Goal: Task Accomplishment & Management: Manage account settings

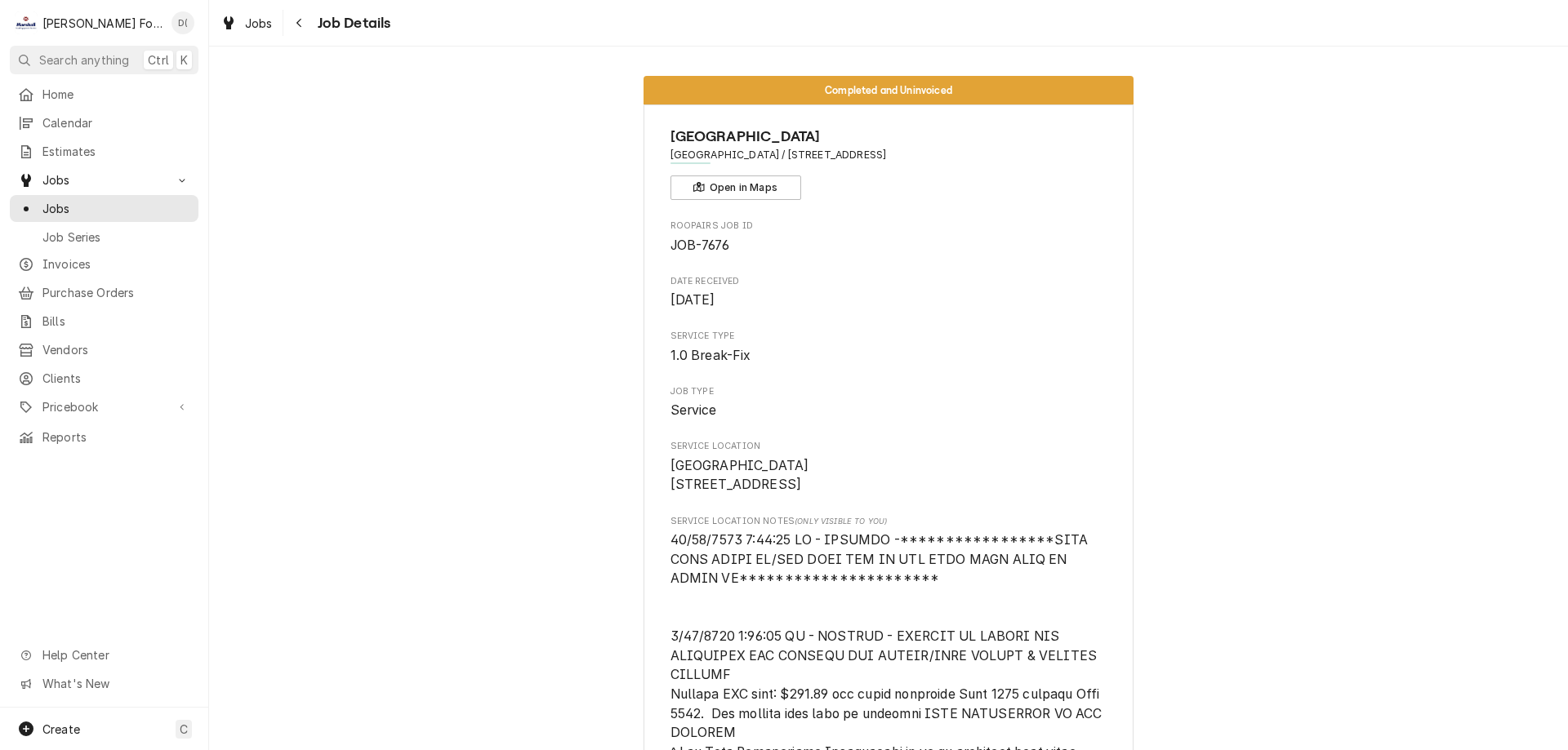
scroll to position [3724, 0]
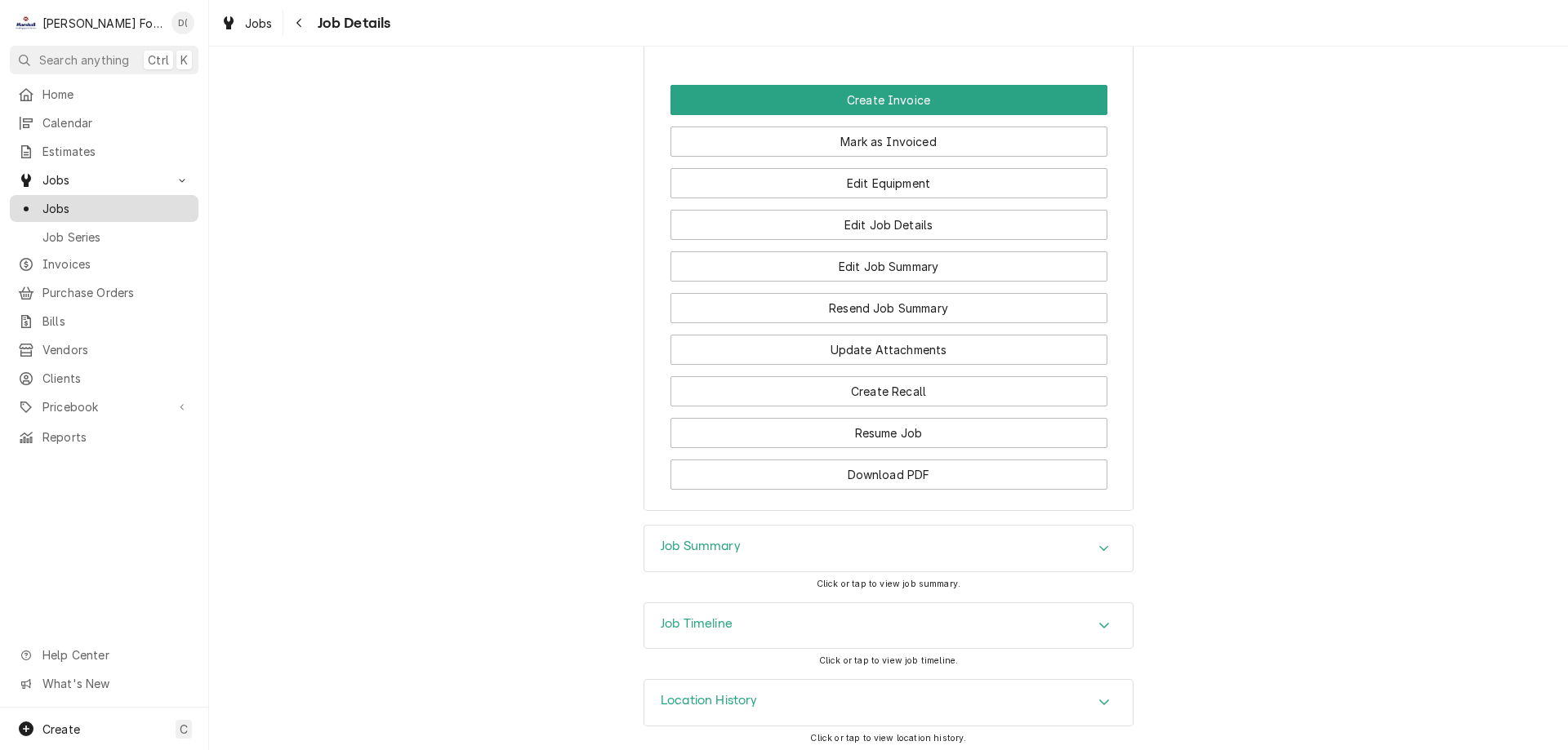
click at [111, 200] on span "Jobs" at bounding box center [116, 208] width 148 height 17
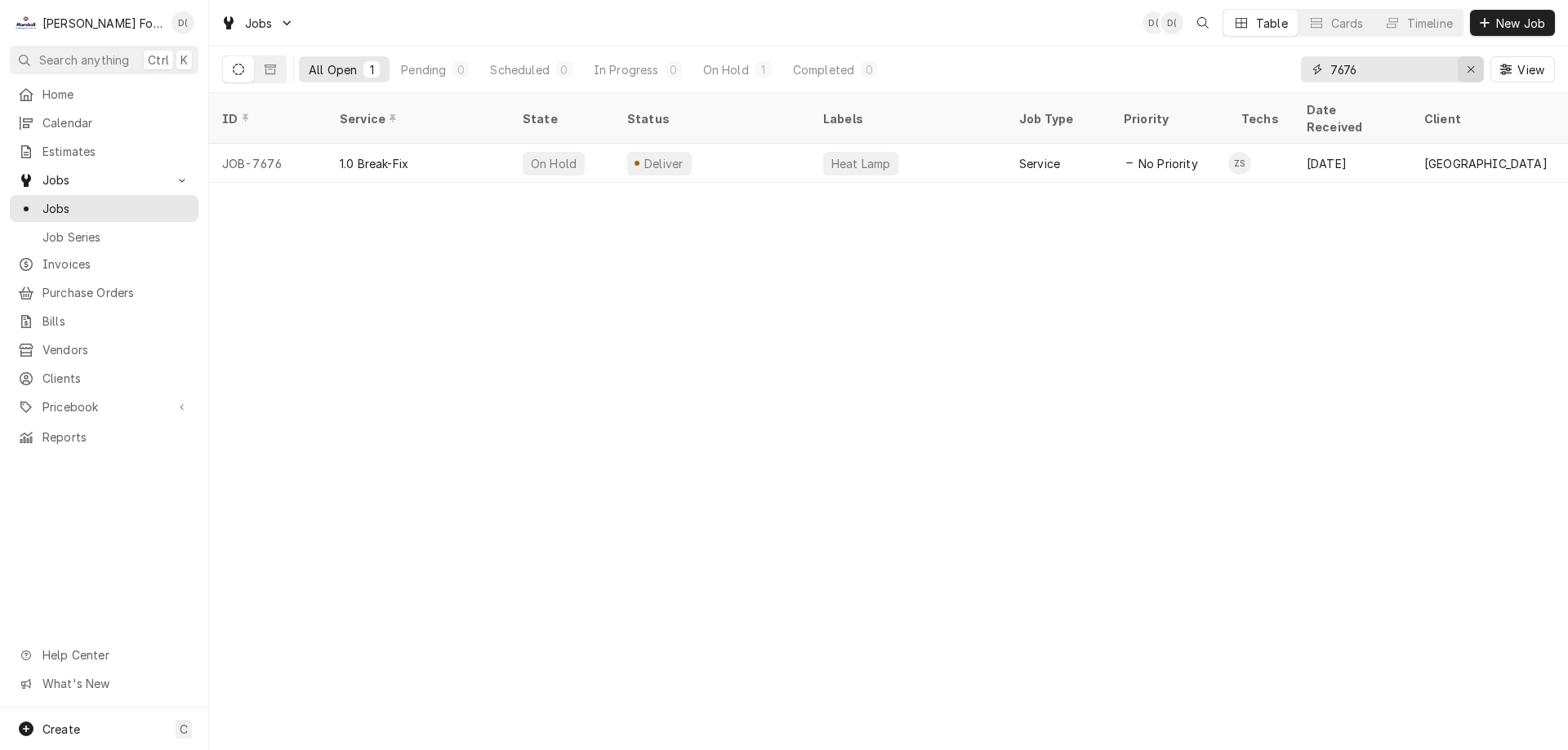
click at [1469, 71] on icon "Erase input" at bounding box center [1471, 69] width 9 height 11
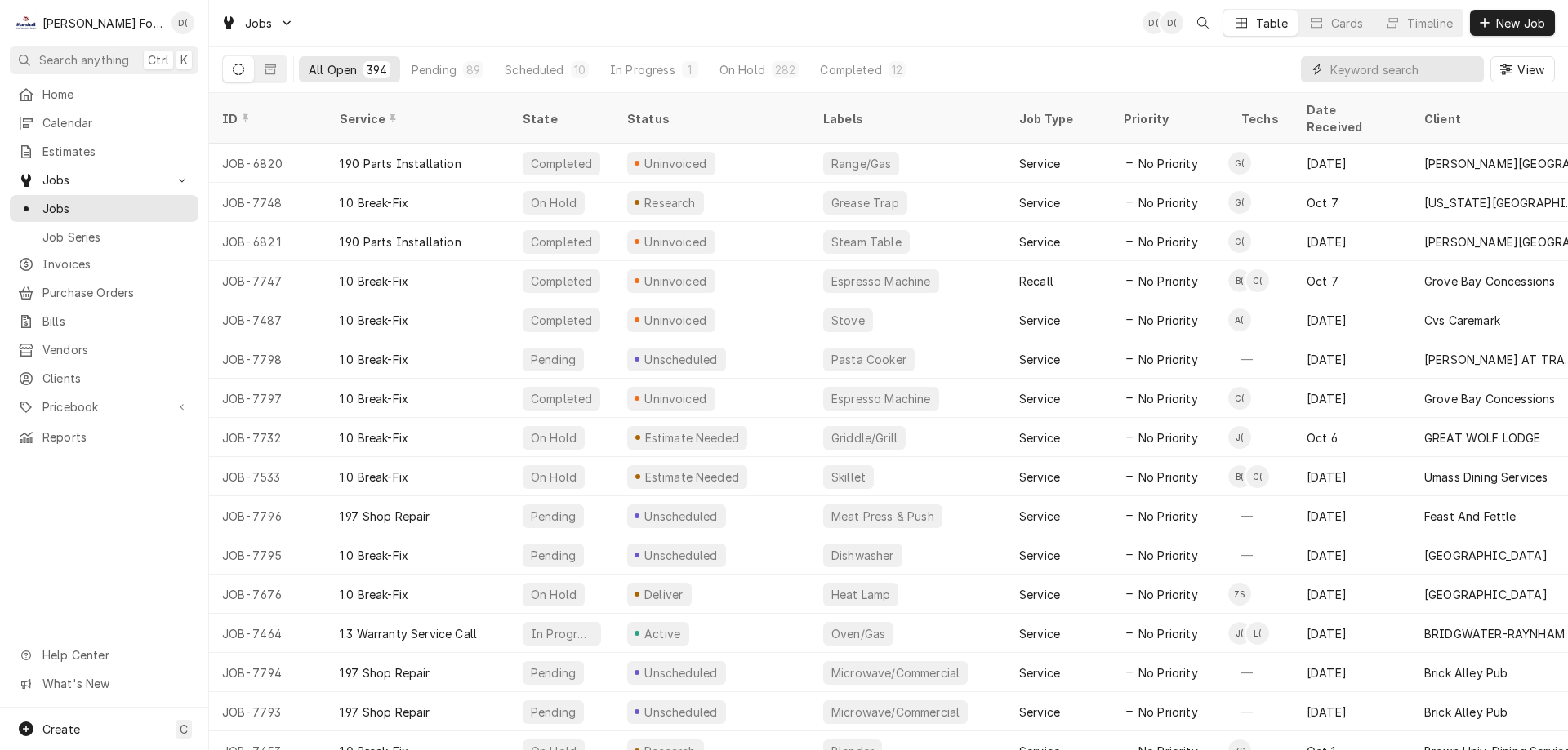
click at [1379, 72] on input "Dynamic Content Wrapper" at bounding box center [1404, 69] width 145 height 26
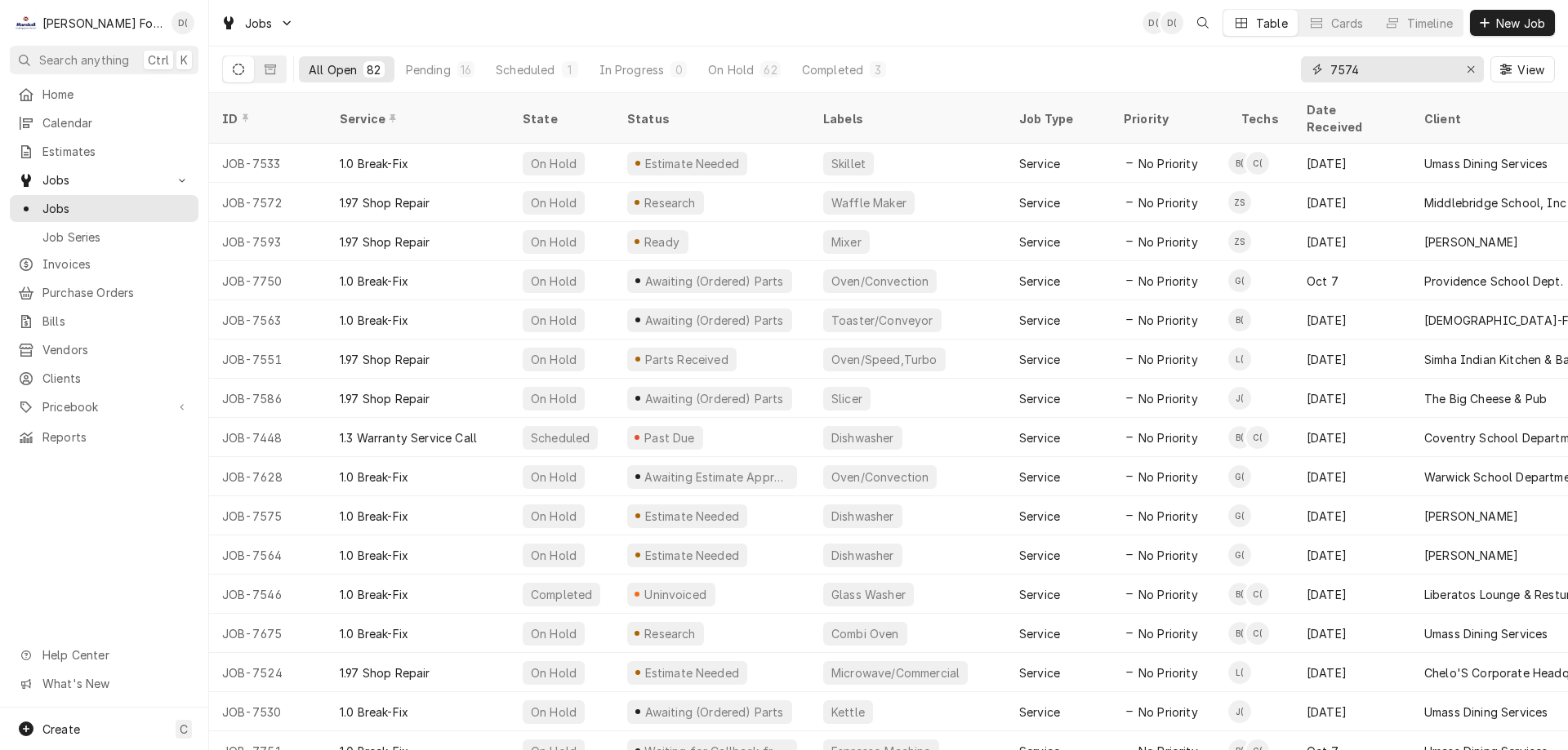
type input "7574"
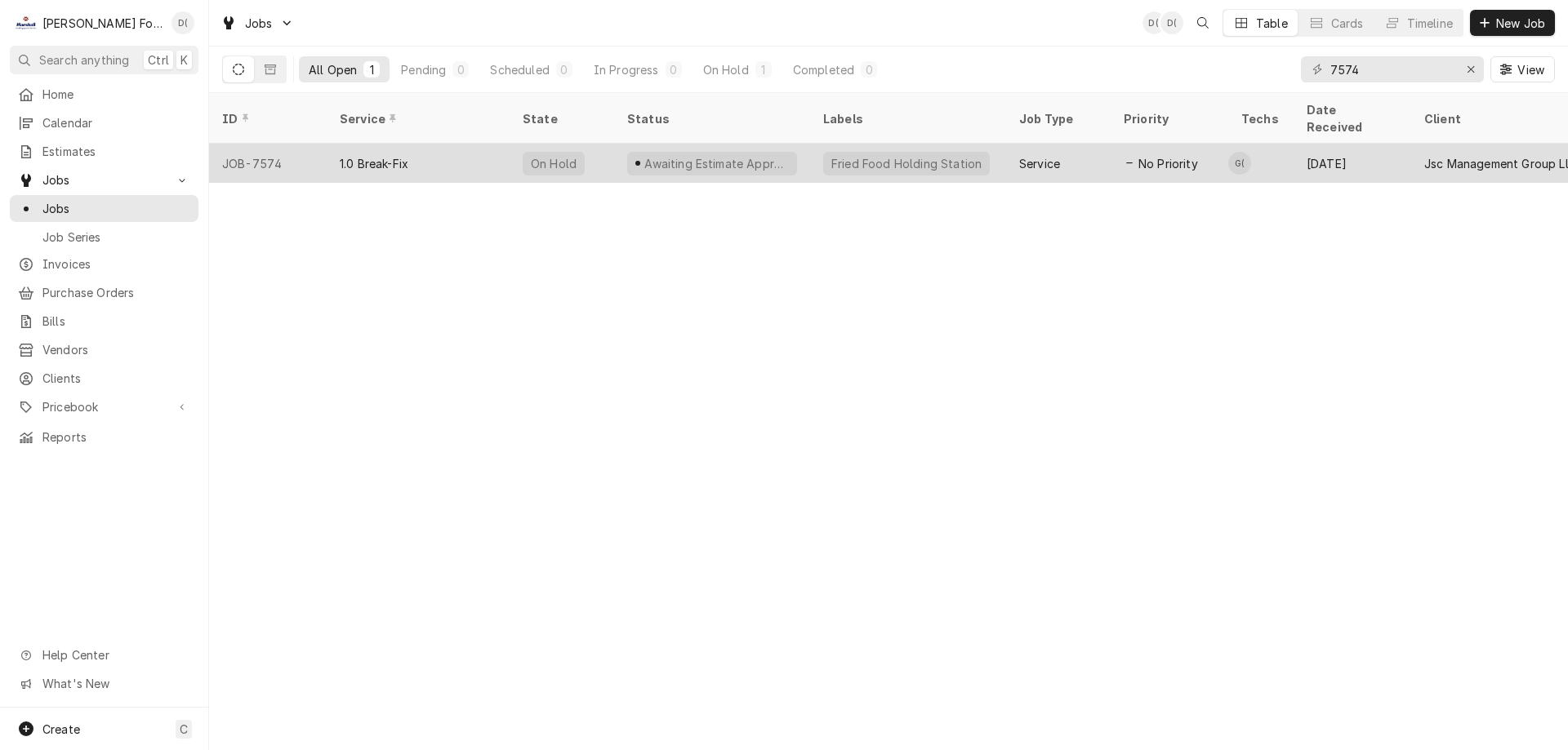
click at [504, 148] on div "1.0 Break-Fix" at bounding box center [418, 163] width 183 height 39
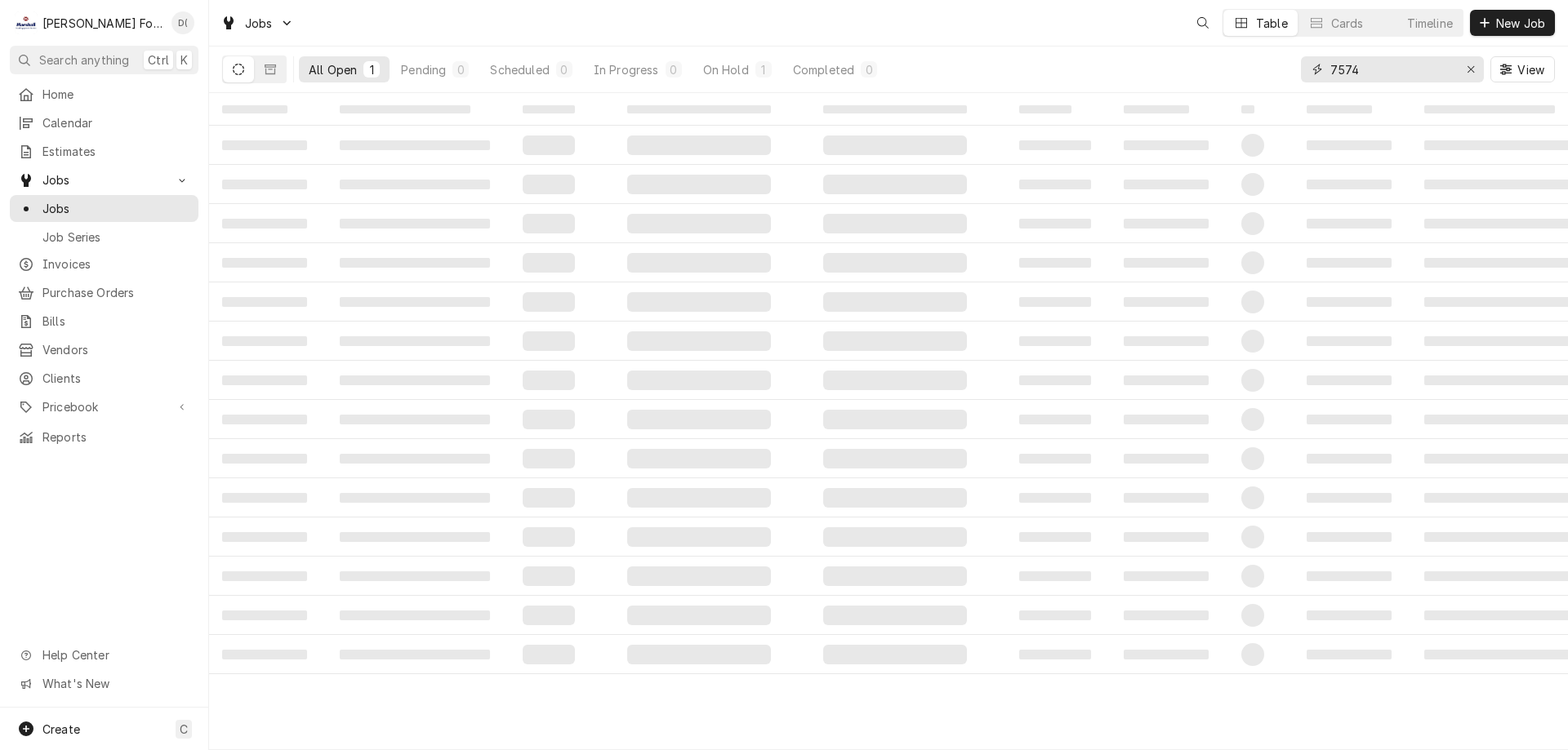
click at [1383, 76] on input "7574" at bounding box center [1392, 69] width 123 height 26
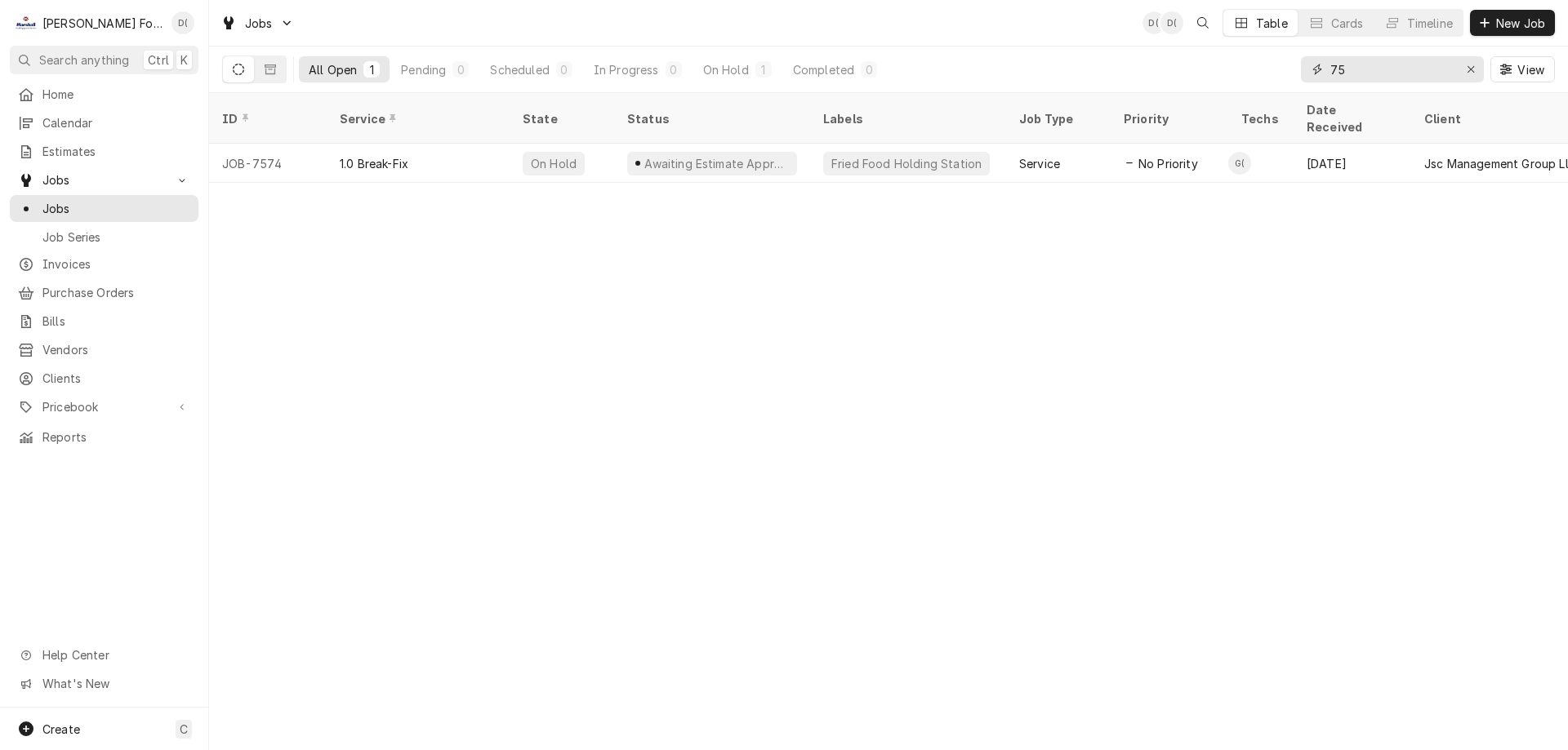
type input "7"
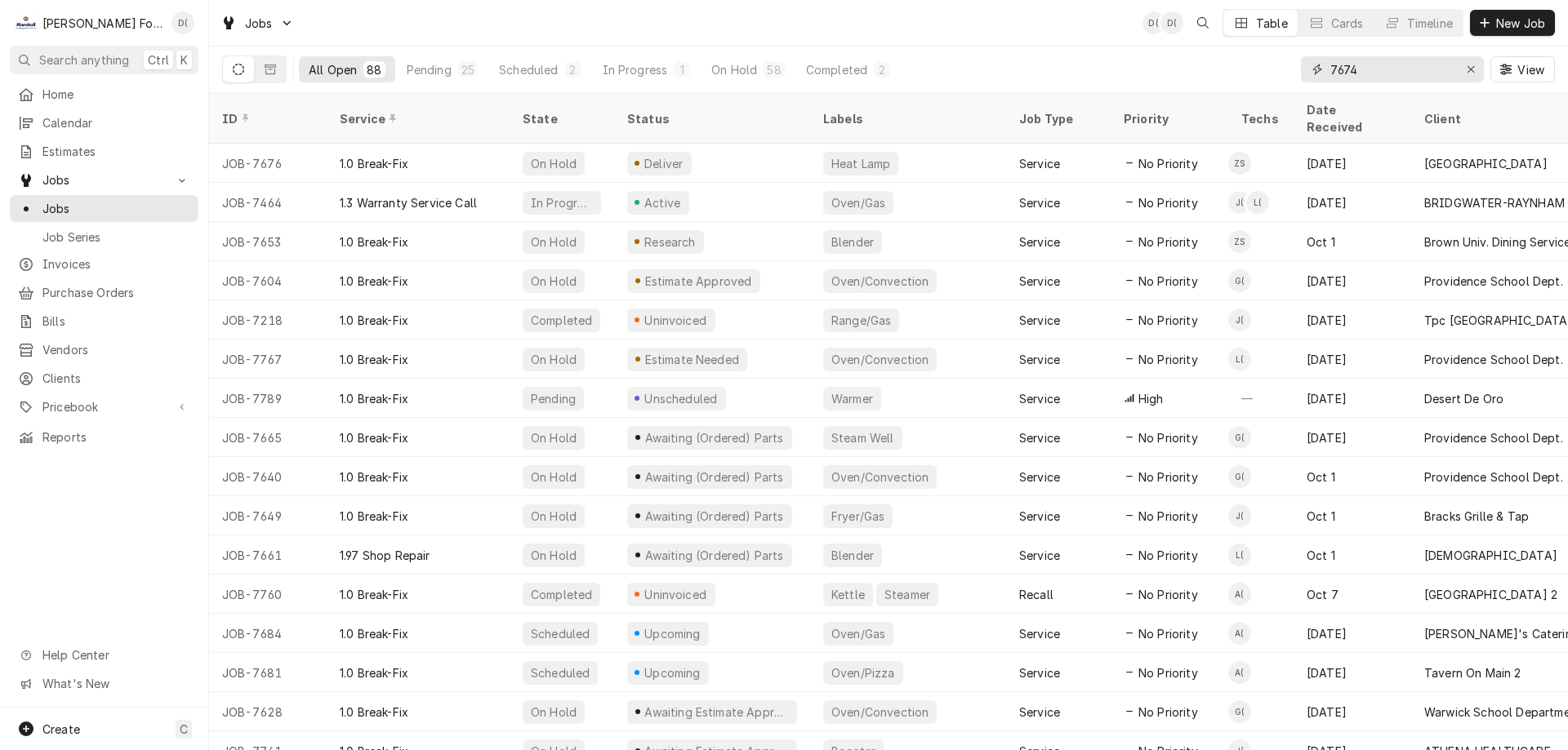
type input "7674"
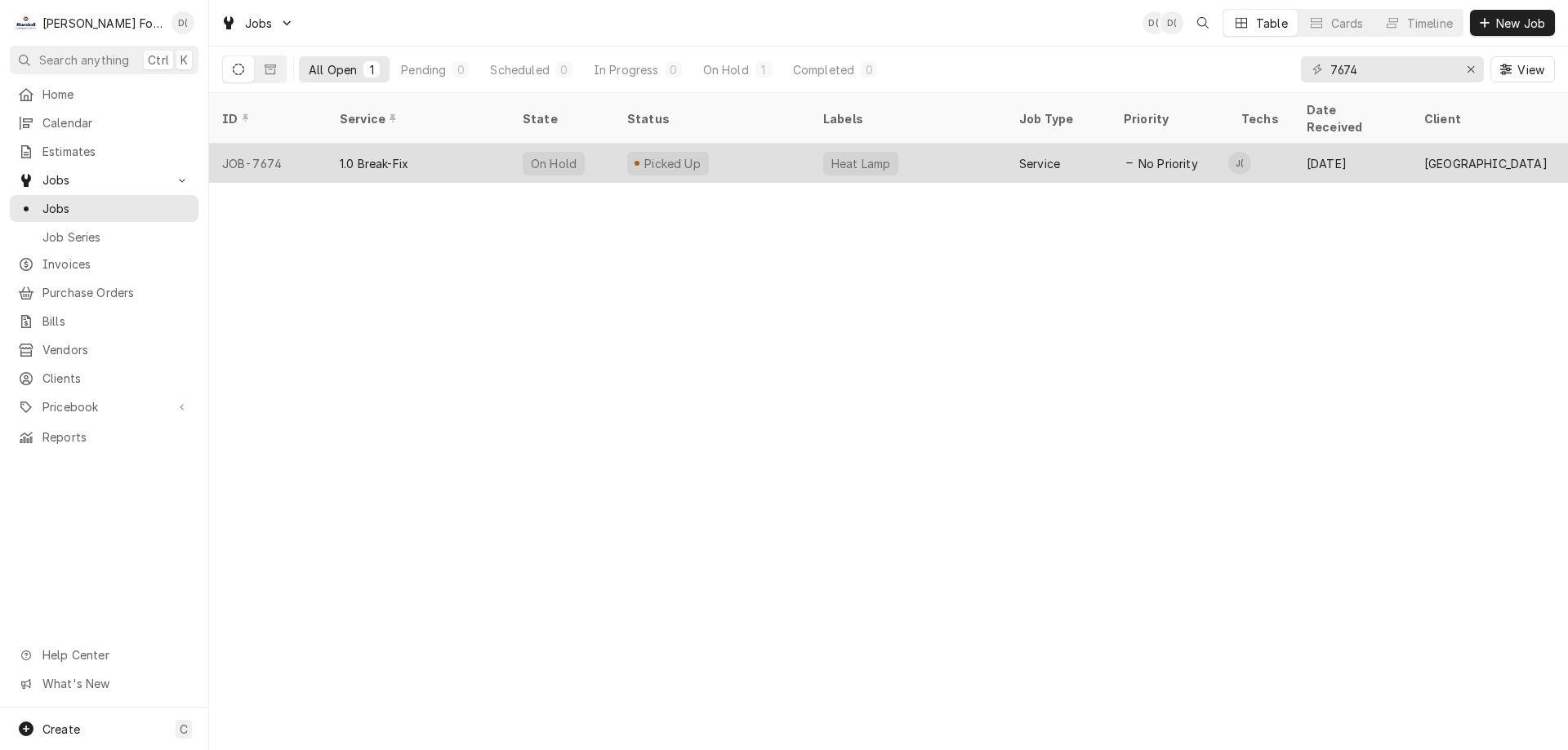
click at [759, 149] on div "Picked Up" at bounding box center [712, 163] width 196 height 39
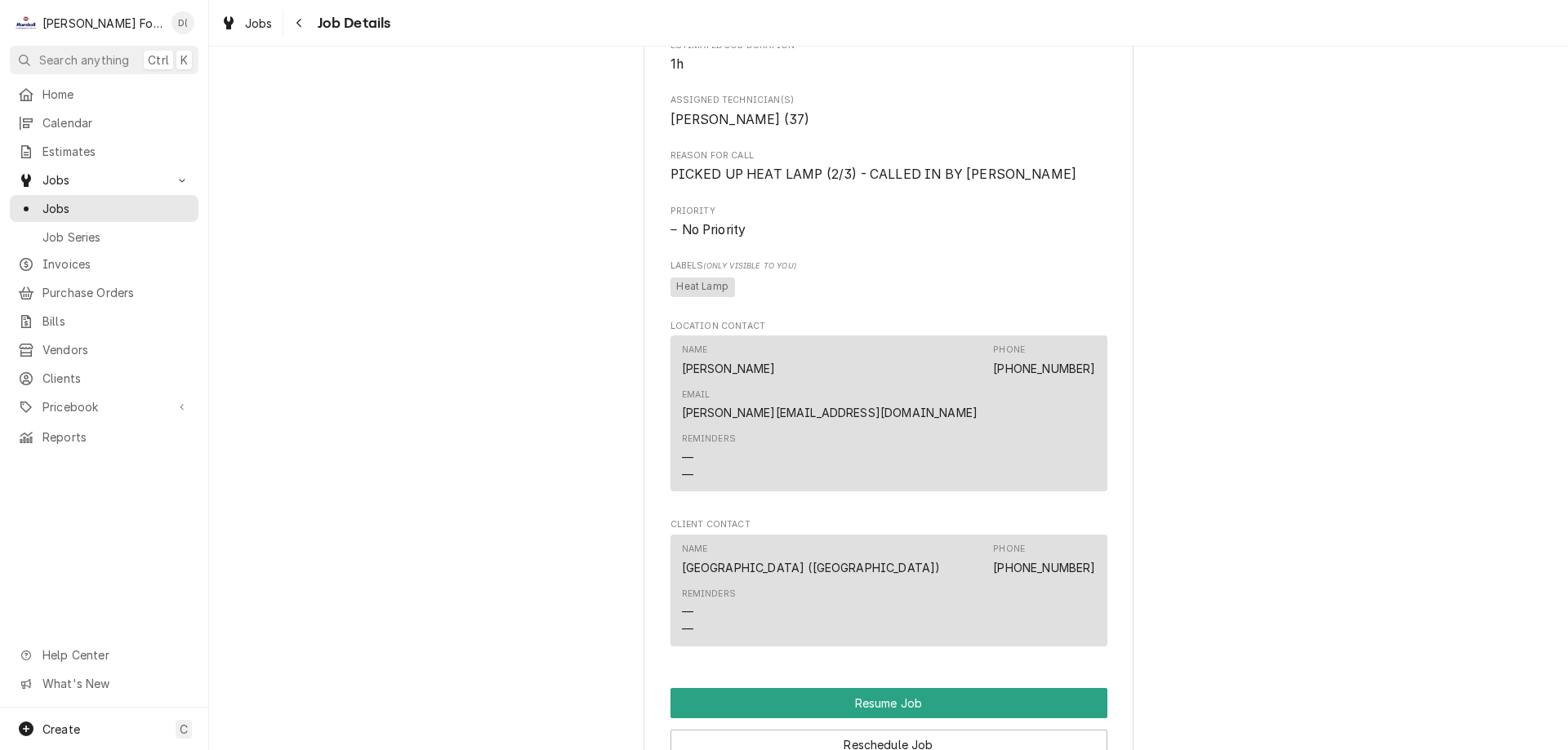
scroll to position [3756, 0]
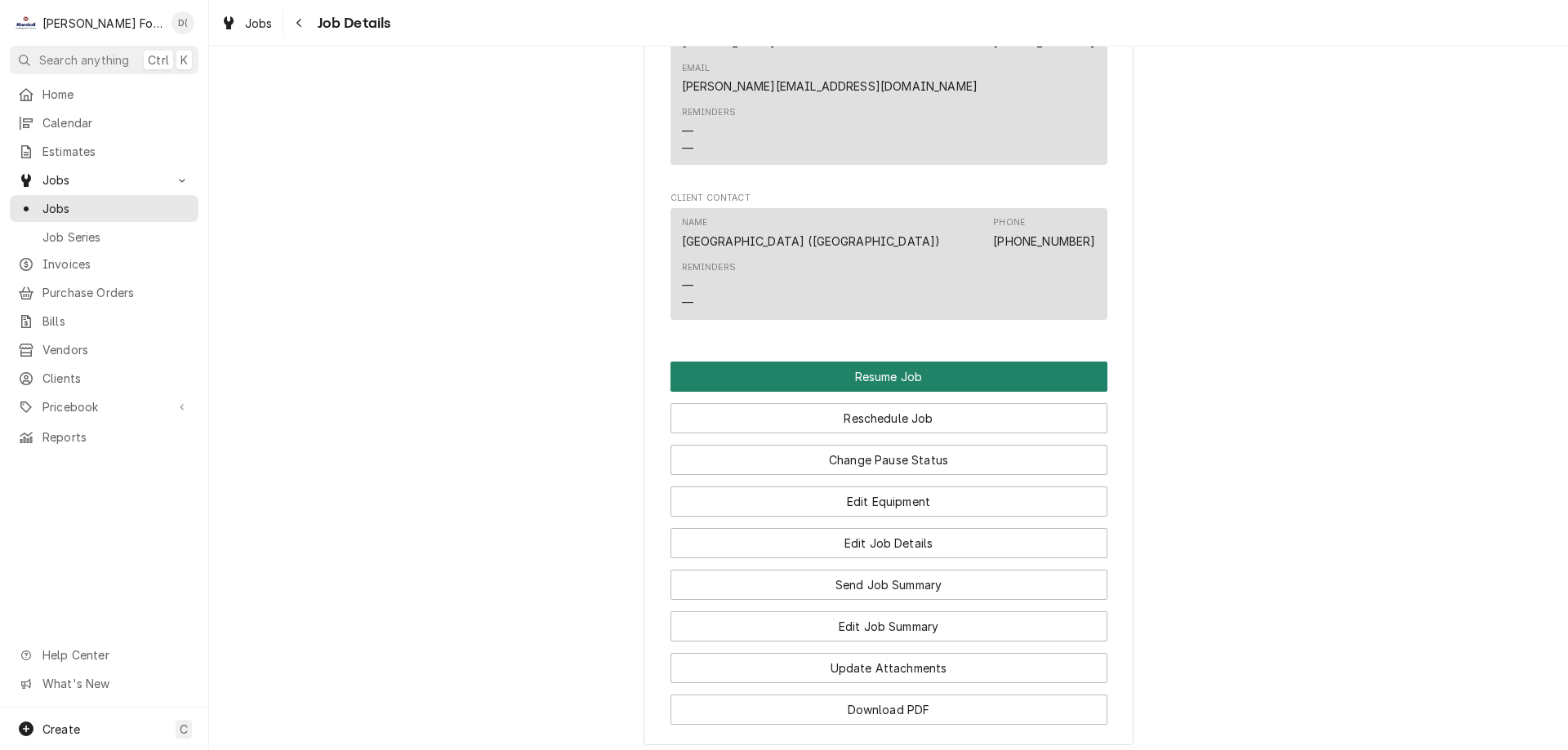
click at [862, 376] on button "Resume Job" at bounding box center [889, 376] width 437 height 30
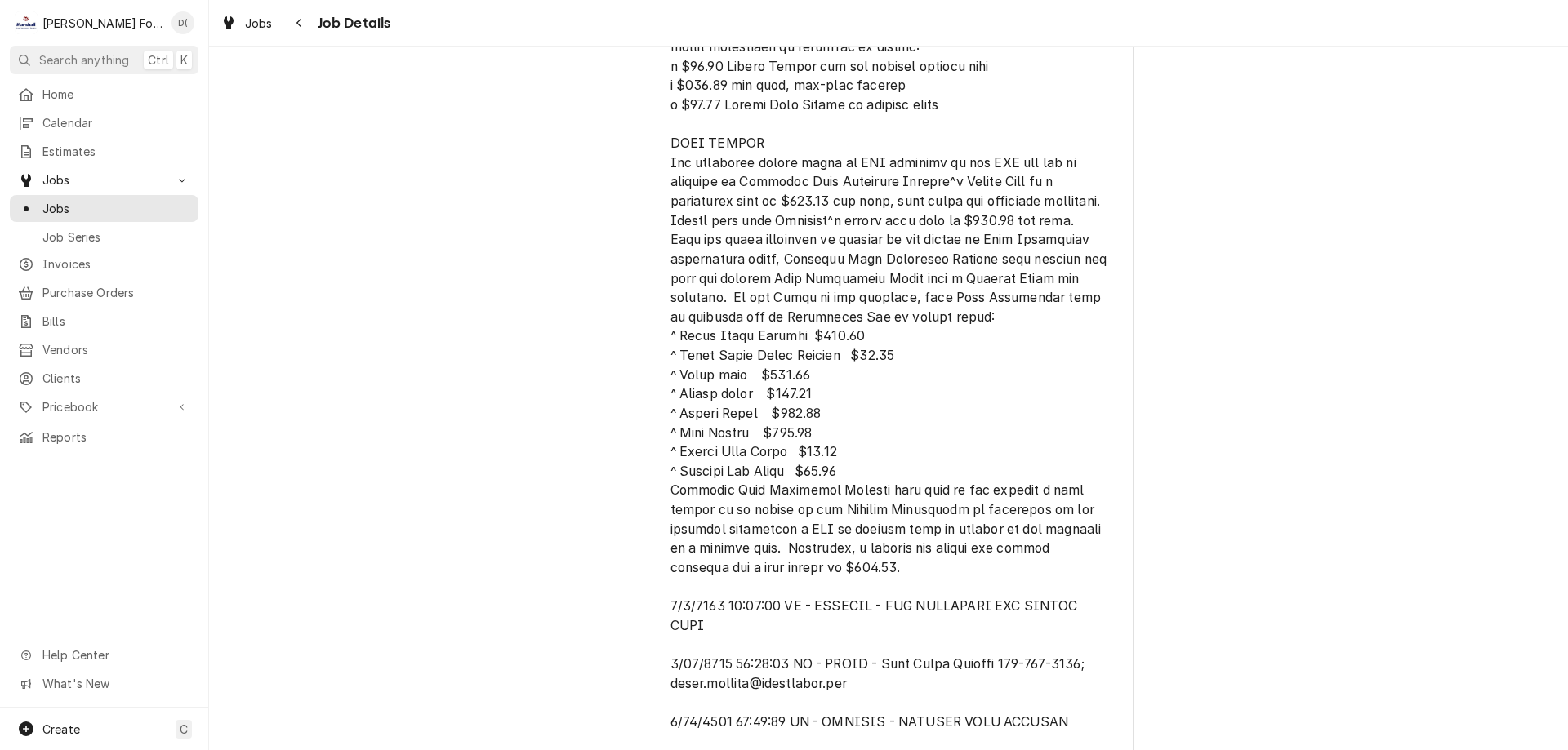
scroll to position [980, 0]
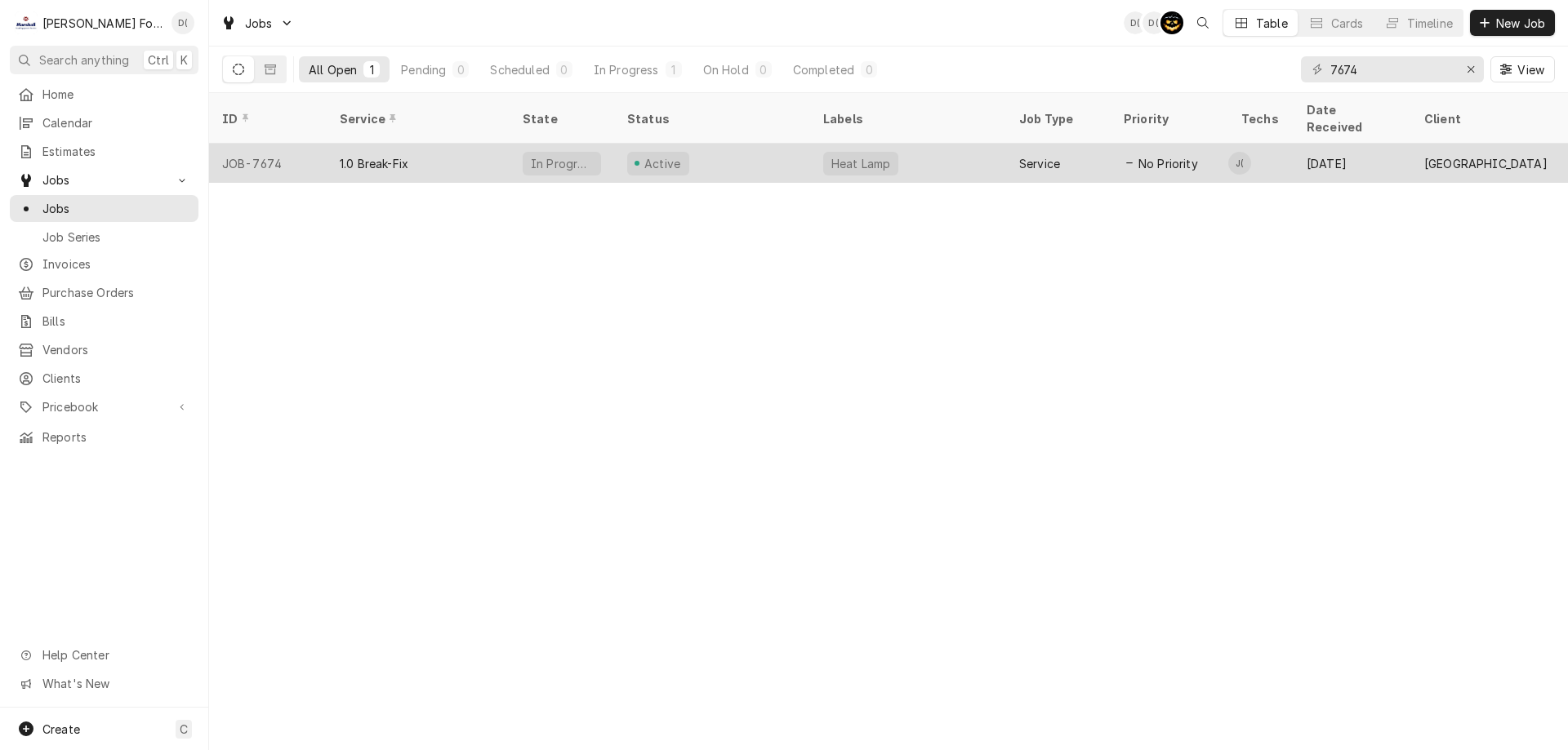
click at [774, 145] on div "Active" at bounding box center [712, 163] width 196 height 39
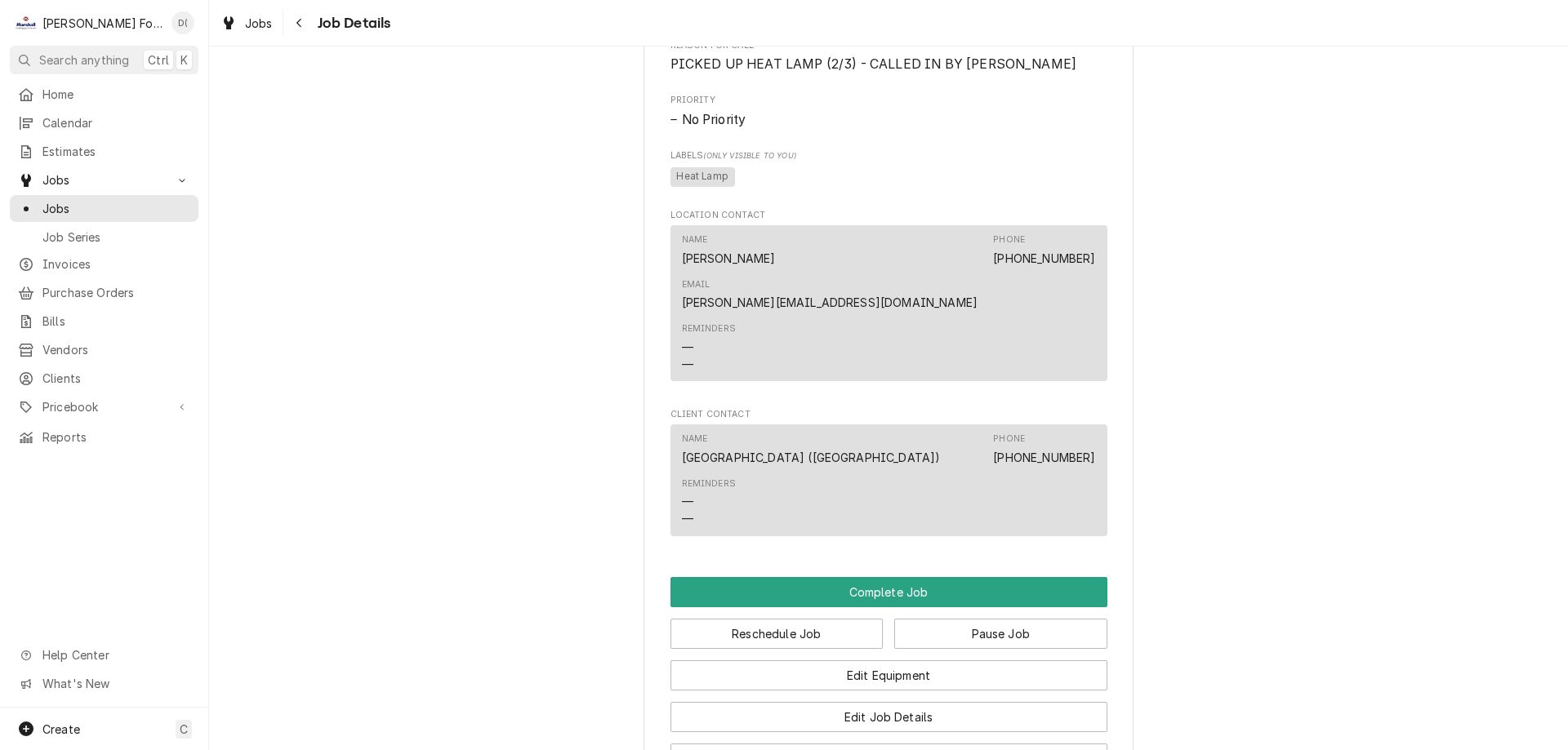
scroll to position [3756, 0]
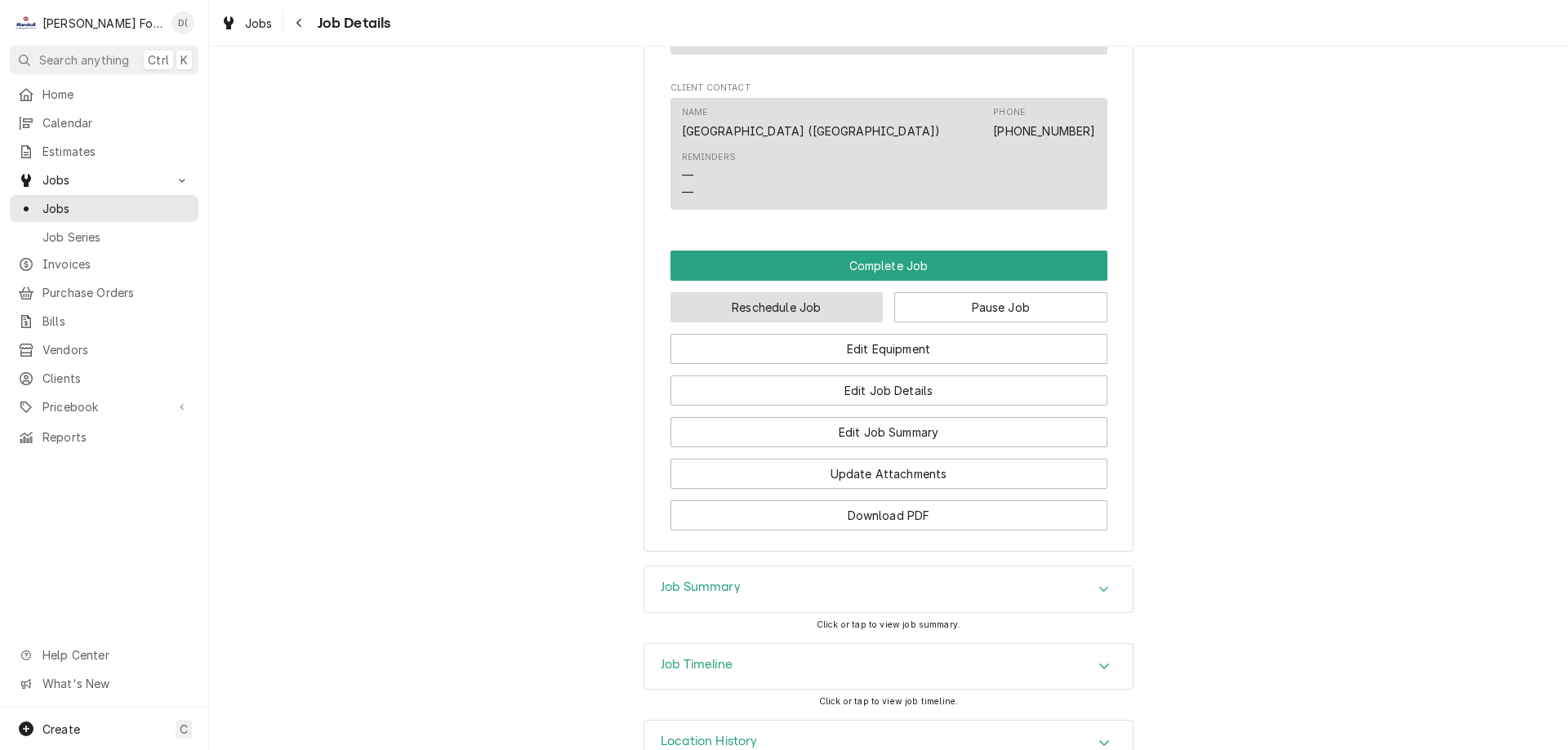
click at [794, 306] on button "Reschedule Job" at bounding box center [777, 307] width 213 height 30
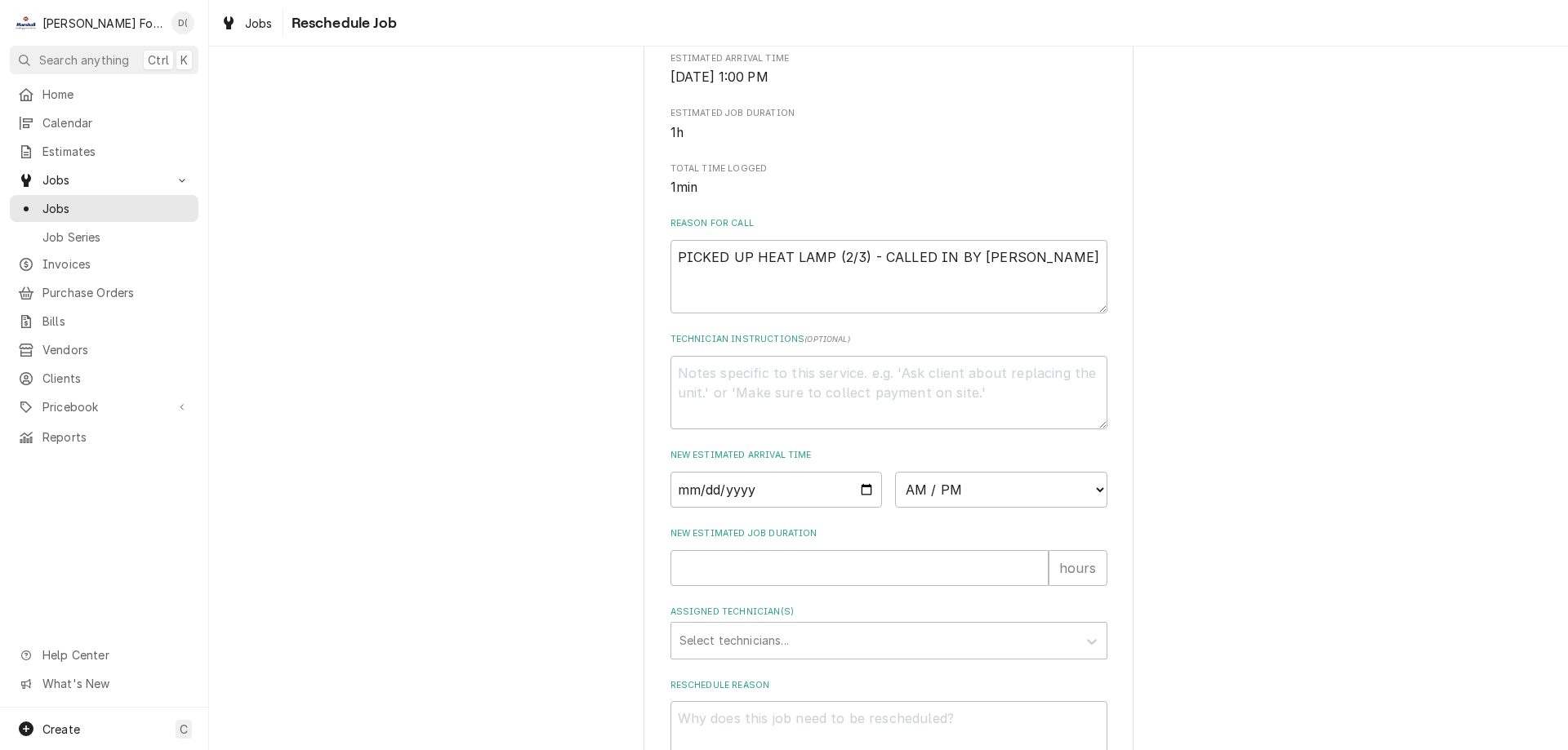
scroll to position [471, 0]
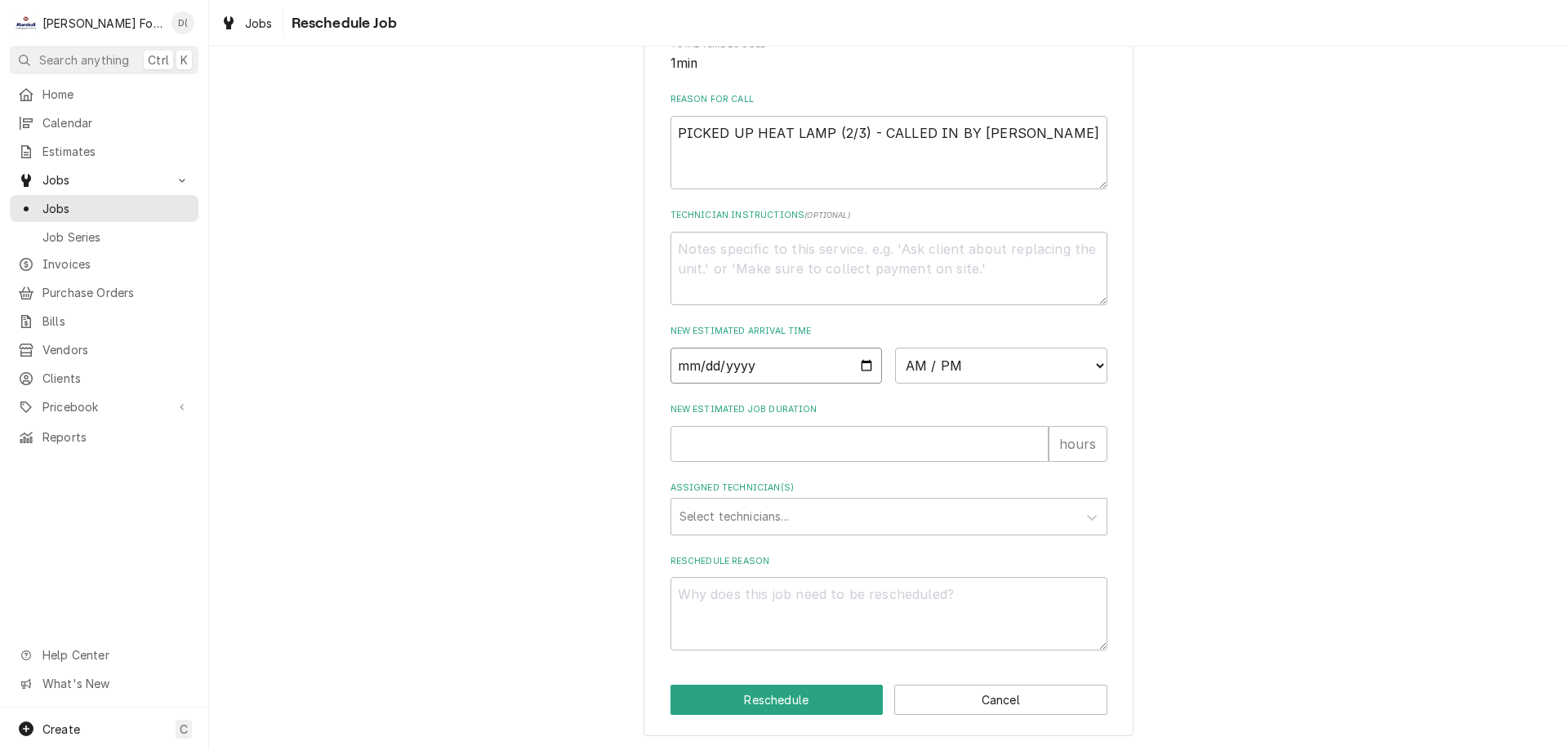
click at [858, 362] on input "Date" at bounding box center [776, 366] width 212 height 36
type textarea "x"
type input "2025-10-09"
click at [932, 357] on select "AM / PM 6:00 AM 6:15 AM 6:30 AM 6:45 AM 7:00 AM 7:15 AM 7:30 AM 7:45 AM 8:00 AM…" at bounding box center [1001, 366] width 212 height 36
select select "10:45:00"
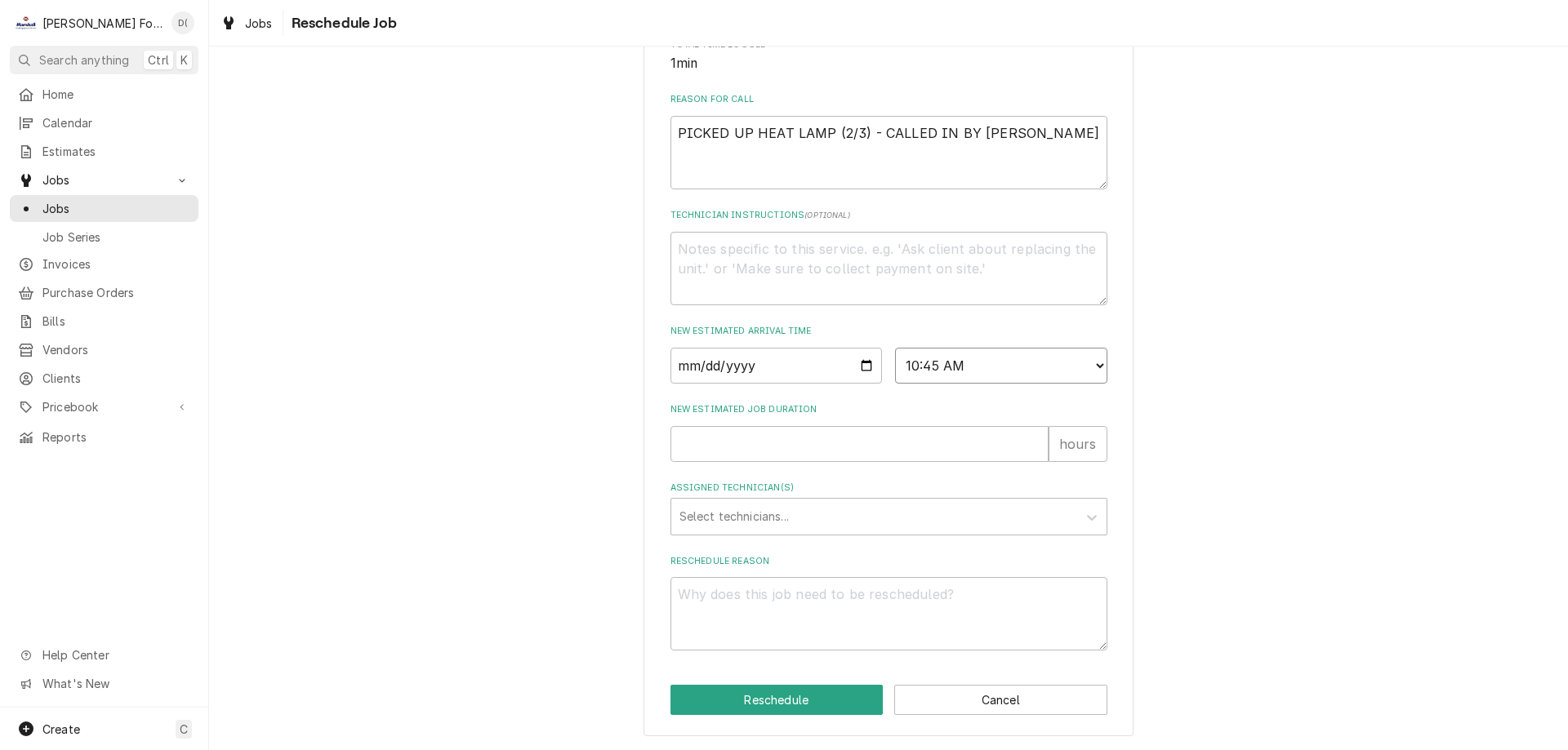
click at [896, 348] on select "AM / PM 6:00 AM 6:15 AM 6:30 AM 6:45 AM 7:00 AM 7:15 AM 7:30 AM 7:45 AM 8:00 AM…" at bounding box center [1001, 366] width 212 height 36
click at [779, 437] on input "New Estimated Job Duration" at bounding box center [859, 445] width 378 height 36
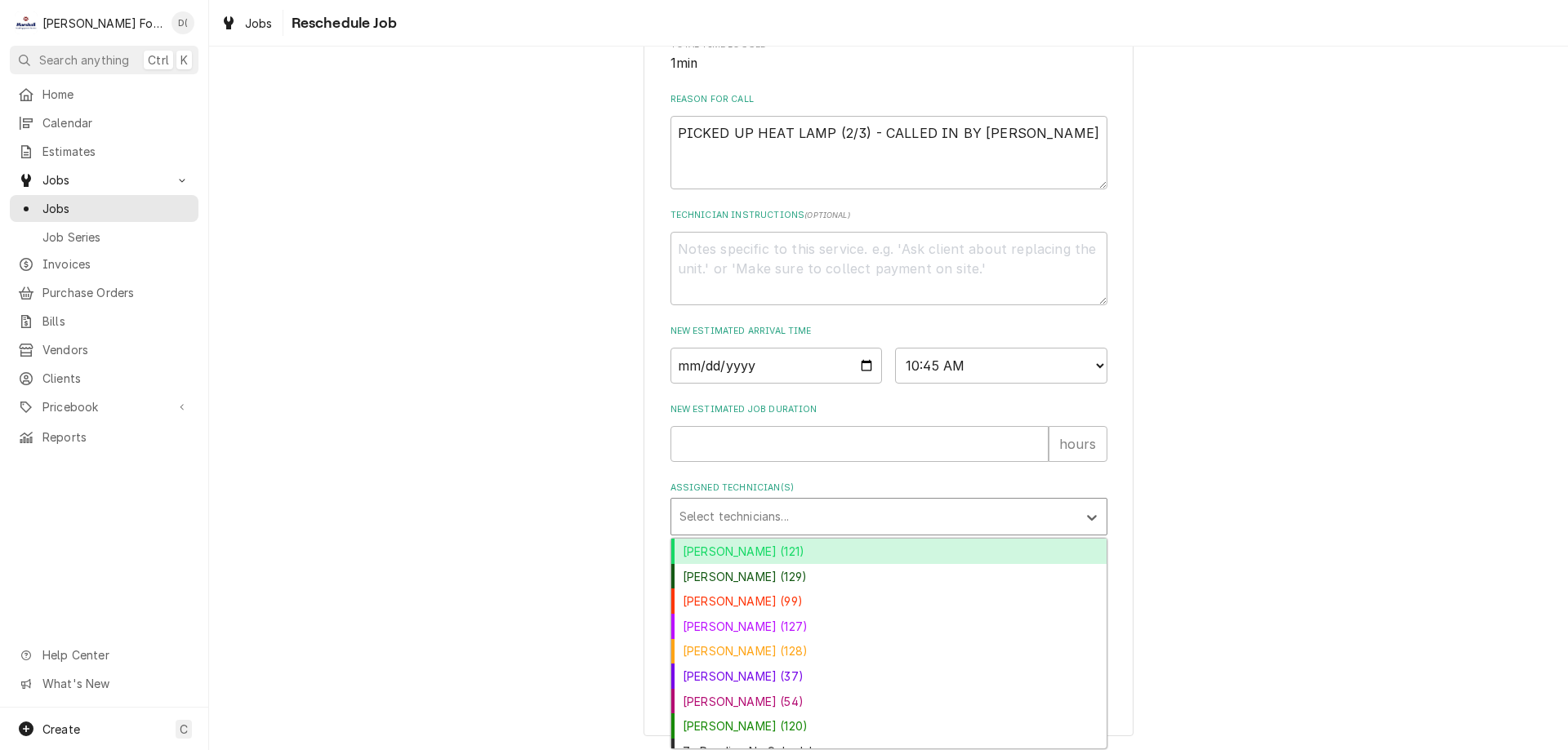
click at [729, 523] on div "Assigned Technician(s)" at bounding box center [874, 517] width 389 height 29
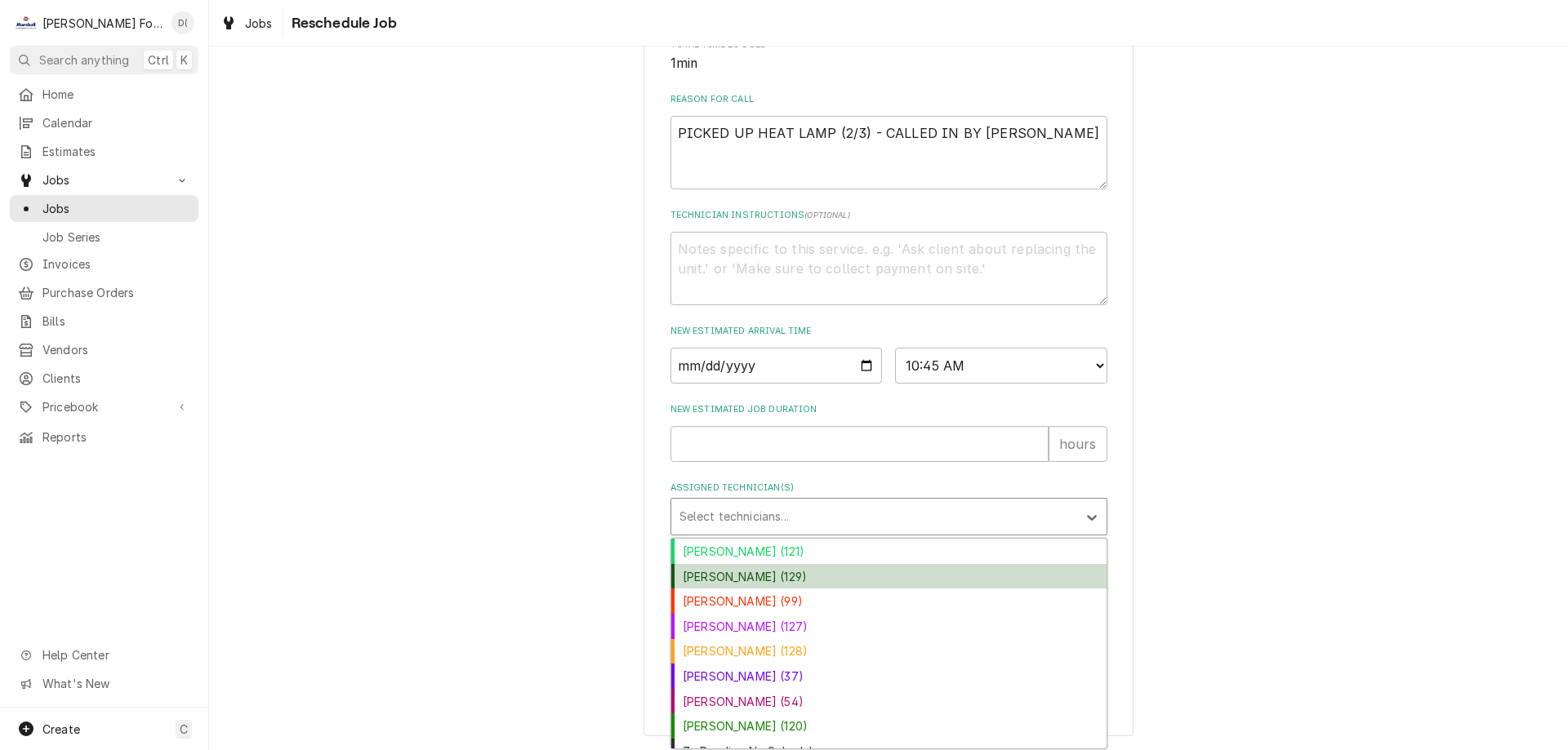
scroll to position [16, 0]
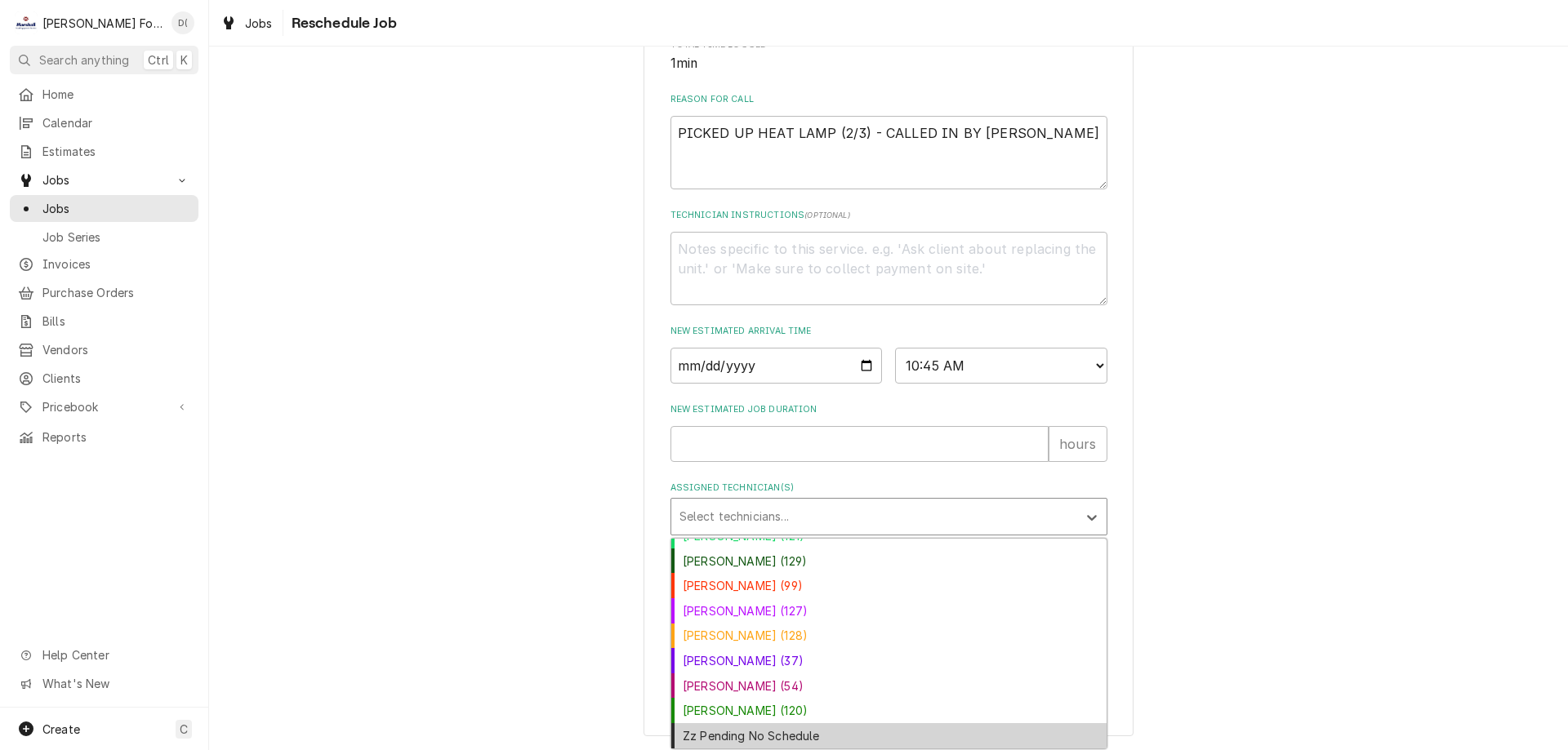
click at [767, 729] on div "Zz Pending No Schedule" at bounding box center [889, 735] width 435 height 25
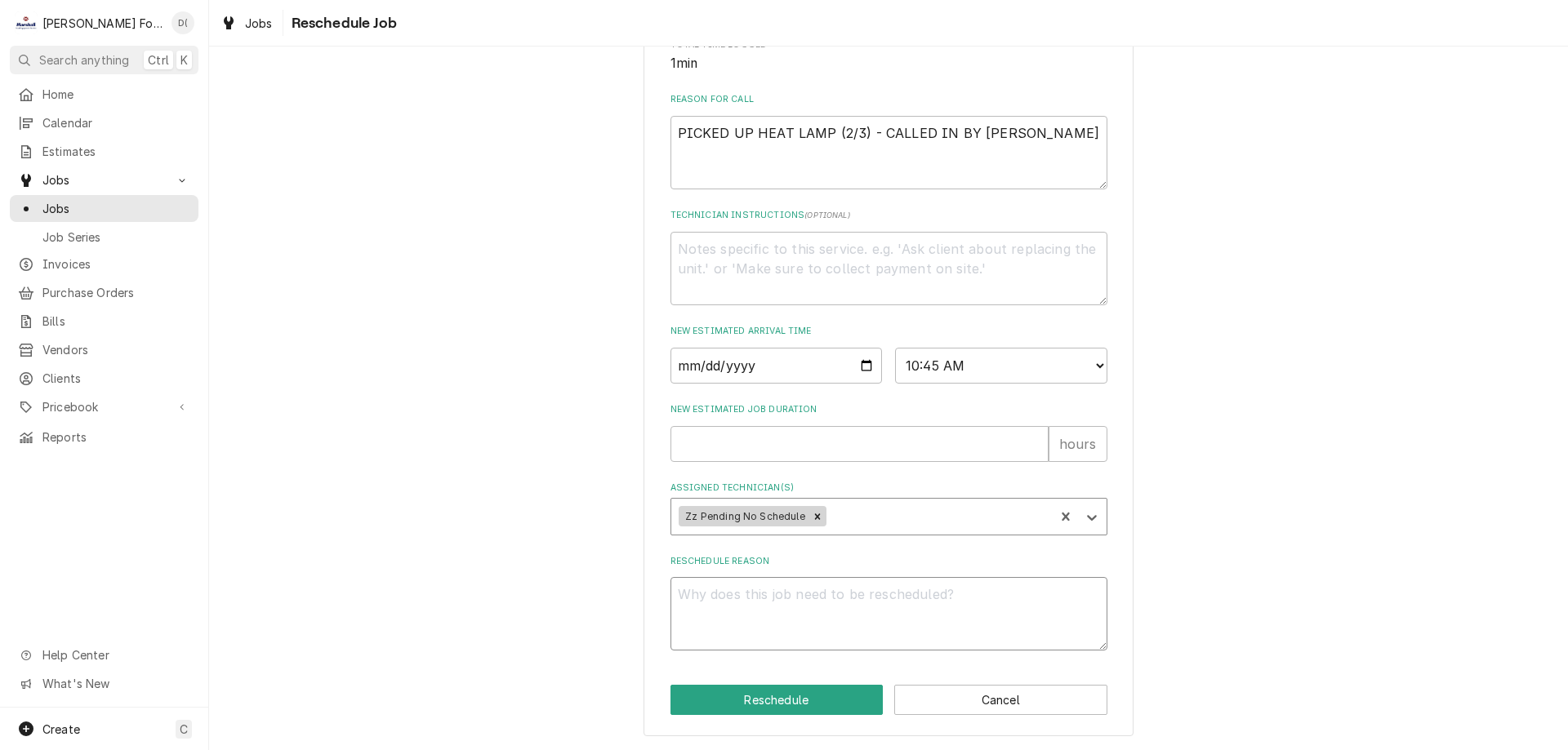
click at [773, 618] on textarea "Reschedule Reason" at bounding box center [889, 613] width 437 height 74
type textarea "x"
type textarea "i"
type textarea "x"
type textarea "in"
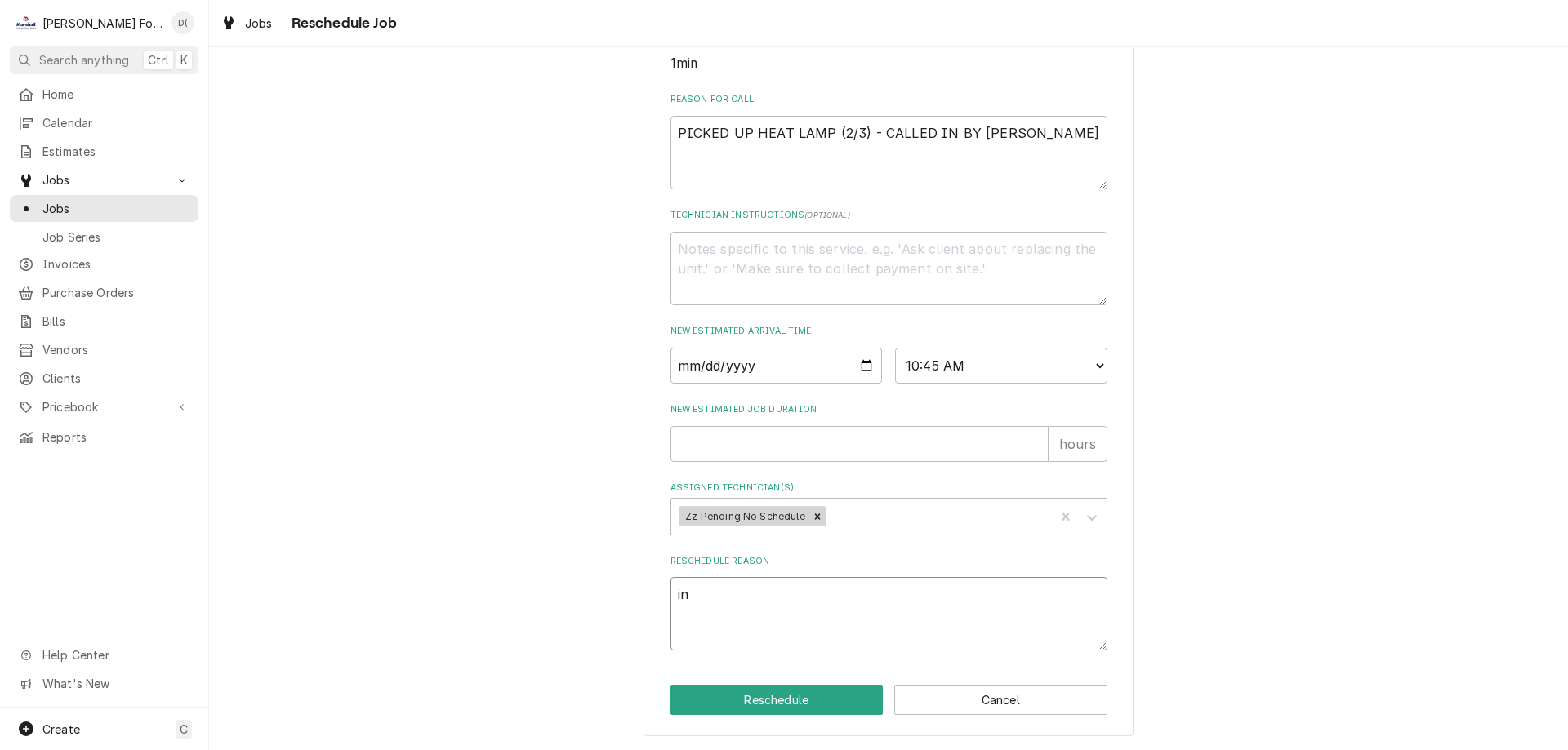
type textarea "x"
type textarea "ins"
type textarea "x"
type textarea "insi"
type textarea "x"
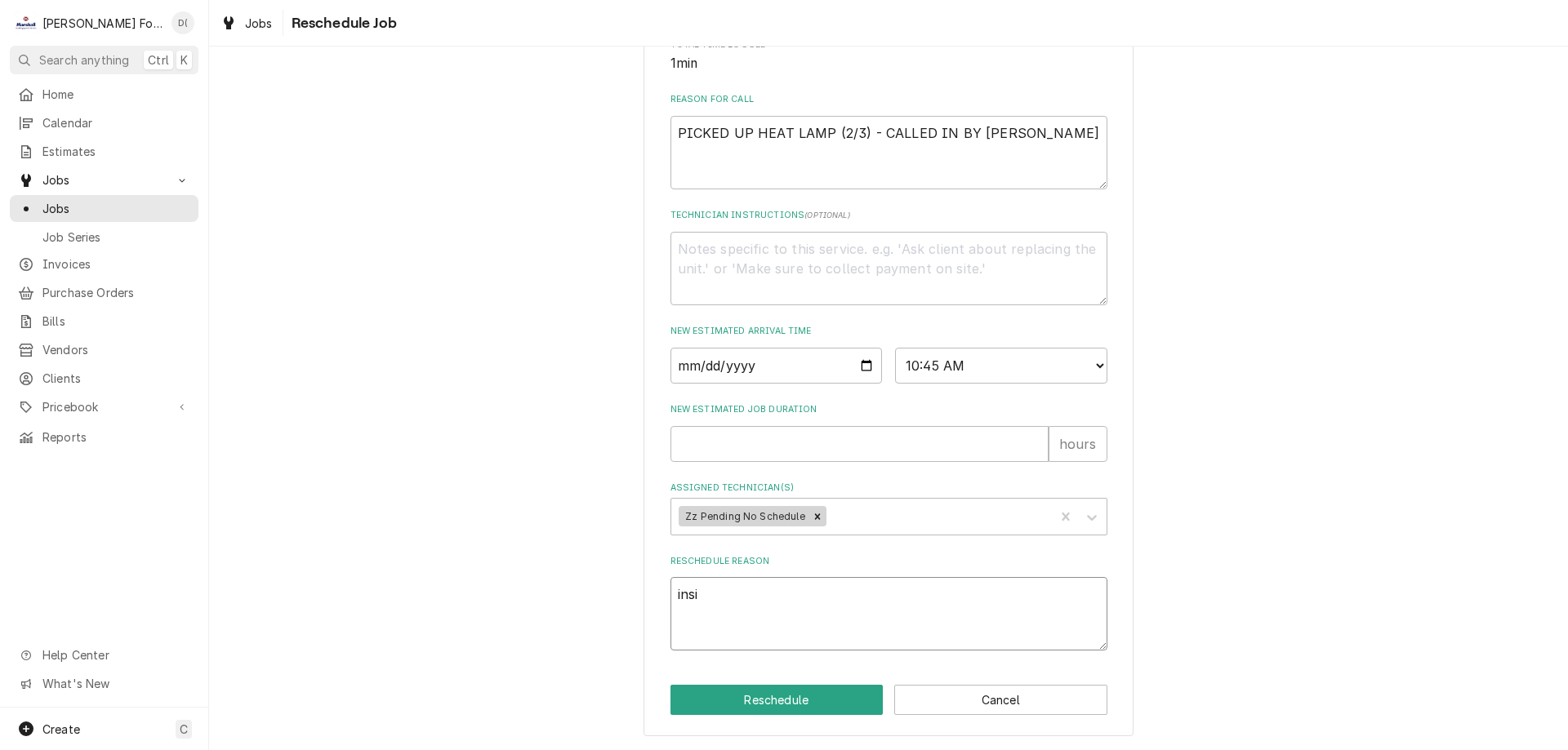
type textarea "insic"
type textarea "x"
type textarea "insi"
type textarea "x"
type textarea "insid"
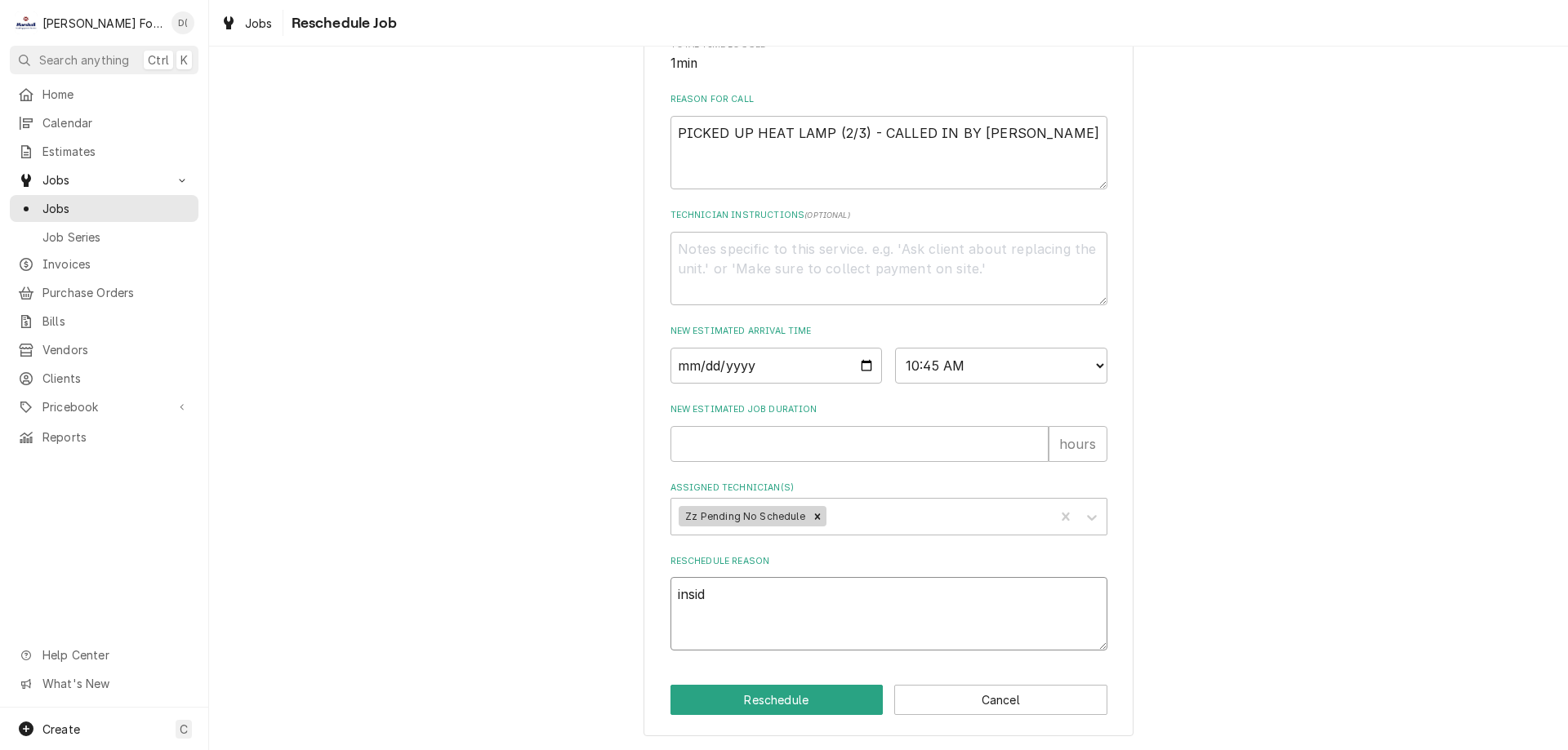
type textarea "x"
type textarea "inside"
type textarea "x"
type textarea "inside"
click at [787, 696] on button "Reschedule" at bounding box center [777, 700] width 213 height 30
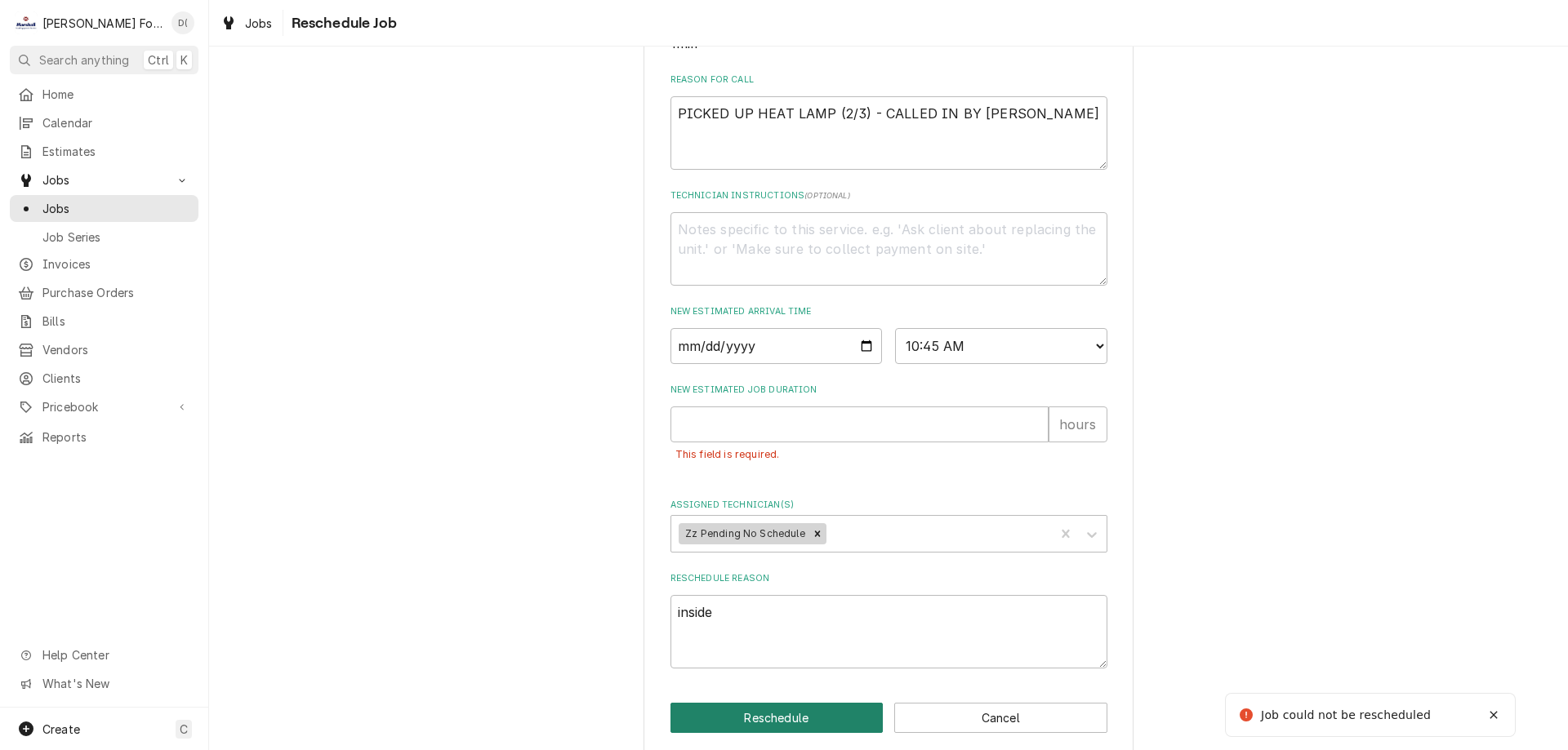
scroll to position [407, 0]
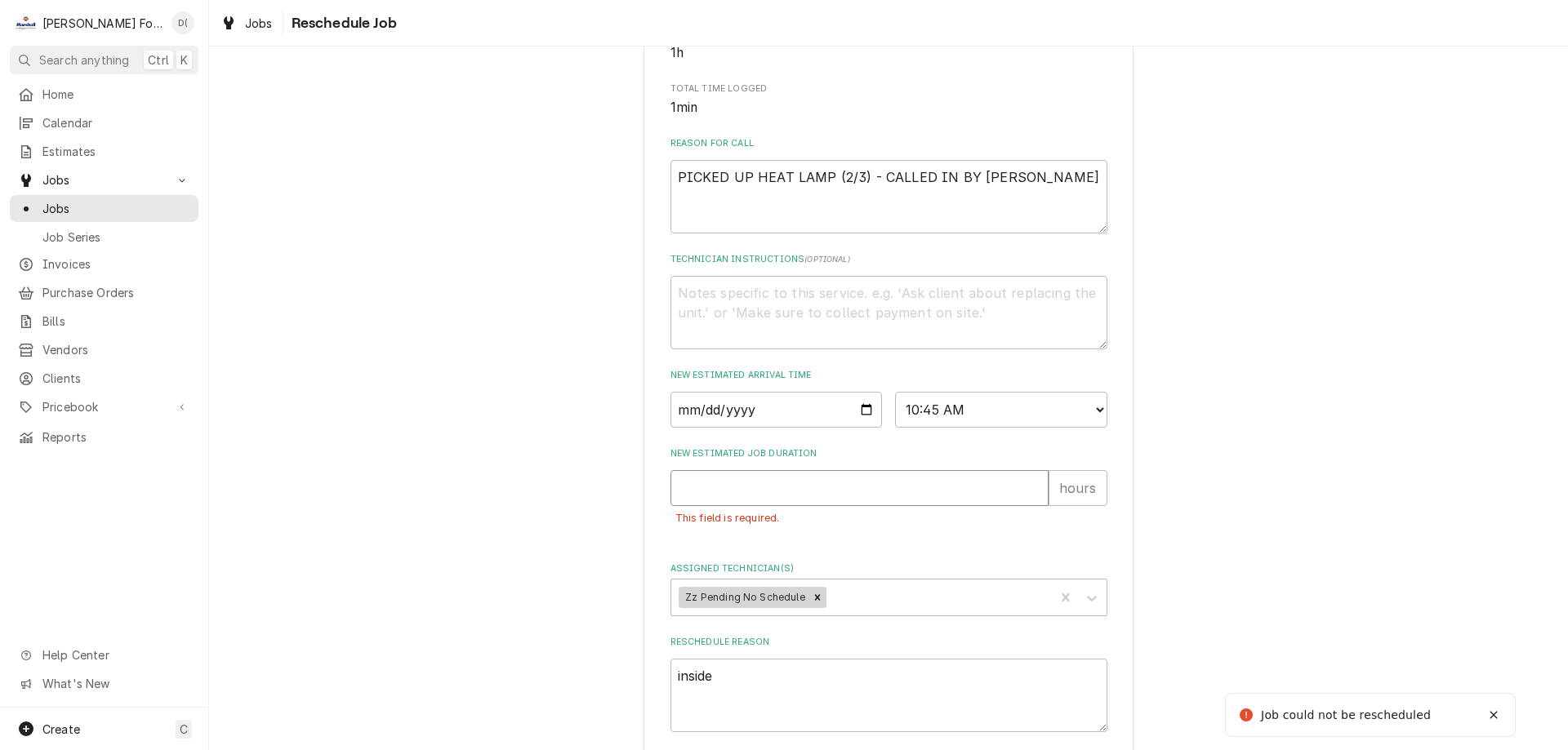
click at [768, 506] on input "New Estimated Job Duration" at bounding box center [859, 489] width 378 height 36
type textarea "x"
type input "1"
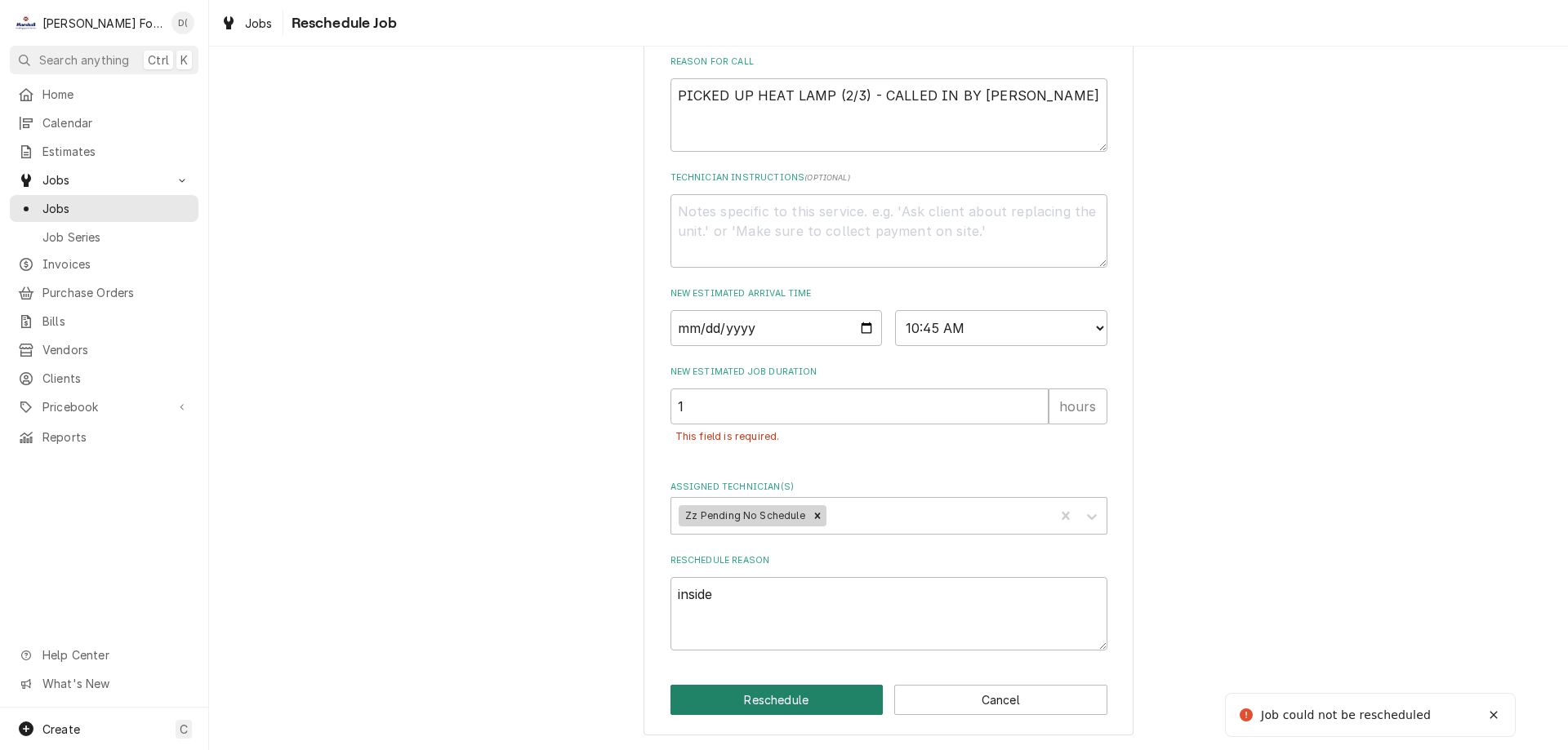
click at [780, 699] on button "Reschedule" at bounding box center [777, 700] width 213 height 30
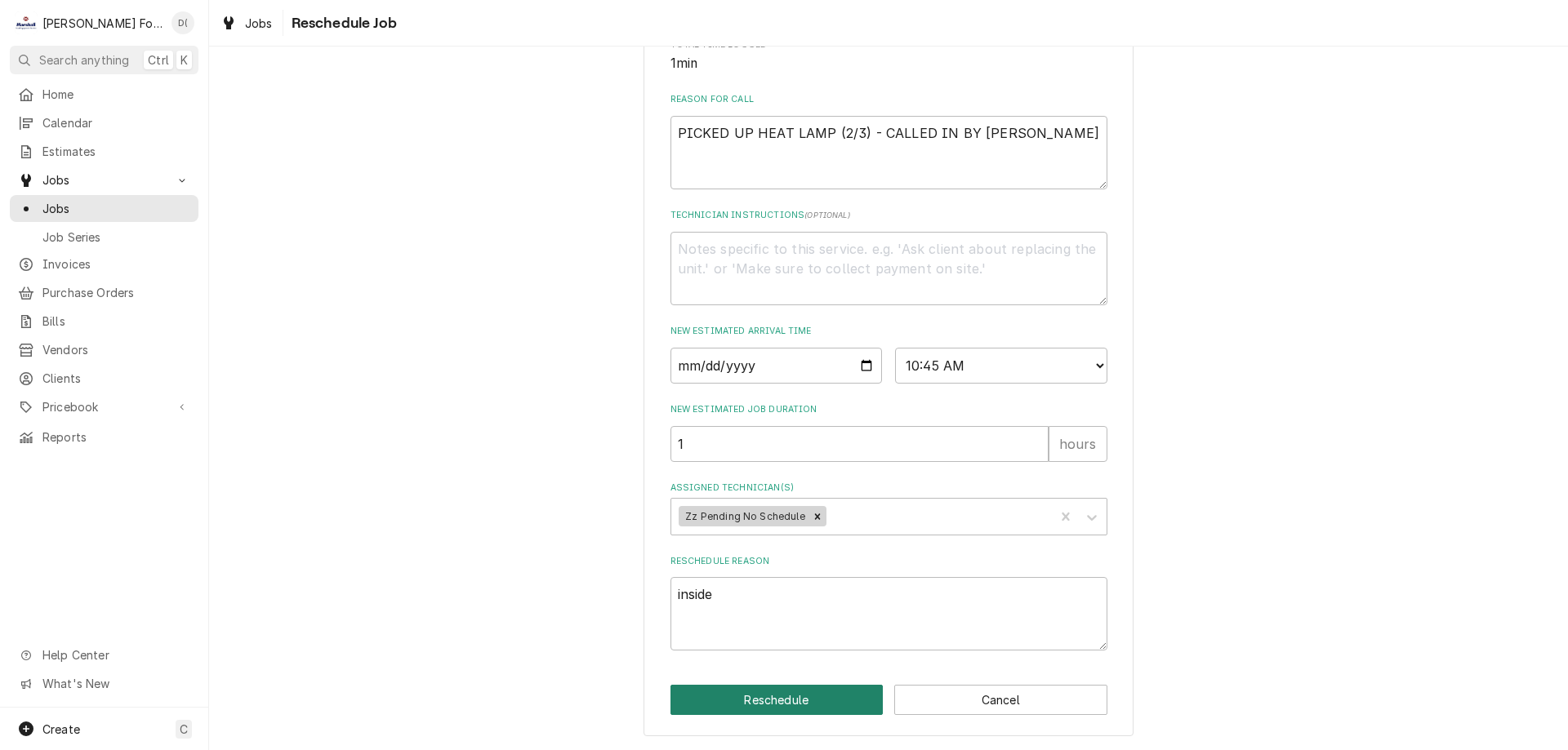
type textarea "x"
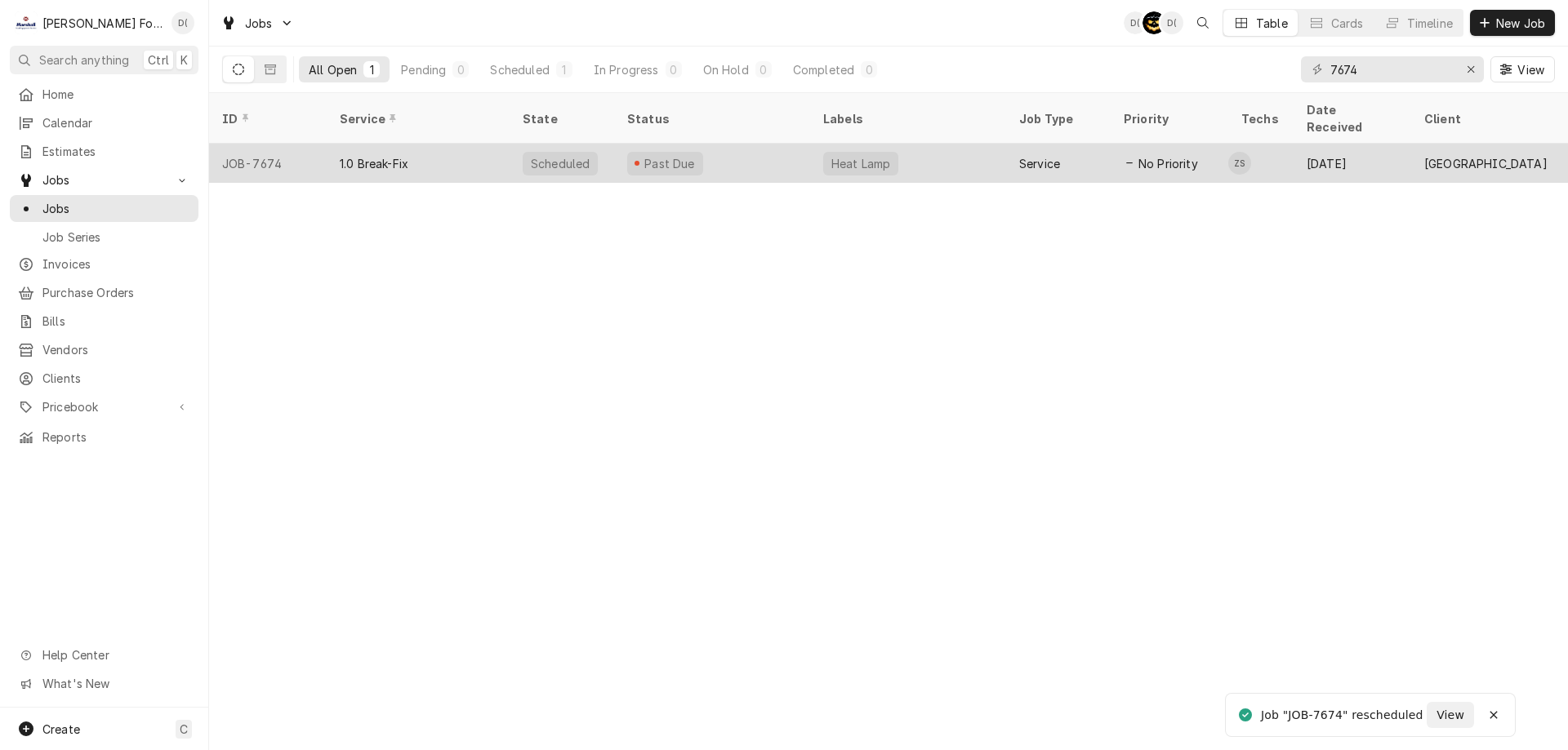
click at [765, 153] on div "Past Due" at bounding box center [712, 163] width 196 height 39
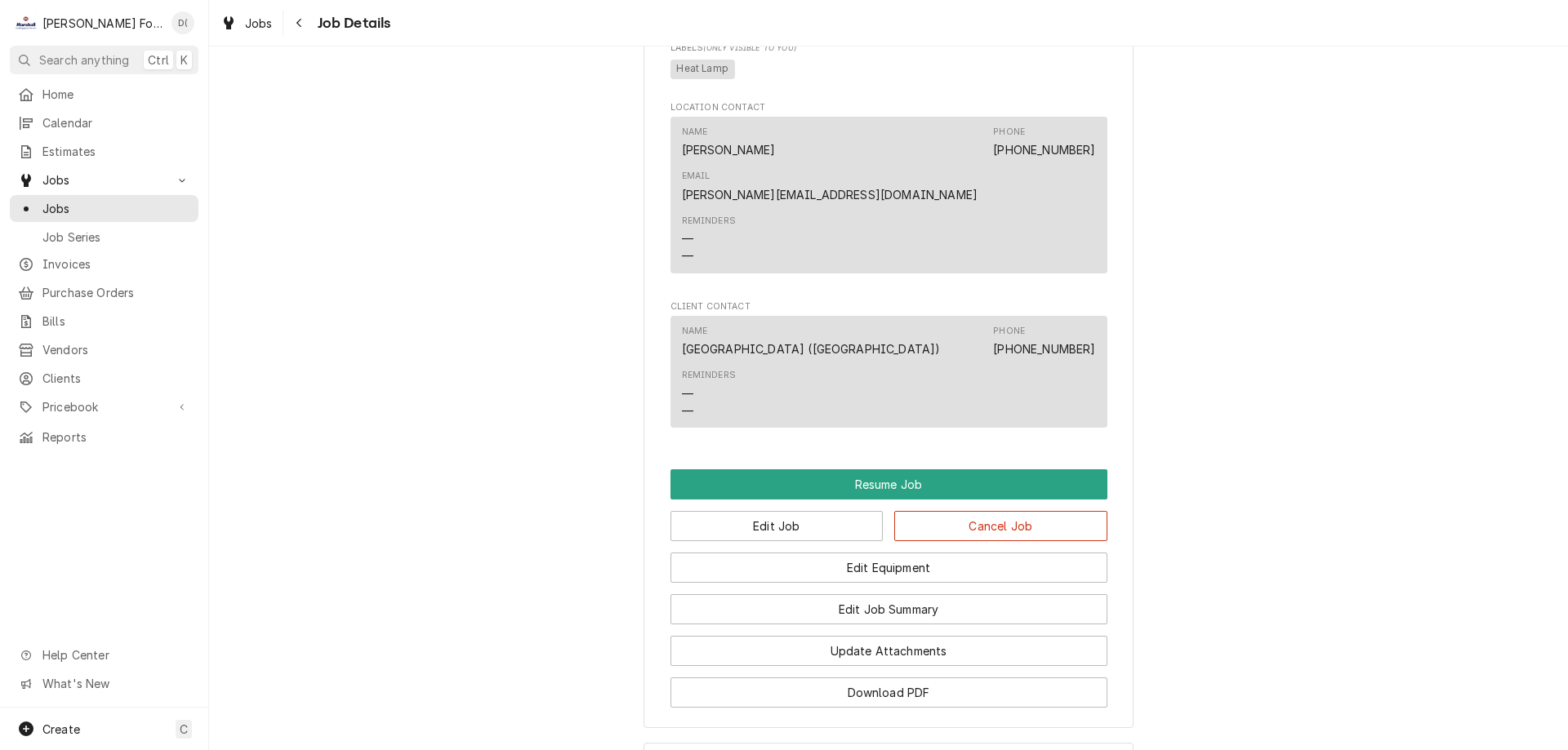
scroll to position [3811, 0]
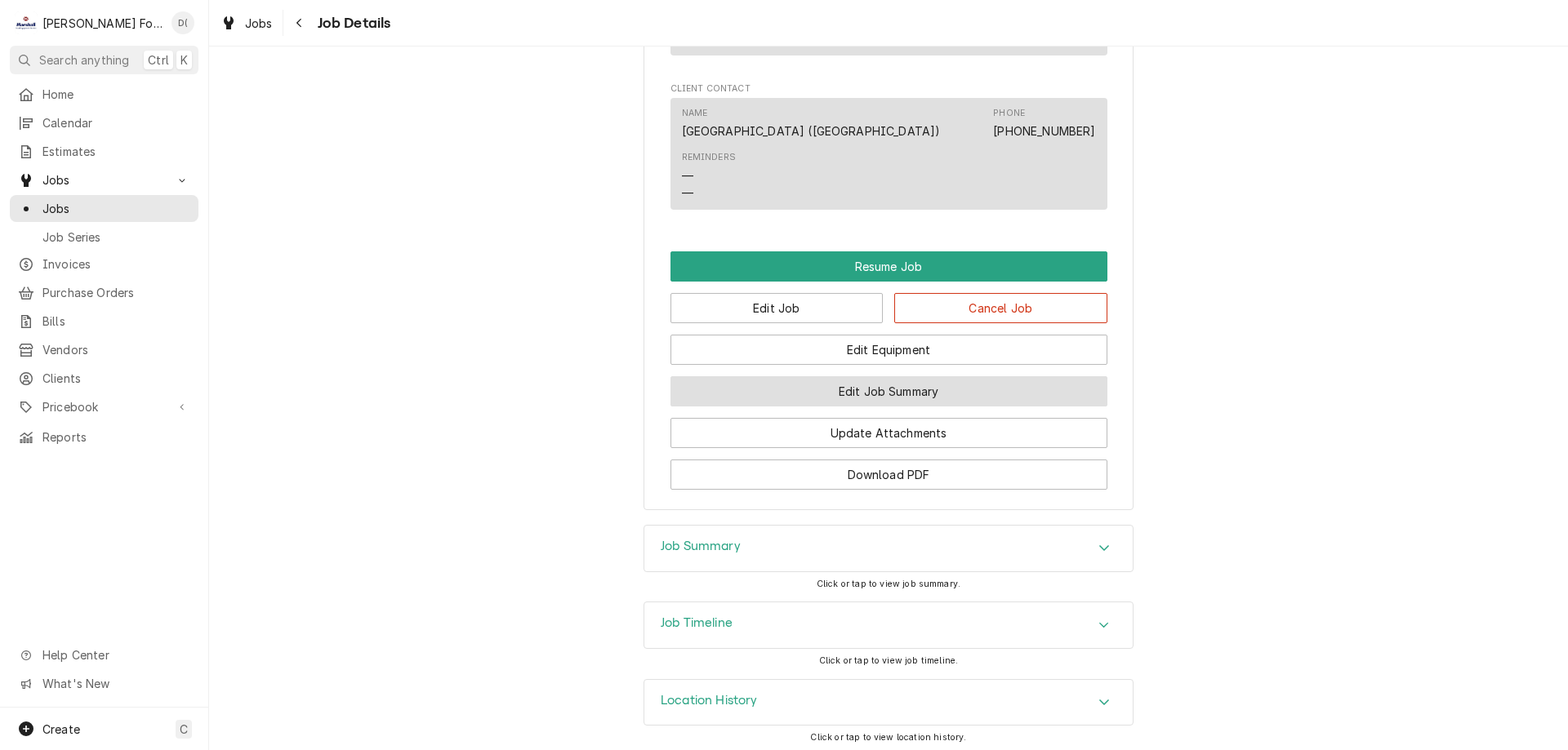
click at [906, 386] on button "Edit Job Summary" at bounding box center [889, 391] width 437 height 30
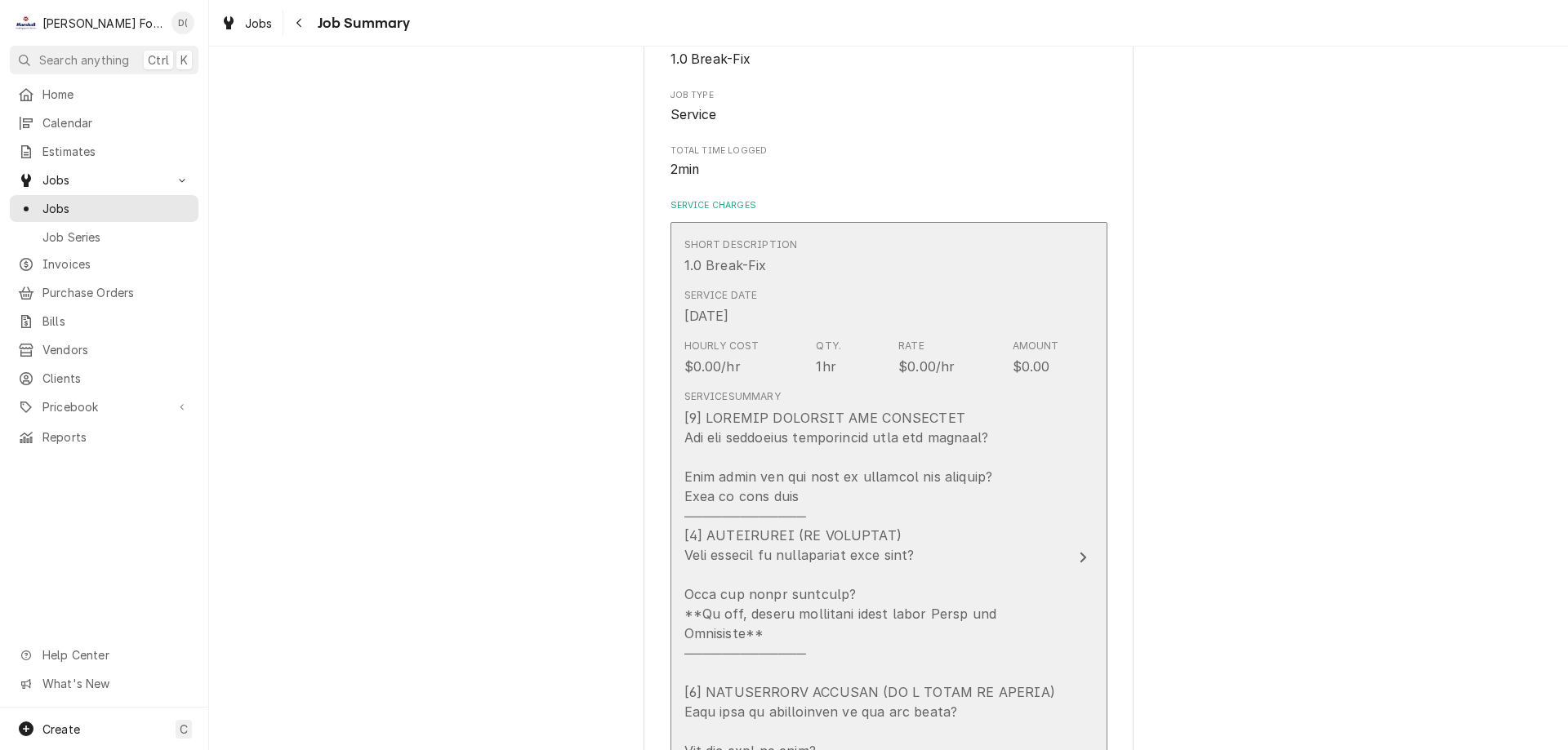
scroll to position [408, 0]
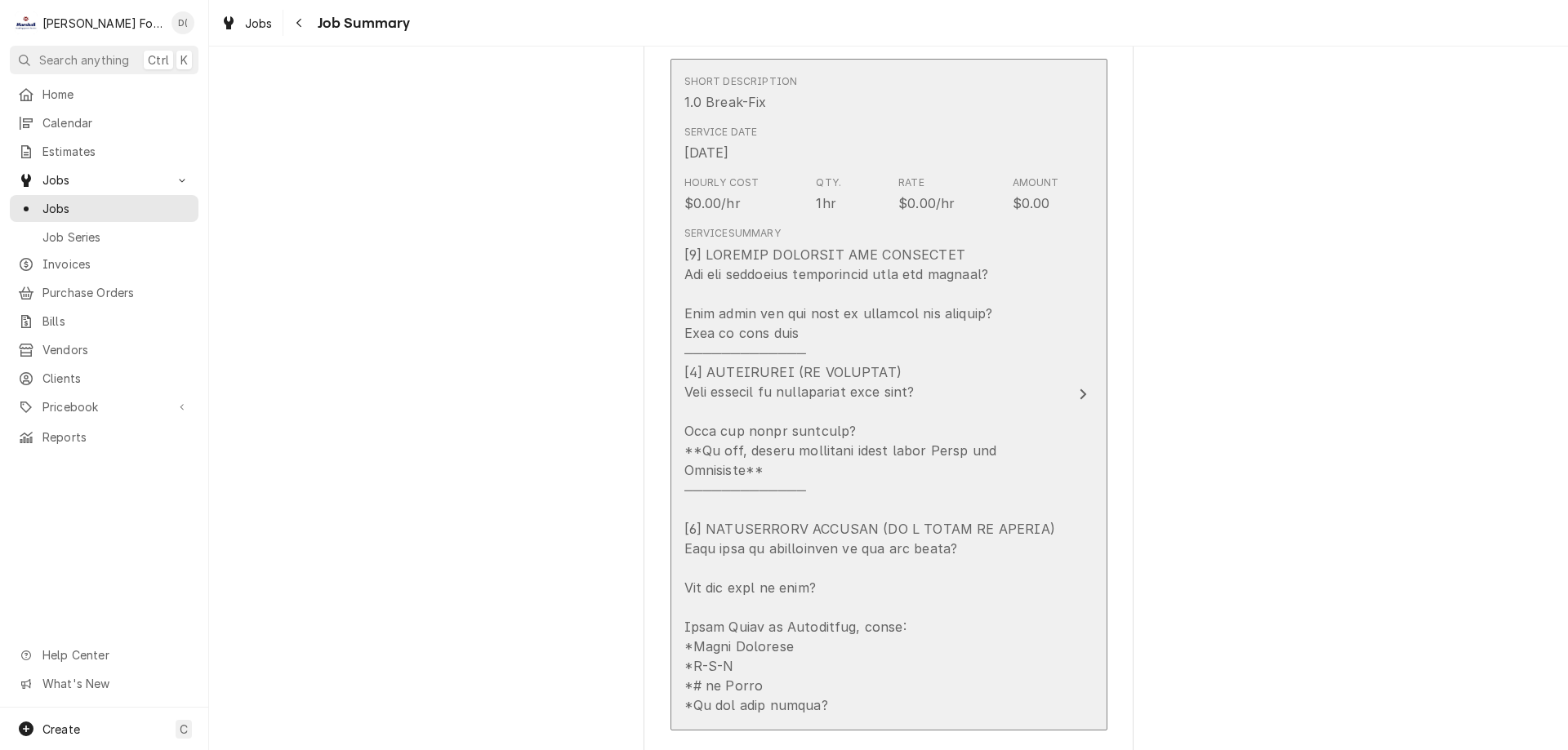
click at [1072, 385] on div "Update Line Item" at bounding box center [1083, 394] width 22 height 20
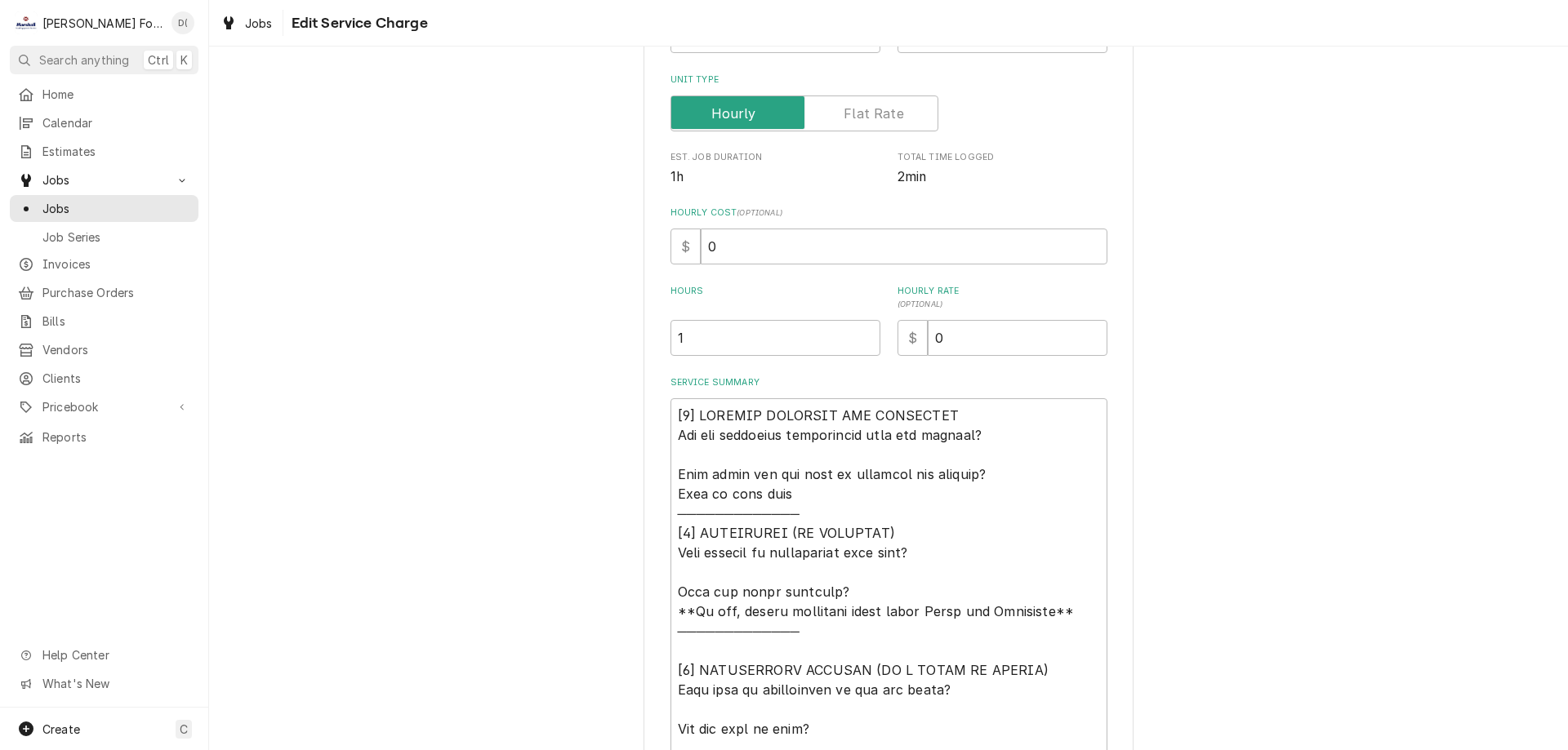
scroll to position [408, 0]
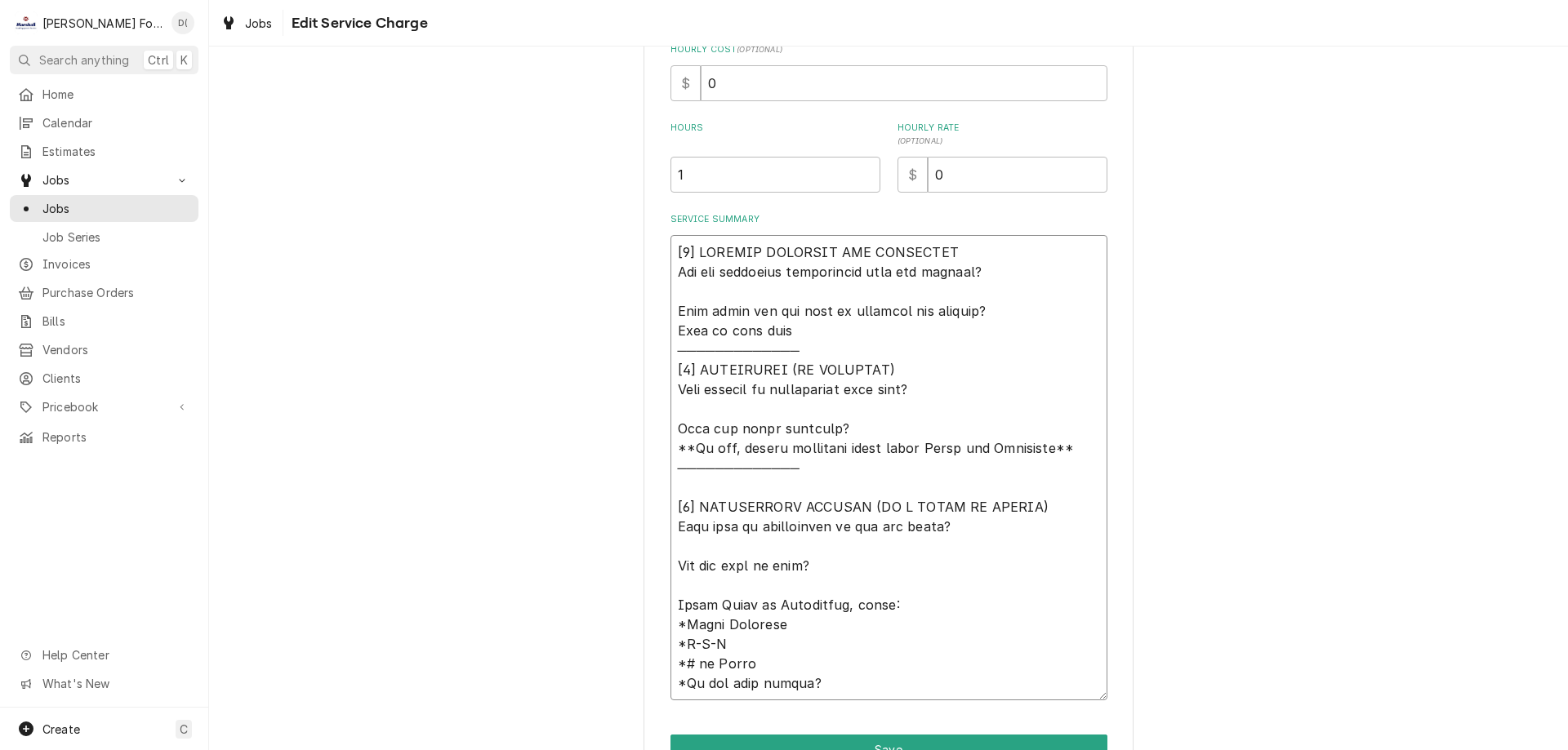
click at [998, 400] on textarea "Service Summary" at bounding box center [889, 468] width 437 height 465
type textarea "x"
type textarea "[𝟭] 𝗜𝗡𝗜𝗧𝗜𝗔𝗟 𝗙𝗜𝗡𝗗𝗜𝗡𝗚𝗦 𝗔𝗡𝗗 𝗗𝗜𝗔𝗚𝗡𝗢𝗦𝗜𝗦 𝗪𝗮𝘀 𝘁𝗵𝗲 𝗲𝗾𝘂𝗶𝗽𝗺𝗲𝗻𝘁 𝗼𝗽𝗲𝗿𝗮𝘁𝗶𝗼𝗻𝗮𝗹 𝘄𝗵𝗲𝗻 𝘆𝗼𝘂 𝗮𝗿𝗿𝗶𝘃…"
type textarea "x"
type textarea "[𝟭] 𝗜𝗡𝗜𝗧𝗜𝗔𝗟 𝗙𝗜𝗡𝗗𝗜𝗡𝗚𝗦 𝗔𝗡𝗗 𝗗𝗜𝗔𝗚𝗡𝗢𝗦𝗜𝗦 𝗪𝗮𝘀 𝘁𝗵𝗲 𝗲𝗾𝘂𝗶𝗽𝗺𝗲𝗻𝘁 𝗼𝗽𝗲𝗿𝗮𝘁𝗶𝗼𝗻𝗮𝗹 𝘄𝗵𝗲𝗻 𝘆𝗼𝘂 𝗮𝗿𝗿𝗶𝘃…"
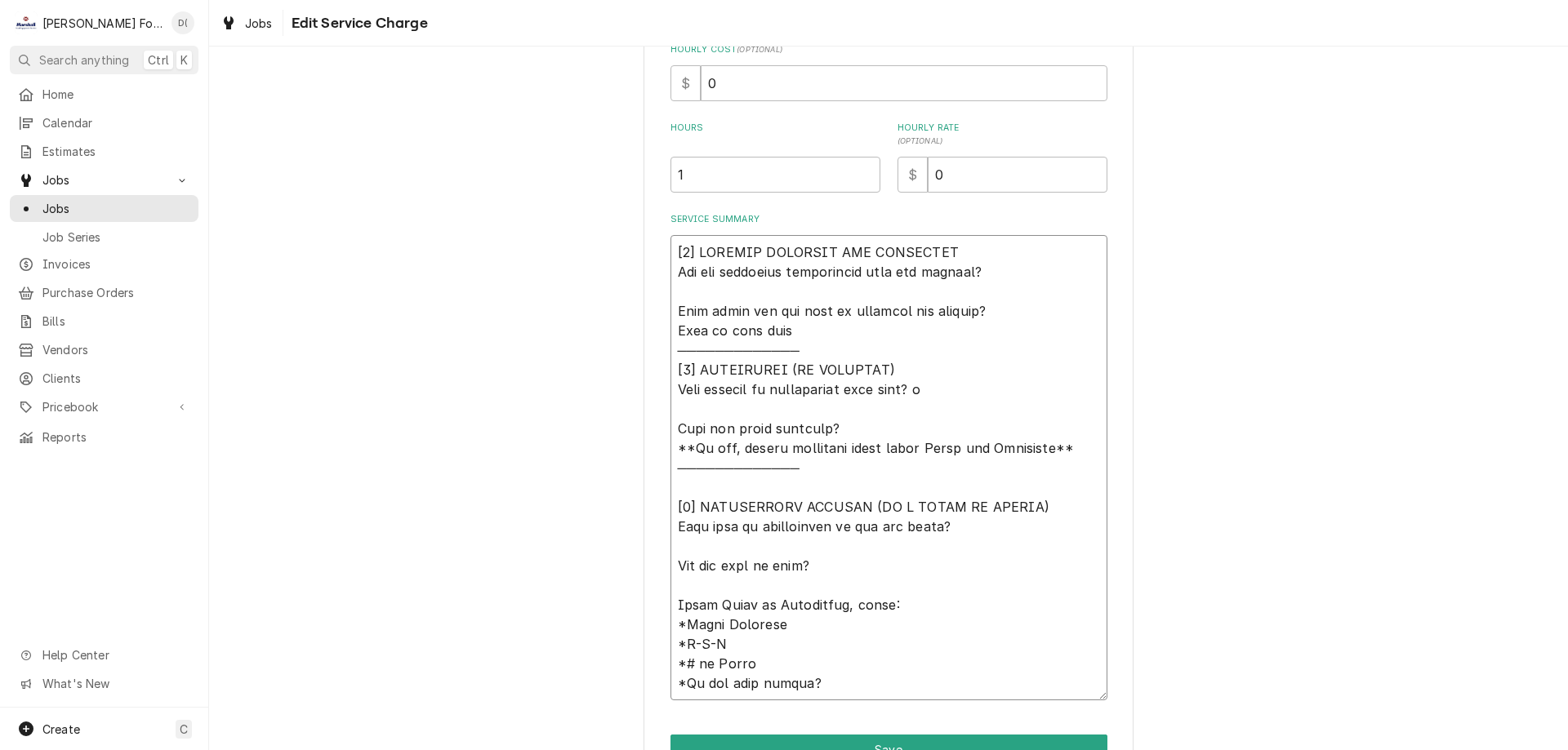
type textarea "x"
type textarea "[𝟭] 𝗜𝗡𝗜𝗧𝗜𝗔𝗟 𝗙𝗜𝗡𝗗𝗜𝗡𝗚𝗦 𝗔𝗡𝗗 𝗗𝗜𝗔𝗚𝗡𝗢𝗦𝗜𝗦 𝗪𝗮𝘀 𝘁𝗵𝗲 𝗲𝗾𝘂𝗶𝗽𝗺𝗲𝗻𝘁 𝗼𝗽𝗲𝗿𝗮𝘁𝗶𝗼𝗻𝗮𝗹 𝘄𝗵𝗲𝗻 𝘆𝗼𝘂 𝗮𝗿𝗿𝗶𝘃…"
type textarea "x"
type textarea "[𝟭] 𝗜𝗡𝗜𝗧𝗜𝗔𝗟 𝗙𝗜𝗡𝗗𝗜𝗡𝗚𝗦 𝗔𝗡𝗗 𝗗𝗜𝗔𝗚𝗡𝗢𝗦𝗜𝗦 𝗪𝗮𝘀 𝘁𝗵𝗲 𝗲𝗾𝘂𝗶𝗽𝗺𝗲𝗻𝘁 𝗼𝗽𝗲𝗿𝗮𝘁𝗶𝗼𝗻𝗮𝗹 𝘄𝗵𝗲𝗻 𝘆𝗼𝘂 𝗮𝗿𝗿𝗶𝘃…"
type textarea "x"
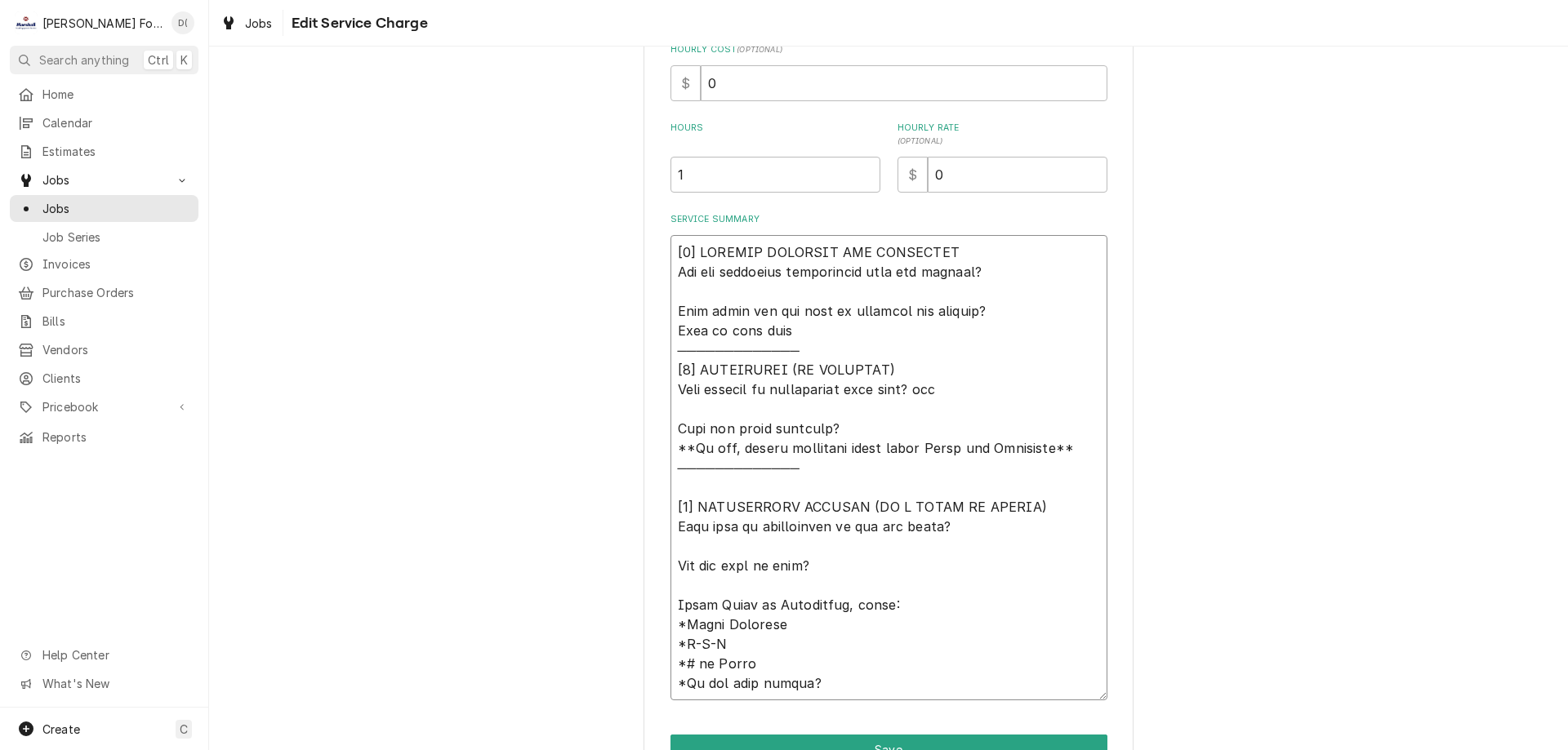
type textarea "[𝟭] 𝗜𝗡𝗜𝗧𝗜𝗔𝗟 𝗙𝗜𝗡𝗗𝗜𝗡𝗚𝗦 𝗔𝗡𝗗 𝗗𝗜𝗔𝗚𝗡𝗢𝗦𝗜𝗦 𝗪𝗮𝘀 𝘁𝗵𝗲 𝗲𝗾𝘂𝗶𝗽𝗺𝗲𝗻𝘁 𝗼𝗽𝗲𝗿𝗮𝘁𝗶𝗼𝗻𝗮𝗹 𝘄𝗵𝗲𝗻 𝘆𝗼𝘂 𝗮𝗿𝗿𝗶𝘃…"
type textarea "x"
type textarea "[𝟭] 𝗜𝗡𝗜𝗧𝗜𝗔𝗟 𝗙𝗜𝗡𝗗𝗜𝗡𝗚𝗦 𝗔𝗡𝗗 𝗗𝗜𝗔𝗚𝗡𝗢𝗦𝗜𝗦 𝗪𝗮𝘀 𝘁𝗵𝗲 𝗲𝗾𝘂𝗶𝗽𝗺𝗲𝗻𝘁 𝗼𝗽𝗲𝗿𝗮𝘁𝗶𝗼𝗻𝗮𝗹 𝘄𝗵𝗲𝗻 𝘆𝗼𝘂 𝗮𝗿𝗿𝗶𝘃…"
type textarea "x"
type textarea "[𝟭] 𝗜𝗡𝗜𝗧𝗜𝗔𝗟 𝗙𝗜𝗡𝗗𝗜𝗡𝗚𝗦 𝗔𝗡𝗗 𝗗𝗜𝗔𝗚𝗡𝗢𝗦𝗜𝗦 𝗪𝗮𝘀 𝘁𝗵𝗲 𝗲𝗾𝘂𝗶𝗽𝗺𝗲𝗻𝘁 𝗼𝗽𝗲𝗿𝗮𝘁𝗶𝗼𝗻𝗮𝗹 𝘄𝗵𝗲𝗻 𝘆𝗼𝘂 𝗮𝗿𝗿𝗶𝘃…"
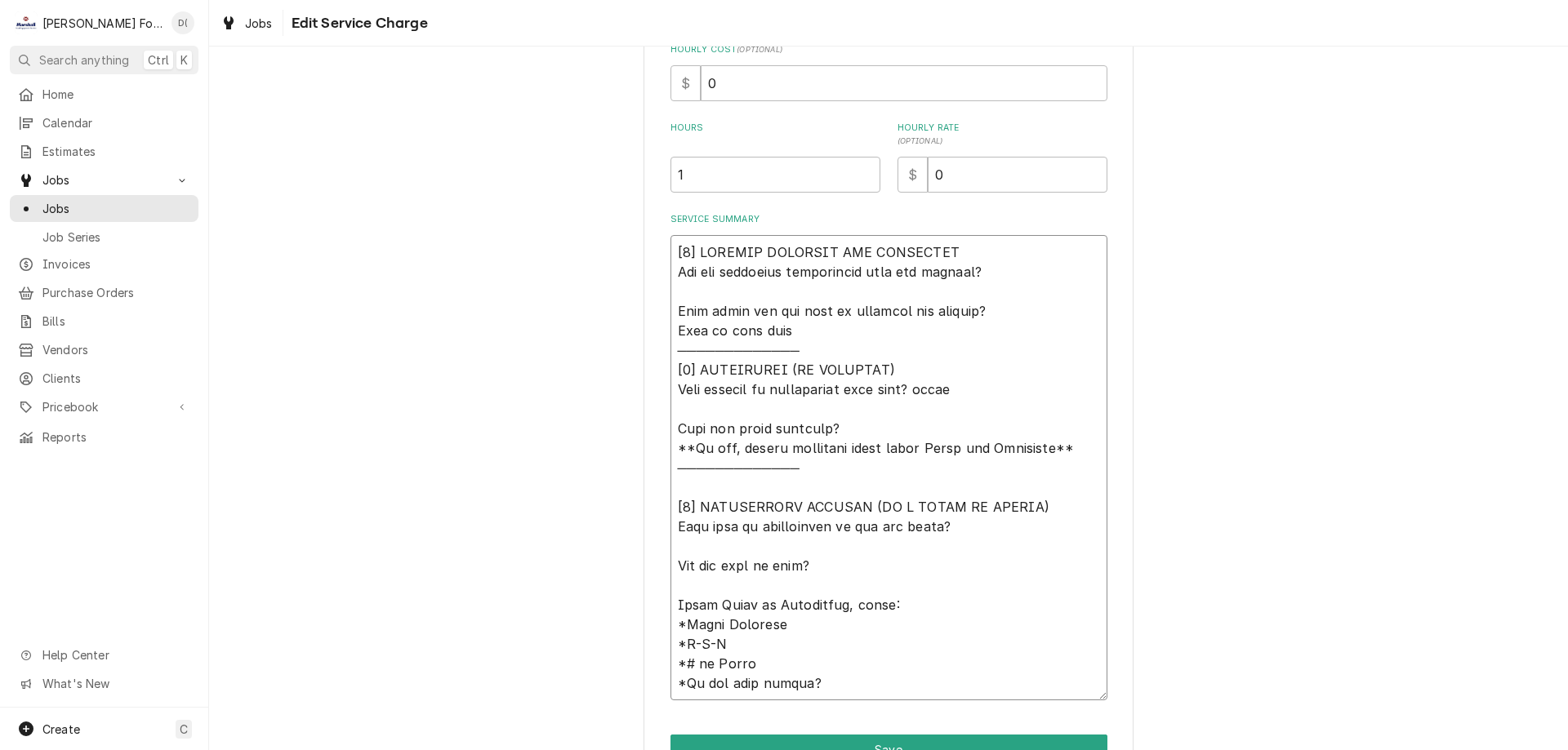
type textarea "x"
type textarea "[𝟭] 𝗜𝗡𝗜𝗧𝗜𝗔𝗟 𝗙𝗜𝗡𝗗𝗜𝗡𝗚𝗦 𝗔𝗡𝗗 𝗗𝗜𝗔𝗚𝗡𝗢𝗦𝗜𝗦 𝗪𝗮𝘀 𝘁𝗵𝗲 𝗲𝗾𝘂𝗶𝗽𝗺𝗲𝗻𝘁 𝗼𝗽𝗲𝗿𝗮𝘁𝗶𝗼𝗻𝗮𝗹 𝘄𝗵𝗲𝗻 𝘆𝗼𝘂 𝗮𝗿𝗿𝗶𝘃…"
type textarea "x"
type textarea "[𝟭] 𝗜𝗡𝗜𝗧𝗜𝗔𝗟 𝗙𝗜𝗡𝗗𝗜𝗡𝗚𝗦 𝗔𝗡𝗗 𝗗𝗜𝗔𝗚𝗡𝗢𝗦𝗜𝗦 𝗪𝗮𝘀 𝘁𝗵𝗲 𝗲𝗾𝘂𝗶𝗽𝗺𝗲𝗻𝘁 𝗼𝗽𝗲𝗿𝗮𝘁𝗶𝗼𝗻𝗮𝗹 𝘄𝗵𝗲𝗻 𝘆𝗼𝘂 𝗮𝗿𝗿𝗶𝘃…"
type textarea "x"
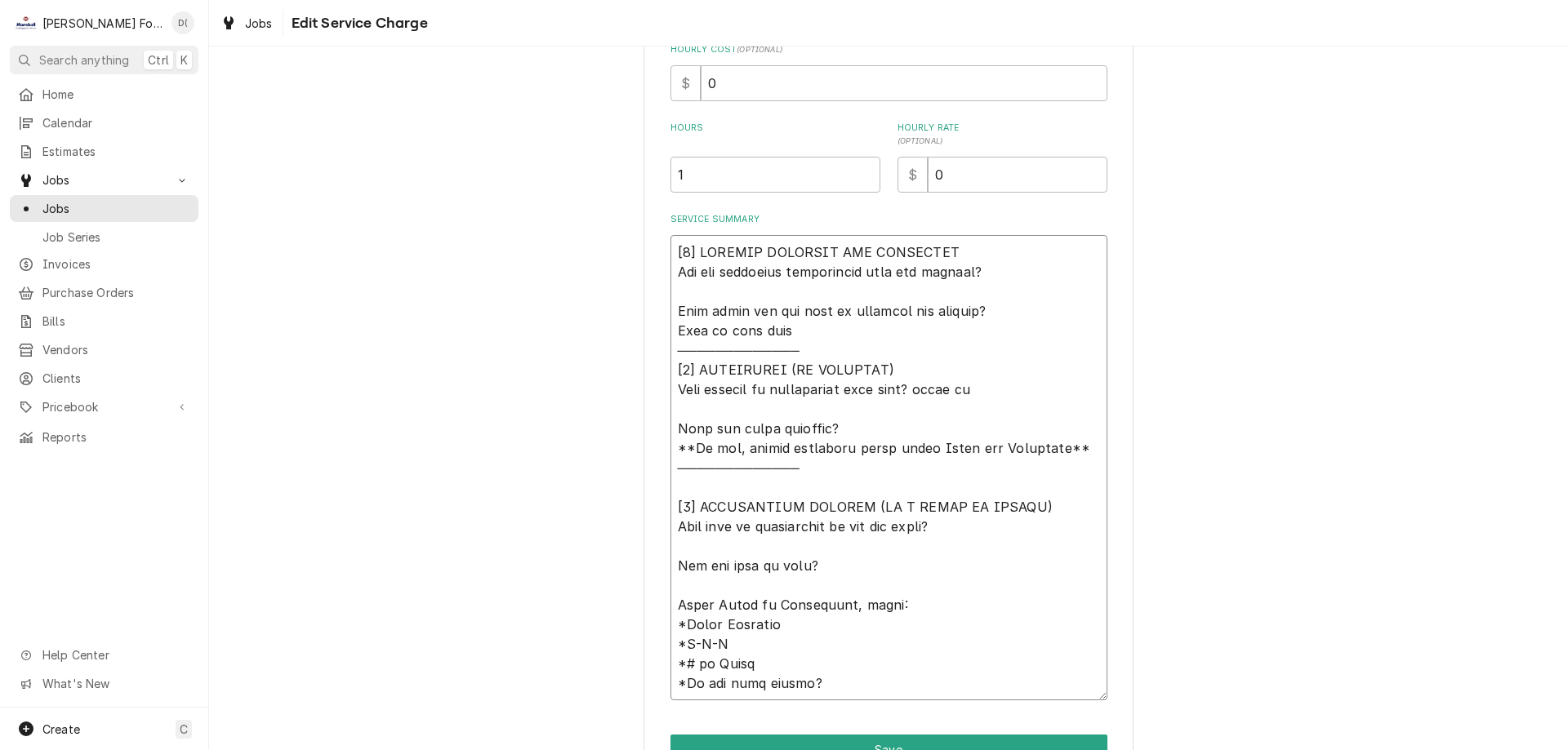
type textarea "[𝟭] 𝗜𝗡𝗜𝗧𝗜𝗔𝗟 𝗙𝗜𝗡𝗗𝗜𝗡𝗚𝗦 𝗔𝗡𝗗 𝗗𝗜𝗔𝗚𝗡𝗢𝗦𝗜𝗦 𝗪𝗮𝘀 𝘁𝗵𝗲 𝗲𝗾𝘂𝗶𝗽𝗺𝗲𝗻𝘁 𝗼𝗽𝗲𝗿𝗮𝘁𝗶𝗼𝗻𝗮𝗹 𝘄𝗵𝗲𝗻 𝘆𝗼𝘂 𝗮𝗿𝗿𝗶𝘃…"
type textarea "x"
type textarea "[𝟭] 𝗜𝗡𝗜𝗧𝗜𝗔𝗟 𝗙𝗜𝗡𝗗𝗜𝗡𝗚𝗦 𝗔𝗡𝗗 𝗗𝗜𝗔𝗚𝗡𝗢𝗦𝗜𝗦 𝗪𝗮𝘀 𝘁𝗵𝗲 𝗲𝗾𝘂𝗶𝗽𝗺𝗲𝗻𝘁 𝗼𝗽𝗲𝗿𝗮𝘁𝗶𝗼𝗻𝗮𝗹 𝘄𝗵𝗲𝗻 𝘆𝗼𝘂 𝗮𝗿𝗿𝗶𝘃…"
type textarea "x"
type textarea "[𝟭] 𝗜𝗡𝗜𝗧𝗜𝗔𝗟 𝗙𝗜𝗡𝗗𝗜𝗡𝗚𝗦 𝗔𝗡𝗗 𝗗𝗜𝗔𝗚𝗡𝗢𝗦𝗜𝗦 𝗪𝗮𝘀 𝘁𝗵𝗲 𝗲𝗾𝘂𝗶𝗽𝗺𝗲𝗻𝘁 𝗼𝗽𝗲𝗿𝗮𝘁𝗶𝗼𝗻𝗮𝗹 𝘄𝗵𝗲𝗻 𝘆𝗼𝘂 𝗮𝗿𝗿𝗶𝘃…"
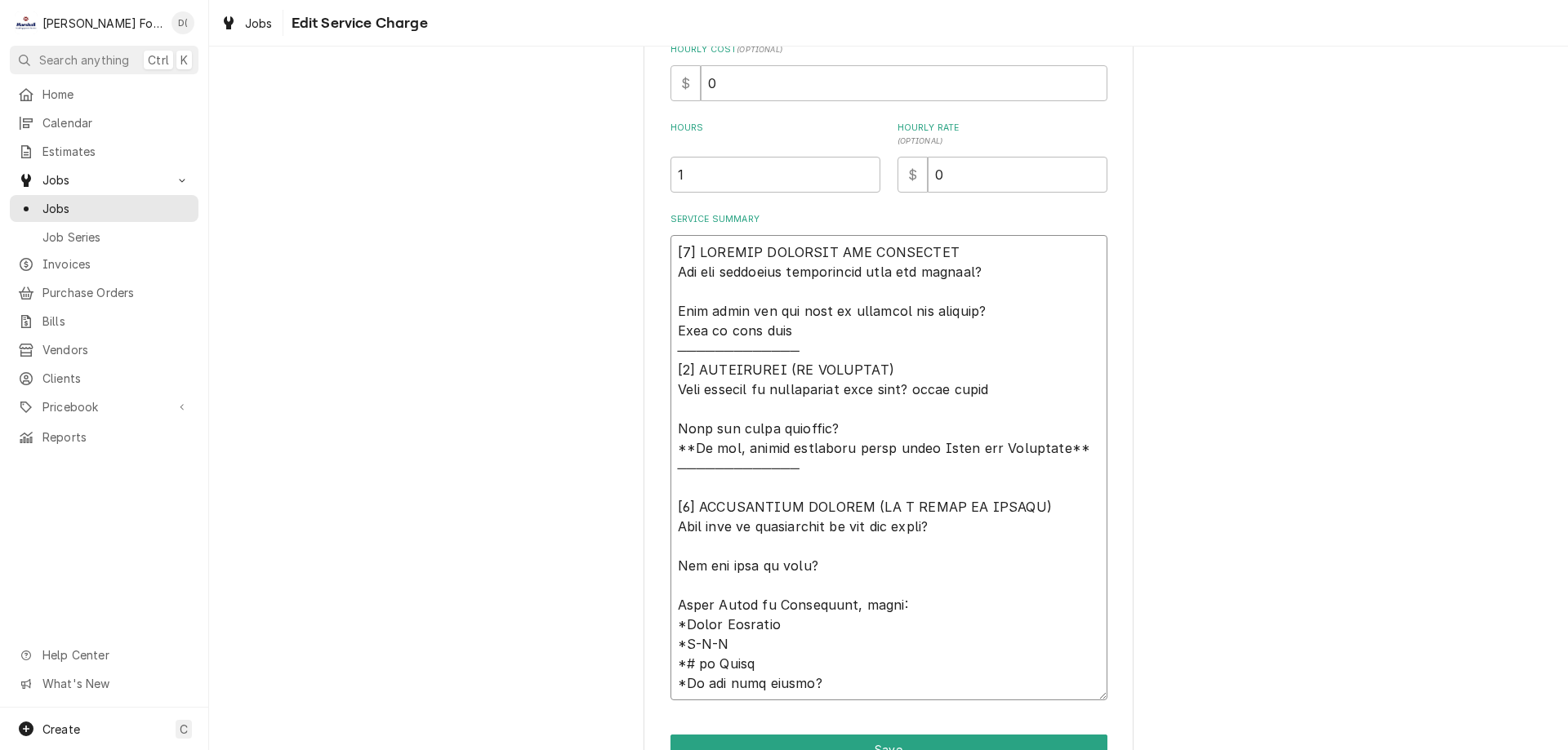
type textarea "x"
type textarea "[𝟭] 𝗜𝗡𝗜𝗧𝗜𝗔𝗟 𝗙𝗜𝗡𝗗𝗜𝗡𝗚𝗦 𝗔𝗡𝗗 𝗗𝗜𝗔𝗚𝗡𝗢𝗦𝗜𝗦 𝗪𝗮𝘀 𝘁𝗵𝗲 𝗲𝗾𝘂𝗶𝗽𝗺𝗲𝗻𝘁 𝗼𝗽𝗲𝗿𝗮𝘁𝗶𝗼𝗻𝗮𝗹 𝘄𝗵𝗲𝗻 𝘆𝗼𝘂 𝗮𝗿𝗿𝗶𝘃…"
type textarea "x"
type textarea "[𝟭] 𝗜𝗡𝗜𝗧𝗜𝗔𝗟 𝗙𝗜𝗡𝗗𝗜𝗡𝗚𝗦 𝗔𝗡𝗗 𝗗𝗜𝗔𝗚𝗡𝗢𝗦𝗜𝗦 𝗪𝗮𝘀 𝘁𝗵𝗲 𝗲𝗾𝘂𝗶𝗽𝗺𝗲𝗻𝘁 𝗼𝗽𝗲𝗿𝗮𝘁𝗶𝗼𝗻𝗮𝗹 𝘄𝗵𝗲𝗻 𝘆𝗼𝘂 𝗮𝗿𝗿𝗶𝘃…"
type textarea "x"
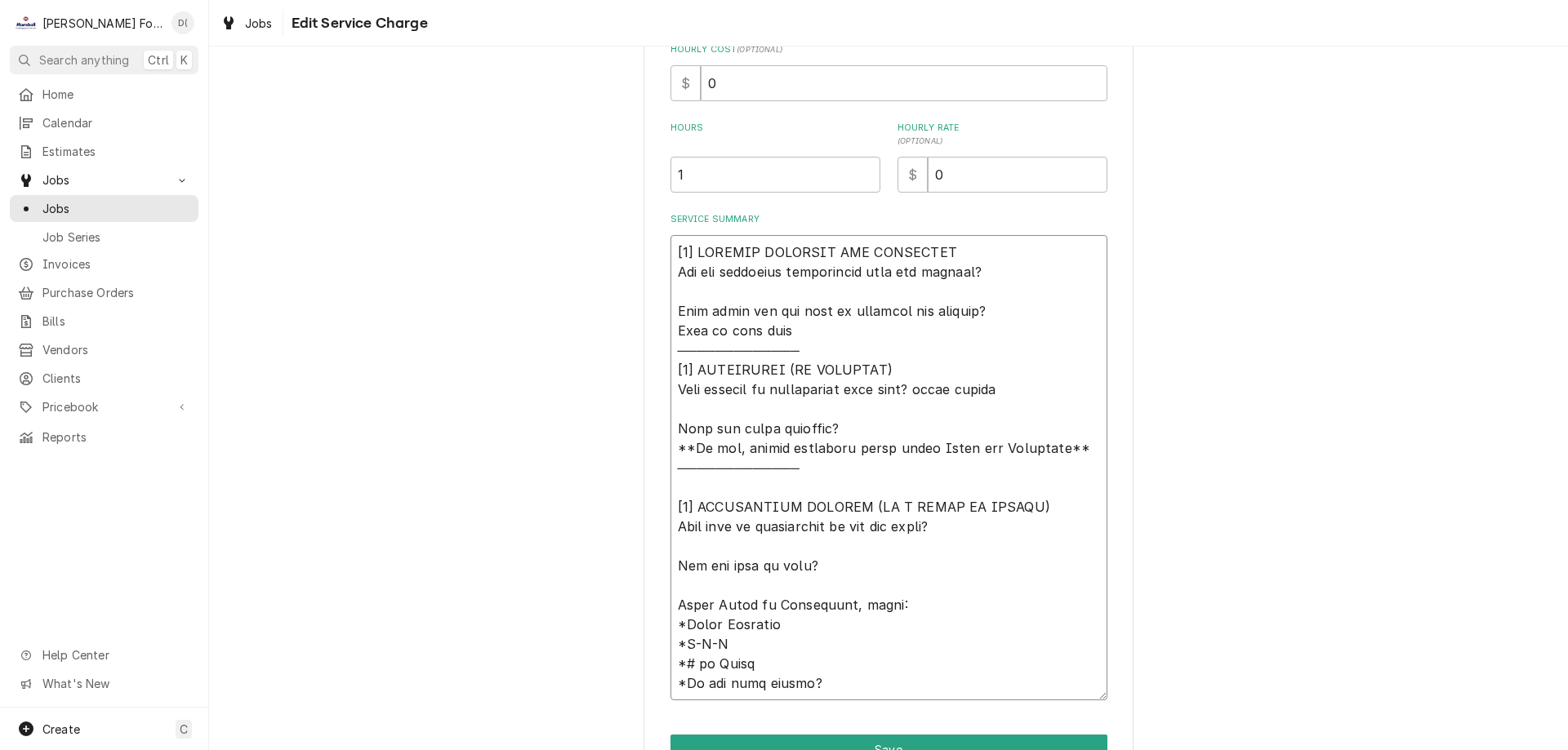
type textarea "[𝟭] 𝗜𝗡𝗜𝗧𝗜𝗔𝗟 𝗙𝗜𝗡𝗗𝗜𝗡𝗚𝗦 𝗔𝗡𝗗 𝗗𝗜𝗔𝗚𝗡𝗢𝗦𝗜𝗦 𝗪𝗮𝘀 𝘁𝗵𝗲 𝗲𝗾𝘂𝗶𝗽𝗺𝗲𝗻𝘁 𝗼𝗽𝗲𝗿𝗮𝘁𝗶𝗼𝗻𝗮𝗹 𝘄𝗵𝗲𝗻 𝘆𝗼𝘂 𝗮𝗿𝗿𝗶𝘃…"
type textarea "x"
type textarea "[𝟭] 𝗜𝗡𝗜𝗧𝗜𝗔𝗟 𝗙𝗜𝗡𝗗𝗜𝗡𝗚𝗦 𝗔𝗡𝗗 𝗗𝗜𝗔𝗚𝗡𝗢𝗦𝗜𝗦 𝗪𝗮𝘀 𝘁𝗵𝗲 𝗲𝗾𝘂𝗶𝗽𝗺𝗲𝗻𝘁 𝗼𝗽𝗲𝗿𝗮𝘁𝗶𝗼𝗻𝗮𝗹 𝘄𝗵𝗲𝗻 𝘆𝗼𝘂 𝗮𝗿𝗿𝗶𝘃…"
type textarea "x"
type textarea "[𝟭] 𝗜𝗡𝗜𝗧𝗜𝗔𝗟 𝗙𝗜𝗡𝗗𝗜𝗡𝗚𝗦 𝗔𝗡𝗗 𝗗𝗜𝗔𝗚𝗡𝗢𝗦𝗜𝗦 𝗪𝗮𝘀 𝘁𝗵𝗲 𝗲𝗾𝘂𝗶𝗽𝗺𝗲𝗻𝘁 𝗼𝗽𝗲𝗿𝗮𝘁𝗶𝗼𝗻𝗮𝗹 𝘄𝗵𝗲𝗻 𝘆𝗼𝘂 𝗮𝗿𝗿𝗶𝘃…"
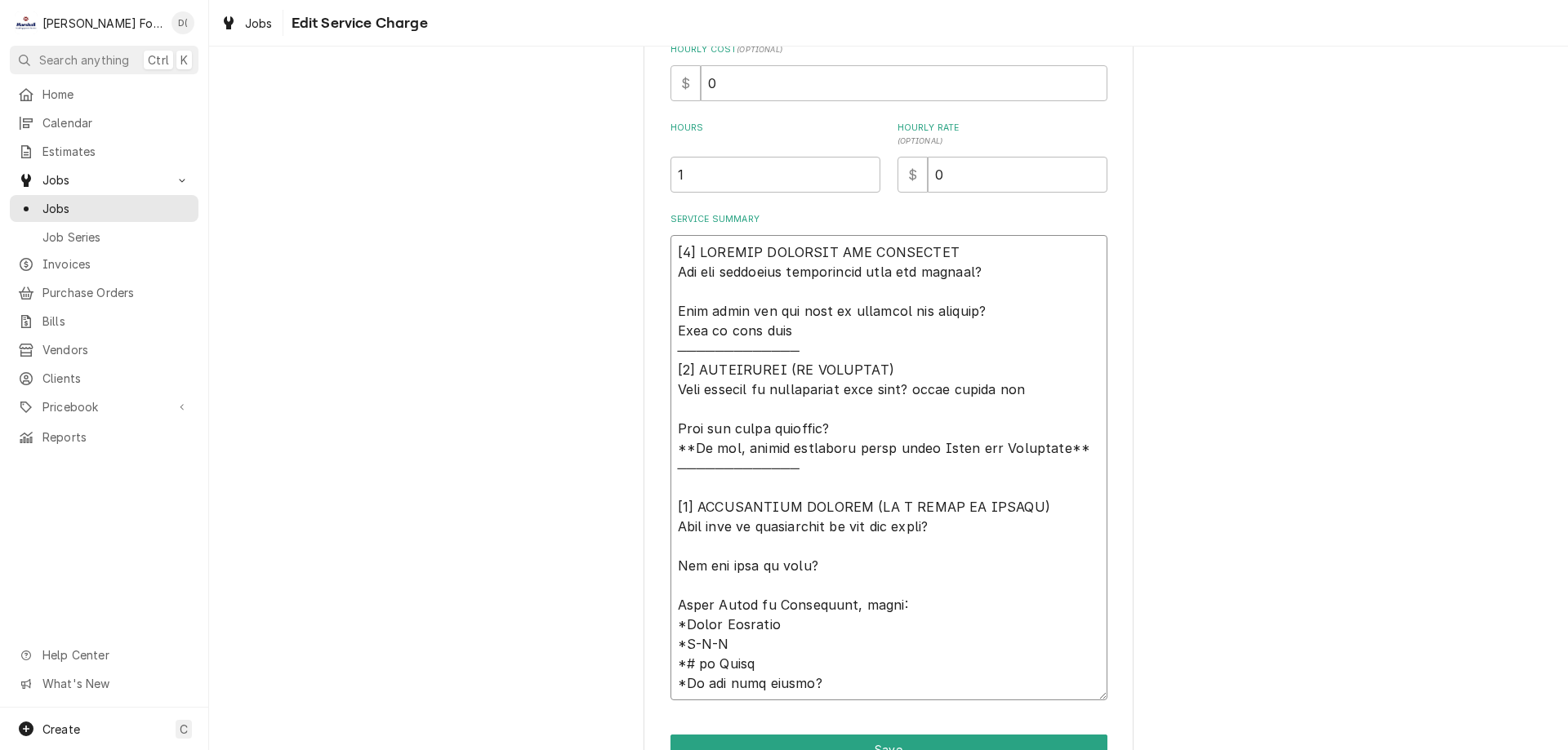
type textarea "x"
type textarea "[𝟭] 𝗜𝗡𝗜𝗧𝗜𝗔𝗟 𝗙𝗜𝗡𝗗𝗜𝗡𝗚𝗦 𝗔𝗡𝗗 𝗗𝗜𝗔𝗚𝗡𝗢𝗦𝗜𝗦 𝗪𝗮𝘀 𝘁𝗵𝗲 𝗲𝗾𝘂𝗶𝗽𝗺𝗲𝗻𝘁 𝗼𝗽𝗲𝗿𝗮𝘁𝗶𝗼𝗻𝗮𝗹 𝘄𝗵𝗲𝗻 𝘆𝗼𝘂 𝗮𝗿𝗿𝗶𝘃…"
type textarea "x"
type textarea "[𝟭] 𝗜𝗡𝗜𝗧𝗜𝗔𝗟 𝗙𝗜𝗡𝗗𝗜𝗡𝗚𝗦 𝗔𝗡𝗗 𝗗𝗜𝗔𝗚𝗡𝗢𝗦𝗜𝗦 𝗪𝗮𝘀 𝘁𝗵𝗲 𝗲𝗾𝘂𝗶𝗽𝗺𝗲𝗻𝘁 𝗼𝗽𝗲𝗿𝗮𝘁𝗶𝗼𝗻𝗮𝗹 𝘄𝗵𝗲𝗻 𝘆𝗼𝘂 𝗮𝗿𝗿𝗶𝘃…"
type textarea "x"
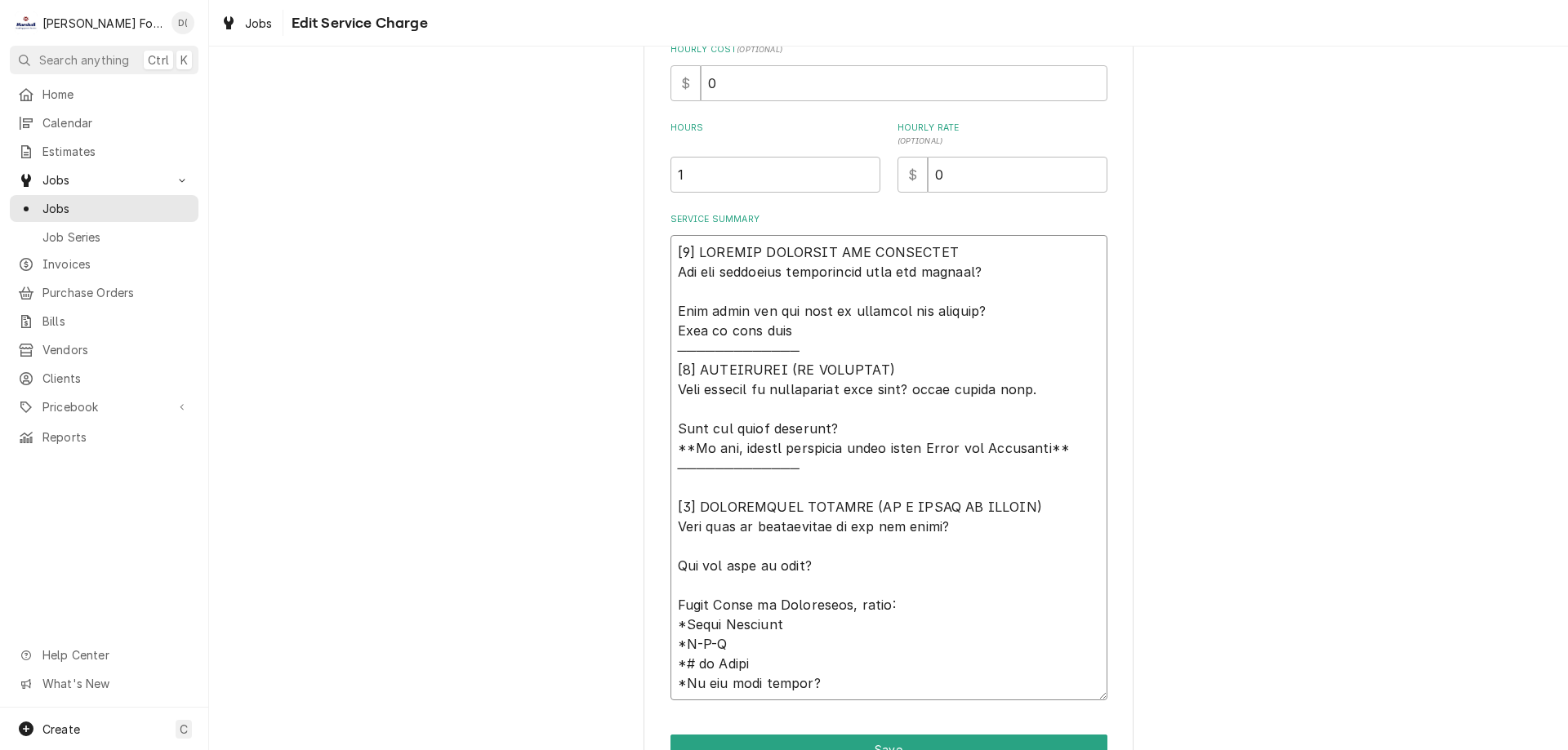
type textarea "[𝟭] 𝗜𝗡𝗜𝗧𝗜𝗔𝗟 𝗙𝗜𝗡𝗗𝗜𝗡𝗚𝗦 𝗔𝗡𝗗 𝗗𝗜𝗔𝗚𝗡𝗢𝗦𝗜𝗦 𝗪𝗮𝘀 𝘁𝗵𝗲 𝗲𝗾𝘂𝗶𝗽𝗺𝗲𝗻𝘁 𝗼𝗽𝗲𝗿𝗮𝘁𝗶𝗼𝗻𝗮𝗹 𝘄𝗵𝗲𝗻 𝘆𝗼𝘂 𝗮𝗿𝗿𝗶𝘃…"
type textarea "x"
type textarea "[𝟭] 𝗜𝗡𝗜𝗧𝗜𝗔𝗟 𝗙𝗜𝗡𝗗𝗜𝗡𝗚𝗦 𝗔𝗡𝗗 𝗗𝗜𝗔𝗚𝗡𝗢𝗦𝗜𝗦 𝗪𝗮𝘀 𝘁𝗵𝗲 𝗲𝗾𝘂𝗶𝗽𝗺𝗲𝗻𝘁 𝗼𝗽𝗲𝗿𝗮𝘁𝗶𝗼𝗻𝗮𝗹 𝘄𝗵𝗲𝗻 𝘆𝗼𝘂 𝗮𝗿𝗿𝗶𝘃…"
type textarea "x"
type textarea "[𝟭] 𝗜𝗡𝗜𝗧𝗜𝗔𝗟 𝗙𝗜𝗡𝗗𝗜𝗡𝗚𝗦 𝗔𝗡𝗗 𝗗𝗜𝗔𝗚𝗡𝗢𝗦𝗜𝗦 𝗪𝗮𝘀 𝘁𝗵𝗲 𝗲𝗾𝘂𝗶𝗽𝗺𝗲𝗻𝘁 𝗼𝗽𝗲𝗿𝗮𝘁𝗶𝗼𝗻𝗮𝗹 𝘄𝗵𝗲𝗻 𝘆𝗼𝘂 𝗮𝗿𝗿𝗶𝘃…"
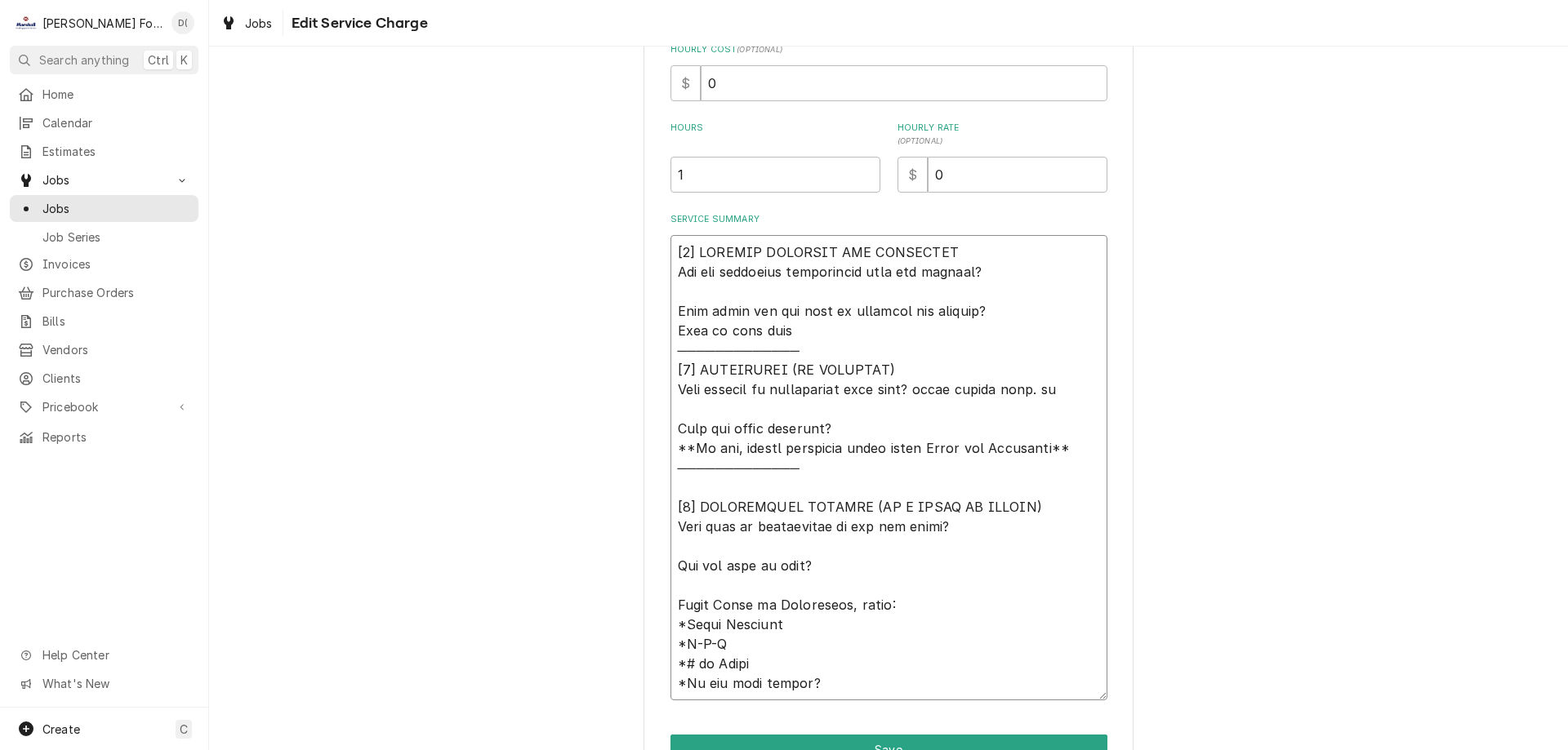
type textarea "x"
type textarea "[𝟭] 𝗜𝗡𝗜𝗧𝗜𝗔𝗟 𝗙𝗜𝗡𝗗𝗜𝗡𝗚𝗦 𝗔𝗡𝗗 𝗗𝗜𝗔𝗚𝗡𝗢𝗦𝗜𝗦 𝗪𝗮𝘀 𝘁𝗵𝗲 𝗲𝗾𝘂𝗶𝗽𝗺𝗲𝗻𝘁 𝗼𝗽𝗲𝗿𝗮𝘁𝗶𝗼𝗻𝗮𝗹 𝘄𝗵𝗲𝗻 𝘆𝗼𝘂 𝗮𝗿𝗿𝗶𝘃…"
type textarea "x"
type textarea "[𝟭] 𝗜𝗡𝗜𝗧𝗜𝗔𝗟 𝗙𝗜𝗡𝗗𝗜𝗡𝗚𝗦 𝗔𝗡𝗗 𝗗𝗜𝗔𝗚𝗡𝗢𝗦𝗜𝗦 𝗪𝗮𝘀 𝘁𝗵𝗲 𝗲𝗾𝘂𝗶𝗽𝗺𝗲𝗻𝘁 𝗼𝗽𝗲𝗿𝗮𝘁𝗶𝗼𝗻𝗮𝗹 𝘄𝗵𝗲𝗻 𝘆𝗼𝘂 𝗮𝗿𝗿𝗶𝘃…"
type textarea "x"
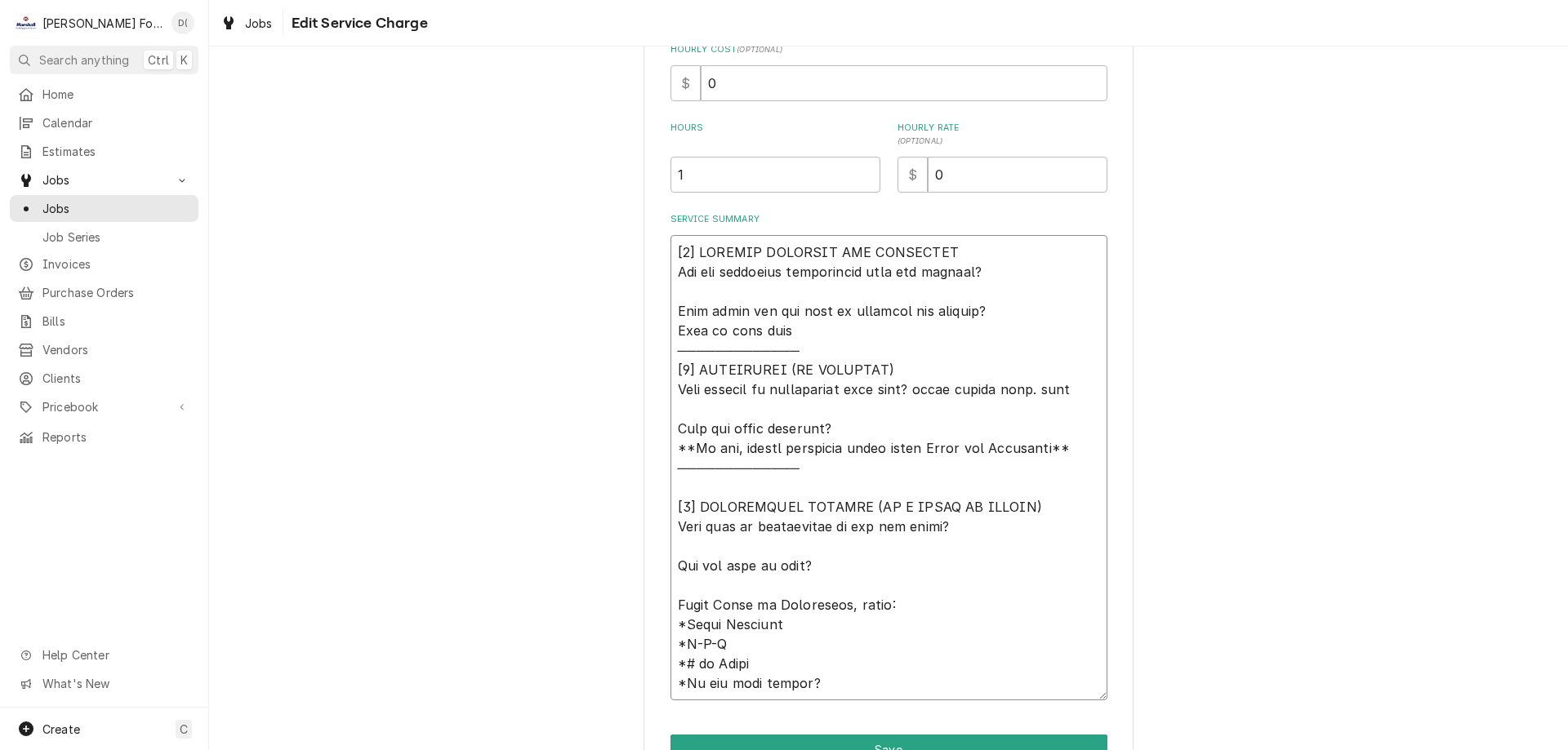
type textarea "[𝟭] 𝗜𝗡𝗜𝗧𝗜𝗔𝗟 𝗙𝗜𝗡𝗗𝗜𝗡𝗚𝗦 𝗔𝗡𝗗 𝗗𝗜𝗔𝗚𝗡𝗢𝗦𝗜𝗦 𝗪𝗮𝘀 𝘁𝗵𝗲 𝗲𝗾𝘂𝗶𝗽𝗺𝗲𝗻𝘁 𝗼𝗽𝗲𝗿𝗮𝘁𝗶𝗼𝗻𝗮𝗹 𝘄𝗵𝗲𝗻 𝘆𝗼𝘂 𝗮𝗿𝗿𝗶𝘃…"
type textarea "x"
type textarea "[𝟭] 𝗜𝗡𝗜𝗧𝗜𝗔𝗟 𝗙𝗜𝗡𝗗𝗜𝗡𝗚𝗦 𝗔𝗡𝗗 𝗗𝗜𝗔𝗚𝗡𝗢𝗦𝗜𝗦 𝗪𝗮𝘀 𝘁𝗵𝗲 𝗲𝗾𝘂𝗶𝗽𝗺𝗲𝗻𝘁 𝗼𝗽𝗲𝗿𝗮𝘁𝗶𝗼𝗻𝗮𝗹 𝘄𝗵𝗲𝗻 𝘆𝗼𝘂 𝗮𝗿𝗿𝗶𝘃…"
type textarea "x"
type textarea "[𝟭] 𝗜𝗡𝗜𝗧𝗜𝗔𝗟 𝗙𝗜𝗡𝗗𝗜𝗡𝗚𝗦 𝗔𝗡𝗗 𝗗𝗜𝗔𝗚𝗡𝗢𝗦𝗜𝗦 𝗪𝗮𝘀 𝘁𝗵𝗲 𝗲𝗾𝘂𝗶𝗽𝗺𝗲𝗻𝘁 𝗼𝗽𝗲𝗿𝗮𝘁𝗶𝗼𝗻𝗮𝗹 𝘄𝗵𝗲𝗻 𝘆𝗼𝘂 𝗮𝗿𝗿𝗶𝘃…"
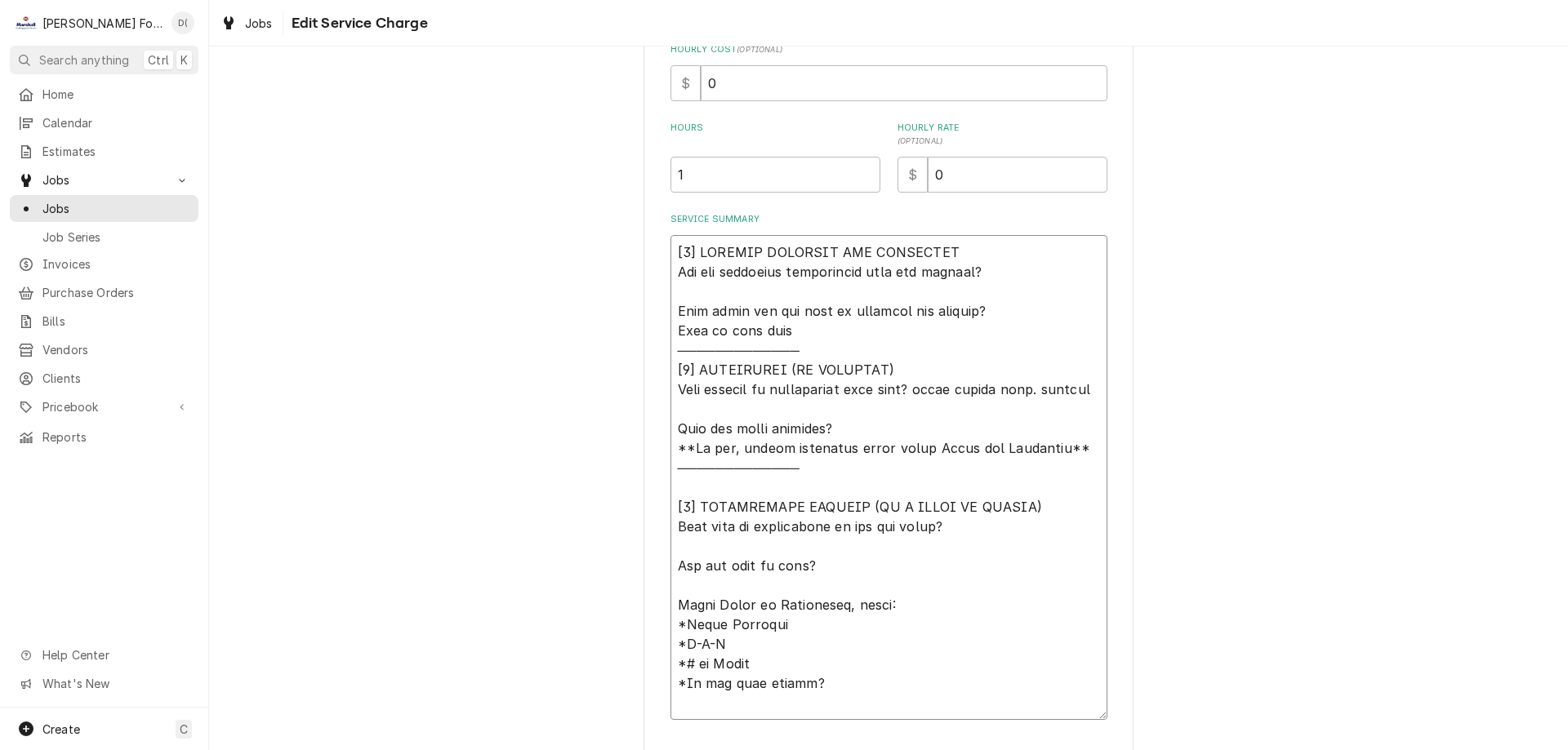
type textarea "x"
type textarea "[𝟭] 𝗜𝗡𝗜𝗧𝗜𝗔𝗟 𝗙𝗜𝗡𝗗𝗜𝗡𝗚𝗦 𝗔𝗡𝗗 𝗗𝗜𝗔𝗚𝗡𝗢𝗦𝗜𝗦 𝗪𝗮𝘀 𝘁𝗵𝗲 𝗲𝗾𝘂𝗶𝗽𝗺𝗲𝗻𝘁 𝗼𝗽𝗲𝗿𝗮𝘁𝗶𝗼𝗻𝗮𝗹 𝘄𝗵𝗲𝗻 𝘆𝗼𝘂 𝗮𝗿𝗿𝗶𝘃…"
type textarea "x"
type textarea "[𝟭] 𝗜𝗡𝗜𝗧𝗜𝗔𝗟 𝗙𝗜𝗡𝗗𝗜𝗡𝗚𝗦 𝗔𝗡𝗗 𝗗𝗜𝗔𝗚𝗡𝗢𝗦𝗜𝗦 𝗪𝗮𝘀 𝘁𝗵𝗲 𝗲𝗾𝘂𝗶𝗽𝗺𝗲𝗻𝘁 𝗼𝗽𝗲𝗿𝗮𝘁𝗶𝗼𝗻𝗮𝗹 𝘄𝗵𝗲𝗻 𝘆𝗼𝘂 𝗮𝗿𝗿𝗶𝘃…"
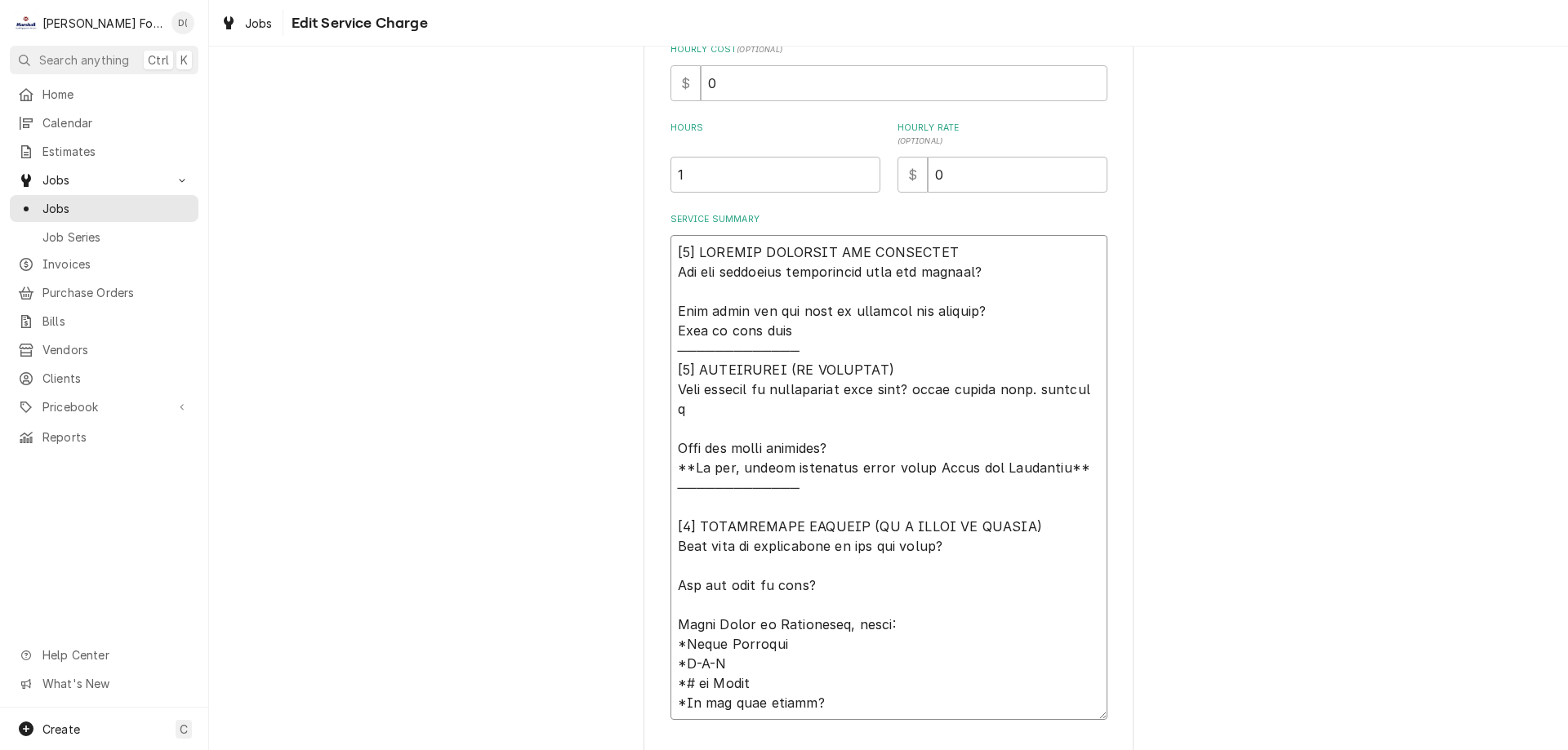
type textarea "x"
type textarea "[𝟭] 𝗜𝗡𝗜𝗧𝗜𝗔𝗟 𝗙𝗜𝗡𝗗𝗜𝗡𝗚𝗦 𝗔𝗡𝗗 𝗗𝗜𝗔𝗚𝗡𝗢𝗦𝗜𝗦 𝗪𝗮𝘀 𝘁𝗵𝗲 𝗲𝗾𝘂𝗶𝗽𝗺𝗲𝗻𝘁 𝗼𝗽𝗲𝗿𝗮𝘁𝗶𝗼𝗻𝗮𝗹 𝘄𝗵𝗲𝗻 𝘆𝗼𝘂 𝗮𝗿𝗿𝗶𝘃…"
type textarea "x"
type textarea "[𝟭] 𝗜𝗡𝗜𝗧𝗜𝗔𝗟 𝗙𝗜𝗡𝗗𝗜𝗡𝗚𝗦 𝗔𝗡𝗗 𝗗𝗜𝗔𝗚𝗡𝗢𝗦𝗜𝗦 𝗪𝗮𝘀 𝘁𝗵𝗲 𝗲𝗾𝘂𝗶𝗽𝗺𝗲𝗻𝘁 𝗼𝗽𝗲𝗿𝗮𝘁𝗶𝗼𝗻𝗮𝗹 𝘄𝗵𝗲𝗻 𝘆𝗼𝘂 𝗮𝗿𝗿𝗶𝘃…"
type textarea "x"
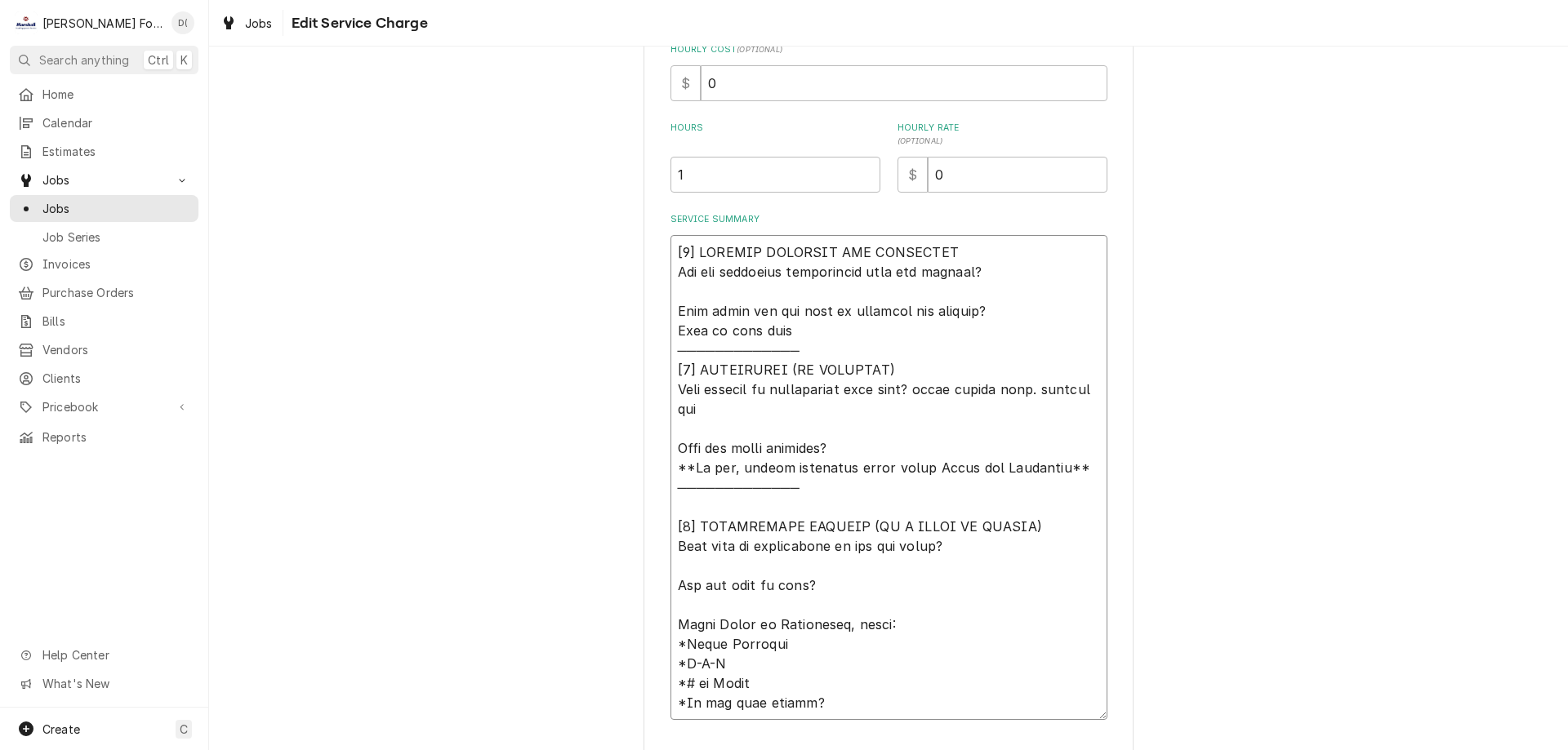
type textarea "[𝟭] 𝗜𝗡𝗜𝗧𝗜𝗔𝗟 𝗙𝗜𝗡𝗗𝗜𝗡𝗚𝗦 𝗔𝗡𝗗 𝗗𝗜𝗔𝗚𝗡𝗢𝗦𝗜𝗦 𝗪𝗮𝘀 𝘁𝗵𝗲 𝗲𝗾𝘂𝗶𝗽𝗺𝗲𝗻𝘁 𝗼𝗽𝗲𝗿𝗮𝘁𝗶𝗼𝗻𝗮𝗹 𝘄𝗵𝗲𝗻 𝘆𝗼𝘂 𝗮𝗿𝗿𝗶𝘃…"
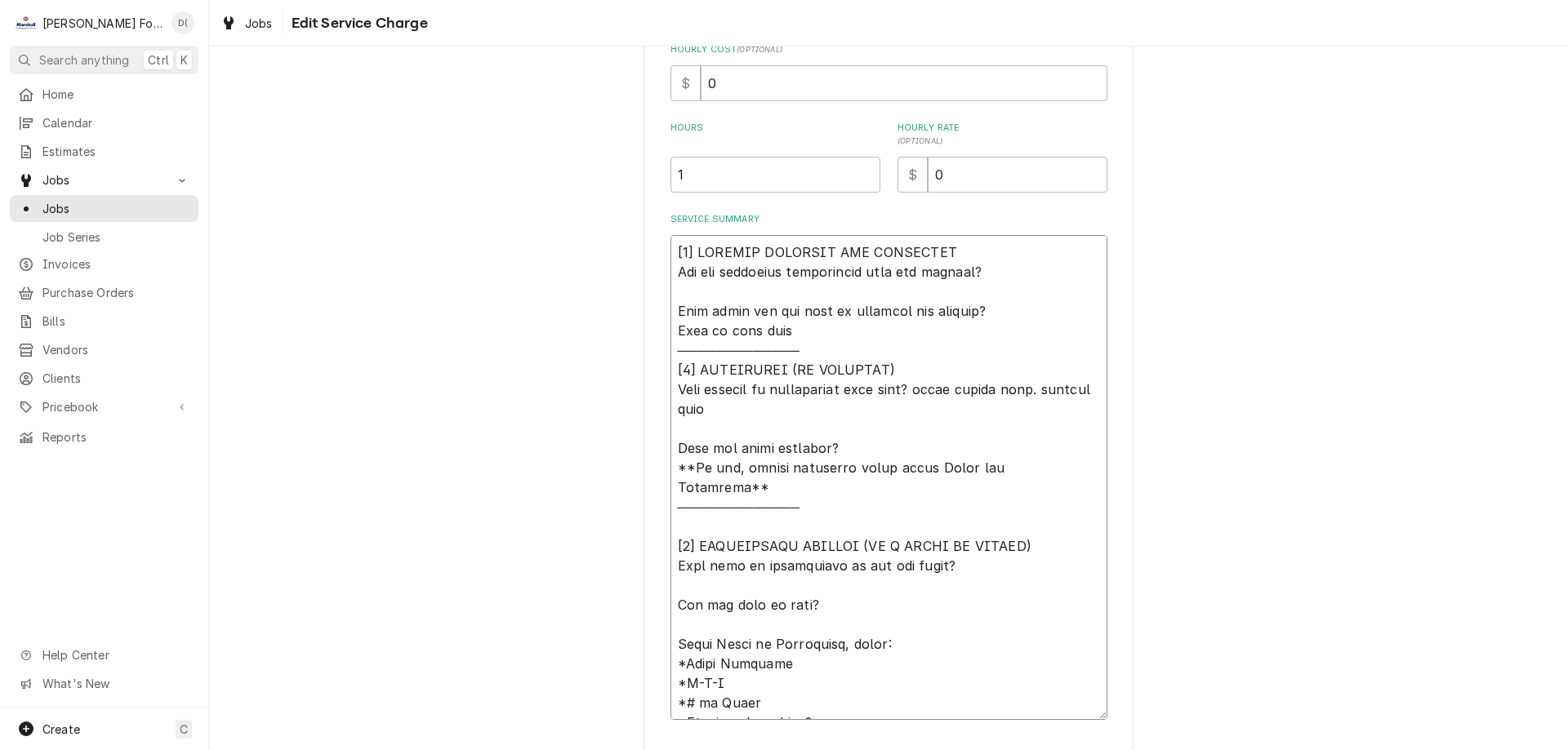
type textarea "x"
type textarea "[𝟭] 𝗜𝗡𝗜𝗧𝗜𝗔𝗟 𝗙𝗜𝗡𝗗𝗜𝗡𝗚𝗦 𝗔𝗡𝗗 𝗗𝗜𝗔𝗚𝗡𝗢𝗦𝗜𝗦 𝗪𝗮𝘀 𝘁𝗵𝗲 𝗲𝗾𝘂𝗶𝗽𝗺𝗲𝗻𝘁 𝗼𝗽𝗲𝗿𝗮𝘁𝗶𝗼𝗻𝗮𝗹 𝘄𝗵𝗲𝗻 𝘆𝗼𝘂 𝗮𝗿𝗿𝗶𝘃…"
type textarea "x"
type textarea "[𝟭] 𝗜𝗡𝗜𝗧𝗜𝗔𝗟 𝗙𝗜𝗡𝗗𝗜𝗡𝗚𝗦 𝗔𝗡𝗗 𝗗𝗜𝗔𝗚𝗡𝗢𝗦𝗜𝗦 𝗪𝗮𝘀 𝘁𝗵𝗲 𝗲𝗾𝘂𝗶𝗽𝗺𝗲𝗻𝘁 𝗼𝗽𝗲𝗿𝗮𝘁𝗶𝗼𝗻𝗮𝗹 𝘄𝗵𝗲𝗻 𝘆𝗼𝘂 𝗮𝗿𝗿𝗶𝘃…"
type textarea "x"
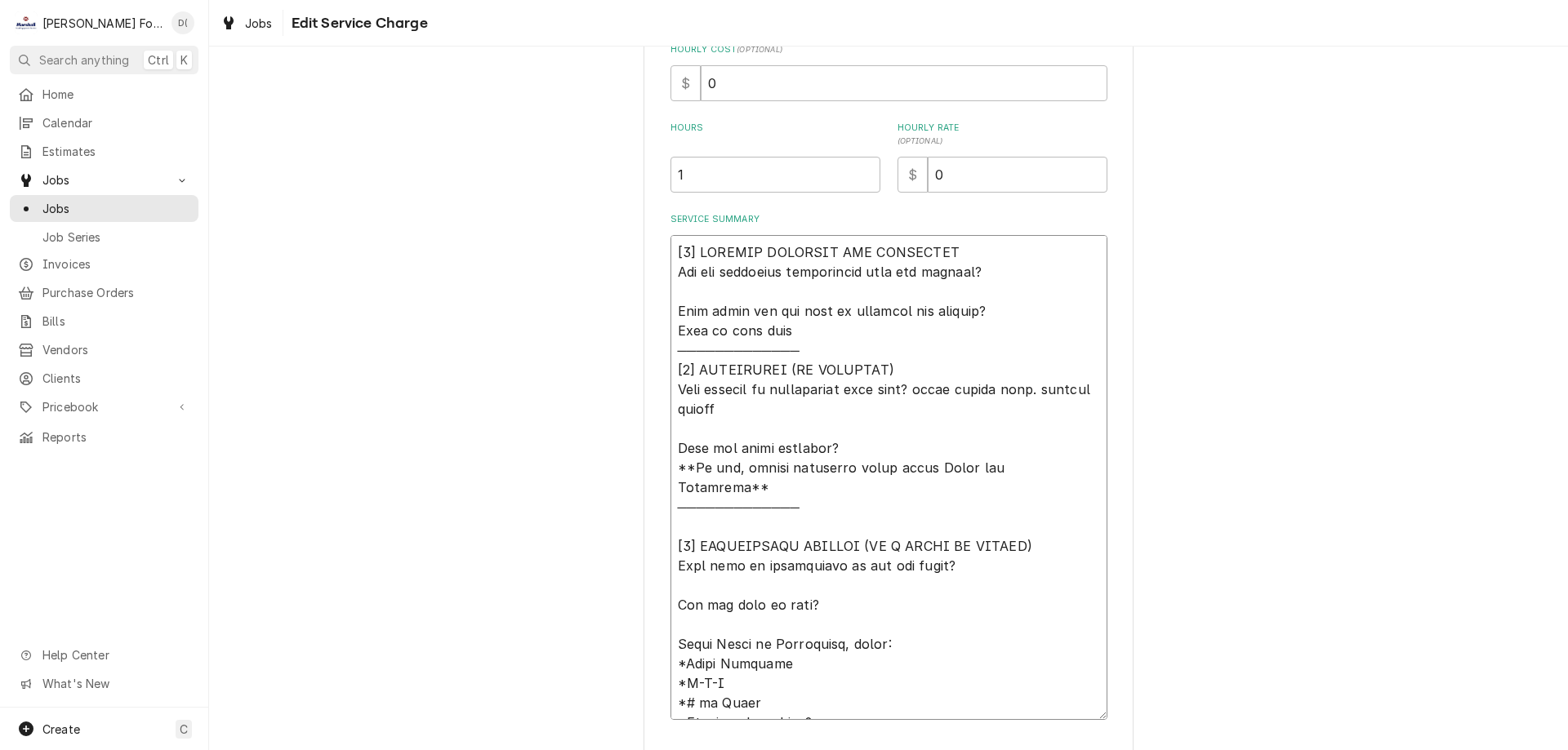
type textarea "[𝟭] 𝗜𝗡𝗜𝗧𝗜𝗔𝗟 𝗙𝗜𝗡𝗗𝗜𝗡𝗚𝗦 𝗔𝗡𝗗 𝗗𝗜𝗔𝗚𝗡𝗢𝗦𝗜𝗦 𝗪𝗮𝘀 𝘁𝗵𝗲 𝗲𝗾𝘂𝗶𝗽𝗺𝗲𝗻𝘁 𝗼𝗽𝗲𝗿𝗮𝘁𝗶𝗼𝗻𝗮𝗹 𝘄𝗵𝗲𝗻 𝘆𝗼𝘂 𝗮𝗿𝗿𝗶𝘃…"
type textarea "x"
type textarea "[𝟭] 𝗜𝗡𝗜𝗧𝗜𝗔𝗟 𝗙𝗜𝗡𝗗𝗜𝗡𝗚𝗦 𝗔𝗡𝗗 𝗗𝗜𝗔𝗚𝗡𝗢𝗦𝗜𝗦 𝗪𝗮𝘀 𝘁𝗵𝗲 𝗲𝗾𝘂𝗶𝗽𝗺𝗲𝗻𝘁 𝗼𝗽𝗲𝗿𝗮𝘁𝗶𝗼𝗻𝗮𝗹 𝘄𝗵𝗲𝗻 𝘆𝗼𝘂 𝗮𝗿𝗿𝗶𝘃…"
type textarea "x"
type textarea "[𝟭] 𝗜𝗡𝗜𝗧𝗜𝗔𝗟 𝗙𝗜𝗡𝗗𝗜𝗡𝗚𝗦 𝗔𝗡𝗗 𝗗𝗜𝗔𝗚𝗡𝗢𝗦𝗜𝗦 𝗪𝗮𝘀 𝘁𝗵𝗲 𝗲𝗾𝘂𝗶𝗽𝗺𝗲𝗻𝘁 𝗼𝗽𝗲𝗿𝗮𝘁𝗶𝗼𝗻𝗮𝗹 𝘄𝗵𝗲𝗻 𝘆𝗼𝘂 𝗮𝗿𝗿𝗶𝘃…"
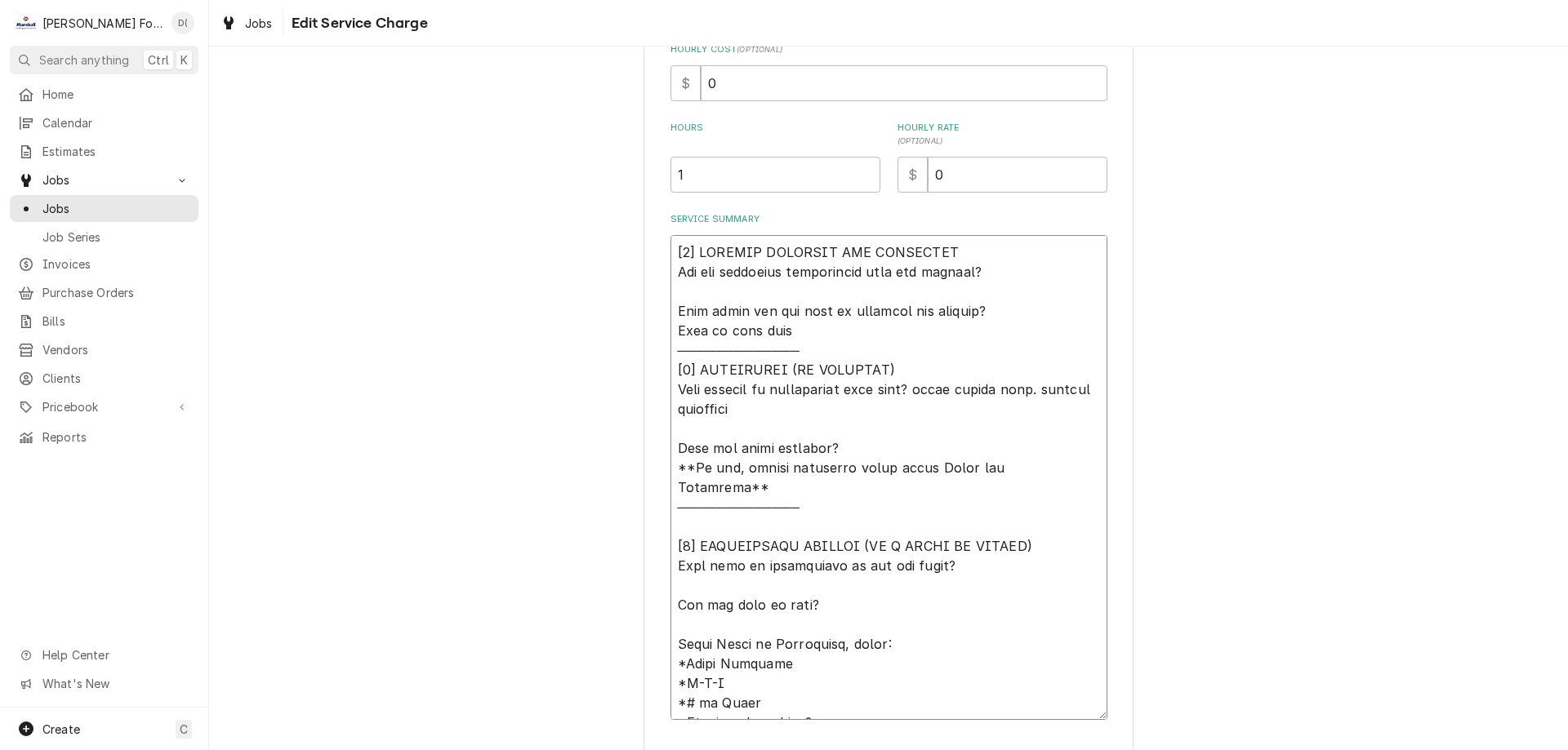
type textarea "x"
type textarea "[𝟭] 𝗜𝗡𝗜𝗧𝗜𝗔𝗟 𝗙𝗜𝗡𝗗𝗜𝗡𝗚𝗦 𝗔𝗡𝗗 𝗗𝗜𝗔𝗚𝗡𝗢𝗦𝗜𝗦 𝗪𝗮𝘀 𝘁𝗵𝗲 𝗲𝗾𝘂𝗶𝗽𝗺𝗲𝗻𝘁 𝗼𝗽𝗲𝗿𝗮𝘁𝗶𝗼𝗻𝗮𝗹 𝘄𝗵𝗲𝗻 𝘆𝗼𝘂 𝗮𝗿𝗿𝗶𝘃…"
type textarea "x"
type textarea "[𝟭] 𝗜𝗡𝗜𝗧𝗜𝗔𝗟 𝗙𝗜𝗡𝗗𝗜𝗡𝗚𝗦 𝗔𝗡𝗗 𝗗𝗜𝗔𝗚𝗡𝗢𝗦𝗜𝗦 𝗪𝗮𝘀 𝘁𝗵𝗲 𝗲𝗾𝘂𝗶𝗽𝗺𝗲𝗻𝘁 𝗼𝗽𝗲𝗿𝗮𝘁𝗶𝗼𝗻𝗮𝗹 𝘄𝗵𝗲𝗻 𝘆𝗼𝘂 𝗮𝗿𝗿𝗶𝘃…"
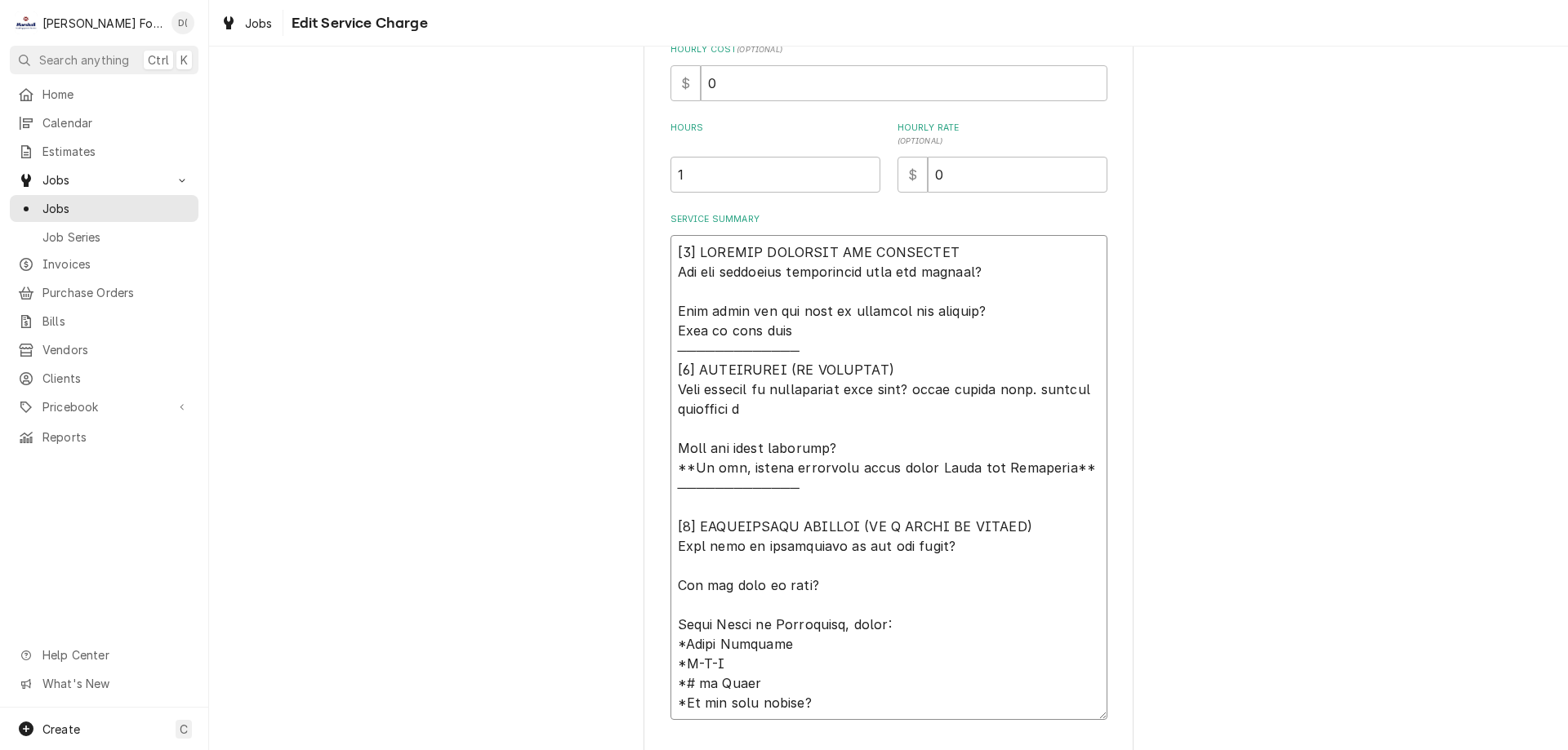
type textarea "x"
type textarea "[𝟭] 𝗜𝗡𝗜𝗧𝗜𝗔𝗟 𝗙𝗜𝗡𝗗𝗜𝗡𝗚𝗦 𝗔𝗡𝗗 𝗗𝗜𝗔𝗚𝗡𝗢𝗦𝗜𝗦 𝗪𝗮𝘀 𝘁𝗵𝗲 𝗲𝗾𝘂𝗶𝗽𝗺𝗲𝗻𝘁 𝗼𝗽𝗲𝗿𝗮𝘁𝗶𝗼𝗻𝗮𝗹 𝘄𝗵𝗲𝗻 𝘆𝗼𝘂 𝗮𝗿𝗿𝗶𝘃…"
type textarea "x"
type textarea "[𝟭] 𝗜𝗡𝗜𝗧𝗜𝗔𝗟 𝗙𝗜𝗡𝗗𝗜𝗡𝗚𝗦 𝗔𝗡𝗗 𝗗𝗜𝗔𝗚𝗡𝗢𝗦𝗜𝗦 𝗪𝗮𝘀 𝘁𝗵𝗲 𝗲𝗾𝘂𝗶𝗽𝗺𝗲𝗻𝘁 𝗼𝗽𝗲𝗿𝗮𝘁𝗶𝗼𝗻𝗮𝗹 𝘄𝗵𝗲𝗻 𝘆𝗼𝘂 𝗮𝗿𝗿𝗶𝘃…"
type textarea "x"
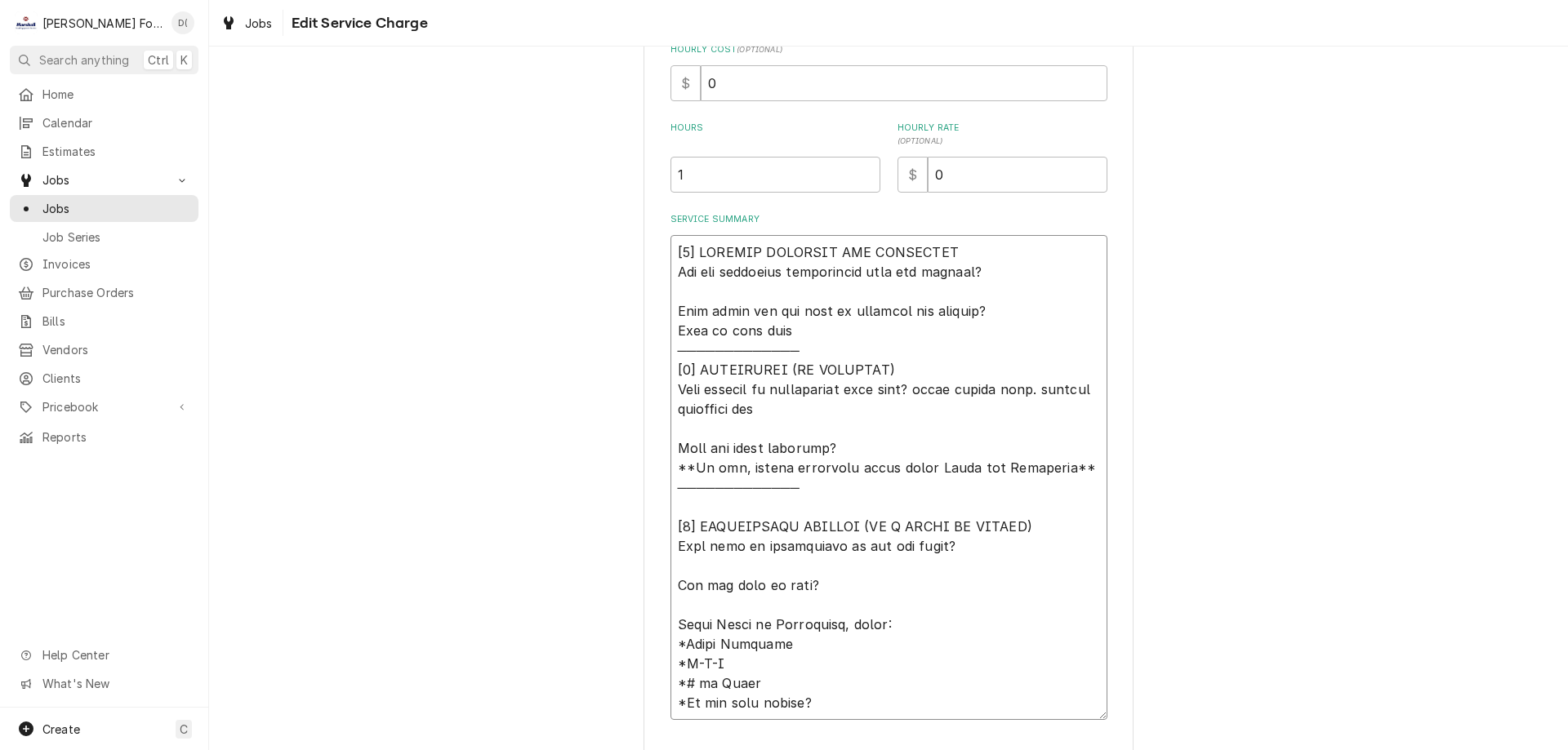
type textarea "[𝟭] 𝗜𝗡𝗜𝗧𝗜𝗔𝗟 𝗙𝗜𝗡𝗗𝗜𝗡𝗚𝗦 𝗔𝗡𝗗 𝗗𝗜𝗔𝗚𝗡𝗢𝗦𝗜𝗦 𝗪𝗮𝘀 𝘁𝗵𝗲 𝗲𝗾𝘂𝗶𝗽𝗺𝗲𝗻𝘁 𝗼𝗽𝗲𝗿𝗮𝘁𝗶𝗼𝗻𝗮𝗹 𝘄𝗵𝗲𝗻 𝘆𝗼𝘂 𝗮𝗿𝗿𝗶𝘃…"
type textarea "x"
type textarea "[𝟭] 𝗜𝗡𝗜𝗧𝗜𝗔𝗟 𝗙𝗜𝗡𝗗𝗜𝗡𝗚𝗦 𝗔𝗡𝗗 𝗗𝗜𝗔𝗚𝗡𝗢𝗦𝗜𝗦 𝗪𝗮𝘀 𝘁𝗵𝗲 𝗲𝗾𝘂𝗶𝗽𝗺𝗲𝗻𝘁 𝗼𝗽𝗲𝗿𝗮𝘁𝗶𝗼𝗻𝗮𝗹 𝘄𝗵𝗲𝗻 𝘆𝗼𝘂 𝗮𝗿𝗿𝗶𝘃…"
type textarea "x"
type textarea "[𝟭] 𝗜𝗡𝗜𝗧𝗜𝗔𝗟 𝗙𝗜𝗡𝗗𝗜𝗡𝗚𝗦 𝗔𝗡𝗗 𝗗𝗜𝗔𝗚𝗡𝗢𝗦𝗜𝗦 𝗪𝗮𝘀 𝘁𝗵𝗲 𝗲𝗾𝘂𝗶𝗽𝗺𝗲𝗻𝘁 𝗼𝗽𝗲𝗿𝗮𝘁𝗶𝗼𝗻𝗮𝗹 𝘄𝗵𝗲𝗻 𝘆𝗼𝘂 𝗮𝗿𝗿𝗶𝘃…"
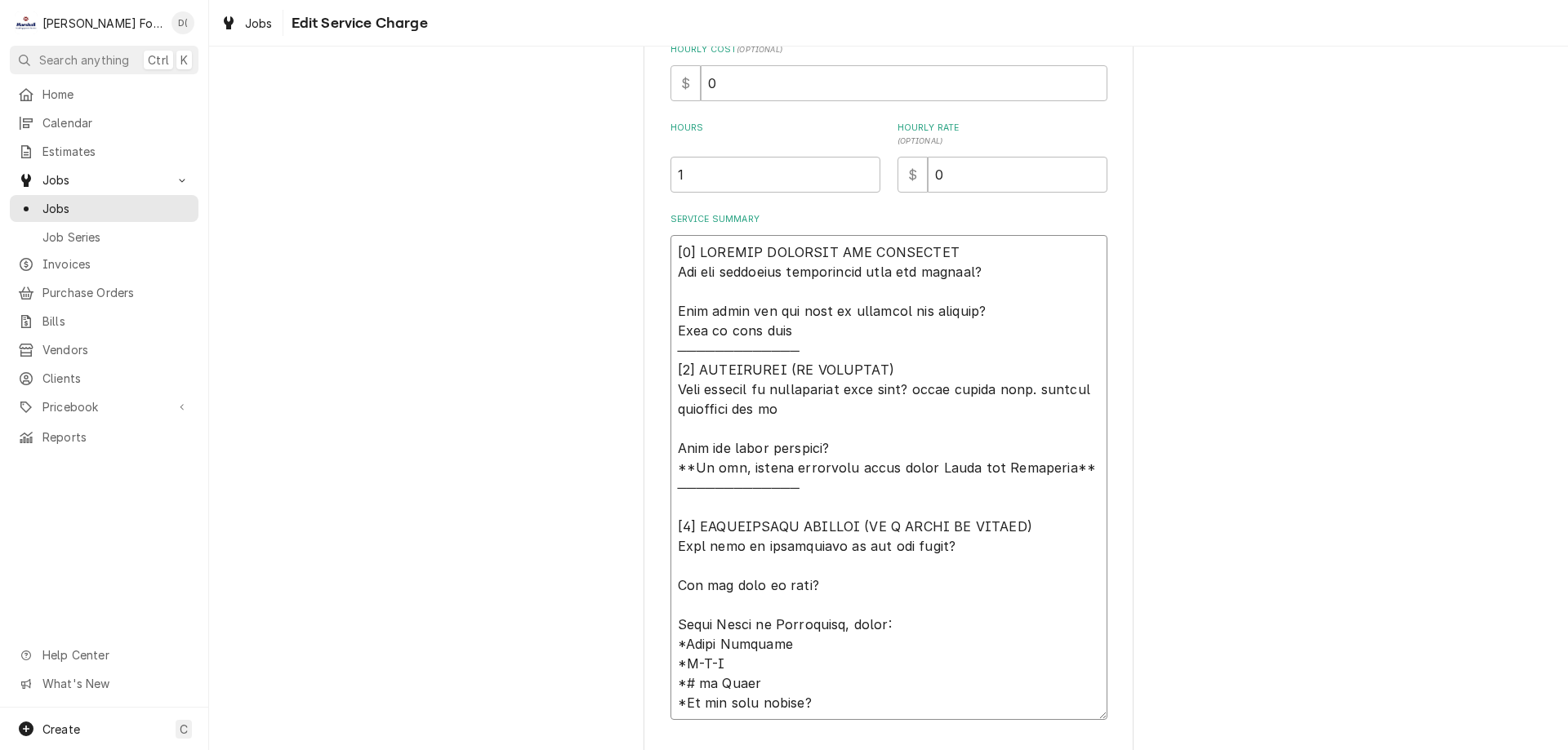
type textarea "x"
type textarea "[𝟭] 𝗜𝗡𝗜𝗧𝗜𝗔𝗟 𝗙𝗜𝗡𝗗𝗜𝗡𝗚𝗦 𝗔𝗡𝗗 𝗗𝗜𝗔𝗚𝗡𝗢𝗦𝗜𝗦 𝗪𝗮𝘀 𝘁𝗵𝗲 𝗲𝗾𝘂𝗶𝗽𝗺𝗲𝗻𝘁 𝗼𝗽𝗲𝗿𝗮𝘁𝗶𝗼𝗻𝗮𝗹 𝘄𝗵𝗲𝗻 𝘆𝗼𝘂 𝗮𝗿𝗿𝗶𝘃…"
type textarea "x"
type textarea "[𝟭] 𝗜𝗡𝗜𝗧𝗜𝗔𝗟 𝗙𝗜𝗡𝗗𝗜𝗡𝗚𝗦 𝗔𝗡𝗗 𝗗𝗜𝗔𝗚𝗡𝗢𝗦𝗜𝗦 𝗪𝗮𝘀 𝘁𝗵𝗲 𝗲𝗾𝘂𝗶𝗽𝗺𝗲𝗻𝘁 𝗼𝗽𝗲𝗿𝗮𝘁𝗶𝗼𝗻𝗮𝗹 𝘄𝗵𝗲𝗻 𝘆𝗼𝘂 𝗮𝗿𝗿𝗶𝘃…"
type textarea "x"
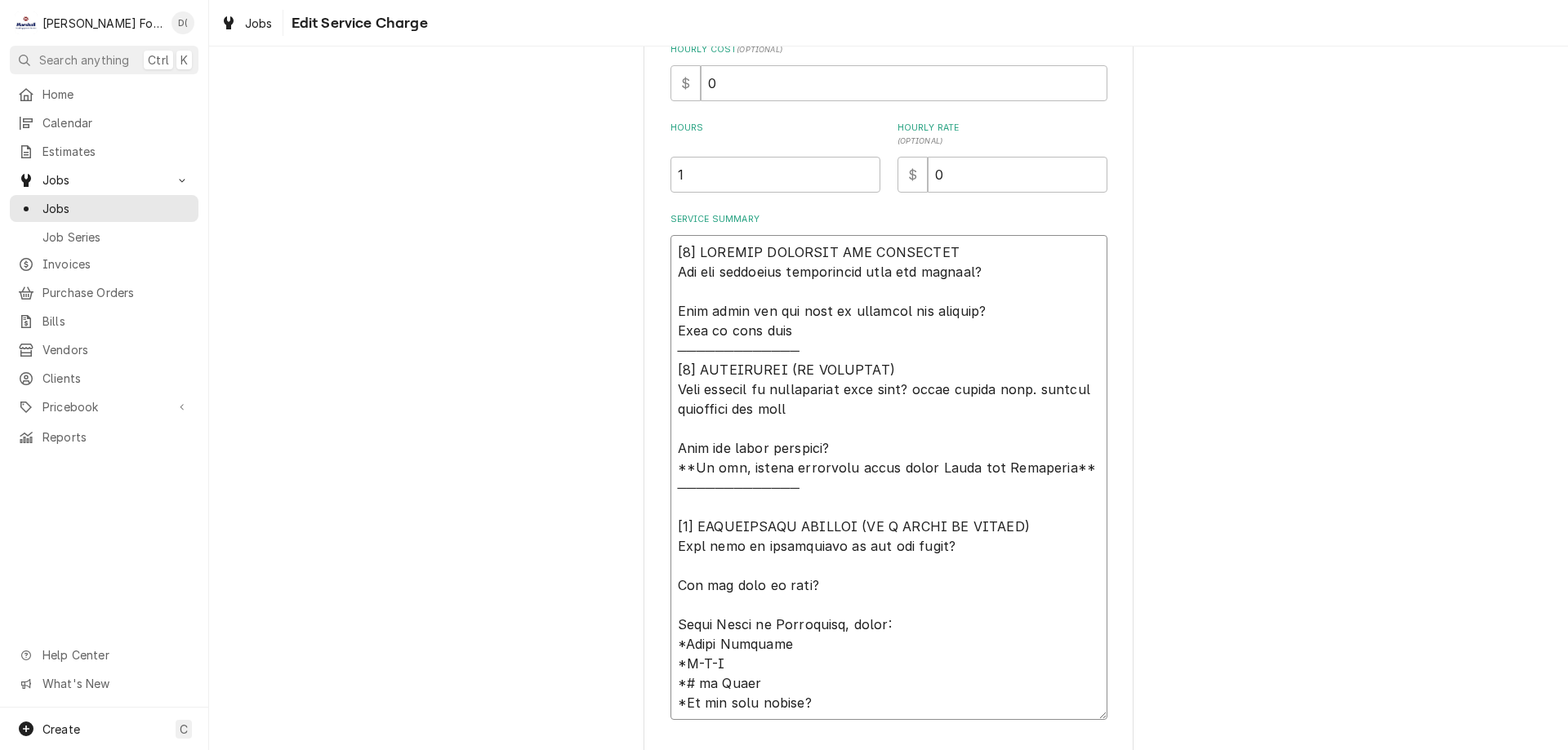
type textarea "[𝟭] 𝗜𝗡𝗜𝗧𝗜𝗔𝗟 𝗙𝗜𝗡𝗗𝗜𝗡𝗚𝗦 𝗔𝗡𝗗 𝗗𝗜𝗔𝗚𝗡𝗢𝗦𝗜𝗦 𝗪𝗮𝘀 𝘁𝗵𝗲 𝗲𝗾𝘂𝗶𝗽𝗺𝗲𝗻𝘁 𝗼𝗽𝗲𝗿𝗮𝘁𝗶𝗼𝗻𝗮𝗹 𝘄𝗵𝗲𝗻 𝘆𝗼𝘂 𝗮𝗿𝗿𝗶𝘃…"
type textarea "x"
type textarea "[𝟭] 𝗜𝗡𝗜𝗧𝗜𝗔𝗟 𝗙𝗜𝗡𝗗𝗜𝗡𝗚𝗦 𝗔𝗡𝗗 𝗗𝗜𝗔𝗚𝗡𝗢𝗦𝗜𝗦 𝗪𝗮𝘀 𝘁𝗵𝗲 𝗲𝗾𝘂𝗶𝗽𝗺𝗲𝗻𝘁 𝗼𝗽𝗲𝗿𝗮𝘁𝗶𝗼𝗻𝗮𝗹 𝘄𝗵𝗲𝗻 𝘆𝗼𝘂 𝗮𝗿𝗿𝗶𝘃…"
type textarea "x"
type textarea "[𝟭] 𝗜𝗡𝗜𝗧𝗜𝗔𝗟 𝗙𝗜𝗡𝗗𝗜𝗡𝗚𝗦 𝗔𝗡𝗗 𝗗𝗜𝗔𝗚𝗡𝗢𝗦𝗜𝗦 𝗪𝗮𝘀 𝘁𝗵𝗲 𝗲𝗾𝘂𝗶𝗽𝗺𝗲𝗻𝘁 𝗼𝗽𝗲𝗿𝗮𝘁𝗶𝗼𝗻𝗮𝗹 𝘄𝗵𝗲𝗻 𝘆𝗼𝘂 𝗮𝗿𝗿𝗶𝘃…"
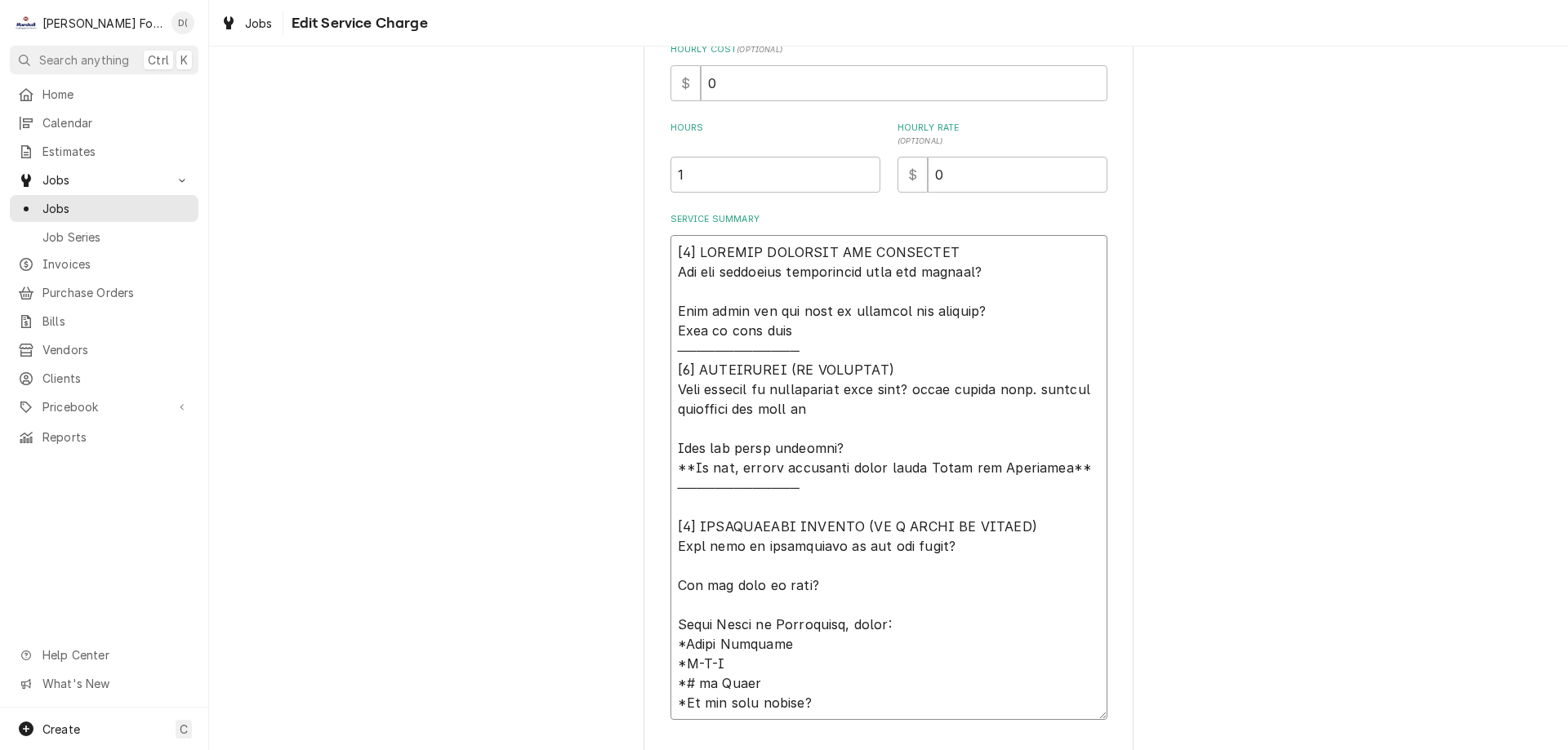
type textarea "x"
type textarea "[𝟭] 𝗜𝗡𝗜𝗧𝗜𝗔𝗟 𝗙𝗜𝗡𝗗𝗜𝗡𝗚𝗦 𝗔𝗡𝗗 𝗗𝗜𝗔𝗚𝗡𝗢𝗦𝗜𝗦 𝗪𝗮𝘀 𝘁𝗵𝗲 𝗲𝗾𝘂𝗶𝗽𝗺𝗲𝗻𝘁 𝗼𝗽𝗲𝗿𝗮𝘁𝗶𝗼𝗻𝗮𝗹 𝘄𝗵𝗲𝗻 𝘆𝗼𝘂 𝗮𝗿𝗿𝗶𝘃…"
type textarea "x"
type textarea "[𝟭] 𝗜𝗡𝗜𝗧𝗜𝗔𝗟 𝗙𝗜𝗡𝗗𝗜𝗡𝗚𝗦 𝗔𝗡𝗗 𝗗𝗜𝗔𝗚𝗡𝗢𝗦𝗜𝗦 𝗪𝗮𝘀 𝘁𝗵𝗲 𝗲𝗾𝘂𝗶𝗽𝗺𝗲𝗻𝘁 𝗼𝗽𝗲𝗿𝗮𝘁𝗶𝗼𝗻𝗮𝗹 𝘄𝗵𝗲𝗻 𝘆𝗼𝘂 𝗮𝗿𝗿𝗶𝘃…"
type textarea "x"
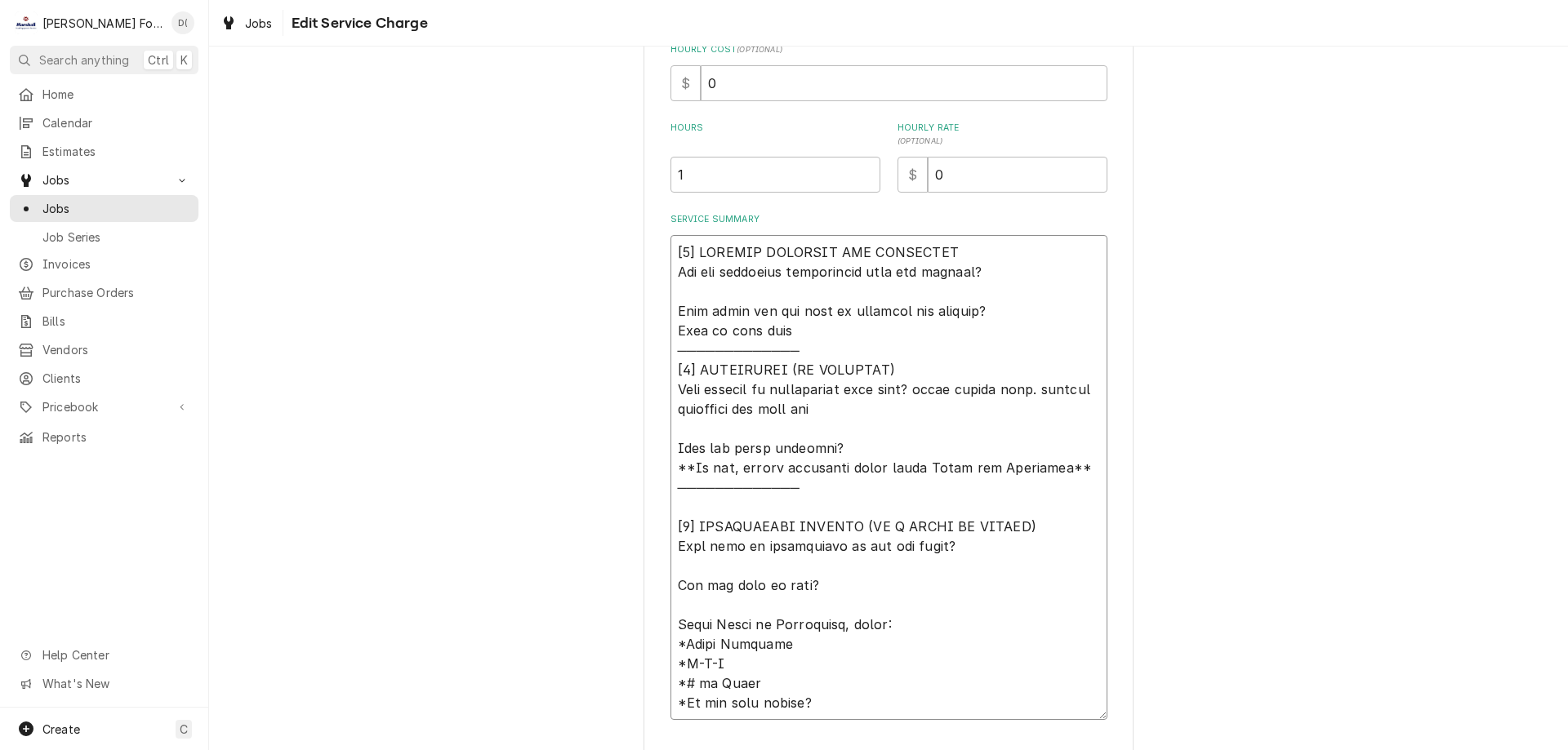
type textarea "[𝟭] 𝗜𝗡𝗜𝗧𝗜𝗔𝗟 𝗙𝗜𝗡𝗗𝗜𝗡𝗚𝗦 𝗔𝗡𝗗 𝗗𝗜𝗔𝗚𝗡𝗢𝗦𝗜𝗦 𝗪𝗮𝘀 𝘁𝗵𝗲 𝗲𝗾𝘂𝗶𝗽𝗺𝗲𝗻𝘁 𝗼𝗽𝗲𝗿𝗮𝘁𝗶𝗼𝗻𝗮𝗹 𝘄𝗵𝗲𝗻 𝘆𝗼𝘂 𝗮𝗿𝗿𝗶𝘃…"
type textarea "x"
type textarea "[𝟭] 𝗜𝗡𝗜𝗧𝗜𝗔𝗟 𝗙𝗜𝗡𝗗𝗜𝗡𝗚𝗦 𝗔𝗡𝗗 𝗗𝗜𝗔𝗚𝗡𝗢𝗦𝗜𝗦 𝗪𝗮𝘀 𝘁𝗵𝗲 𝗲𝗾𝘂𝗶𝗽𝗺𝗲𝗻𝘁 𝗼𝗽𝗲𝗿𝗮𝘁𝗶𝗼𝗻𝗮𝗹 𝘄𝗵𝗲𝗻 𝘆𝗼𝘂 𝗮𝗿𝗿𝗶𝘃…"
type textarea "x"
type textarea "[𝟭] 𝗜𝗡𝗜𝗧𝗜𝗔𝗟 𝗙𝗜𝗡𝗗𝗜𝗡𝗚𝗦 𝗔𝗡𝗗 𝗗𝗜𝗔𝗚𝗡𝗢𝗦𝗜𝗦 𝗪𝗮𝘀 𝘁𝗵𝗲 𝗲𝗾𝘂𝗶𝗽𝗺𝗲𝗻𝘁 𝗼𝗽𝗲𝗿𝗮𝘁𝗶𝗼𝗻𝗮𝗹 𝘄𝗵𝗲𝗻 𝘆𝗼𝘂 𝗮𝗿𝗿𝗶𝘃…"
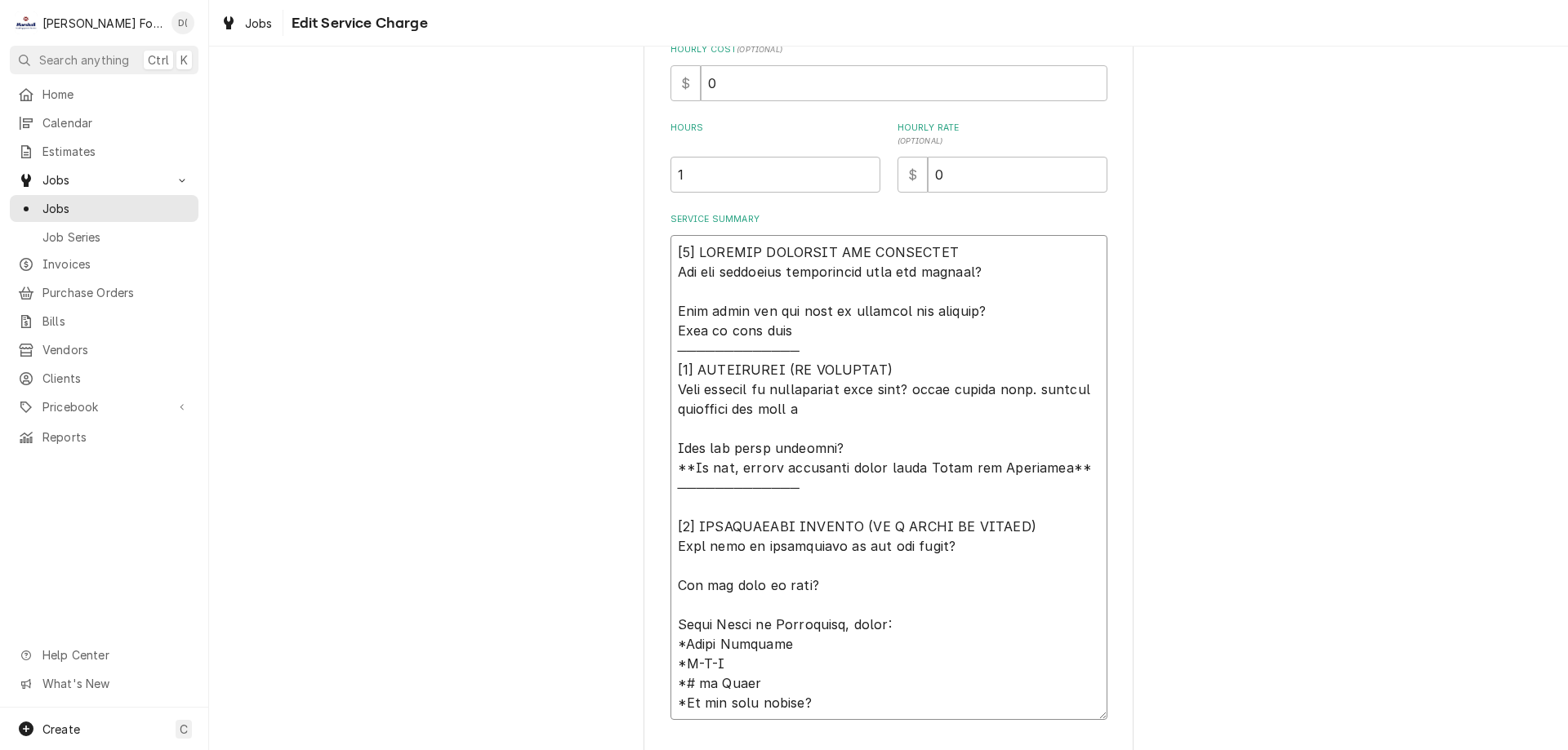
type textarea "x"
type textarea "[𝟭] 𝗜𝗡𝗜𝗧𝗜𝗔𝗟 𝗙𝗜𝗡𝗗𝗜𝗡𝗚𝗦 𝗔𝗡𝗗 𝗗𝗜𝗔𝗚𝗡𝗢𝗦𝗜𝗦 𝗪𝗮𝘀 𝘁𝗵𝗲 𝗲𝗾𝘂𝗶𝗽𝗺𝗲𝗻𝘁 𝗼𝗽𝗲𝗿𝗮𝘁𝗶𝗼𝗻𝗮𝗹 𝘄𝗵𝗲𝗻 𝘆𝗼𝘂 𝗮𝗿𝗿𝗶𝘃…"
type textarea "x"
type textarea "[𝟭] 𝗜𝗡𝗜𝗧𝗜𝗔𝗟 𝗙𝗜𝗡𝗗𝗜𝗡𝗚𝗦 𝗔𝗡𝗗 𝗗𝗜𝗔𝗚𝗡𝗢𝗦𝗜𝗦 𝗪𝗮𝘀 𝘁𝗵𝗲 𝗲𝗾𝘂𝗶𝗽𝗺𝗲𝗻𝘁 𝗼𝗽𝗲𝗿𝗮𝘁𝗶𝗼𝗻𝗮𝗹 𝘄𝗵𝗲𝗻 𝘆𝗼𝘂 𝗮𝗿𝗿𝗶𝘃…"
type textarea "x"
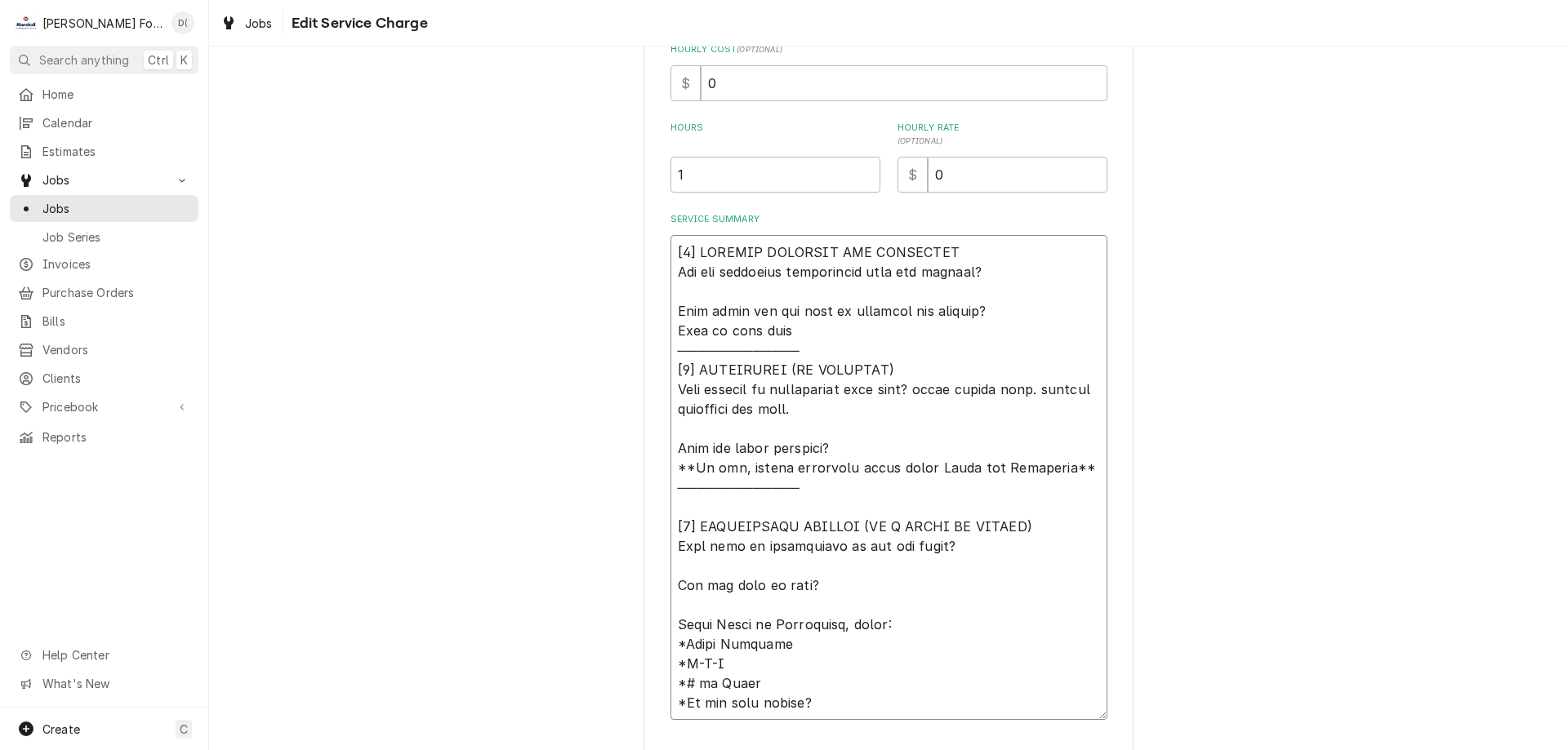
scroll to position [519, 0]
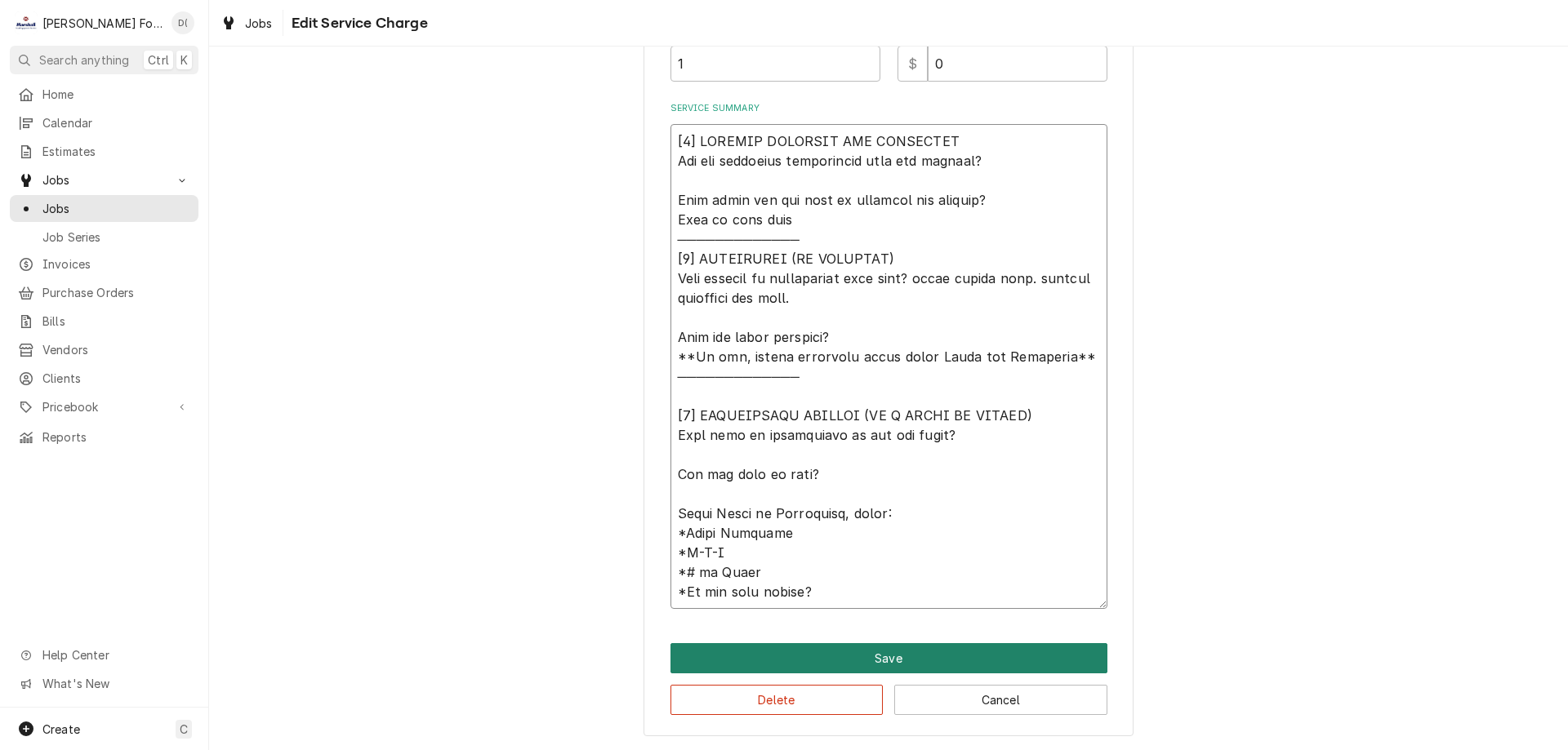
type textarea "[𝟭] 𝗜𝗡𝗜𝗧𝗜𝗔𝗟 𝗙𝗜𝗡𝗗𝗜𝗡𝗚𝗦 𝗔𝗡𝗗 𝗗𝗜𝗔𝗚𝗡𝗢𝗦𝗜𝗦 𝗪𝗮𝘀 𝘁𝗵𝗲 𝗲𝗾𝘂𝗶𝗽𝗺𝗲𝗻𝘁 𝗼𝗽𝗲𝗿𝗮𝘁𝗶𝗼𝗻𝗮𝗹 𝘄𝗵𝗲𝗻 𝘆𝗼𝘂 𝗮𝗿𝗿𝗶𝘃…"
click at [941, 658] on button "Save" at bounding box center [889, 658] width 437 height 30
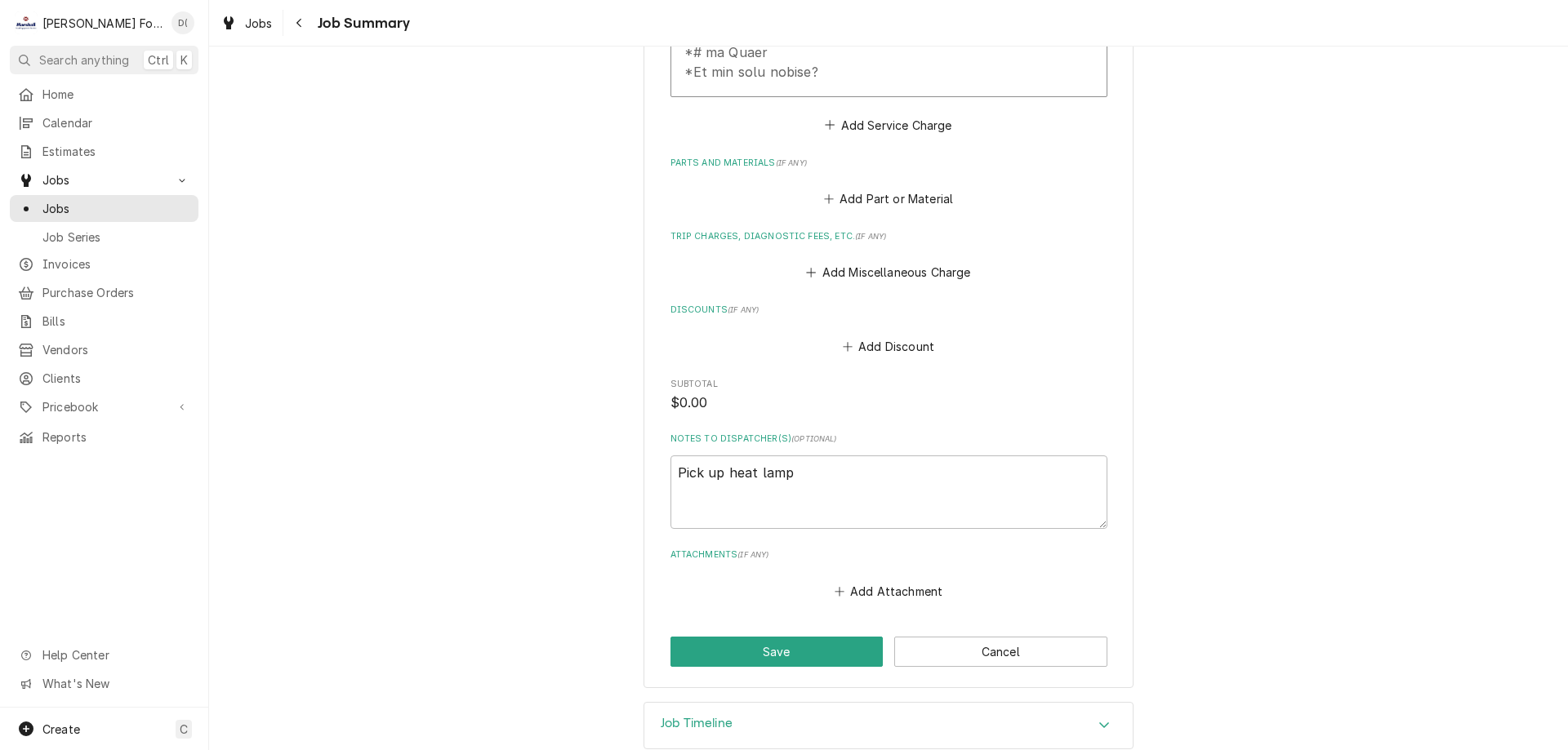
scroll to position [1071, 0]
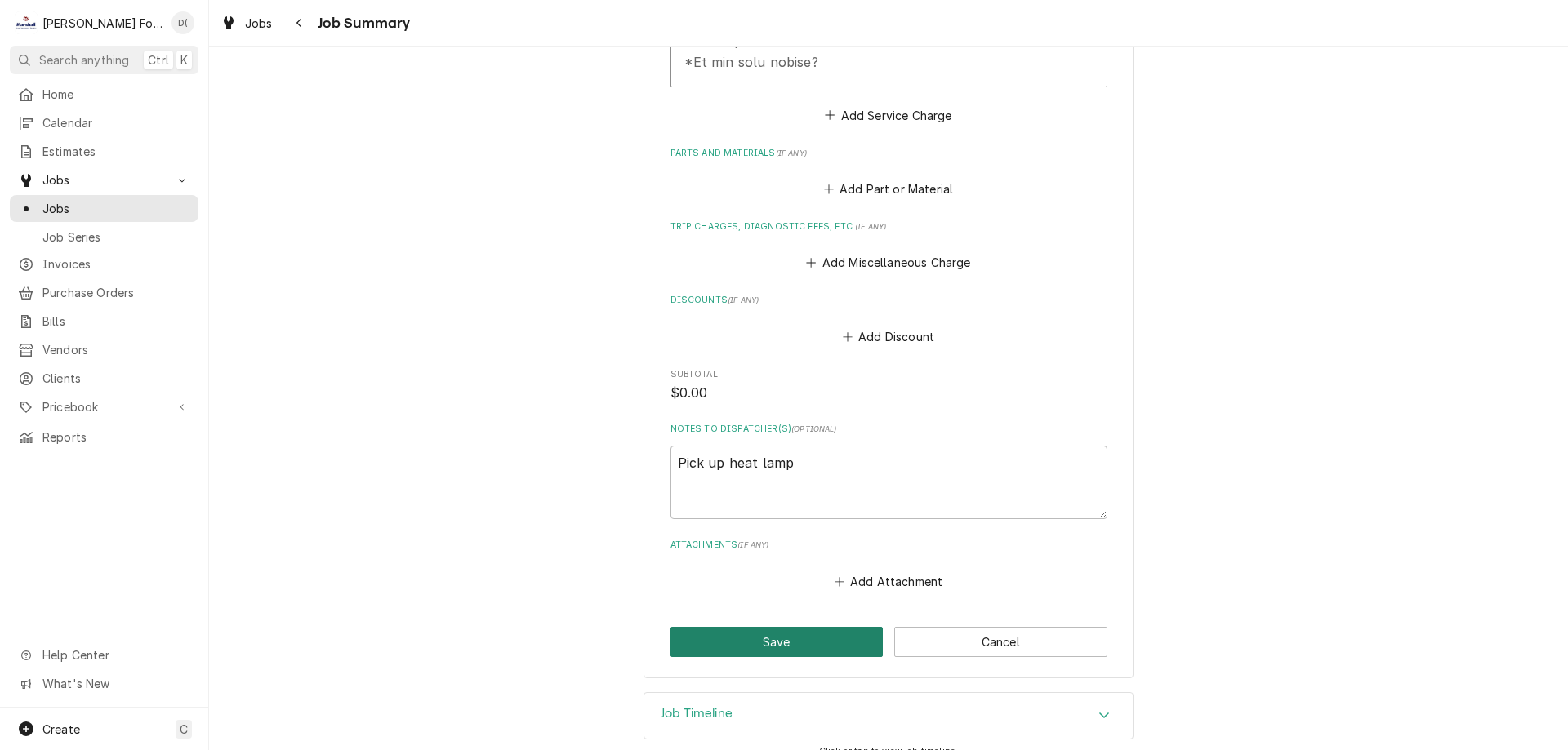
click at [743, 627] on button "Save" at bounding box center [777, 642] width 213 height 30
type textarea "x"
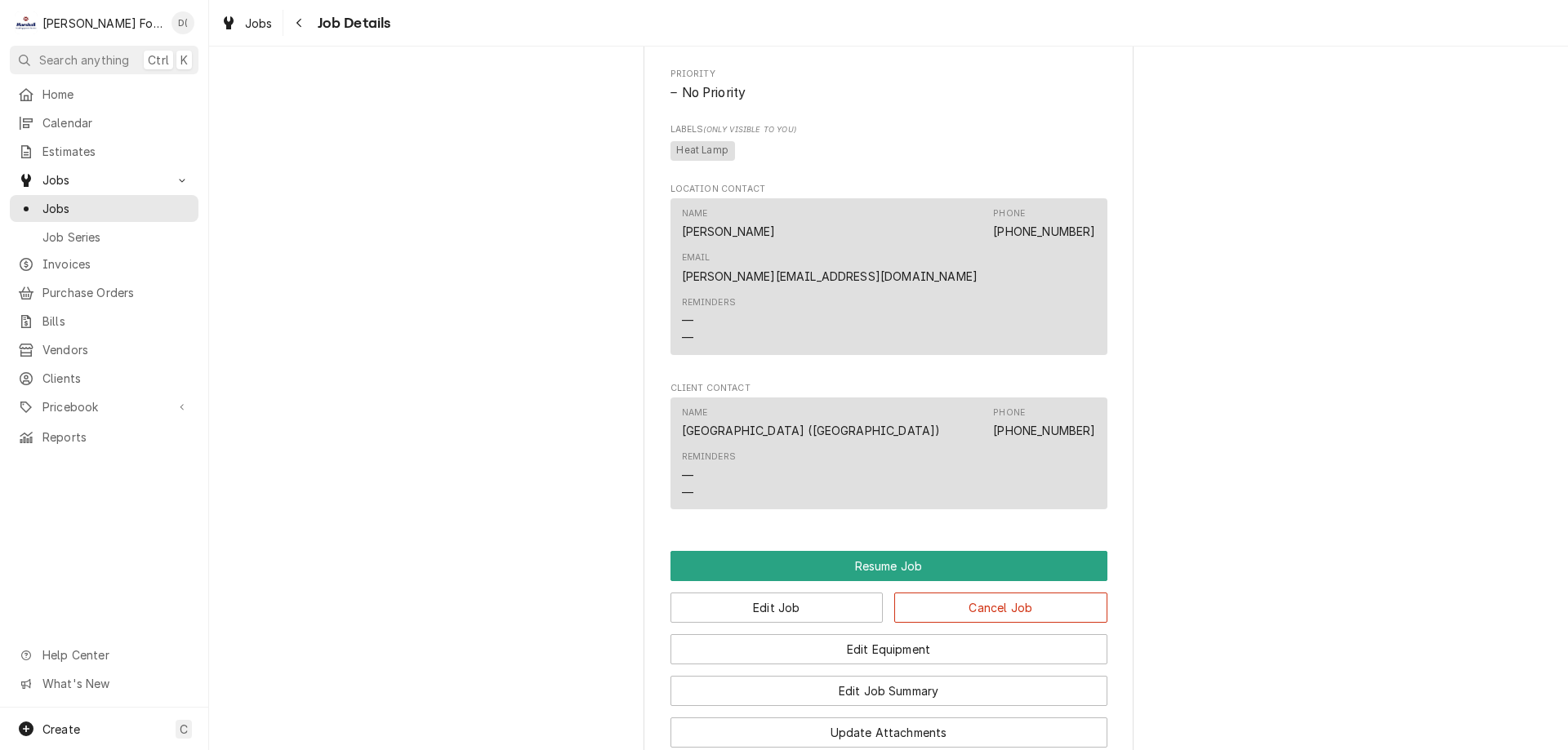
scroll to position [3811, 0]
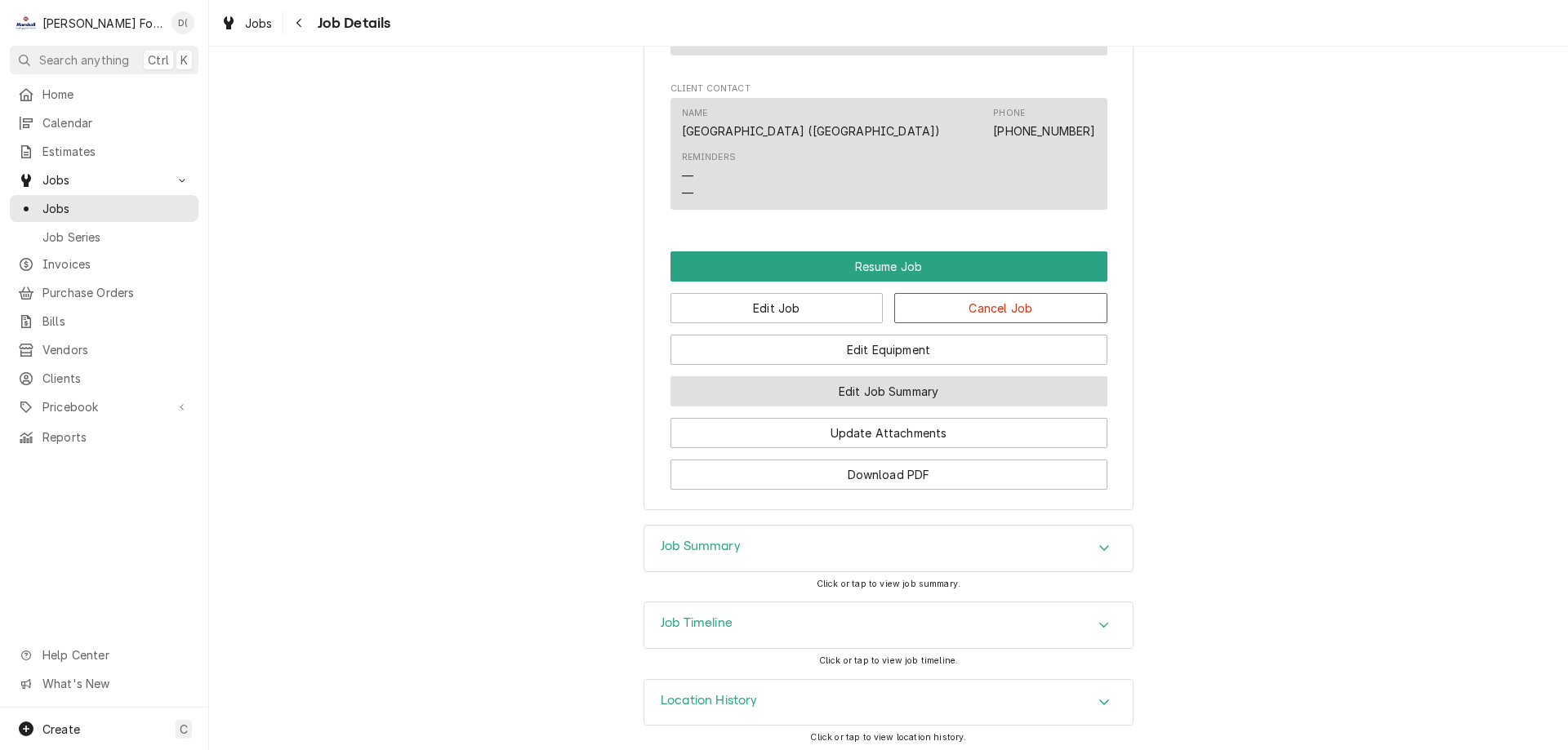
click at [875, 384] on button "Edit Job Summary" at bounding box center [889, 391] width 437 height 30
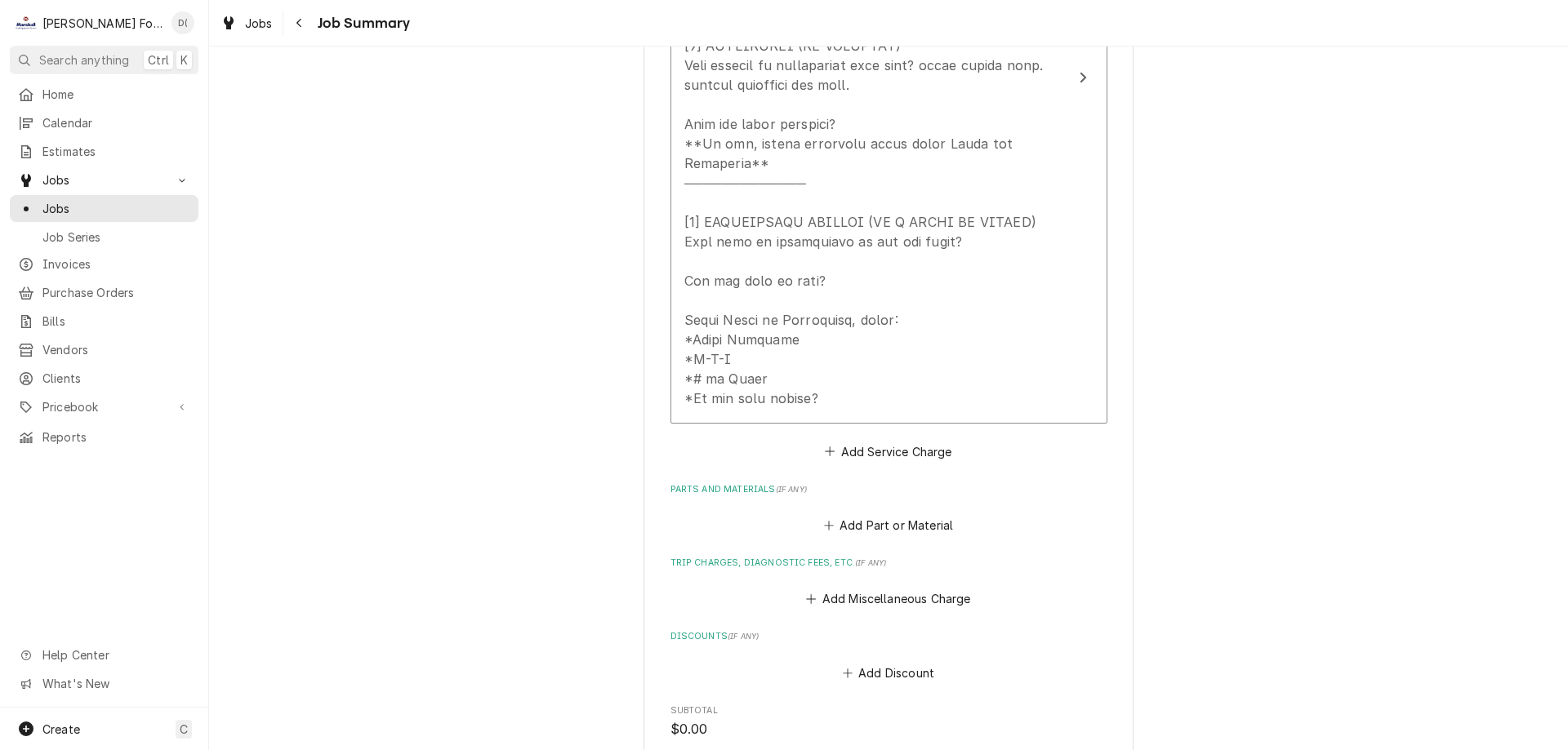
scroll to position [1061, 0]
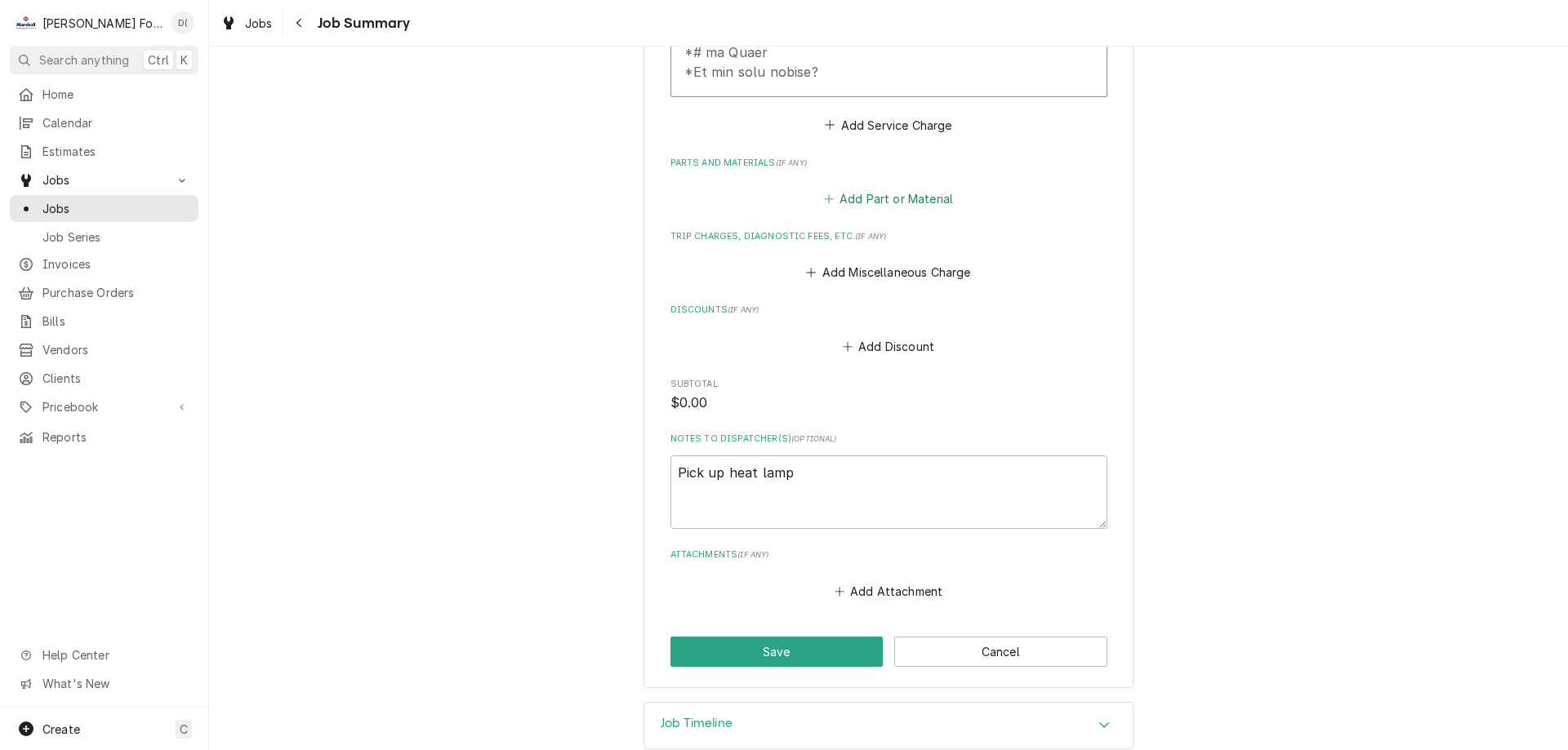
click at [821, 188] on button "Add Part or Material" at bounding box center [889, 199] width 135 height 22
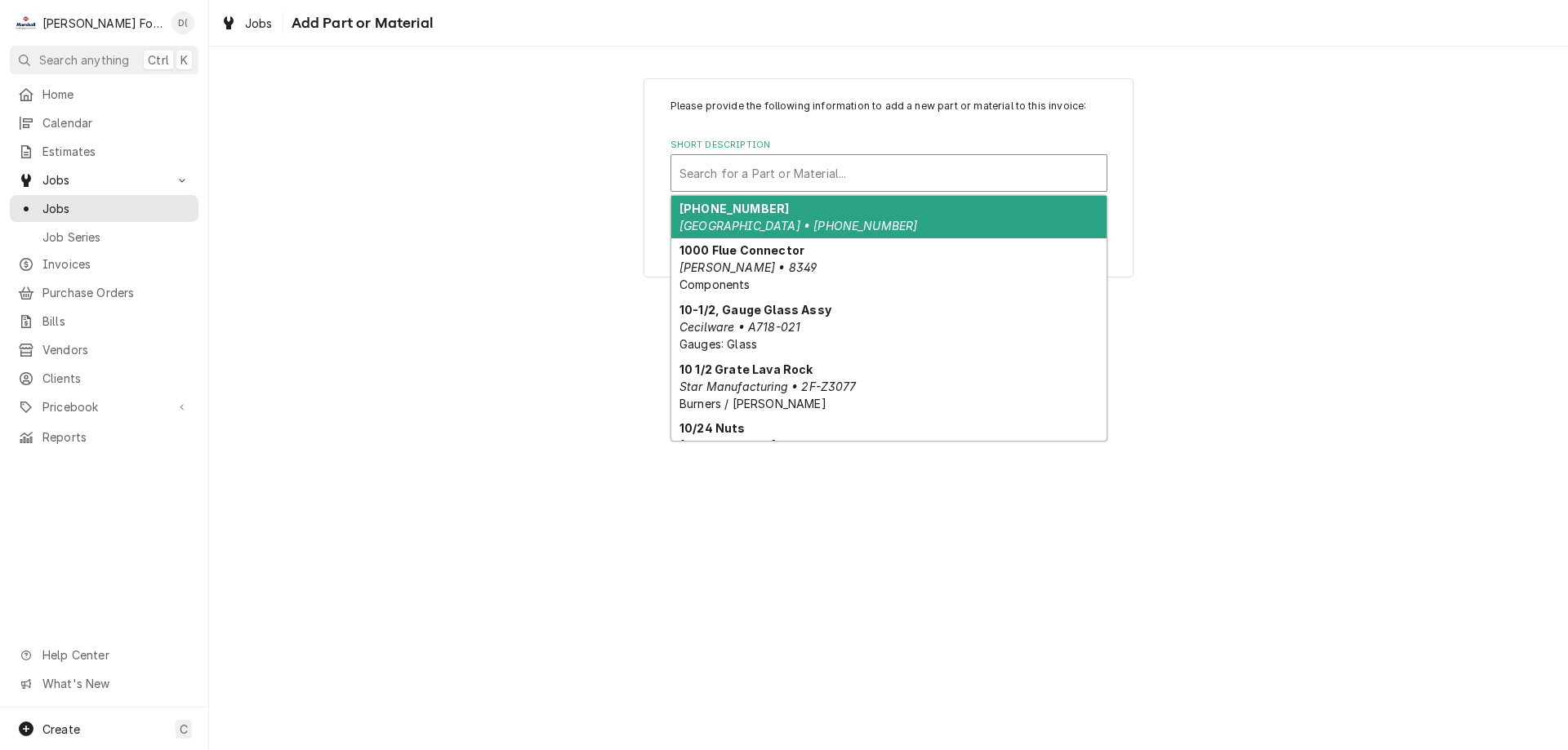
click at [815, 177] on div "Short Description" at bounding box center [889, 173] width 419 height 29
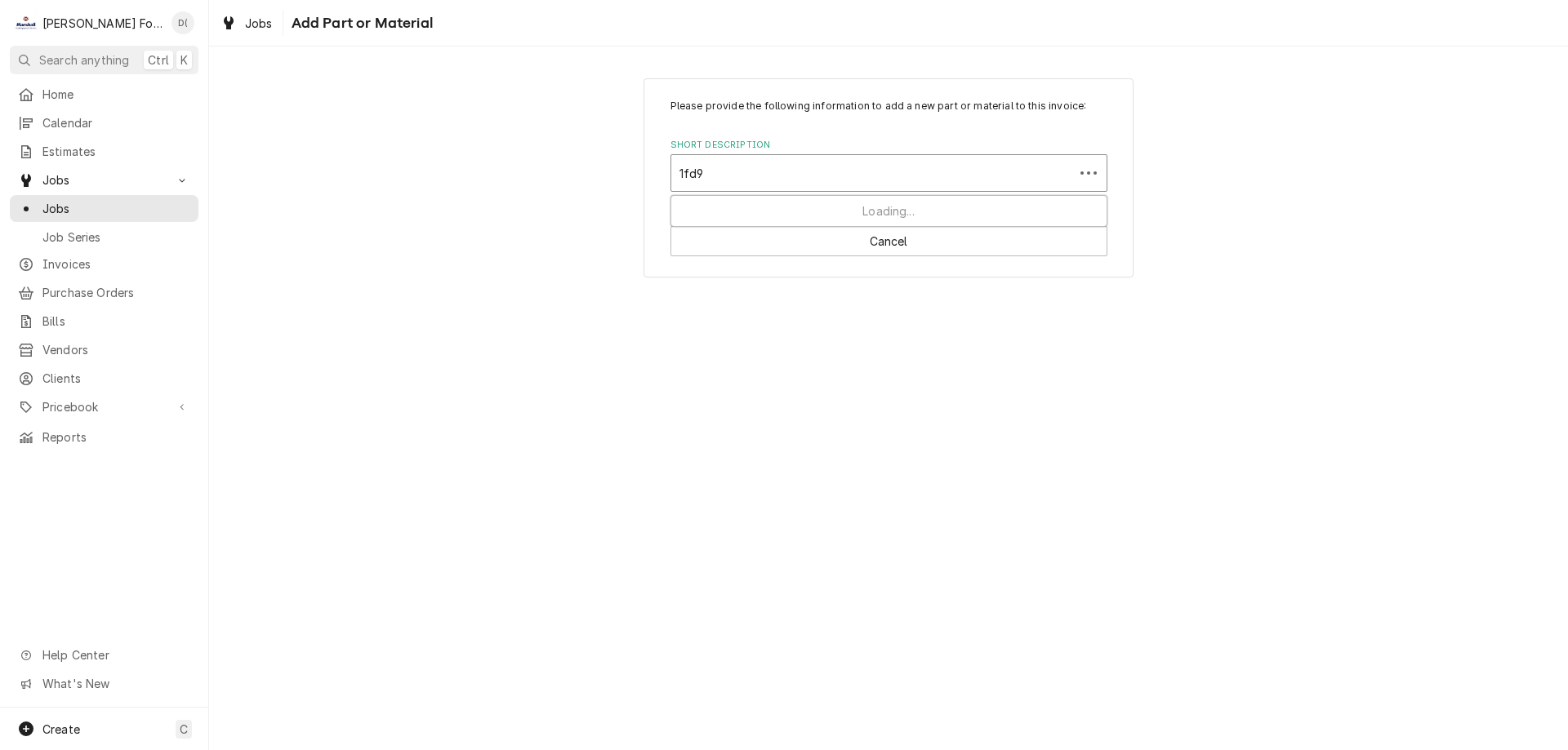
type input "1fd92"
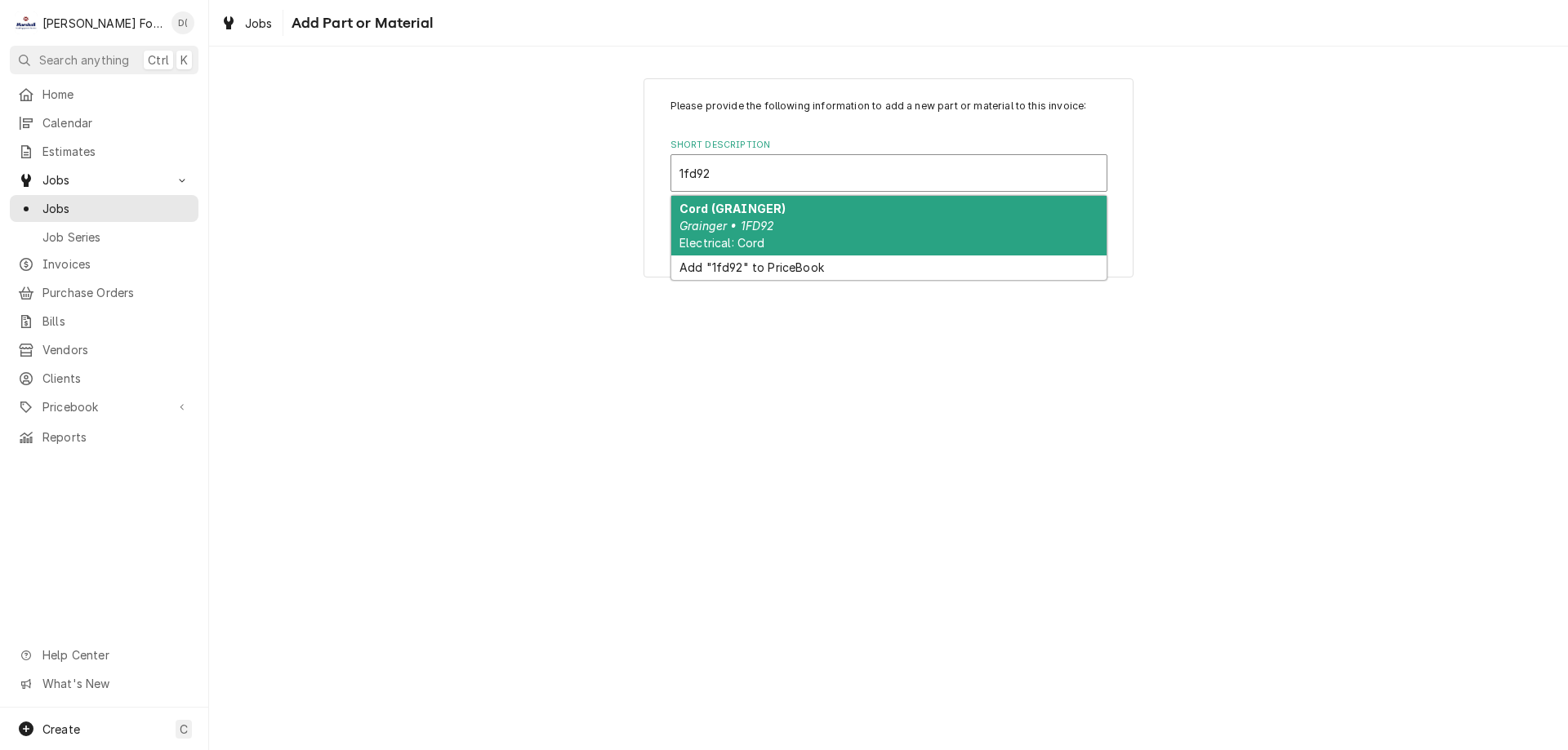
click at [819, 220] on div "Cord (GRAINGER) Grainger • 1FD92 Electrical: Cord" at bounding box center [889, 226] width 435 height 60
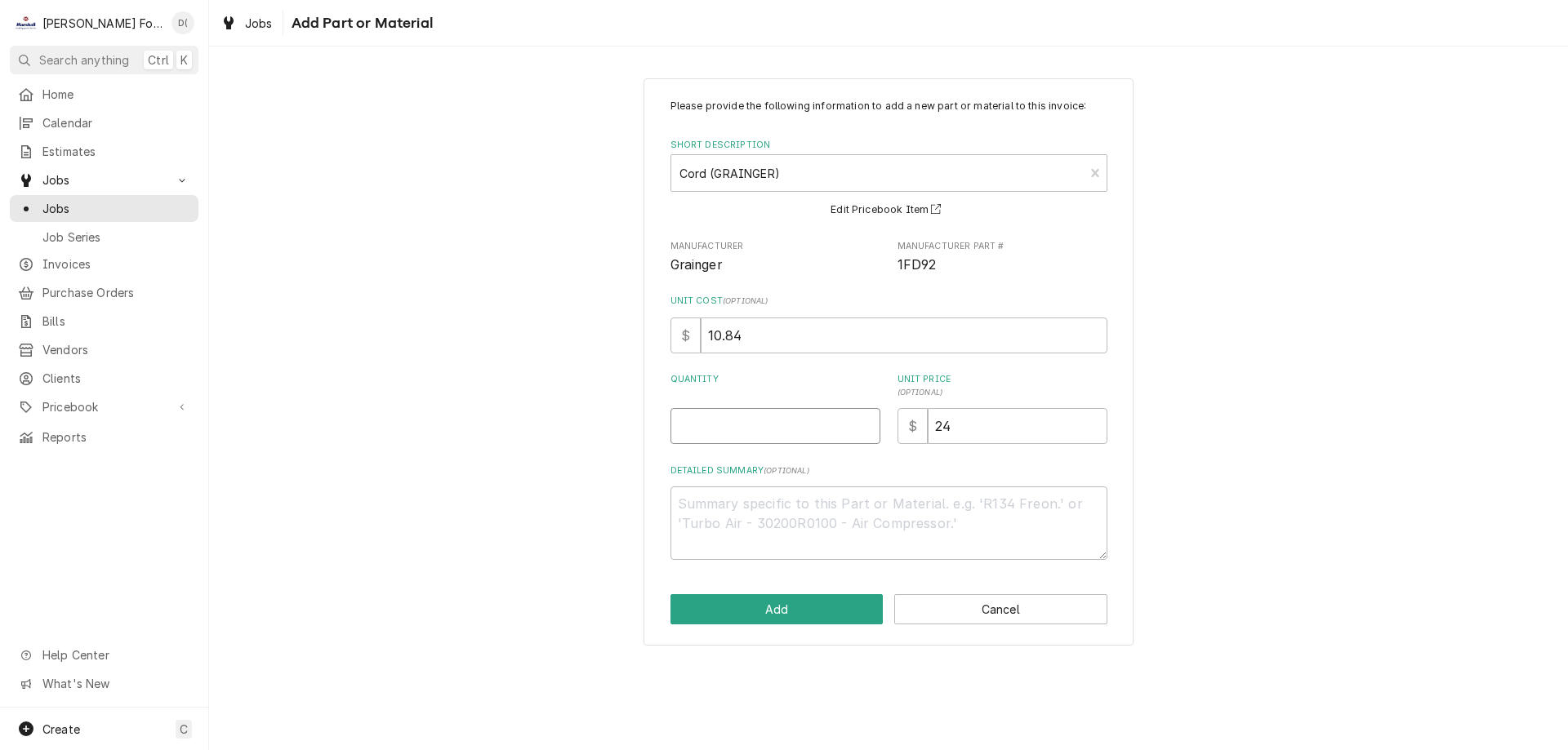
click at [767, 426] on input "Quantity" at bounding box center [775, 426] width 210 height 36
type textarea "x"
type input "1"
click at [794, 627] on div "Please provide the following information to add a new part or material to this …" at bounding box center [889, 362] width 490 height 567
click at [790, 615] on button "Add" at bounding box center [777, 609] width 213 height 30
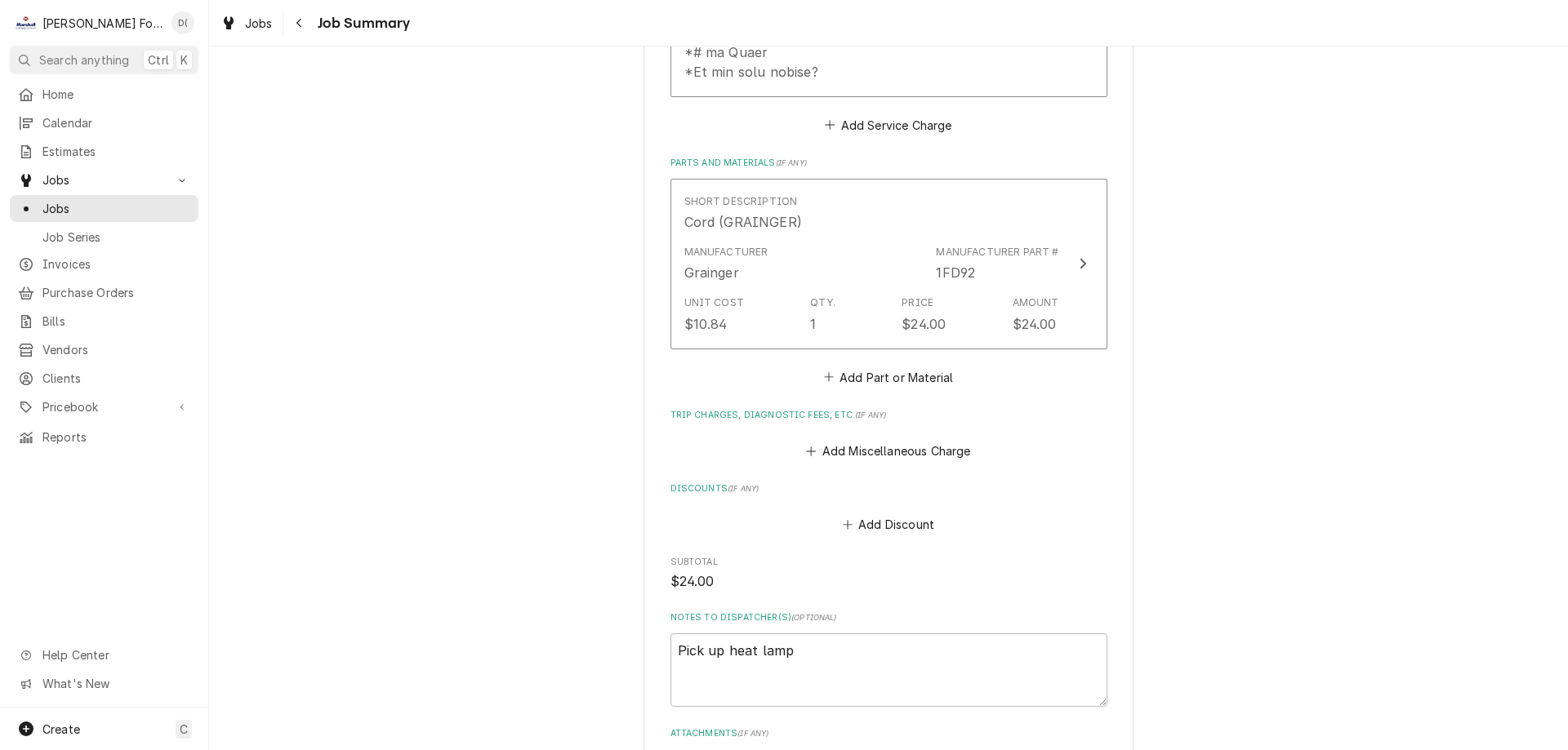
scroll to position [1249, 0]
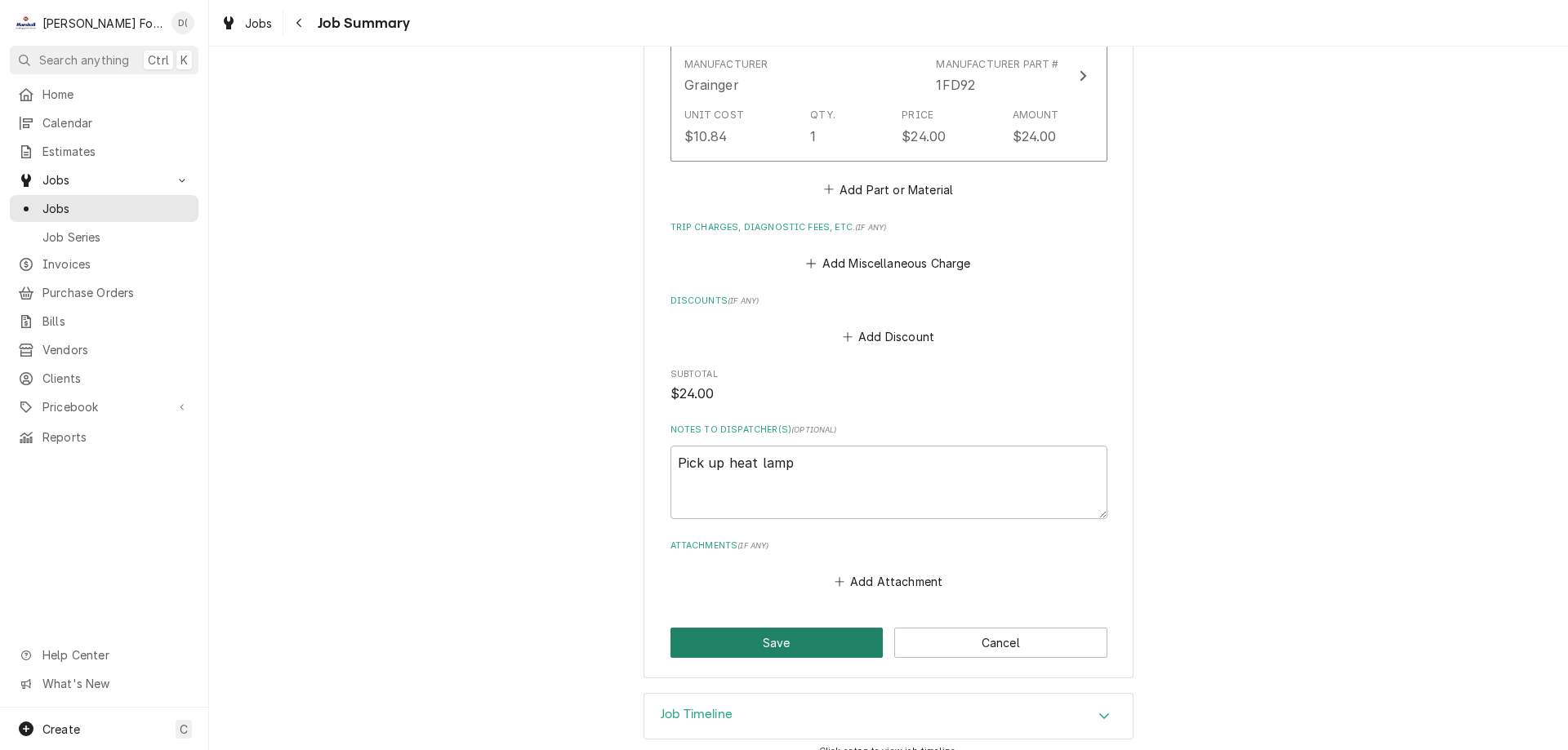
click at [813, 630] on button "Save" at bounding box center [777, 643] width 213 height 30
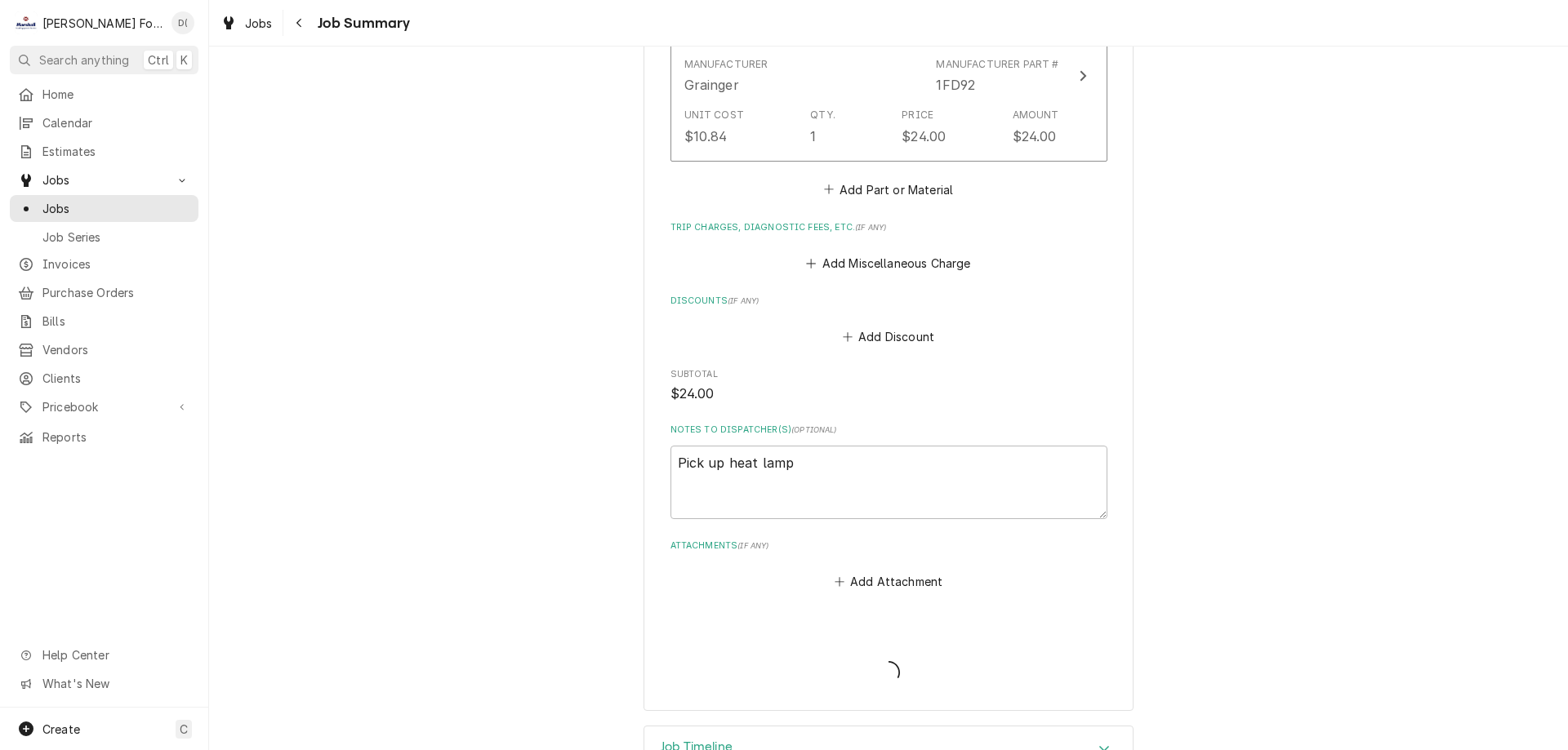
type textarea "x"
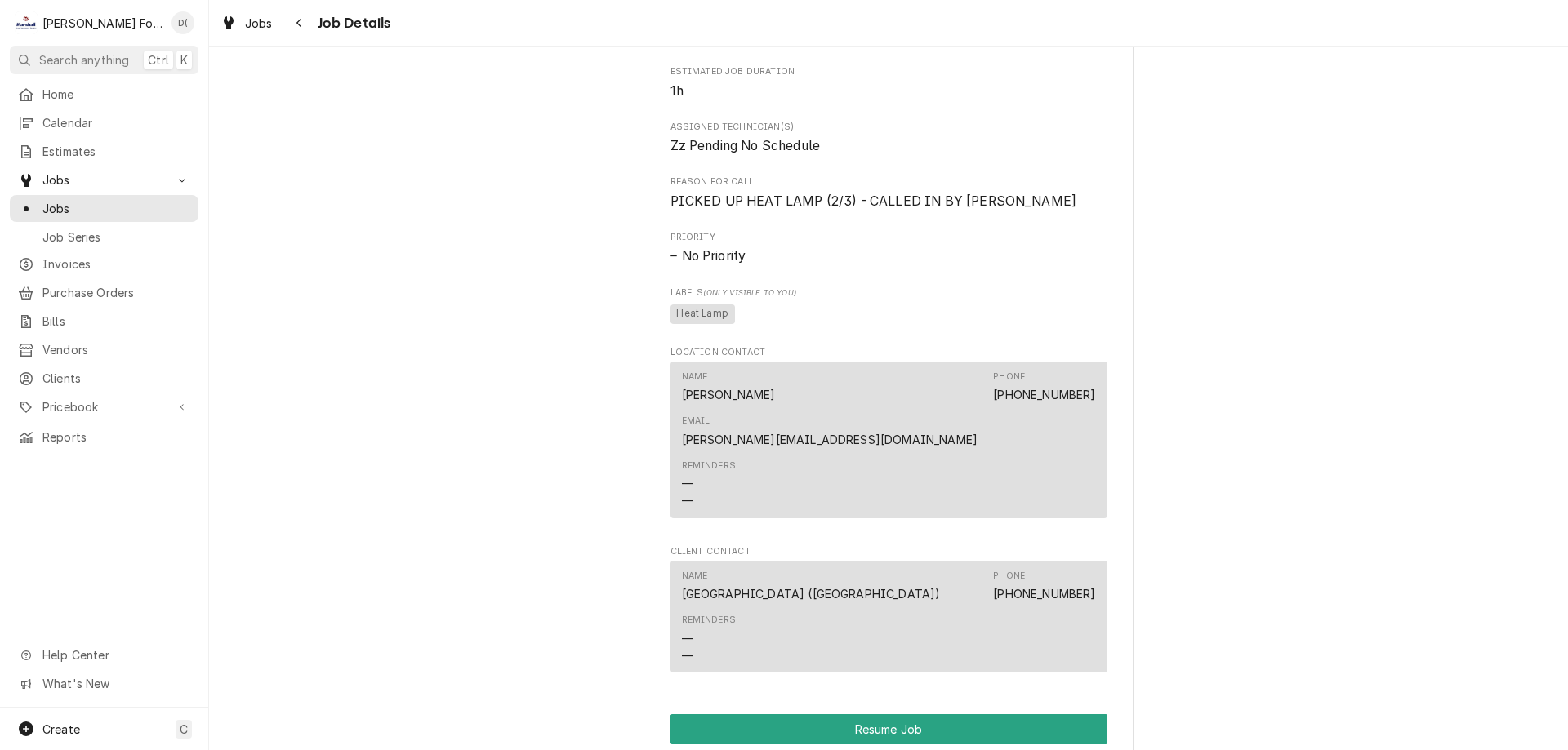
scroll to position [3675, 0]
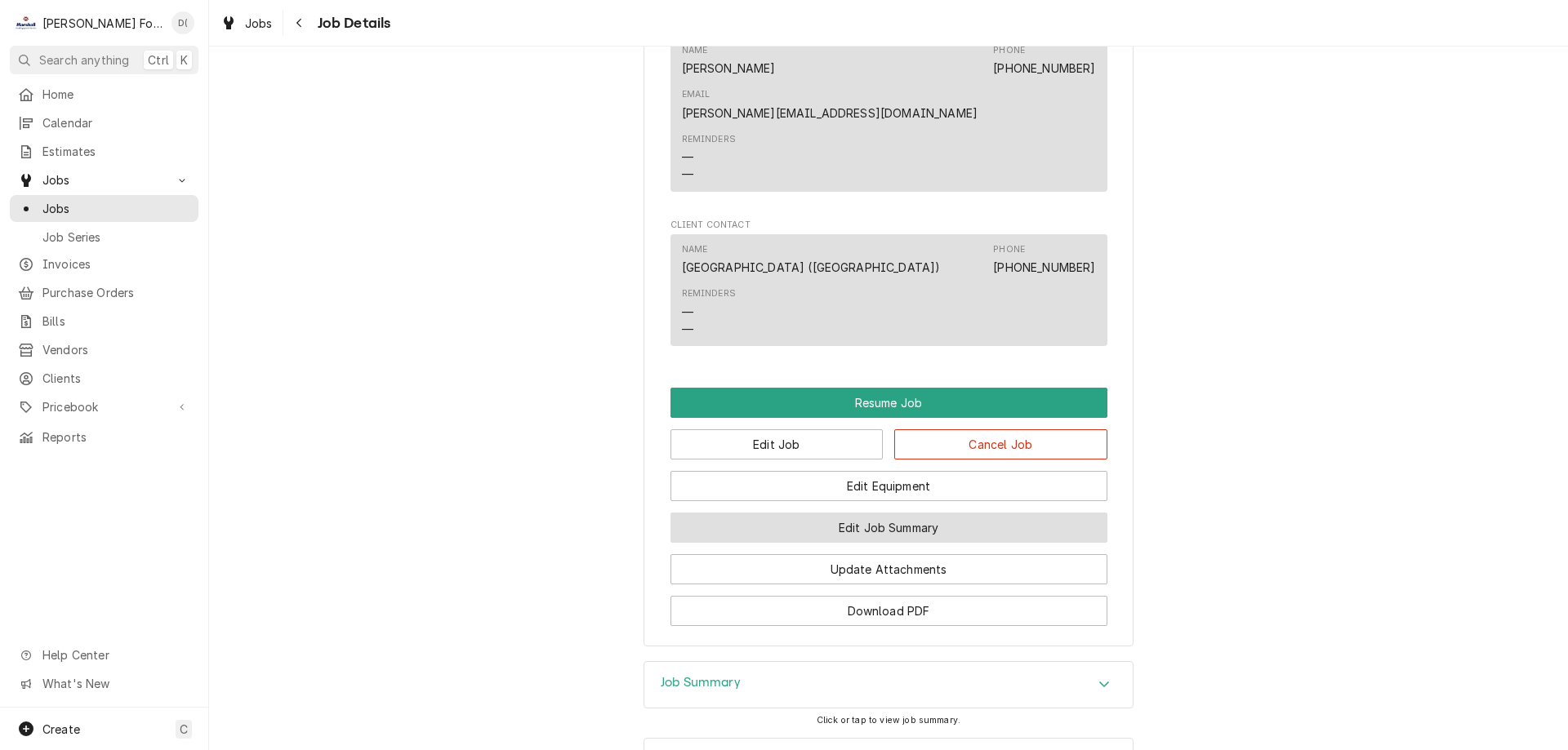
click at [851, 519] on button "Edit Job Summary" at bounding box center [889, 528] width 437 height 30
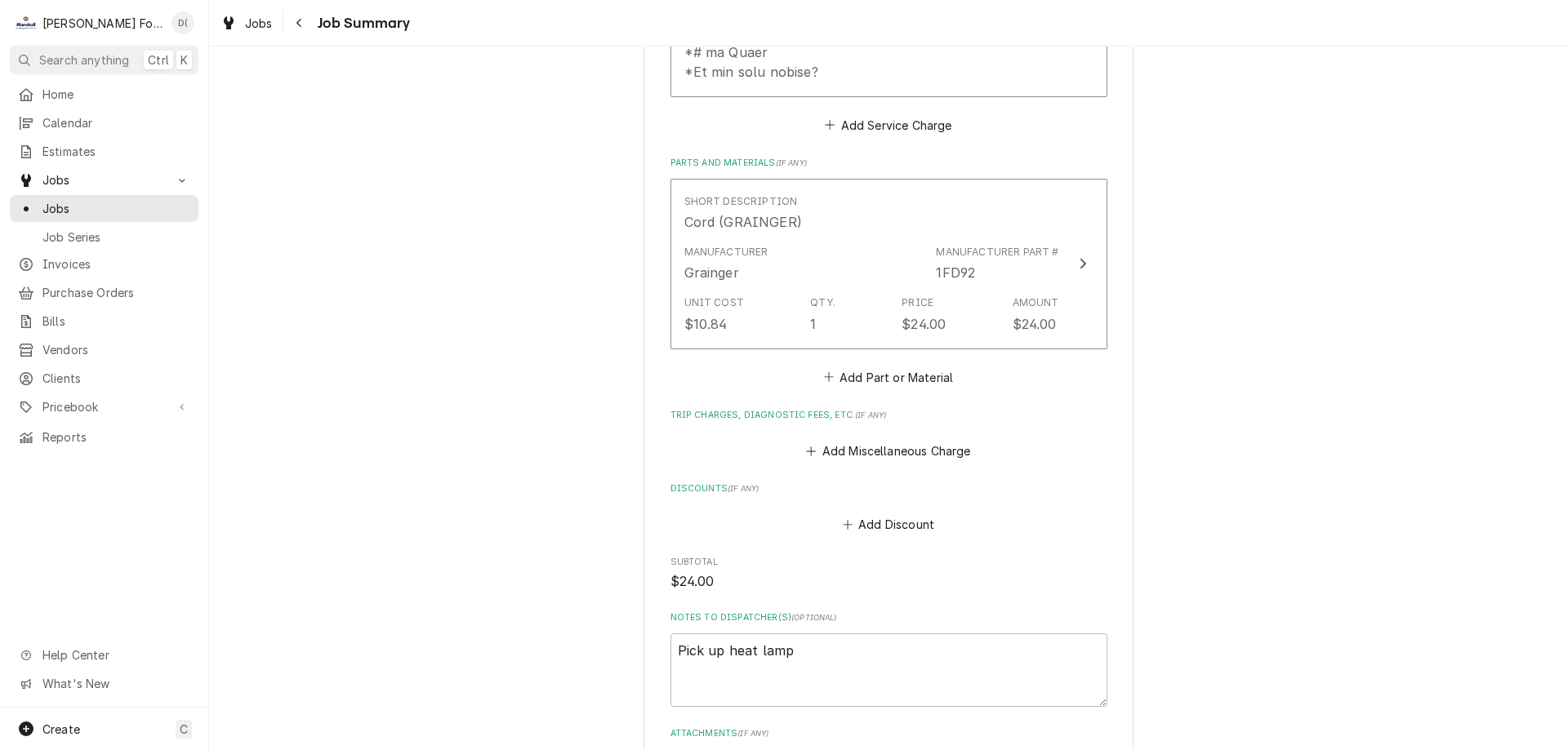
scroll to position [1249, 0]
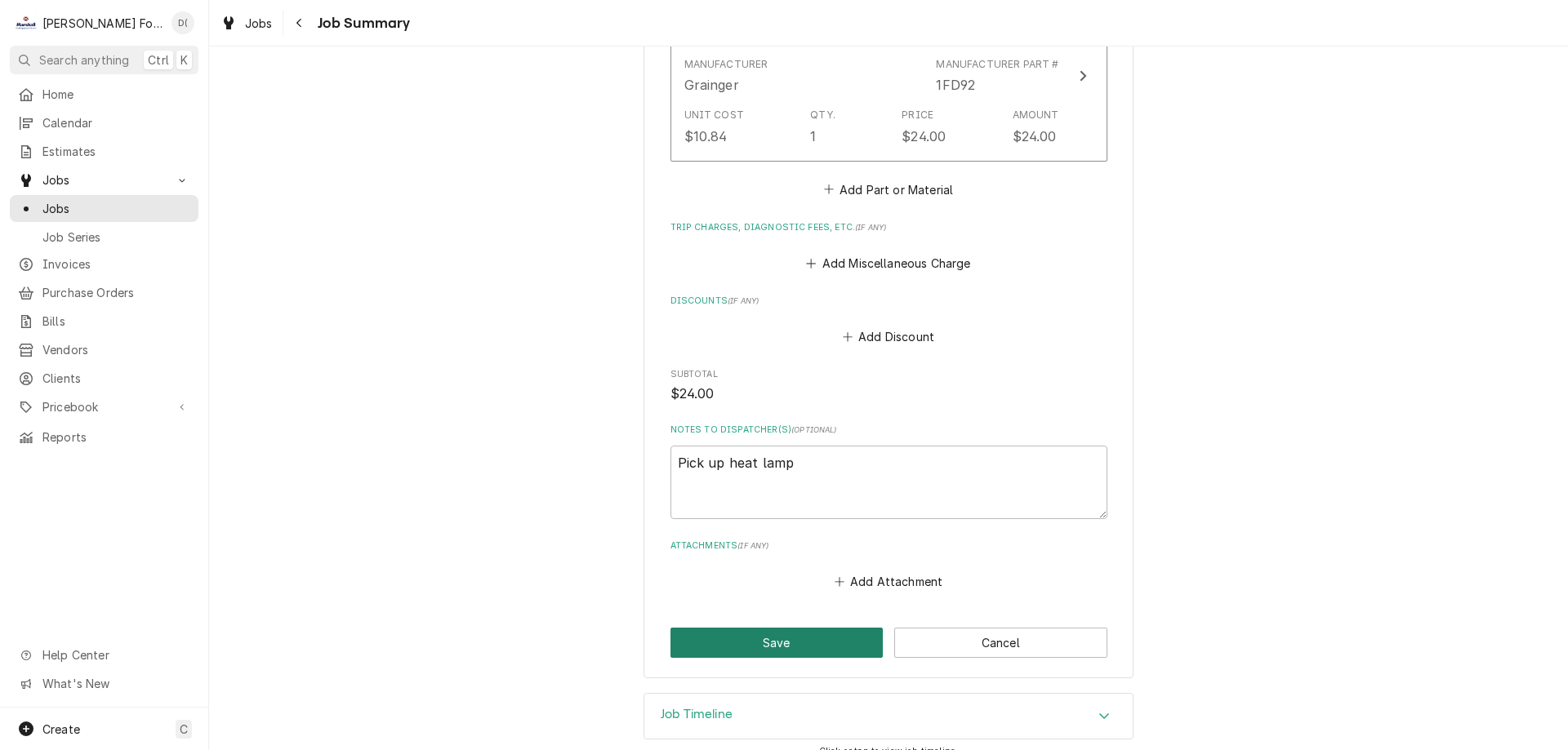
click at [706, 628] on button "Save" at bounding box center [777, 643] width 213 height 30
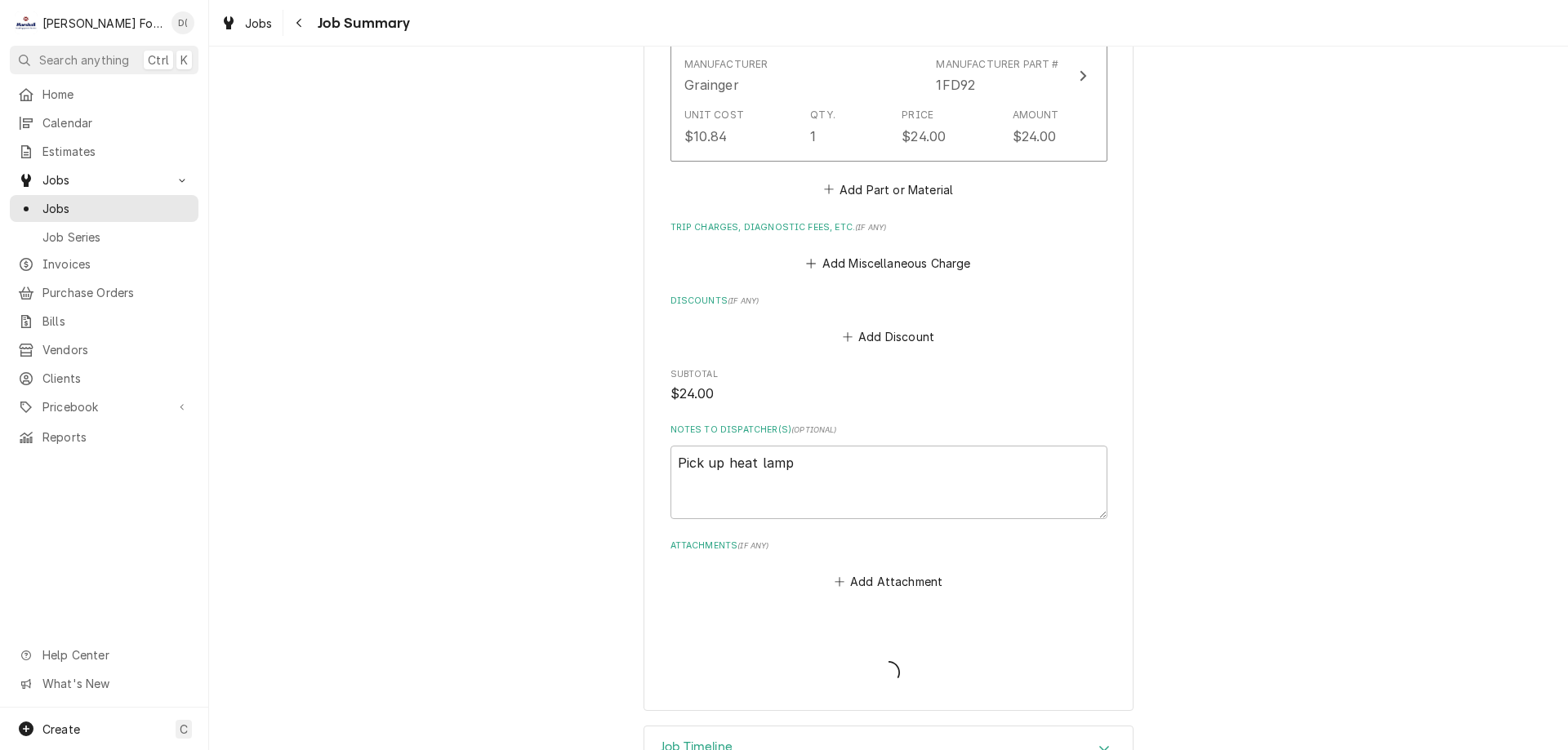
type textarea "x"
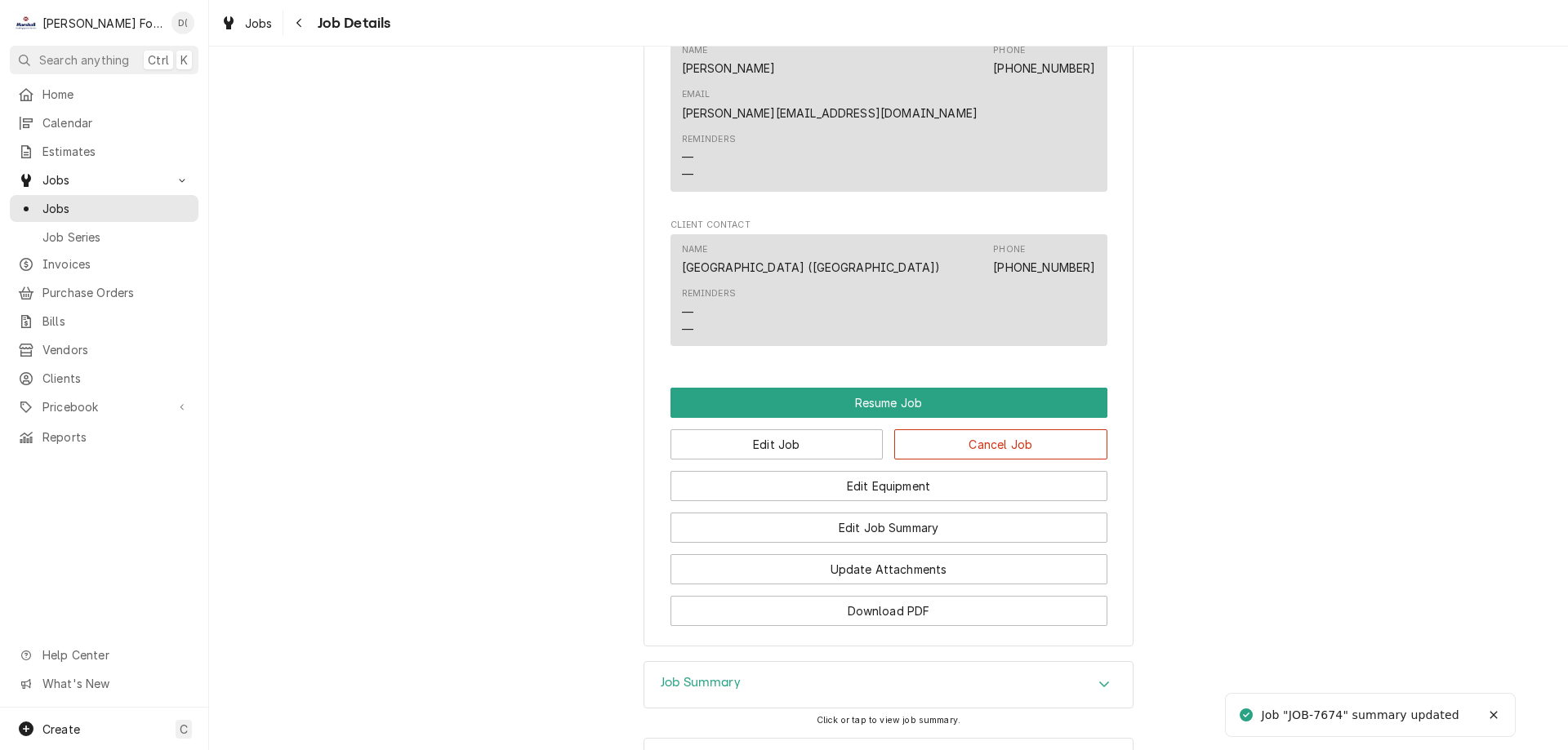
scroll to position [3811, 0]
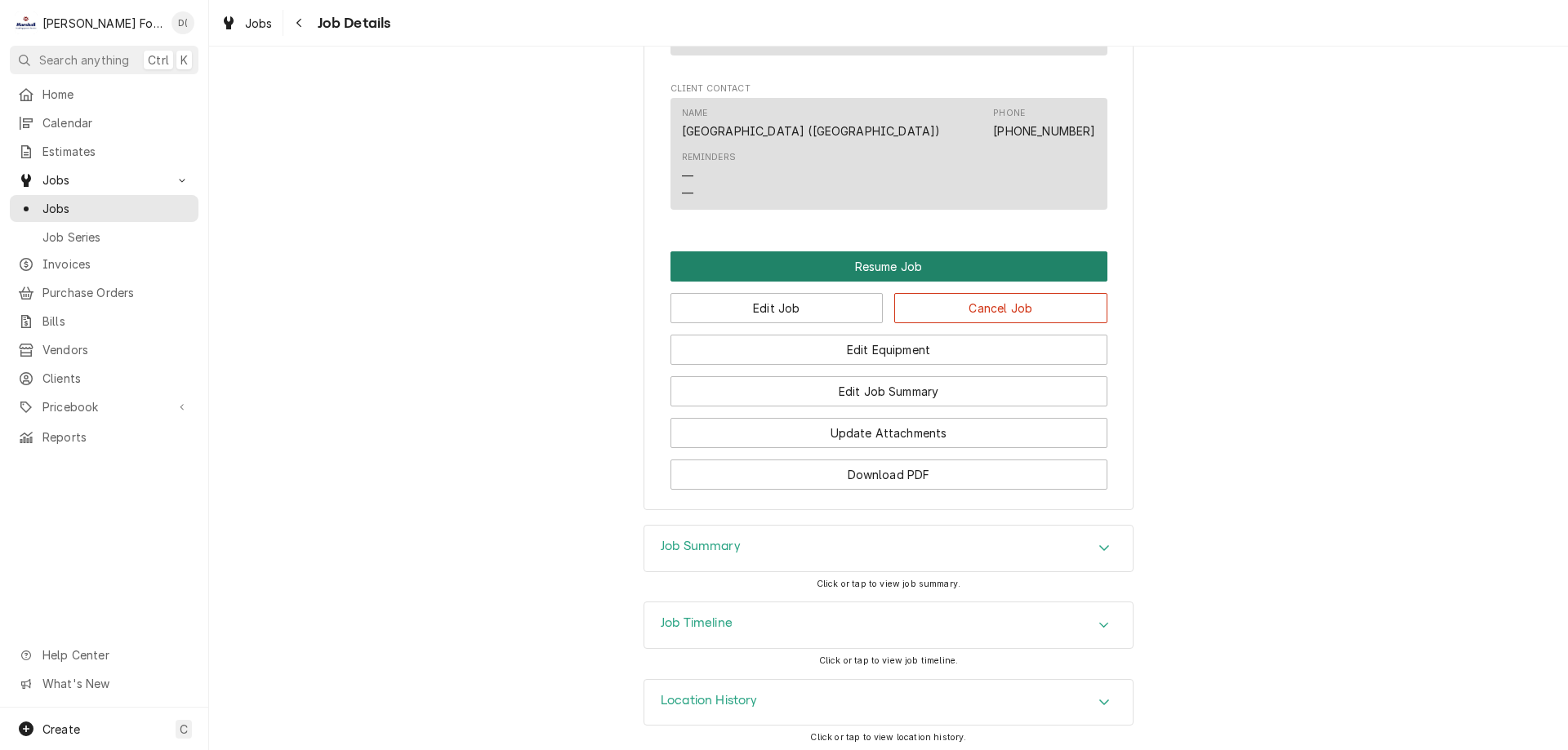
click at [864, 258] on button "Resume Job" at bounding box center [889, 266] width 437 height 30
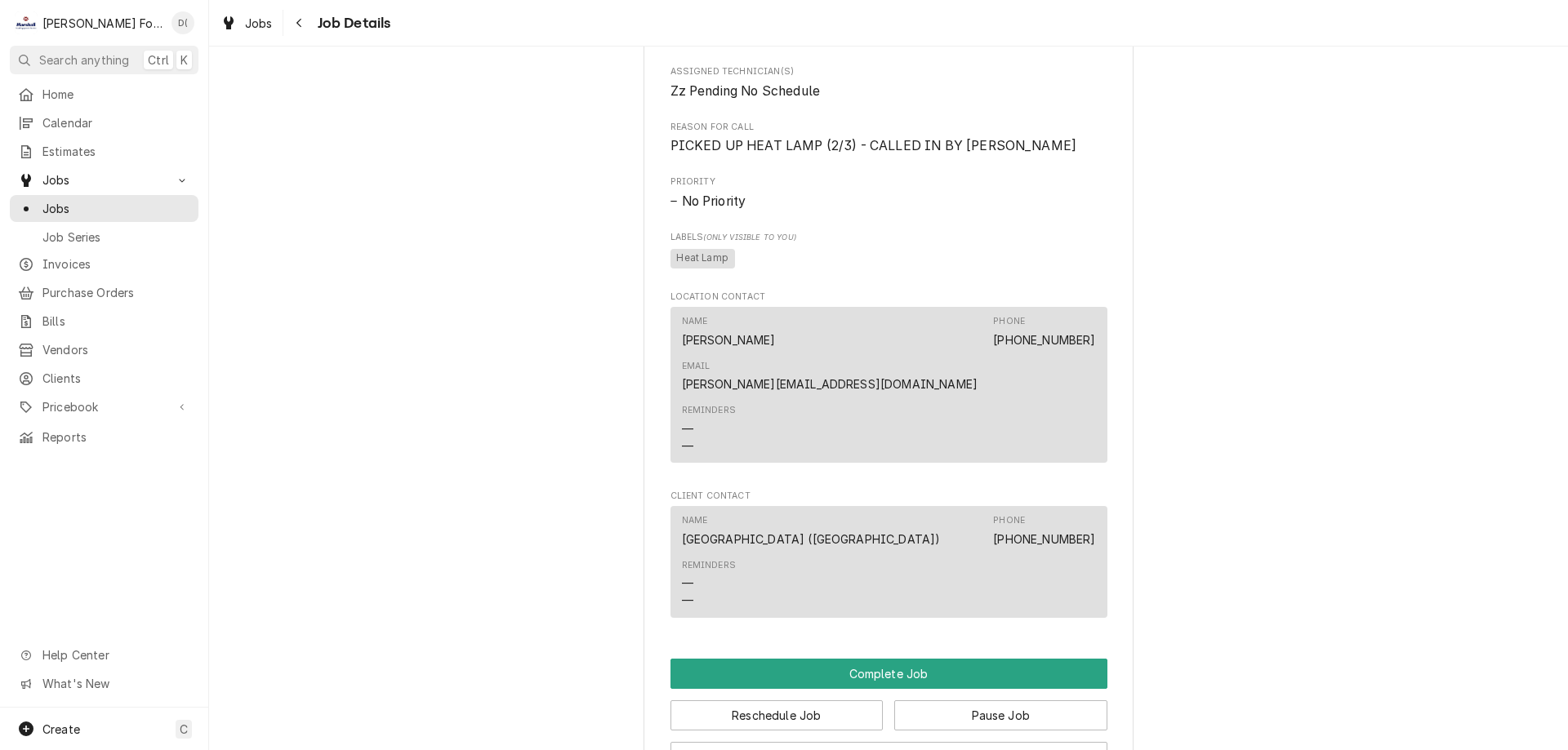
scroll to position [3675, 0]
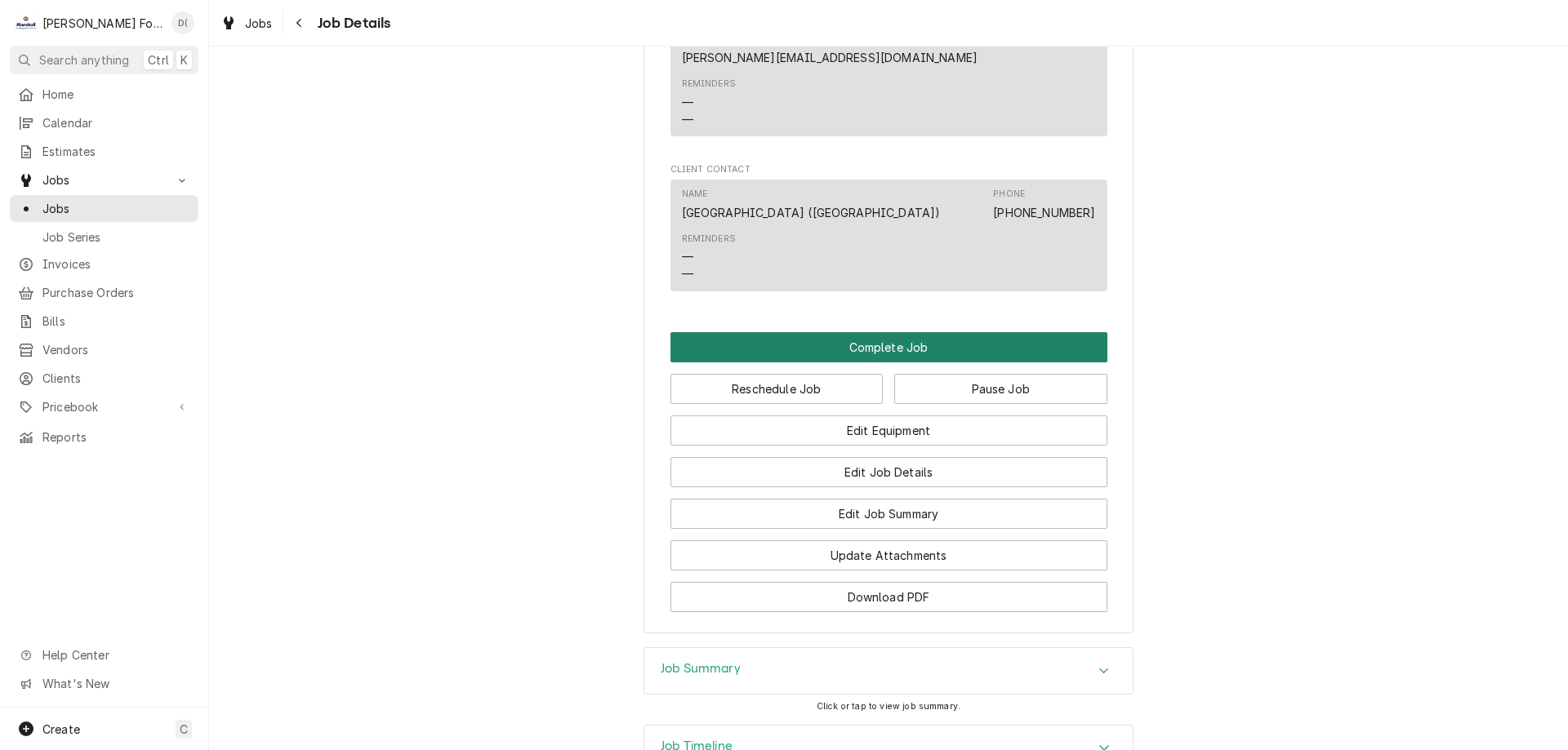
click at [851, 343] on button "Complete Job" at bounding box center [889, 347] width 437 height 30
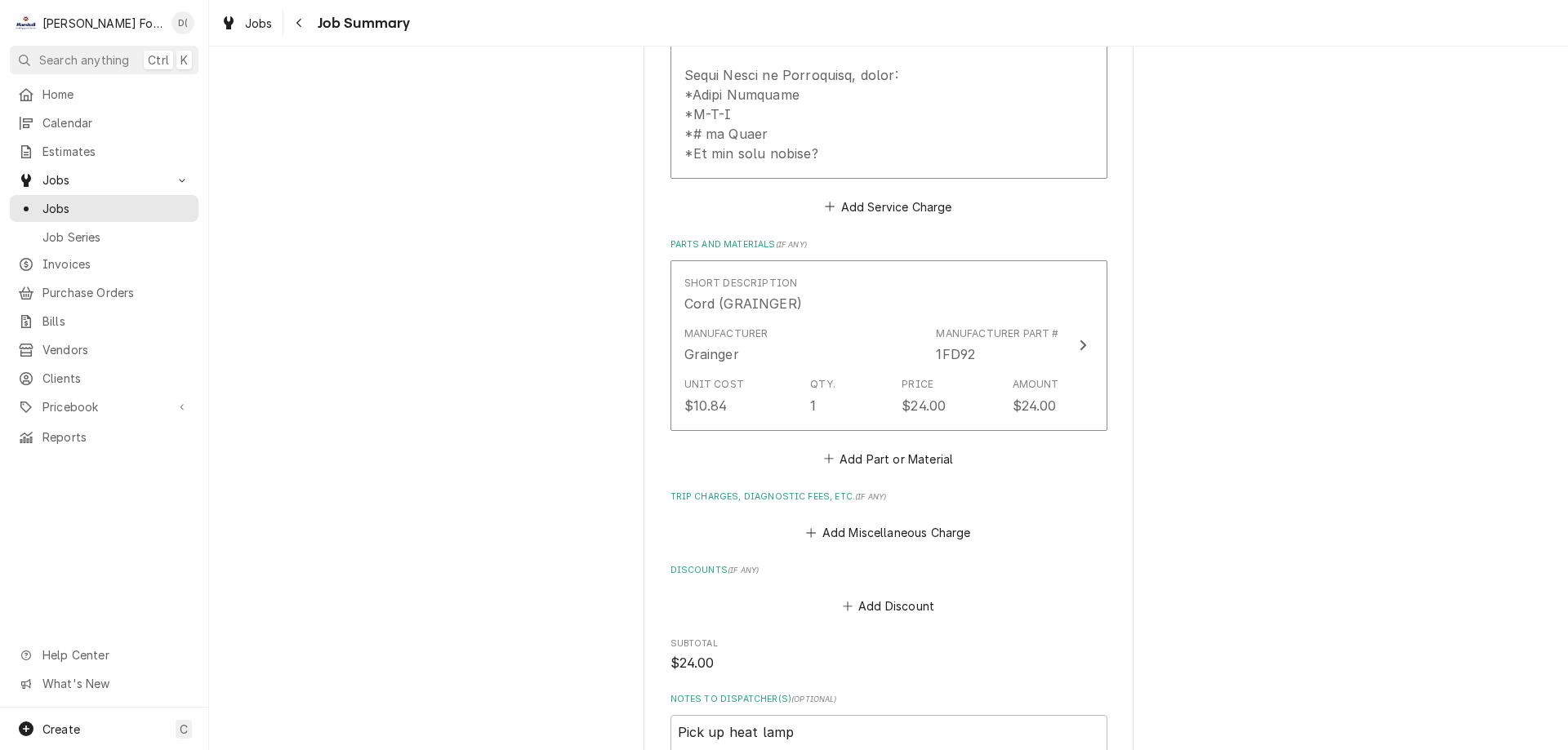
scroll to position [1249, 0]
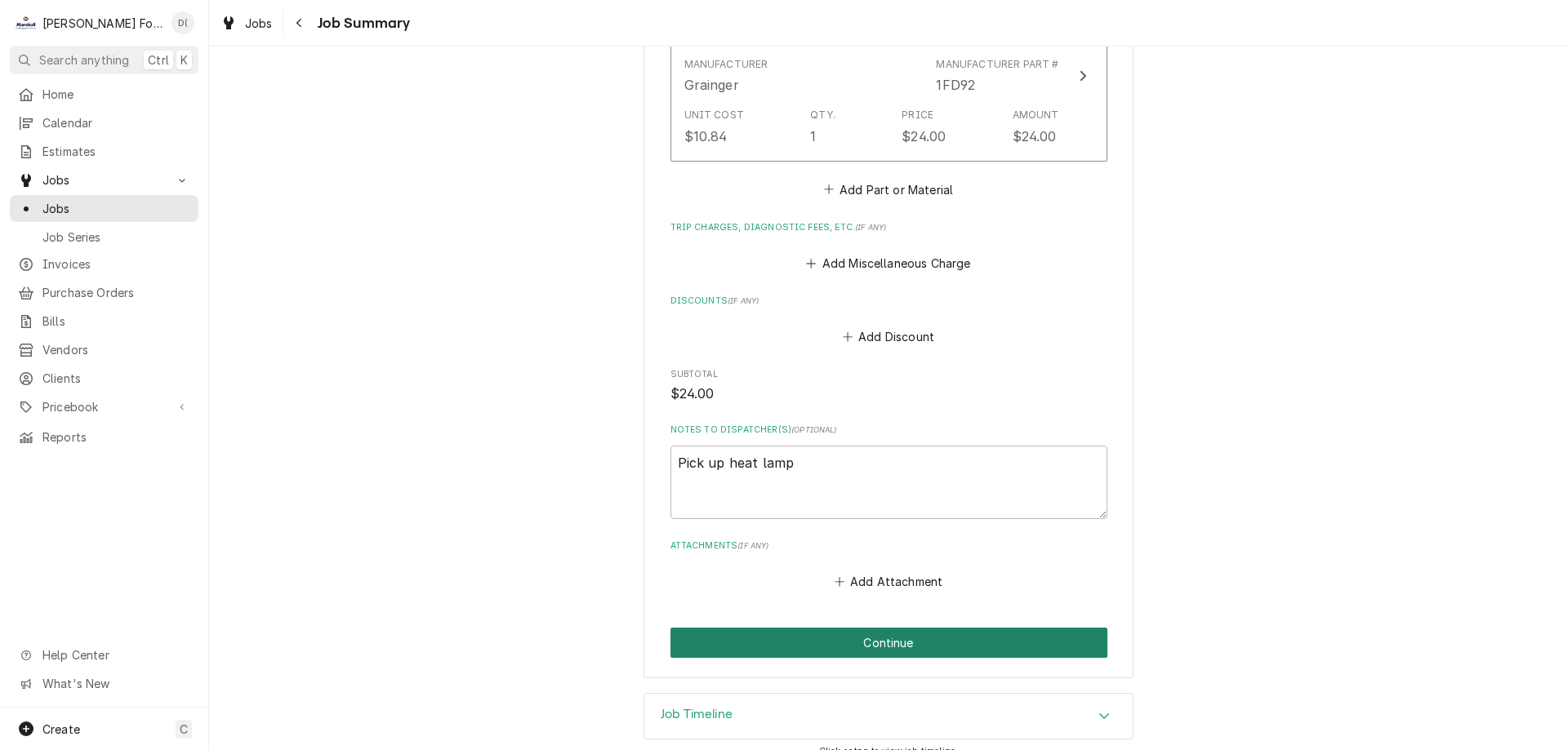
click at [846, 628] on button "Continue" at bounding box center [889, 643] width 437 height 30
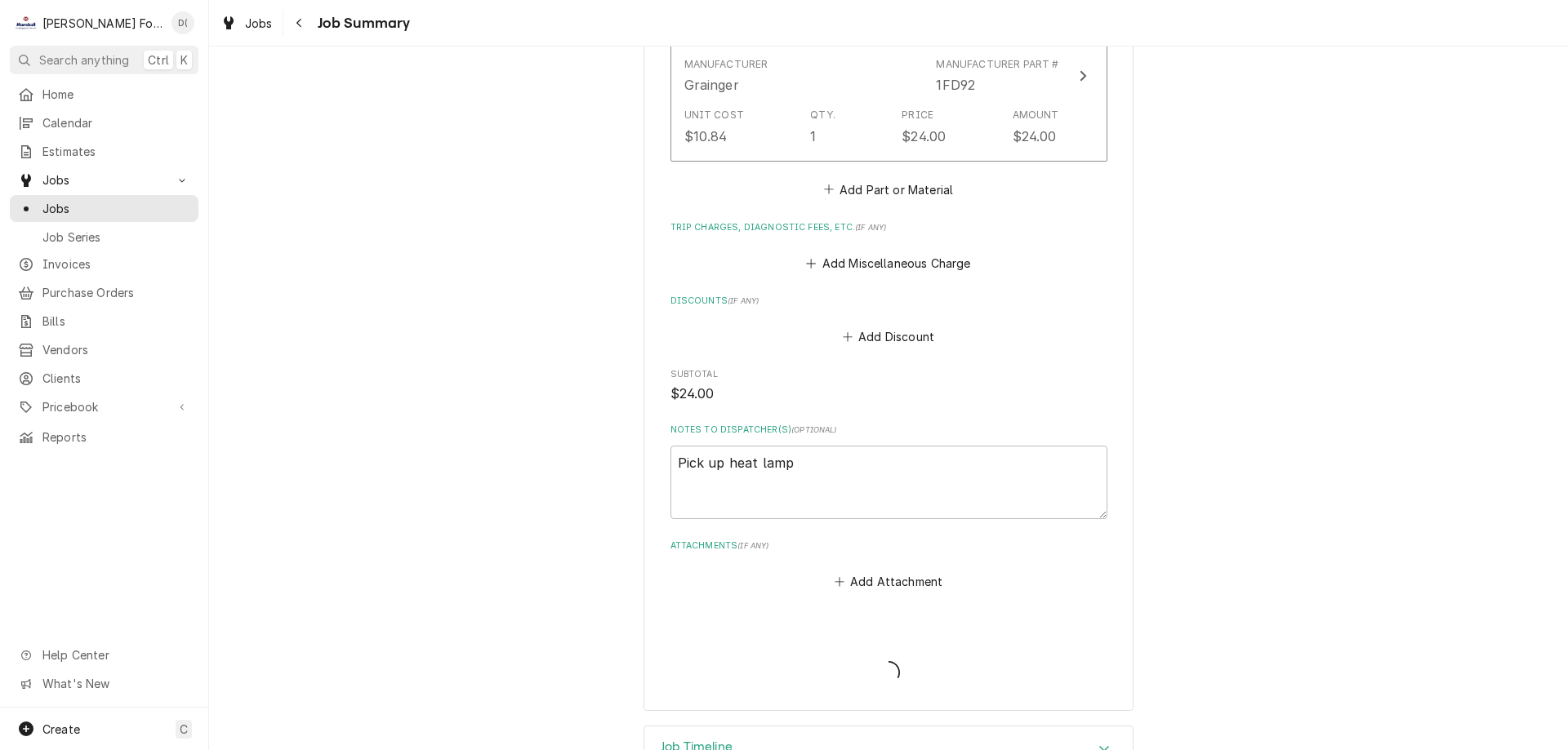
type textarea "x"
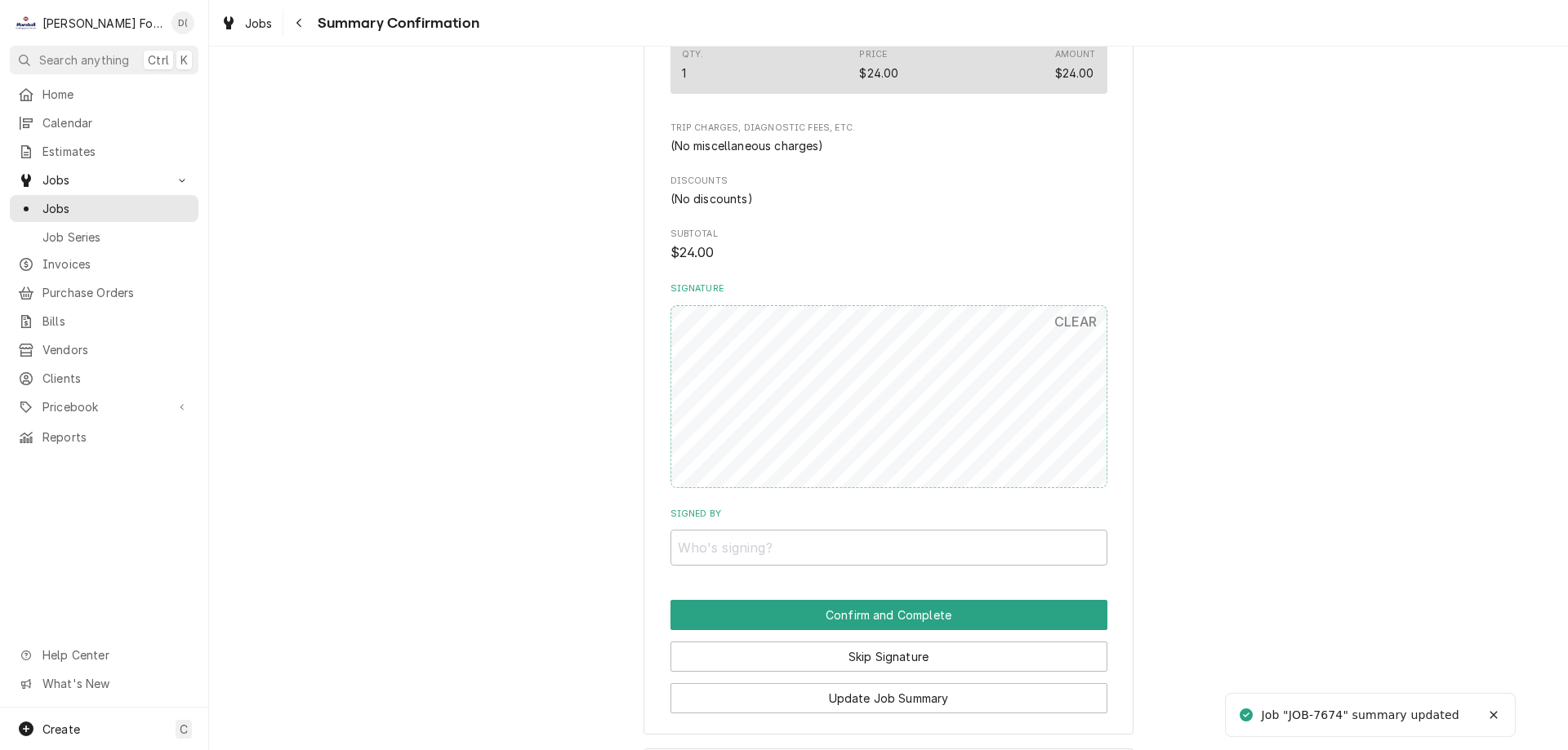
scroll to position [1219, 0]
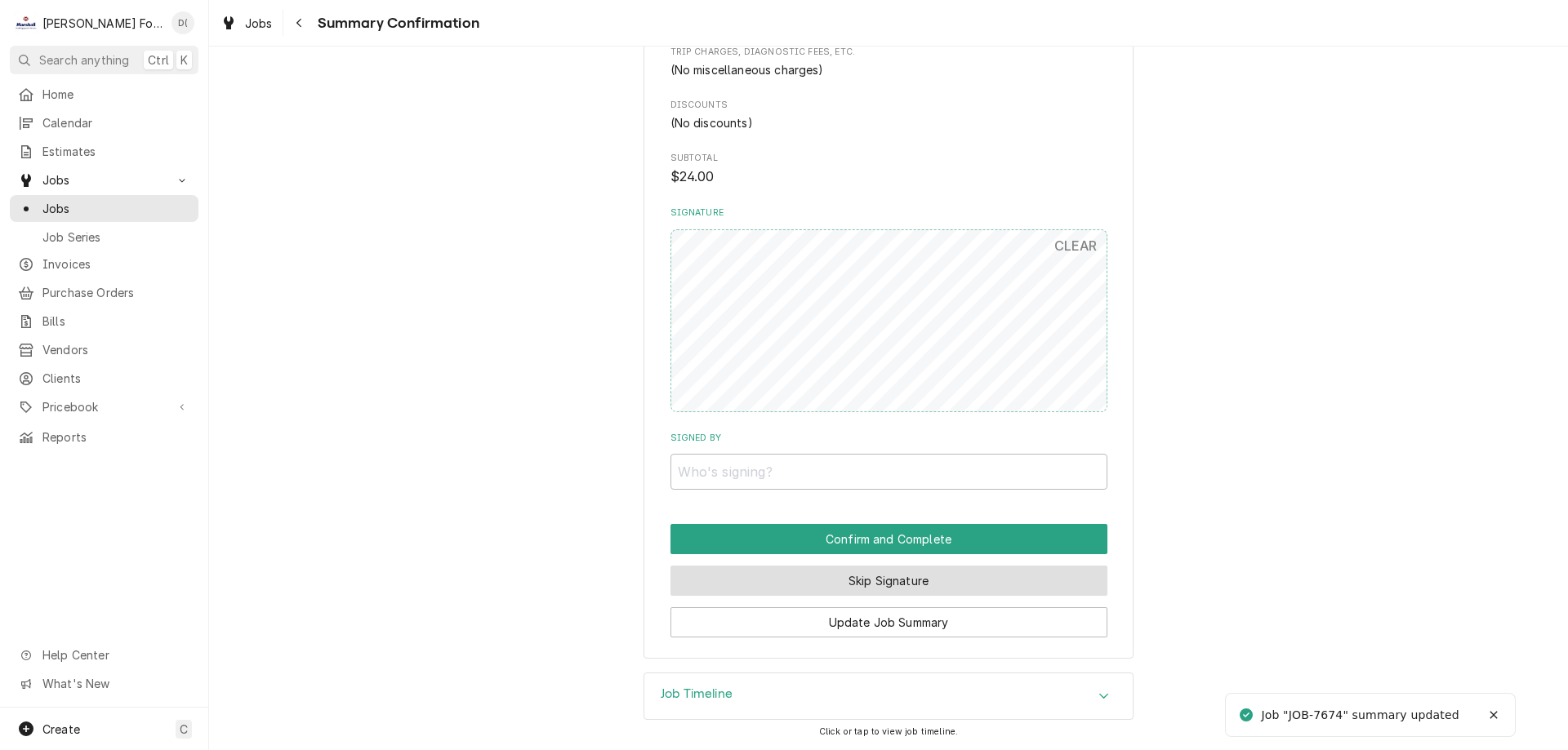
click at [831, 569] on button "Skip Signature" at bounding box center [889, 580] width 437 height 30
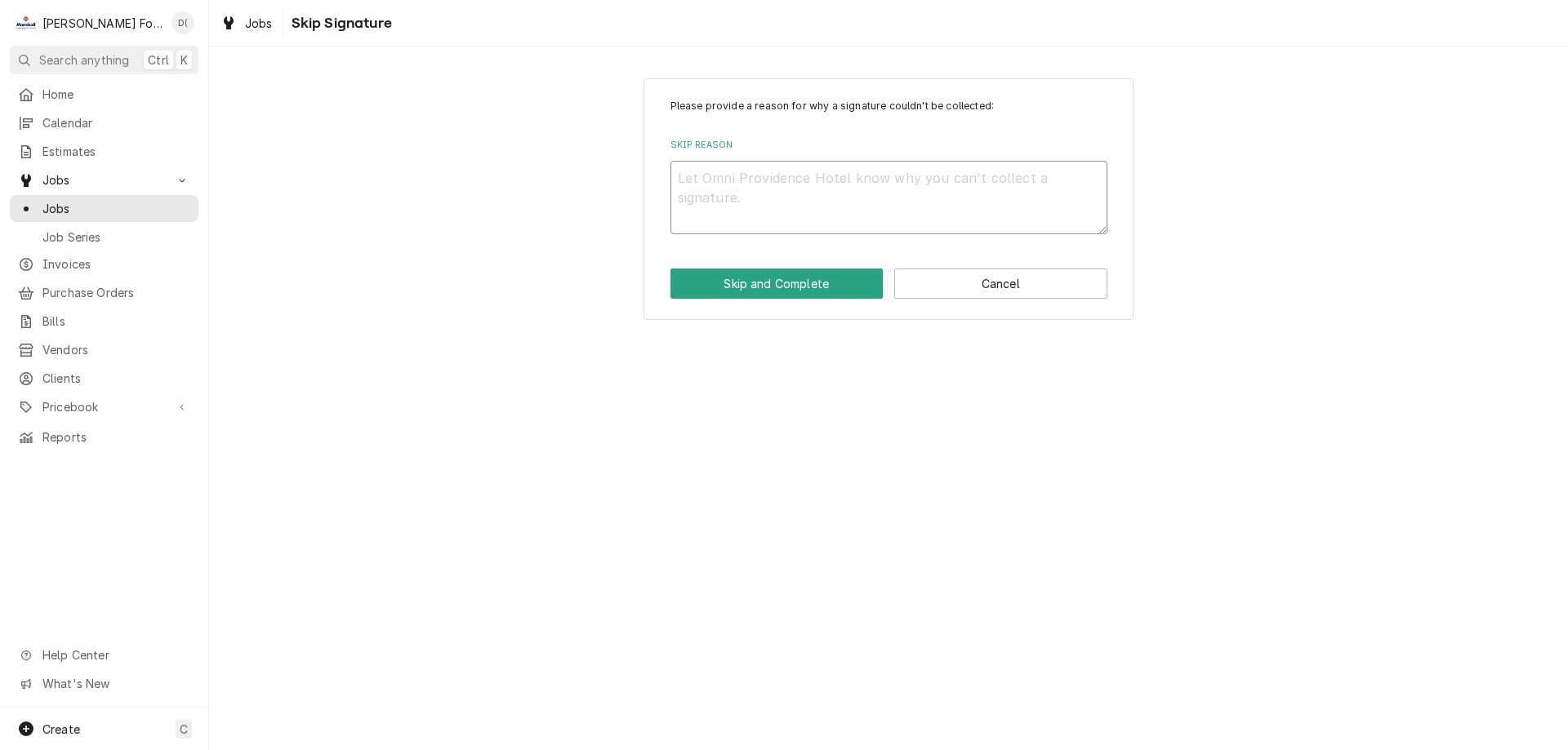
click at [736, 202] on textarea "Skip Reason" at bounding box center [889, 197] width 437 height 74
type textarea "x"
type textarea "i"
type textarea "x"
type textarea "in"
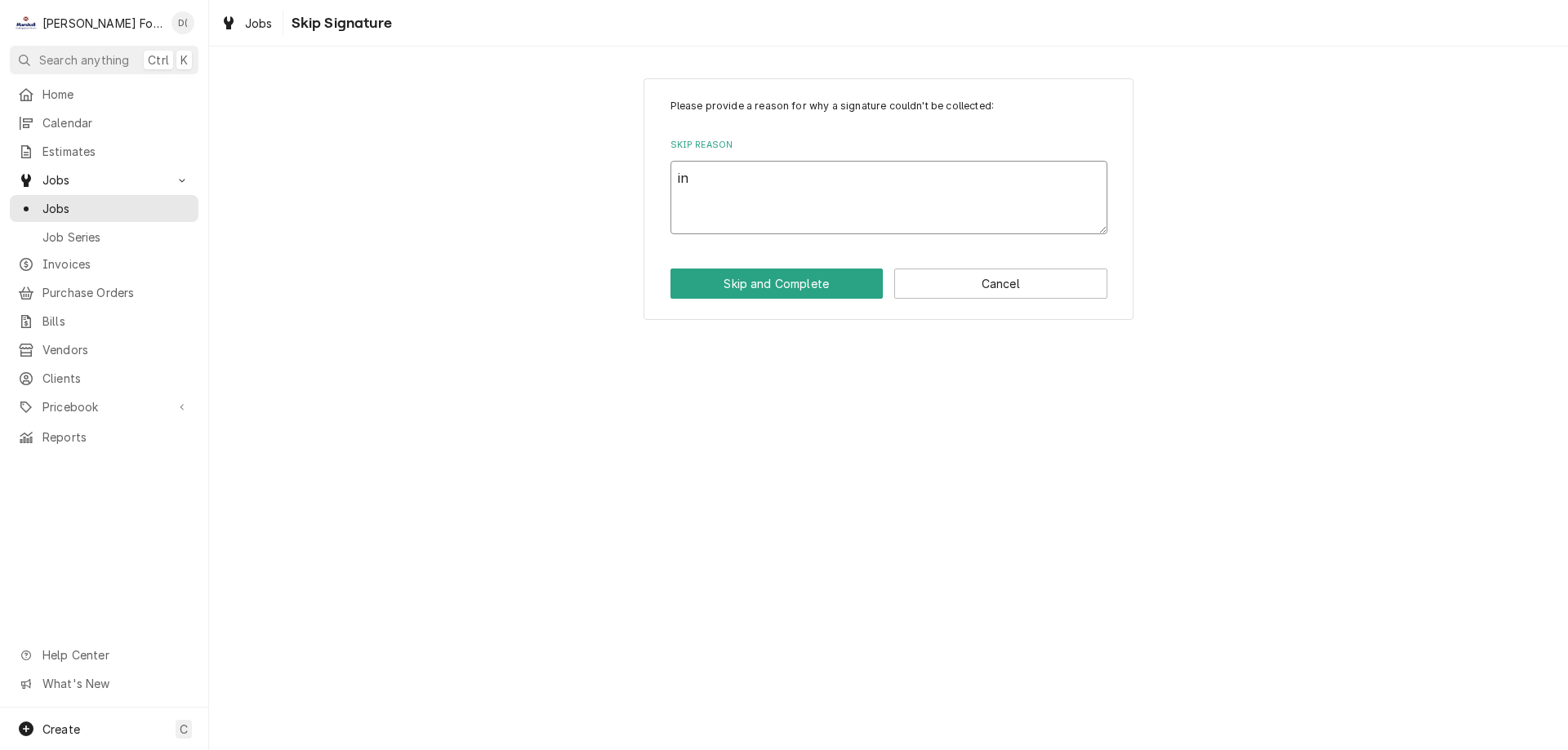
type textarea "x"
type textarea "ins"
type textarea "x"
type textarea "insi"
type textarea "x"
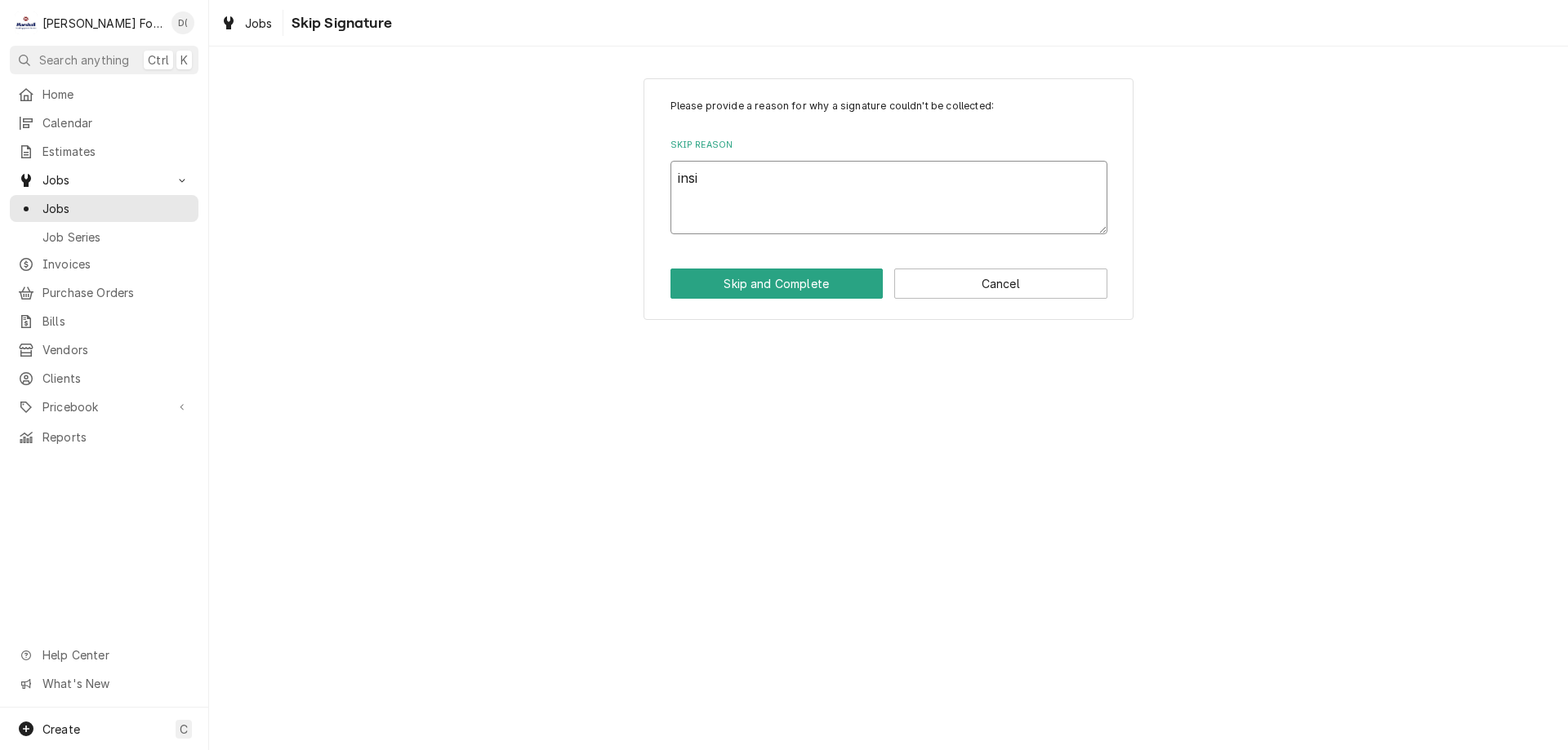
type textarea "insid"
type textarea "x"
type textarea "inside"
click at [810, 289] on button "Skip and Complete" at bounding box center [777, 284] width 213 height 30
type textarea "x"
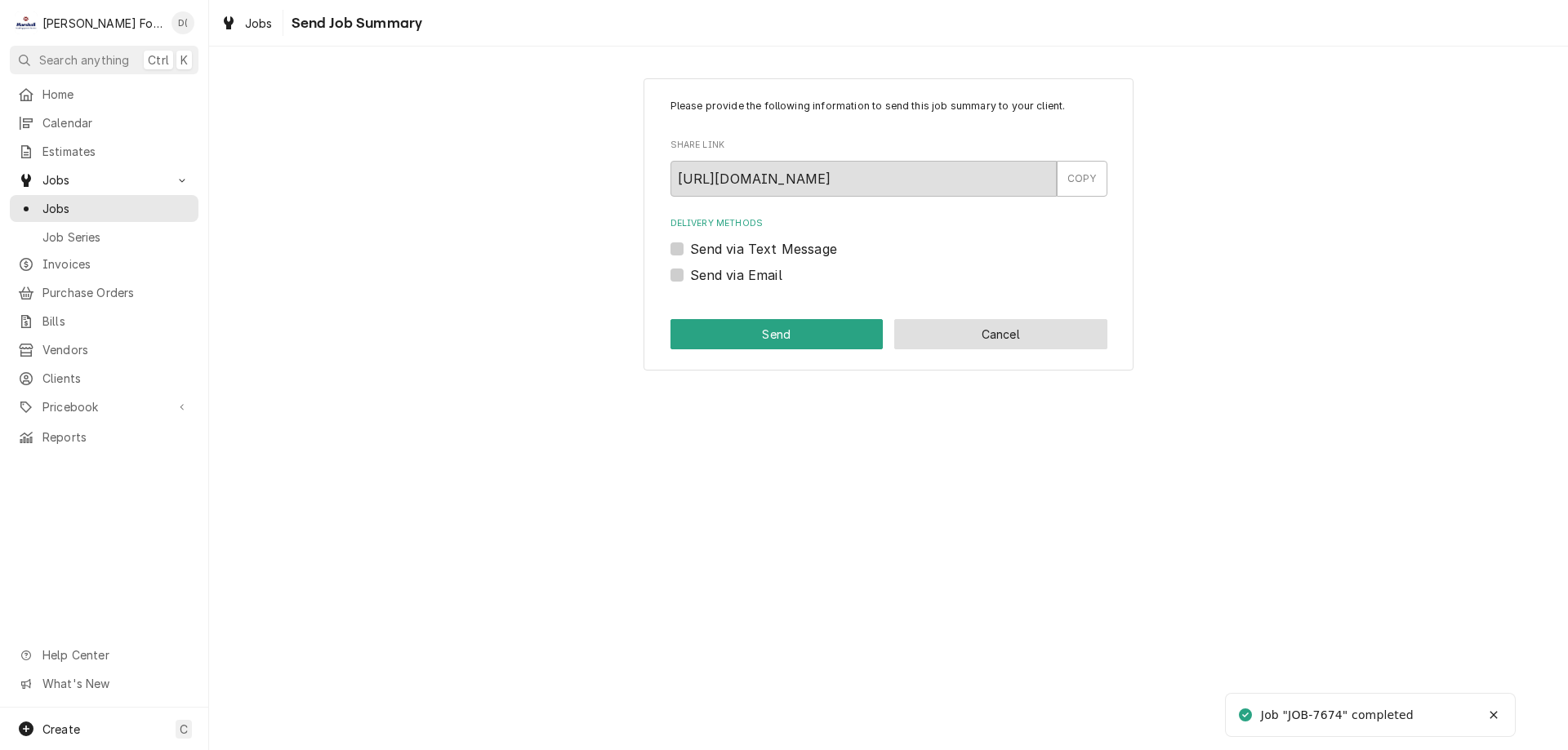
click at [1033, 330] on button "Cancel" at bounding box center [1001, 334] width 213 height 30
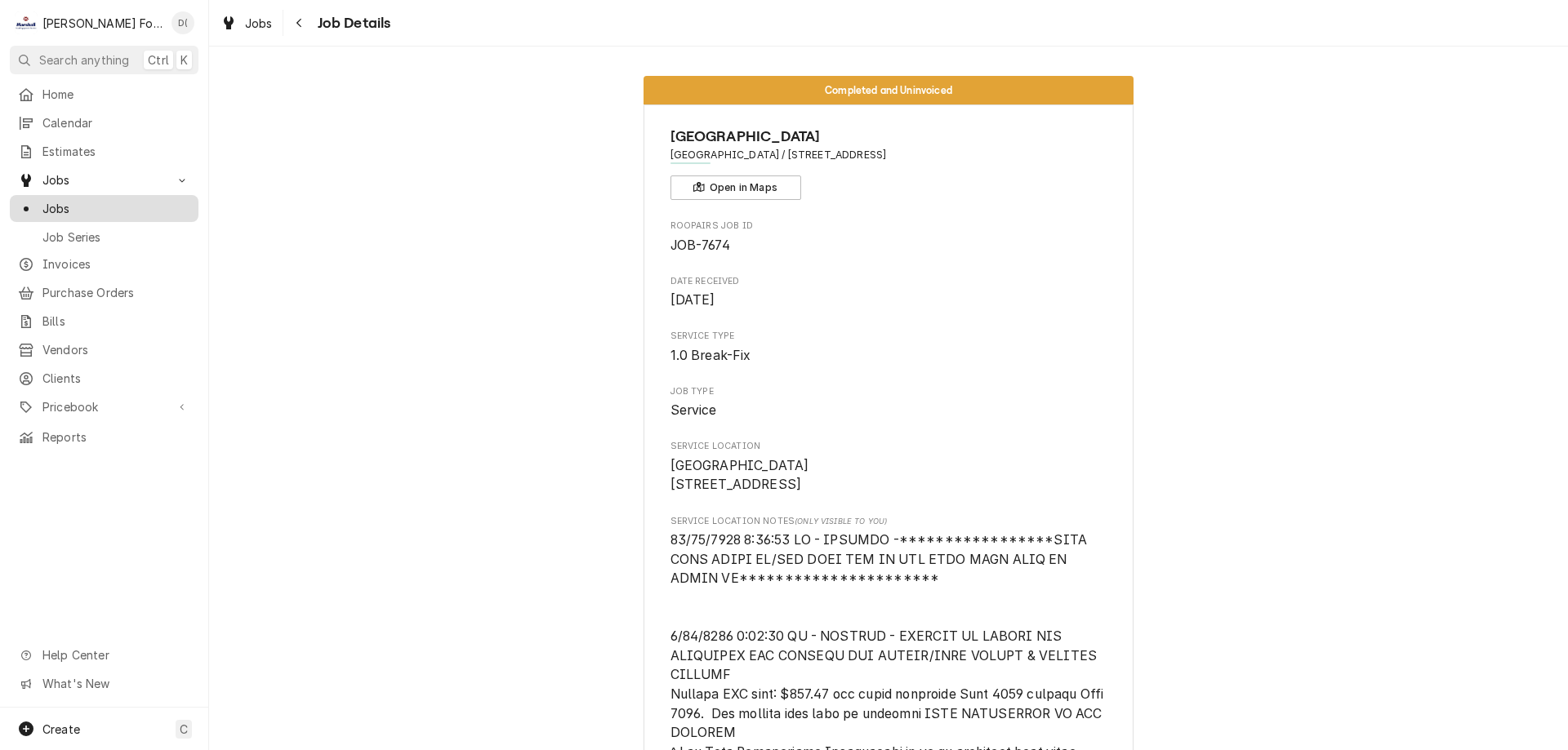
click at [91, 207] on span "Jobs" at bounding box center [116, 208] width 148 height 17
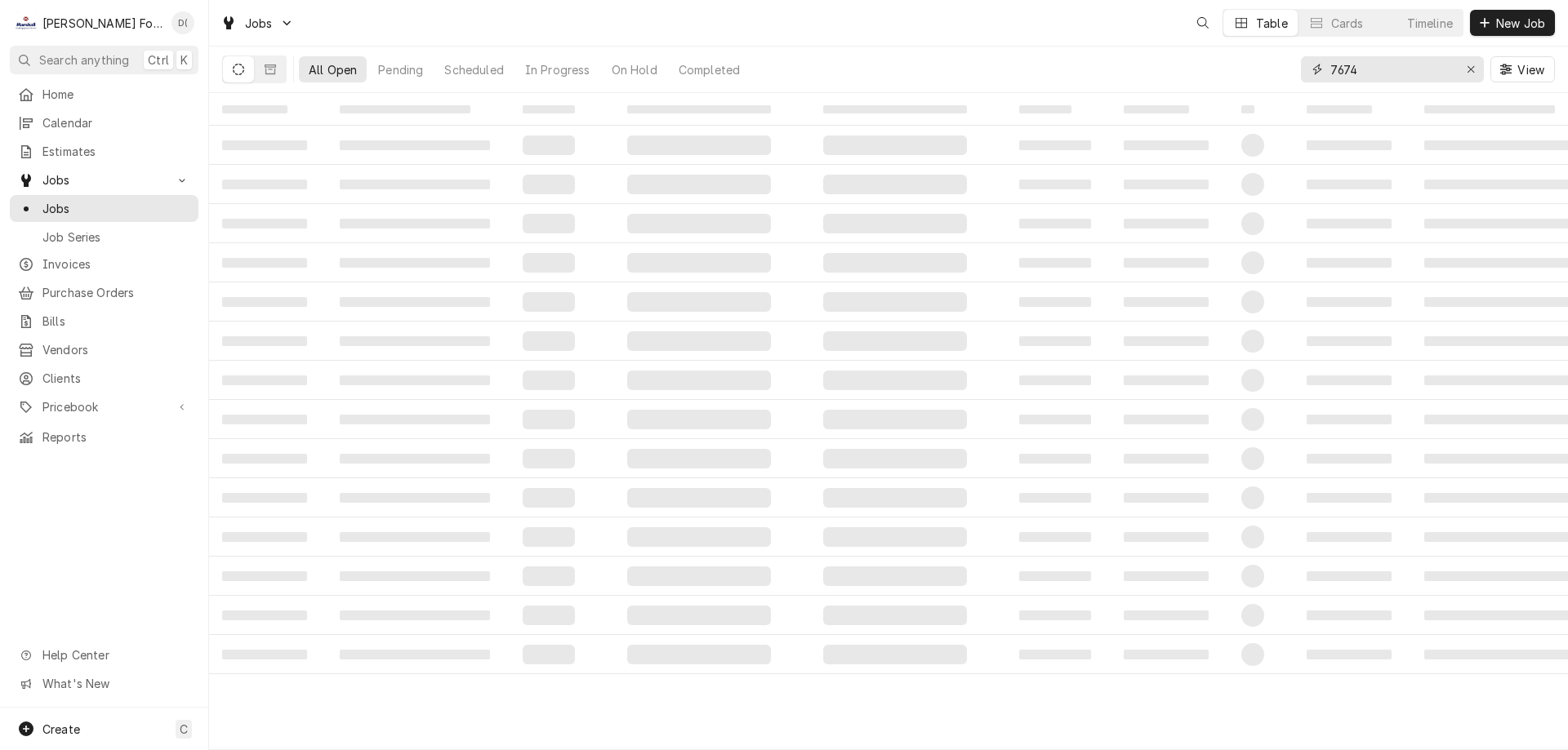
click at [1387, 66] on input "7674" at bounding box center [1392, 69] width 123 height 26
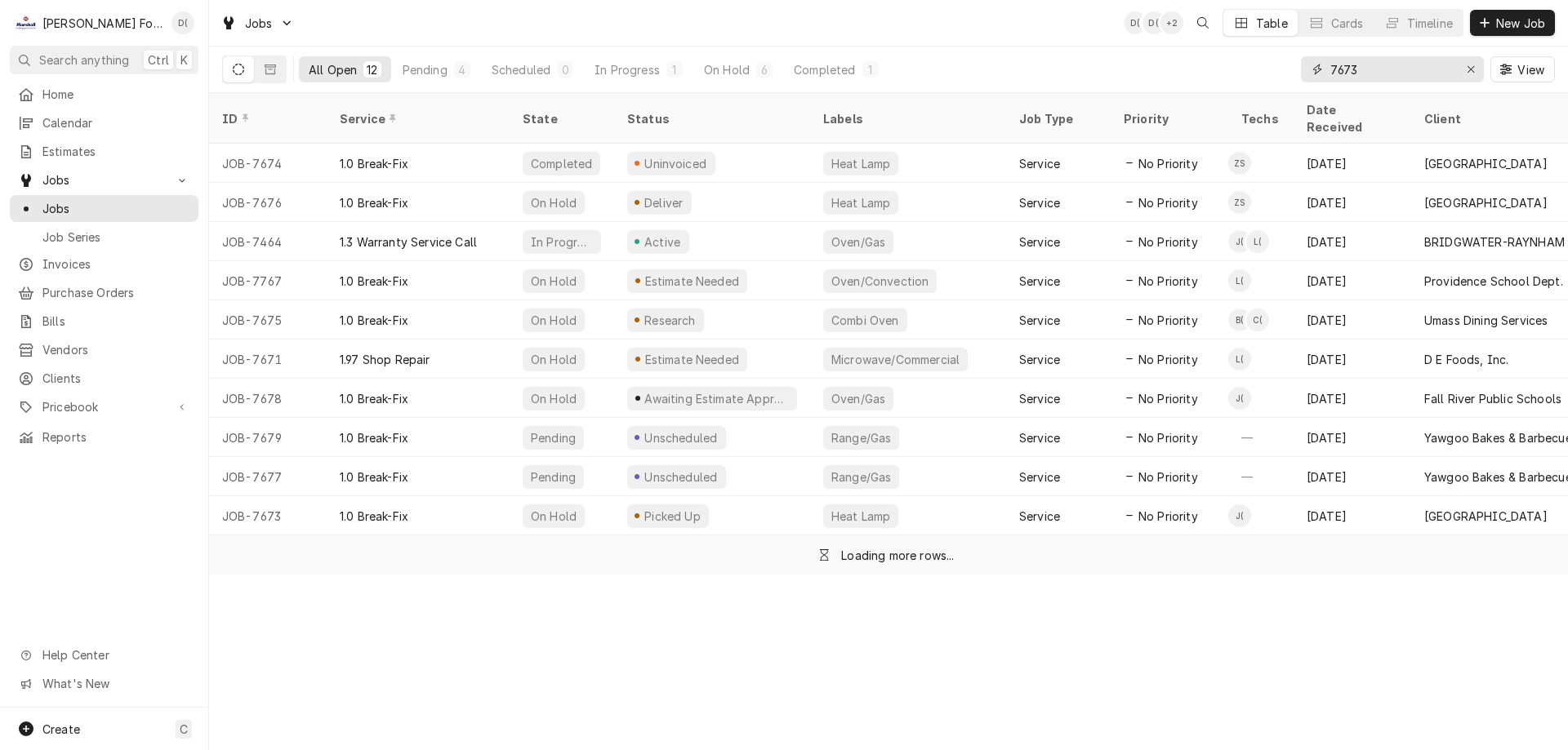
type input "7673"
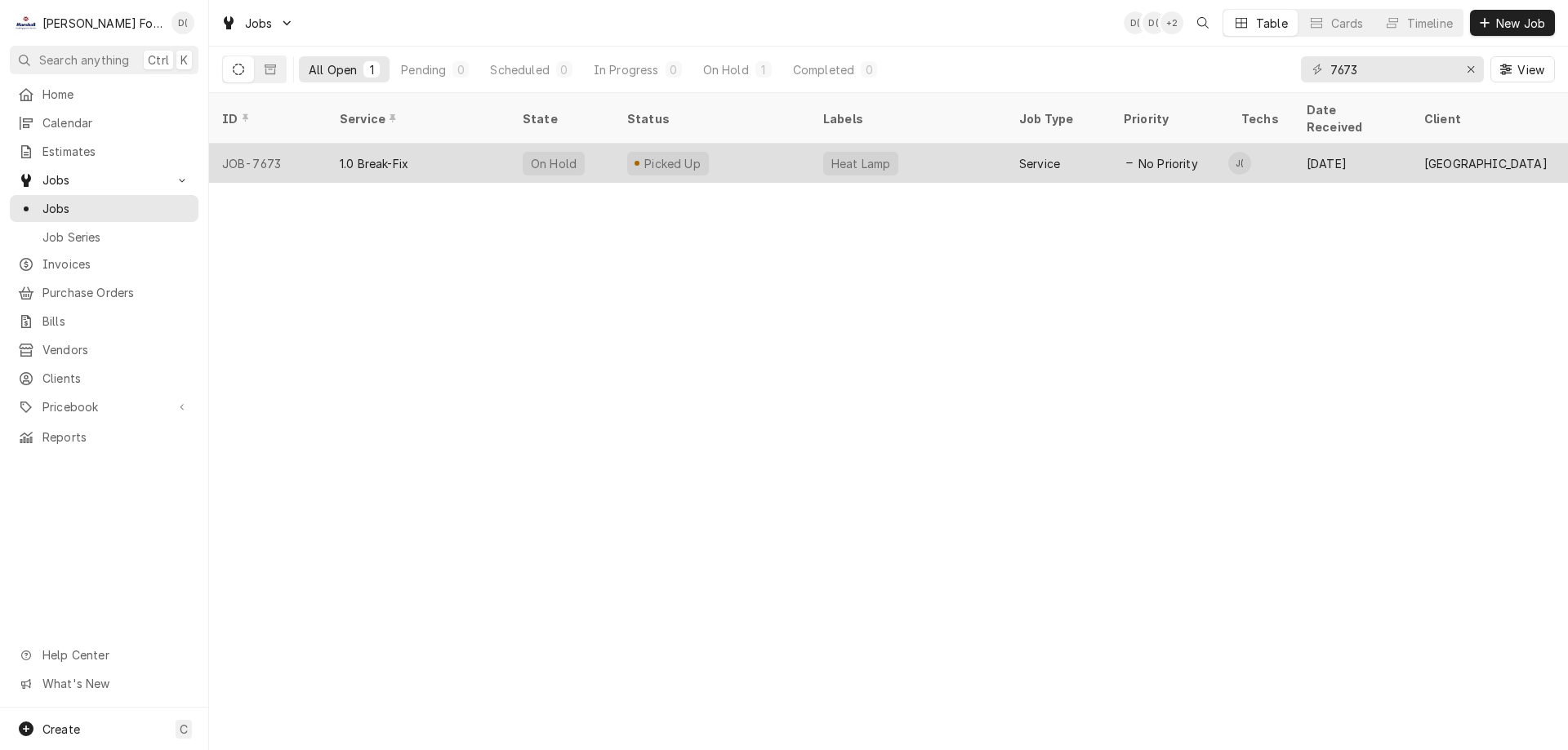
click at [755, 151] on div "Picked Up" at bounding box center [712, 163] width 196 height 39
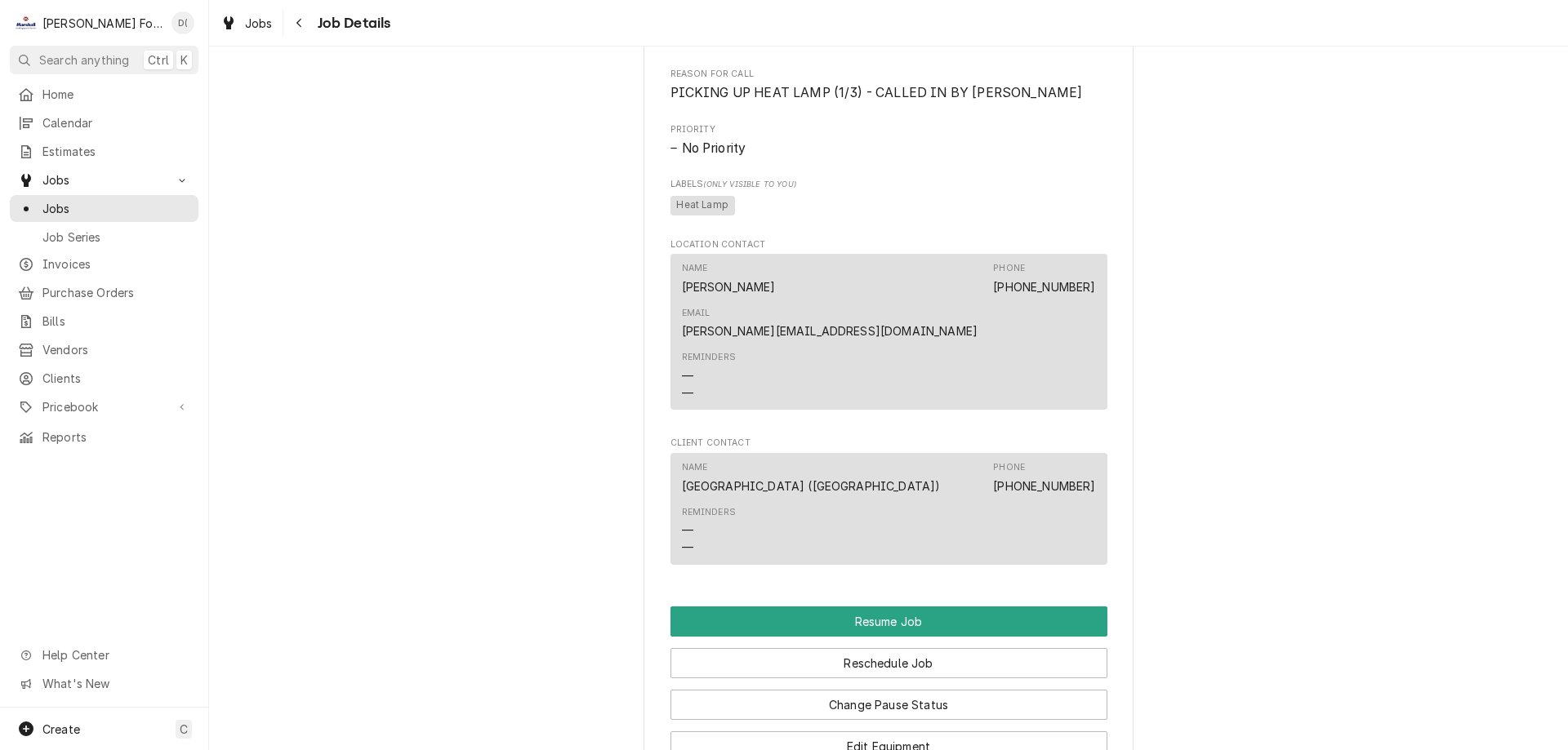
scroll to position [3920, 0]
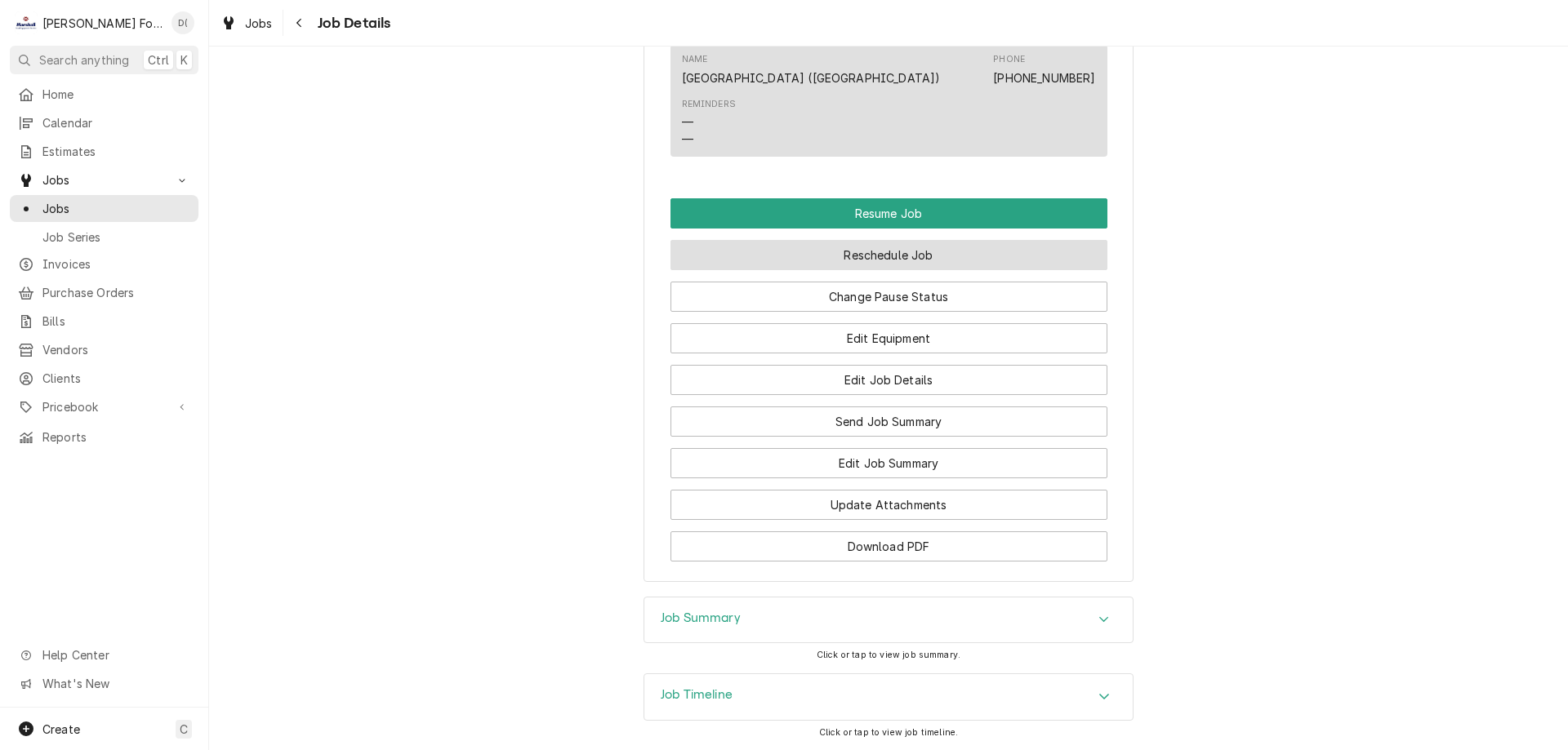
click at [854, 245] on button "Reschedule Job" at bounding box center [889, 255] width 437 height 30
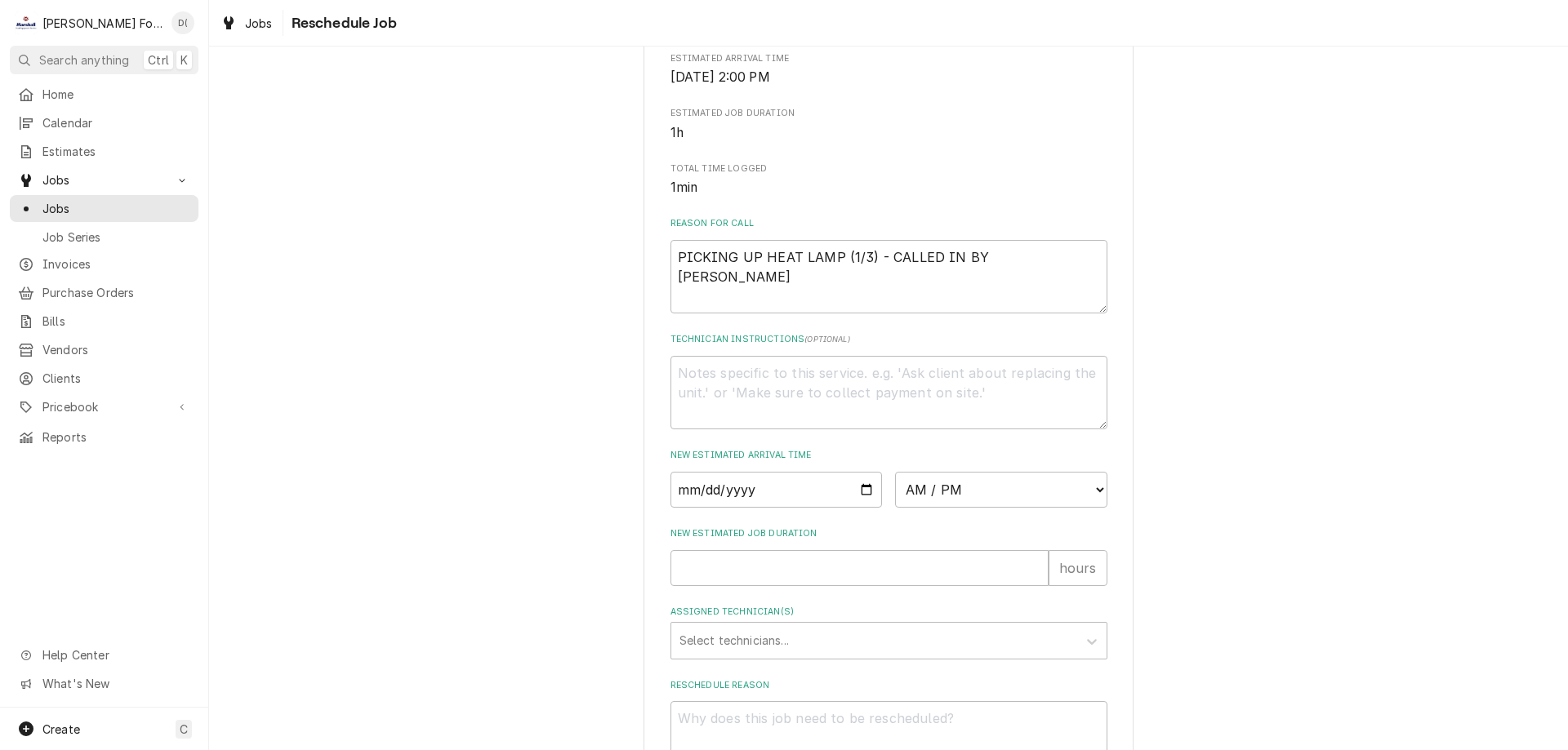
scroll to position [471, 0]
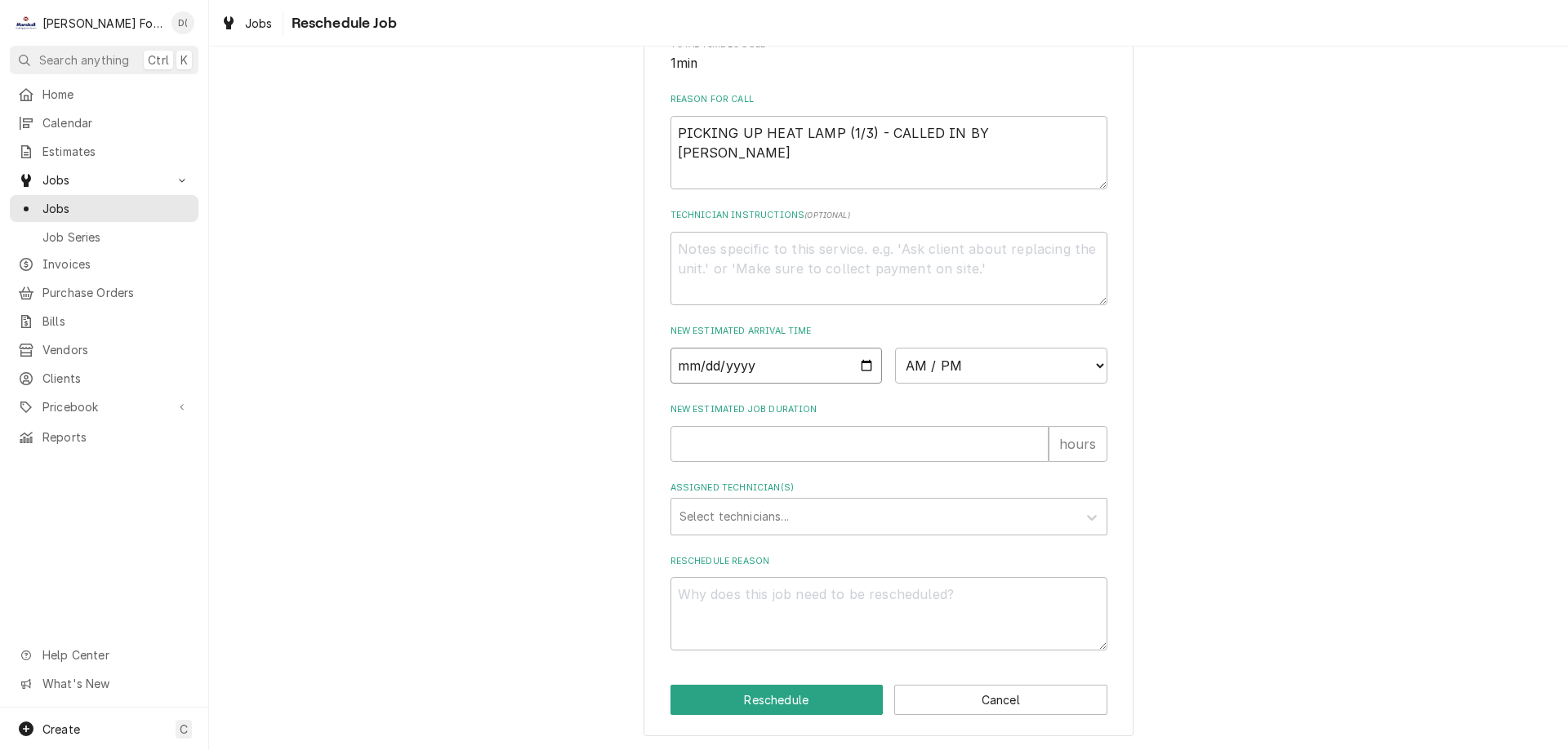
click at [858, 369] on input "Date" at bounding box center [776, 366] width 212 height 36
type textarea "x"
type input "2025-10-09"
click at [957, 367] on select "AM / PM 6:00 AM 6:15 AM 6:30 AM 6:45 AM 7:00 AM 7:15 AM 7:30 AM 7:45 AM 8:00 AM…" at bounding box center [1001, 366] width 212 height 36
select select "11:15:00"
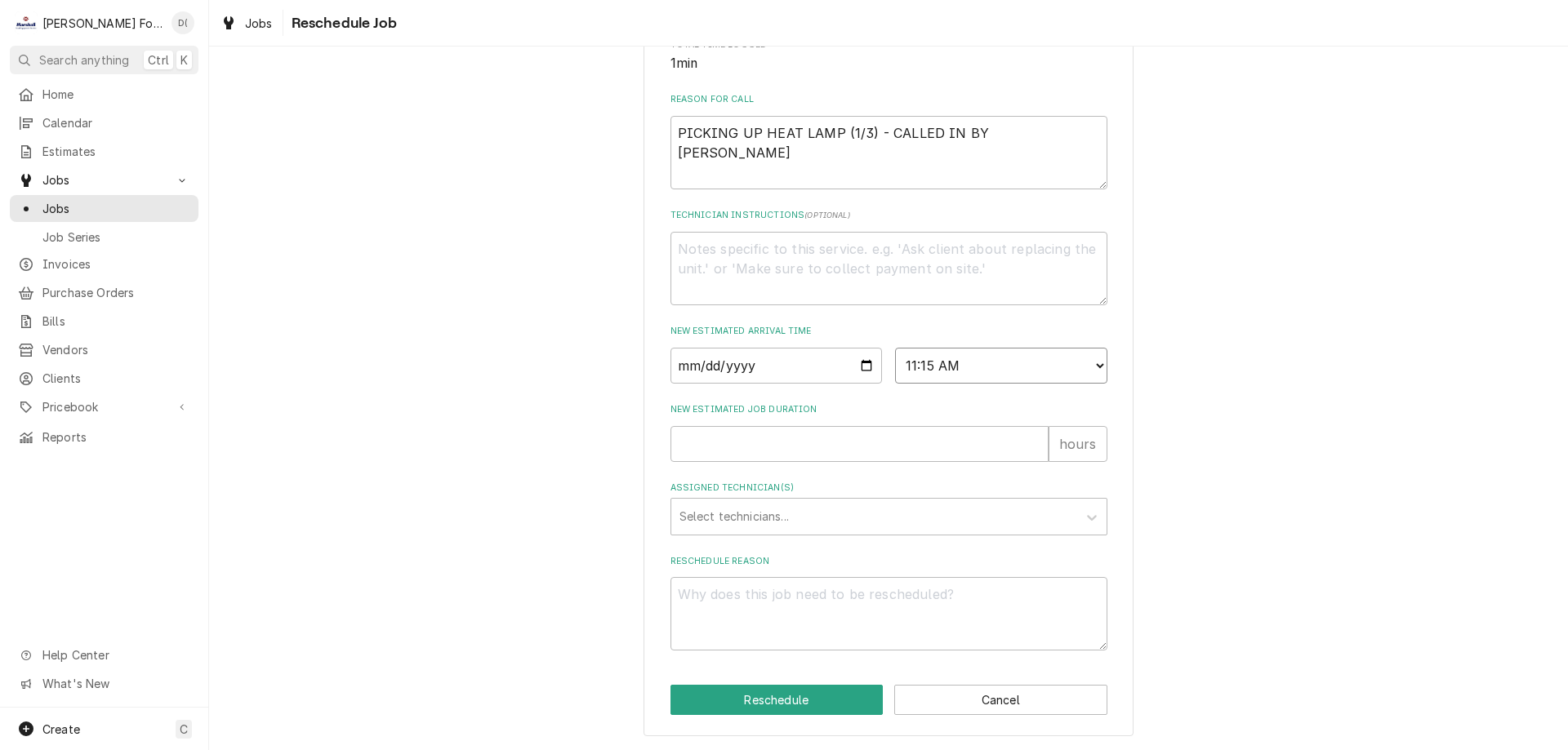
click at [896, 348] on select "AM / PM 6:00 AM 6:15 AM 6:30 AM 6:45 AM 7:00 AM 7:15 AM 7:30 AM 7:45 AM 8:00 AM…" at bounding box center [1001, 366] width 212 height 36
click at [704, 441] on input "New Estimated Job Duration" at bounding box center [859, 445] width 378 height 36
type textarea "x"
type input "1"
click at [706, 516] on div "Assigned Technician(s)" at bounding box center [874, 517] width 389 height 29
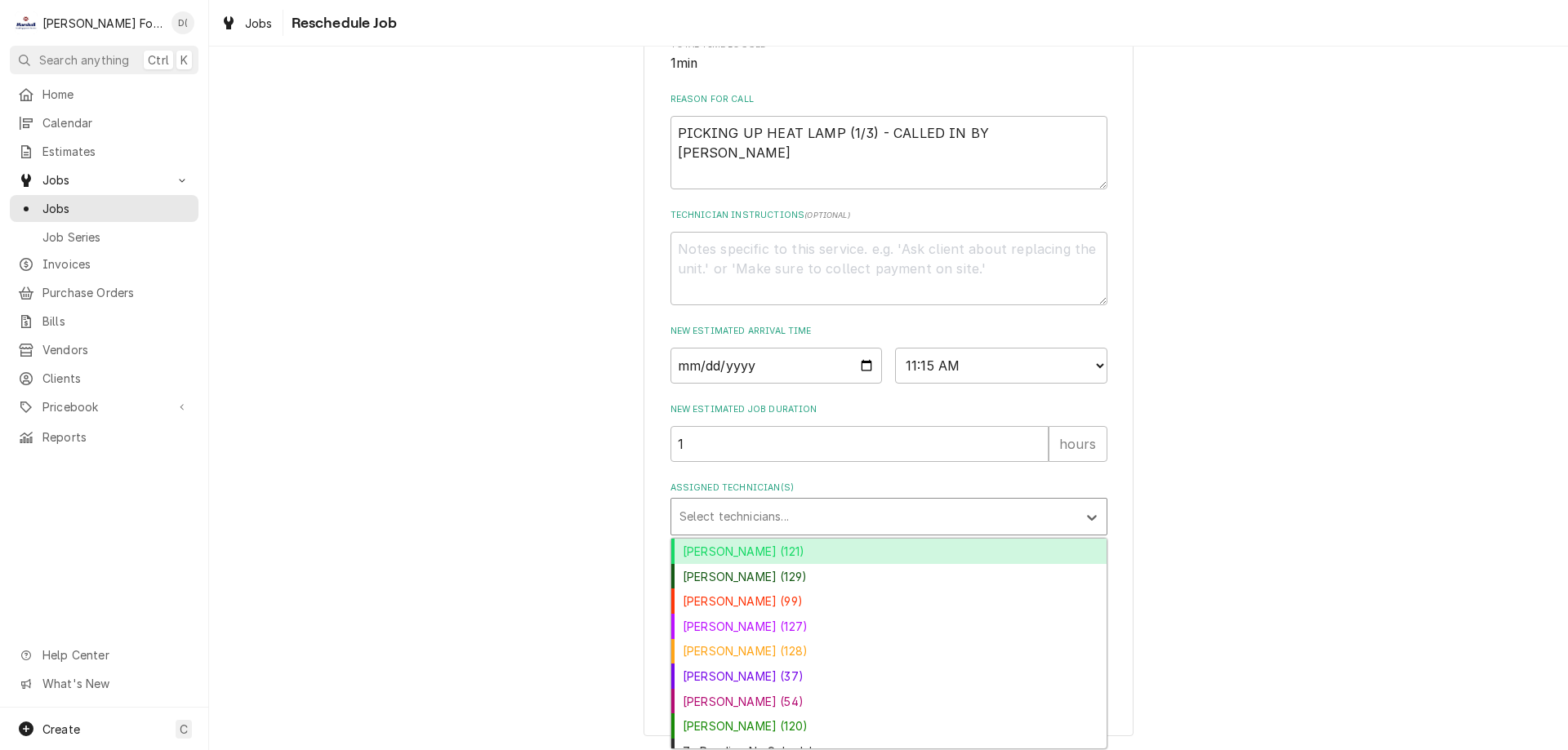
scroll to position [16, 0]
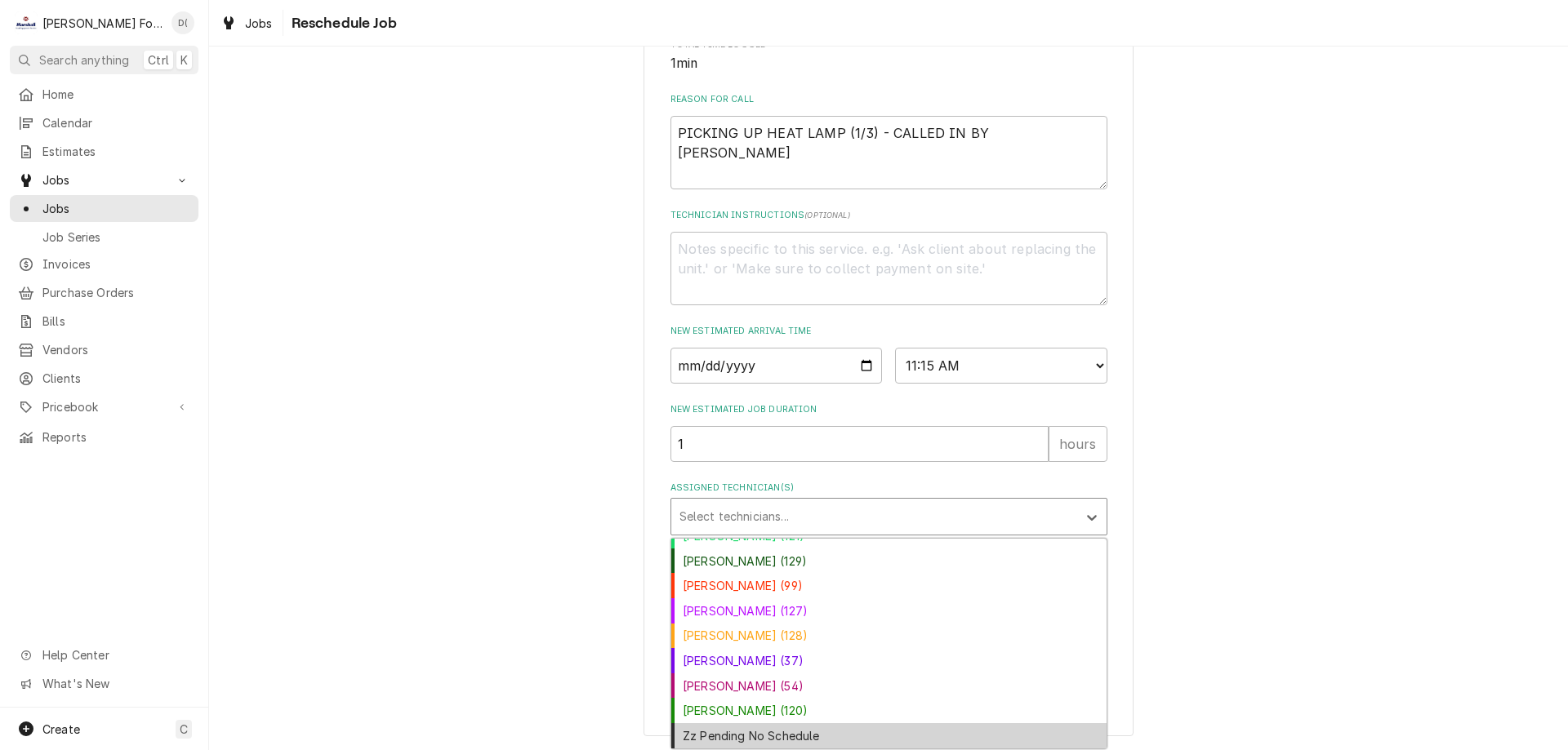
click at [744, 741] on div "Zz Pending No Schedule" at bounding box center [889, 735] width 435 height 25
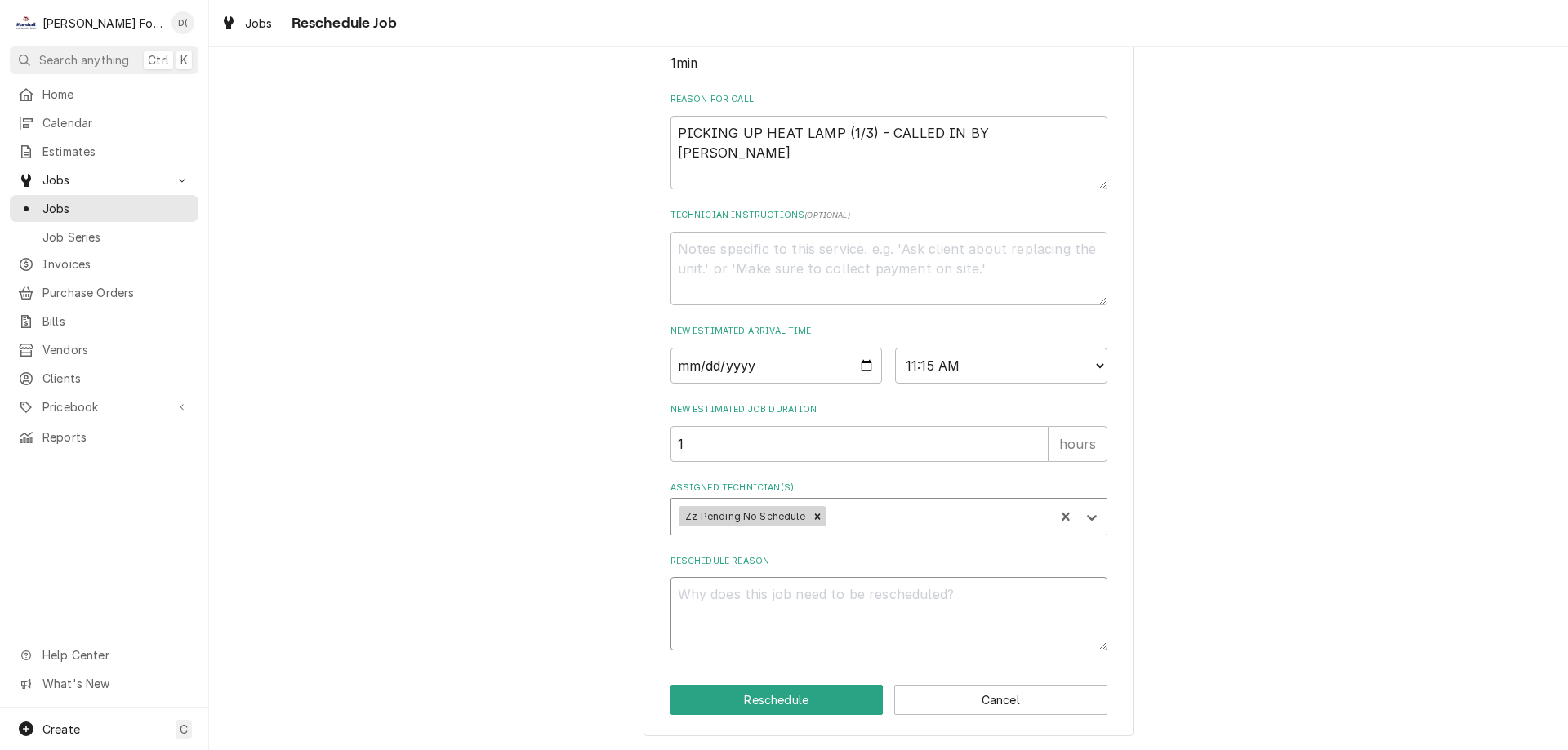
click at [758, 604] on textarea "Reschedule Reason" at bounding box center [889, 613] width 437 height 74
type textarea "x"
type textarea "i"
type textarea "x"
type textarea "in"
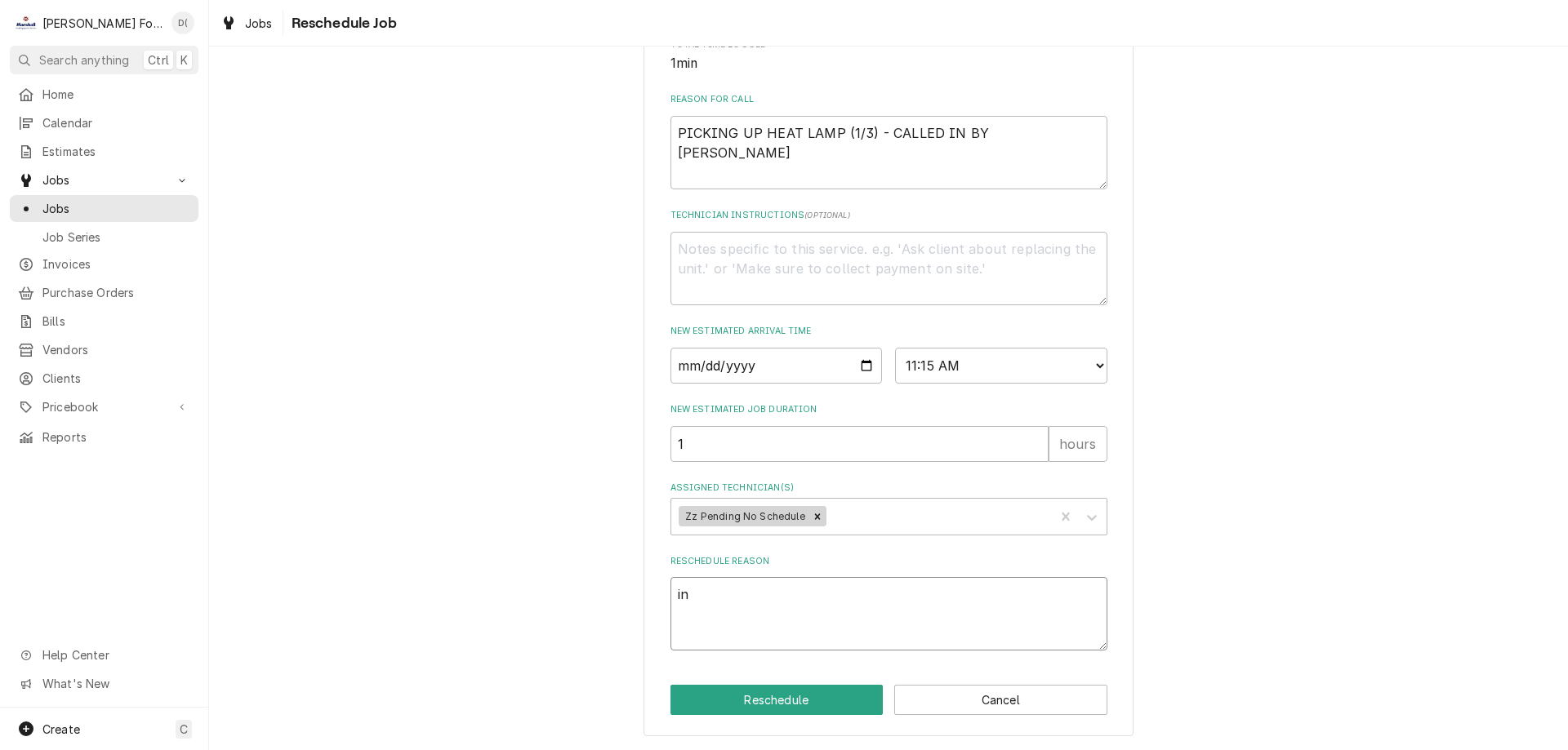
type textarea "x"
type textarea "ins"
type textarea "x"
type textarea "insi"
type textarea "x"
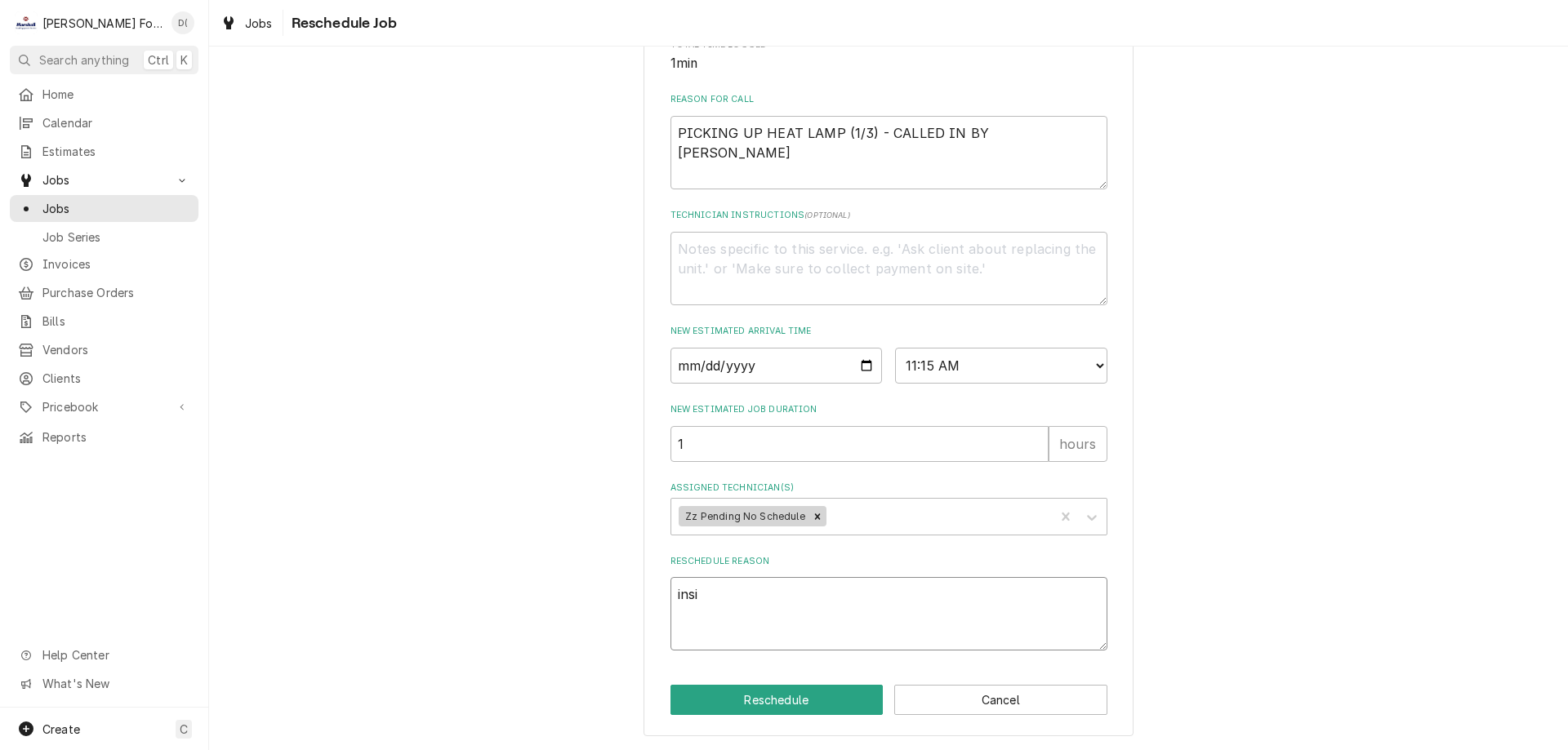
type textarea "insid"
type textarea "x"
type textarea "inside"
click at [758, 709] on button "Reschedule" at bounding box center [777, 700] width 213 height 30
type textarea "x"
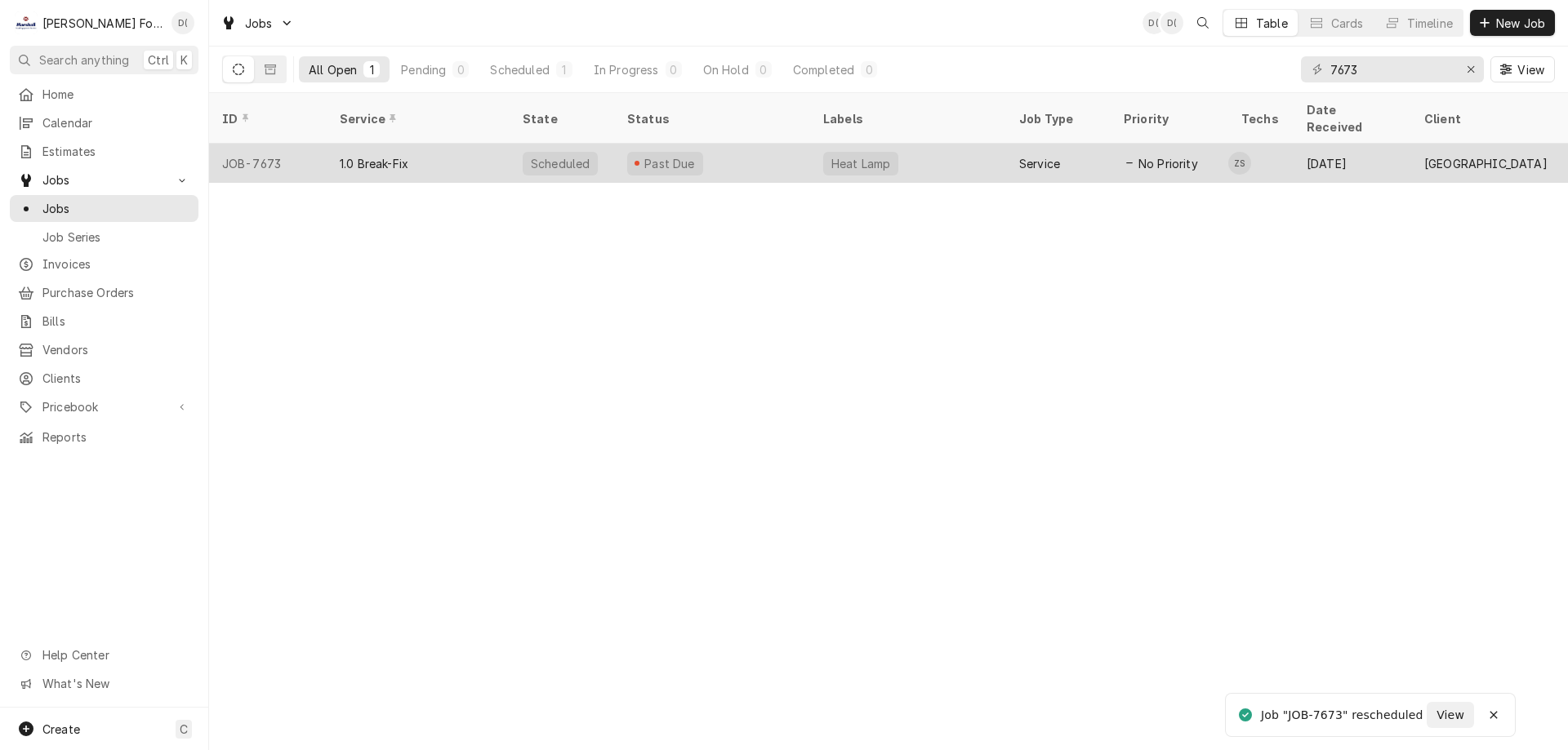
click at [957, 144] on div "Heat Lamp" at bounding box center [908, 163] width 196 height 39
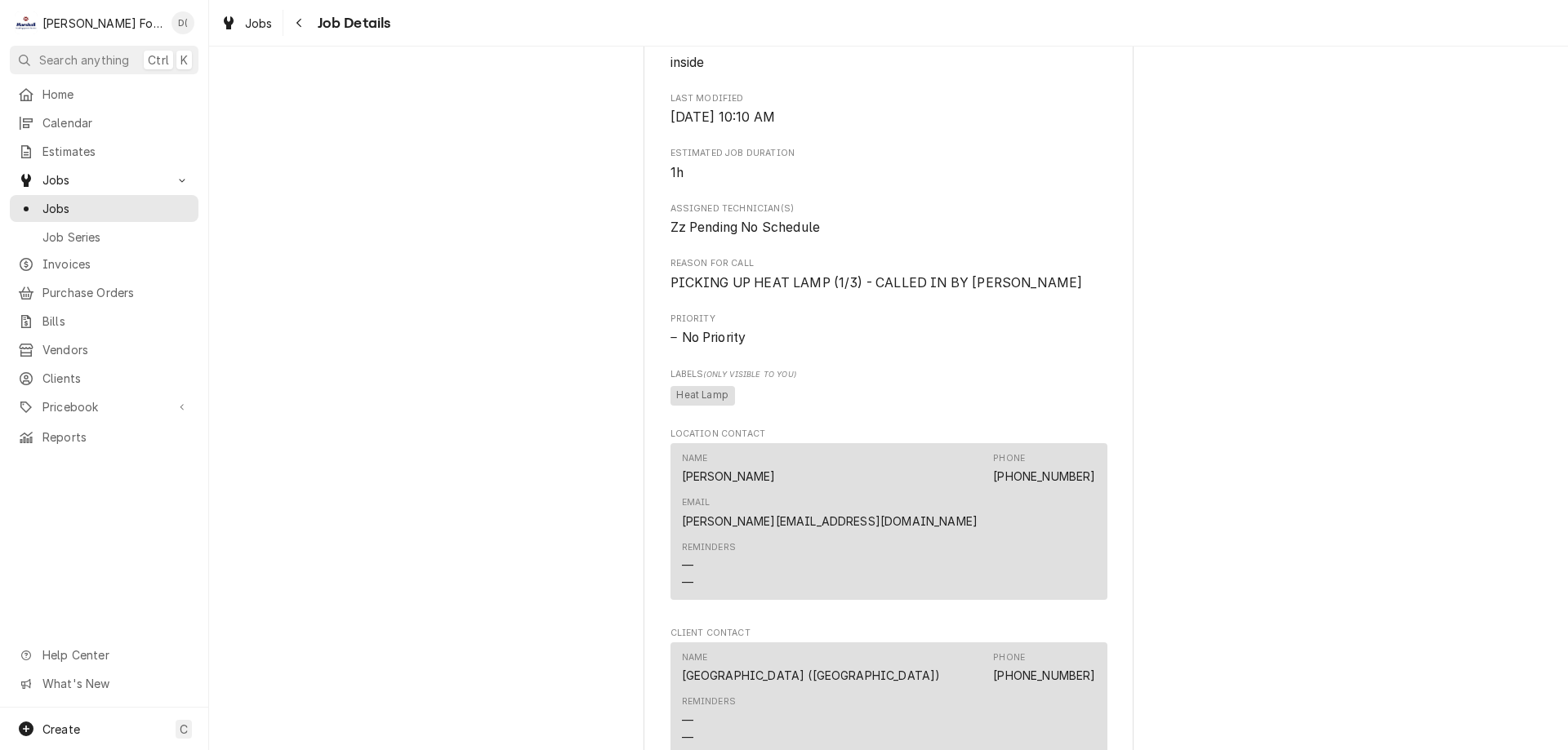
scroll to position [3593, 0]
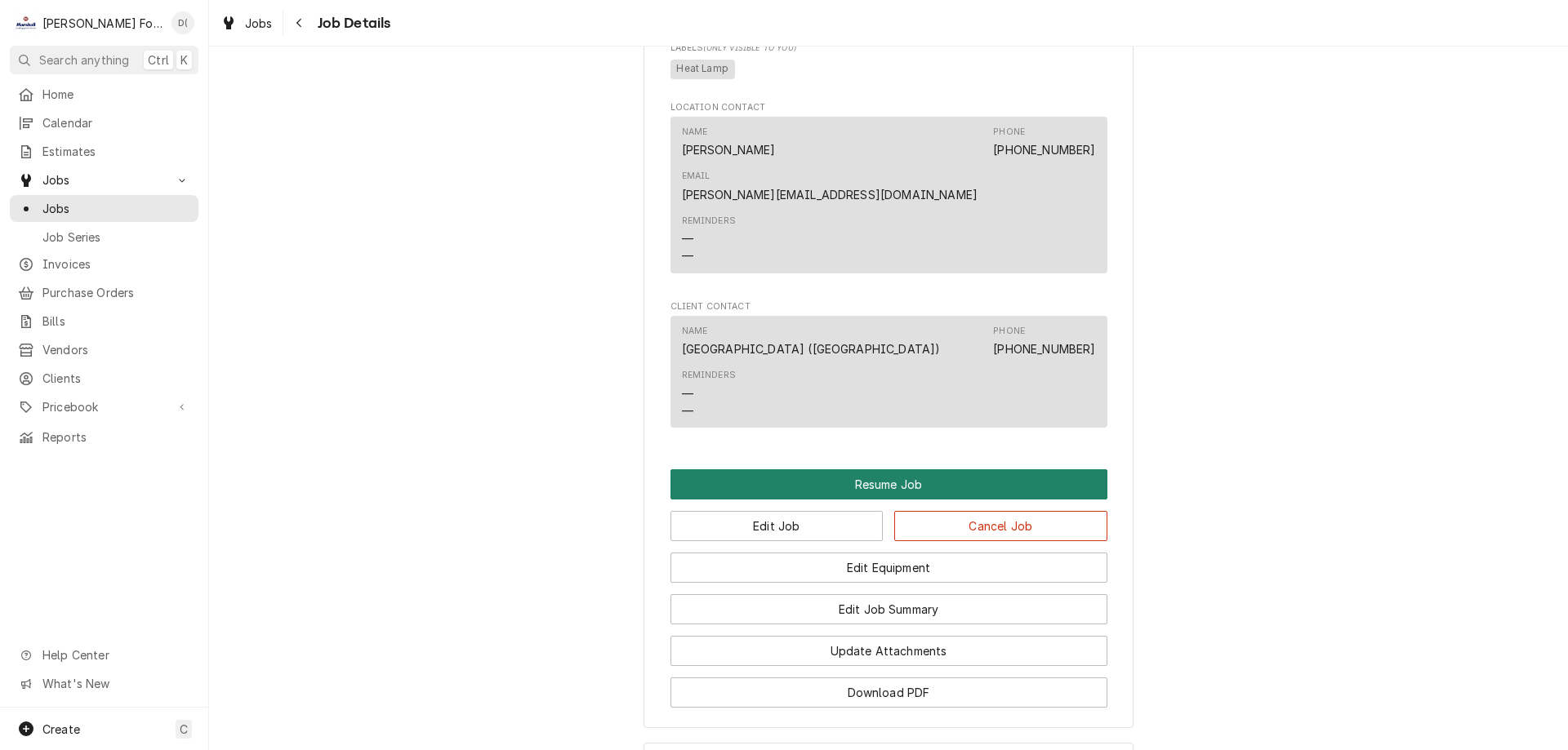
click at [887, 474] on button "Resume Job" at bounding box center [889, 484] width 437 height 30
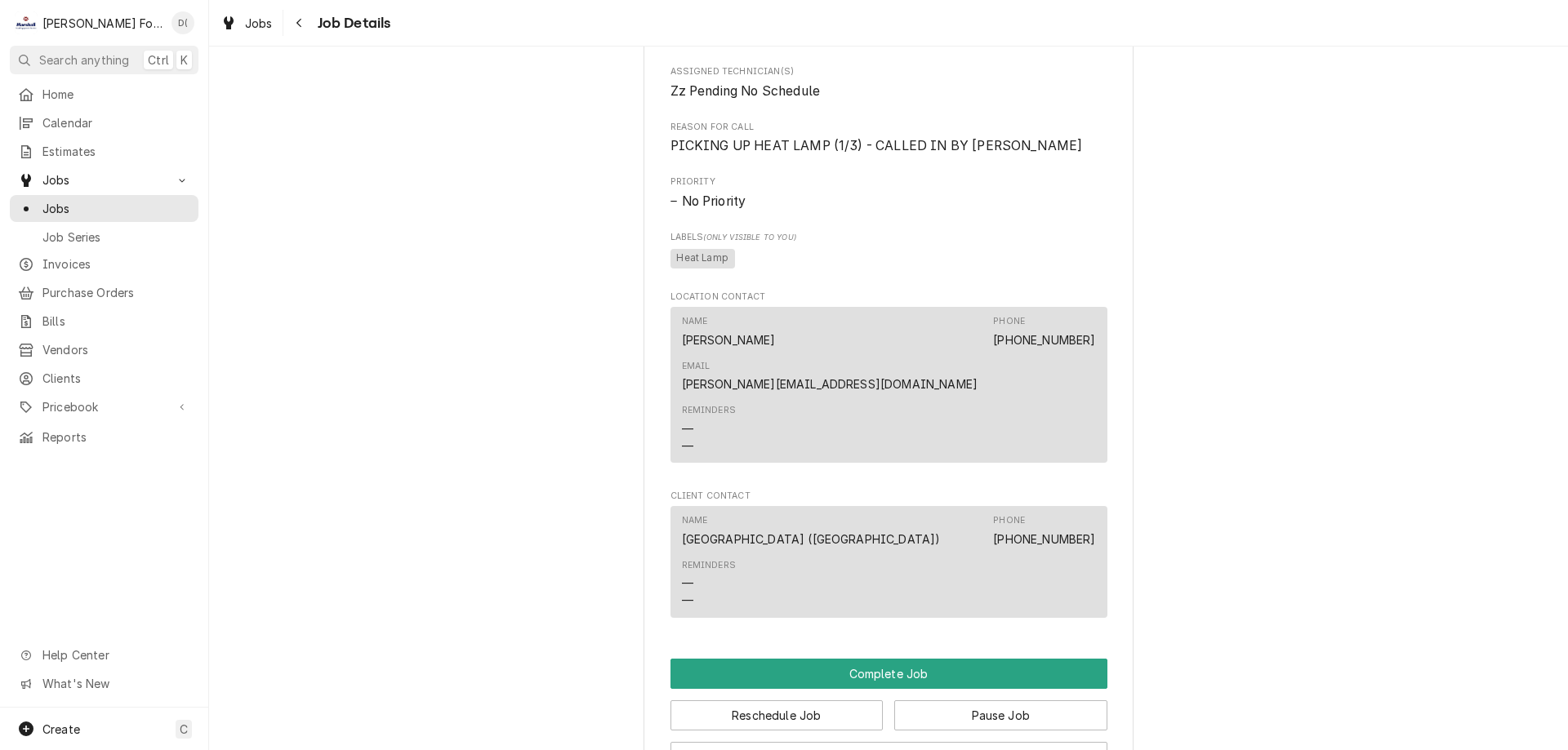
scroll to position [3756, 0]
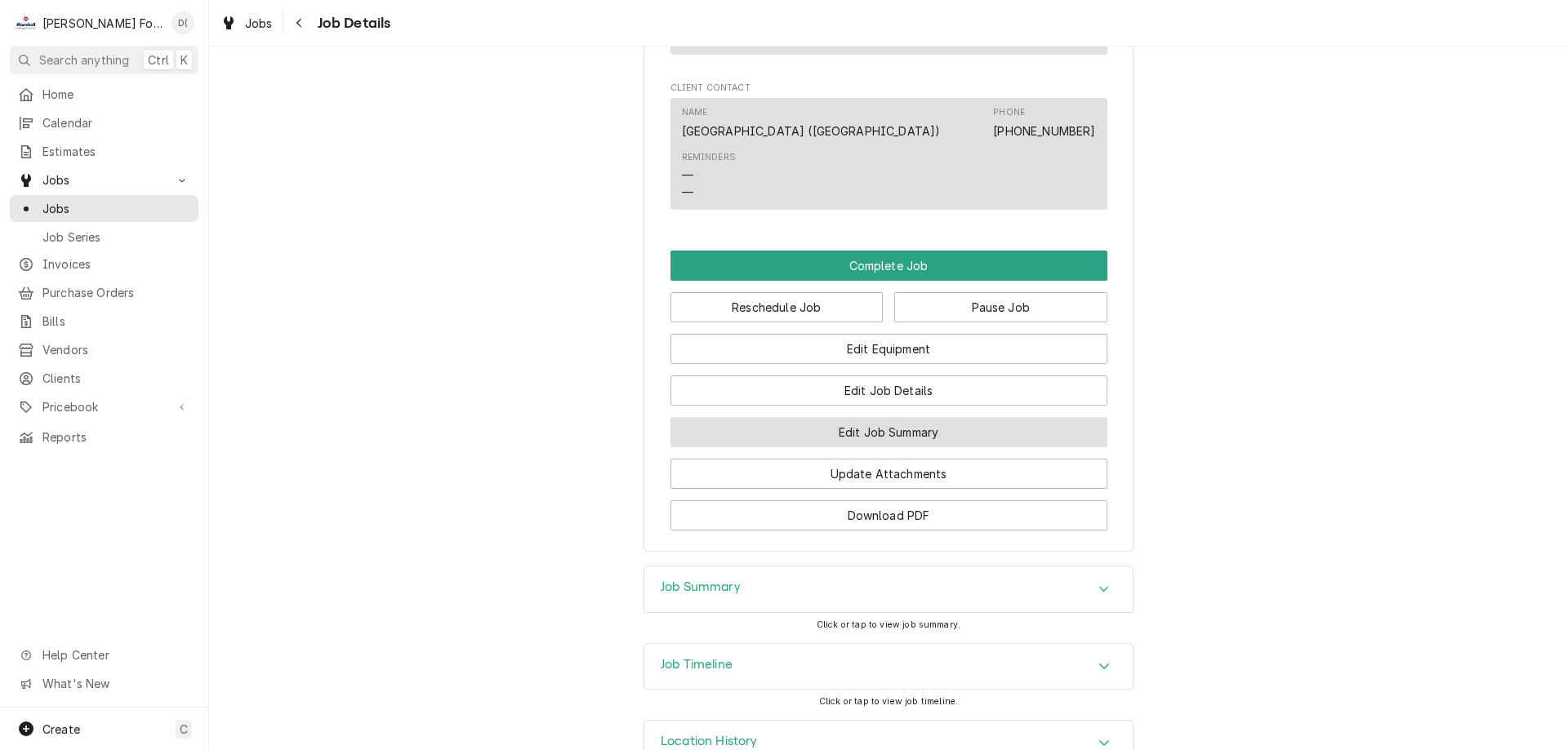
click at [885, 423] on button "Edit Job Summary" at bounding box center [889, 432] width 437 height 30
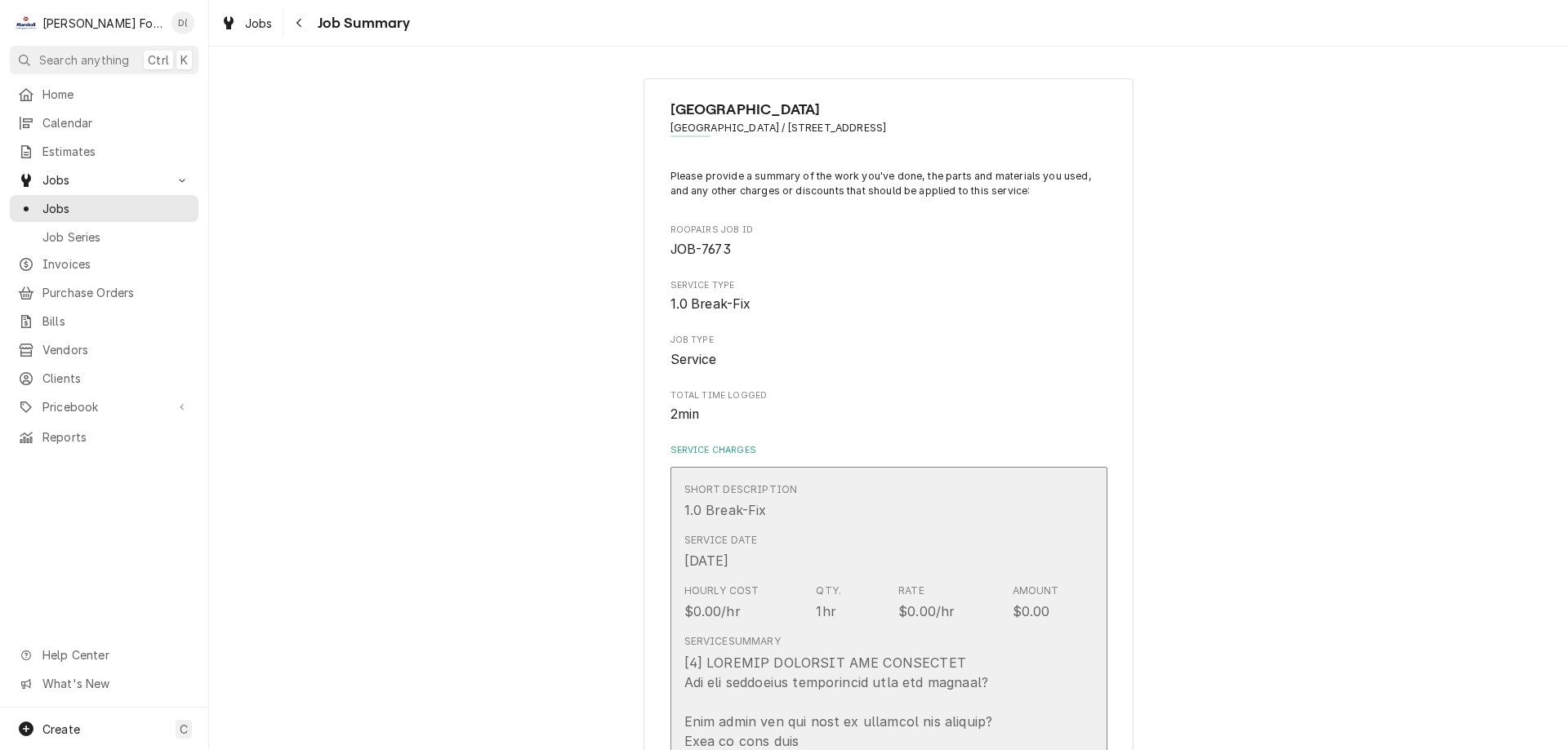
scroll to position [327, 0]
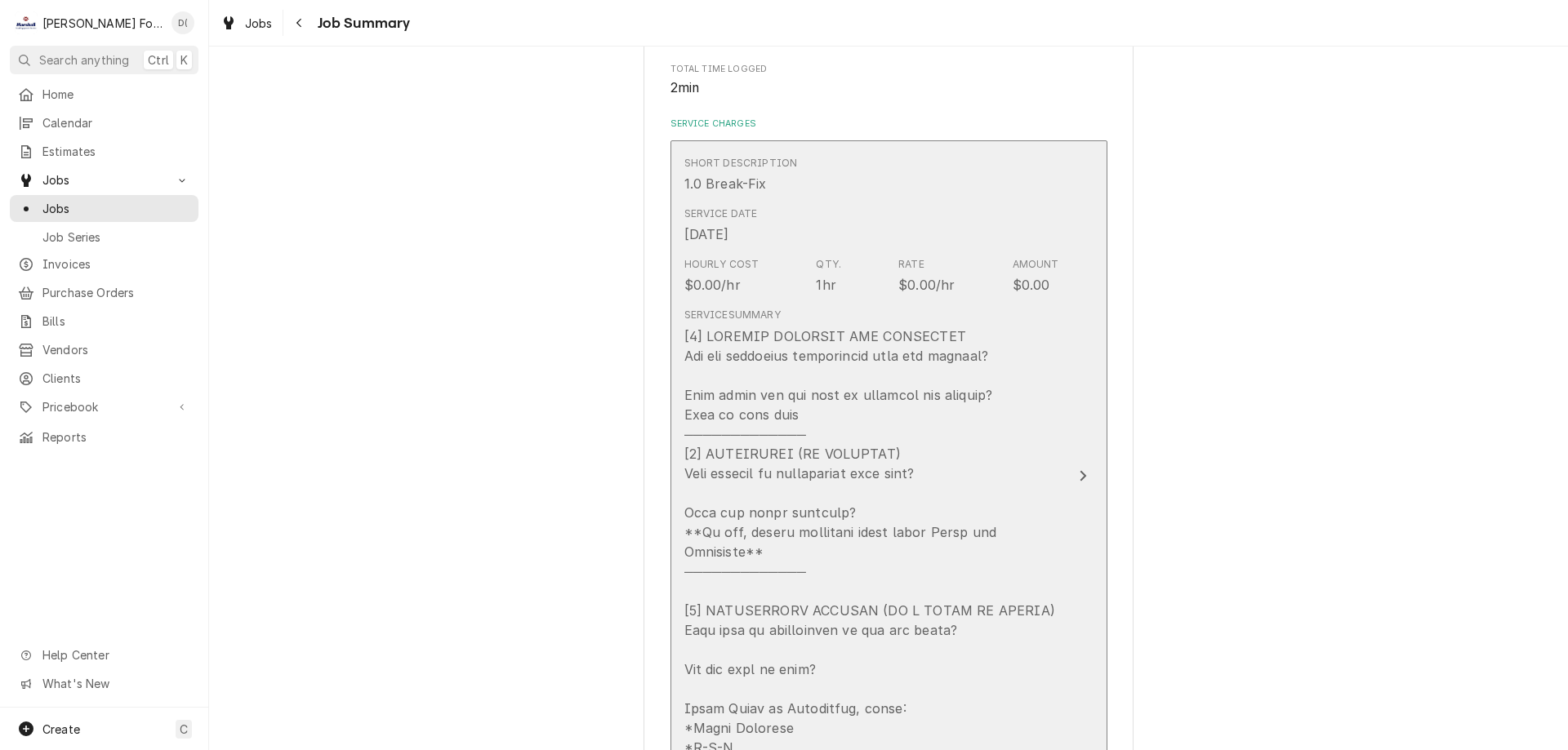
click at [1072, 466] on div "Update Line Item" at bounding box center [1083, 476] width 22 height 20
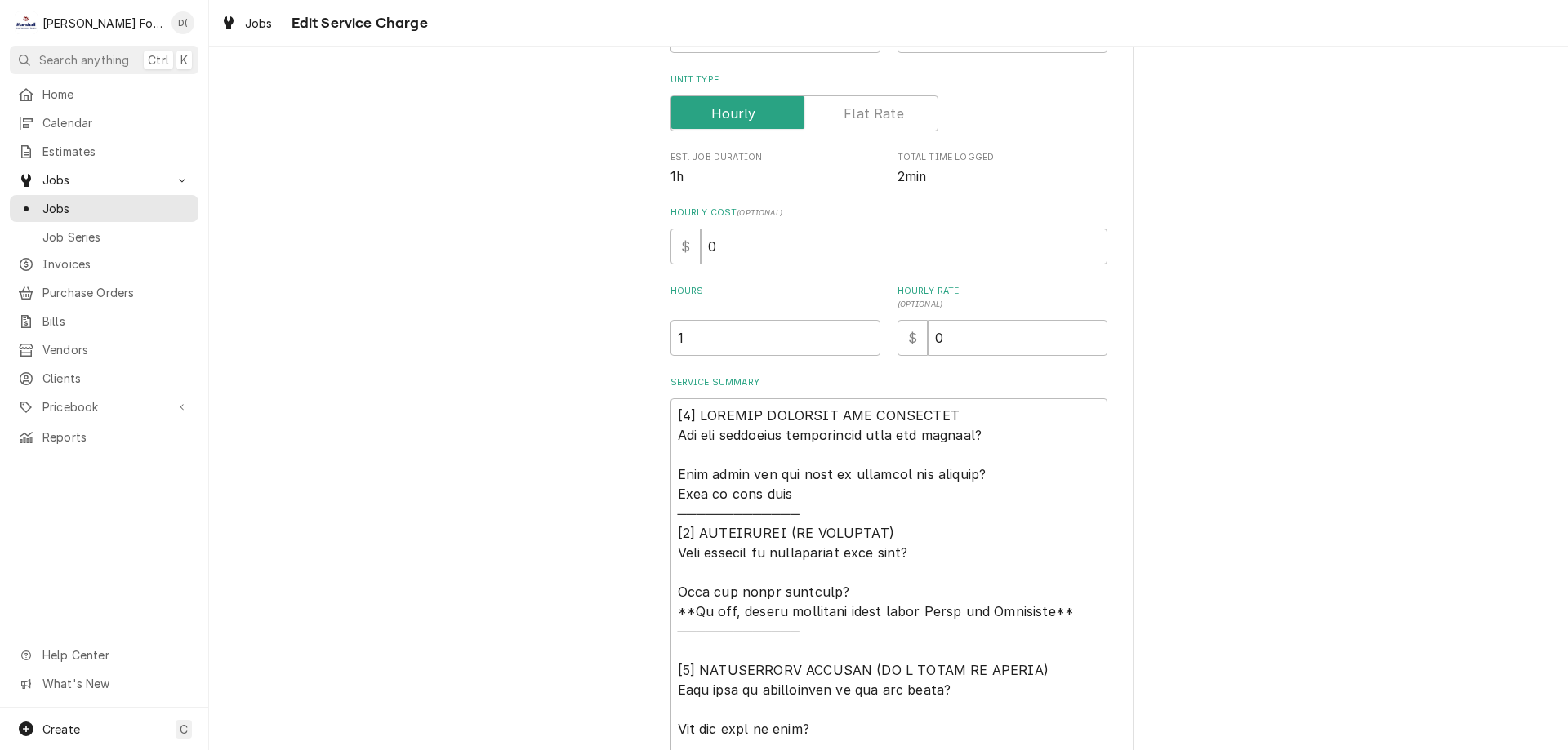
scroll to position [327, 0]
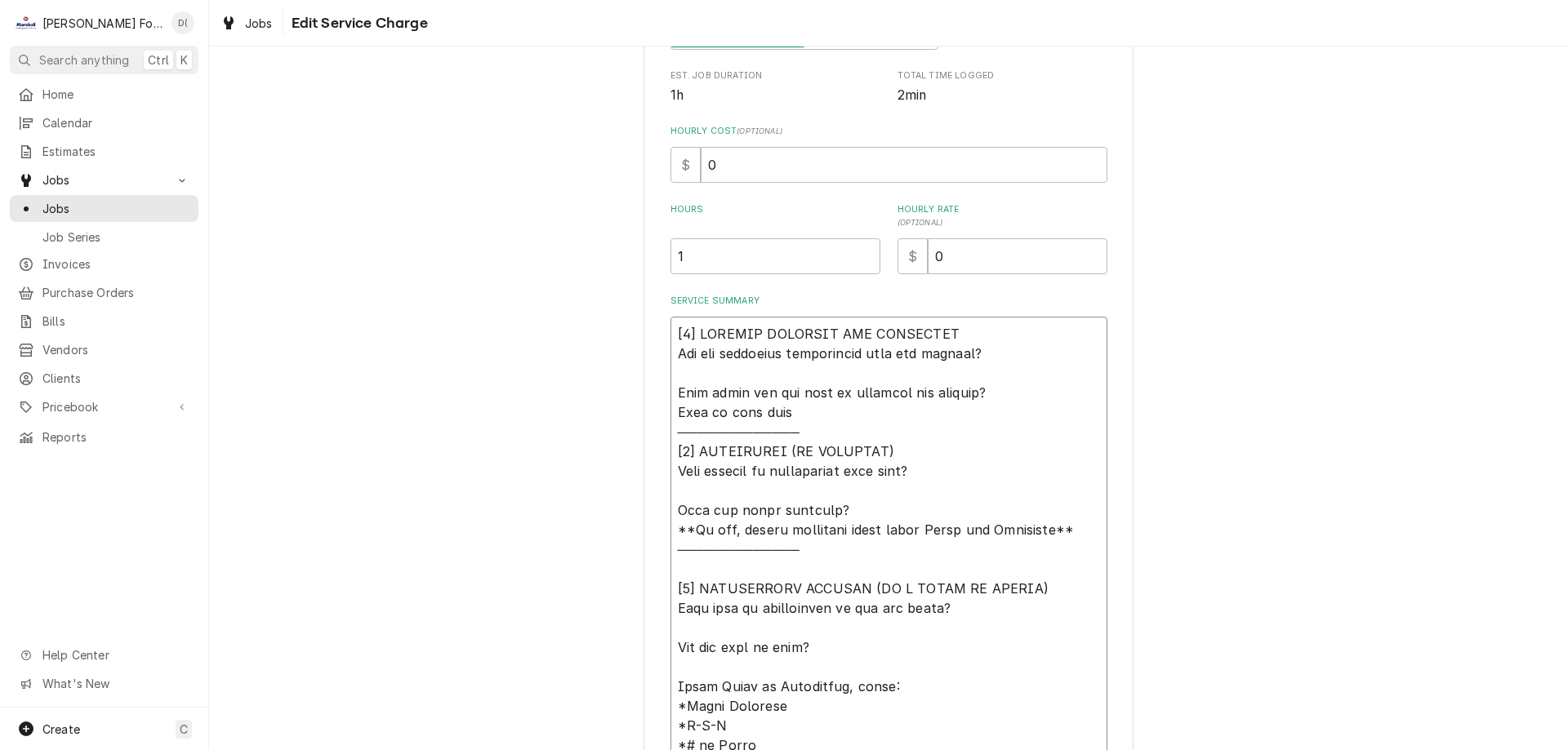
click at [965, 471] on textarea "Service Summary" at bounding box center [889, 549] width 437 height 465
type textarea "x"
type textarea "[𝟭] 𝗜𝗡𝗜𝗧𝗜𝗔𝗟 𝗙𝗜𝗡𝗗𝗜𝗡𝗚𝗦 𝗔𝗡𝗗 𝗗𝗜𝗔𝗚𝗡𝗢𝗦𝗜𝗦 𝗪𝗮𝘀 𝘁𝗵𝗲 𝗲𝗾𝘂𝗶𝗽𝗺𝗲𝗻𝘁 𝗼𝗽𝗲𝗿𝗮𝘁𝗶𝗼𝗻𝗮𝗹 𝘄𝗵𝗲𝗻 𝘆𝗼𝘂 𝗮𝗿𝗿𝗶𝘃…"
type textarea "x"
type textarea "[𝟭] 𝗜𝗡𝗜𝗧𝗜𝗔𝗟 𝗙𝗜𝗡𝗗𝗜𝗡𝗚𝗦 𝗔𝗡𝗗 𝗗𝗜𝗔𝗚𝗡𝗢𝗦𝗜𝗦 𝗪𝗮𝘀 𝘁𝗵𝗲 𝗲𝗾𝘂𝗶𝗽𝗺𝗲𝗻𝘁 𝗼𝗽𝗲𝗿𝗮𝘁𝗶𝗼𝗻𝗮𝗹 𝘄𝗵𝗲𝗻 𝘆𝗼𝘂 𝗮𝗿𝗿𝗶𝘃…"
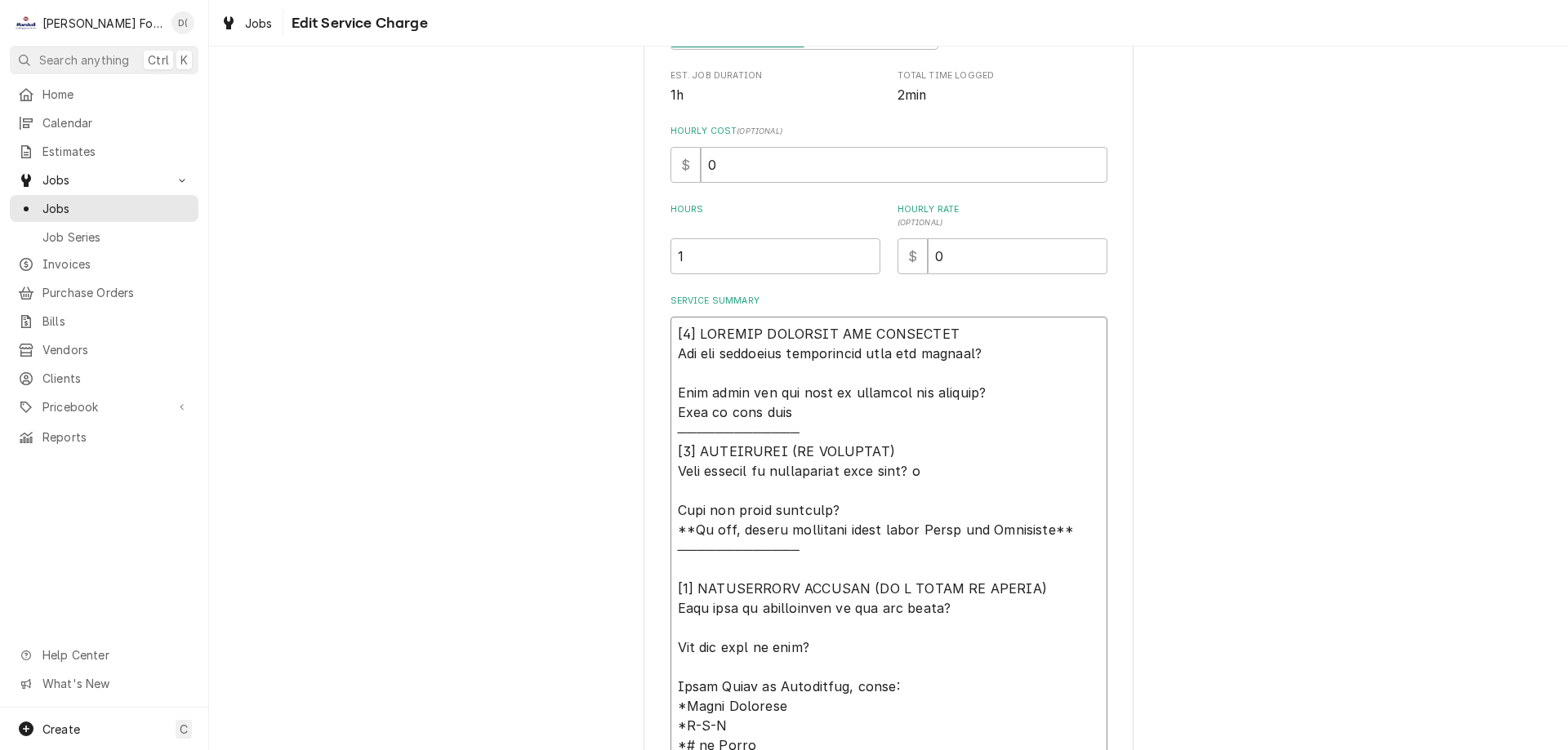
type textarea "x"
type textarea "[𝟭] 𝗜𝗡𝗜𝗧𝗜𝗔𝗟 𝗙𝗜𝗡𝗗𝗜𝗡𝗚𝗦 𝗔𝗡𝗗 𝗗𝗜𝗔𝗚𝗡𝗢𝗦𝗜𝗦 𝗪𝗮𝘀 𝘁𝗵𝗲 𝗲𝗾𝘂𝗶𝗽𝗺𝗲𝗻𝘁 𝗼𝗽𝗲𝗿𝗮𝘁𝗶𝗼𝗻𝗮𝗹 𝘄𝗵𝗲𝗻 𝘆𝗼𝘂 𝗮𝗿𝗿𝗶𝘃…"
type textarea "x"
type textarea "[𝟭] 𝗜𝗡𝗜𝗧𝗜𝗔𝗟 𝗙𝗜𝗡𝗗𝗜𝗡𝗚𝗦 𝗔𝗡𝗗 𝗗𝗜𝗔𝗚𝗡𝗢𝗦𝗜𝗦 𝗪𝗮𝘀 𝘁𝗵𝗲 𝗲𝗾𝘂𝗶𝗽𝗺𝗲𝗻𝘁 𝗼𝗽𝗲𝗿𝗮𝘁𝗶𝗼𝗻𝗮𝗹 𝘄𝗵𝗲𝗻 𝘆𝗼𝘂 𝗮𝗿𝗿𝗶𝘃…"
type textarea "x"
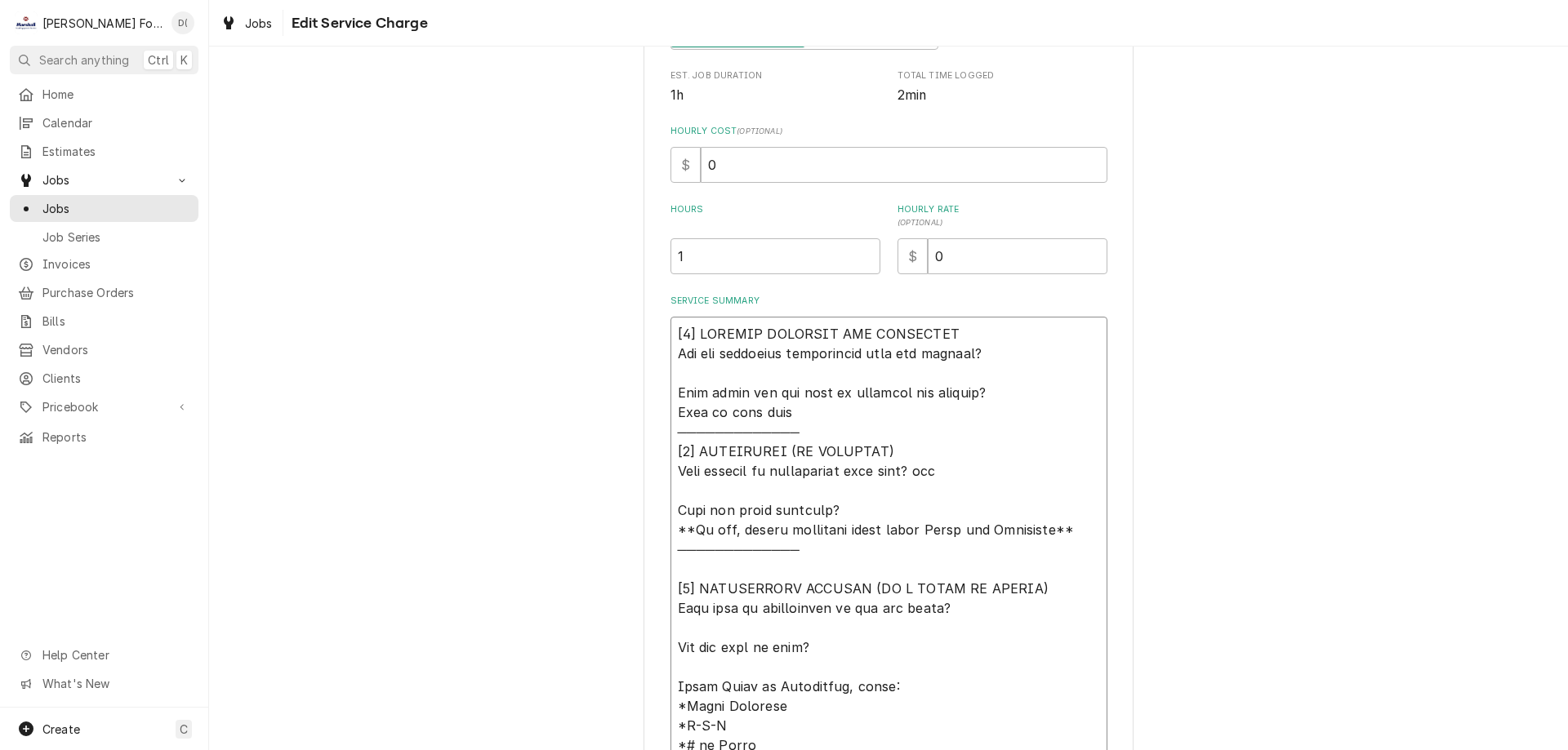
type textarea "[𝟭] 𝗜𝗡𝗜𝗧𝗜𝗔𝗟 𝗙𝗜𝗡𝗗𝗜𝗡𝗚𝗦 𝗔𝗡𝗗 𝗗𝗜𝗔𝗚𝗡𝗢𝗦𝗜𝗦 𝗪𝗮𝘀 𝘁𝗵𝗲 𝗲𝗾𝘂𝗶𝗽𝗺𝗲𝗻𝘁 𝗼𝗽𝗲𝗿𝗮𝘁𝗶𝗼𝗻𝗮𝗹 𝘄𝗵𝗲𝗻 𝘆𝗼𝘂 𝗮𝗿𝗿𝗶𝘃…"
type textarea "x"
type textarea "[𝟭] 𝗜𝗡𝗜𝗧𝗜𝗔𝗟 𝗙𝗜𝗡𝗗𝗜𝗡𝗚𝗦 𝗔𝗡𝗗 𝗗𝗜𝗔𝗚𝗡𝗢𝗦𝗜𝗦 𝗪𝗮𝘀 𝘁𝗵𝗲 𝗲𝗾𝘂𝗶𝗽𝗺𝗲𝗻𝘁 𝗼𝗽𝗲𝗿𝗮𝘁𝗶𝗼𝗻𝗮𝗹 𝘄𝗵𝗲𝗻 𝘆𝗼𝘂 𝗮𝗿𝗿𝗶𝘃…"
type textarea "x"
type textarea "[𝟭] 𝗜𝗡𝗜𝗧𝗜𝗔𝗟 𝗙𝗜𝗡𝗗𝗜𝗡𝗚𝗦 𝗔𝗡𝗗 𝗗𝗜𝗔𝗚𝗡𝗢𝗦𝗜𝗦 𝗪𝗮𝘀 𝘁𝗵𝗲 𝗲𝗾𝘂𝗶𝗽𝗺𝗲𝗻𝘁 𝗼𝗽𝗲𝗿𝗮𝘁𝗶𝗼𝗻𝗮𝗹 𝘄𝗵𝗲𝗻 𝘆𝗼𝘂 𝗮𝗿𝗿𝗶𝘃…"
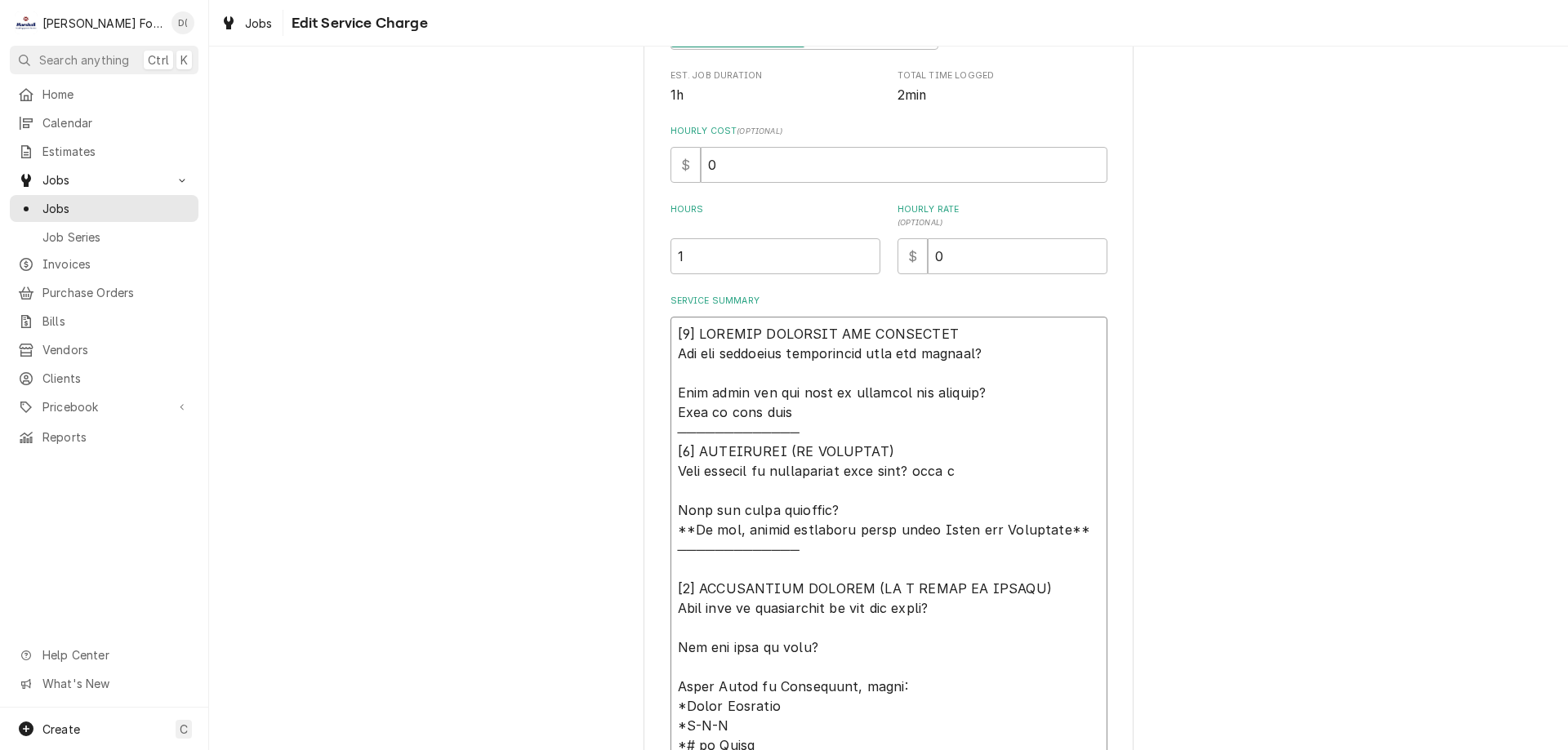
type textarea "x"
type textarea "[𝟭] 𝗜𝗡𝗜𝗧𝗜𝗔𝗟 𝗙𝗜𝗡𝗗𝗜𝗡𝗚𝗦 𝗔𝗡𝗗 𝗗𝗜𝗔𝗚𝗡𝗢𝗦𝗜𝗦 𝗪𝗮𝘀 𝘁𝗵𝗲 𝗲𝗾𝘂𝗶𝗽𝗺𝗲𝗻𝘁 𝗼𝗽𝗲𝗿𝗮𝘁𝗶𝗼𝗻𝗮𝗹 𝘄𝗵𝗲𝗻 𝘆𝗼𝘂 𝗮𝗿𝗿𝗶𝘃…"
type textarea "x"
type textarea "[𝟭] 𝗜𝗡𝗜𝗧𝗜𝗔𝗟 𝗙𝗜𝗡𝗗𝗜𝗡𝗚𝗦 𝗔𝗡𝗗 𝗗𝗜𝗔𝗚𝗡𝗢𝗦𝗜𝗦 𝗪𝗮𝘀 𝘁𝗵𝗲 𝗲𝗾𝘂𝗶𝗽𝗺𝗲𝗻𝘁 𝗼𝗽𝗲𝗿𝗮𝘁𝗶𝗼𝗻𝗮𝗹 𝘄𝗵𝗲𝗻 𝘆𝗼𝘂 𝗮𝗿𝗿𝗶𝘃…"
type textarea "x"
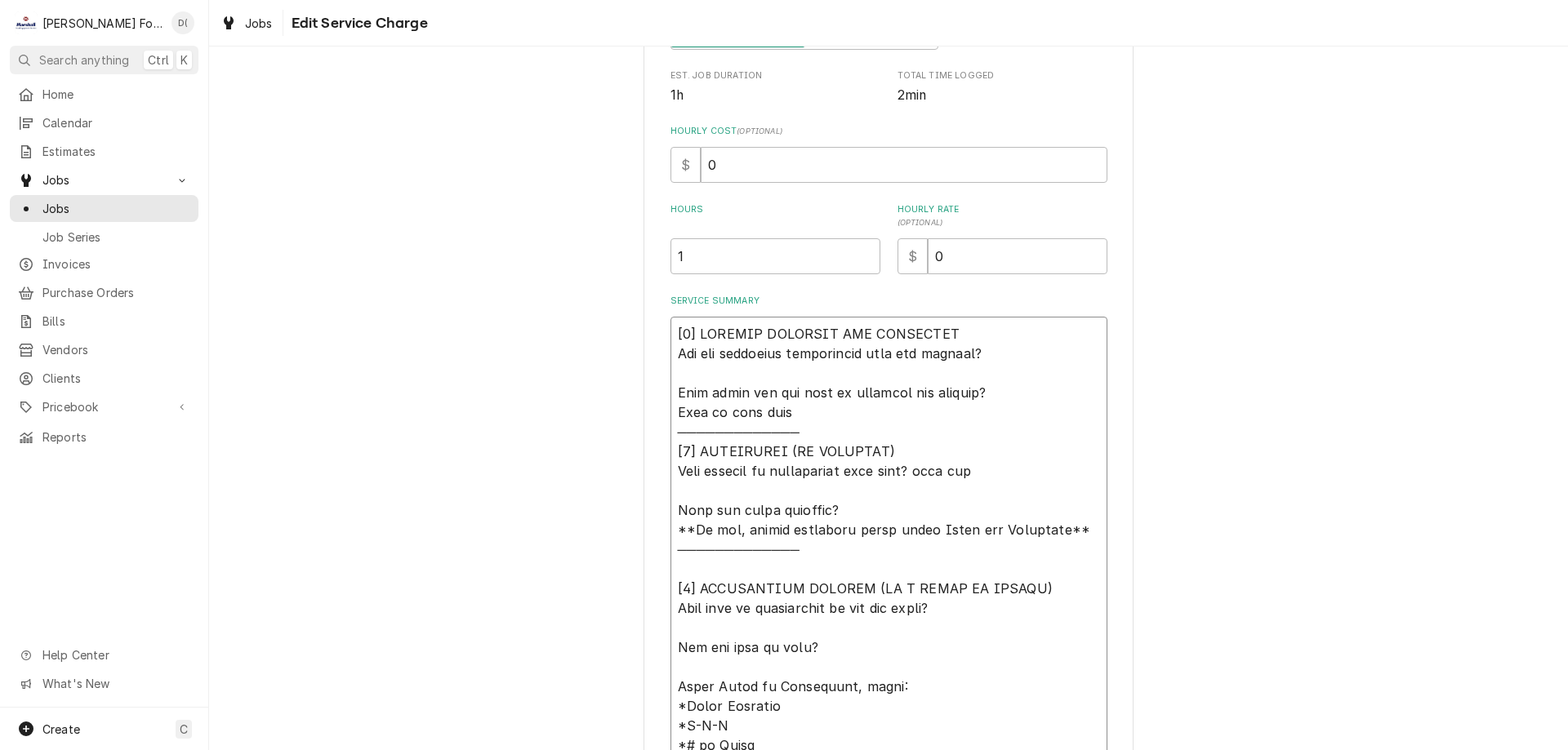
type textarea "[𝟭] 𝗜𝗡𝗜𝗧𝗜𝗔𝗟 𝗙𝗜𝗡𝗗𝗜𝗡𝗚𝗦 𝗔𝗡𝗗 𝗗𝗜𝗔𝗚𝗡𝗢𝗦𝗜𝗦 𝗪𝗮𝘀 𝘁𝗵𝗲 𝗲𝗾𝘂𝗶𝗽𝗺𝗲𝗻𝘁 𝗼𝗽𝗲𝗿𝗮𝘁𝗶𝗼𝗻𝗮𝗹 𝘄𝗵𝗲𝗻 𝘆𝗼𝘂 𝗮𝗿𝗿𝗶𝘃…"
type textarea "x"
type textarea "[𝟭] 𝗜𝗡𝗜𝗧𝗜𝗔𝗟 𝗙𝗜𝗡𝗗𝗜𝗡𝗚𝗦 𝗔𝗡𝗗 𝗗𝗜𝗔𝗚𝗡𝗢𝗦𝗜𝗦 𝗪𝗮𝘀 𝘁𝗵𝗲 𝗲𝗾𝘂𝗶𝗽𝗺𝗲𝗻𝘁 𝗼𝗽𝗲𝗿𝗮𝘁𝗶𝗼𝗻𝗮𝗹 𝘄𝗵𝗲𝗻 𝘆𝗼𝘂 𝗮𝗿𝗿𝗶𝘃…"
type textarea "x"
type textarea "[𝟭] 𝗜𝗡𝗜𝗧𝗜𝗔𝗟 𝗙𝗜𝗡𝗗𝗜𝗡𝗚𝗦 𝗔𝗡𝗗 𝗗𝗜𝗔𝗚𝗡𝗢𝗦𝗜𝗦 𝗪𝗮𝘀 𝘁𝗵𝗲 𝗲𝗾𝘂𝗶𝗽𝗺𝗲𝗻𝘁 𝗼𝗽𝗲𝗿𝗮𝘁𝗶𝗼𝗻𝗮𝗹 𝘄𝗵𝗲𝗻 𝘆𝗼𝘂 𝗮𝗿𝗿𝗶𝘃…"
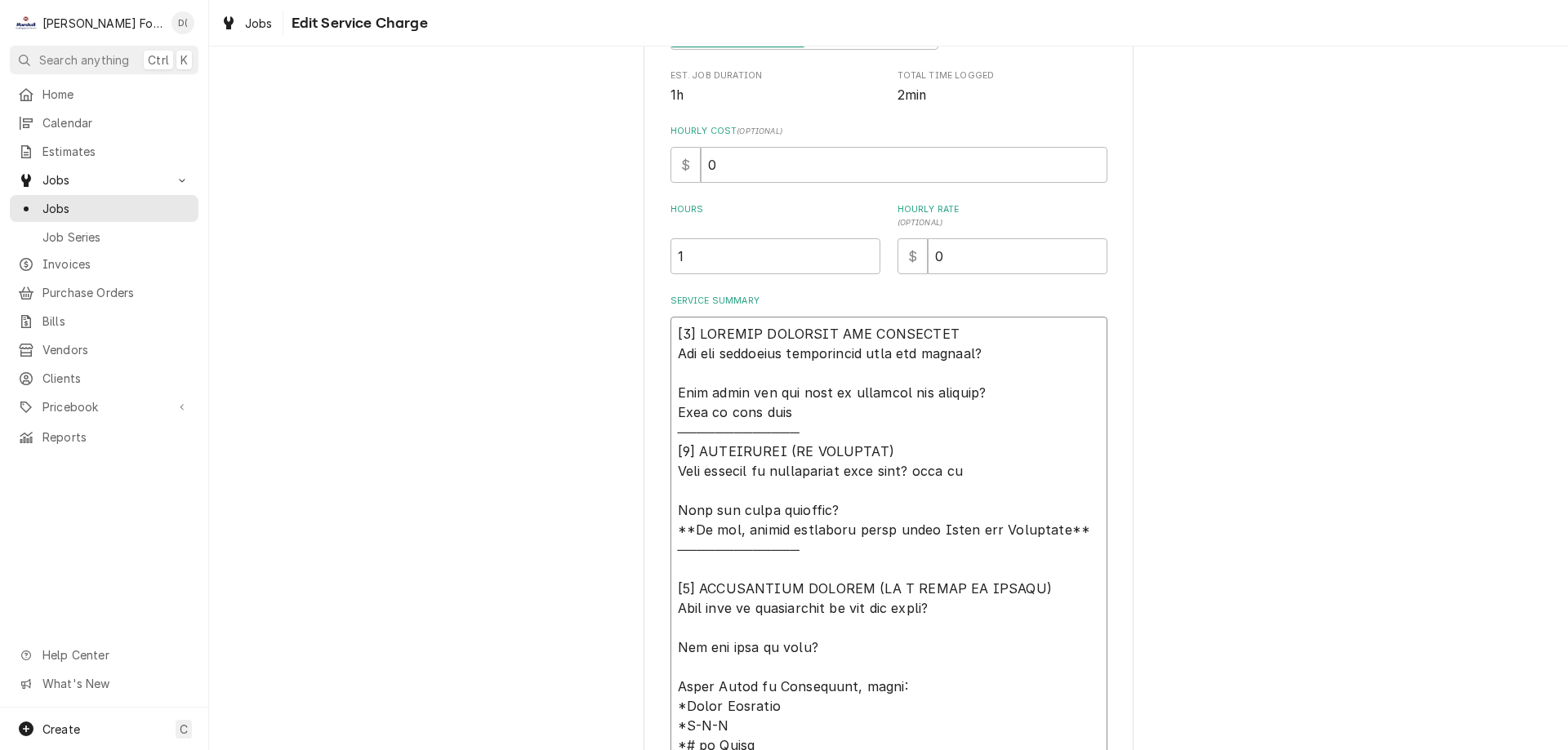
type textarea "x"
type textarea "[𝟭] 𝗜𝗡𝗜𝗧𝗜𝗔𝗟 𝗙𝗜𝗡𝗗𝗜𝗡𝗚𝗦 𝗔𝗡𝗗 𝗗𝗜𝗔𝗚𝗡𝗢𝗦𝗜𝗦 𝗪𝗮𝘀 𝘁𝗵𝗲 𝗲𝗾𝘂𝗶𝗽𝗺𝗲𝗻𝘁 𝗼𝗽𝗲𝗿𝗮𝘁𝗶𝗼𝗻𝗮𝗹 𝘄𝗵𝗲𝗻 𝘆𝗼𝘂 𝗮𝗿𝗿𝗶𝘃…"
type textarea "x"
type textarea "[𝟭] 𝗜𝗡𝗜𝗧𝗜𝗔𝗟 𝗙𝗜𝗡𝗗𝗜𝗡𝗚𝗦 𝗔𝗡𝗗 𝗗𝗜𝗔𝗚𝗡𝗢𝗦𝗜𝗦 𝗪𝗮𝘀 𝘁𝗵𝗲 𝗲𝗾𝘂𝗶𝗽𝗺𝗲𝗻𝘁 𝗼𝗽𝗲𝗿𝗮𝘁𝗶𝗼𝗻𝗮𝗹 𝘄𝗵𝗲𝗻 𝘆𝗼𝘂 𝗮𝗿𝗿𝗶𝘃…"
type textarea "x"
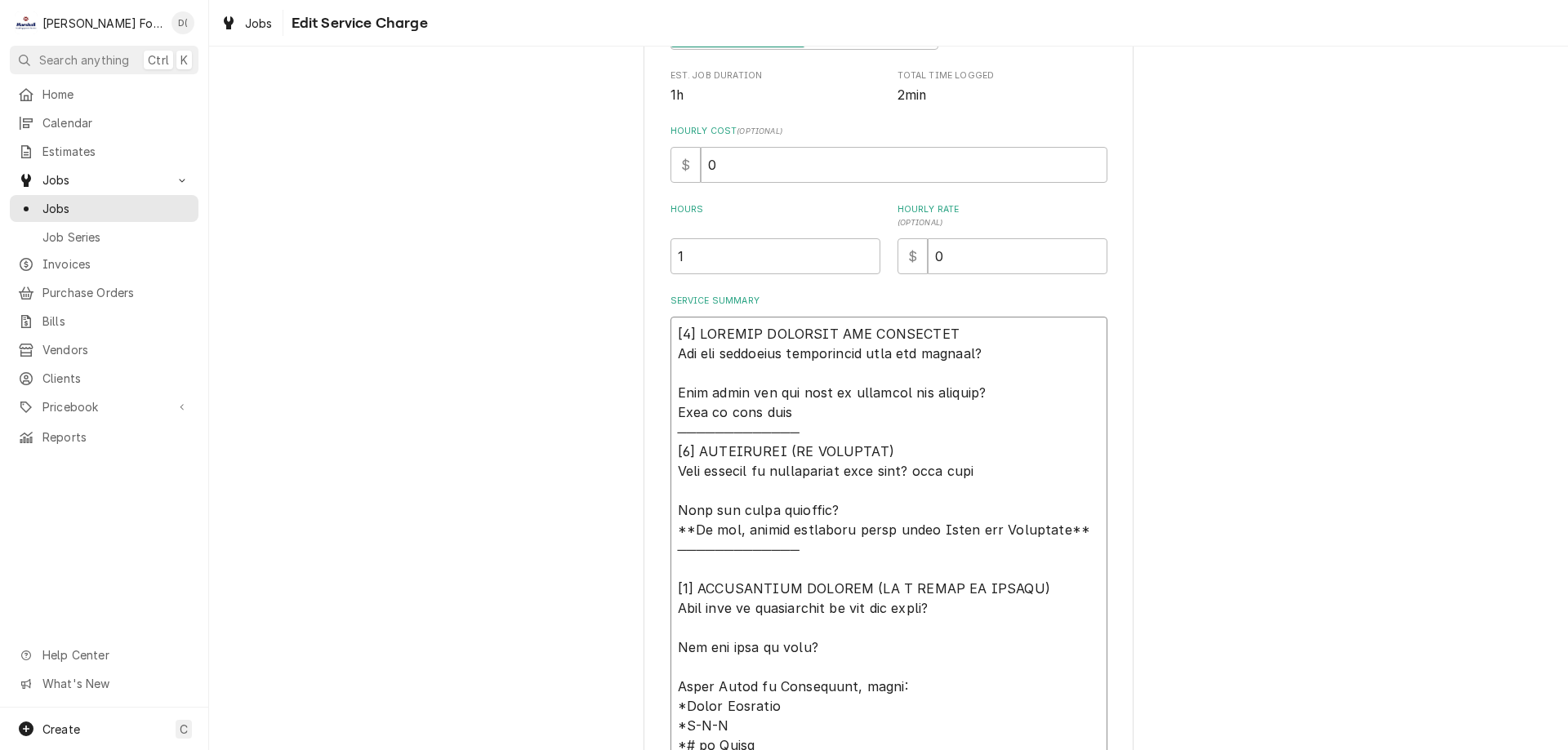
type textarea "[𝟭] 𝗜𝗡𝗜𝗧𝗜𝗔𝗟 𝗙𝗜𝗡𝗗𝗜𝗡𝗚𝗦 𝗔𝗡𝗗 𝗗𝗜𝗔𝗚𝗡𝗢𝗦𝗜𝗦 𝗪𝗮𝘀 𝘁𝗵𝗲 𝗲𝗾𝘂𝗶𝗽𝗺𝗲𝗻𝘁 𝗼𝗽𝗲𝗿𝗮𝘁𝗶𝗼𝗻𝗮𝗹 𝘄𝗵𝗲𝗻 𝘆𝗼𝘂 𝗮𝗿𝗿𝗶𝘃…"
type textarea "x"
type textarea "[𝟭] 𝗜𝗡𝗜𝗧𝗜𝗔𝗟 𝗙𝗜𝗡𝗗𝗜𝗡𝗚𝗦 𝗔𝗡𝗗 𝗗𝗜𝗔𝗚𝗡𝗢𝗦𝗜𝗦 𝗪𝗮𝘀 𝘁𝗵𝗲 𝗲𝗾𝘂𝗶𝗽𝗺𝗲𝗻𝘁 𝗼𝗽𝗲𝗿𝗮𝘁𝗶𝗼𝗻𝗮𝗹 𝘄𝗵𝗲𝗻 𝘆𝗼𝘂 𝗮𝗿𝗿𝗶𝘃…"
type textarea "x"
type textarea "[𝟭] 𝗜𝗡𝗜𝗧𝗜𝗔𝗟 𝗙𝗜𝗡𝗗𝗜𝗡𝗚𝗦 𝗔𝗡𝗗 𝗗𝗜𝗔𝗚𝗡𝗢𝗦𝗜𝗦 𝗪𝗮𝘀 𝘁𝗵𝗲 𝗲𝗾𝘂𝗶𝗽𝗺𝗲𝗻𝘁 𝗼𝗽𝗲𝗿𝗮𝘁𝗶𝗼𝗻𝗮𝗹 𝘄𝗵𝗲𝗻 𝘆𝗼𝘂 𝗮𝗿𝗿𝗶𝘃…"
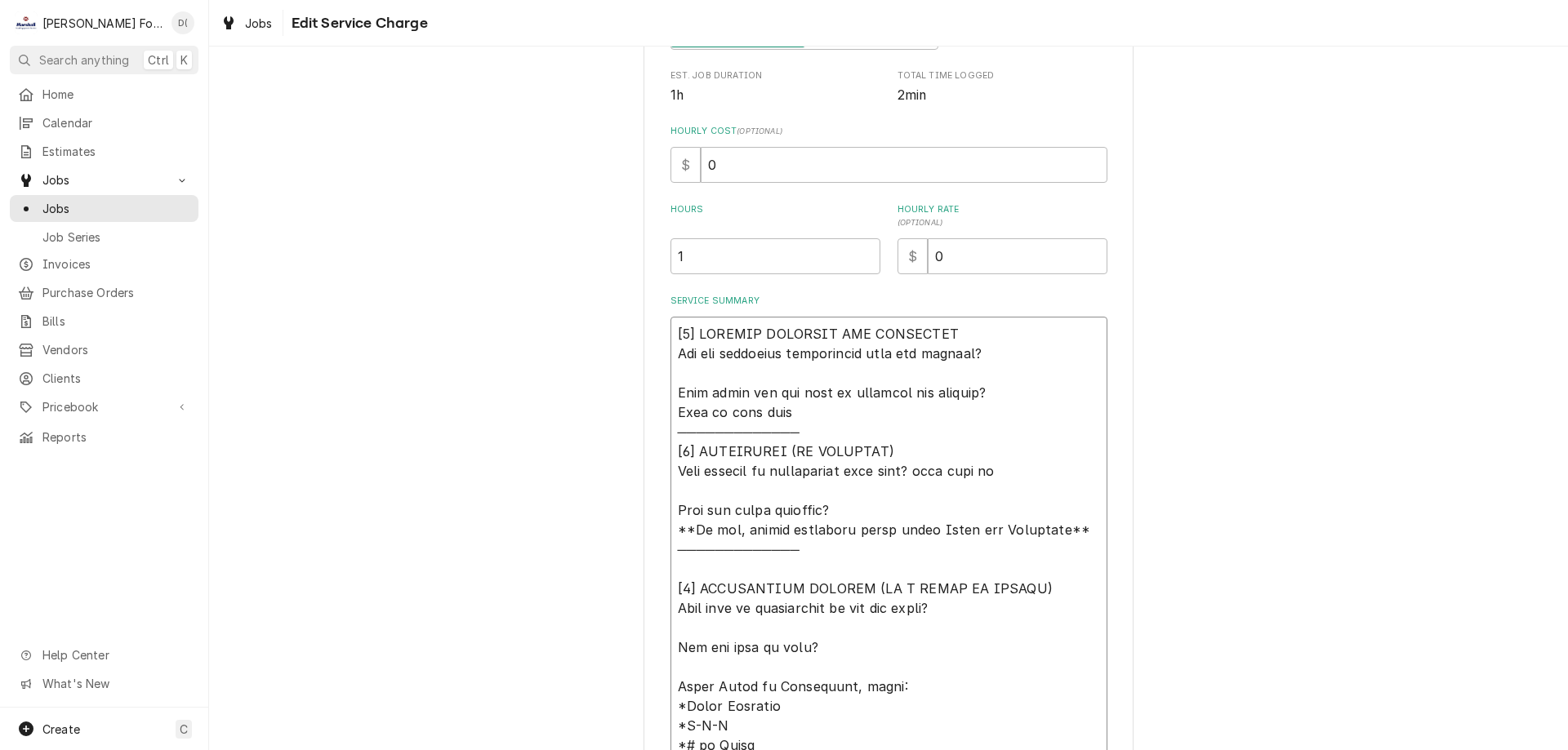
type textarea "x"
type textarea "[𝟭] 𝗜𝗡𝗜𝗧𝗜𝗔𝗟 𝗙𝗜𝗡𝗗𝗜𝗡𝗚𝗦 𝗔𝗡𝗗 𝗗𝗜𝗔𝗚𝗡𝗢𝗦𝗜𝗦 𝗪𝗮𝘀 𝘁𝗵𝗲 𝗲𝗾𝘂𝗶𝗽𝗺𝗲𝗻𝘁 𝗼𝗽𝗲𝗿𝗮𝘁𝗶𝗼𝗻𝗮𝗹 𝘄𝗵𝗲𝗻 𝘆𝗼𝘂 𝗮𝗿𝗿𝗶𝘃…"
type textarea "x"
type textarea "[𝟭] 𝗜𝗡𝗜𝗧𝗜𝗔𝗟 𝗙𝗜𝗡𝗗𝗜𝗡𝗚𝗦 𝗔𝗡𝗗 𝗗𝗜𝗔𝗚𝗡𝗢𝗦𝗜𝗦 𝗪𝗮𝘀 𝘁𝗵𝗲 𝗲𝗾𝘂𝗶𝗽𝗺𝗲𝗻𝘁 𝗼𝗽𝗲𝗿𝗮𝘁𝗶𝗼𝗻𝗮𝗹 𝘄𝗵𝗲𝗻 𝘆𝗼𝘂 𝗮𝗿𝗿𝗶𝘃…"
type textarea "x"
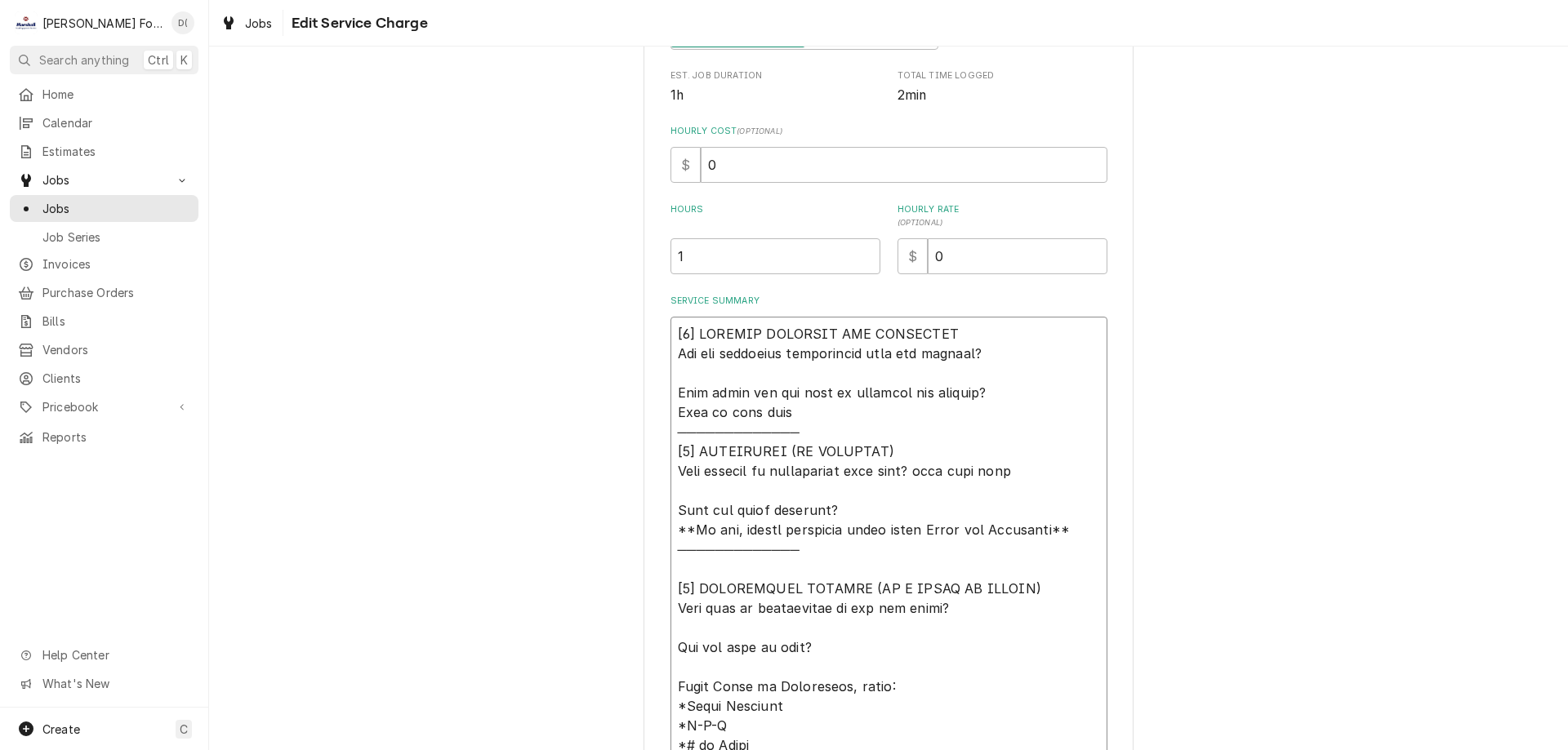
type textarea "[𝟭] 𝗜𝗡𝗜𝗧𝗜𝗔𝗟 𝗙𝗜𝗡𝗗𝗜𝗡𝗚𝗦 𝗔𝗡𝗗 𝗗𝗜𝗔𝗚𝗡𝗢𝗦𝗜𝗦 𝗪𝗮𝘀 𝘁𝗵𝗲 𝗲𝗾𝘂𝗶𝗽𝗺𝗲𝗻𝘁 𝗼𝗽𝗲𝗿𝗮𝘁𝗶𝗼𝗻𝗮𝗹 𝘄𝗵𝗲𝗻 𝘆𝗼𝘂 𝗮𝗿𝗿𝗶𝘃…"
type textarea "x"
type textarea "[𝟭] 𝗜𝗡𝗜𝗧𝗜𝗔𝗟 𝗙𝗜𝗡𝗗𝗜𝗡𝗚𝗦 𝗔𝗡𝗗 𝗗𝗜𝗔𝗚𝗡𝗢𝗦𝗜𝗦 𝗪𝗮𝘀 𝘁𝗵𝗲 𝗲𝗾𝘂𝗶𝗽𝗺𝗲𝗻𝘁 𝗼𝗽𝗲𝗿𝗮𝘁𝗶𝗼𝗻𝗮𝗹 𝘄𝗵𝗲𝗻 𝘆𝗼𝘂 𝗮𝗿𝗿𝗶𝘃…"
type textarea "x"
type textarea "[𝟭] 𝗜𝗡𝗜𝗧𝗜𝗔𝗟 𝗙𝗜𝗡𝗗𝗜𝗡𝗚𝗦 𝗔𝗡𝗗 𝗗𝗜𝗔𝗚𝗡𝗢𝗦𝗜𝗦 𝗪𝗮𝘀 𝘁𝗵𝗲 𝗲𝗾𝘂𝗶𝗽𝗺𝗲𝗻𝘁 𝗼𝗽𝗲𝗿𝗮𝘁𝗶𝗼𝗻𝗮𝗹 𝘄𝗵𝗲𝗻 𝘆𝗼𝘂 𝗮𝗿𝗿𝗶𝘃…"
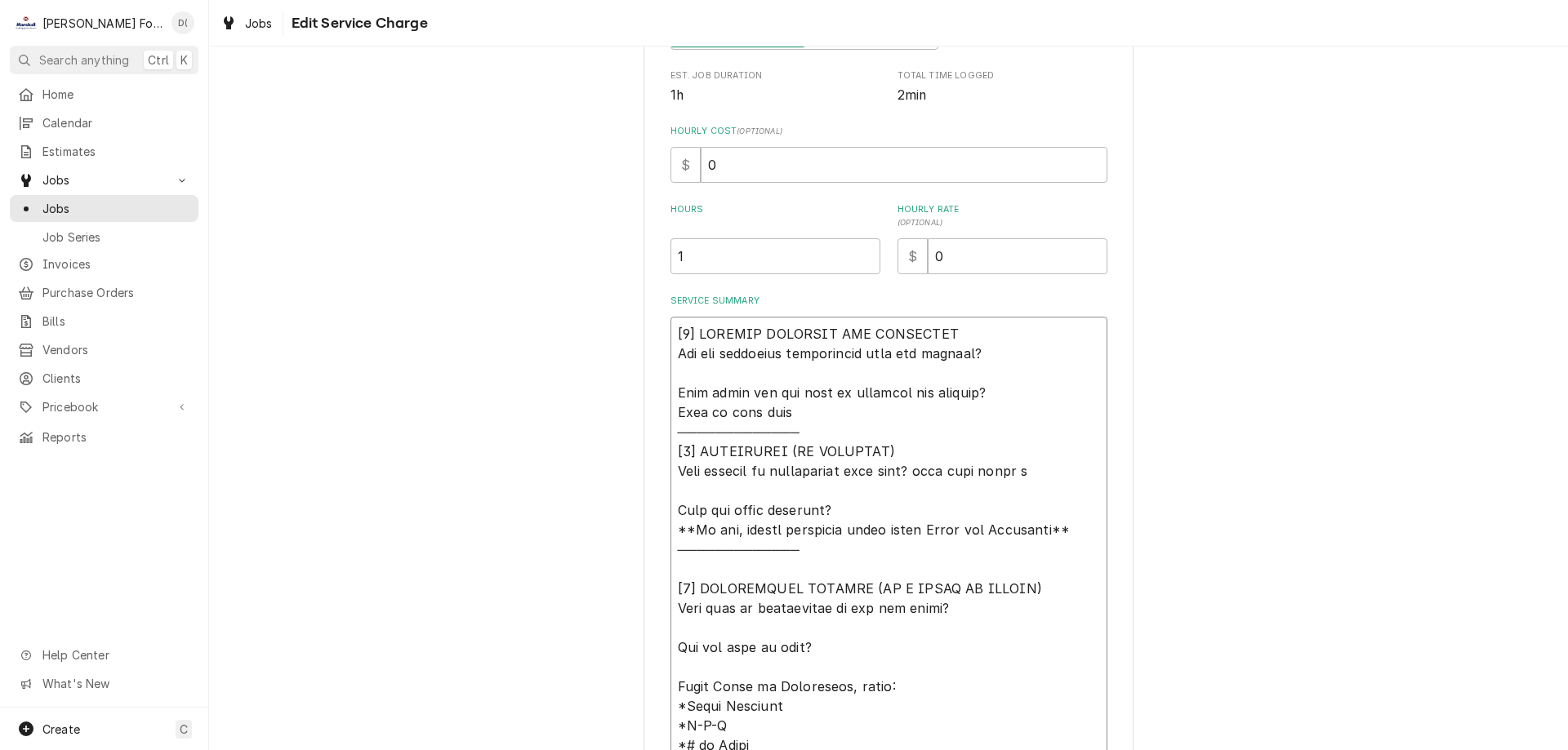
type textarea "x"
type textarea "[𝟭] 𝗜𝗡𝗜𝗧𝗜𝗔𝗟 𝗙𝗜𝗡𝗗𝗜𝗡𝗚𝗦 𝗔𝗡𝗗 𝗗𝗜𝗔𝗚𝗡𝗢𝗦𝗜𝗦 𝗪𝗮𝘀 𝘁𝗵𝗲 𝗲𝗾𝘂𝗶𝗽𝗺𝗲𝗻𝘁 𝗼𝗽𝗲𝗿𝗮𝘁𝗶𝗼𝗻𝗮𝗹 𝘄𝗵𝗲𝗻 𝘆𝗼𝘂 𝗮𝗿𝗿𝗶𝘃…"
type textarea "x"
type textarea "[𝟭] 𝗜𝗡𝗜𝗧𝗜𝗔𝗟 𝗙𝗜𝗡𝗗𝗜𝗡𝗚𝗦 𝗔𝗡𝗗 𝗗𝗜𝗔𝗚𝗡𝗢𝗦𝗜𝗦 𝗪𝗮𝘀 𝘁𝗵𝗲 𝗲𝗾𝘂𝗶𝗽𝗺𝗲𝗻𝘁 𝗼𝗽𝗲𝗿𝗮𝘁𝗶𝗼𝗻𝗮𝗹 𝘄𝗵𝗲𝗻 𝘆𝗼𝘂 𝗮𝗿𝗿𝗶𝘃…"
type textarea "x"
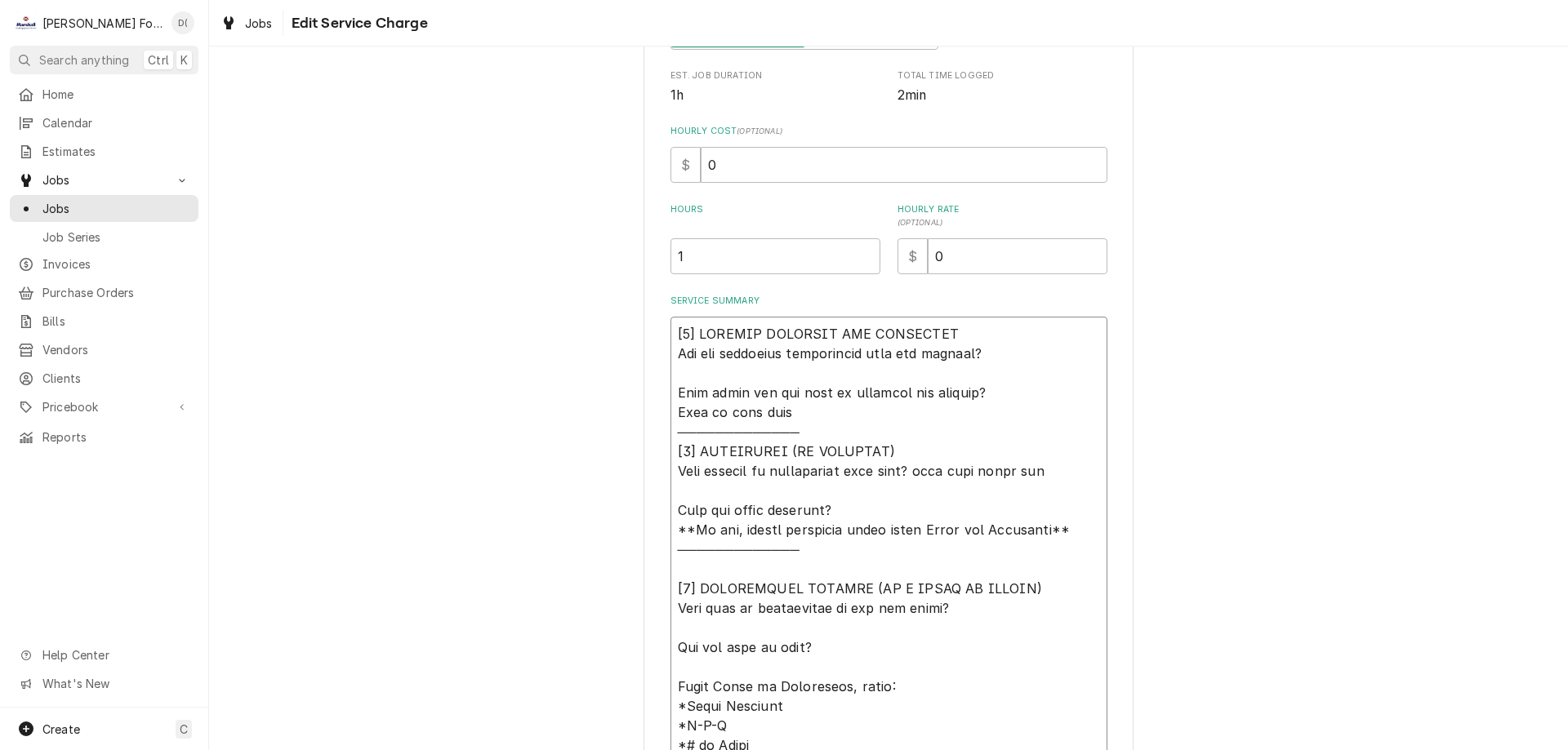
type textarea "[𝟭] 𝗜𝗡𝗜𝗧𝗜𝗔𝗟 𝗙𝗜𝗡𝗗𝗜𝗡𝗚𝗦 𝗔𝗡𝗗 𝗗𝗜𝗔𝗚𝗡𝗢𝗦𝗜𝗦 𝗪𝗮𝘀 𝘁𝗵𝗲 𝗲𝗾𝘂𝗶𝗽𝗺𝗲𝗻𝘁 𝗼𝗽𝗲𝗿𝗮𝘁𝗶𝗼𝗻𝗮𝗹 𝘄𝗵𝗲𝗻 𝘆𝗼𝘂 𝗮𝗿𝗿𝗶𝘃…"
type textarea "x"
type textarea "[𝟭] 𝗜𝗡𝗜𝗧𝗜𝗔𝗟 𝗙𝗜𝗡𝗗𝗜𝗡𝗚𝗦 𝗔𝗡𝗗 𝗗𝗜𝗔𝗚𝗡𝗢𝗦𝗜𝗦 𝗪𝗮𝘀 𝘁𝗵𝗲 𝗲𝗾𝘂𝗶𝗽𝗺𝗲𝗻𝘁 𝗼𝗽𝗲𝗿𝗮𝘁𝗶𝗼𝗻𝗮𝗹 𝘄𝗵𝗲𝗻 𝘆𝗼𝘂 𝗮𝗿𝗿𝗶𝘃…"
type textarea "x"
type textarea "[𝟭] 𝗜𝗡𝗜𝗧𝗜𝗔𝗟 𝗙𝗜𝗡𝗗𝗜𝗡𝗚𝗦 𝗔𝗡𝗗 𝗗𝗜𝗔𝗚𝗡𝗢𝗦𝗜𝗦 𝗪𝗮𝘀 𝘁𝗵𝗲 𝗲𝗾𝘂𝗶𝗽𝗺𝗲𝗻𝘁 𝗼𝗽𝗲𝗿𝗮𝘁𝗶𝗼𝗻𝗮𝗹 𝘄𝗵𝗲𝗻 𝘆𝗼𝘂 𝗮𝗿𝗿𝗶𝘃…"
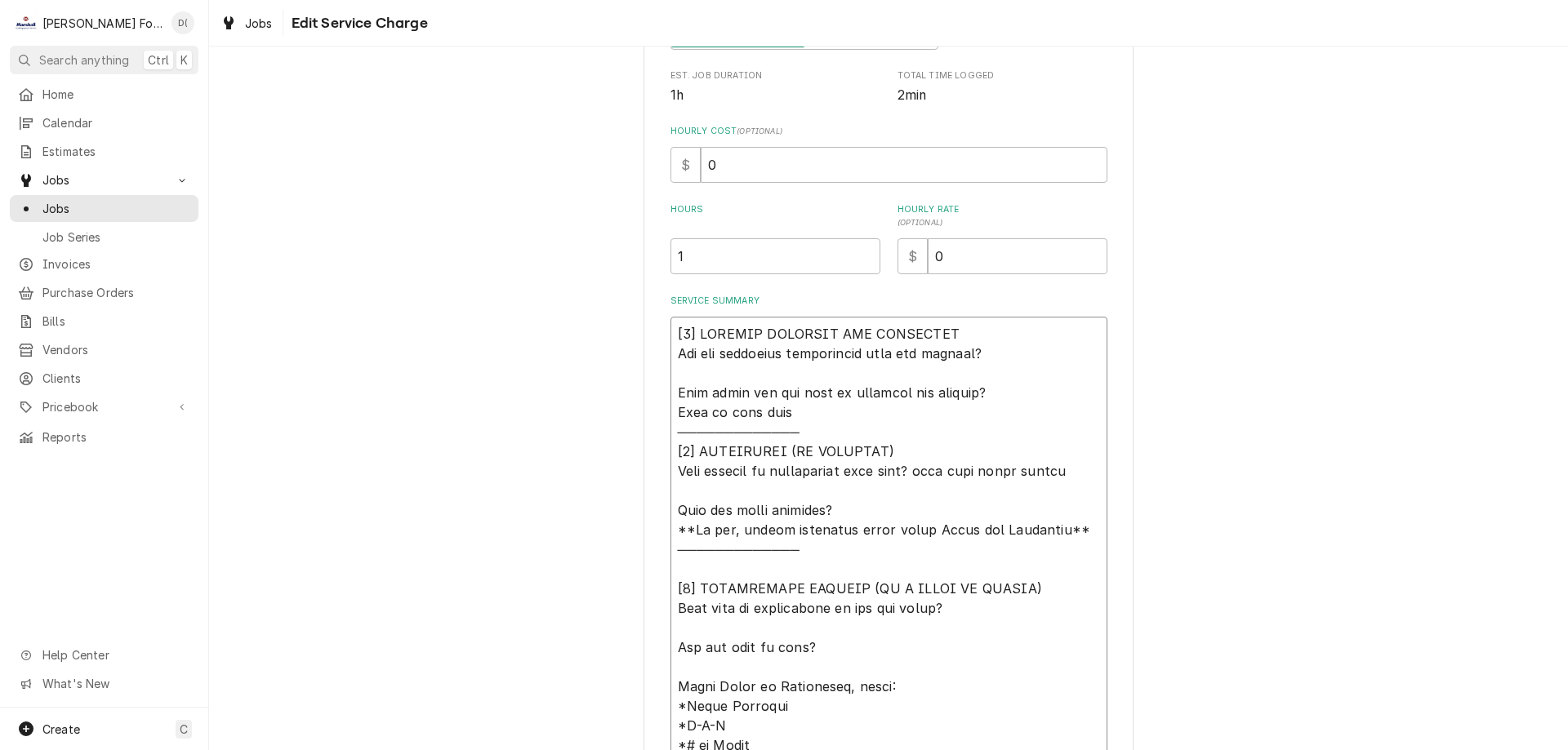
type textarea "x"
type textarea "[𝟭] 𝗜𝗡𝗜𝗧𝗜𝗔𝗟 𝗙𝗜𝗡𝗗𝗜𝗡𝗚𝗦 𝗔𝗡𝗗 𝗗𝗜𝗔𝗚𝗡𝗢𝗦𝗜𝗦 𝗪𝗮𝘀 𝘁𝗵𝗲 𝗲𝗾𝘂𝗶𝗽𝗺𝗲𝗻𝘁 𝗼𝗽𝗲𝗿𝗮𝘁𝗶𝗼𝗻𝗮𝗹 𝘄𝗵𝗲𝗻 𝘆𝗼𝘂 𝗮𝗿𝗿𝗶𝘃…"
type textarea "x"
type textarea "[𝟭] 𝗜𝗡𝗜𝗧𝗜𝗔𝗟 𝗙𝗜𝗡𝗗𝗜𝗡𝗚𝗦 𝗔𝗡𝗗 𝗗𝗜𝗔𝗚𝗡𝗢𝗦𝗜𝗦 𝗪𝗮𝘀 𝘁𝗵𝗲 𝗲𝗾𝘂𝗶𝗽𝗺𝗲𝗻𝘁 𝗼𝗽𝗲𝗿𝗮𝘁𝗶𝗼𝗻𝗮𝗹 𝘄𝗵𝗲𝗻 𝘆𝗼𝘂 𝗮𝗿𝗿𝗶𝘃…"
type textarea "x"
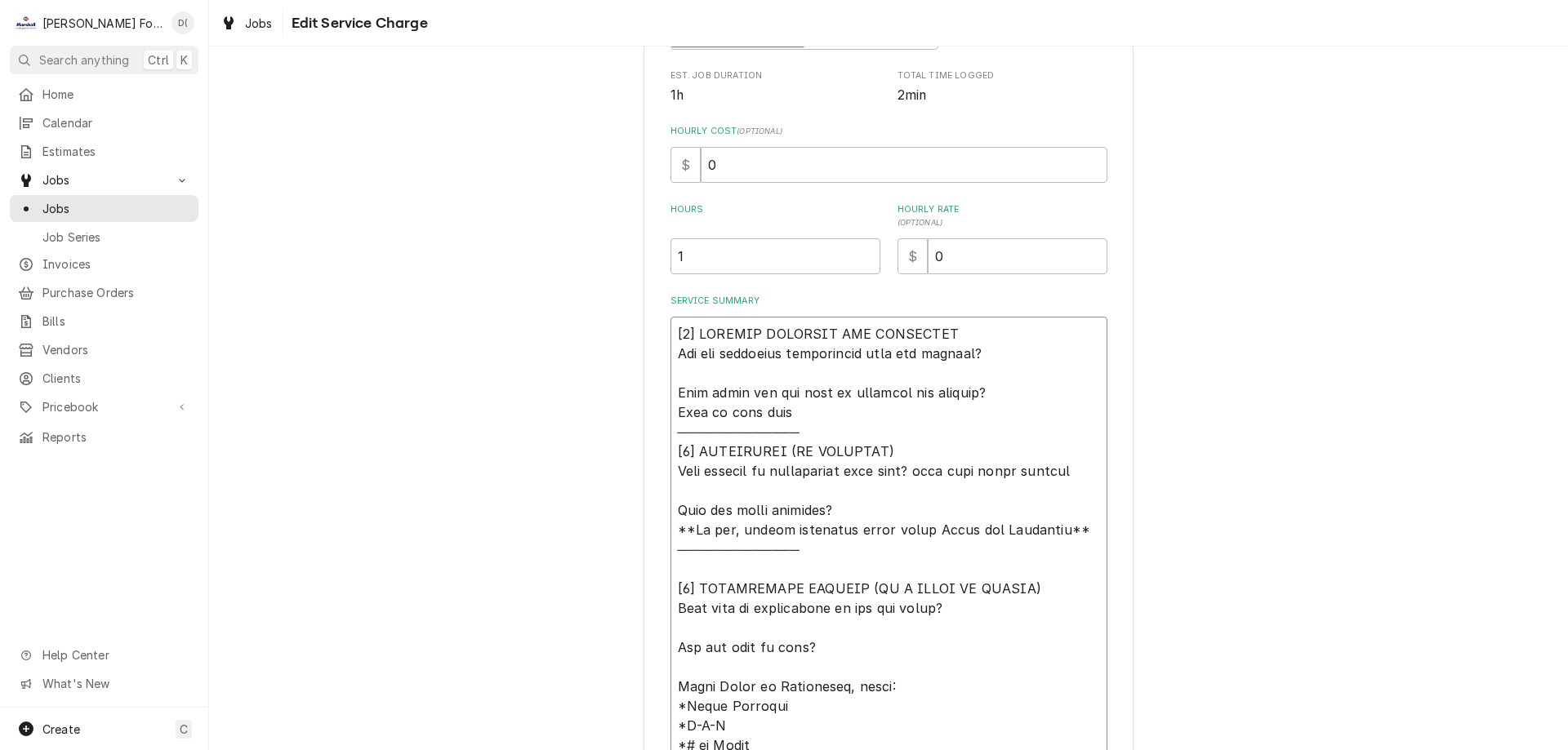
type textarea "[𝟭] 𝗜𝗡𝗜𝗧𝗜𝗔𝗟 𝗙𝗜𝗡𝗗𝗜𝗡𝗚𝗦 𝗔𝗡𝗗 𝗗𝗜𝗔𝗚𝗡𝗢𝗦𝗜𝗦 𝗪𝗮𝘀 𝘁𝗵𝗲 𝗲𝗾𝘂𝗶𝗽𝗺𝗲𝗻𝘁 𝗼𝗽𝗲𝗿𝗮𝘁𝗶𝗼𝗻𝗮𝗹 𝘄𝗵𝗲𝗻 𝘆𝗼𝘂 𝗮𝗿𝗿𝗶𝘃…"
type textarea "x"
type textarea "[𝟭] 𝗜𝗡𝗜𝗧𝗜𝗔𝗟 𝗙𝗜𝗡𝗗𝗜𝗡𝗚𝗦 𝗔𝗡𝗗 𝗗𝗜𝗔𝗚𝗡𝗢𝗦𝗜𝗦 𝗪𝗮𝘀 𝘁𝗵𝗲 𝗲𝗾𝘂𝗶𝗽𝗺𝗲𝗻𝘁 𝗼𝗽𝗲𝗿𝗮𝘁𝗶𝗼𝗻𝗮𝗹 𝘄𝗵𝗲𝗻 𝘆𝗼𝘂 𝗮𝗿𝗿𝗶𝘃…"
type textarea "x"
type textarea "[𝟭] 𝗜𝗡𝗜𝗧𝗜𝗔𝗟 𝗙𝗜𝗡𝗗𝗜𝗡𝗚𝗦 𝗔𝗡𝗗 𝗗𝗜𝗔𝗚𝗡𝗢𝗦𝗜𝗦 𝗪𝗮𝘀 𝘁𝗵𝗲 𝗲𝗾𝘂𝗶𝗽𝗺𝗲𝗻𝘁 𝗼𝗽𝗲𝗿𝗮𝘁𝗶𝗼𝗻𝗮𝗹 𝘄𝗵𝗲𝗻 𝘆𝗼𝘂 𝗮𝗿𝗿𝗶𝘃…"
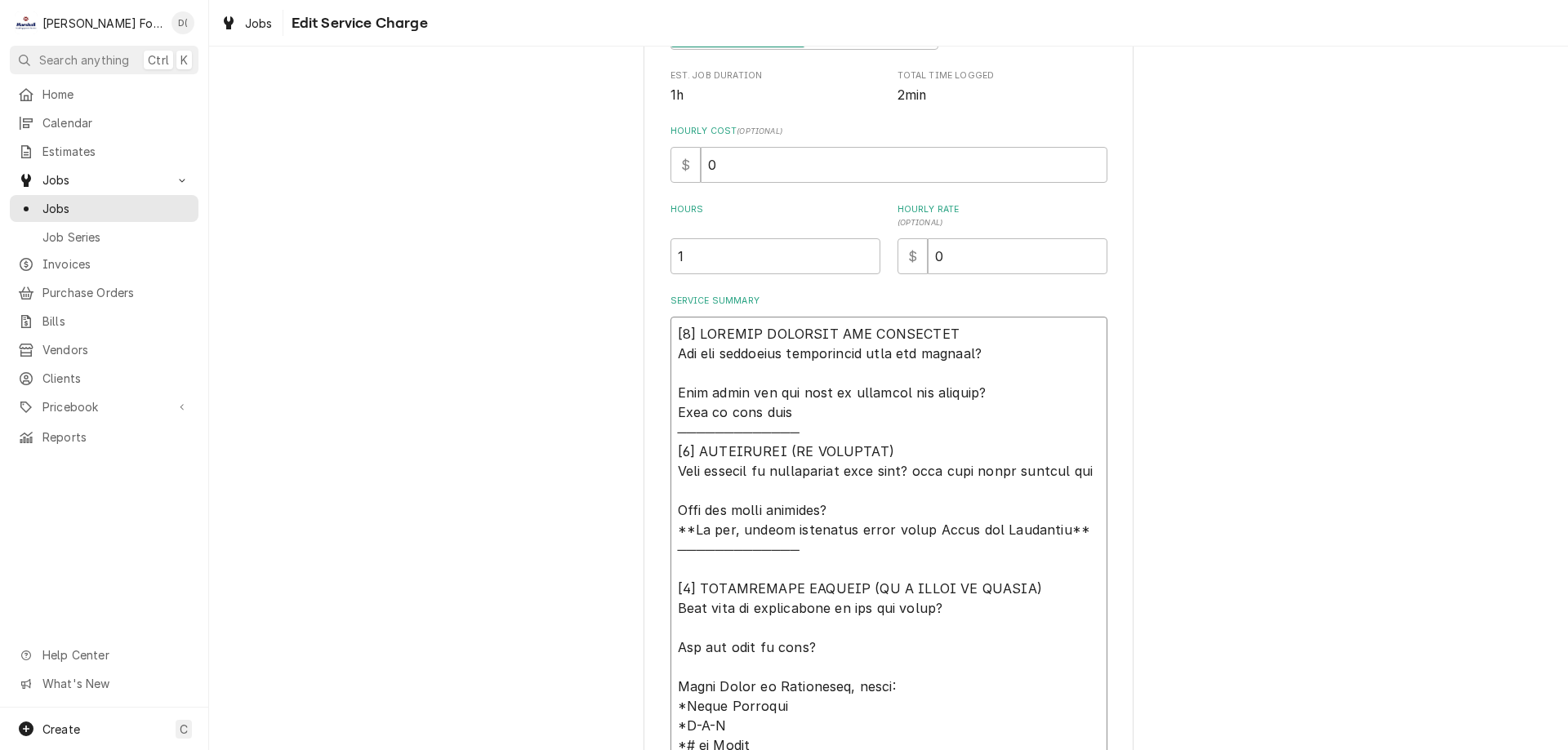
type textarea "x"
type textarea "[𝟭] 𝗜𝗡𝗜𝗧𝗜𝗔𝗟 𝗙𝗜𝗡𝗗𝗜𝗡𝗚𝗦 𝗔𝗡𝗗 𝗗𝗜𝗔𝗚𝗡𝗢𝗦𝗜𝗦 𝗪𝗮𝘀 𝘁𝗵𝗲 𝗲𝗾𝘂𝗶𝗽𝗺𝗲𝗻𝘁 𝗼𝗽𝗲𝗿𝗮𝘁𝗶𝗼𝗻𝗮𝗹 𝘄𝗵𝗲𝗻 𝘆𝗼𝘂 𝗮𝗿𝗿𝗶𝘃…"
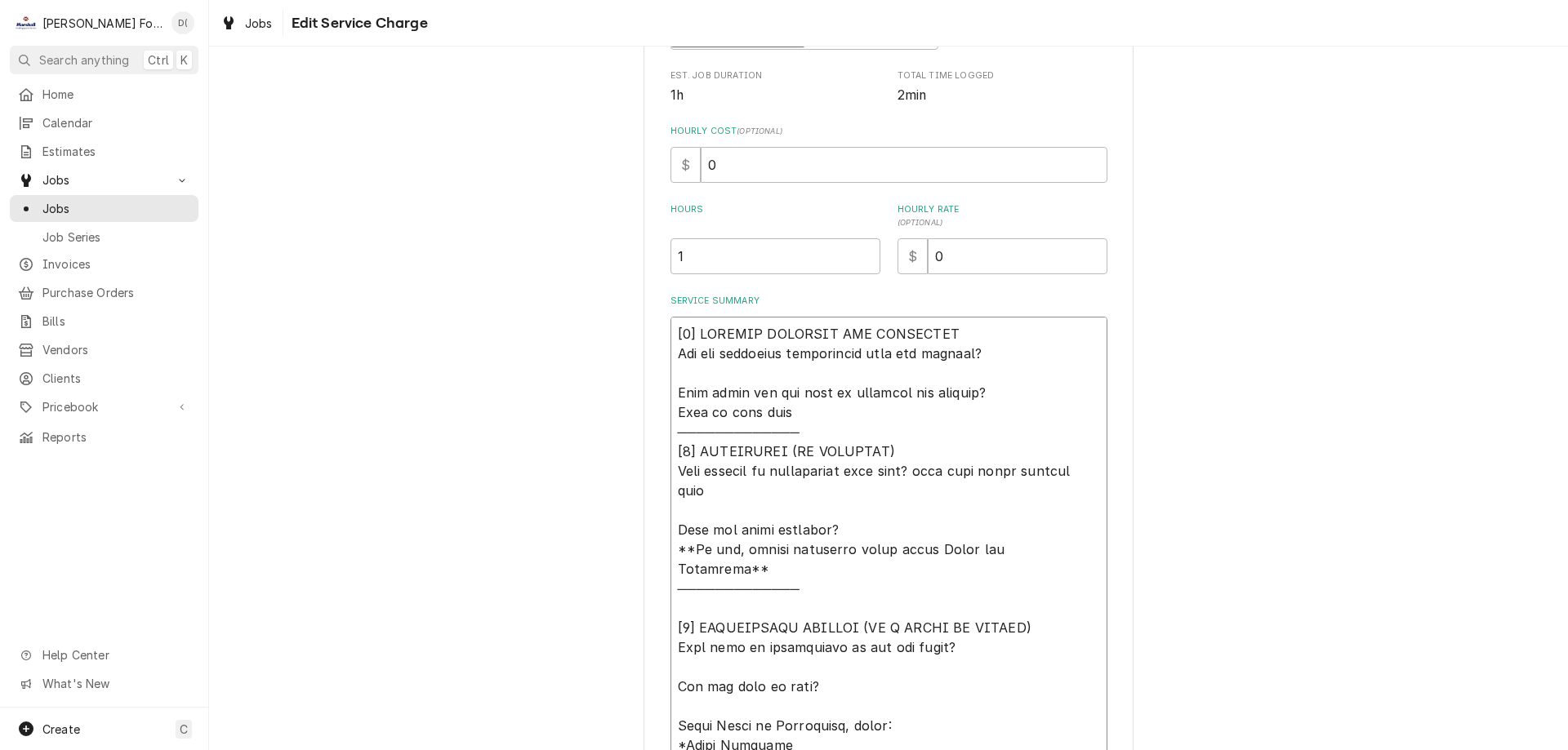
type textarea "x"
type textarea "[𝟭] 𝗜𝗡𝗜𝗧𝗜𝗔𝗟 𝗙𝗜𝗡𝗗𝗜𝗡𝗚𝗦 𝗔𝗡𝗗 𝗗𝗜𝗔𝗚𝗡𝗢𝗦𝗜𝗦 𝗪𝗮𝘀 𝘁𝗵𝗲 𝗲𝗾𝘂𝗶𝗽𝗺𝗲𝗻𝘁 𝗼𝗽𝗲𝗿𝗮𝘁𝗶𝗼𝗻𝗮𝗹 𝘄𝗵𝗲𝗻 𝘆𝗼𝘂 𝗮𝗿𝗿𝗶𝘃…"
type textarea "x"
type textarea "[𝟭] 𝗜𝗡𝗜𝗧𝗜𝗔𝗟 𝗙𝗜𝗡𝗗𝗜𝗡𝗚𝗦 𝗔𝗡𝗗 𝗗𝗜𝗔𝗚𝗡𝗢𝗦𝗜𝗦 𝗪𝗮𝘀 𝘁𝗵𝗲 𝗲𝗾𝘂𝗶𝗽𝗺𝗲𝗻𝘁 𝗼𝗽𝗲𝗿𝗮𝘁𝗶𝗼𝗻𝗮𝗹 𝘄𝗵𝗲𝗻 𝘆𝗼𝘂 𝗮𝗿𝗿𝗶𝘃…"
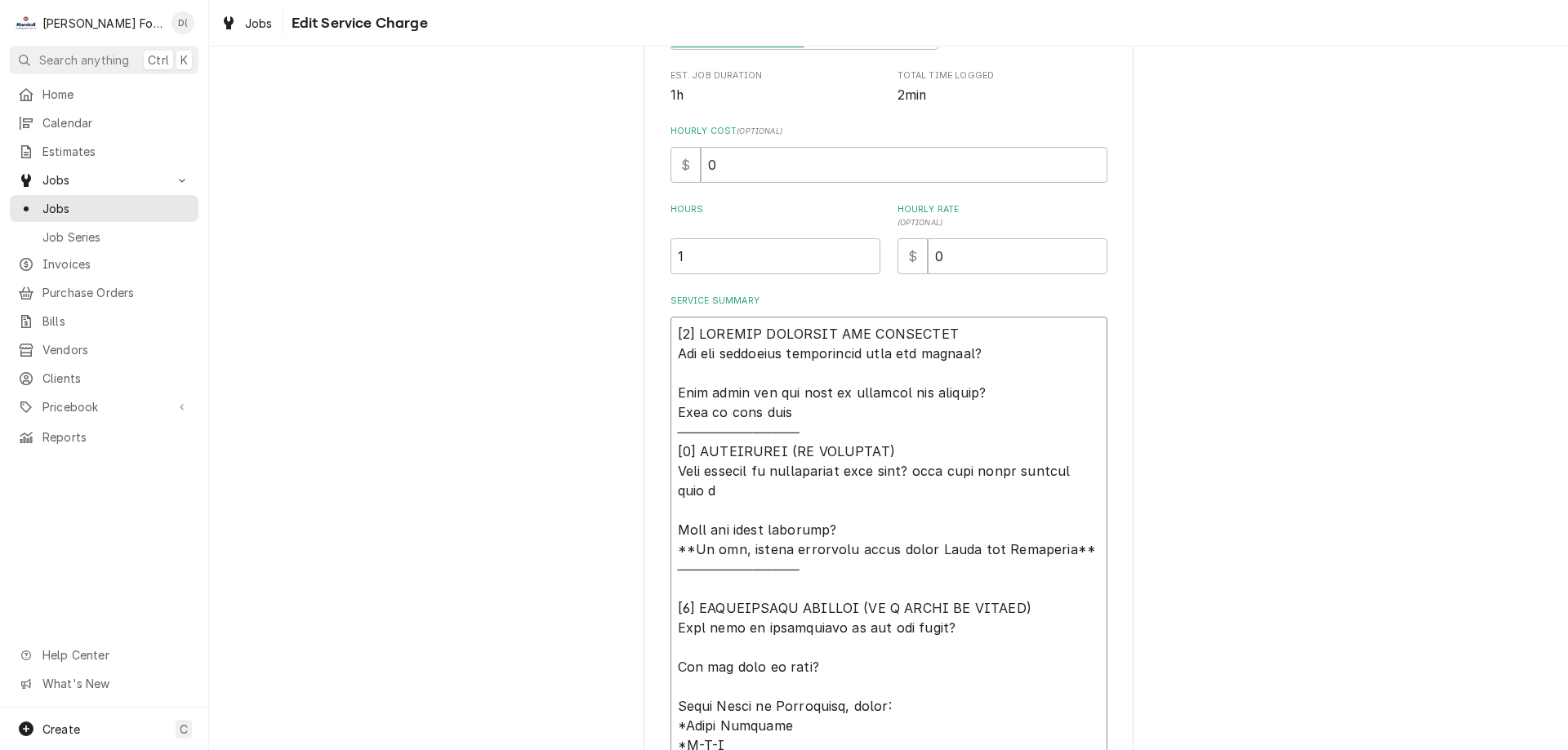
type textarea "x"
type textarea "[𝟭] 𝗜𝗡𝗜𝗧𝗜𝗔𝗟 𝗙𝗜𝗡𝗗𝗜𝗡𝗚𝗦 𝗔𝗡𝗗 𝗗𝗜𝗔𝗚𝗡𝗢𝗦𝗜𝗦 𝗪𝗮𝘀 𝘁𝗵𝗲 𝗲𝗾𝘂𝗶𝗽𝗺𝗲𝗻𝘁 𝗼𝗽𝗲𝗿𝗮𝘁𝗶𝗼𝗻𝗮𝗹 𝘄𝗵𝗲𝗻 𝘆𝗼𝘂 𝗮𝗿𝗿𝗶𝘃…"
type textarea "x"
type textarea "[𝟭] 𝗜𝗡𝗜𝗧𝗜𝗔𝗟 𝗙𝗜𝗡𝗗𝗜𝗡𝗚𝗦 𝗔𝗡𝗗 𝗗𝗜𝗔𝗚𝗡𝗢𝗦𝗜𝗦 𝗪𝗮𝘀 𝘁𝗵𝗲 𝗲𝗾𝘂𝗶𝗽𝗺𝗲𝗻𝘁 𝗼𝗽𝗲𝗿𝗮𝘁𝗶𝗼𝗻𝗮𝗹 𝘄𝗵𝗲𝗻 𝘆𝗼𝘂 𝗮𝗿𝗿𝗶𝘃…"
type textarea "x"
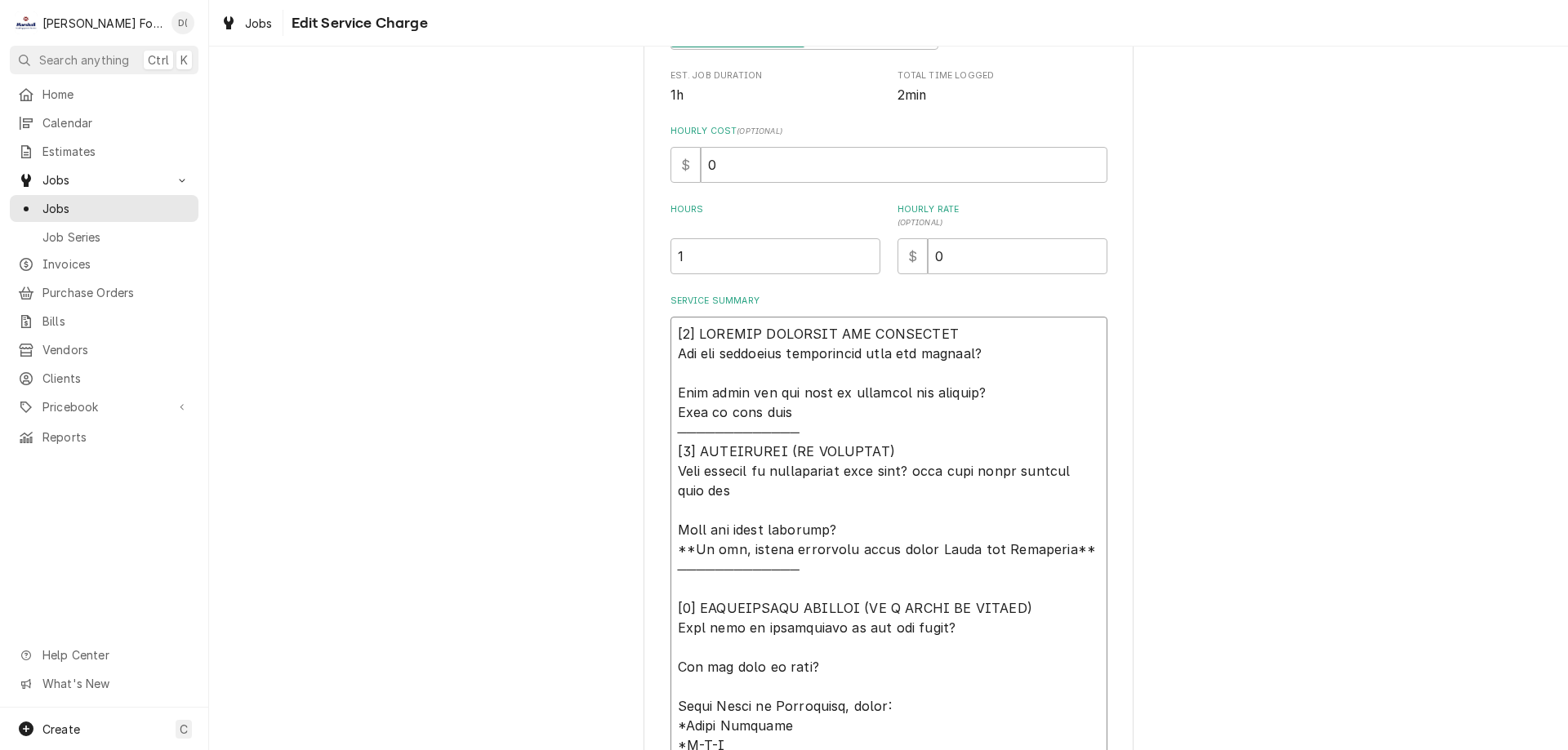
type textarea "[𝟭] 𝗜𝗡𝗜𝗧𝗜𝗔𝗟 𝗙𝗜𝗡𝗗𝗜𝗡𝗚𝗦 𝗔𝗡𝗗 𝗗𝗜𝗔𝗚𝗡𝗢𝗦𝗜𝗦 𝗪𝗮𝘀 𝘁𝗵𝗲 𝗲𝗾𝘂𝗶𝗽𝗺𝗲𝗻𝘁 𝗼𝗽𝗲𝗿𝗮𝘁𝗶𝗼𝗻𝗮𝗹 𝘄𝗵𝗲𝗻 𝘆𝗼𝘂 𝗮𝗿𝗿𝗶𝘃…"
type textarea "x"
type textarea "[𝟭] 𝗜𝗡𝗜𝗧𝗜𝗔𝗟 𝗙𝗜𝗡𝗗𝗜𝗡𝗚𝗦 𝗔𝗡𝗗 𝗗𝗜𝗔𝗚𝗡𝗢𝗦𝗜𝗦 𝗪𝗮𝘀 𝘁𝗵𝗲 𝗲𝗾𝘂𝗶𝗽𝗺𝗲𝗻𝘁 𝗼𝗽𝗲𝗿𝗮𝘁𝗶𝗼𝗻𝗮𝗹 𝘄𝗵𝗲𝗻 𝘆𝗼𝘂 𝗮𝗿𝗿𝗶𝘃…"
type textarea "x"
type textarea "[𝟭] 𝗜𝗡𝗜𝗧𝗜𝗔𝗟 𝗙𝗜𝗡𝗗𝗜𝗡𝗚𝗦 𝗔𝗡𝗗 𝗗𝗜𝗔𝗚𝗡𝗢𝗦𝗜𝗦 𝗪𝗮𝘀 𝘁𝗵𝗲 𝗲𝗾𝘂𝗶𝗽𝗺𝗲𝗻𝘁 𝗼𝗽𝗲𝗿𝗮𝘁𝗶𝗼𝗻𝗮𝗹 𝘄𝗵𝗲𝗻 𝘆𝗼𝘂 𝗮𝗿𝗿𝗶𝘃…"
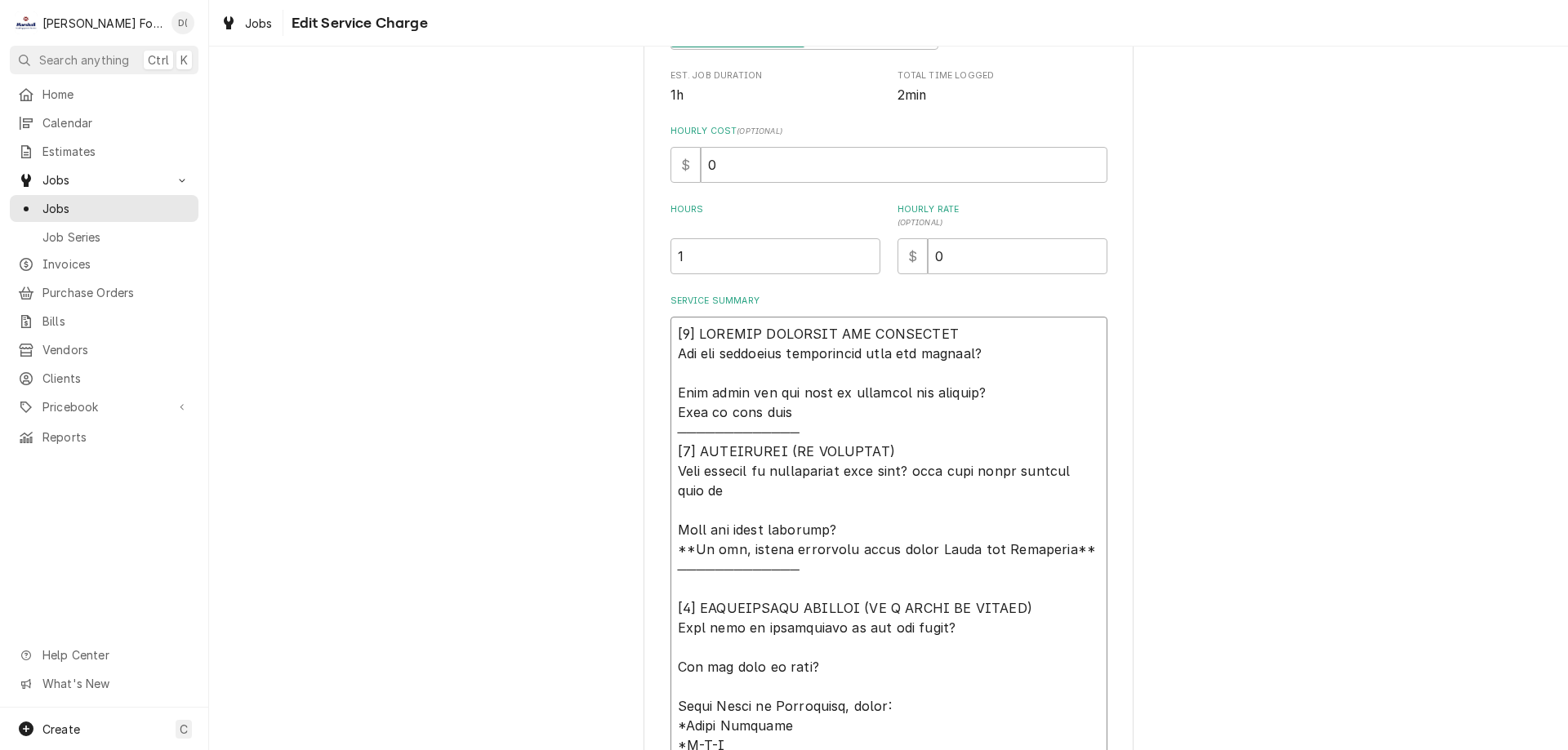
type textarea "x"
type textarea "[𝟭] 𝗜𝗡𝗜𝗧𝗜𝗔𝗟 𝗙𝗜𝗡𝗗𝗜𝗡𝗚𝗦 𝗔𝗡𝗗 𝗗𝗜𝗔𝗚𝗡𝗢𝗦𝗜𝗦 𝗪𝗮𝘀 𝘁𝗵𝗲 𝗲𝗾𝘂𝗶𝗽𝗺𝗲𝗻𝘁 𝗼𝗽𝗲𝗿𝗮𝘁𝗶𝗼𝗻𝗮𝗹 𝘄𝗵𝗲𝗻 𝘆𝗼𝘂 𝗮𝗿𝗿𝗶𝘃…"
type textarea "x"
type textarea "[𝟭] 𝗜𝗡𝗜𝗧𝗜𝗔𝗟 𝗙𝗜𝗡𝗗𝗜𝗡𝗚𝗦 𝗔𝗡𝗗 𝗗𝗜𝗔𝗚𝗡𝗢𝗦𝗜𝗦 𝗪𝗮𝘀 𝘁𝗵𝗲 𝗲𝗾𝘂𝗶𝗽𝗺𝗲𝗻𝘁 𝗼𝗽𝗲𝗿𝗮𝘁𝗶𝗼𝗻𝗮𝗹 𝘄𝗵𝗲𝗻 𝘆𝗼𝘂 𝗮𝗿𝗿𝗶𝘃…"
type textarea "x"
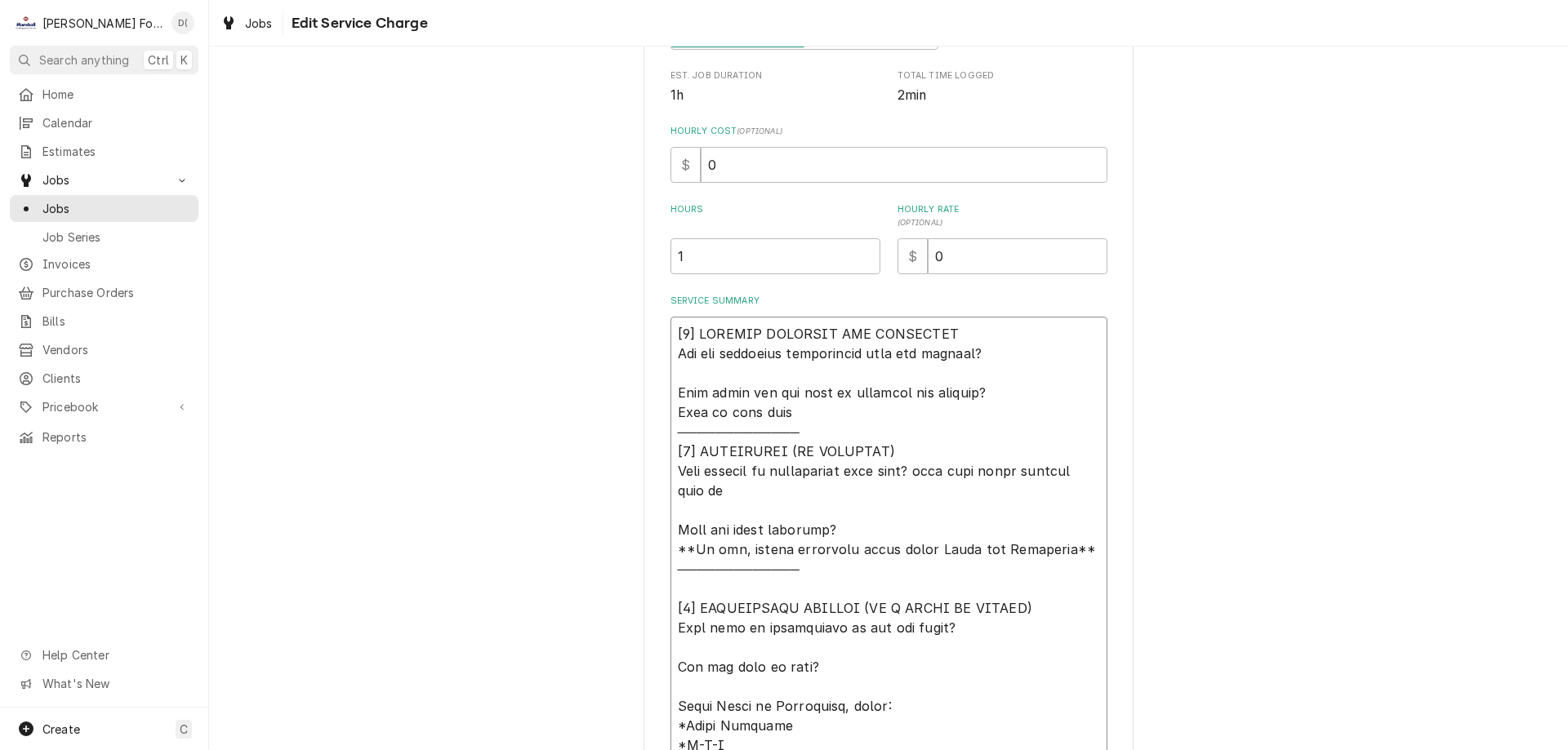
type textarea "[𝟭] 𝗜𝗡𝗜𝗧𝗜𝗔𝗟 𝗙𝗜𝗡𝗗𝗜𝗡𝗚𝗦 𝗔𝗡𝗗 𝗗𝗜𝗔𝗚𝗡𝗢𝗦𝗜𝗦 𝗪𝗮𝘀 𝘁𝗵𝗲 𝗲𝗾𝘂𝗶𝗽𝗺𝗲𝗻𝘁 𝗼𝗽𝗲𝗿𝗮𝘁𝗶𝗼𝗻𝗮𝗹 𝘄𝗵𝗲𝗻 𝘆𝗼𝘂 𝗮𝗿𝗿𝗶𝘃…"
type textarea "x"
type textarea "[𝟭] 𝗜𝗡𝗜𝗧𝗜𝗔𝗟 𝗙𝗜𝗡𝗗𝗜𝗡𝗚𝗦 𝗔𝗡𝗗 𝗗𝗜𝗔𝗚𝗡𝗢𝗦𝗜𝗦 𝗪𝗮𝘀 𝘁𝗵𝗲 𝗲𝗾𝘂𝗶𝗽𝗺𝗲𝗻𝘁 𝗼𝗽𝗲𝗿𝗮𝘁𝗶𝗼𝗻𝗮𝗹 𝘄𝗵𝗲𝗻 𝘆𝗼𝘂 𝗮𝗿𝗿𝗶𝘃…"
type textarea "x"
type textarea "[𝟭] 𝗜𝗡𝗜𝗧𝗜𝗔𝗟 𝗙𝗜𝗡𝗗𝗜𝗡𝗚𝗦 𝗔𝗡𝗗 𝗗𝗜𝗔𝗚𝗡𝗢𝗦𝗜𝗦 𝗪𝗮𝘀 𝘁𝗵𝗲 𝗲𝗾𝘂𝗶𝗽𝗺𝗲𝗻𝘁 𝗼𝗽𝗲𝗿𝗮𝘁𝗶𝗼𝗻𝗮𝗹 𝘄𝗵𝗲𝗻 𝘆𝗼𝘂 𝗮𝗿𝗿𝗶𝘃…"
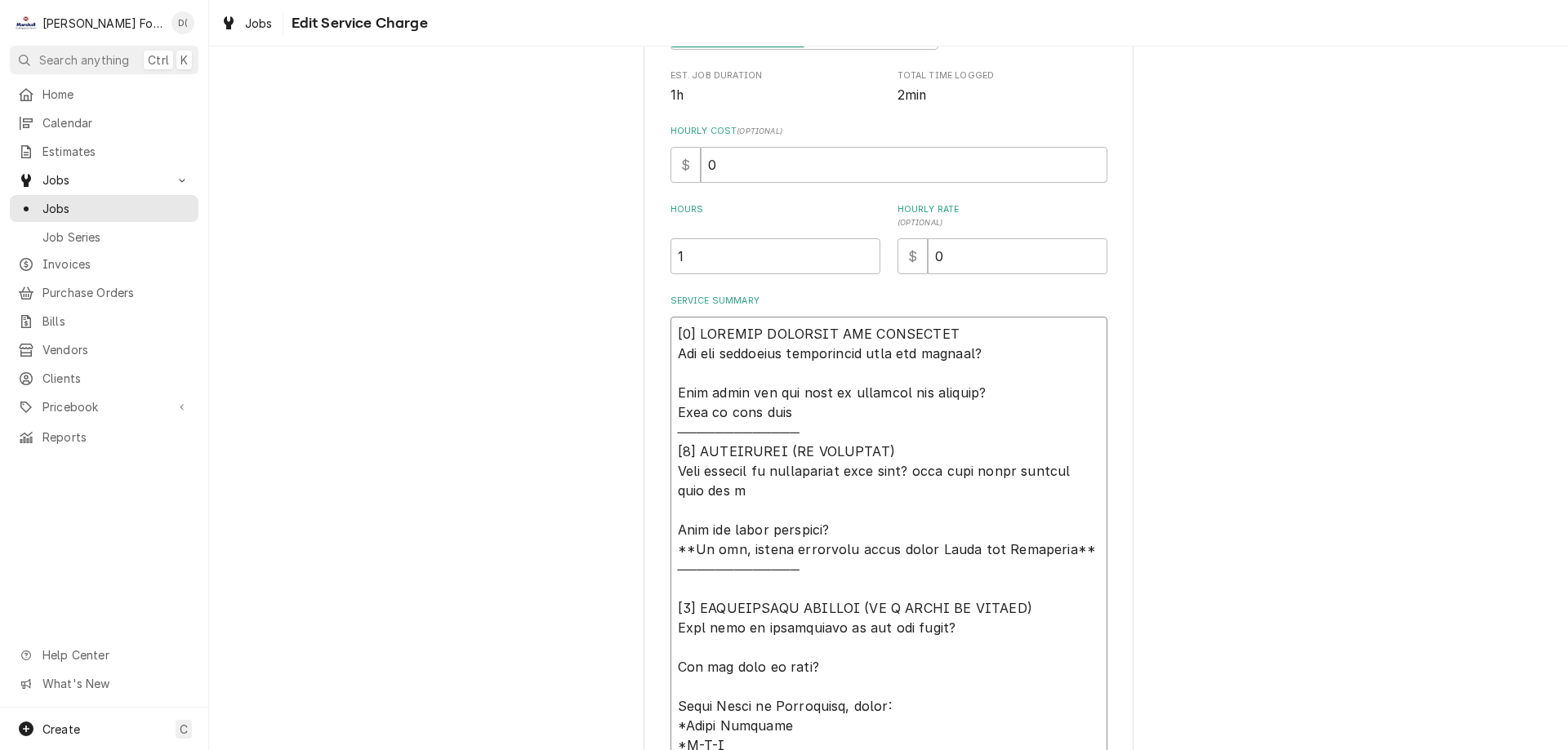
type textarea "x"
type textarea "[𝟭] 𝗜𝗡𝗜𝗧𝗜𝗔𝗟 𝗙𝗜𝗡𝗗𝗜𝗡𝗚𝗦 𝗔𝗡𝗗 𝗗𝗜𝗔𝗚𝗡𝗢𝗦𝗜𝗦 𝗪𝗮𝘀 𝘁𝗵𝗲 𝗲𝗾𝘂𝗶𝗽𝗺𝗲𝗻𝘁 𝗼𝗽𝗲𝗿𝗮𝘁𝗶𝗼𝗻𝗮𝗹 𝘄𝗵𝗲𝗻 𝘆𝗼𝘂 𝗮𝗿𝗿𝗶𝘃…"
type textarea "x"
type textarea "[𝟭] 𝗜𝗡𝗜𝗧𝗜𝗔𝗟 𝗙𝗜𝗡𝗗𝗜𝗡𝗚𝗦 𝗔𝗡𝗗 𝗗𝗜𝗔𝗚𝗡𝗢𝗦𝗜𝗦 𝗪𝗮𝘀 𝘁𝗵𝗲 𝗲𝗾𝘂𝗶𝗽𝗺𝗲𝗻𝘁 𝗼𝗽𝗲𝗿𝗮𝘁𝗶𝗼𝗻𝗮𝗹 𝘄𝗵𝗲𝗻 𝘆𝗼𝘂 𝗮𝗿𝗿𝗶𝘃…"
type textarea "x"
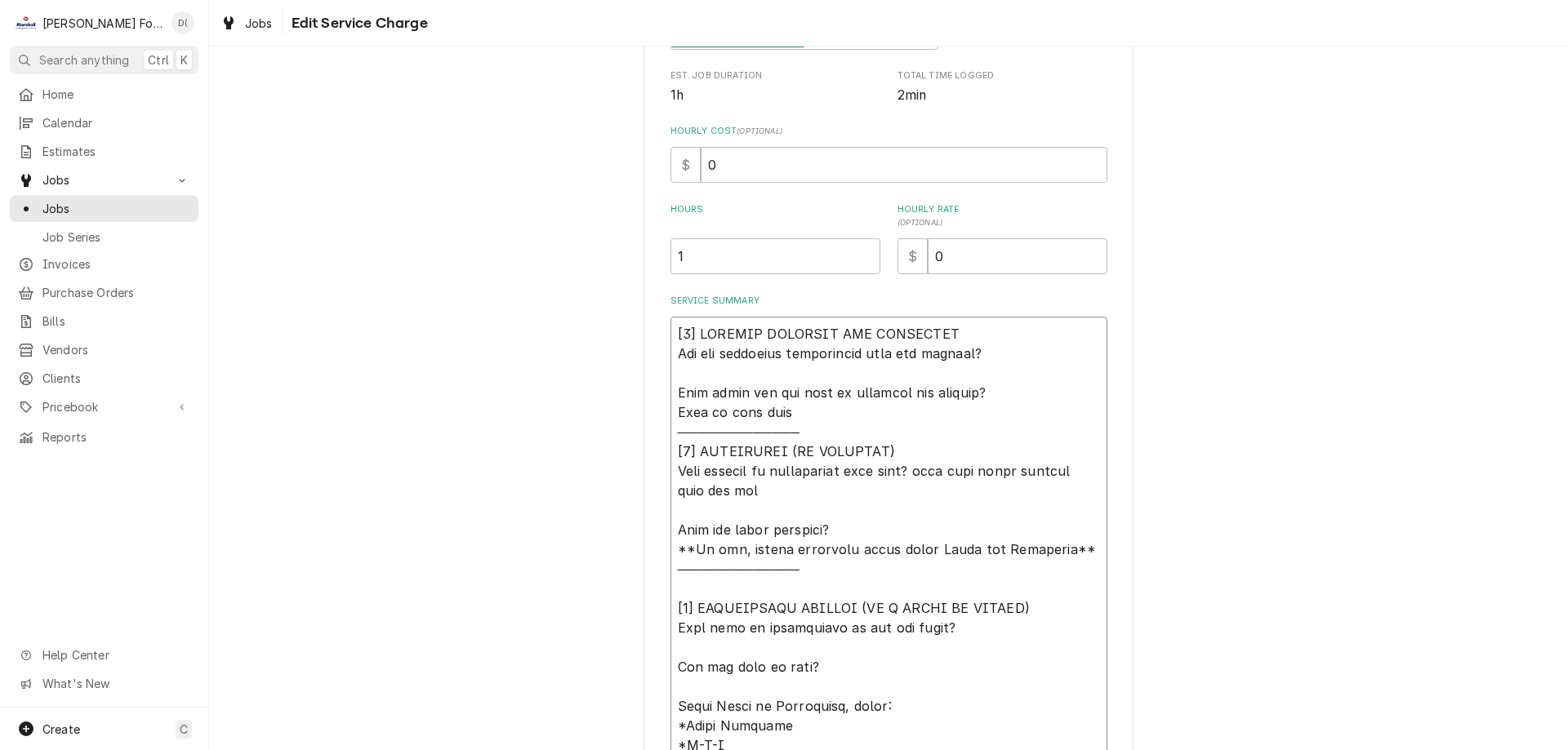
type textarea "[𝟭] 𝗜𝗡𝗜𝗧𝗜𝗔𝗟 𝗙𝗜𝗡𝗗𝗜𝗡𝗚𝗦 𝗔𝗡𝗗 𝗗𝗜𝗔𝗚𝗡𝗢𝗦𝗜𝗦 𝗪𝗮𝘀 𝘁𝗵𝗲 𝗲𝗾𝘂𝗶𝗽𝗺𝗲𝗻𝘁 𝗼𝗽𝗲𝗿𝗮𝘁𝗶𝗼𝗻𝗮𝗹 𝘄𝗵𝗲𝗻 𝘆𝗼𝘂 𝗮𝗿𝗿𝗶𝘃…"
type textarea "x"
type textarea "[𝟭] 𝗜𝗡𝗜𝗧𝗜𝗔𝗟 𝗙𝗜𝗡𝗗𝗜𝗡𝗚𝗦 𝗔𝗡𝗗 𝗗𝗜𝗔𝗚𝗡𝗢𝗦𝗜𝗦 𝗪𝗮𝘀 𝘁𝗵𝗲 𝗲𝗾𝘂𝗶𝗽𝗺𝗲𝗻𝘁 𝗼𝗽𝗲𝗿𝗮𝘁𝗶𝗼𝗻𝗮𝗹 𝘄𝗵𝗲𝗻 𝘆𝗼𝘂 𝗮𝗿𝗿𝗶𝘃…"
type textarea "x"
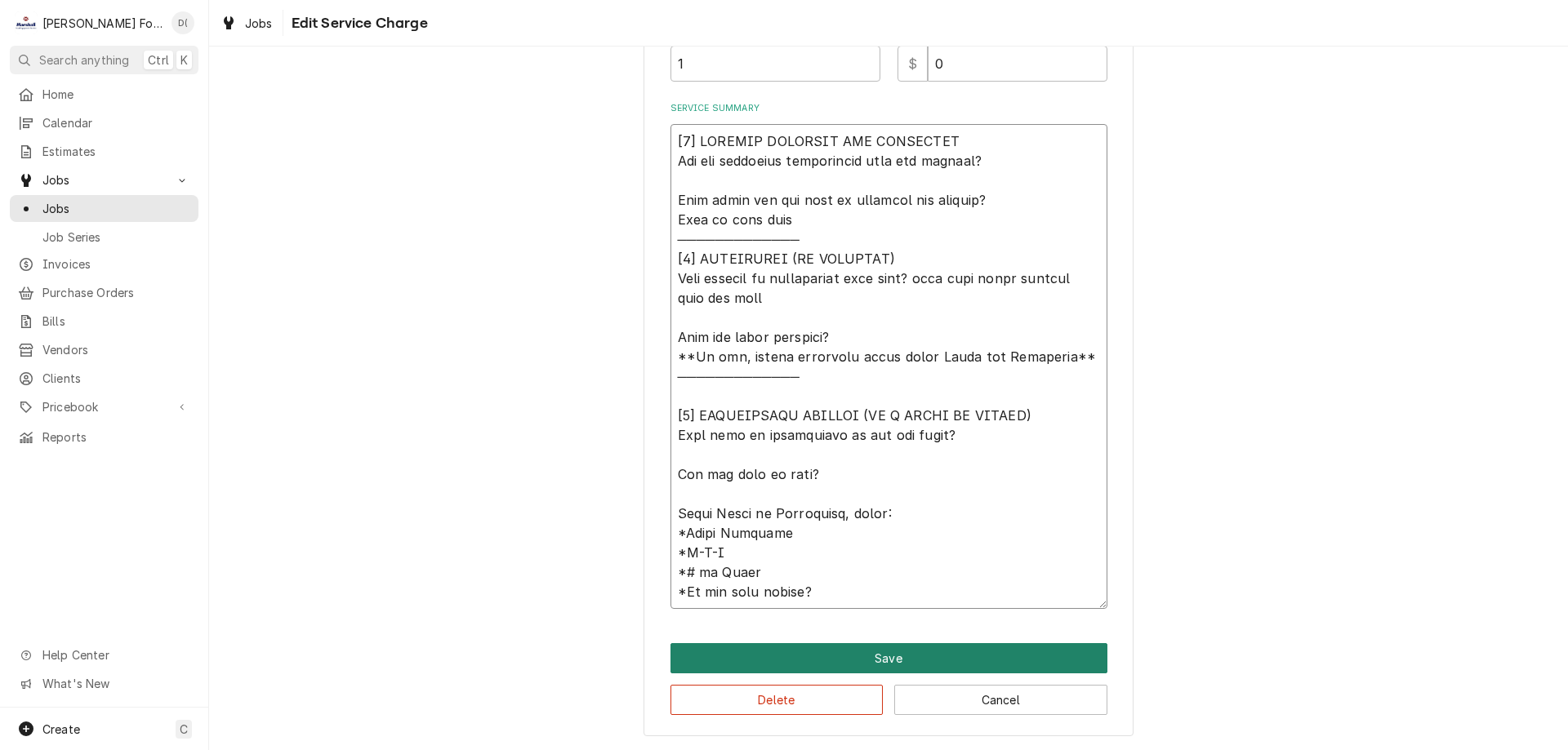
type textarea "[𝟭] 𝗜𝗡𝗜𝗧𝗜𝗔𝗟 𝗙𝗜𝗡𝗗𝗜𝗡𝗚𝗦 𝗔𝗡𝗗 𝗗𝗜𝗔𝗚𝗡𝗢𝗦𝗜𝗦 𝗪𝗮𝘀 𝘁𝗵𝗲 𝗲𝗾𝘂𝗶𝗽𝗺𝗲𝗻𝘁 𝗼𝗽𝗲𝗿𝗮𝘁𝗶𝗼𝗻𝗮𝗹 𝘄𝗵𝗲𝗻 𝘆𝗼𝘂 𝗮𝗿𝗿𝗶𝘃…"
click at [873, 654] on button "Save" at bounding box center [889, 658] width 437 height 30
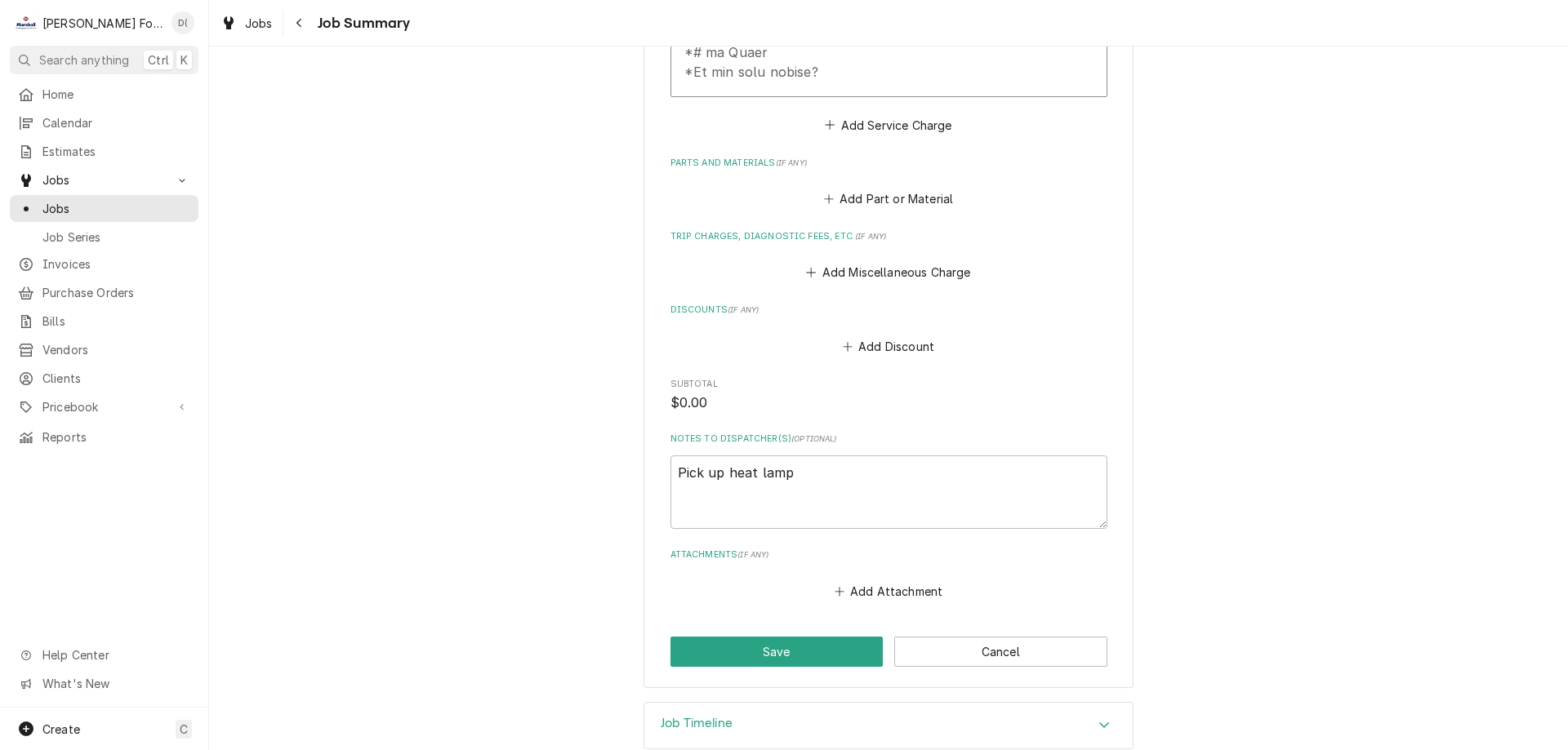
scroll to position [1071, 0]
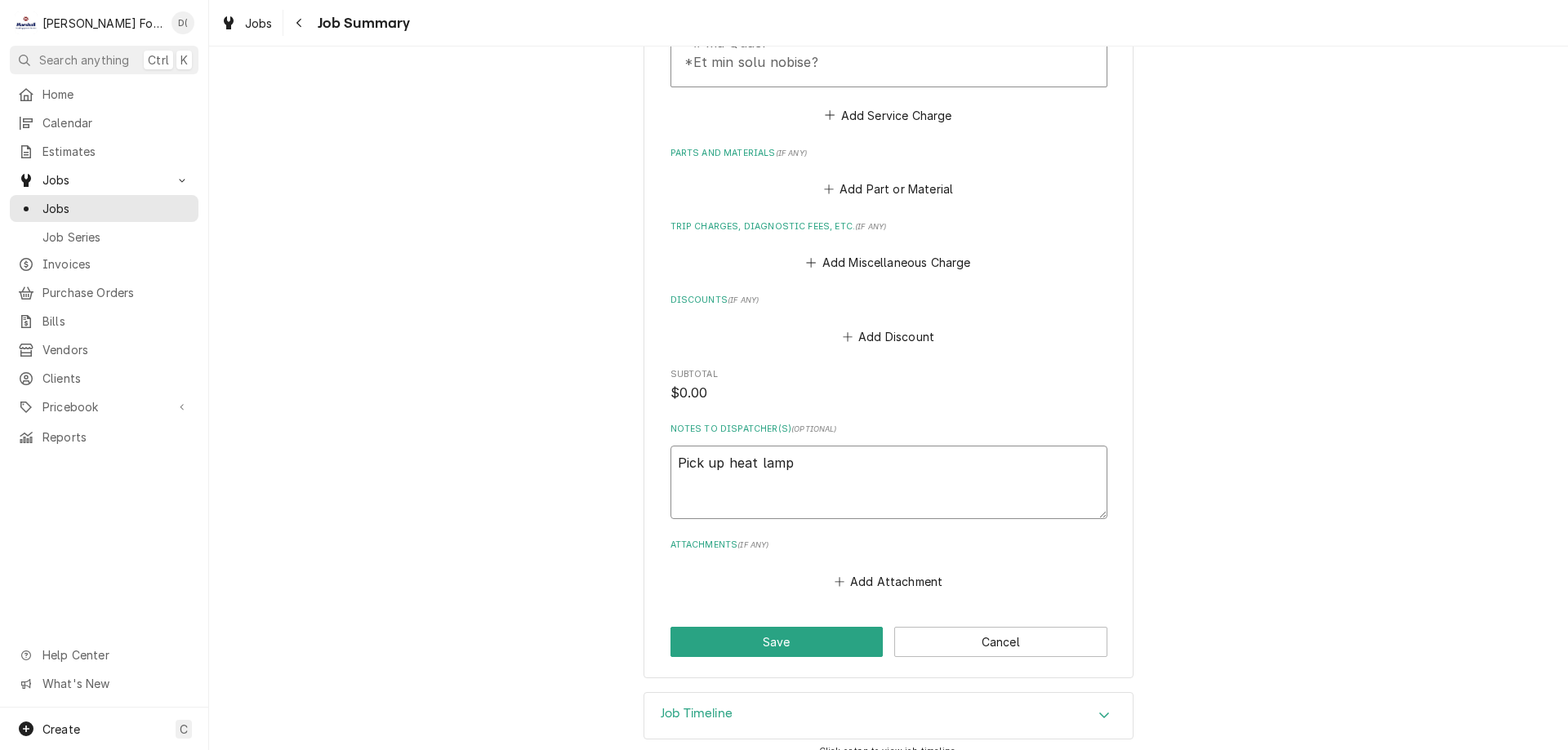
click at [831, 456] on textarea "Pick up heat lamp" at bounding box center [889, 482] width 437 height 74
type textarea "x"
type textarea "Pick up heat lamp"
type textarea "x"
type textarea "Pick up heat lamp"
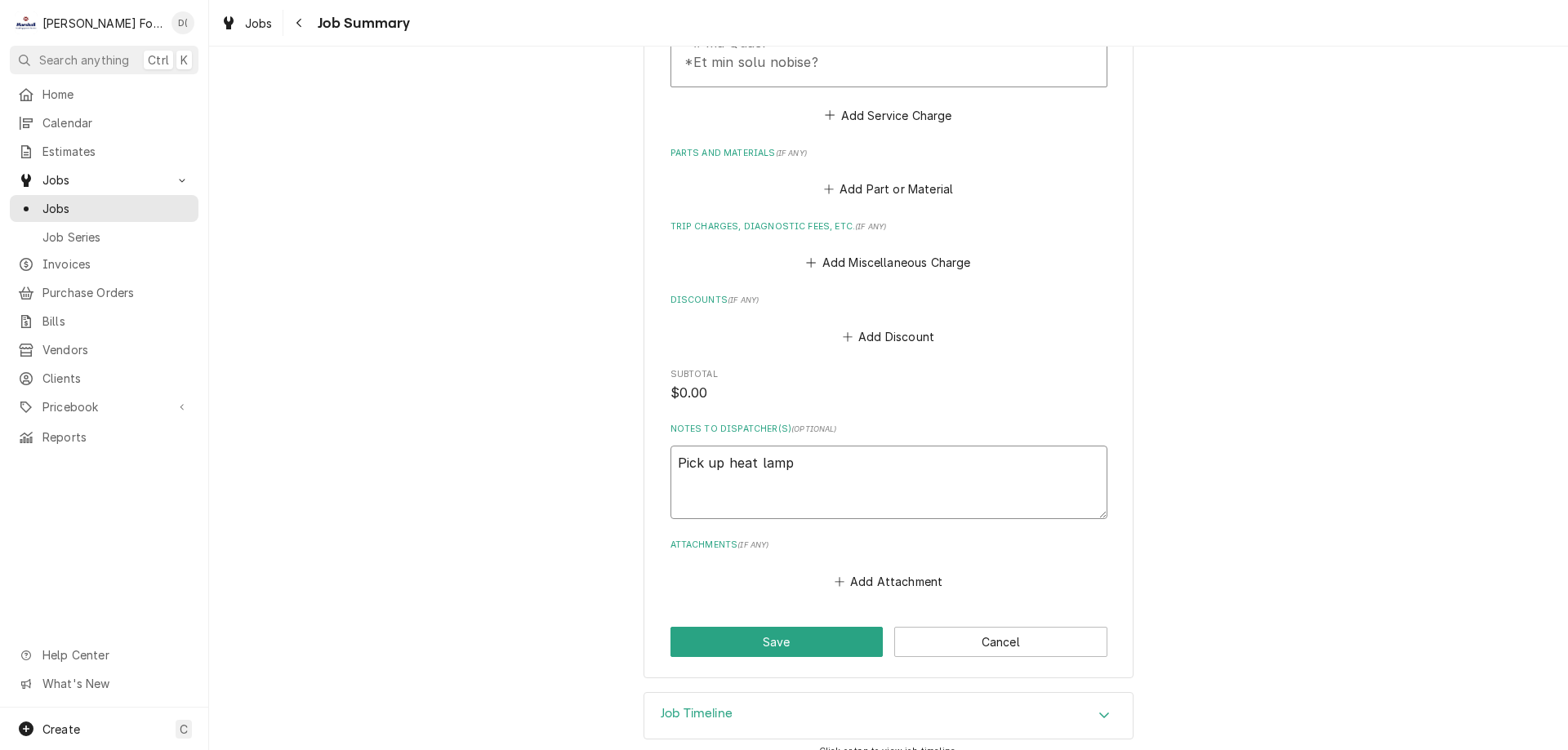
type textarea "x"
type textarea "Pick up heat lamp 2"
type textarea "x"
type textarea "Pick up heat lamp 2"
type textarea "x"
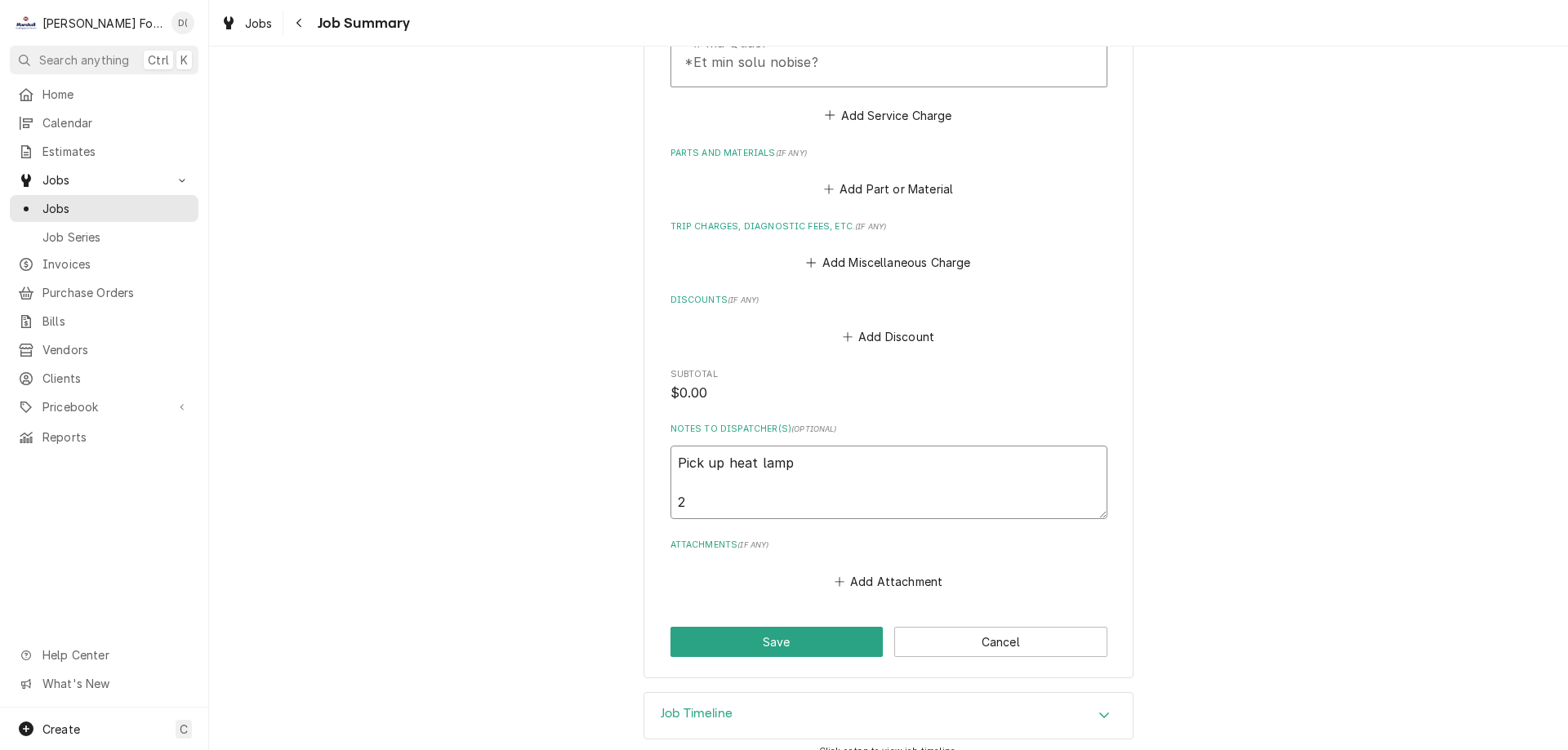
type textarea "Pick up heat lamp 2 s"
type textarea "x"
type textarea "Pick up heat lamp 2 sp"
type textarea "x"
type textarea "Pick up heat lamp 2 spo"
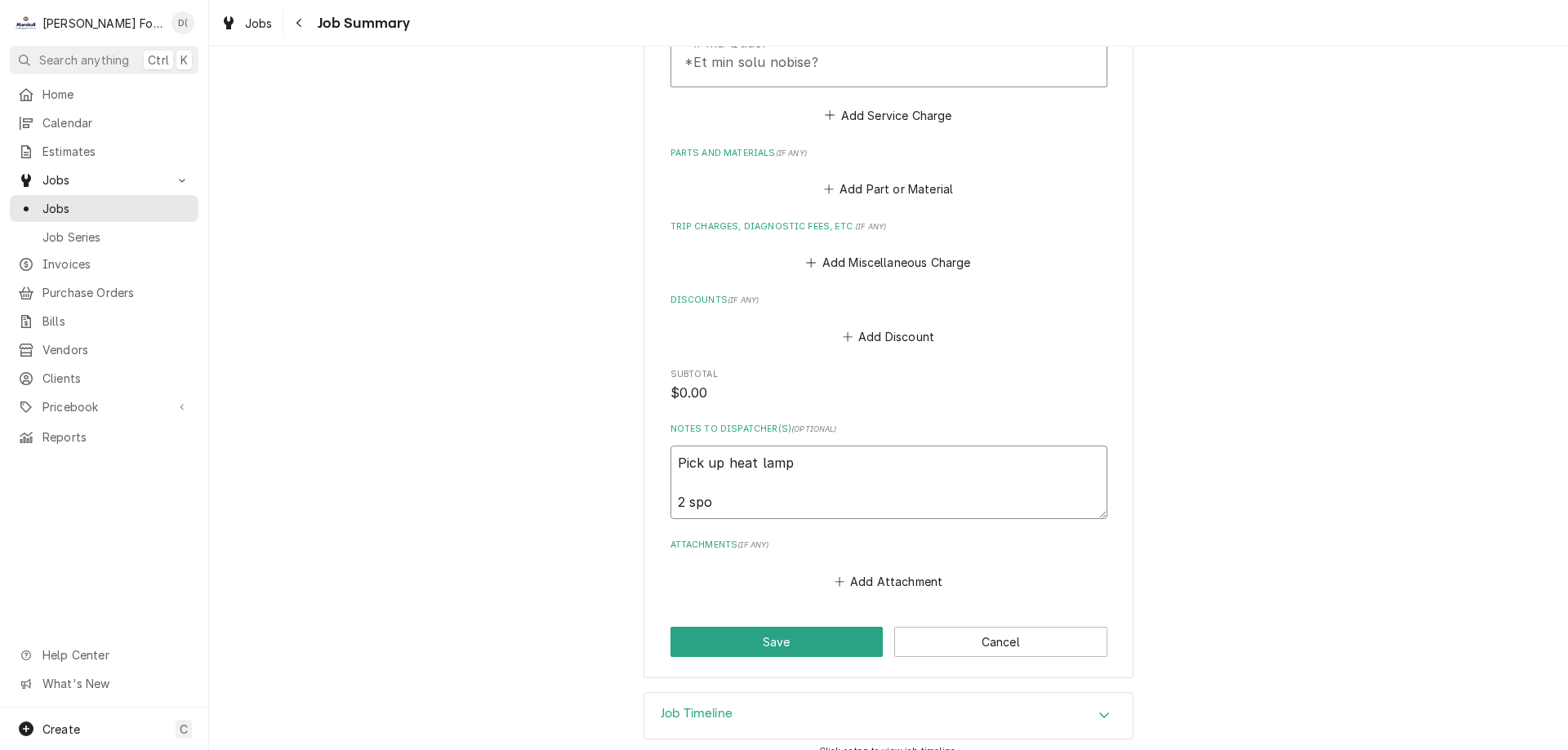
type textarea "x"
type textarea "Pick up heat lamp 2 sp"
type textarea "x"
type textarea "Pick up heat lamp 2 s"
type textarea "x"
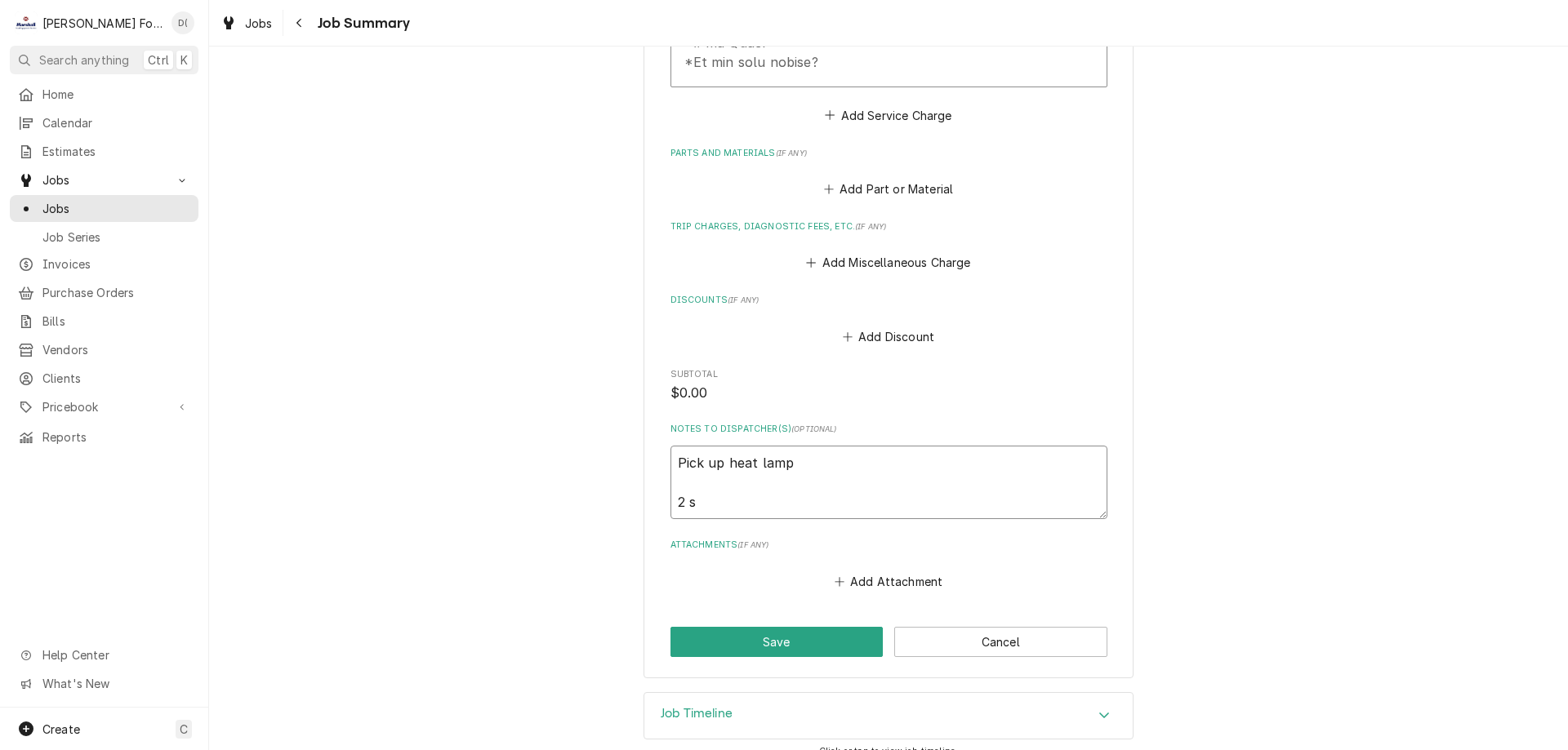
type textarea "Pick up heat lamp 2 so"
type textarea "x"
type textarea "Pick up heat lamp 2 soc"
type textarea "x"
type textarea "Pick up heat lamp 2 sock"
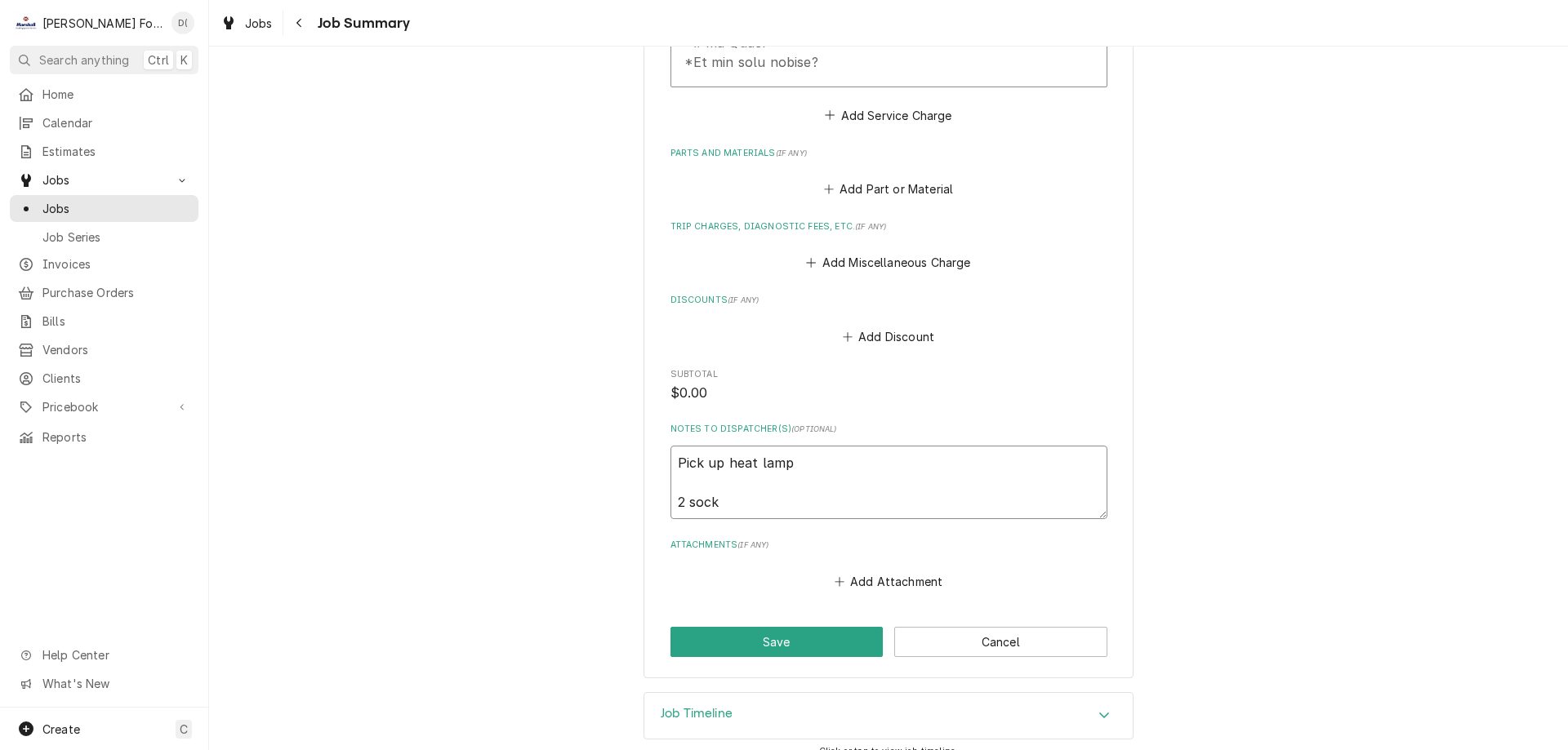
type textarea "x"
type textarea "Pick up heat lamp 2 socke"
type textarea "x"
type textarea "Pick up heat lamp 2 socket"
type textarea "x"
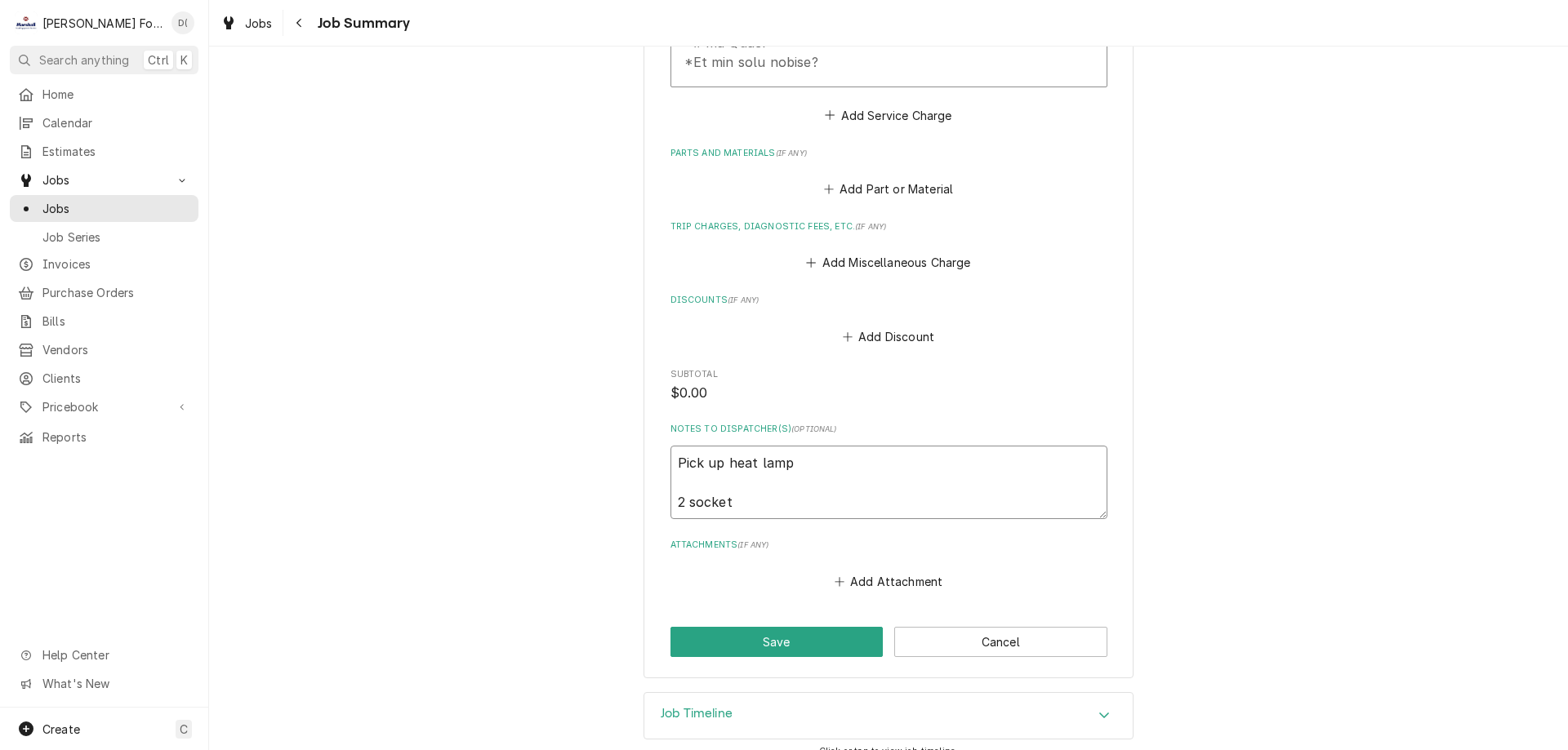
type textarea "Pick up heat lamp 2 sockets"
type textarea "x"
type textarea "Pick up heat lamp 2 sockets"
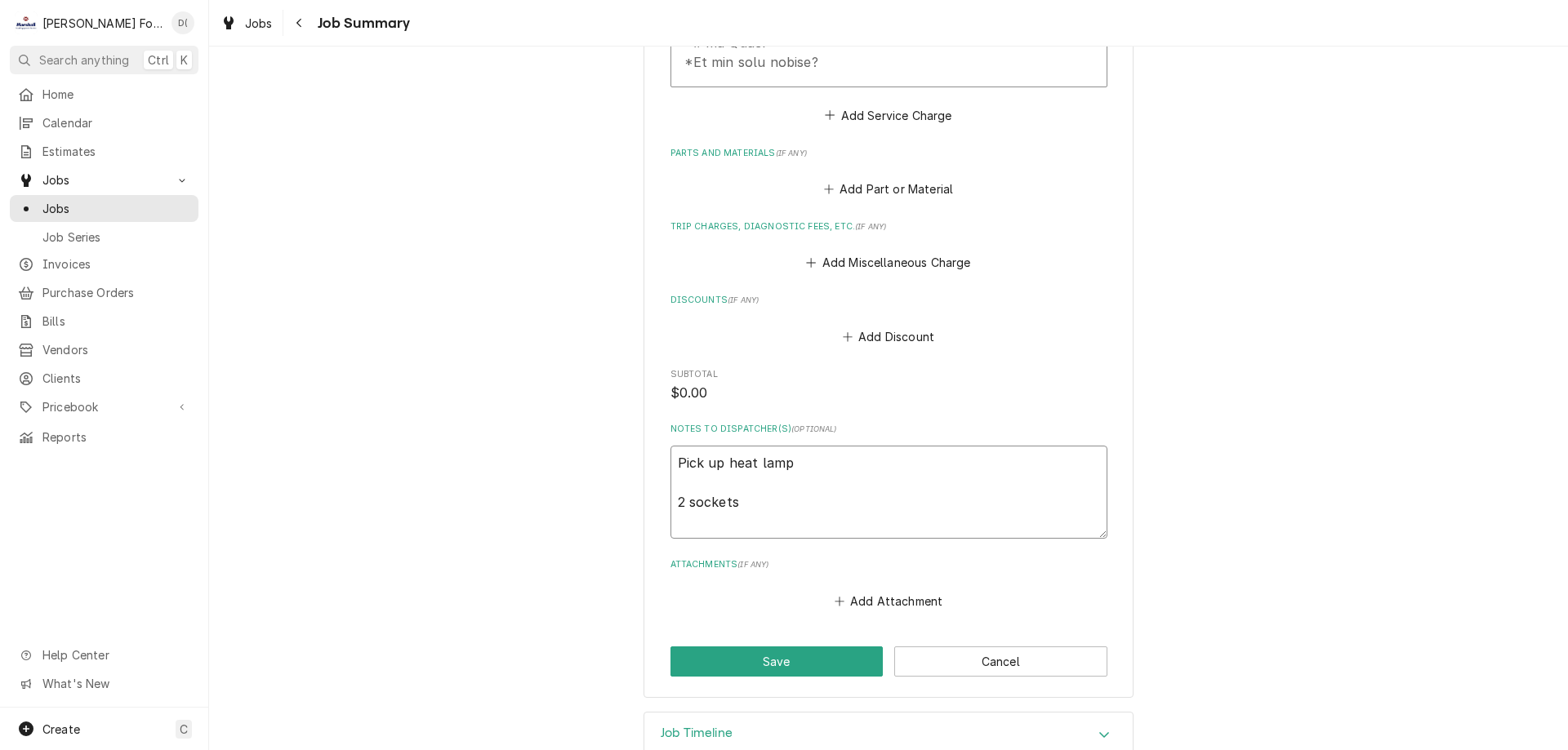
type textarea "x"
type textarea "Pick up heat lamp 2 sockets 1"
type textarea "x"
type textarea "Pick up heat lamp 2 sockets 10"
type textarea "x"
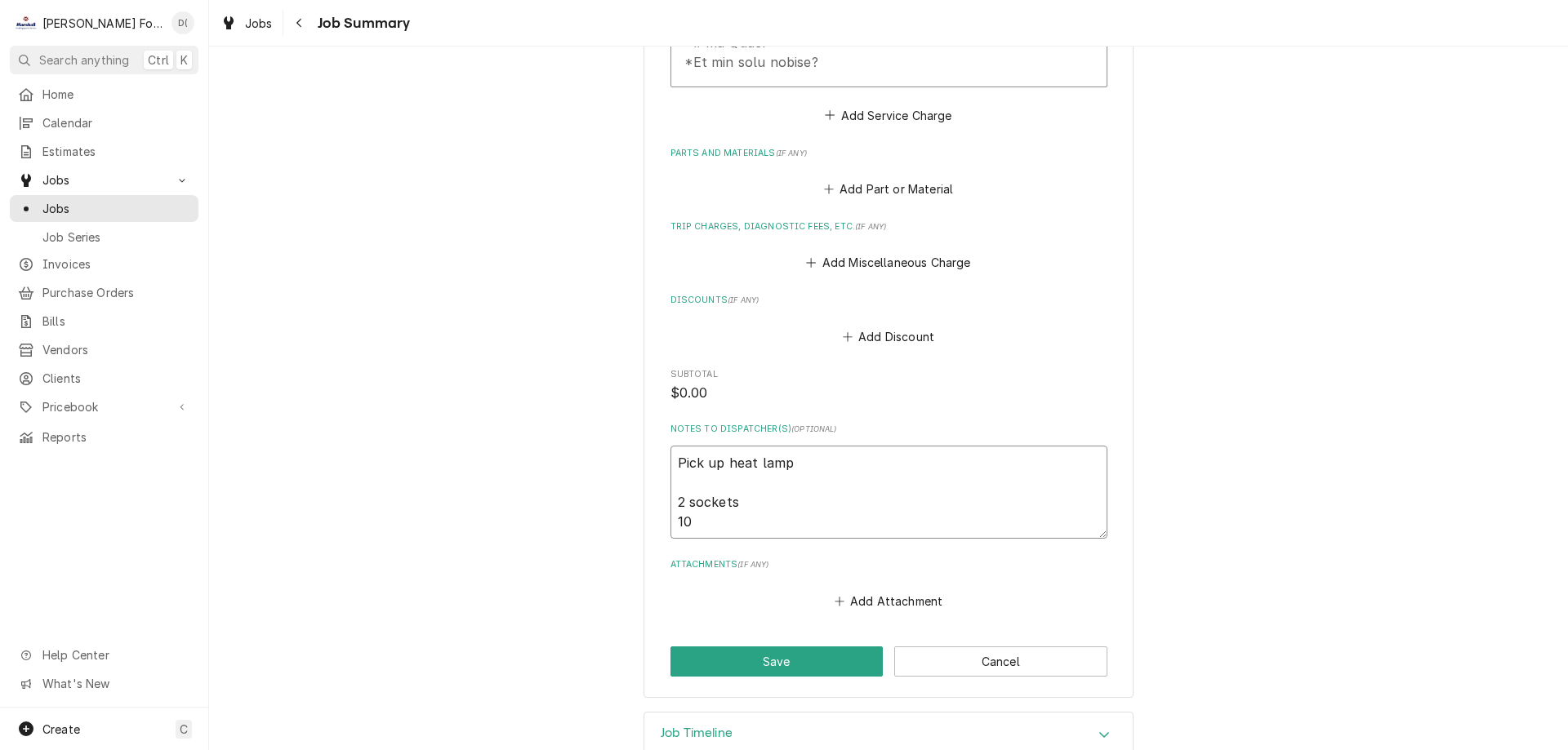
type textarea "Pick up heat lamp 2 sockets 10f"
type textarea "x"
type textarea "Pick up heat lamp 2 sockets 10ft"
type textarea "x"
type textarea "Pick up heat lamp 2 sockets 10ft"
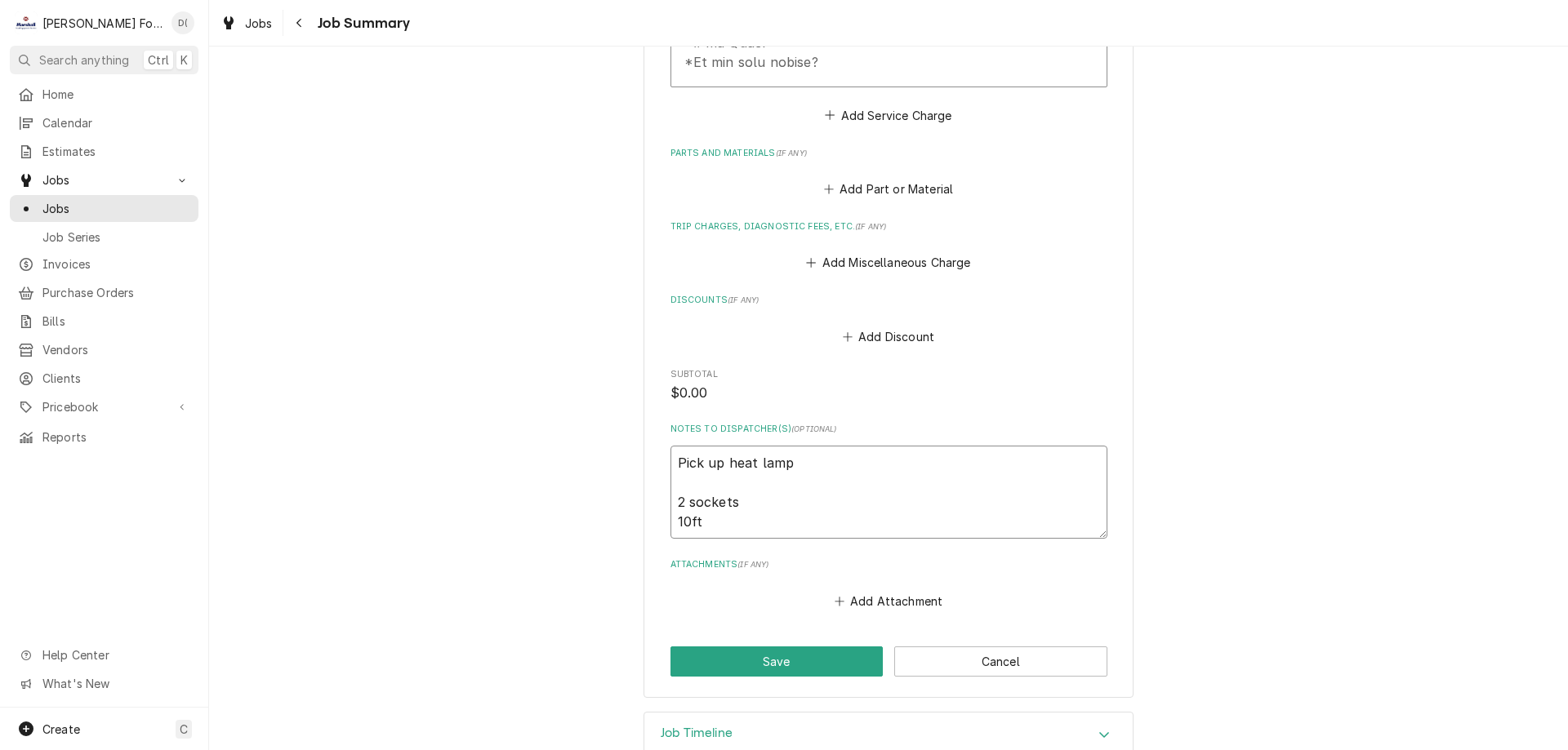
type textarea "x"
type textarea "Pick up heat lamp 2 sockets 10ft w"
type textarea "x"
type textarea "Pick up heat lamp 2 sockets 10ft wi"
type textarea "x"
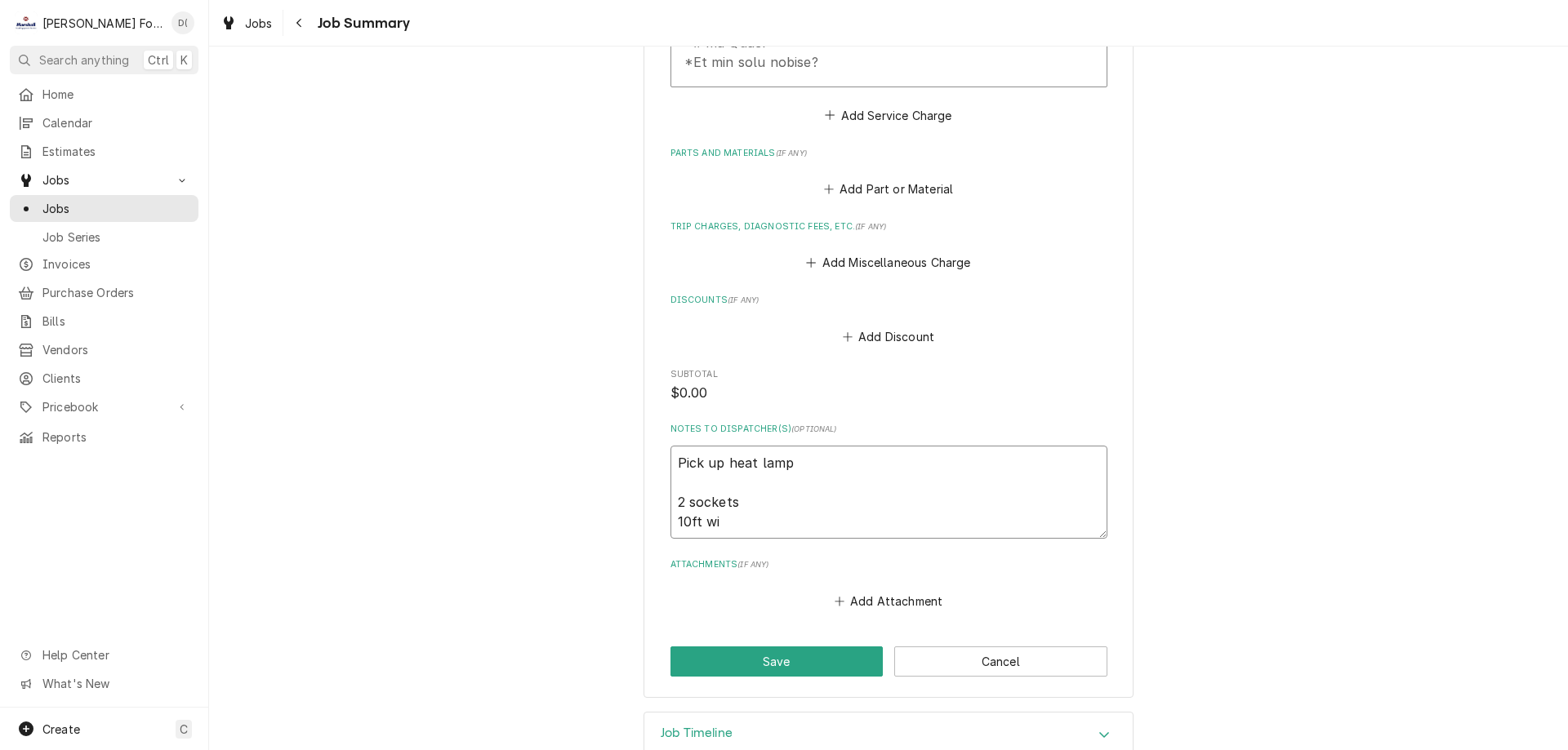
type textarea "Pick up heat lamp 2 sockets 10ft wir"
type textarea "x"
type textarea "Pick up heat lamp 2 sockets 10ft wire"
type textarea "x"
type textarea "Pick up heat lamp 2 sockets 10ft wire"
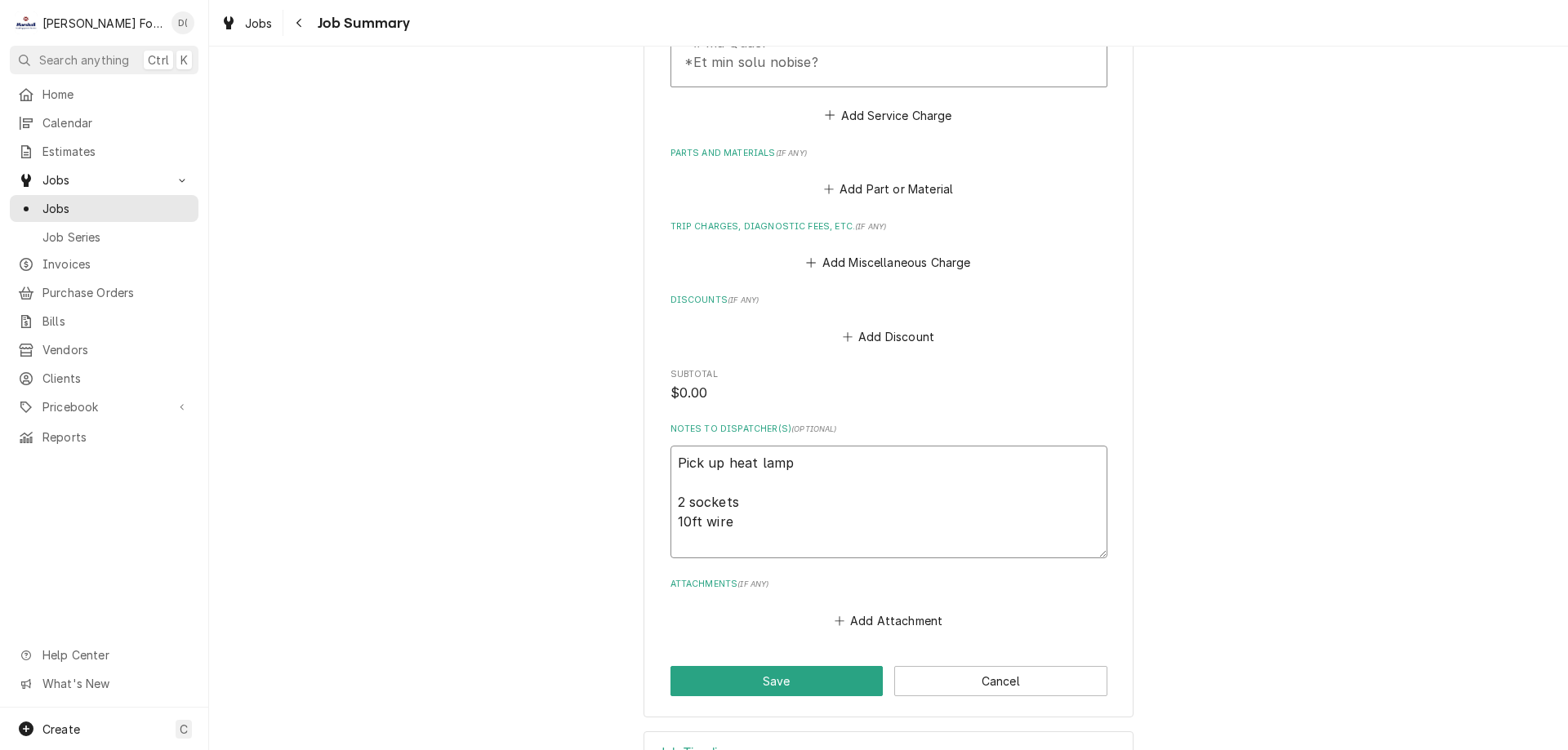
type textarea "x"
type textarea "Pick up heat lamp 2 sockets 10ft wire 1"
type textarea "x"
type textarea "Pick up heat lamp 2 sockets 10ft wire 1"
type textarea "x"
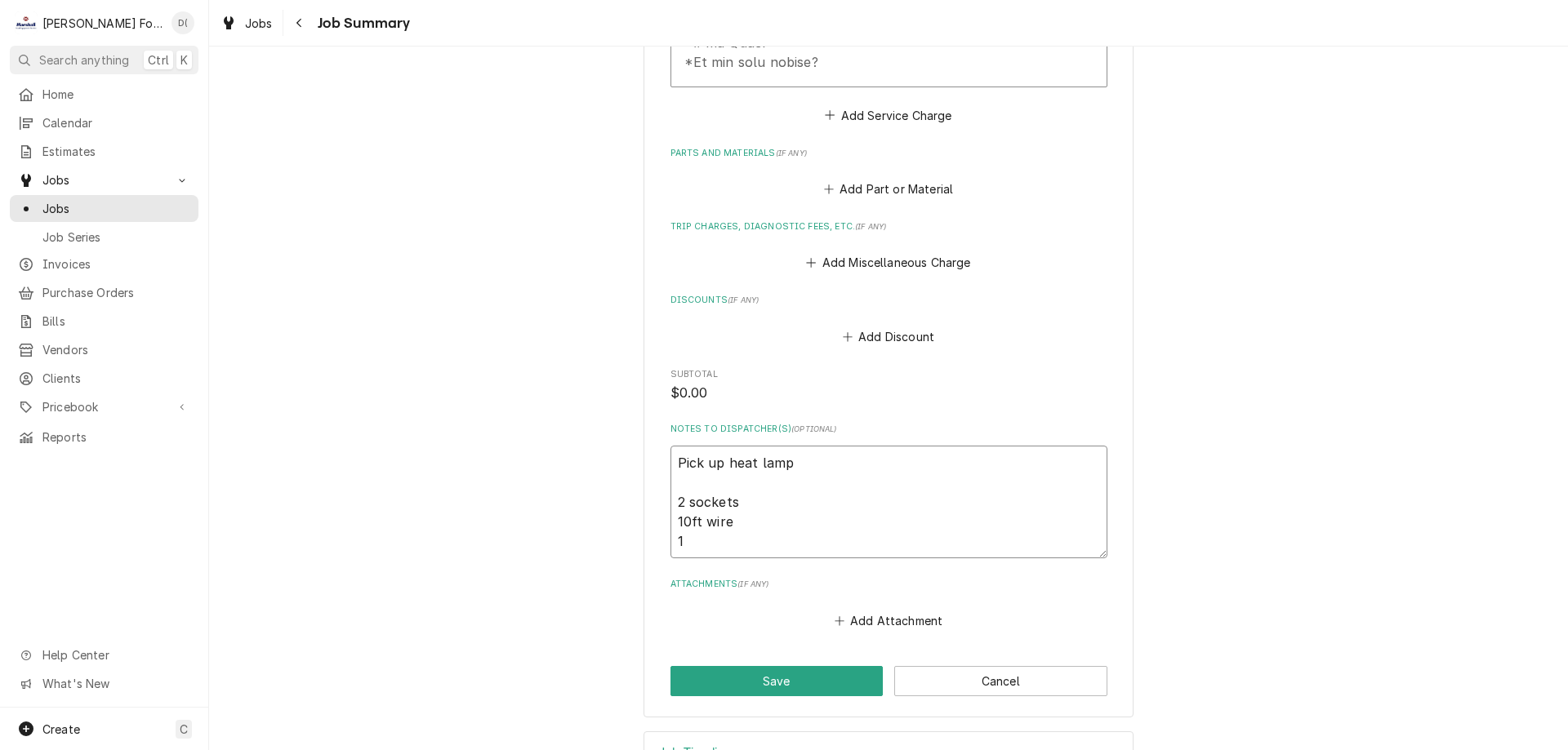
type textarea "Pick up heat lamp 2 sockets 10ft wire 1 p"
type textarea "x"
type textarea "Pick up heat lamp 2 sockets 10ft wire 1 po"
type textarea "x"
type textarea "Pick up heat lamp 2 sockets 10ft wire 1 pow"
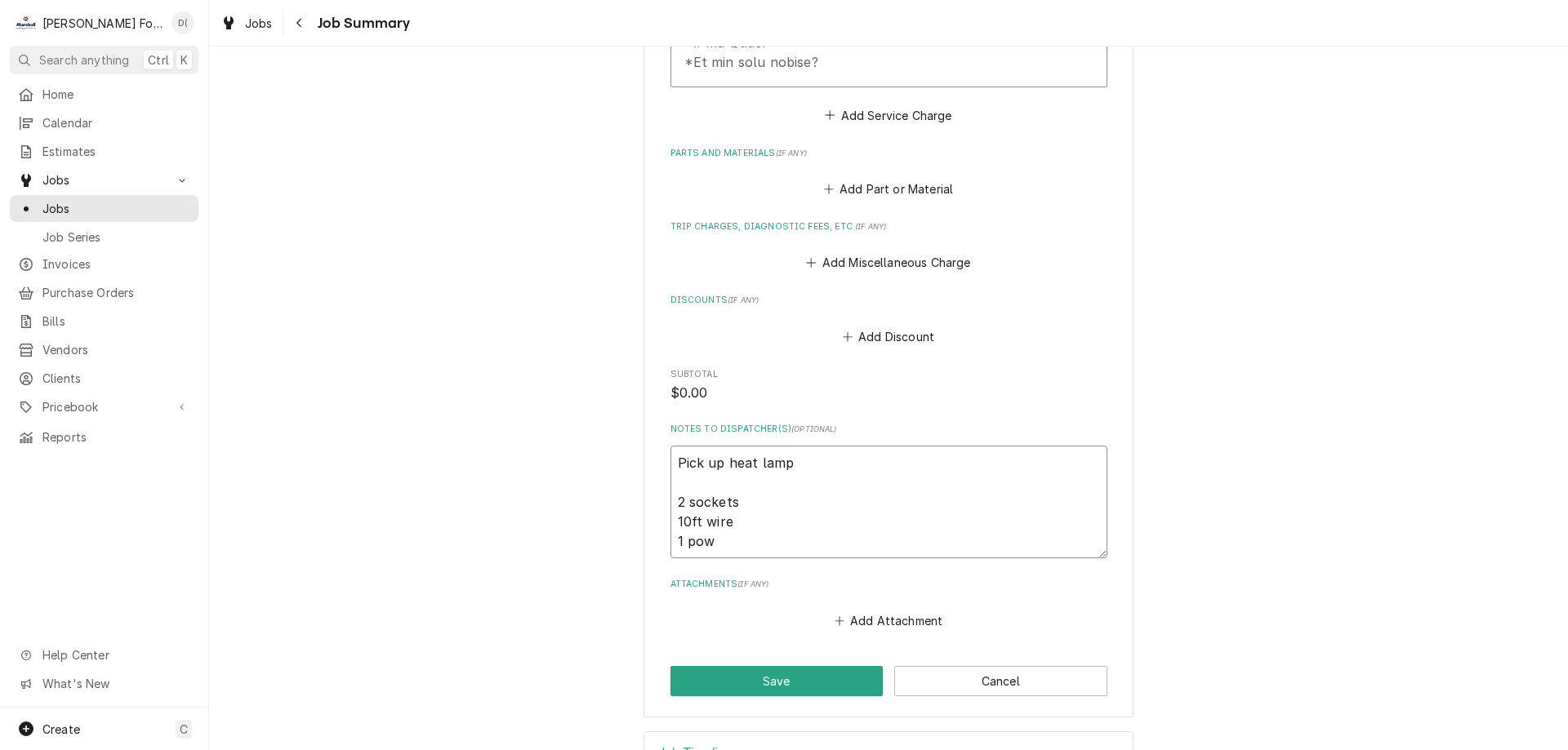
type textarea "x"
type textarea "Pick up heat lamp 2 sockets 10ft wire 1 powe"
type textarea "x"
type textarea "Pick up heat lamp 2 sockets 10ft wire 1 power"
type textarea "x"
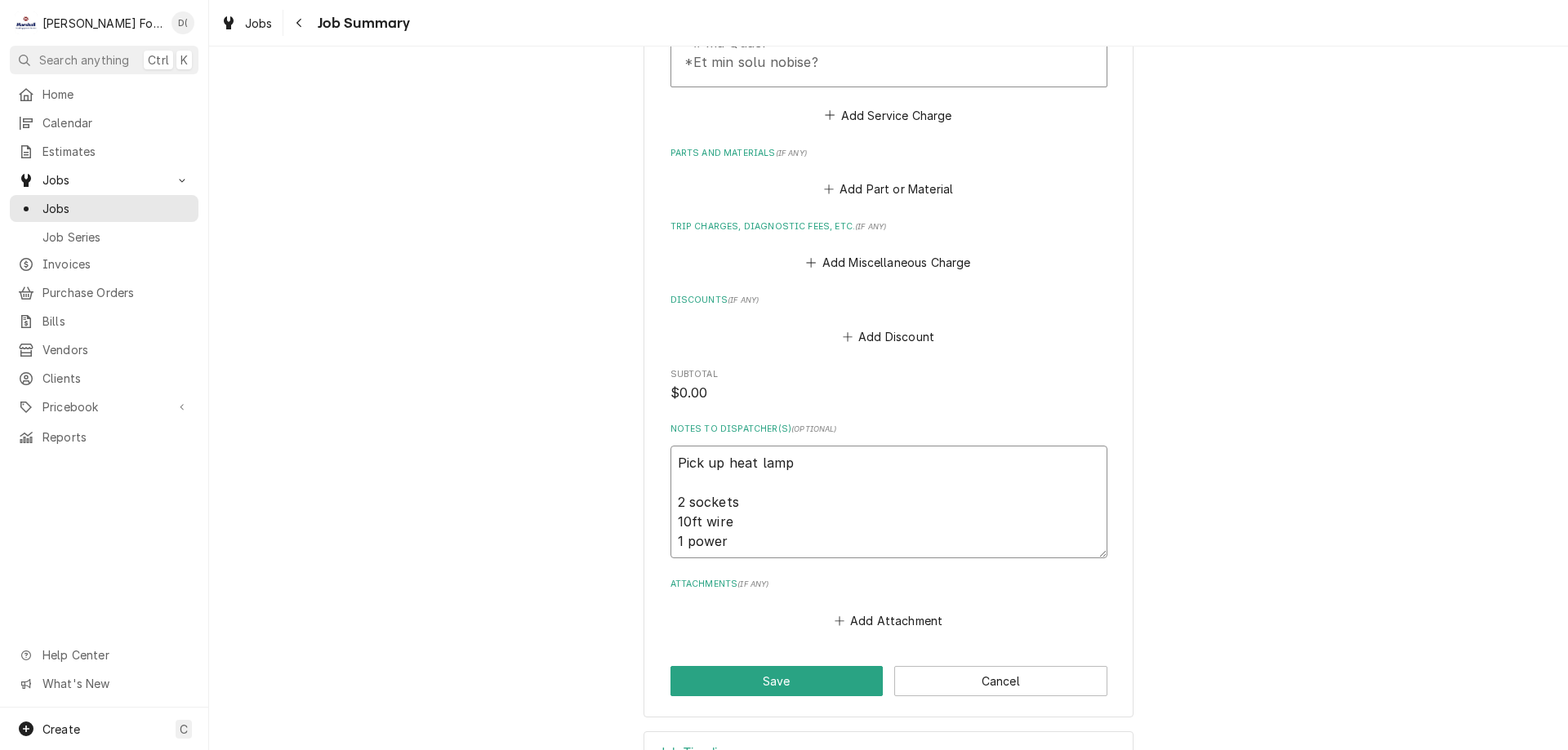
type textarea "Pick up heat lamp 2 sockets 10ft wire 1 power"
type textarea "x"
type textarea "Pick up heat lamp 2 sockets 10ft wire 1 power c"
type textarea "x"
type textarea "Pick up heat lamp 2 sockets 10ft wire 1 power co"
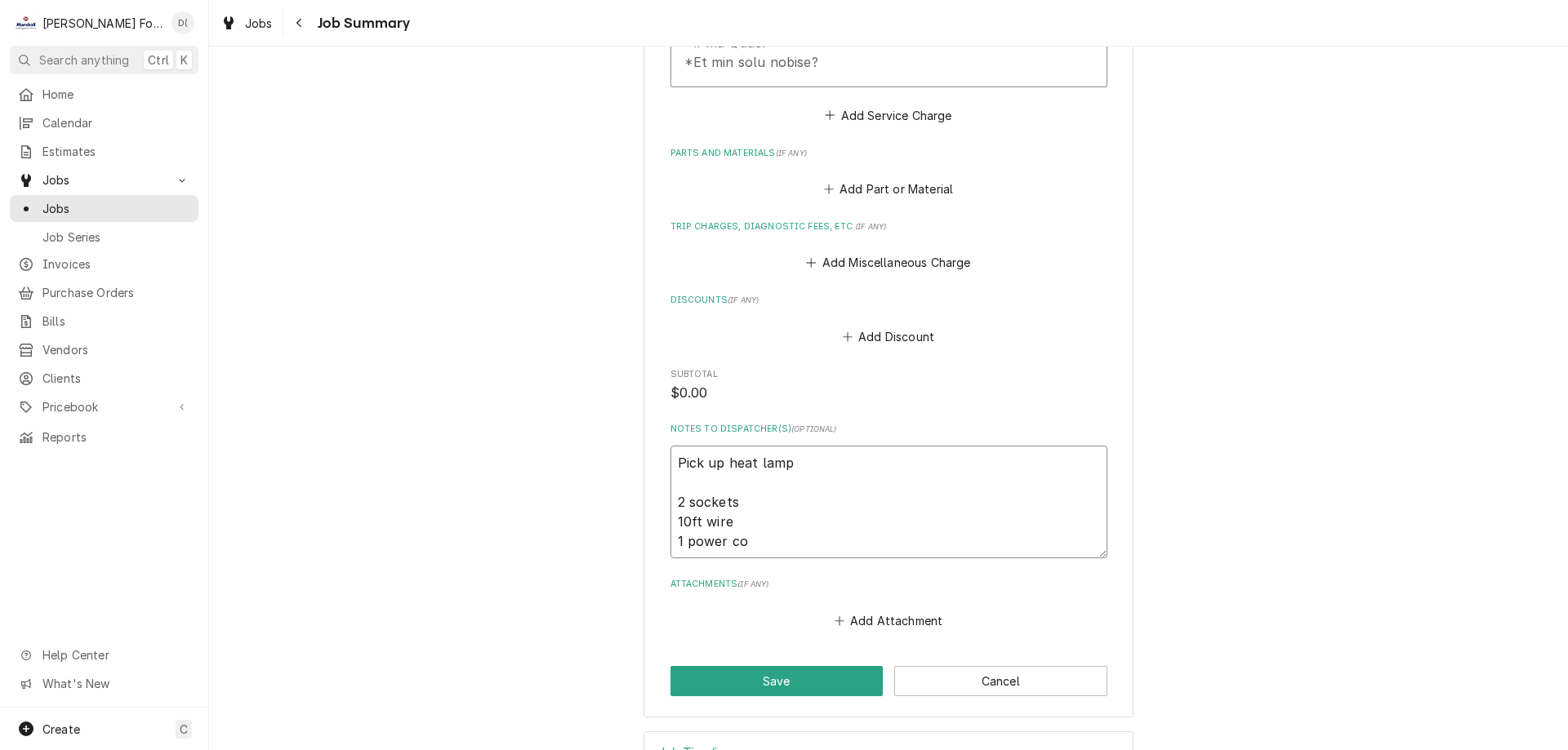
type textarea "x"
type textarea "Pick up heat lamp 2 sockets 10ft wire 1 power cor"
type textarea "x"
type textarea "Pick up heat lamp 2 sockets 10ft wire 1 power cord"
type textarea "x"
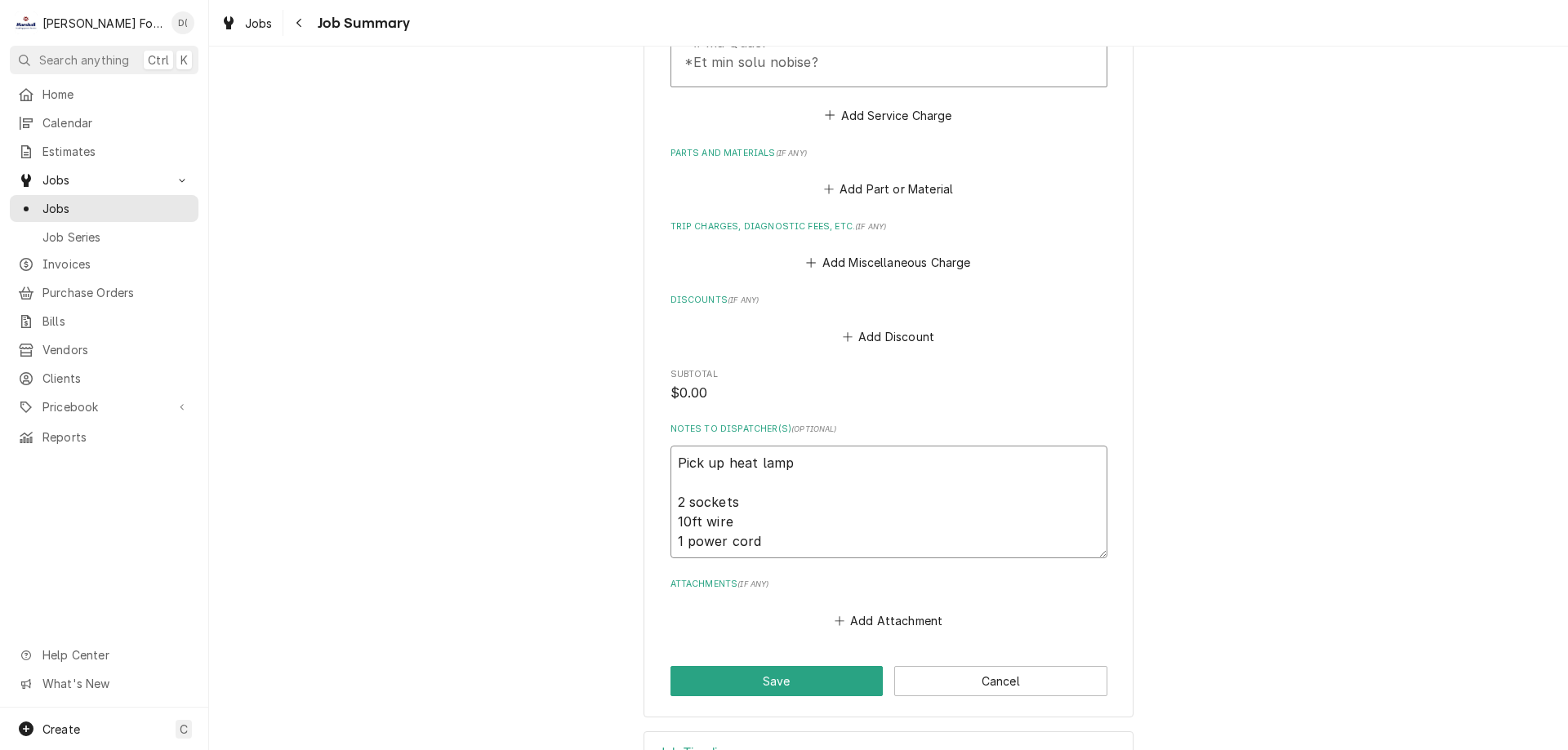
type textarea "Pick up heat lamp 2 sockets 10ft wire 1 power cord"
type textarea "x"
type textarea "Pick up heat lamp 2 sockets 10ft wire 1 power cord 1"
type textarea "x"
type textarea "Pick up heat lamp 2 sockets 10ft wire 1 power cord 12"
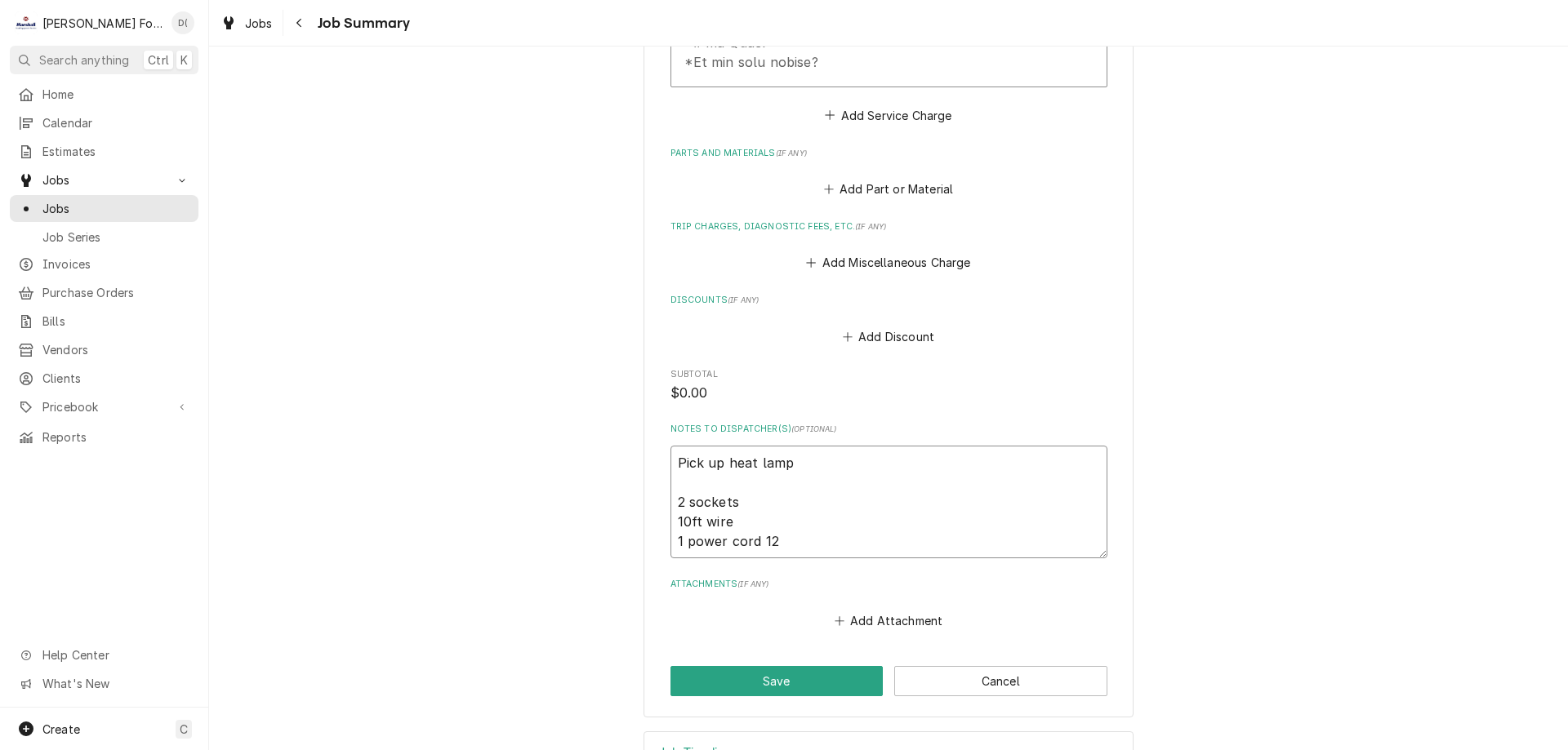
type textarea "x"
type textarea "Pick up heat lamp 2 sockets 10ft wire 1 power cord 120"
type textarea "x"
type textarea "Pick up heat lamp 2 sockets 10ft wire 1 power cord 120v"
type textarea "x"
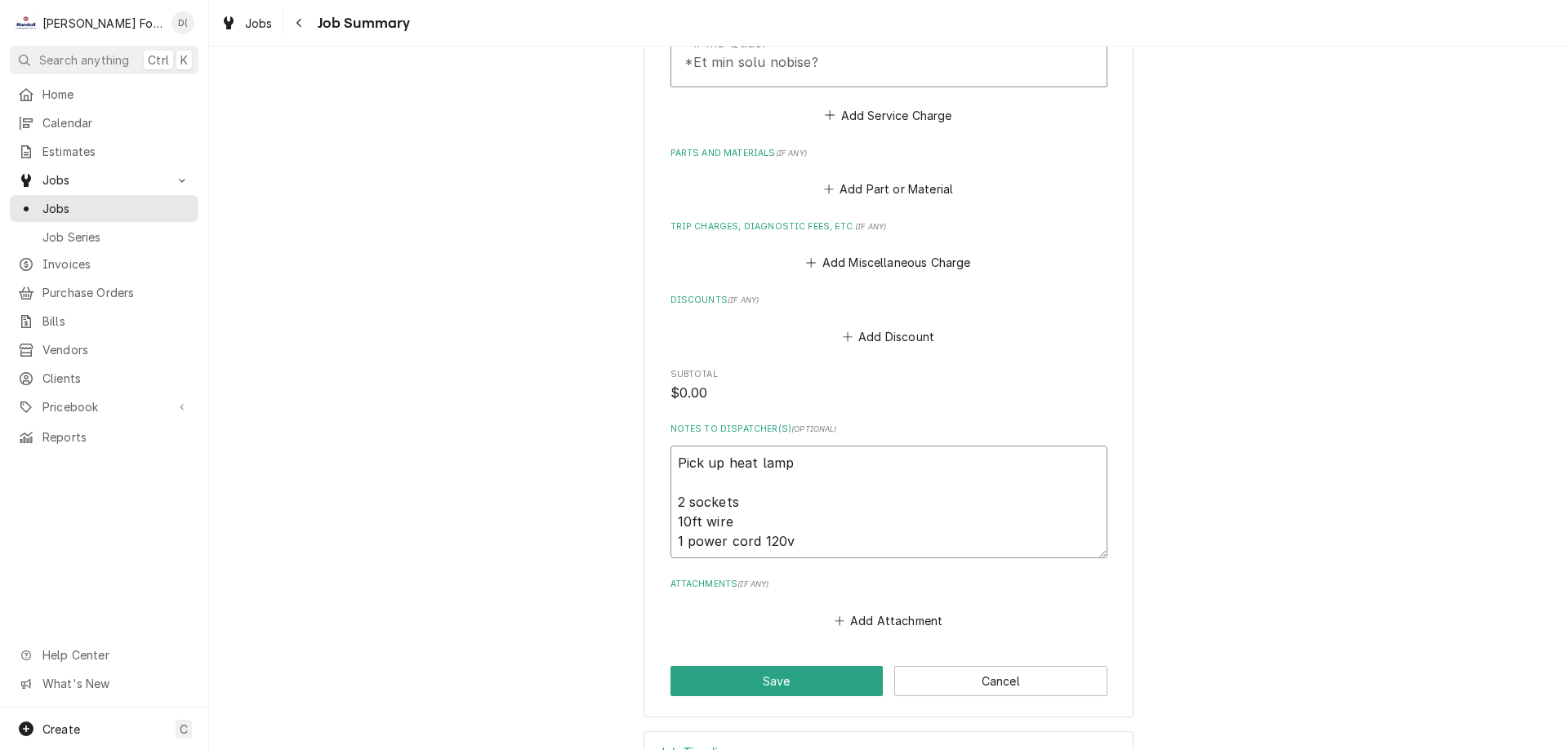
type textarea "Pick up heat lamp 2 sockets 10ft wire 1 power cord 120v"
type textarea "x"
type textarea "Pick up heat lamp 2 sockets 10ft wire 1 power cord 120v 1"
type textarea "x"
type textarea "Pick up heat lamp 2 sockets 10ft wire 1 power cord 120v 15"
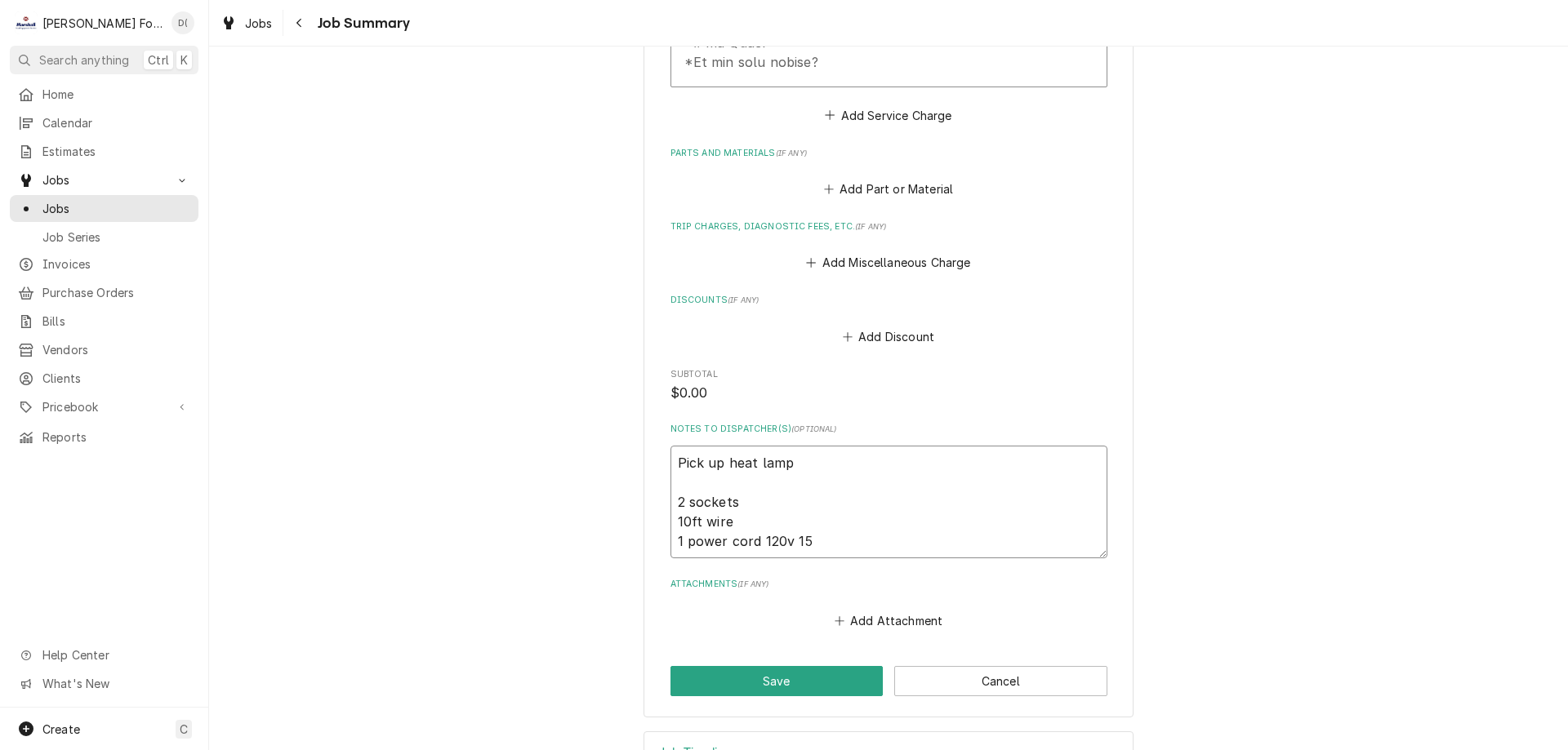
type textarea "x"
type textarea "Pick up heat lamp 2 sockets 10ft wire 1 power cord 120v 15a"
click at [751, 666] on button "Save" at bounding box center [777, 681] width 213 height 30
type textarea "x"
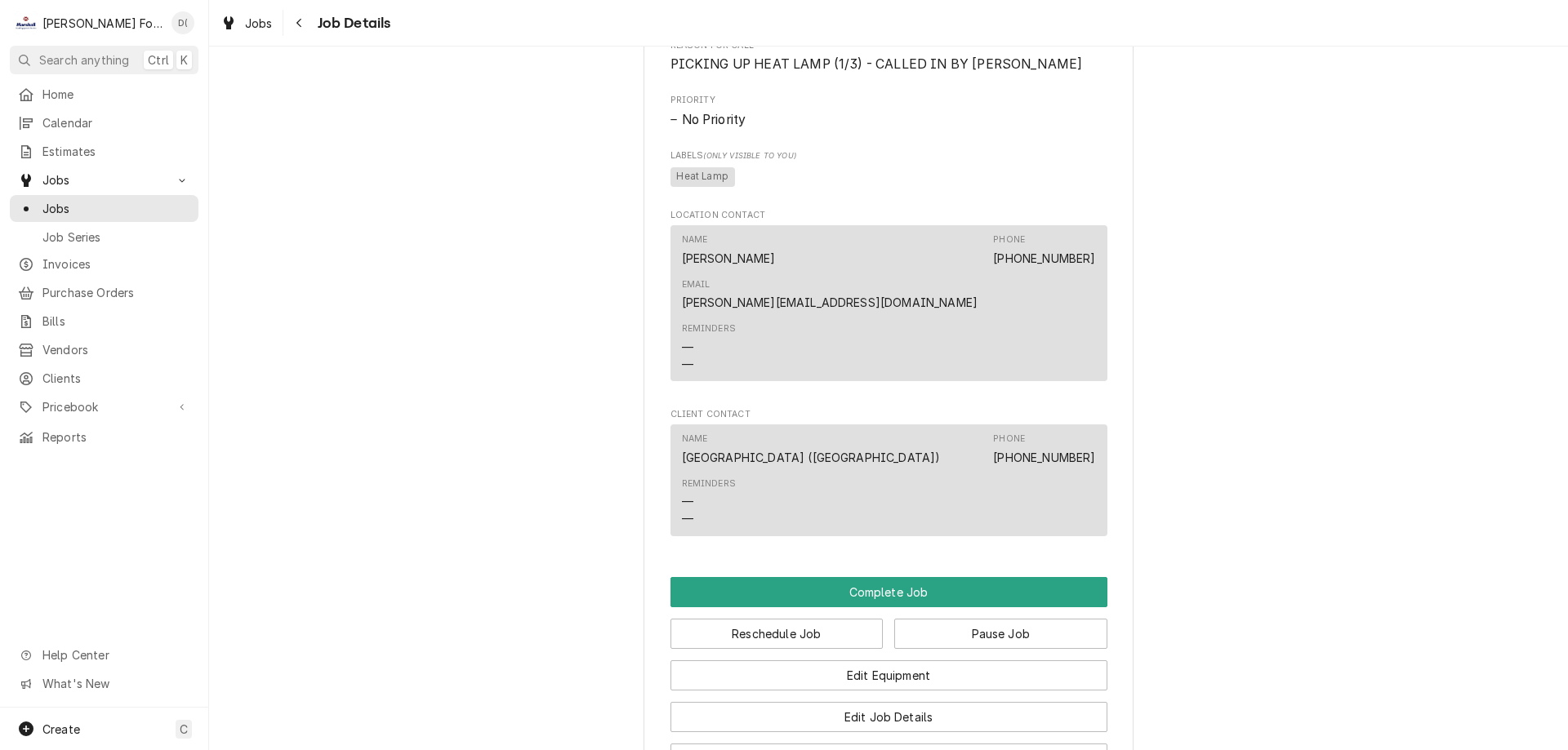
scroll to position [3756, 0]
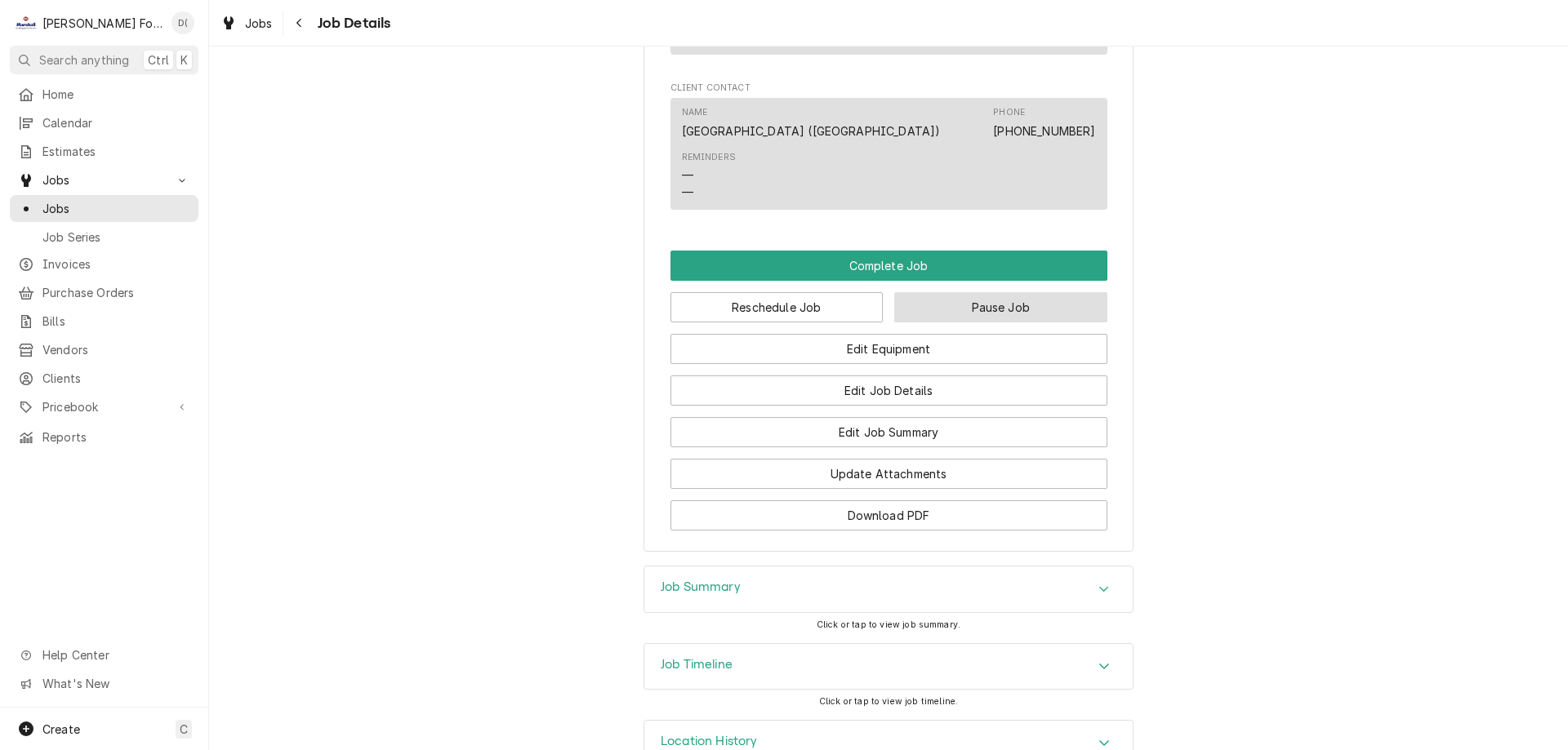
click at [984, 298] on button "Pause Job" at bounding box center [1001, 307] width 213 height 30
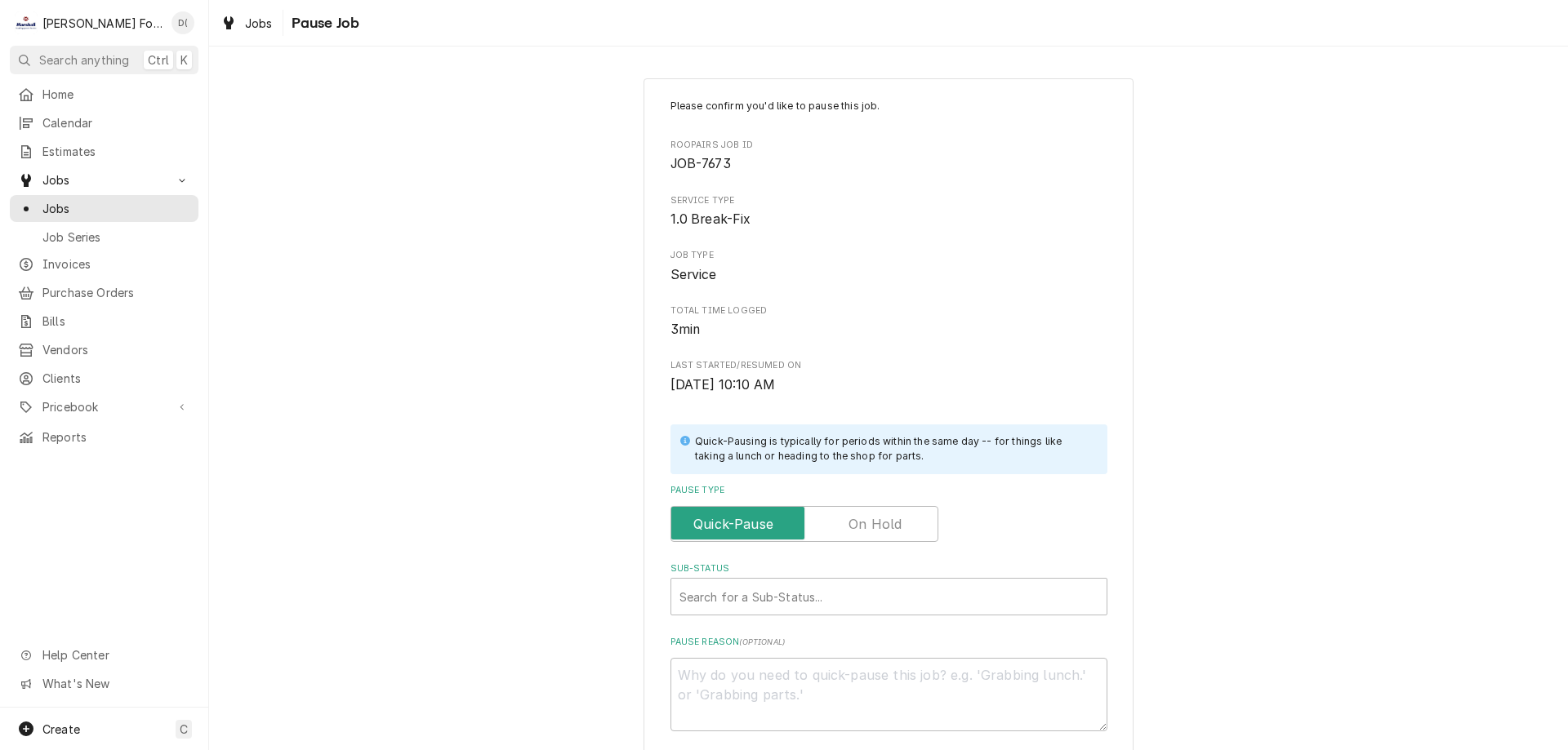
scroll to position [164, 0]
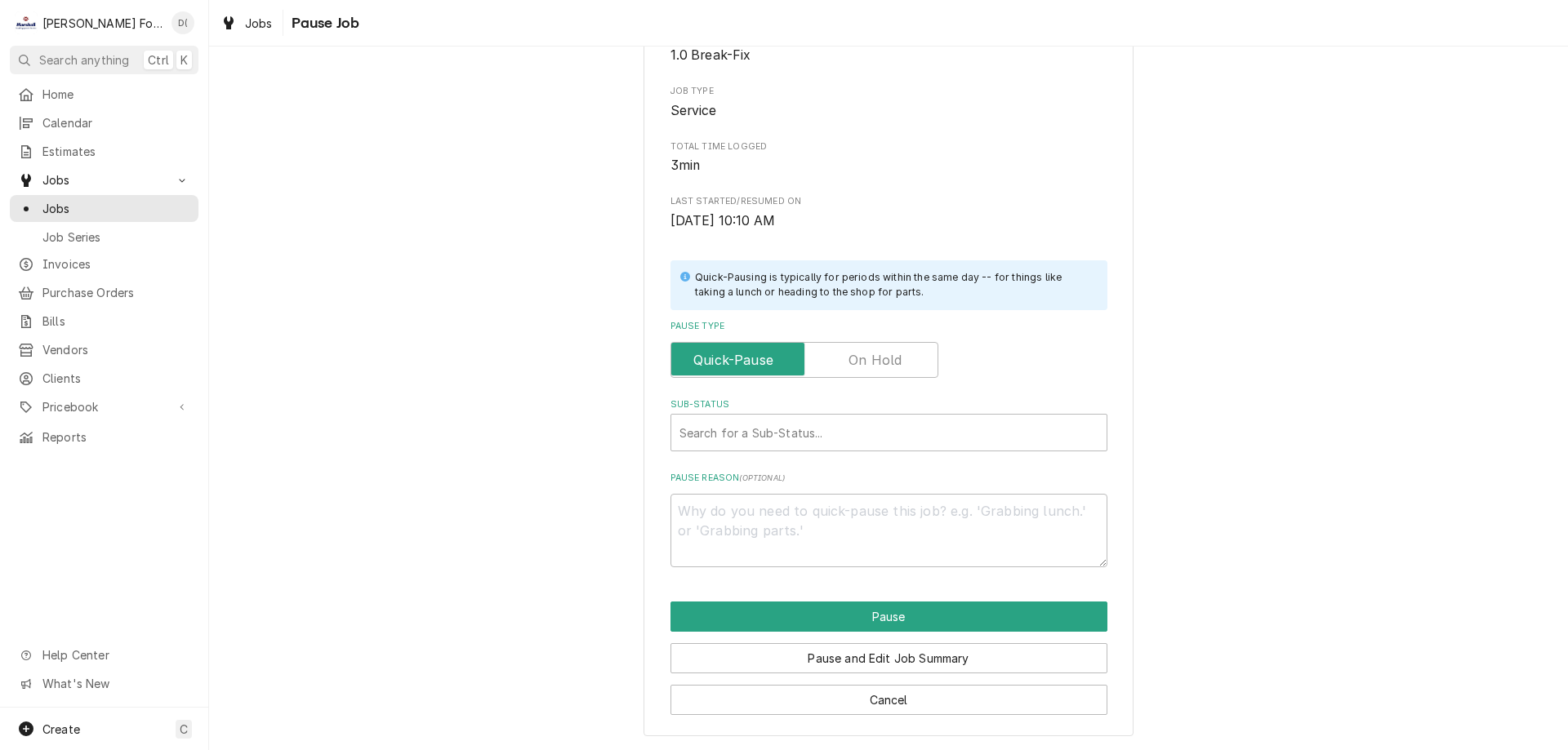
click at [864, 368] on label "Pause Type" at bounding box center [805, 360] width 268 height 36
click at [864, 368] on input "Pause Type" at bounding box center [804, 360] width 254 height 36
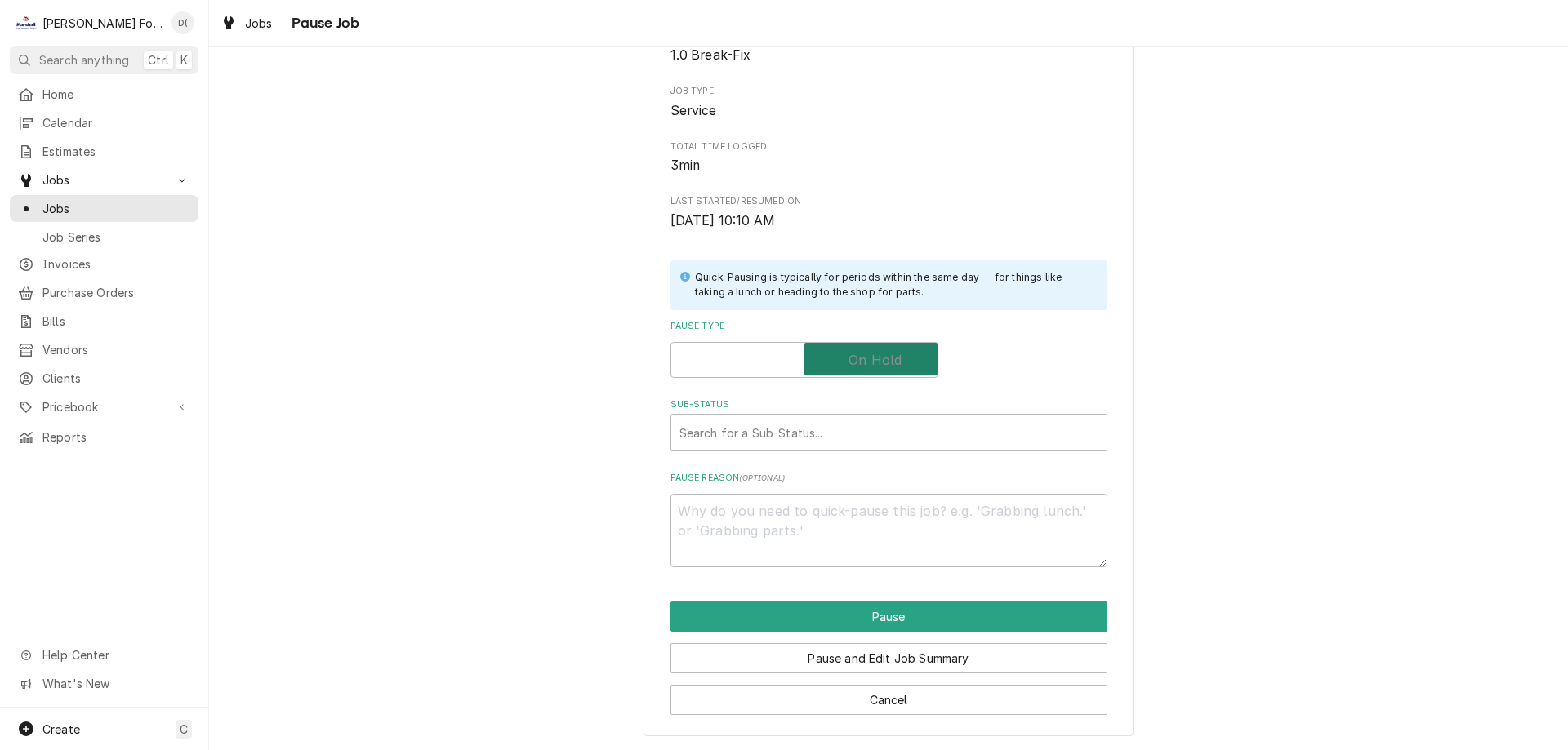
checkbox input "true"
click at [800, 427] on div "Sub-Status" at bounding box center [889, 433] width 419 height 29
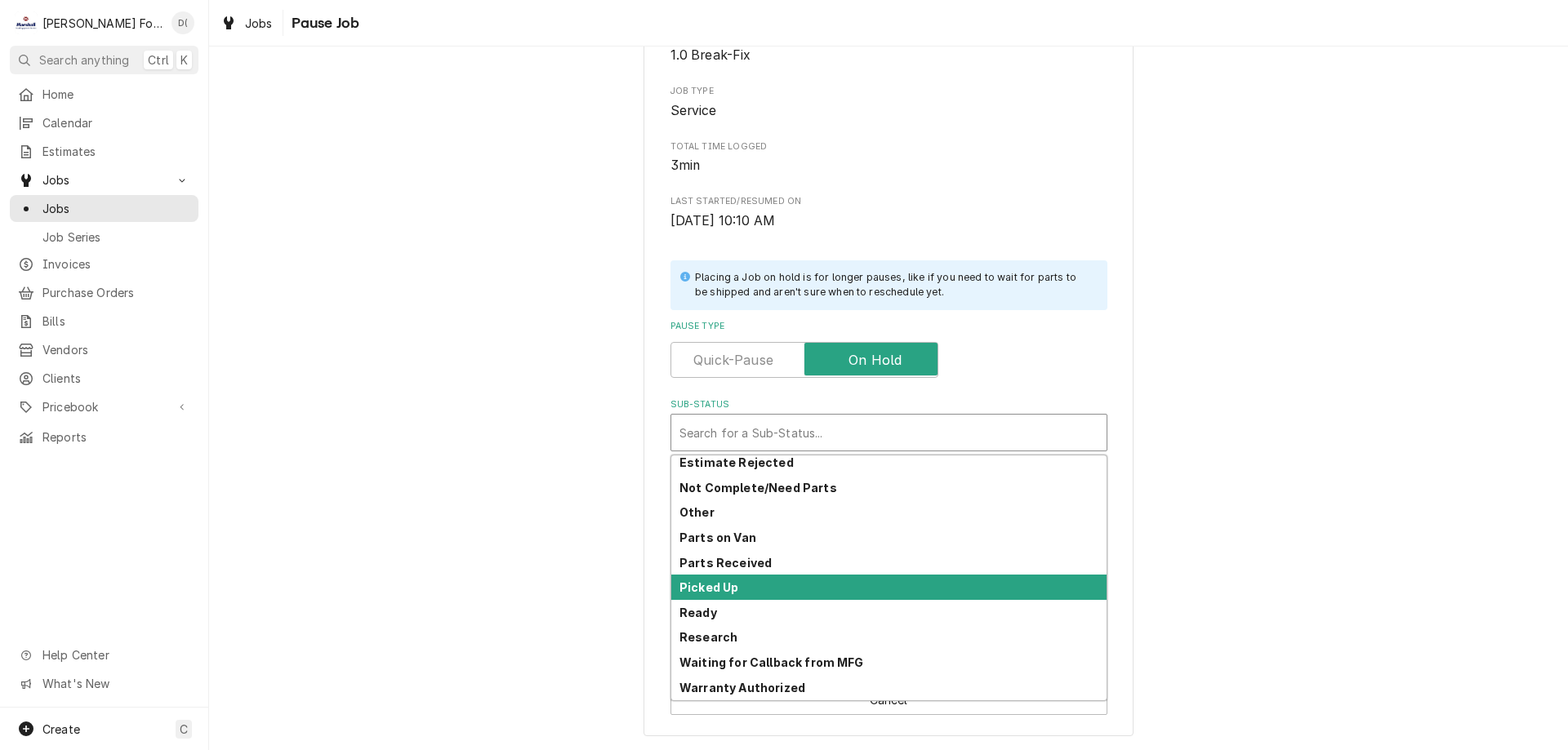
scroll to position [181, 0]
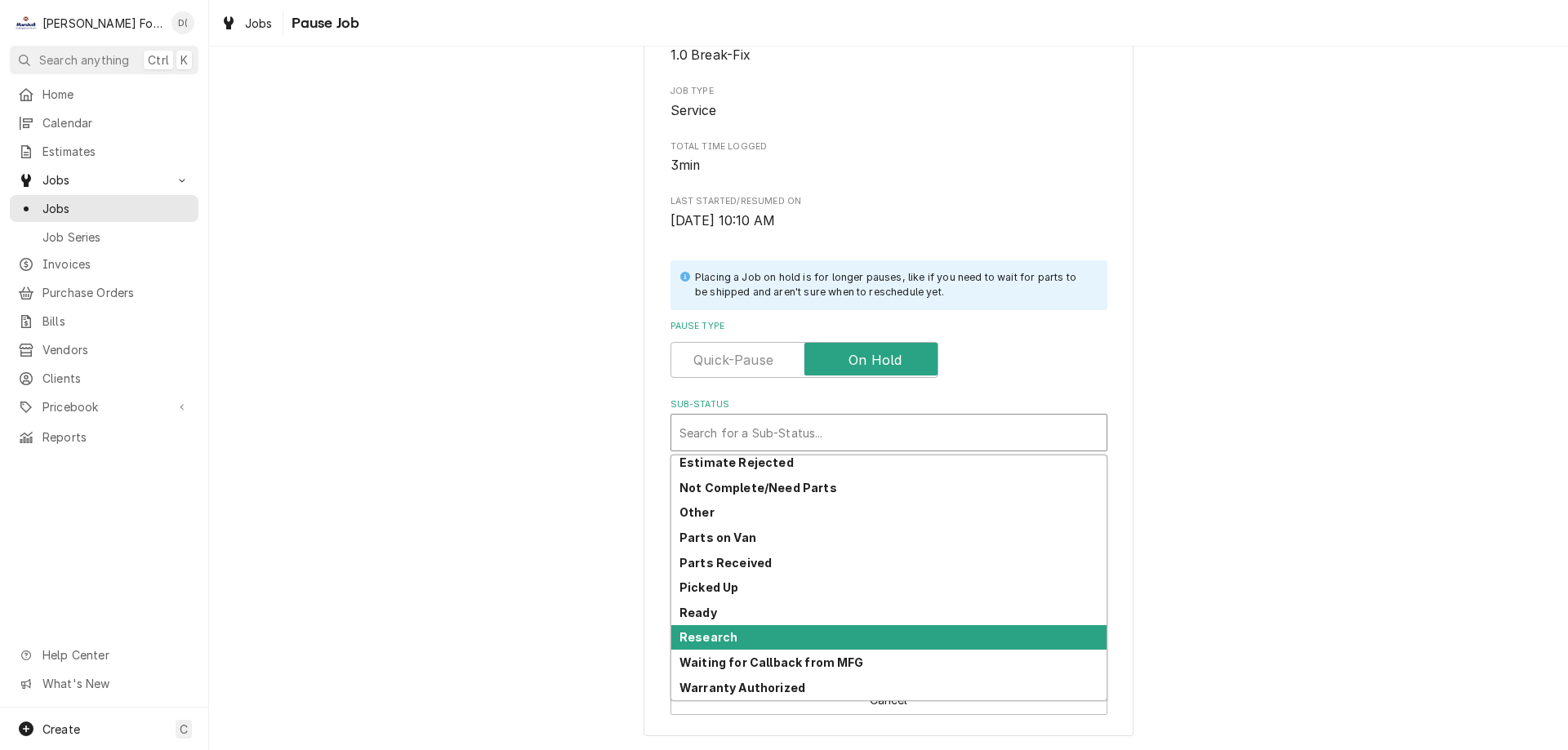
click at [782, 631] on div "Research" at bounding box center [889, 638] width 435 height 25
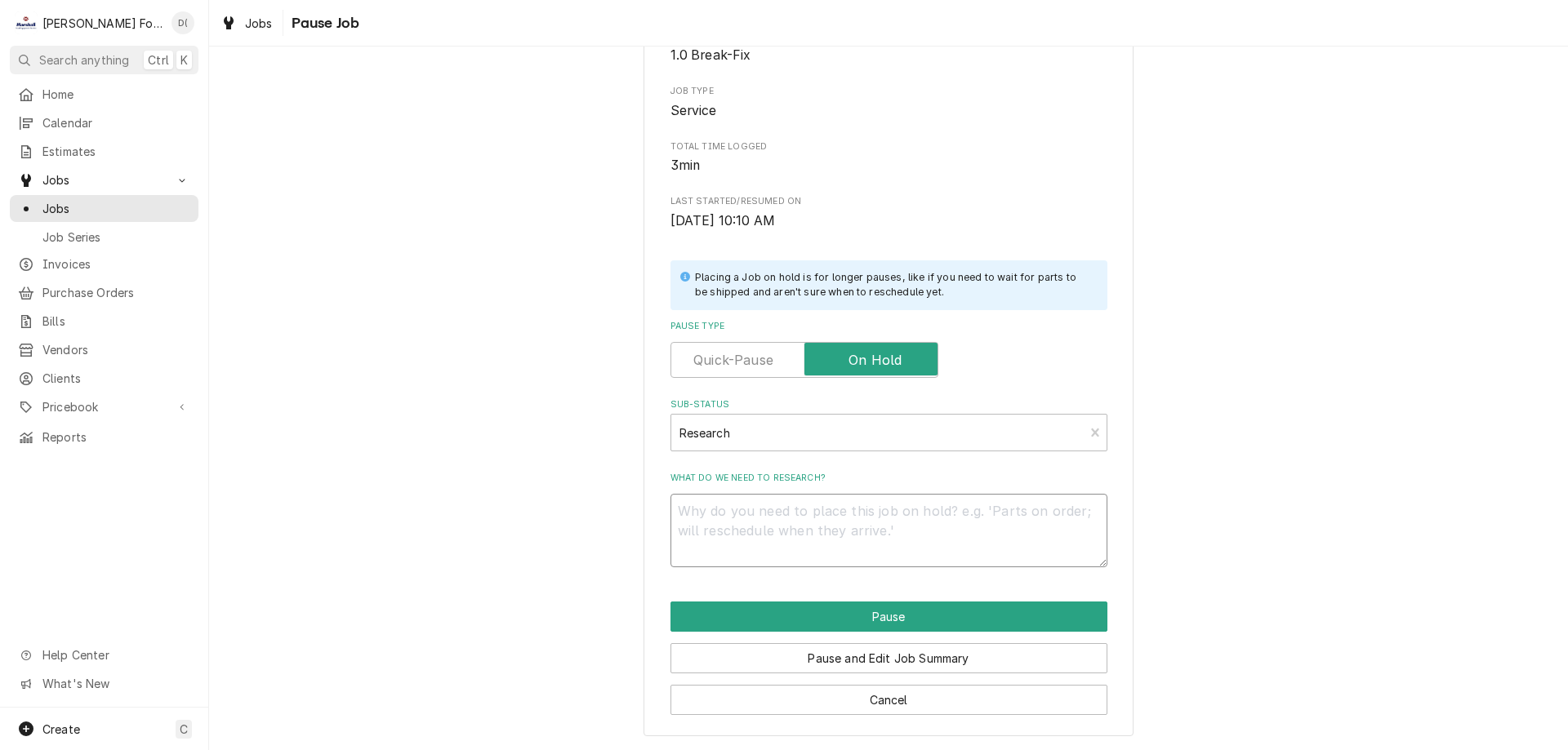
click at [771, 548] on textarea "What do we need to research?" at bounding box center [889, 530] width 437 height 74
type textarea "x"
type textarea "n"
type textarea "x"
type textarea "ne"
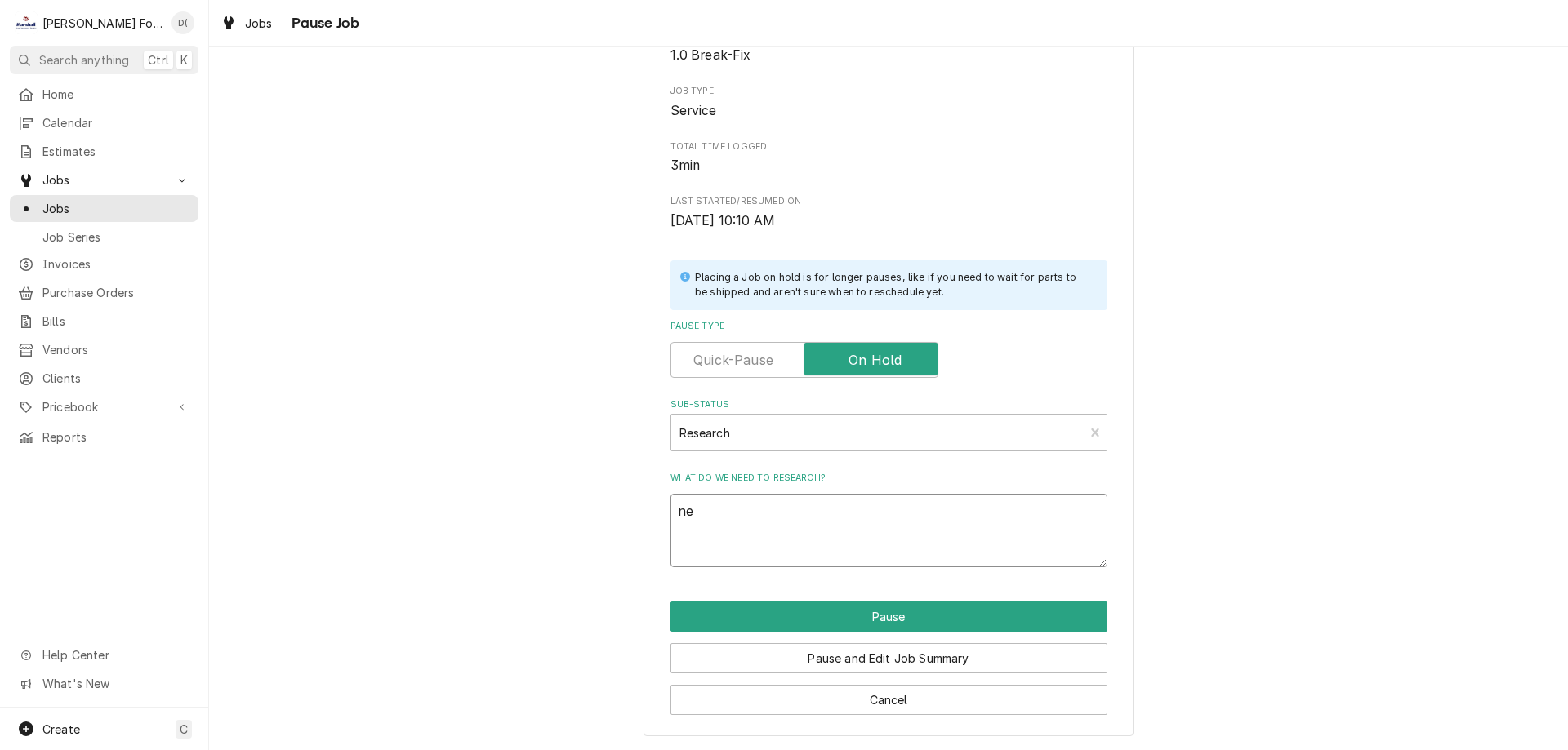
type textarea "x"
type textarea "nee"
type textarea "x"
type textarea "need"
type textarea "x"
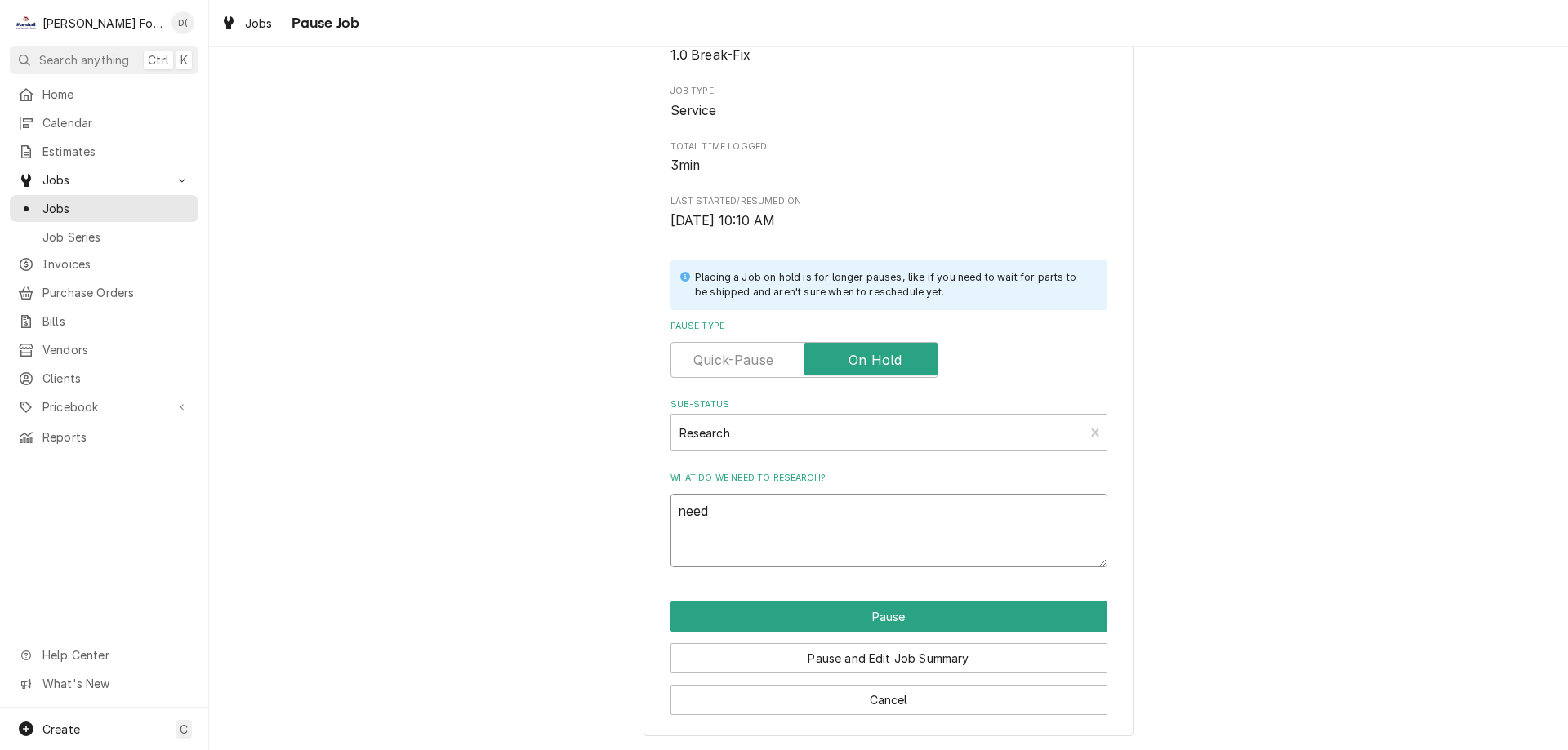
type textarea "needs"
type textarea "x"
type textarea "needs"
type textarea "x"
type textarea "needs p"
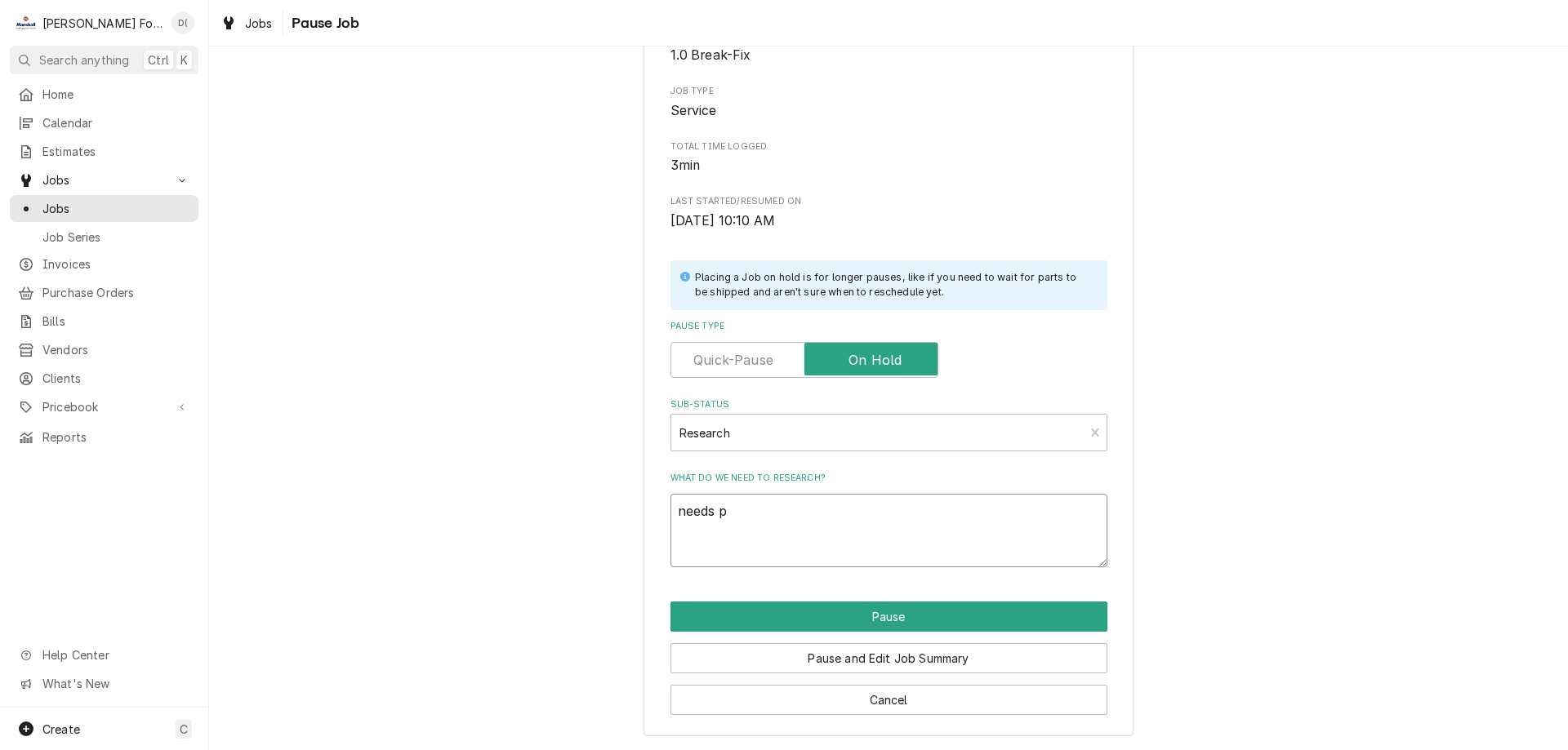
type textarea "x"
type textarea "needs pa"
type textarea "x"
type textarea "needs par"
type textarea "x"
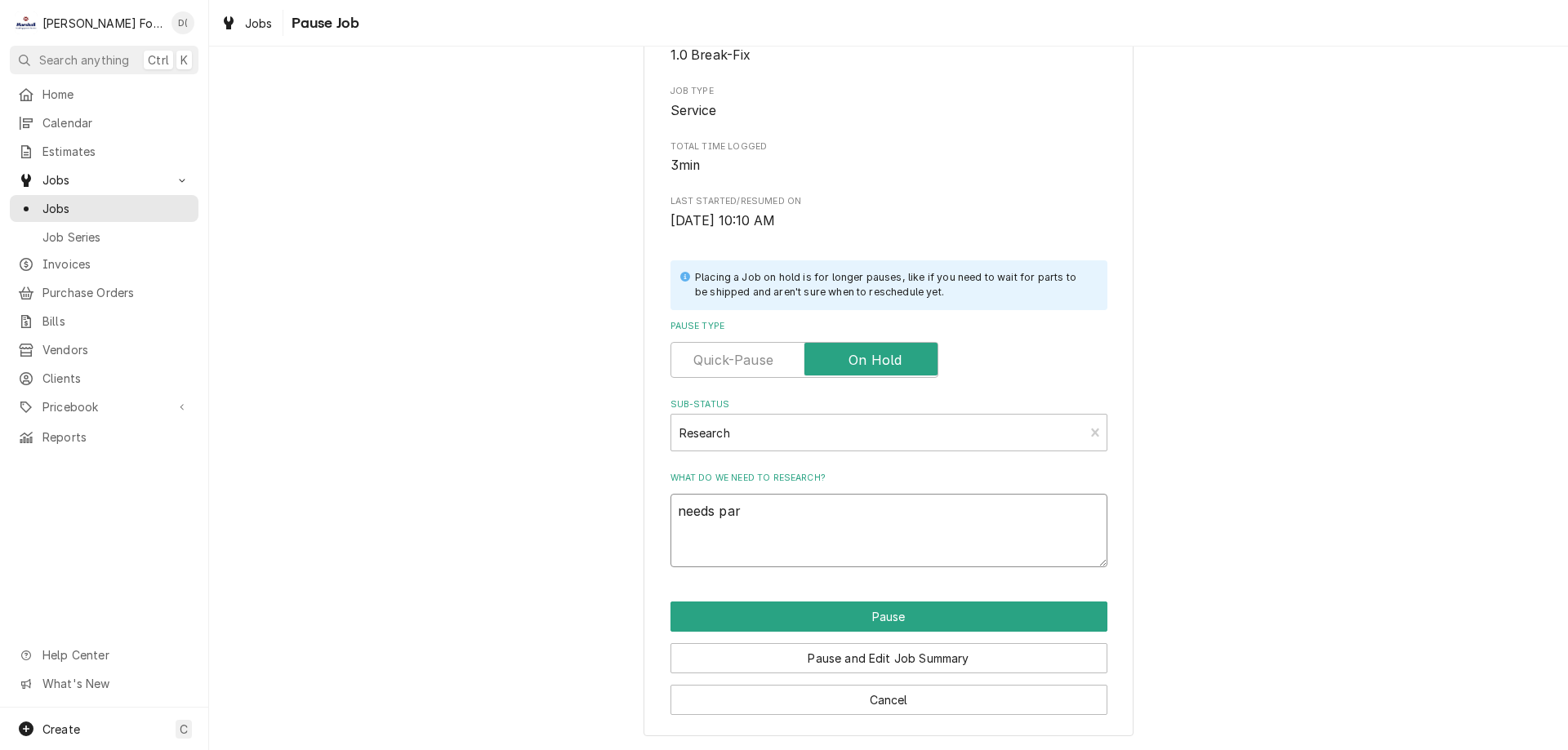
type textarea "needs pars"
type textarea "x"
type textarea "needs par"
type textarea "x"
type textarea "needs part"
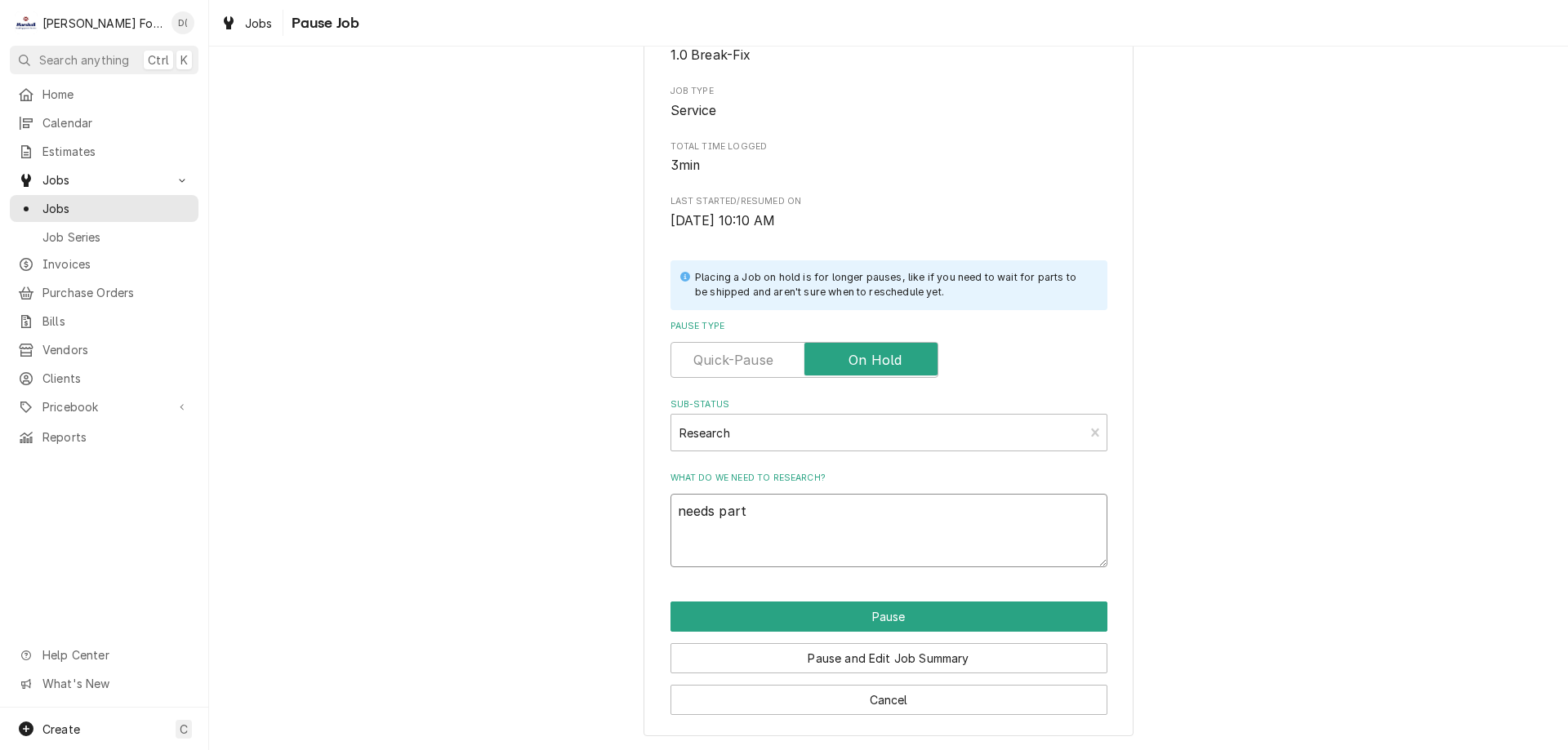
type textarea "x"
type textarea "needs parts"
click at [869, 612] on button "Pause" at bounding box center [889, 617] width 437 height 30
type textarea "x"
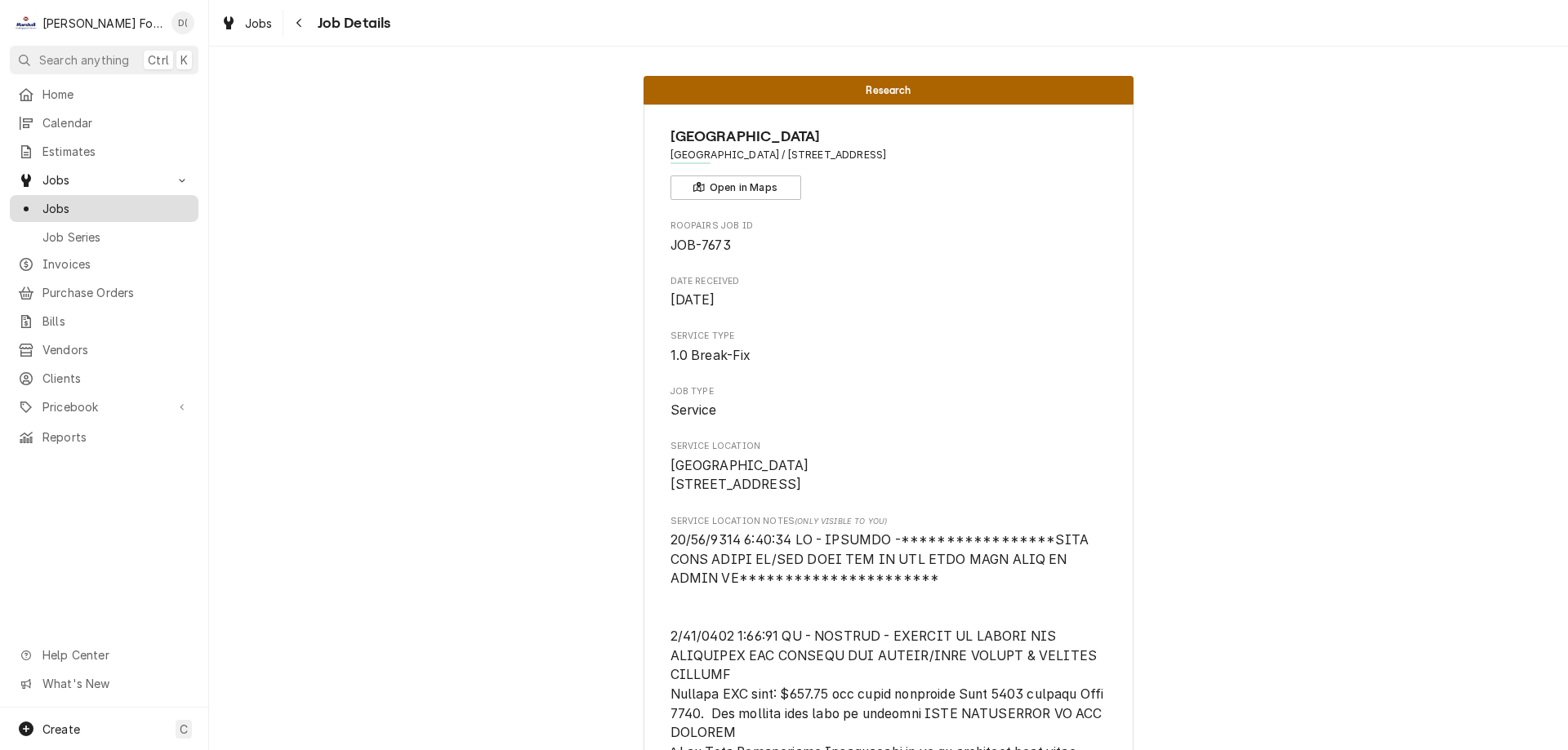
click at [112, 200] on span "Jobs" at bounding box center [116, 208] width 148 height 17
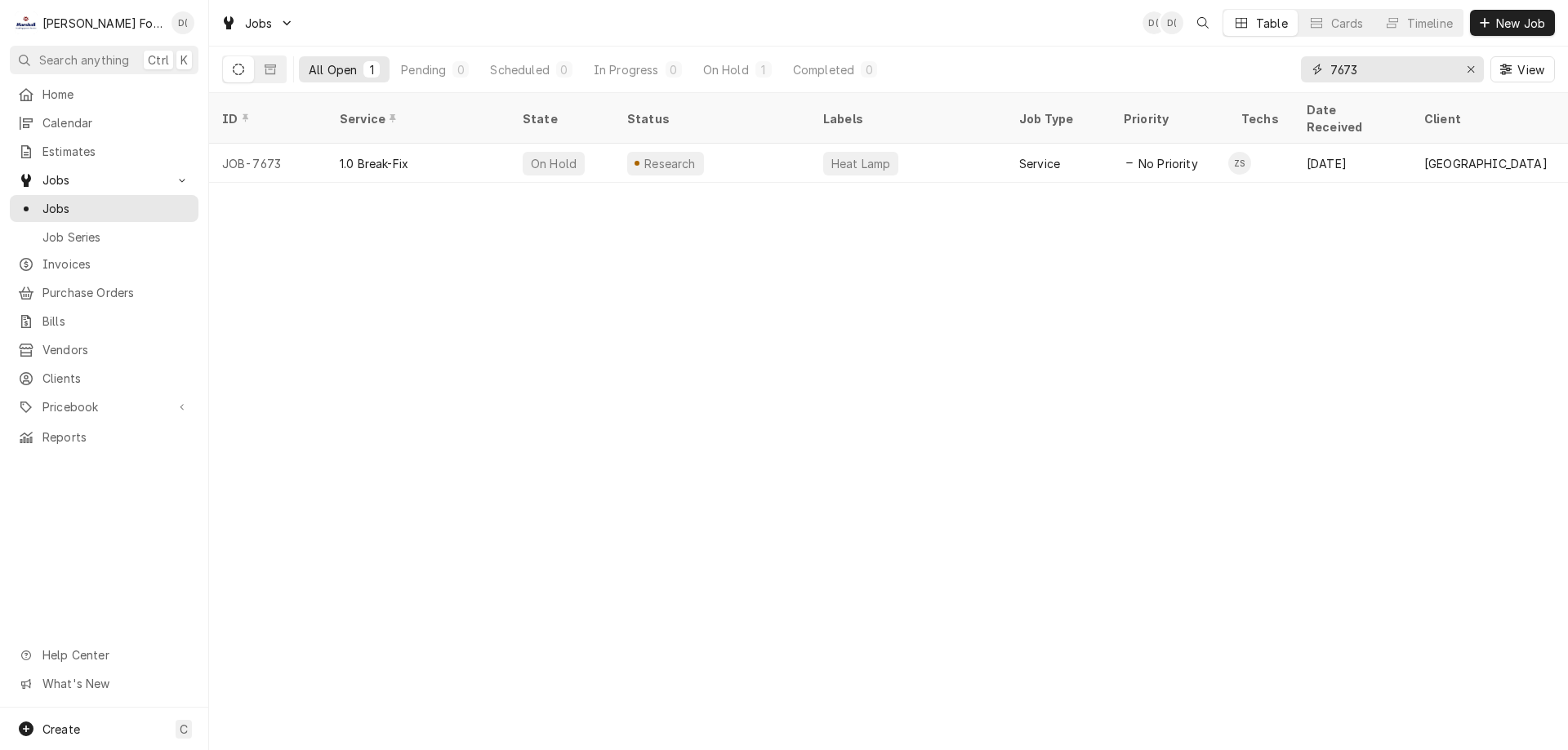
click at [1385, 71] on input "7673" at bounding box center [1392, 69] width 123 height 26
type input "7670"
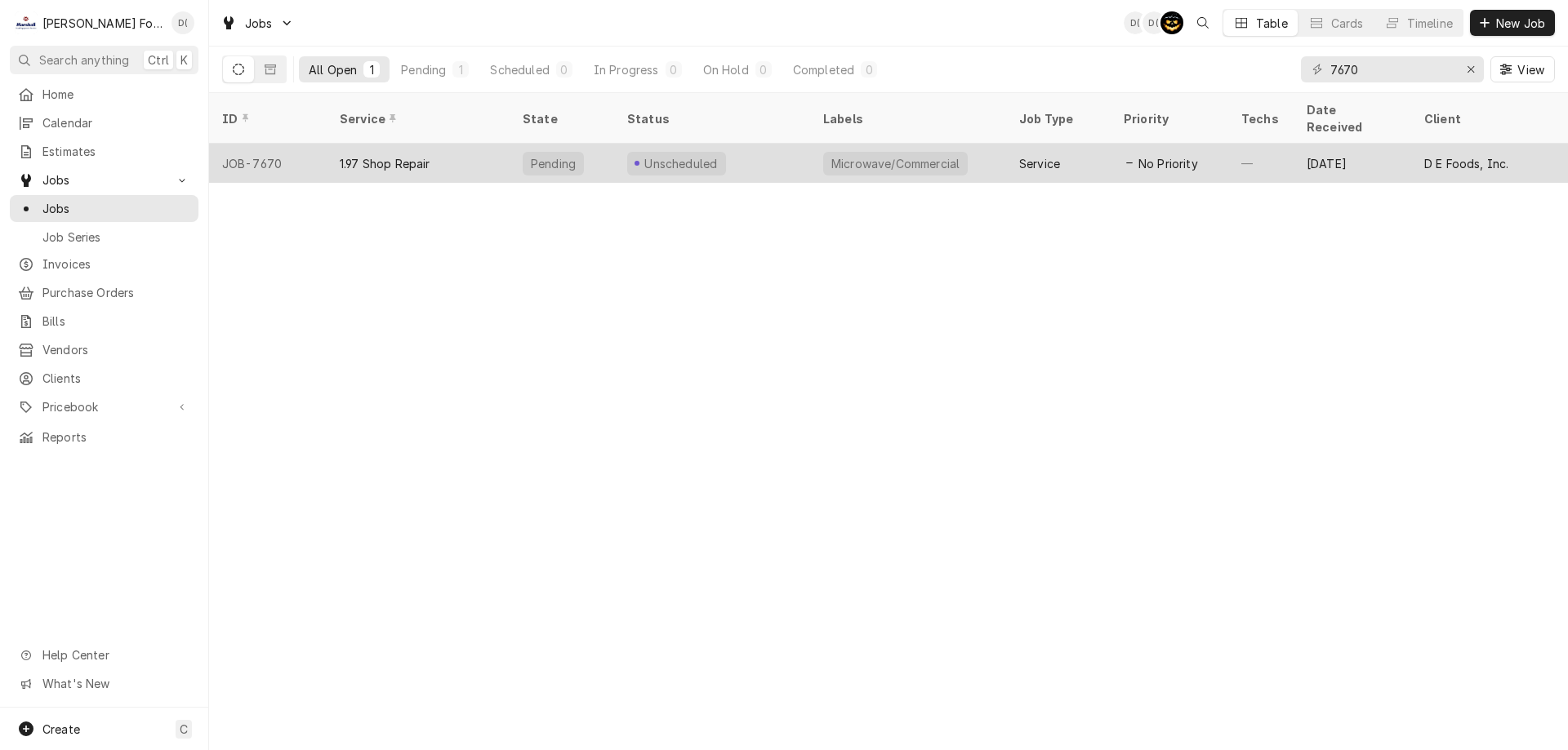
click at [737, 149] on div "Unscheduled" at bounding box center [712, 163] width 196 height 39
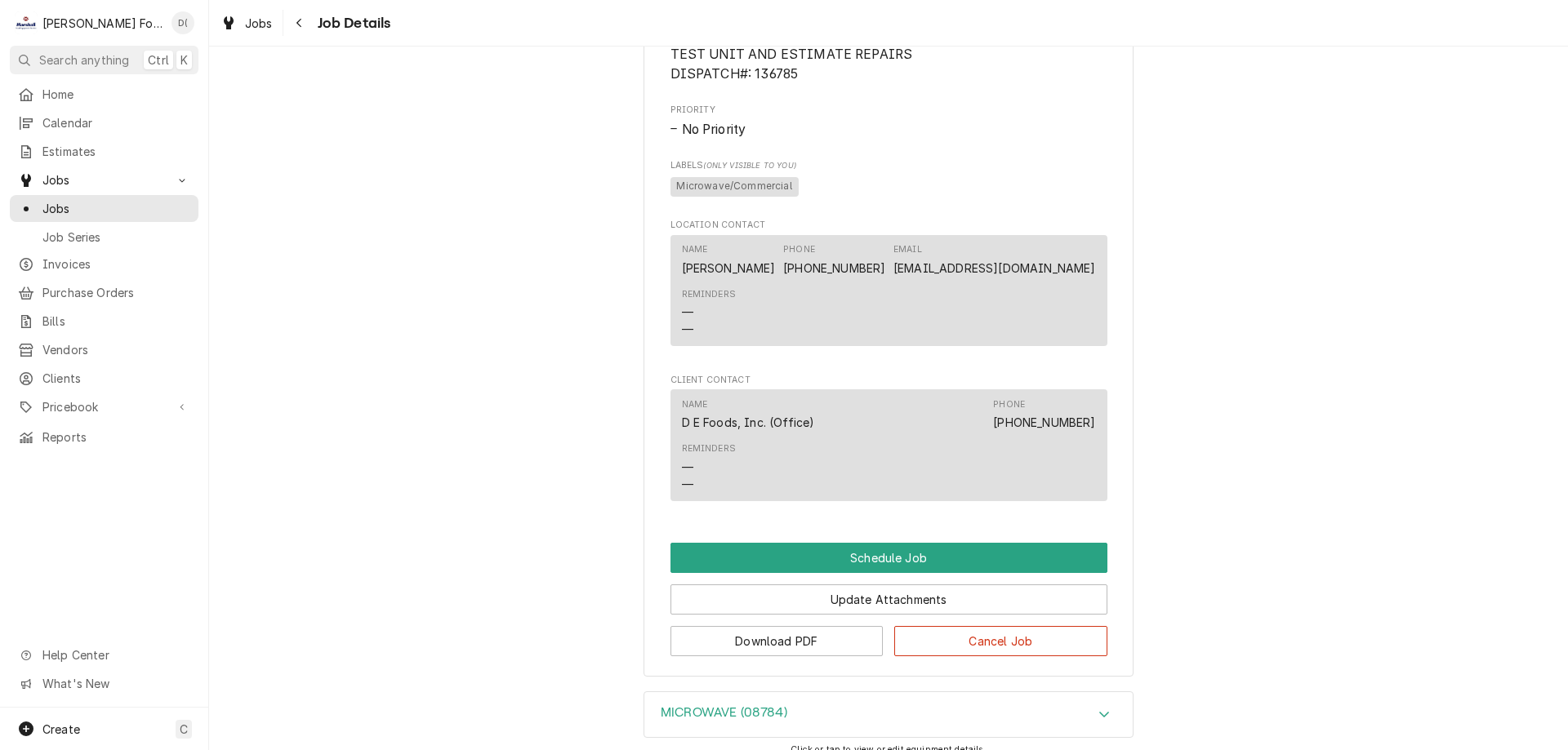
scroll to position [764, 0]
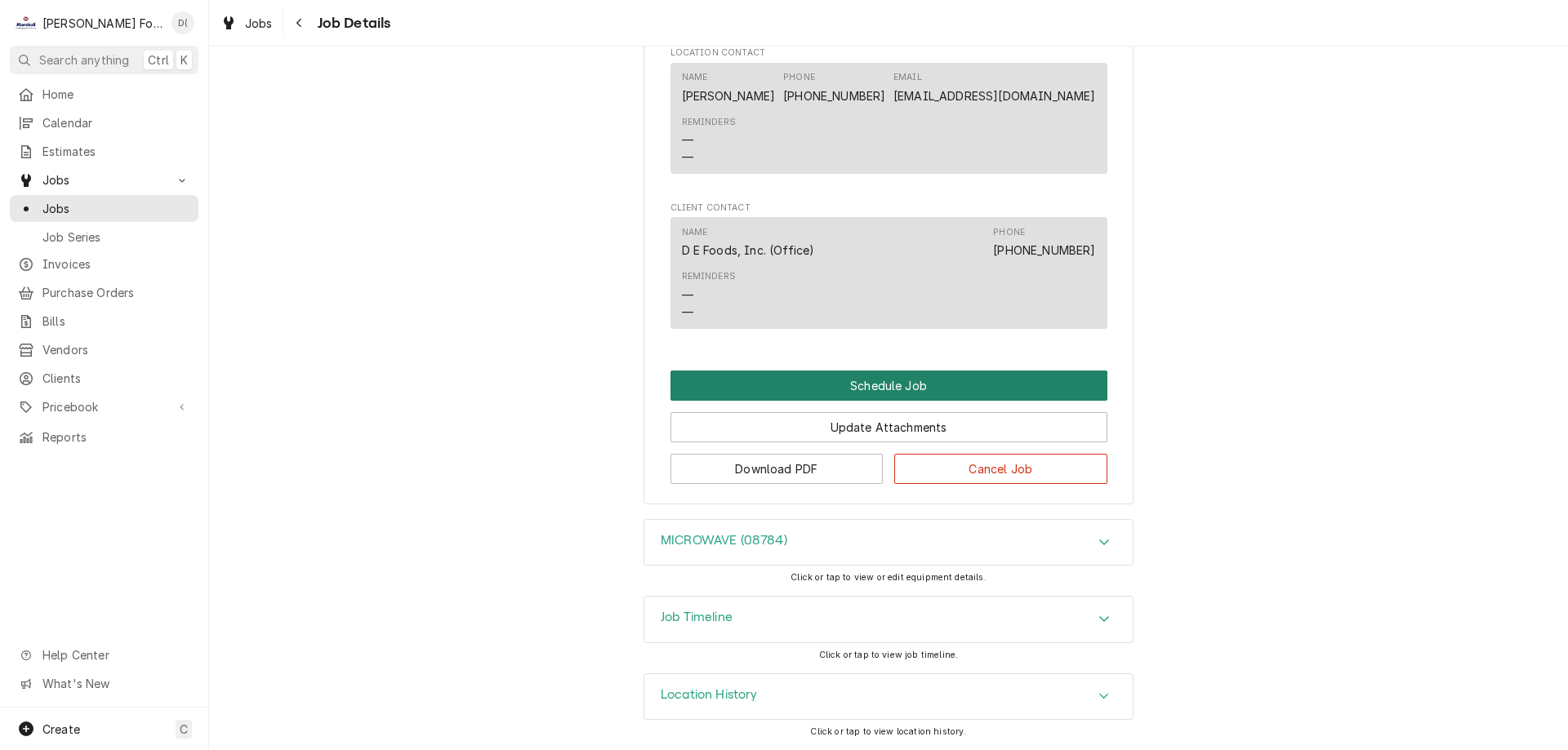
click at [882, 387] on button "Schedule Job" at bounding box center [889, 386] width 437 height 30
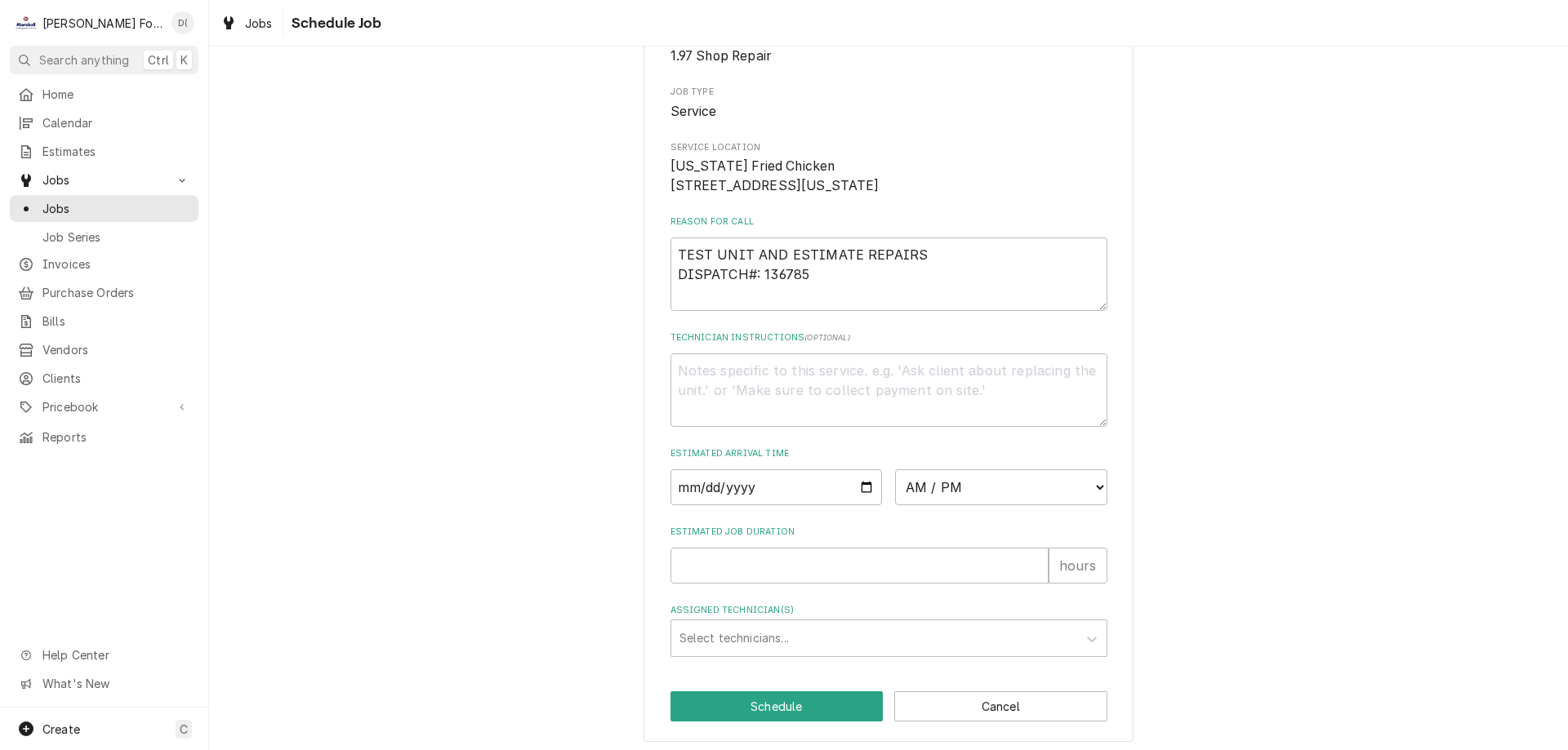
scroll to position [189, 0]
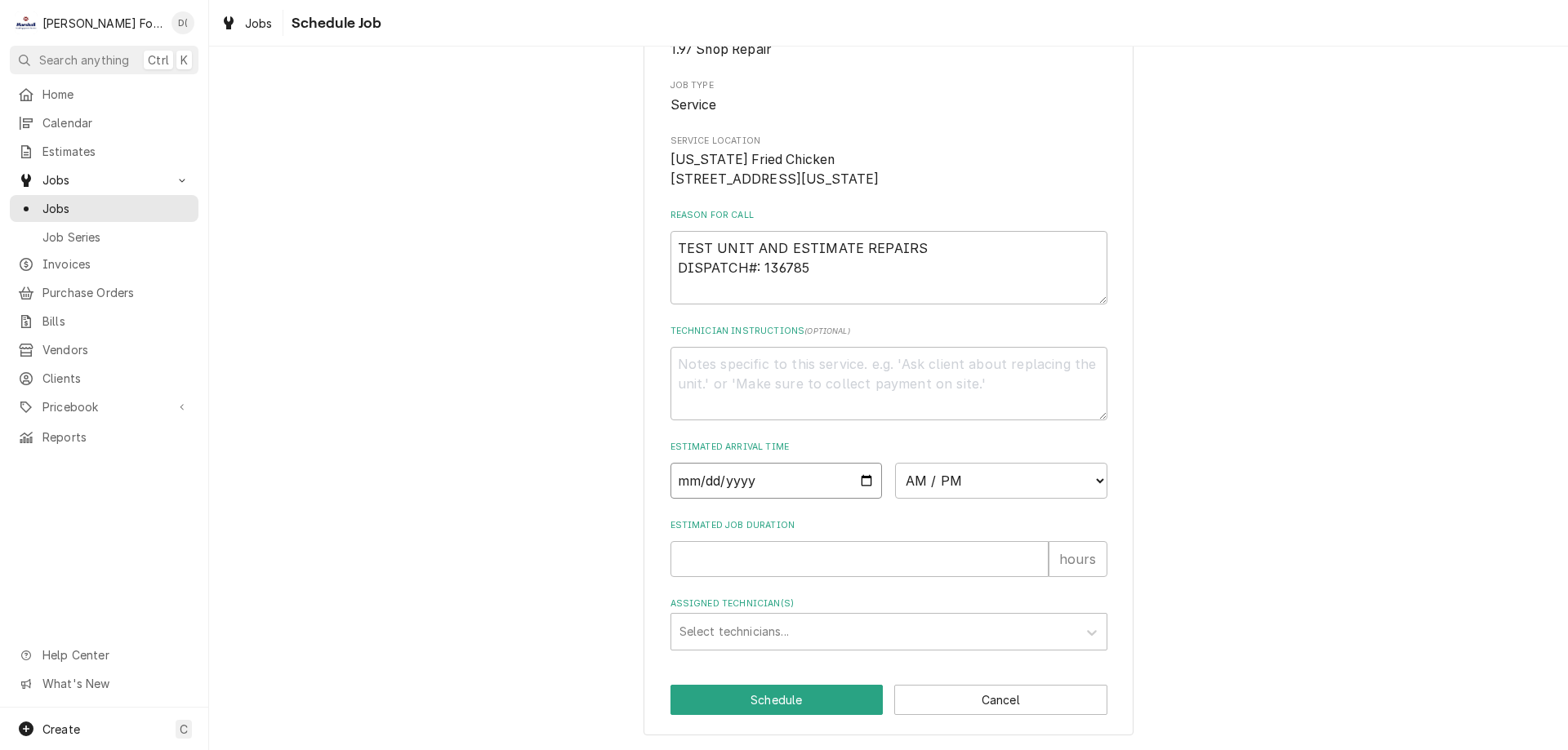
click at [859, 478] on input "Date" at bounding box center [776, 481] width 212 height 36
type textarea "x"
type input "2025-10-09"
click at [1010, 489] on select "AM / PM 6:00 AM 6:15 AM 6:30 AM 6:45 AM 7:00 AM 7:15 AM 7:30 AM 7:45 AM 8:00 AM…" at bounding box center [1001, 481] width 212 height 36
select select "16:45:00"
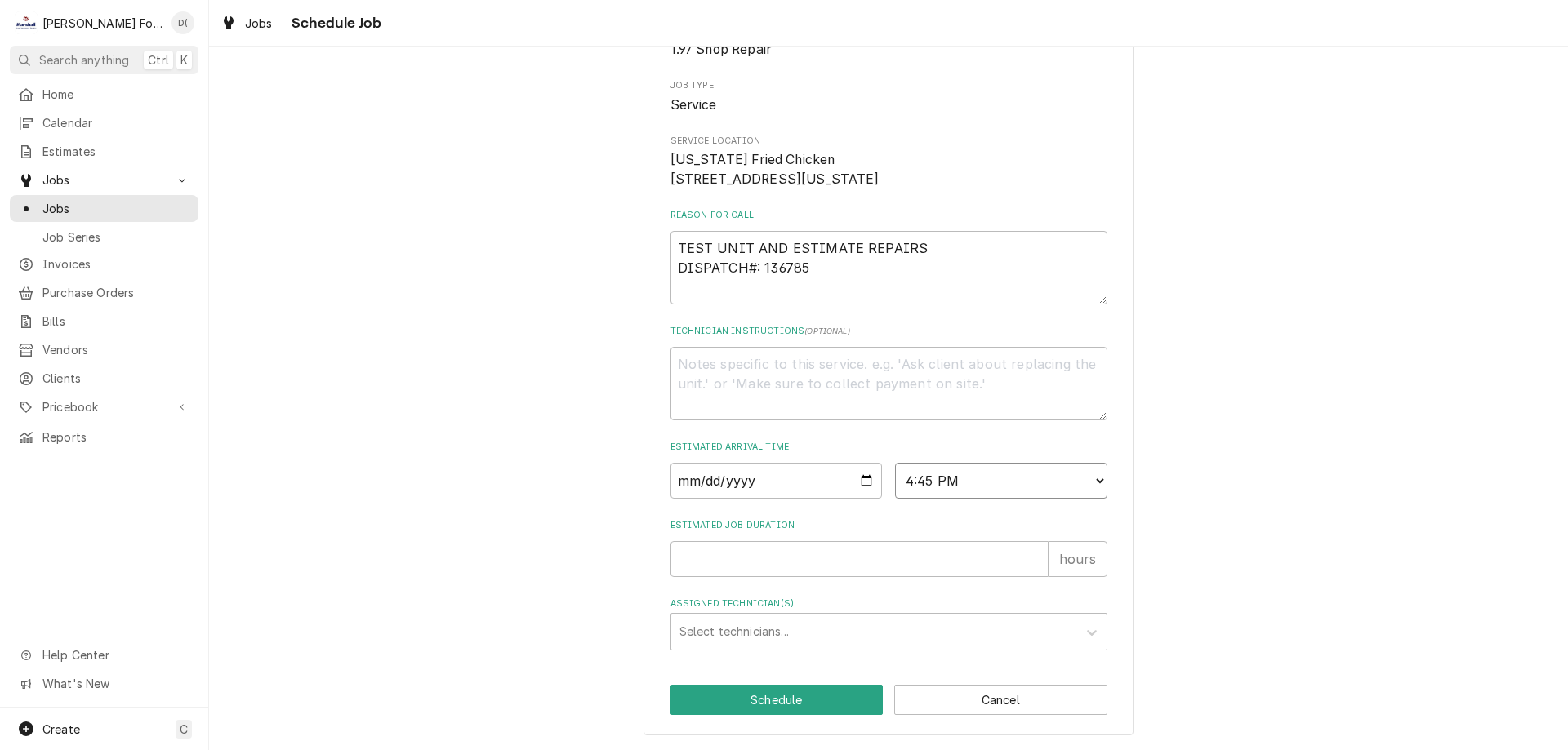
click at [896, 463] on select "AM / PM 6:00 AM 6:15 AM 6:30 AM 6:45 AM 7:00 AM 7:15 AM 7:30 AM 7:45 AM 8:00 AM…" at bounding box center [1001, 481] width 212 height 36
click at [772, 555] on input "Estimated Job Duration" at bounding box center [859, 560] width 378 height 36
type textarea "x"
type input "1"
click at [776, 624] on div "Assigned Technician(s)" at bounding box center [874, 632] width 389 height 29
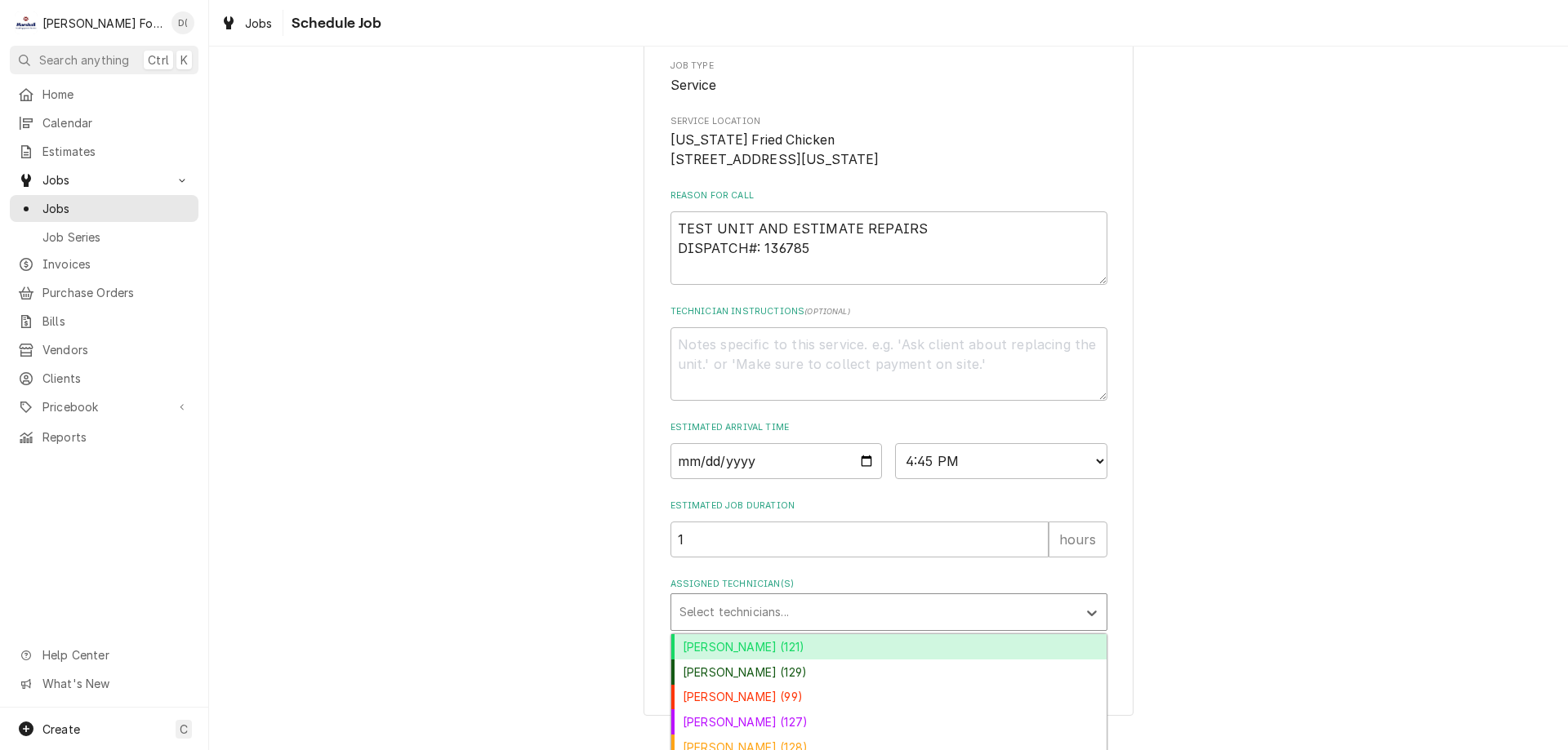
scroll to position [319, 0]
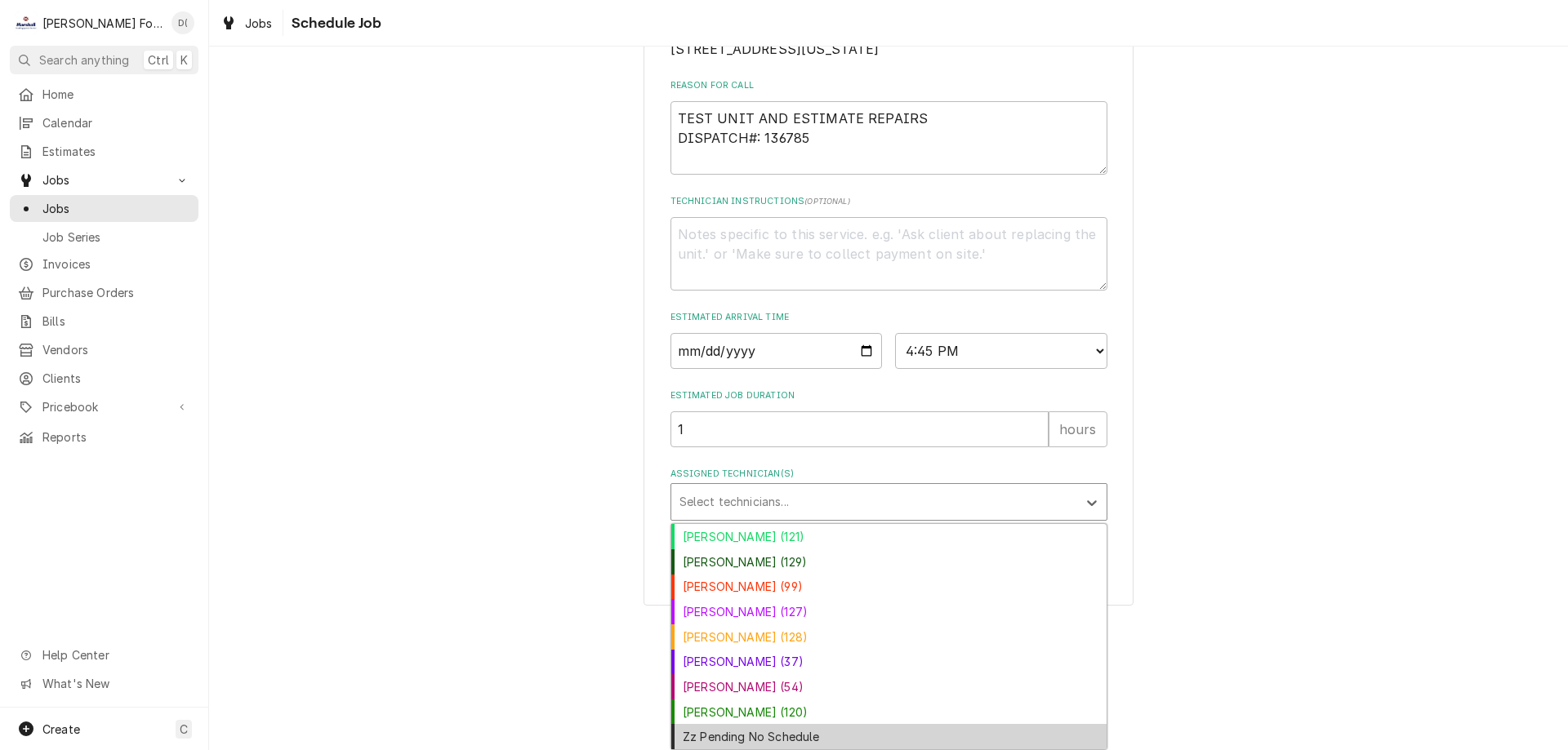
click at [790, 733] on div "Zz Pending No Schedule" at bounding box center [889, 736] width 435 height 25
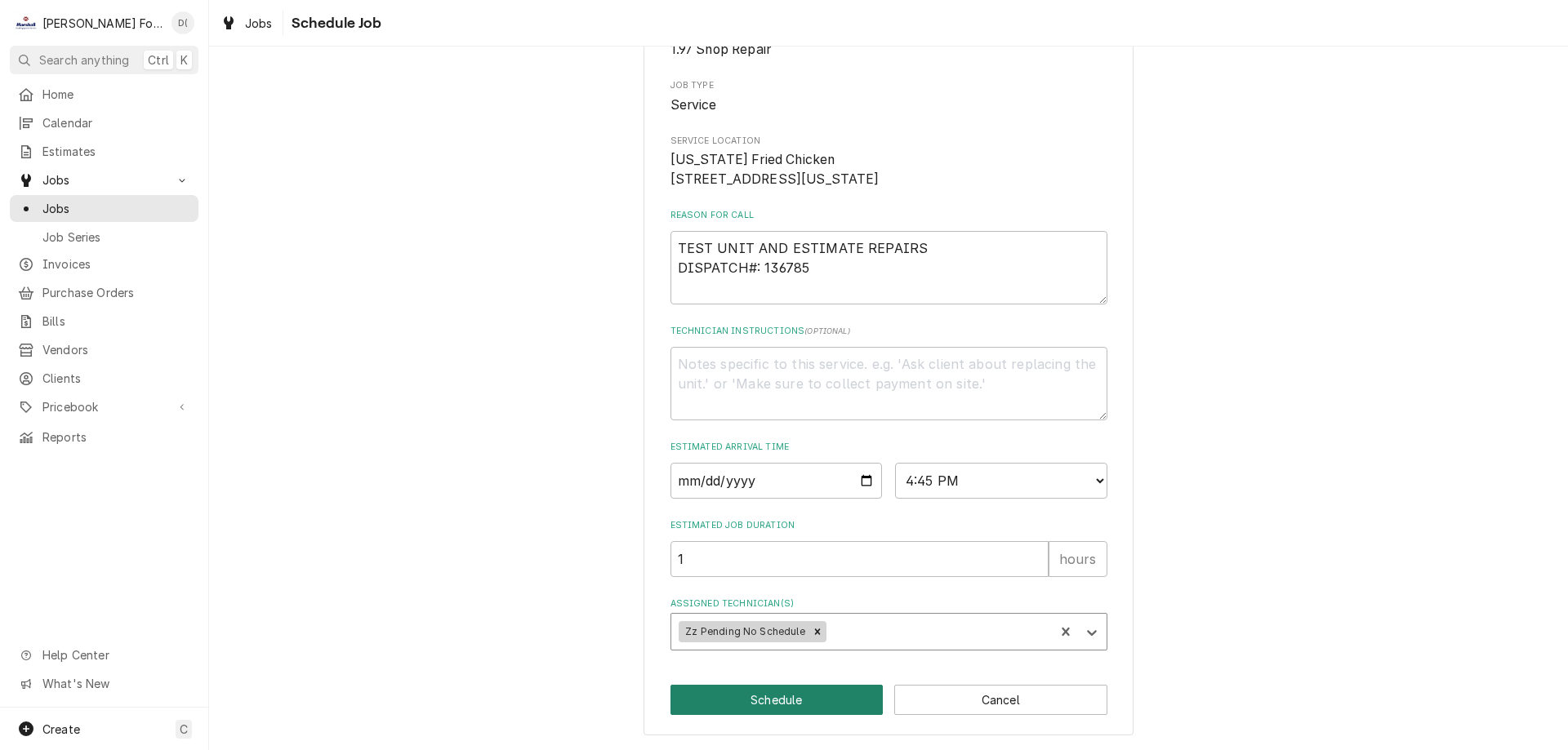
click at [791, 702] on button "Schedule" at bounding box center [777, 700] width 213 height 30
type textarea "x"
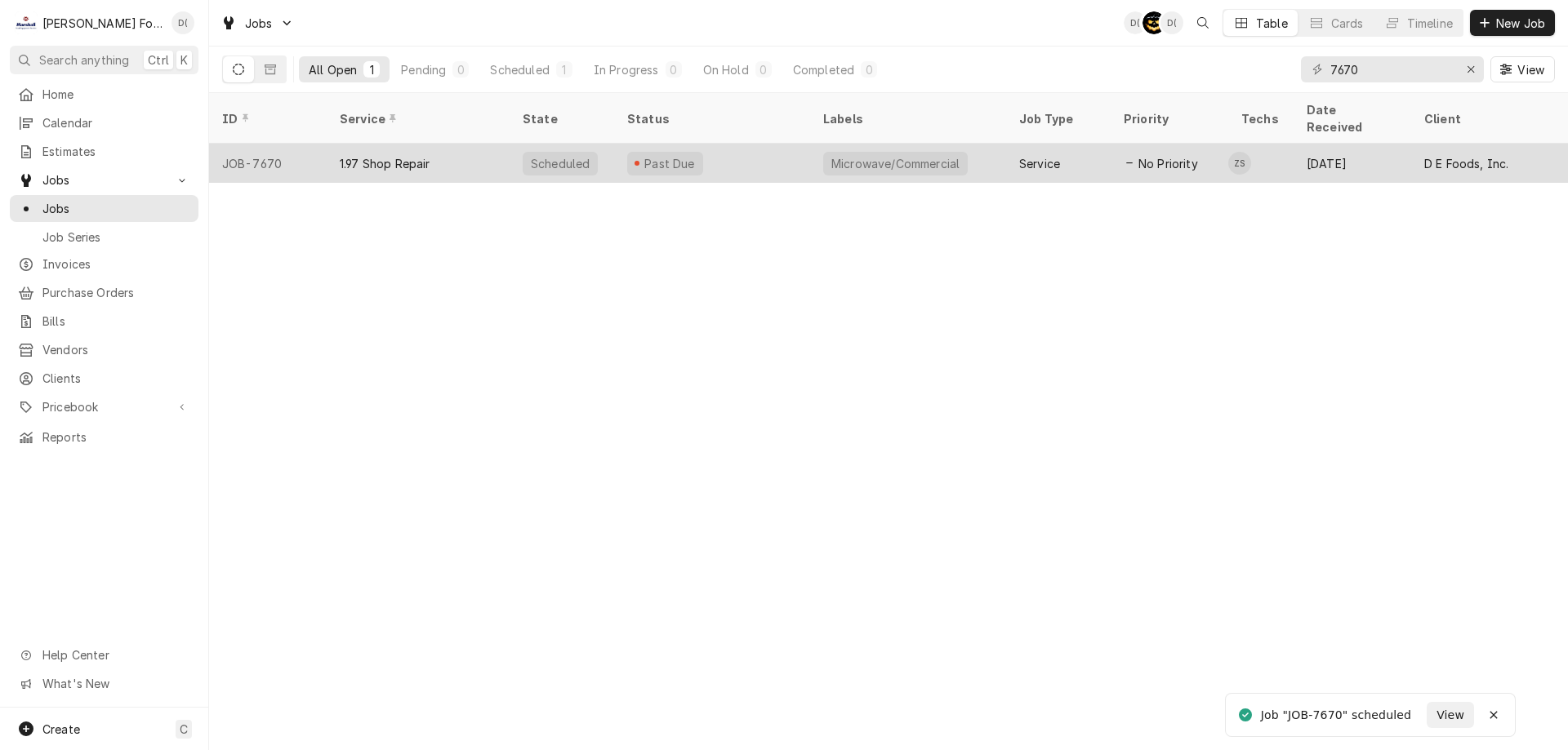
click at [760, 144] on div "Past Due" at bounding box center [712, 163] width 196 height 39
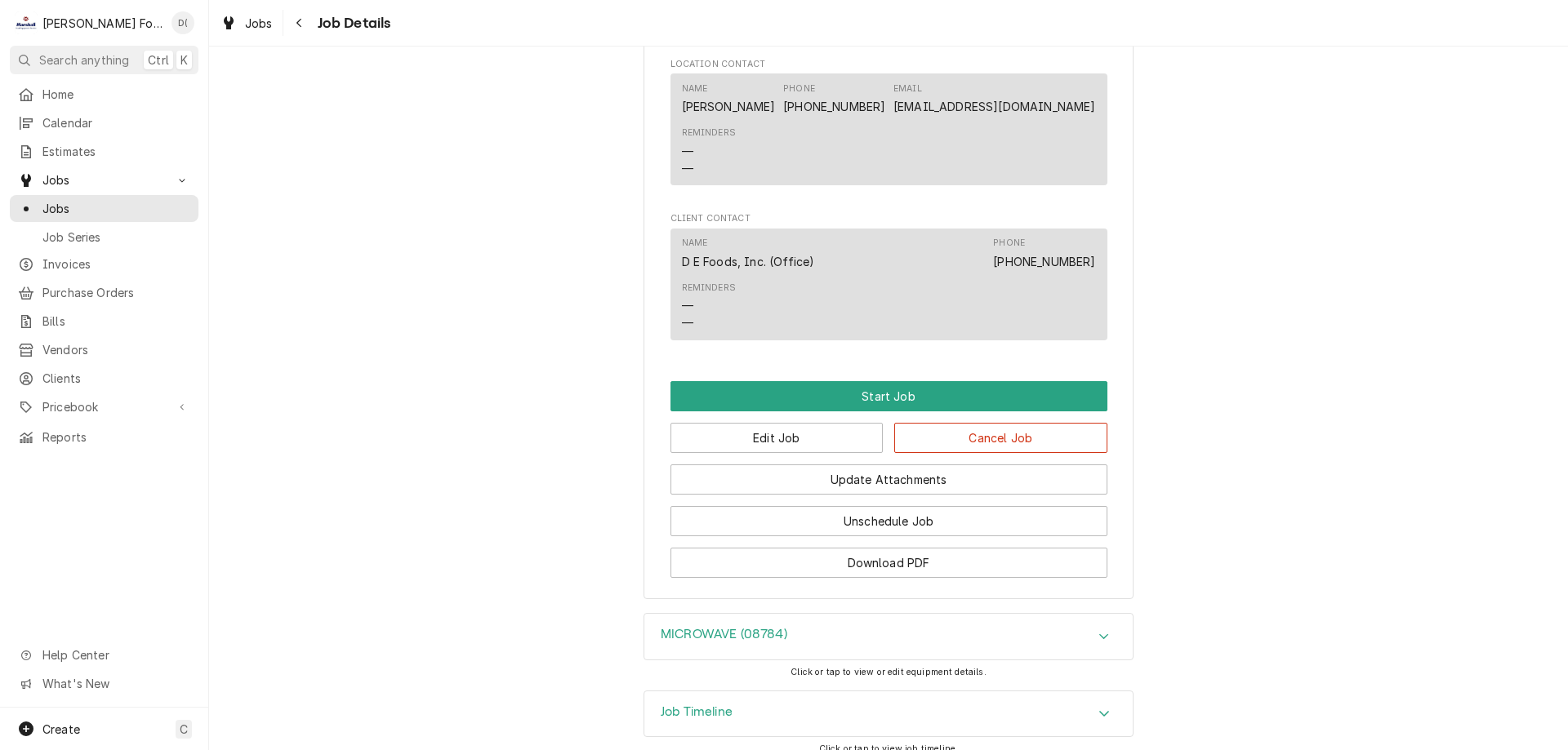
scroll to position [1011, 0]
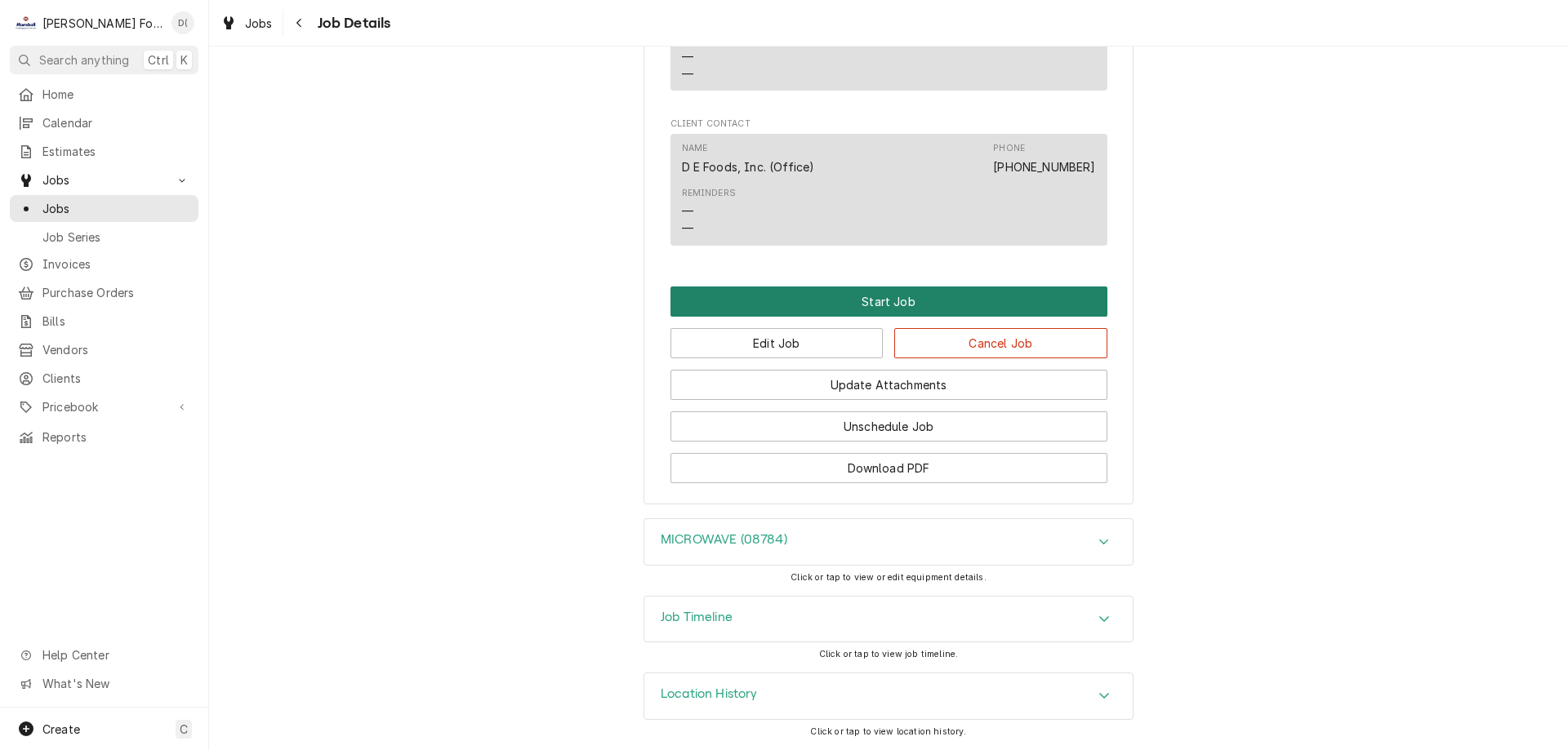
click at [842, 304] on button "Start Job" at bounding box center [889, 301] width 437 height 30
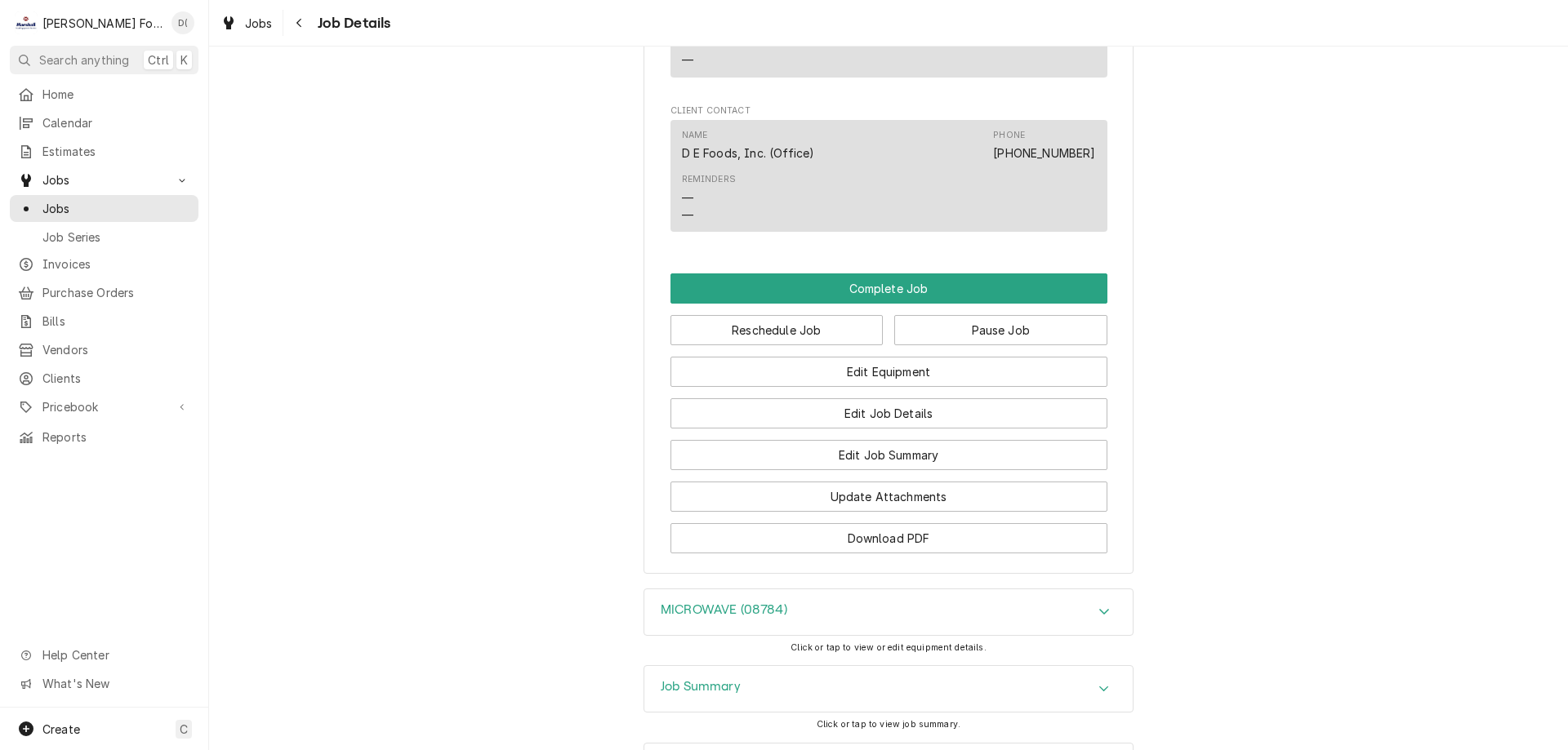
scroll to position [1225, 0]
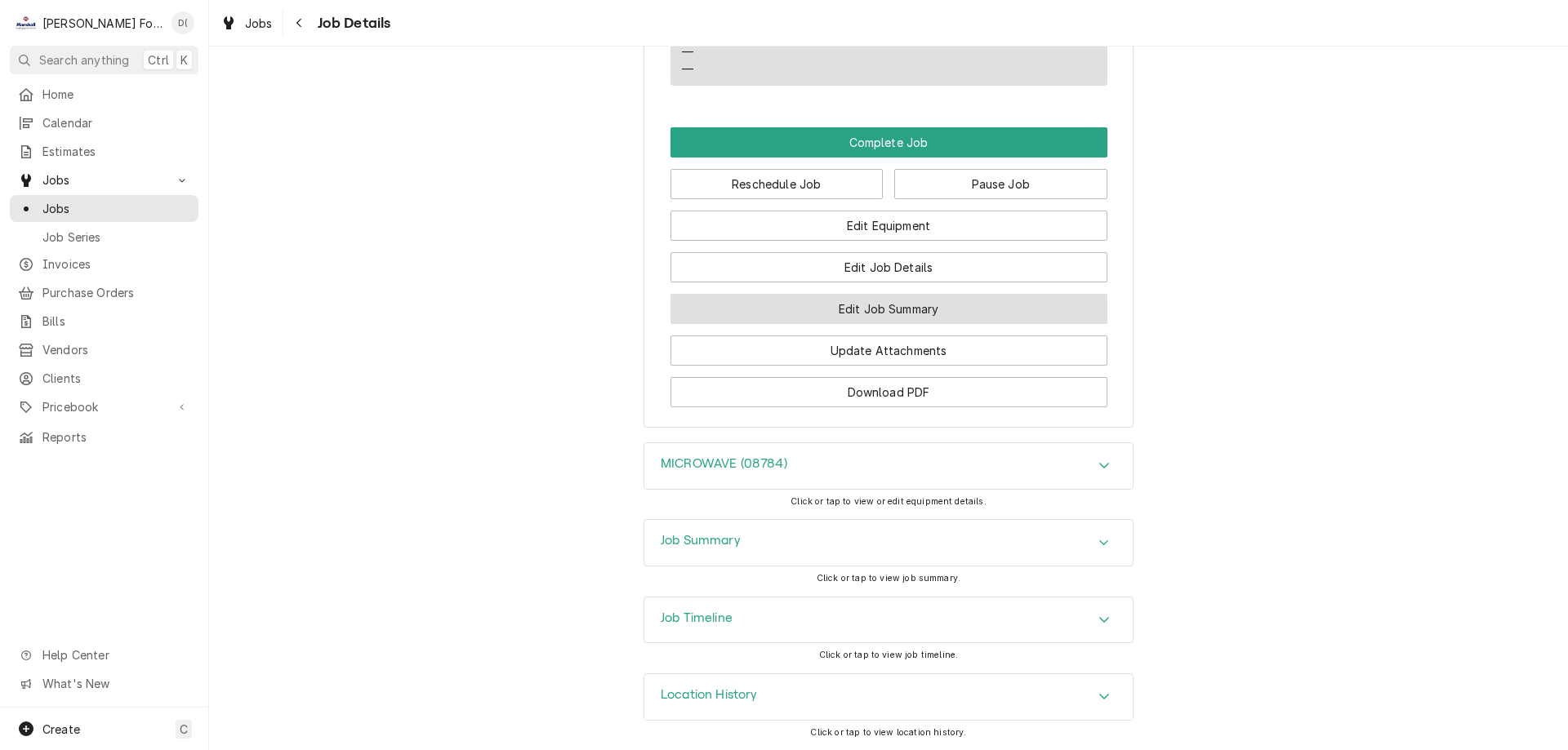
click at [952, 319] on button "Edit Job Summary" at bounding box center [889, 309] width 437 height 30
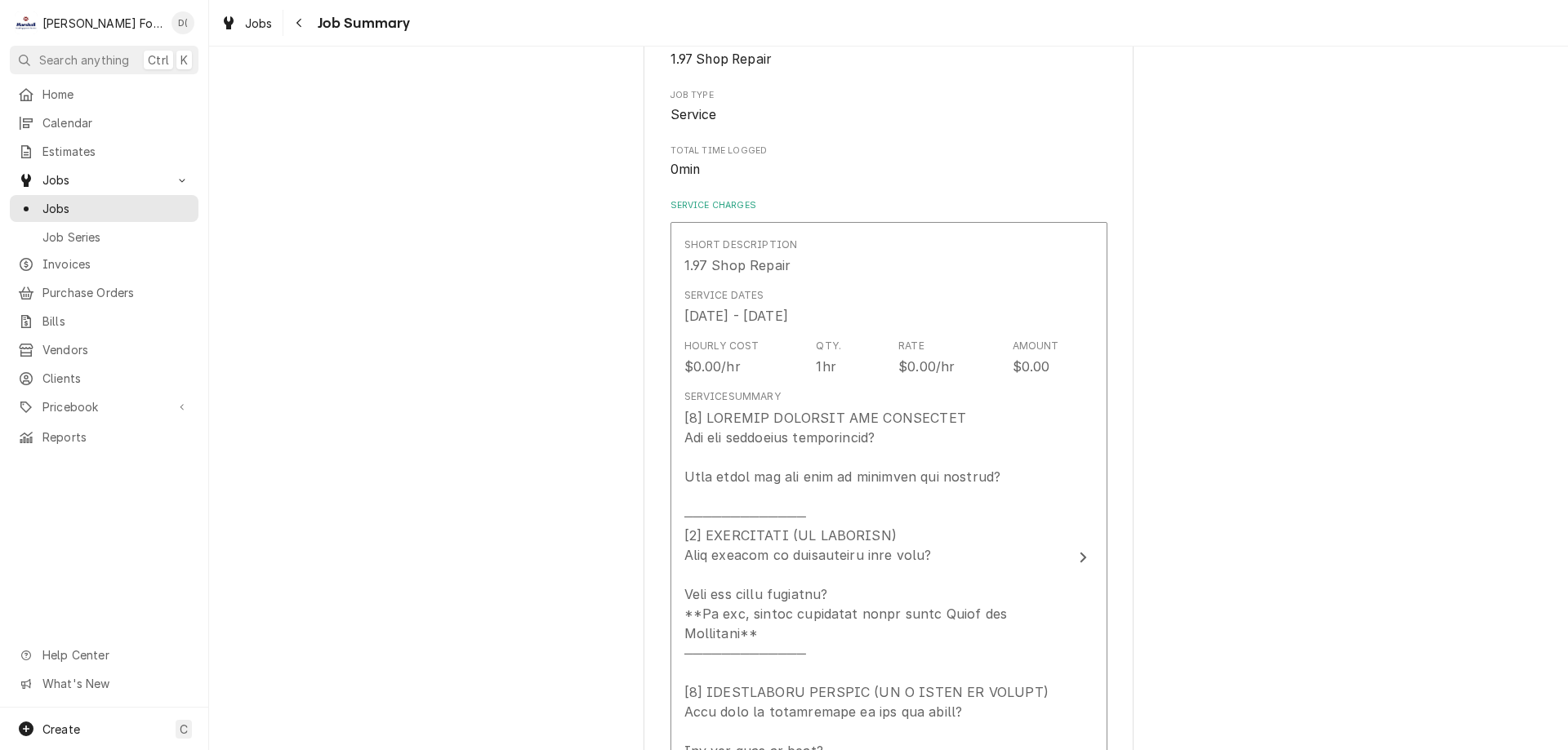
scroll to position [408, 0]
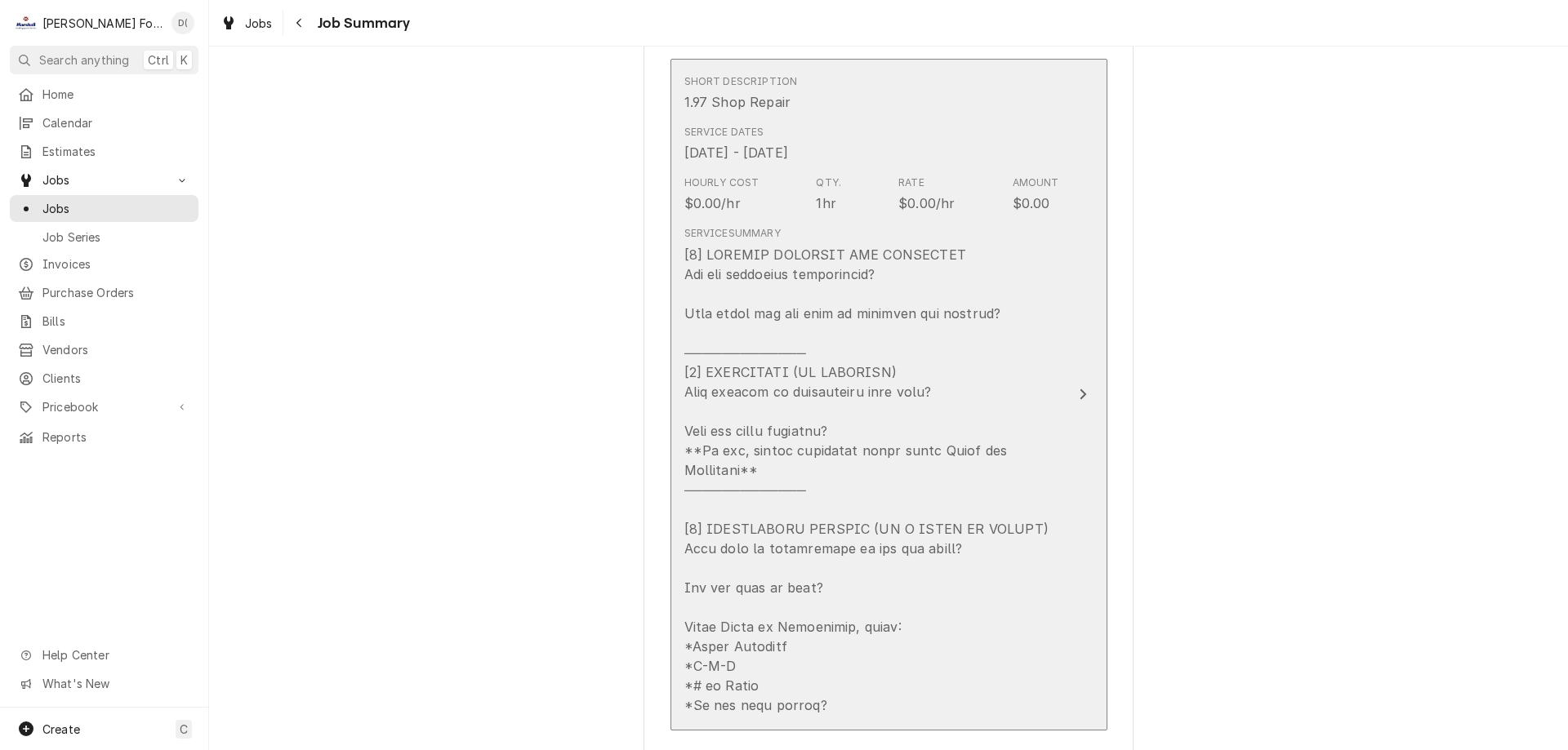
click at [1079, 388] on icon "Update Line Item" at bounding box center [1083, 394] width 8 height 13
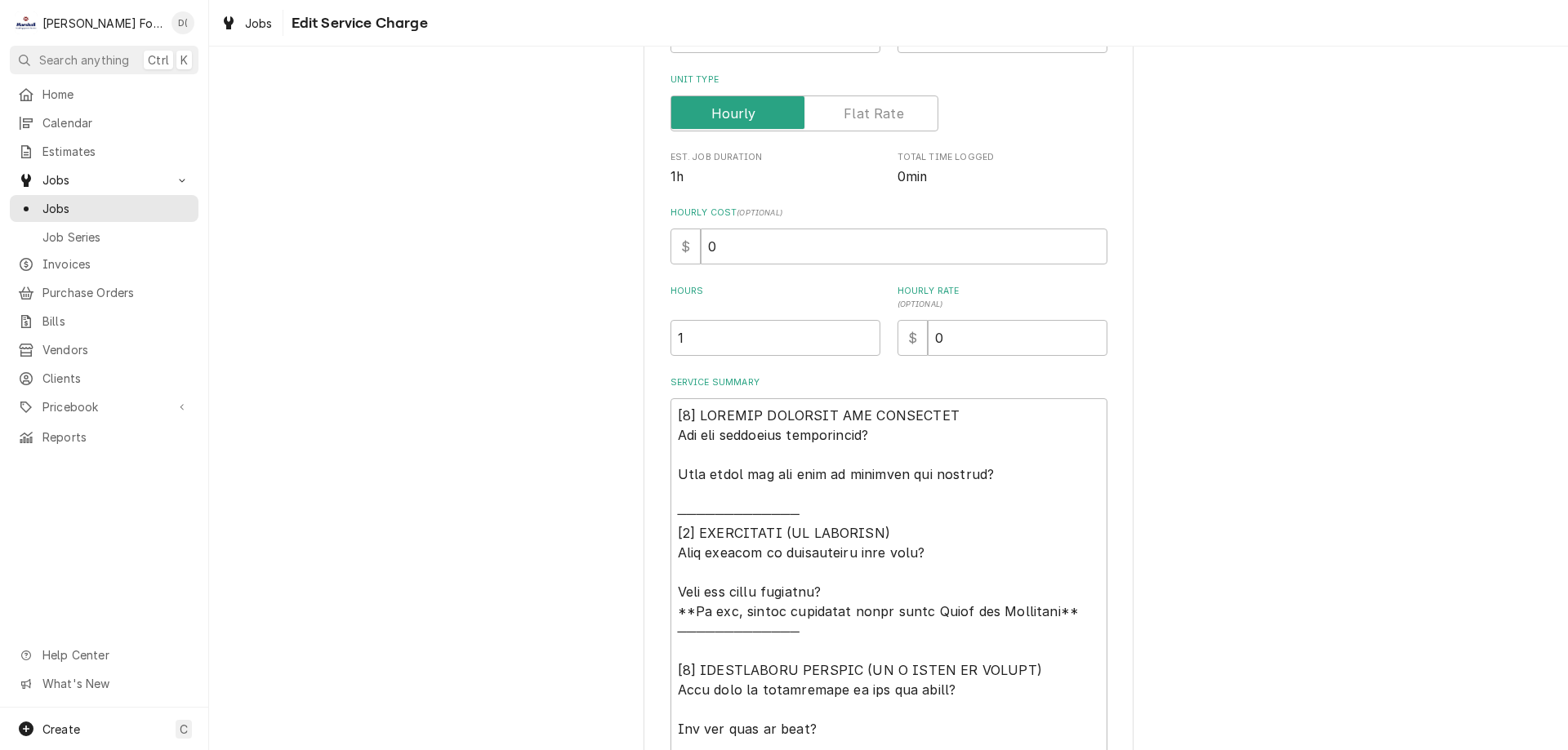
scroll to position [408, 0]
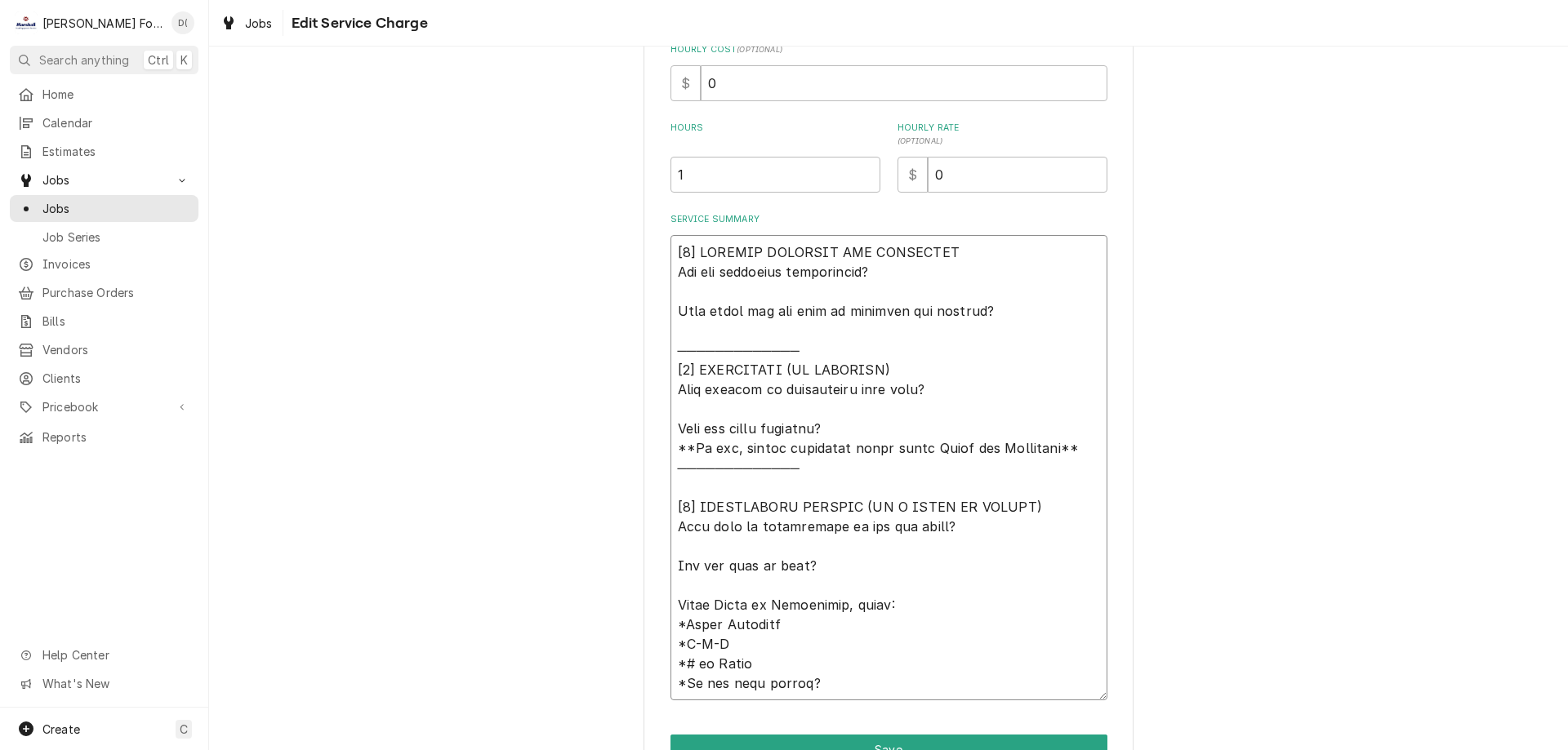
click at [986, 394] on textarea "Service Summary" at bounding box center [889, 468] width 437 height 465
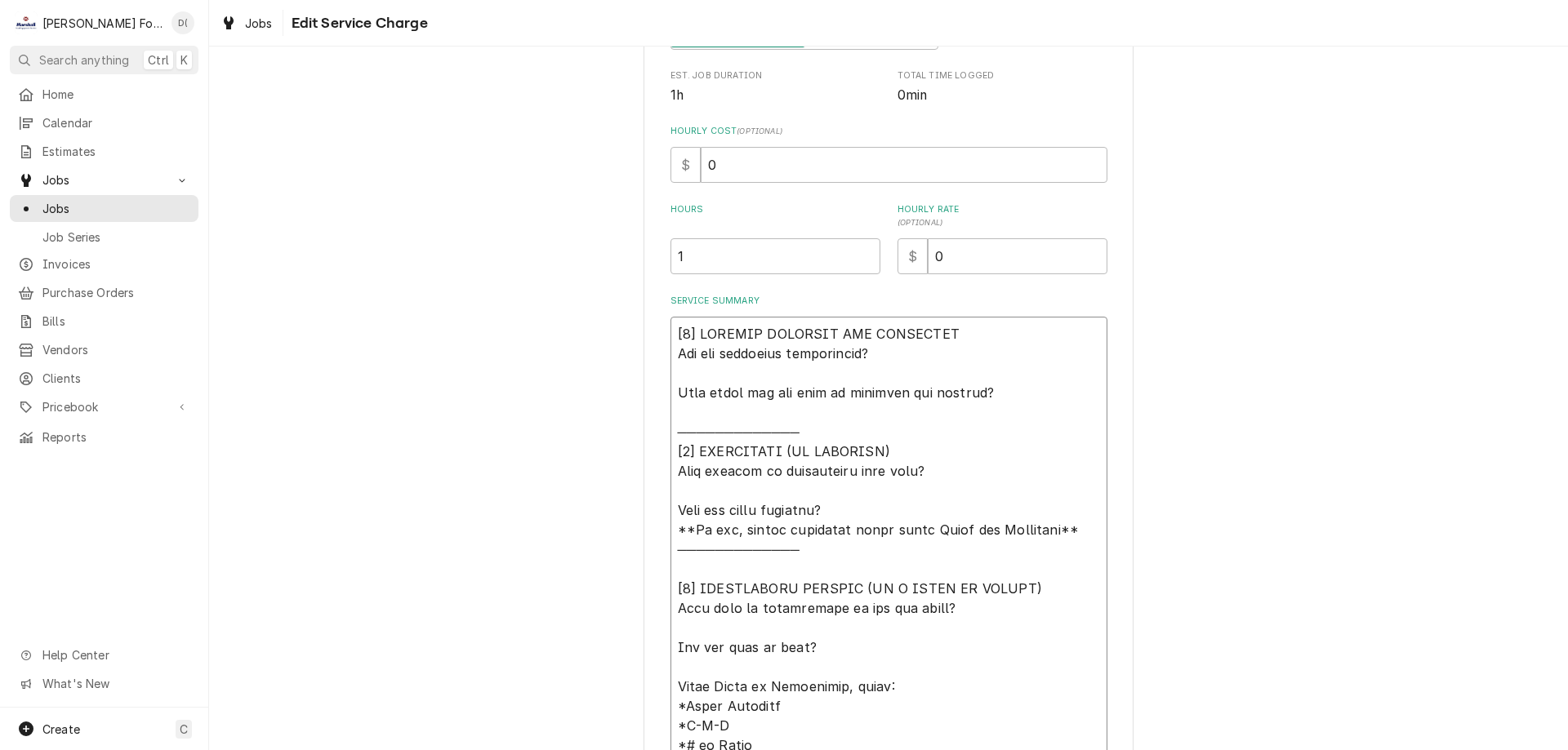
click at [1011, 408] on textarea "Service Summary" at bounding box center [889, 549] width 437 height 465
click at [1000, 391] on textarea "Service Summary" at bounding box center [889, 549] width 437 height 465
type textarea "x"
type textarea "[𝟭] 𝗜𝗡𝗜𝗧𝗜𝗔𝗟 𝗙𝗜𝗡𝗗𝗜𝗡𝗚𝗦 𝗔𝗡𝗗 𝗗𝗜𝗔𝗚𝗡𝗢𝗦𝗜𝗦 𝗪𝗮𝘀 𝘁𝗵𝗲 𝗲𝗾𝘂𝗶𝗽𝗺𝗲𝗻𝘁 𝗼𝗽𝗲𝗿𝗮𝘁𝗶𝗼𝗻𝗮𝗹? 𝗪𝗵𝗮𝘁 𝘀𝘁𝗲𝗽𝘀 𝗱𝗶…"
type textarea "x"
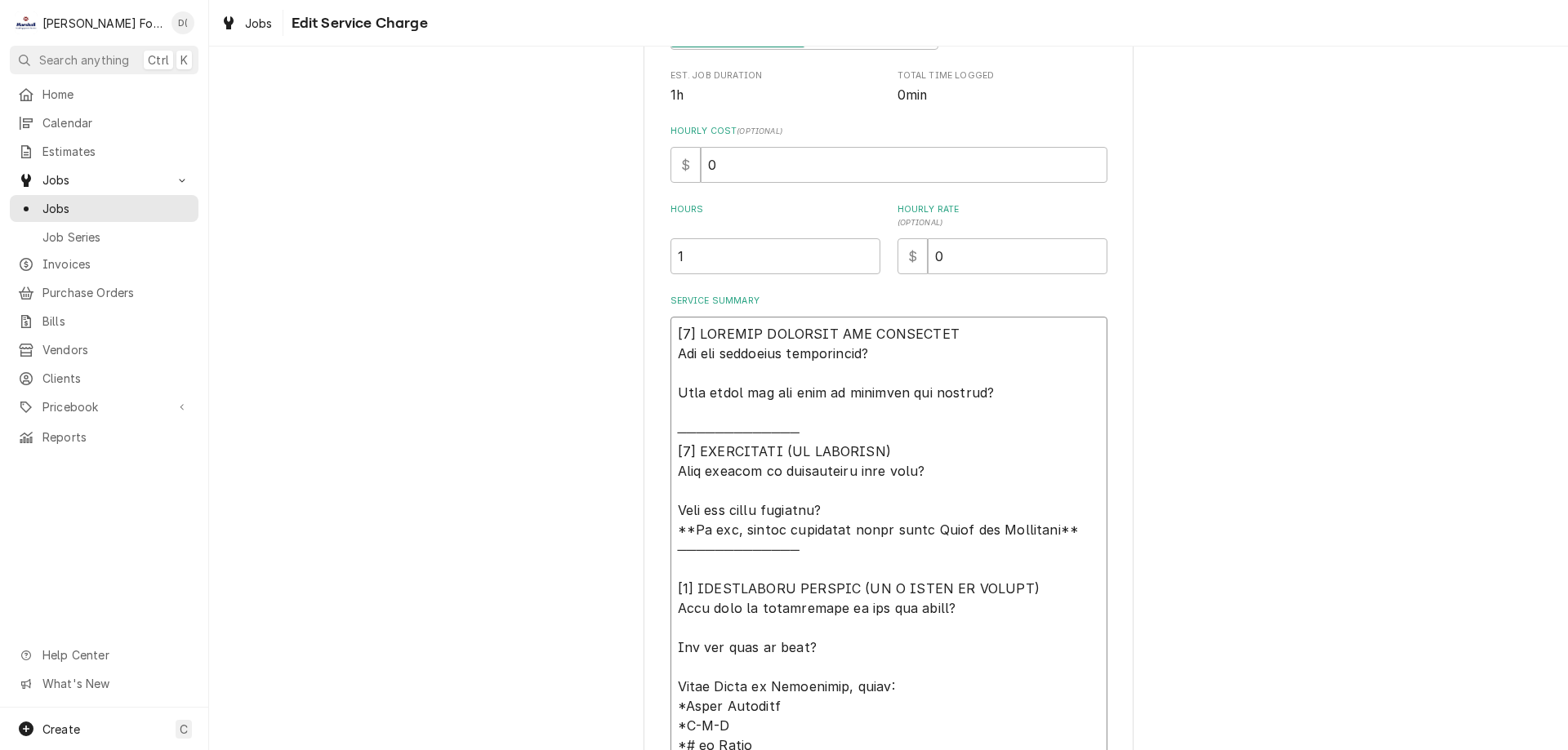
type textarea "[𝟭] 𝗜𝗡𝗜𝗧𝗜𝗔𝗟 𝗙𝗜𝗡𝗗𝗜𝗡𝗚𝗦 𝗔𝗡𝗗 𝗗𝗜𝗔𝗚𝗡𝗢𝗦𝗜𝗦 𝗪𝗮𝘀 𝘁𝗵𝗲 𝗲𝗾𝘂𝗶𝗽𝗺𝗲𝗻𝘁 𝗼𝗽𝗲𝗿𝗮𝘁𝗶𝗼𝗻𝗮𝗹? 𝗪𝗵𝗮𝘁 𝘀𝘁𝗲𝗽𝘀 𝗱𝗶…"
type textarea "x"
type textarea "[𝟭] 𝗜𝗡𝗜𝗧𝗜𝗔𝗟 𝗙𝗜𝗡𝗗𝗜𝗡𝗚𝗦 𝗔𝗡𝗗 𝗗𝗜𝗔𝗚𝗡𝗢𝗦𝗜𝗦 𝗪𝗮𝘀 𝘁𝗵𝗲 𝗲𝗾𝘂𝗶𝗽𝗺𝗲𝗻𝘁 𝗼𝗽𝗲𝗿𝗮𝘁𝗶𝗼𝗻𝗮𝗹? 𝗪𝗵𝗮𝘁 𝘀𝘁𝗲𝗽𝘀 𝗱𝗶…"
type textarea "x"
type textarea "[𝟭] 𝗜𝗡𝗜𝗧𝗜𝗔𝗟 𝗙𝗜𝗡𝗗𝗜𝗡𝗚𝗦 𝗔𝗡𝗗 𝗗𝗜𝗔𝗚𝗡𝗢𝗦𝗜𝗦 𝗪𝗮𝘀 𝘁𝗵𝗲 𝗲𝗾𝘂𝗶𝗽𝗺𝗲𝗻𝘁 𝗼𝗽𝗲𝗿𝗮𝘁𝗶𝗼𝗻𝗮𝗹? 𝗪𝗵𝗮𝘁 𝘀𝘁𝗲𝗽𝘀 𝗱𝗶…"
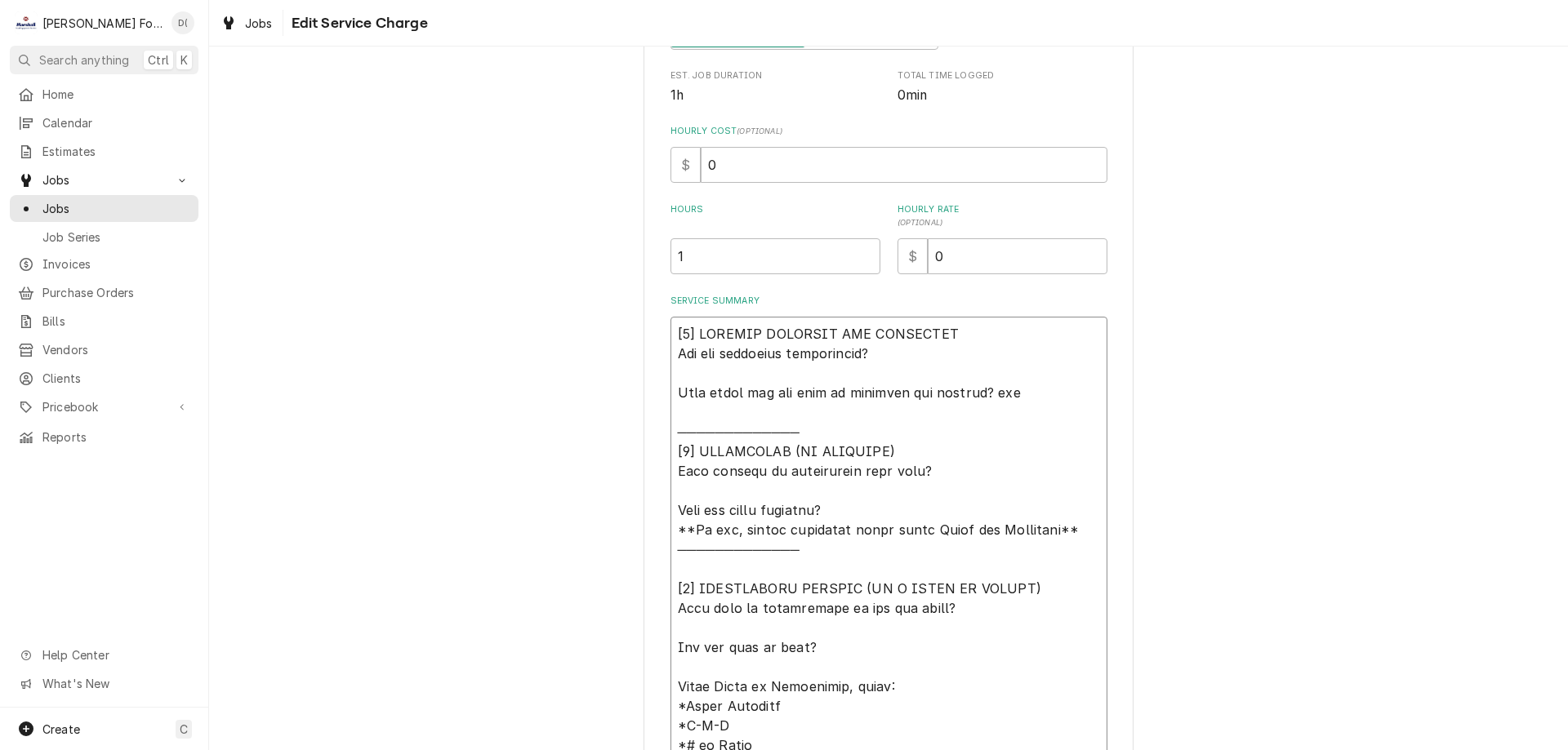
type textarea "x"
type textarea "[𝟭] 𝗜𝗡𝗜𝗧𝗜𝗔𝗟 𝗙𝗜𝗡𝗗𝗜𝗡𝗚𝗦 𝗔𝗡𝗗 𝗗𝗜𝗔𝗚𝗡𝗢𝗦𝗜𝗦 𝗪𝗮𝘀 𝘁𝗵𝗲 𝗲𝗾𝘂𝗶𝗽𝗺𝗲𝗻𝘁 𝗼𝗽𝗲𝗿𝗮𝘁𝗶𝗼𝗻𝗮𝗹? 𝗪𝗵𝗮𝘁 𝘀𝘁𝗲𝗽𝘀 𝗱𝗶…"
type textarea "x"
type textarea "[𝟭] 𝗜𝗡𝗜𝗧𝗜𝗔𝗟 𝗙𝗜𝗡𝗗𝗜𝗡𝗚𝗦 𝗔𝗡𝗗 𝗗𝗜𝗔𝗚𝗡𝗢𝗦𝗜𝗦 𝗪𝗮𝘀 𝘁𝗵𝗲 𝗲𝗾𝘂𝗶𝗽𝗺𝗲𝗻𝘁 𝗼𝗽𝗲𝗿𝗮𝘁𝗶𝗼𝗻𝗮𝗹? 𝗪𝗵𝗮𝘁 𝘀𝘁𝗲𝗽𝘀 𝗱𝗶…"
type textarea "x"
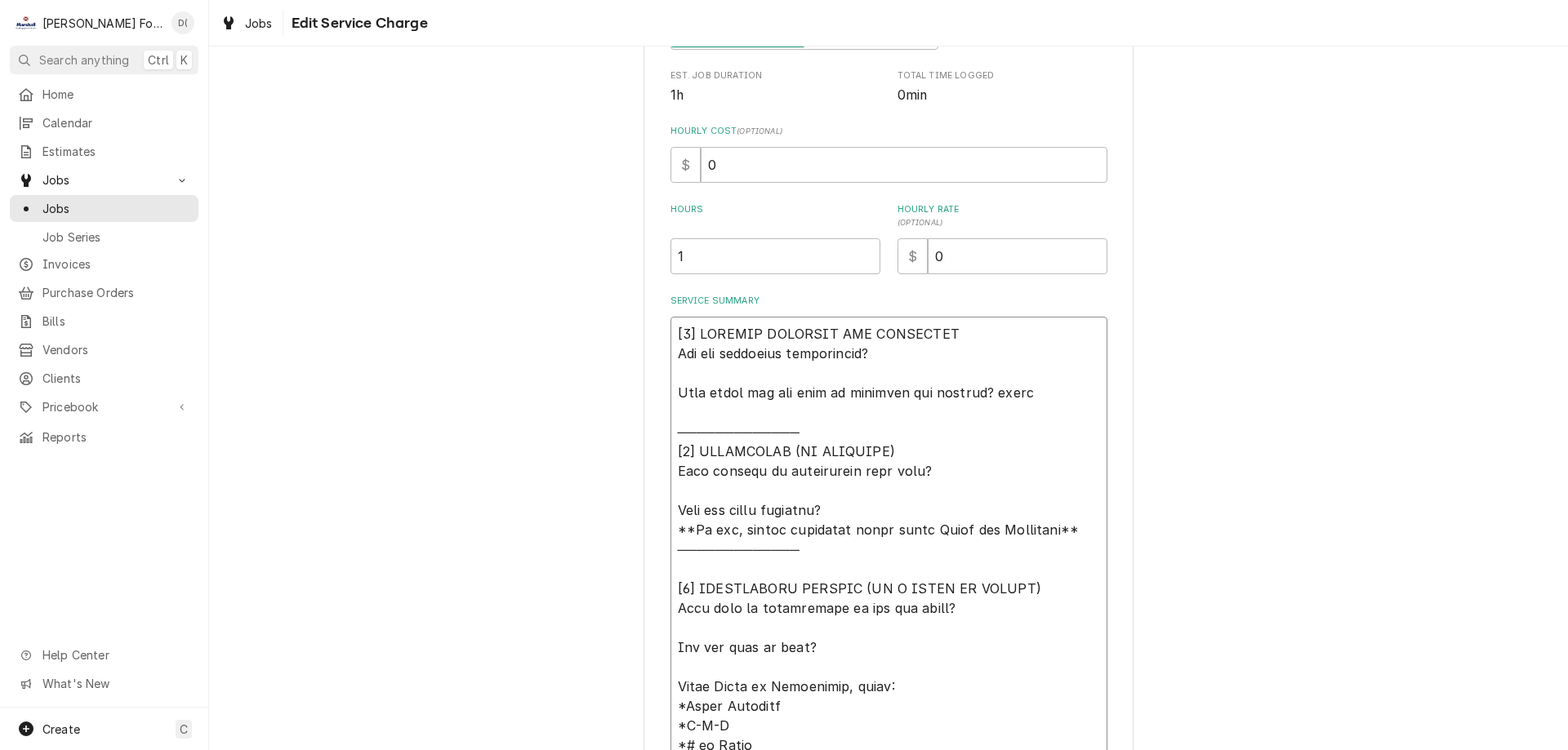
type textarea "[𝟭] 𝗜𝗡𝗜𝗧𝗜𝗔𝗟 𝗙𝗜𝗡𝗗𝗜𝗡𝗚𝗦 𝗔𝗡𝗗 𝗗𝗜𝗔𝗚𝗡𝗢𝗦𝗜𝗦 𝗪𝗮𝘀 𝘁𝗵𝗲 𝗲𝗾𝘂𝗶𝗽𝗺𝗲𝗻𝘁 𝗼𝗽𝗲𝗿𝗮𝘁𝗶𝗼𝗻𝗮𝗹? 𝗪𝗵𝗮𝘁 𝘀𝘁𝗲𝗽𝘀 𝗱𝗶…"
type textarea "x"
type textarea "[𝟭] 𝗜𝗡𝗜𝗧𝗜𝗔𝗟 𝗙𝗜𝗡𝗗𝗜𝗡𝗚𝗦 𝗔𝗡𝗗 𝗗𝗜𝗔𝗚𝗡𝗢𝗦𝗜𝗦 𝗪𝗮𝘀 𝘁𝗵𝗲 𝗲𝗾𝘂𝗶𝗽𝗺𝗲𝗻𝘁 𝗼𝗽𝗲𝗿𝗮𝘁𝗶𝗼𝗻𝗮𝗹? 𝗪𝗵𝗮𝘁 𝘀𝘁𝗲𝗽𝘀 𝗱𝗶…"
type textarea "x"
type textarea "[𝟭] 𝗜𝗡𝗜𝗧𝗜𝗔𝗟 𝗙𝗜𝗡𝗗𝗜𝗡𝗚𝗦 𝗔𝗡𝗗 𝗗𝗜𝗔𝗚𝗡𝗢𝗦𝗜𝗦 𝗪𝗮𝘀 𝘁𝗵𝗲 𝗲𝗾𝘂𝗶𝗽𝗺𝗲𝗻𝘁 𝗼𝗽𝗲𝗿𝗮𝘁𝗶𝗼𝗻𝗮𝗹? 𝗪𝗵𝗮𝘁 𝘀𝘁𝗲𝗽𝘀 𝗱𝗶…"
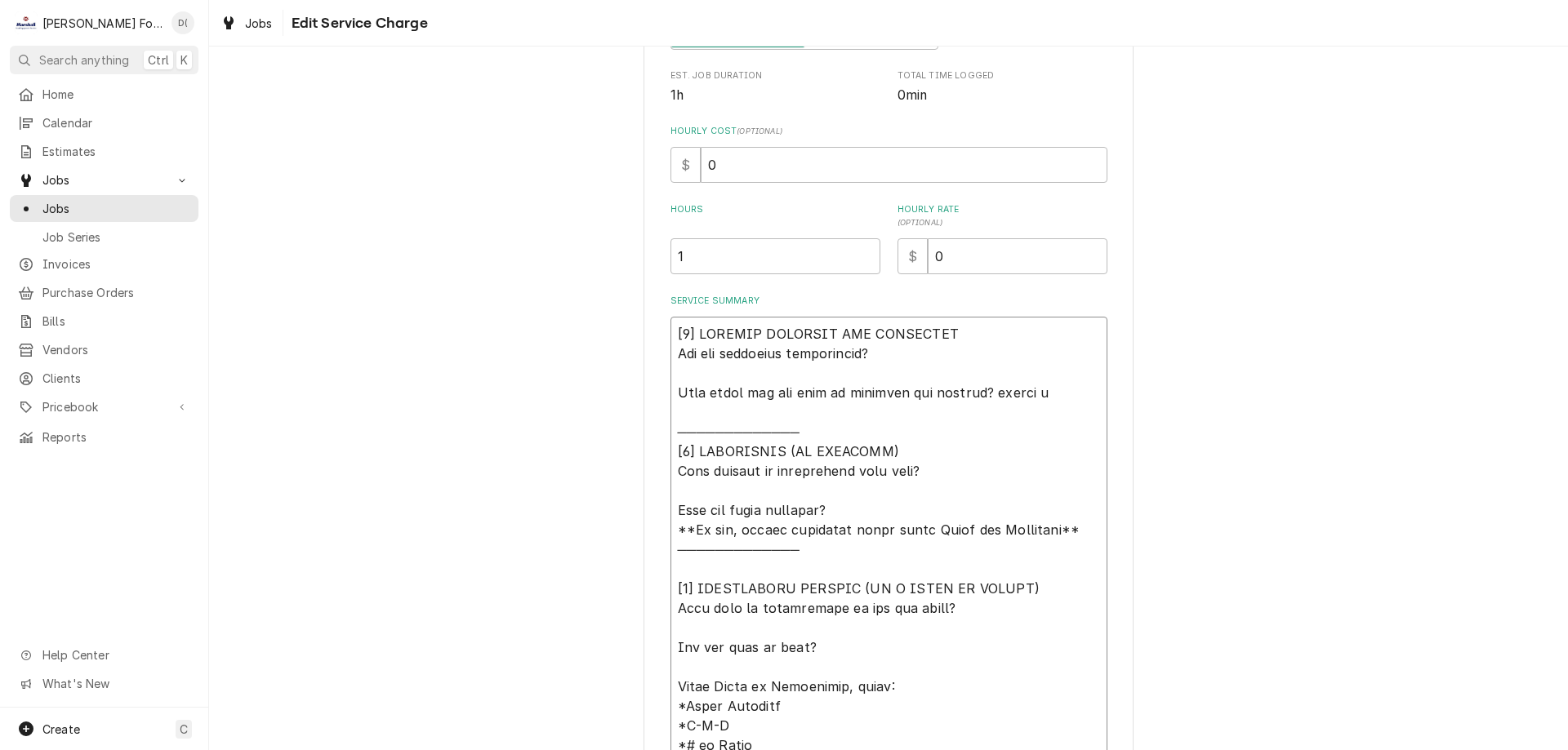
type textarea "x"
type textarea "[𝟭] 𝗜𝗡𝗜𝗧𝗜𝗔𝗟 𝗙𝗜𝗡𝗗𝗜𝗡𝗚𝗦 𝗔𝗡𝗗 𝗗𝗜𝗔𝗚𝗡𝗢𝗦𝗜𝗦 𝗪𝗮𝘀 𝘁𝗵𝗲 𝗲𝗾𝘂𝗶𝗽𝗺𝗲𝗻𝘁 𝗼𝗽𝗲𝗿𝗮𝘁𝗶𝗼𝗻𝗮𝗹? 𝗪𝗵𝗮𝘁 𝘀𝘁𝗲𝗽𝘀 𝗱𝗶…"
type textarea "x"
type textarea "[𝟭] 𝗜𝗡𝗜𝗧𝗜𝗔𝗟 𝗙𝗜𝗡𝗗𝗜𝗡𝗚𝗦 𝗔𝗡𝗗 𝗗𝗜𝗔𝗚𝗡𝗢𝗦𝗜𝗦 𝗪𝗮𝘀 𝘁𝗵𝗲 𝗲𝗾𝘂𝗶𝗽𝗺𝗲𝗻𝘁 𝗼𝗽𝗲𝗿𝗮𝘁𝗶𝗼𝗻𝗮𝗹? 𝗪𝗵𝗮𝘁 𝘀𝘁𝗲𝗽𝘀 𝗱𝗶…"
type textarea "x"
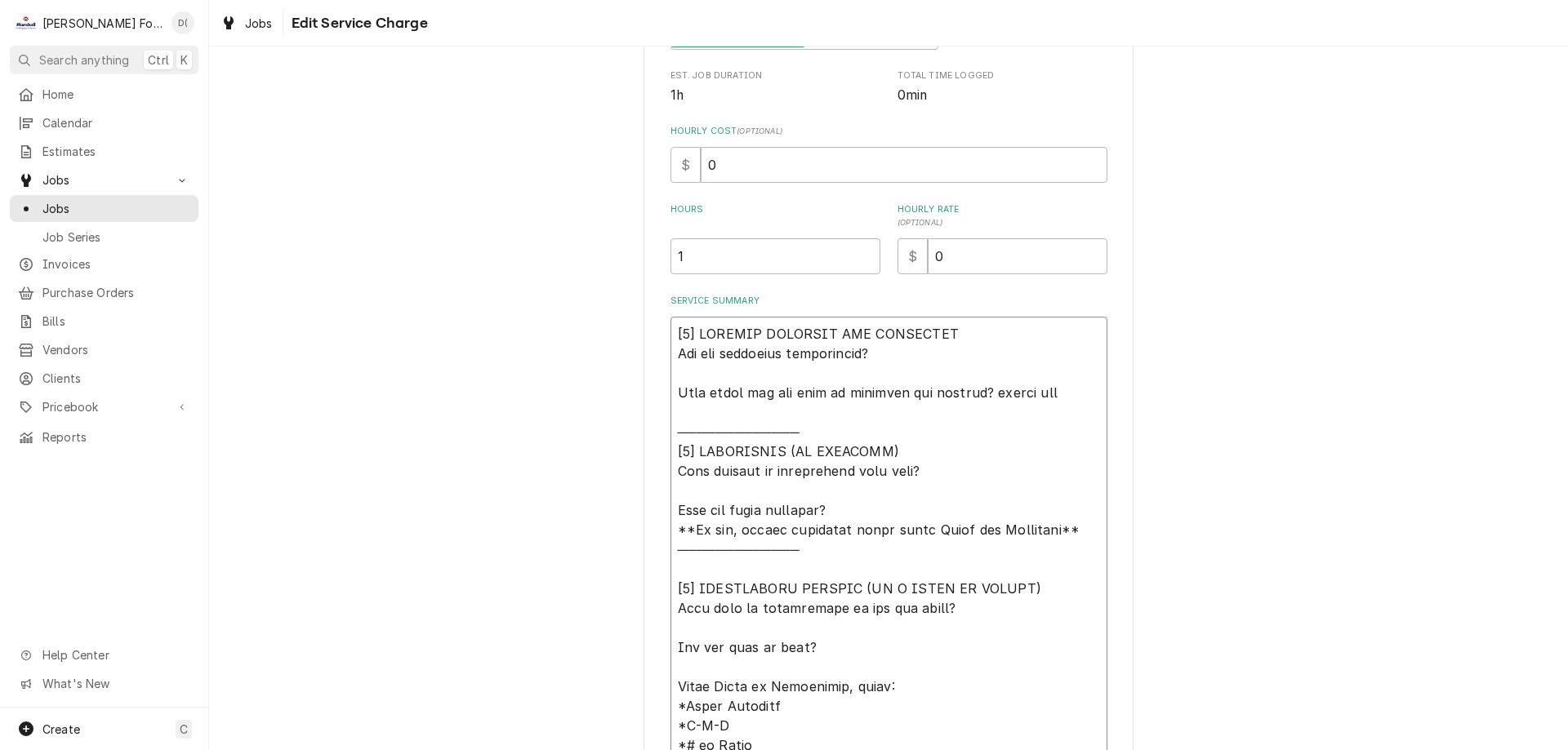
type textarea "[𝟭] 𝗜𝗡𝗜𝗧𝗜𝗔𝗟 𝗙𝗜𝗡𝗗𝗜𝗡𝗚𝗦 𝗔𝗡𝗗 𝗗𝗜𝗔𝗚𝗡𝗢𝗦𝗜𝗦 𝗪𝗮𝘀 𝘁𝗵𝗲 𝗲𝗾𝘂𝗶𝗽𝗺𝗲𝗻𝘁 𝗼𝗽𝗲𝗿𝗮𝘁𝗶𝗼𝗻𝗮𝗹? 𝗪𝗵𝗮𝘁 𝘀𝘁𝗲𝗽𝘀 𝗱𝗶…"
type textarea "x"
type textarea "[𝟭] 𝗜𝗡𝗜𝗧𝗜𝗔𝗟 𝗙𝗜𝗡𝗗𝗜𝗡𝗚𝗦 𝗔𝗡𝗗 𝗗𝗜𝗔𝗚𝗡𝗢𝗦𝗜𝗦 𝗪𝗮𝘀 𝘁𝗵𝗲 𝗲𝗾𝘂𝗶𝗽𝗺𝗲𝗻𝘁 𝗼𝗽𝗲𝗿𝗮𝘁𝗶𝗼𝗻𝗮𝗹? 𝗪𝗵𝗮𝘁 𝘀𝘁𝗲𝗽𝘀 𝗱𝗶…"
type textarea "x"
type textarea "[𝟭] 𝗜𝗡𝗜𝗧𝗜𝗔𝗟 𝗙𝗜𝗡𝗗𝗜𝗡𝗚𝗦 𝗔𝗡𝗗 𝗗𝗜𝗔𝗚𝗡𝗢𝗦𝗜𝗦 𝗪𝗮𝘀 𝘁𝗵𝗲 𝗲𝗾𝘂𝗶𝗽𝗺𝗲𝗻𝘁 𝗼𝗽𝗲𝗿𝗮𝘁𝗶𝗼𝗻𝗮𝗹? 𝗪𝗵𝗮𝘁 𝘀𝘁𝗲𝗽𝘀 𝗱𝗶…"
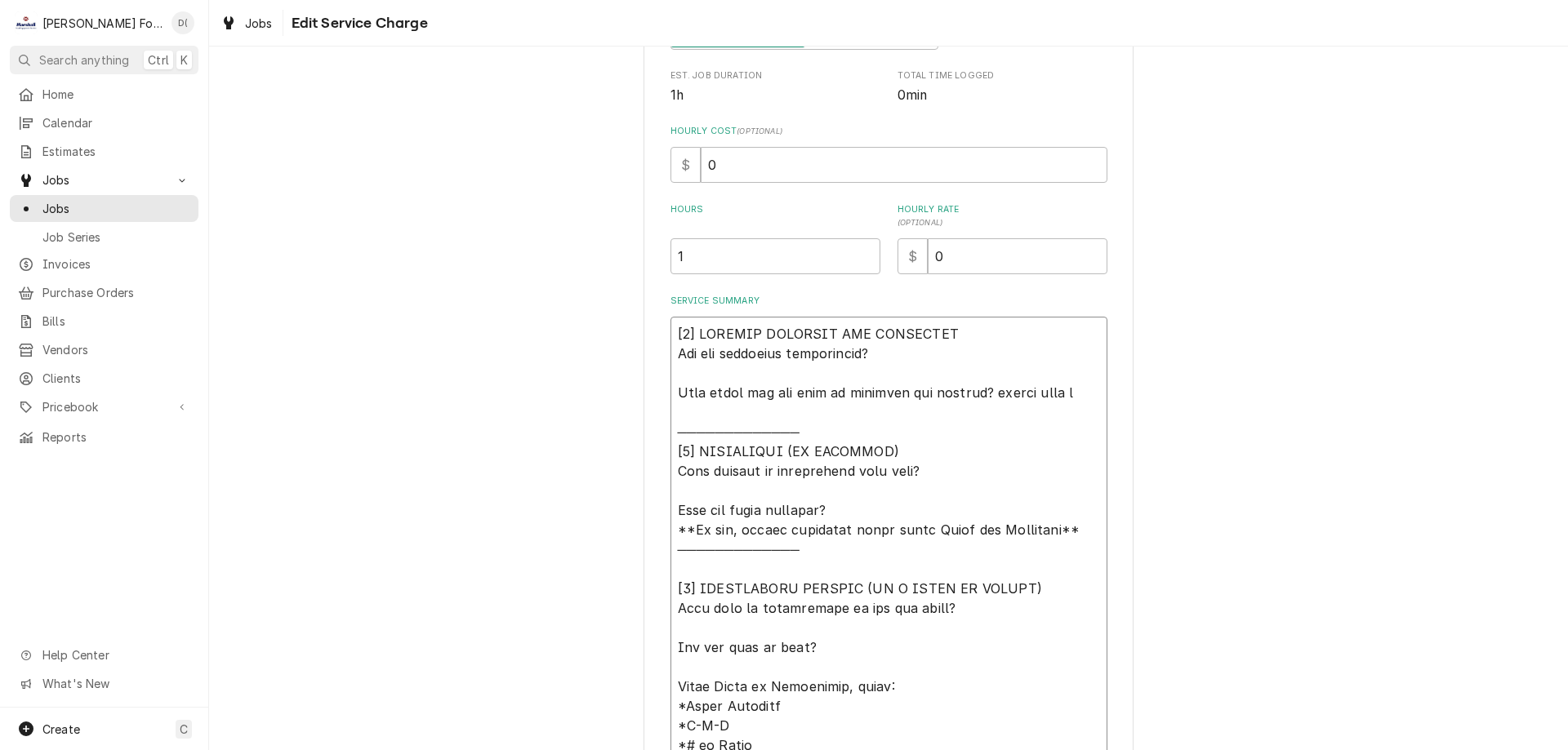
type textarea "x"
type textarea "[𝟭] 𝗜𝗡𝗜𝗧𝗜𝗔𝗟 𝗙𝗜𝗡𝗗𝗜𝗡𝗚𝗦 𝗔𝗡𝗗 𝗗𝗜𝗔𝗚𝗡𝗢𝗦𝗜𝗦 𝗪𝗮𝘀 𝘁𝗵𝗲 𝗲𝗾𝘂𝗶𝗽𝗺𝗲𝗻𝘁 𝗼𝗽𝗲𝗿𝗮𝘁𝗶𝗼𝗻𝗮𝗹? 𝗪𝗵𝗮𝘁 𝘀𝘁𝗲𝗽𝘀 𝗱𝗶…"
type textarea "x"
type textarea "[𝟭] 𝗜𝗡𝗜𝗧𝗜𝗔𝗟 𝗙𝗜𝗡𝗗𝗜𝗡𝗚𝗦 𝗔𝗡𝗗 𝗗𝗜𝗔𝗚𝗡𝗢𝗦𝗜𝗦 𝗪𝗮𝘀 𝘁𝗵𝗲 𝗲𝗾𝘂𝗶𝗽𝗺𝗲𝗻𝘁 𝗼𝗽𝗲𝗿𝗮𝘁𝗶𝗼𝗻𝗮𝗹? 𝗪𝗵𝗮𝘁 𝘀𝘁𝗲𝗽𝘀 𝗱𝗶…"
type textarea "x"
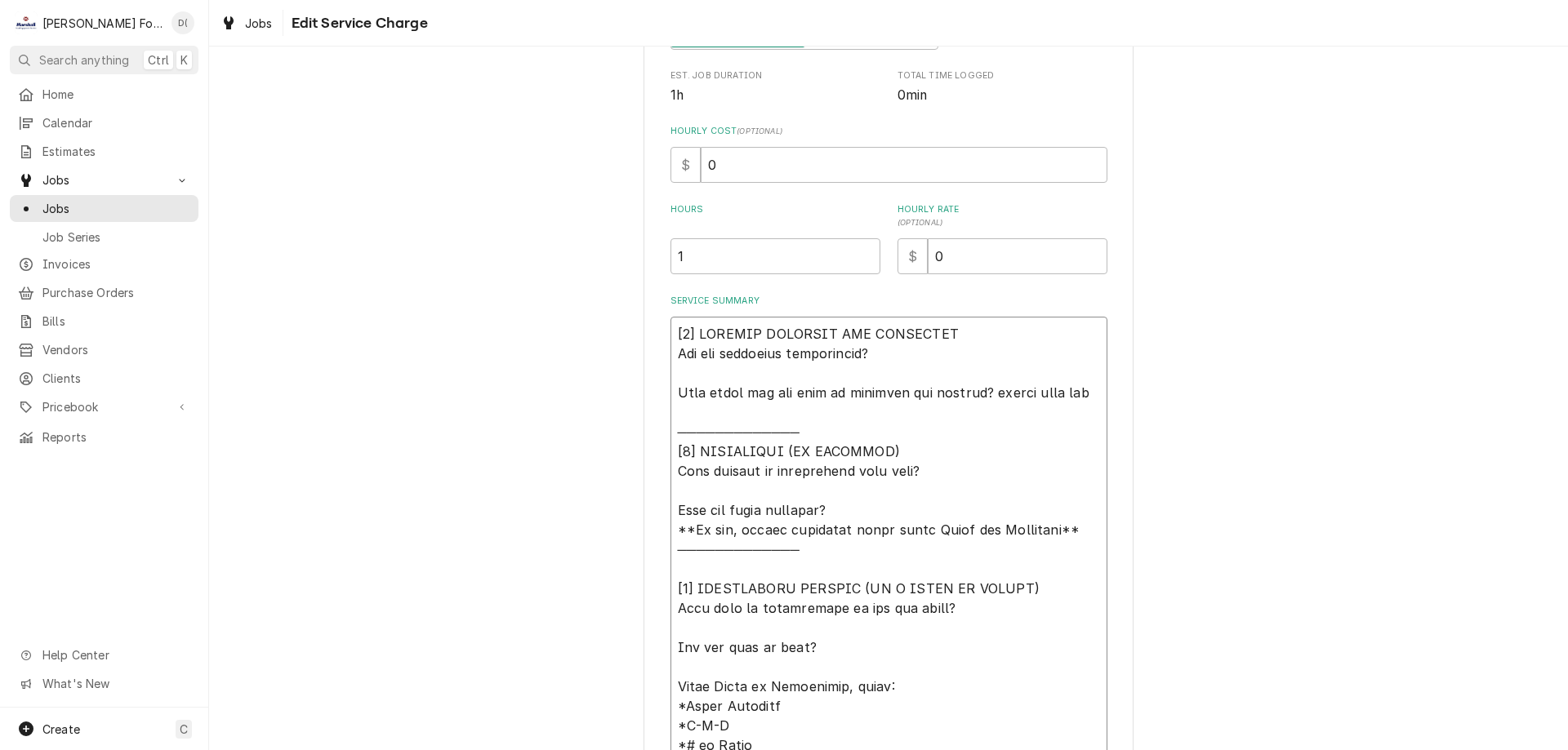
type textarea "[𝟭] 𝗜𝗡𝗜𝗧𝗜𝗔𝗟 𝗙𝗜𝗡𝗗𝗜𝗡𝗚𝗦 𝗔𝗡𝗗 𝗗𝗜𝗔𝗚𝗡𝗢𝗦𝗜𝗦 𝗪𝗮𝘀 𝘁𝗵𝗲 𝗲𝗾𝘂𝗶𝗽𝗺𝗲𝗻𝘁 𝗼𝗽𝗲𝗿𝗮𝘁𝗶𝗼𝗻𝗮𝗹? 𝗪𝗵𝗮𝘁 𝘀𝘁𝗲𝗽𝘀 𝗱𝗶…"
type textarea "x"
type textarea "[𝟭] 𝗜𝗡𝗜𝗧𝗜𝗔𝗟 𝗙𝗜𝗡𝗗𝗜𝗡𝗚𝗦 𝗔𝗡𝗗 𝗗𝗜𝗔𝗚𝗡𝗢𝗦𝗜𝗦 𝗪𝗮𝘀 𝘁𝗵𝗲 𝗲𝗾𝘂𝗶𝗽𝗺𝗲𝗻𝘁 𝗼𝗽𝗲𝗿𝗮𝘁𝗶𝗼𝗻𝗮𝗹? 𝗪𝗵𝗮𝘁 𝘀𝘁𝗲𝗽𝘀 𝗱𝗶…"
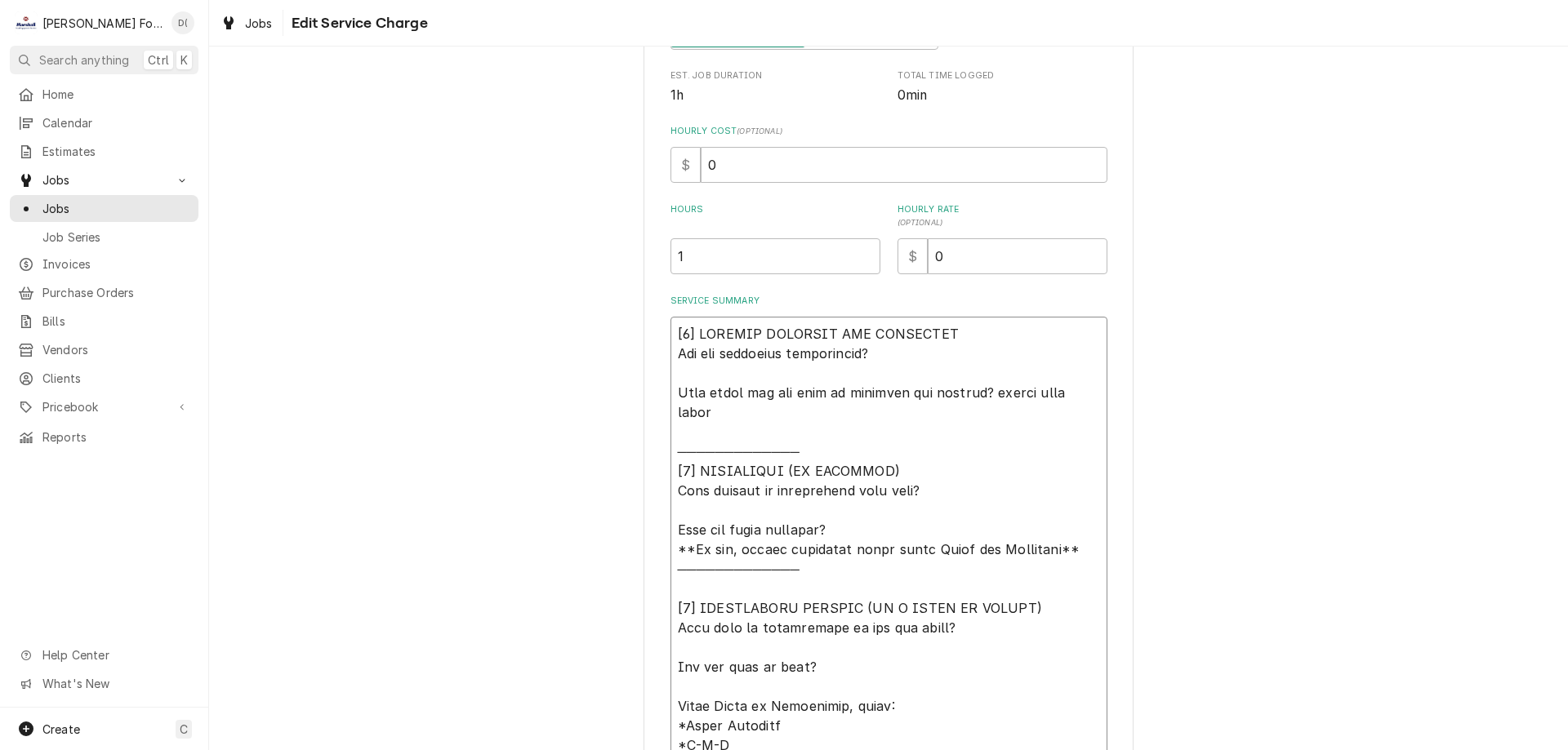
type textarea "x"
type textarea "[𝟭] 𝗜𝗡𝗜𝗧𝗜𝗔𝗟 𝗙𝗜𝗡𝗗𝗜𝗡𝗚𝗦 𝗔𝗡𝗗 𝗗𝗜𝗔𝗚𝗡𝗢𝗦𝗜𝗦 𝗪𝗮𝘀 𝘁𝗵𝗲 𝗲𝗾𝘂𝗶𝗽𝗺𝗲𝗻𝘁 𝗼𝗽𝗲𝗿𝗮𝘁𝗶𝗼𝗻𝗮𝗹? 𝗪𝗵𝗮𝘁 𝘀𝘁𝗲𝗽𝘀 𝗱𝗶…"
type textarea "x"
type textarea "[𝟭] 𝗜𝗡𝗜𝗧𝗜𝗔𝗟 𝗙𝗜𝗡𝗗𝗜𝗡𝗚𝗦 𝗔𝗡𝗗 𝗗𝗜𝗔𝗚𝗡𝗢𝗦𝗜𝗦 𝗪𝗮𝘀 𝘁𝗵𝗲 𝗲𝗾𝘂𝗶𝗽𝗺𝗲𝗻𝘁 𝗼𝗽𝗲𝗿𝗮𝘁𝗶𝗼𝗻𝗮𝗹? 𝗪𝗵𝗮𝘁 𝘀𝘁𝗲𝗽𝘀 𝗱𝗶…"
type textarea "x"
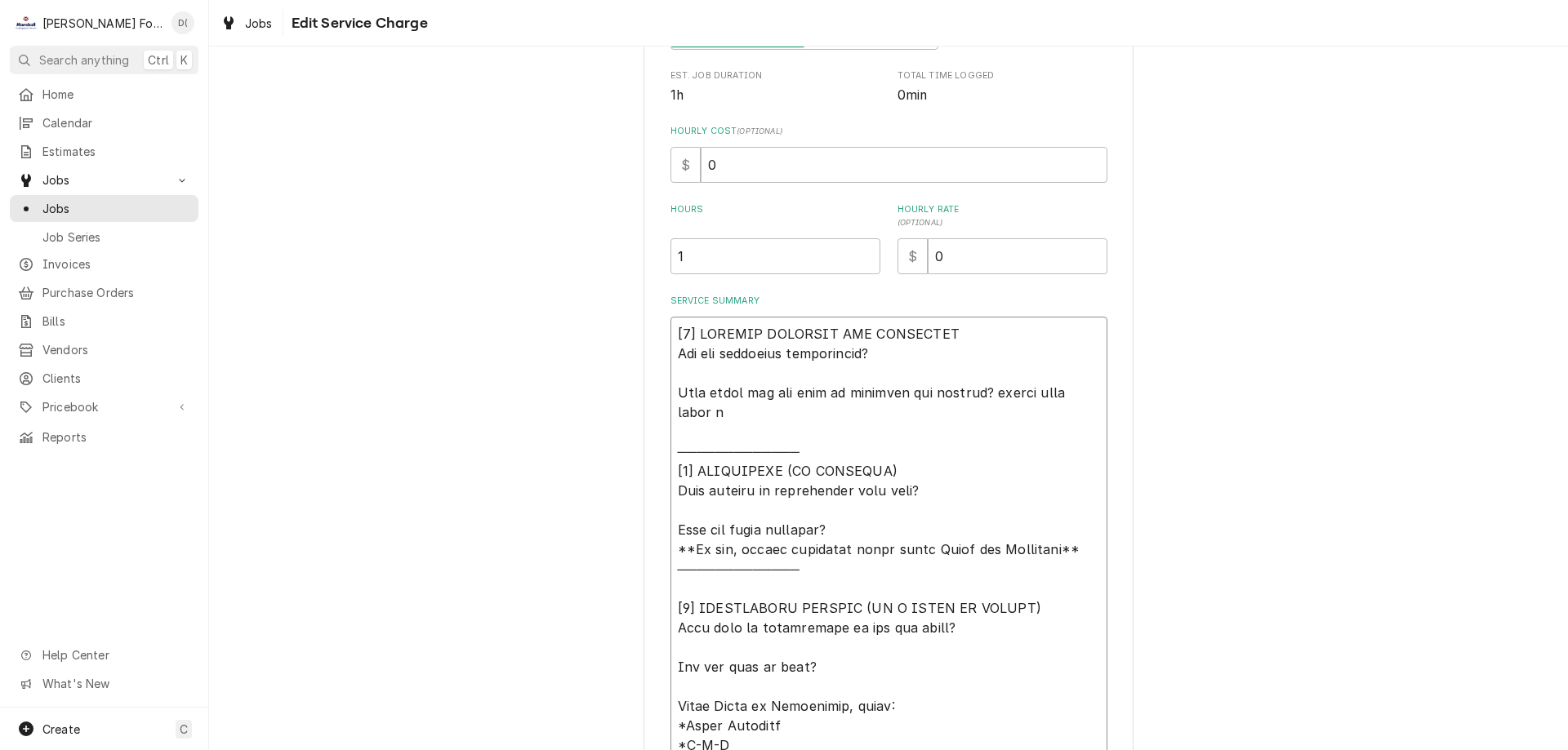
type textarea "[𝟭] 𝗜𝗡𝗜𝗧𝗜𝗔𝗟 𝗙𝗜𝗡𝗗𝗜𝗡𝗚𝗦 𝗔𝗡𝗗 𝗗𝗜𝗔𝗚𝗡𝗢𝗦𝗜𝗦 𝗪𝗮𝘀 𝘁𝗵𝗲 𝗲𝗾𝘂𝗶𝗽𝗺𝗲𝗻𝘁 𝗼𝗽𝗲𝗿𝗮𝘁𝗶𝗼𝗻𝗮𝗹? 𝗪𝗵𝗮𝘁 𝘀𝘁𝗲𝗽𝘀 𝗱𝗶…"
type textarea "x"
type textarea "[𝟭] 𝗜𝗡𝗜𝗧𝗜𝗔𝗟 𝗙𝗜𝗡𝗗𝗜𝗡𝗚𝗦 𝗔𝗡𝗗 𝗗𝗜𝗔𝗚𝗡𝗢𝗦𝗜𝗦 𝗪𝗮𝘀 𝘁𝗵𝗲 𝗲𝗾𝘂𝗶𝗽𝗺𝗲𝗻𝘁 𝗼𝗽𝗲𝗿𝗮𝘁𝗶𝗼𝗻𝗮𝗹? 𝗪𝗵𝗮𝘁 𝘀𝘁𝗲𝗽𝘀 𝗱𝗶…"
type textarea "x"
type textarea "[𝟭] 𝗜𝗡𝗜𝗧𝗜𝗔𝗟 𝗙𝗜𝗡𝗗𝗜𝗡𝗚𝗦 𝗔𝗡𝗗 𝗗𝗜𝗔𝗚𝗡𝗢𝗦𝗜𝗦 𝗪𝗮𝘀 𝘁𝗵𝗲 𝗲𝗾𝘂𝗶𝗽𝗺𝗲𝗻𝘁 𝗼𝗽𝗲𝗿𝗮𝘁𝗶𝗼𝗻𝗮𝗹? 𝗪𝗵𝗮𝘁 𝘀𝘁𝗲𝗽𝘀 𝗱𝗶…"
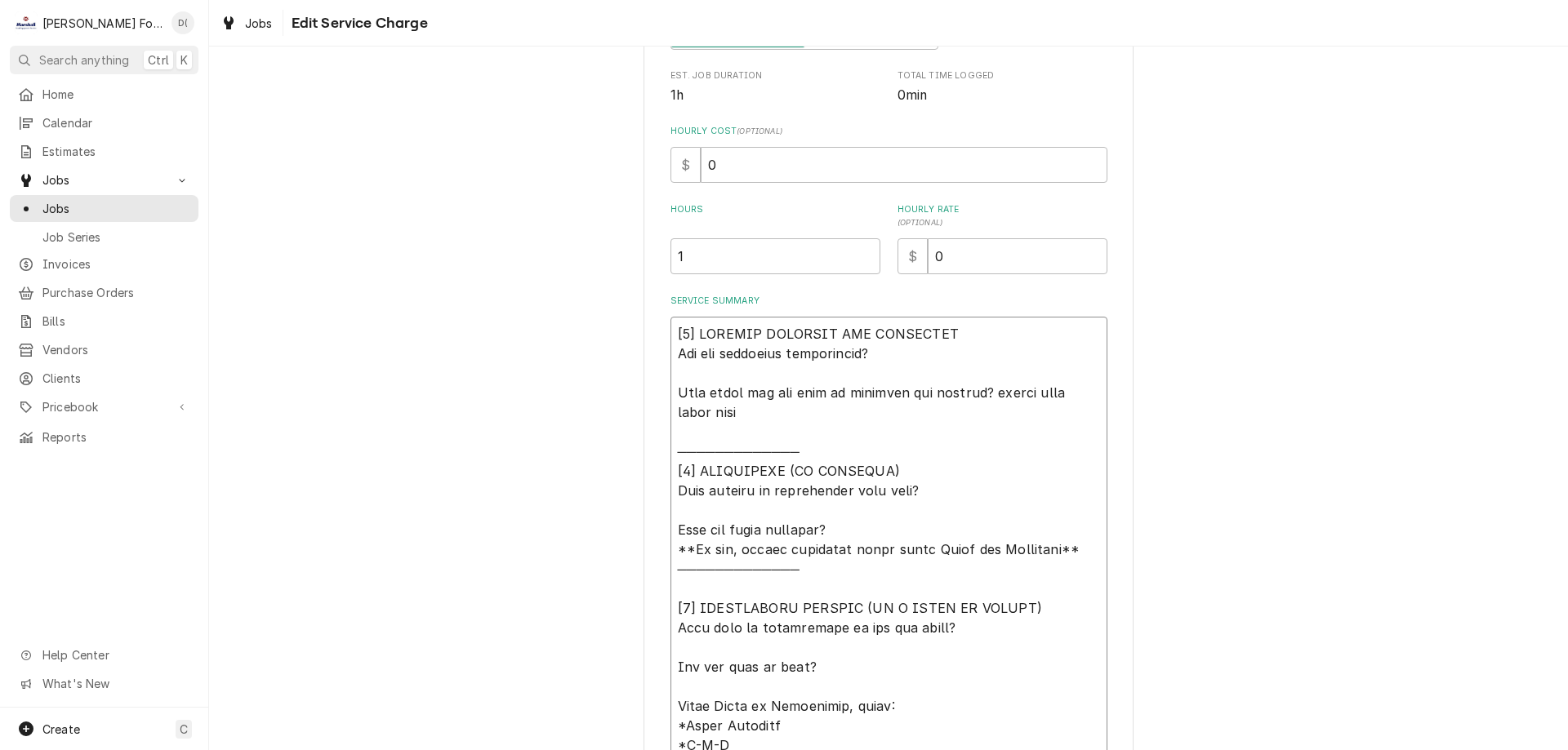
type textarea "x"
type textarea "[𝟭] 𝗜𝗡𝗜𝗧𝗜𝗔𝗟 𝗙𝗜𝗡𝗗𝗜𝗡𝗚𝗦 𝗔𝗡𝗗 𝗗𝗜𝗔𝗚𝗡𝗢𝗦𝗜𝗦 𝗪𝗮𝘀 𝘁𝗵𝗲 𝗲𝗾𝘂𝗶𝗽𝗺𝗲𝗻𝘁 𝗼𝗽𝗲𝗿𝗮𝘁𝗶𝗼𝗻𝗮𝗹? 𝗪𝗵𝗮𝘁 𝘀𝘁𝗲𝗽𝘀 𝗱𝗶…"
type textarea "x"
type textarea "[𝟭] 𝗜𝗡𝗜𝗧𝗜𝗔𝗟 𝗙𝗜𝗡𝗗𝗜𝗡𝗚𝗦 𝗔𝗡𝗗 𝗗𝗜𝗔𝗚𝗡𝗢𝗦𝗜𝗦 𝗪𝗮𝘀 𝘁𝗵𝗲 𝗲𝗾𝘂𝗶𝗽𝗺𝗲𝗻𝘁 𝗼𝗽𝗲𝗿𝗮𝘁𝗶𝗼𝗻𝗮𝗹? 𝗪𝗵𝗮𝘁 𝘀𝘁𝗲𝗽𝘀 𝗱𝗶…"
type textarea "x"
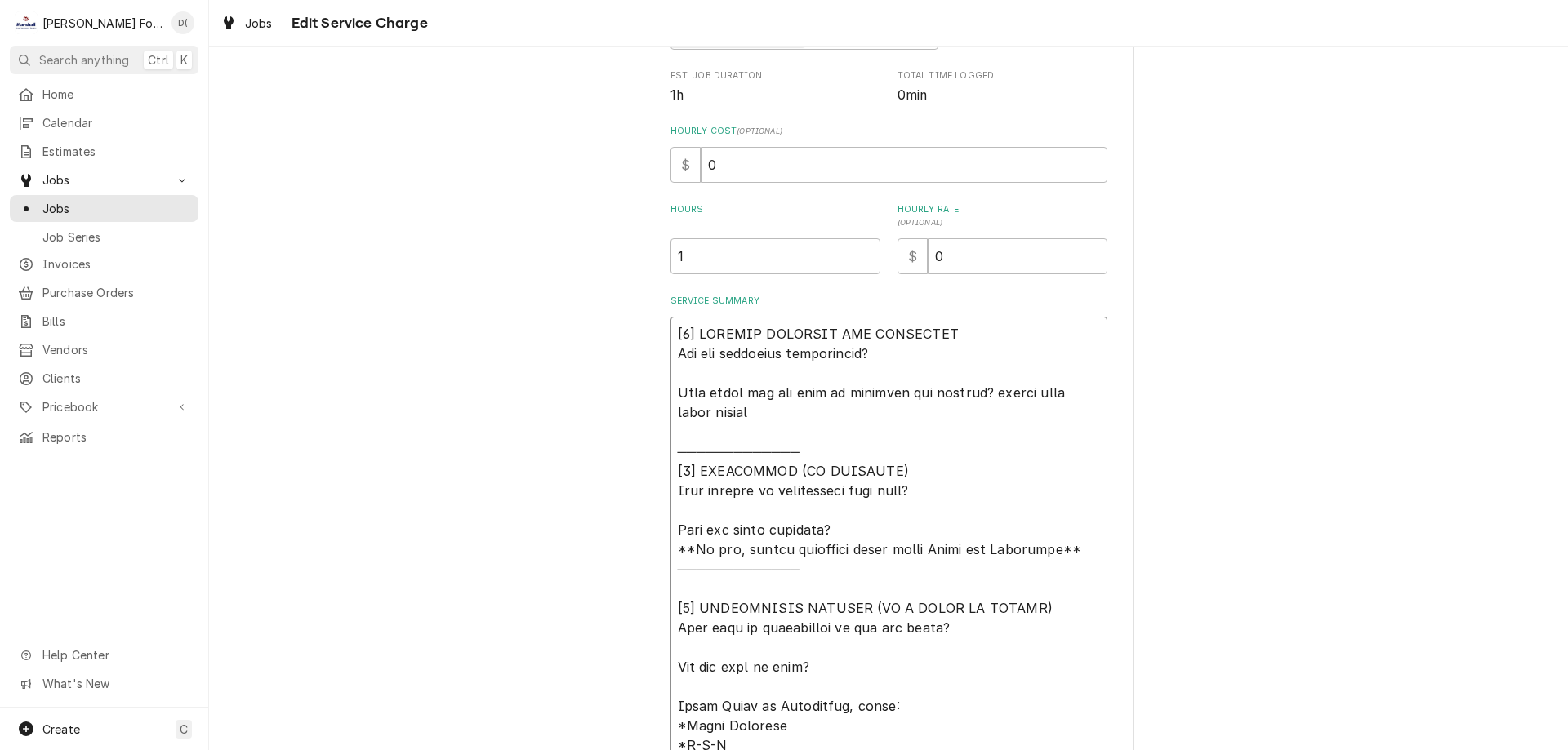
type textarea "[𝟭] 𝗜𝗡𝗜𝗧𝗜𝗔𝗟 𝗙𝗜𝗡𝗗𝗜𝗡𝗚𝗦 𝗔𝗡𝗗 𝗗𝗜𝗔𝗚𝗡𝗢𝗦𝗜𝗦 𝗪𝗮𝘀 𝘁𝗵𝗲 𝗲𝗾𝘂𝗶𝗽𝗺𝗲𝗻𝘁 𝗼𝗽𝗲𝗿𝗮𝘁𝗶𝗼𝗻𝗮𝗹? 𝗪𝗵𝗮𝘁 𝘀𝘁𝗲𝗽𝘀 𝗱𝗶…"
type textarea "x"
type textarea "[𝟭] 𝗜𝗡𝗜𝗧𝗜𝗔𝗟 𝗙𝗜𝗡𝗗𝗜𝗡𝗚𝗦 𝗔𝗡𝗗 𝗗𝗜𝗔𝗚𝗡𝗢𝗦𝗜𝗦 𝗪𝗮𝘀 𝘁𝗵𝗲 𝗲𝗾𝘂𝗶𝗽𝗺𝗲𝗻𝘁 𝗼𝗽𝗲𝗿𝗮𝘁𝗶𝗼𝗻𝗮𝗹? 𝗪𝗵𝗮𝘁 𝘀𝘁𝗲𝗽𝘀 𝗱𝗶…"
type textarea "x"
type textarea "[𝟭] 𝗜𝗡𝗜𝗧𝗜𝗔𝗟 𝗙𝗜𝗡𝗗𝗜𝗡𝗚𝗦 𝗔𝗡𝗗 𝗗𝗜𝗔𝗚𝗡𝗢𝗦𝗜𝗦 𝗪𝗮𝘀 𝘁𝗵𝗲 𝗲𝗾𝘂𝗶𝗽𝗺𝗲𝗻𝘁 𝗼𝗽𝗲𝗿𝗮𝘁𝗶𝗼𝗻𝗮𝗹? 𝗪𝗵𝗮𝘁 𝘀𝘁𝗲𝗽𝘀 𝗱𝗶…"
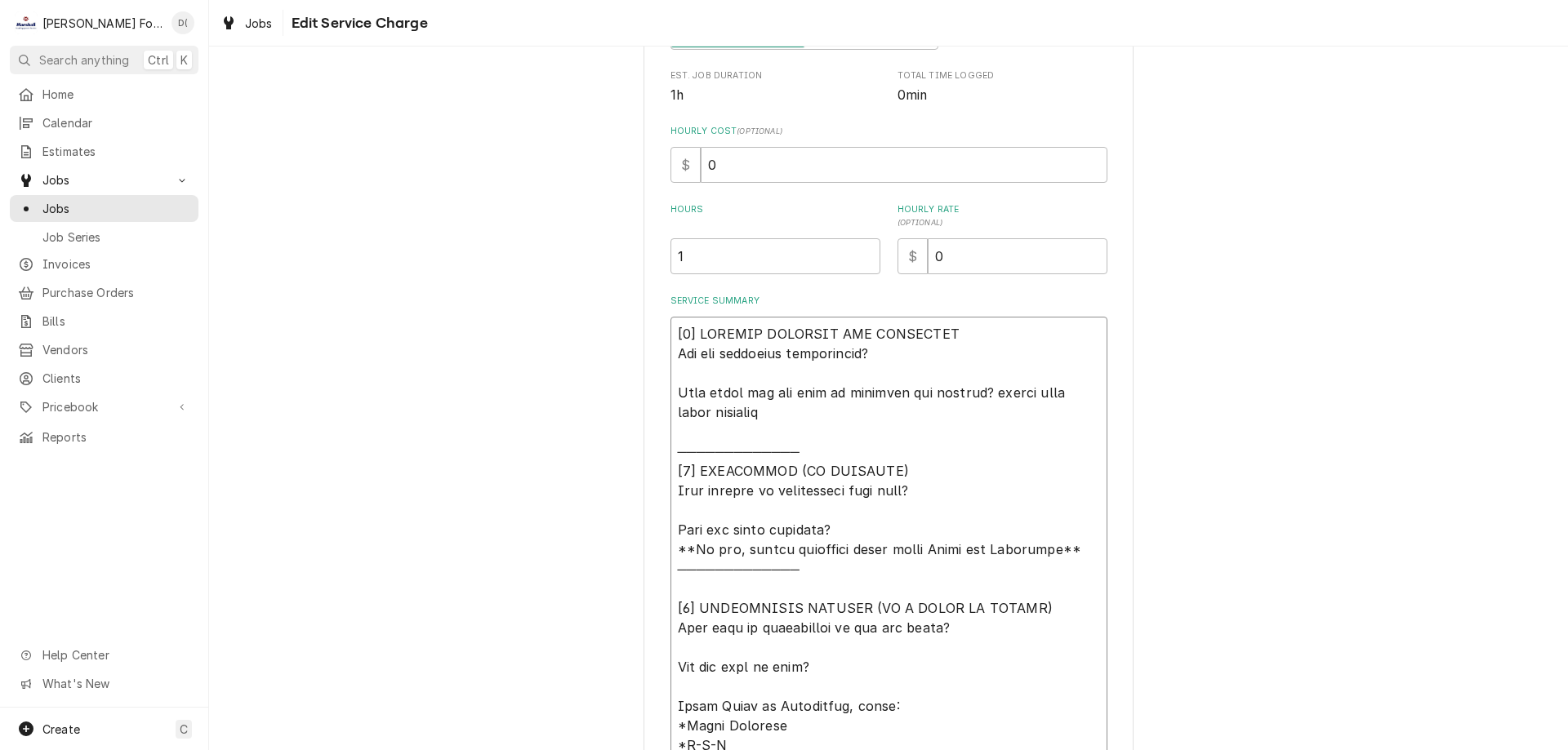
type textarea "x"
type textarea "[𝟭] 𝗜𝗡𝗜𝗧𝗜𝗔𝗟 𝗙𝗜𝗡𝗗𝗜𝗡𝗚𝗦 𝗔𝗡𝗗 𝗗𝗜𝗔𝗚𝗡𝗢𝗦𝗜𝗦 𝗪𝗮𝘀 𝘁𝗵𝗲 𝗲𝗾𝘂𝗶𝗽𝗺𝗲𝗻𝘁 𝗼𝗽𝗲𝗿𝗮𝘁𝗶𝗼𝗻𝗮𝗹? 𝗪𝗵𝗮𝘁 𝘀𝘁𝗲𝗽𝘀 𝗱𝗶…"
type textarea "x"
type textarea "[𝟭] 𝗜𝗡𝗜𝗧𝗜𝗔𝗟 𝗙𝗜𝗡𝗗𝗜𝗡𝗚𝗦 𝗔𝗡𝗗 𝗗𝗜𝗔𝗚𝗡𝗢𝗦𝗜𝗦 𝗪𝗮𝘀 𝘁𝗵𝗲 𝗲𝗾𝘂𝗶𝗽𝗺𝗲𝗻𝘁 𝗼𝗽𝗲𝗿𝗮𝘁𝗶𝗼𝗻𝗮𝗹? 𝗪𝗵𝗮𝘁 𝘀𝘁𝗲𝗽𝘀 𝗱𝗶…"
type textarea "x"
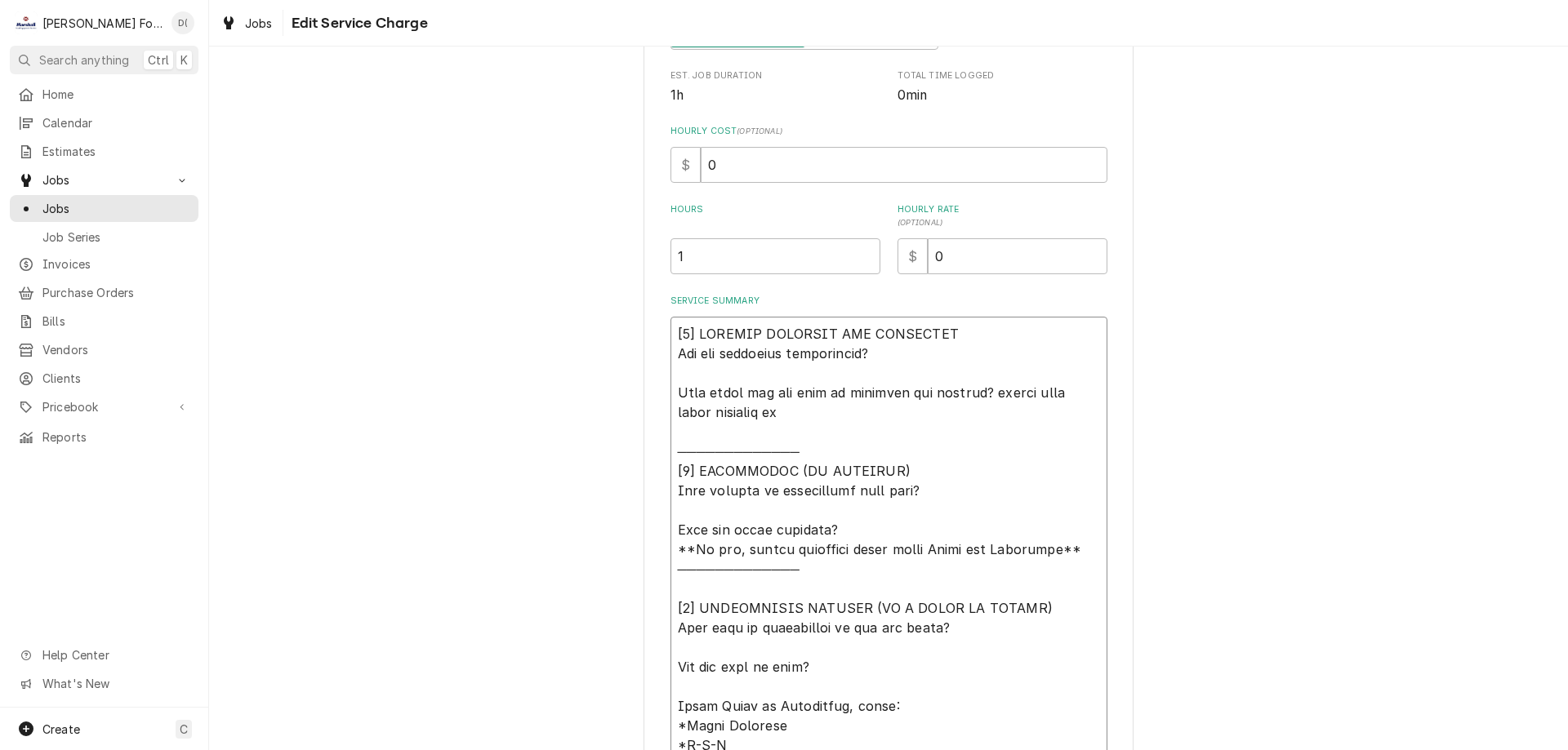
type textarea "[𝟭] 𝗜𝗡𝗜𝗧𝗜𝗔𝗟 𝗙𝗜𝗡𝗗𝗜𝗡𝗚𝗦 𝗔𝗡𝗗 𝗗𝗜𝗔𝗚𝗡𝗢𝗦𝗜𝗦 𝗪𝗮𝘀 𝘁𝗵𝗲 𝗲𝗾𝘂𝗶𝗽𝗺𝗲𝗻𝘁 𝗼𝗽𝗲𝗿𝗮𝘁𝗶𝗼𝗻𝗮𝗹? 𝗪𝗵𝗮𝘁 𝘀𝘁𝗲𝗽𝘀 𝗱𝗶…"
type textarea "x"
type textarea "[𝟭] 𝗜𝗡𝗜𝗧𝗜𝗔𝗟 𝗙𝗜𝗡𝗗𝗜𝗡𝗚𝗦 𝗔𝗡𝗗 𝗗𝗜𝗔𝗚𝗡𝗢𝗦𝗜𝗦 𝗪𝗮𝘀 𝘁𝗵𝗲 𝗲𝗾𝘂𝗶𝗽𝗺𝗲𝗻𝘁 𝗼𝗽𝗲𝗿𝗮𝘁𝗶𝗼𝗻𝗮𝗹? 𝗪𝗵𝗮𝘁 𝘀𝘁𝗲𝗽𝘀 𝗱𝗶…"
type textarea "x"
type textarea "[𝟭] 𝗜𝗡𝗜𝗧𝗜𝗔𝗟 𝗙𝗜𝗡𝗗𝗜𝗡𝗚𝗦 𝗔𝗡𝗗 𝗗𝗜𝗔𝗚𝗡𝗢𝗦𝗜𝗦 𝗪𝗮𝘀 𝘁𝗵𝗲 𝗲𝗾𝘂𝗶𝗽𝗺𝗲𝗻𝘁 𝗼𝗽𝗲𝗿𝗮𝘁𝗶𝗼𝗻𝗮𝗹? 𝗪𝗵𝗮𝘁 𝘀𝘁𝗲𝗽𝘀 𝗱𝗶…"
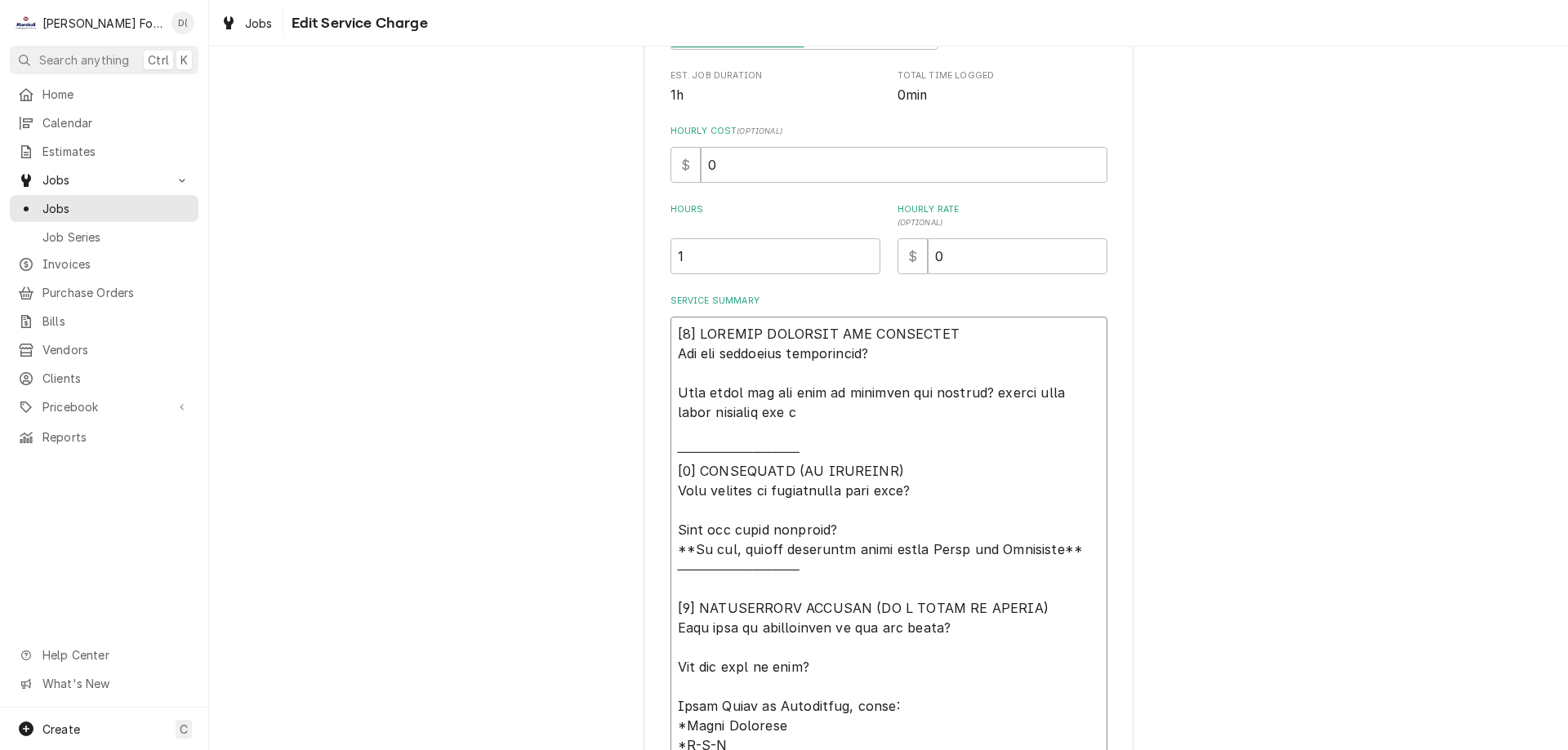
type textarea "x"
type textarea "[𝟭] 𝗜𝗡𝗜𝗧𝗜𝗔𝗟 𝗙𝗜𝗡𝗗𝗜𝗡𝗚𝗦 𝗔𝗡𝗗 𝗗𝗜𝗔𝗚𝗡𝗢𝗦𝗜𝗦 𝗪𝗮𝘀 𝘁𝗵𝗲 𝗲𝗾𝘂𝗶𝗽𝗺𝗲𝗻𝘁 𝗼𝗽𝗲𝗿𝗮𝘁𝗶𝗼𝗻𝗮𝗹? 𝗪𝗵𝗮𝘁 𝘀𝘁𝗲𝗽𝘀 𝗱𝗶…"
type textarea "x"
type textarea "[𝟭] 𝗜𝗡𝗜𝗧𝗜𝗔𝗟 𝗙𝗜𝗡𝗗𝗜𝗡𝗚𝗦 𝗔𝗡𝗗 𝗗𝗜𝗔𝗚𝗡𝗢𝗦𝗜𝗦 𝗪𝗮𝘀 𝘁𝗵𝗲 𝗲𝗾𝘂𝗶𝗽𝗺𝗲𝗻𝘁 𝗼𝗽𝗲𝗿𝗮𝘁𝗶𝗼𝗻𝗮𝗹? 𝗪𝗵𝗮𝘁 𝘀𝘁𝗲𝗽𝘀 𝗱𝗶…"
type textarea "x"
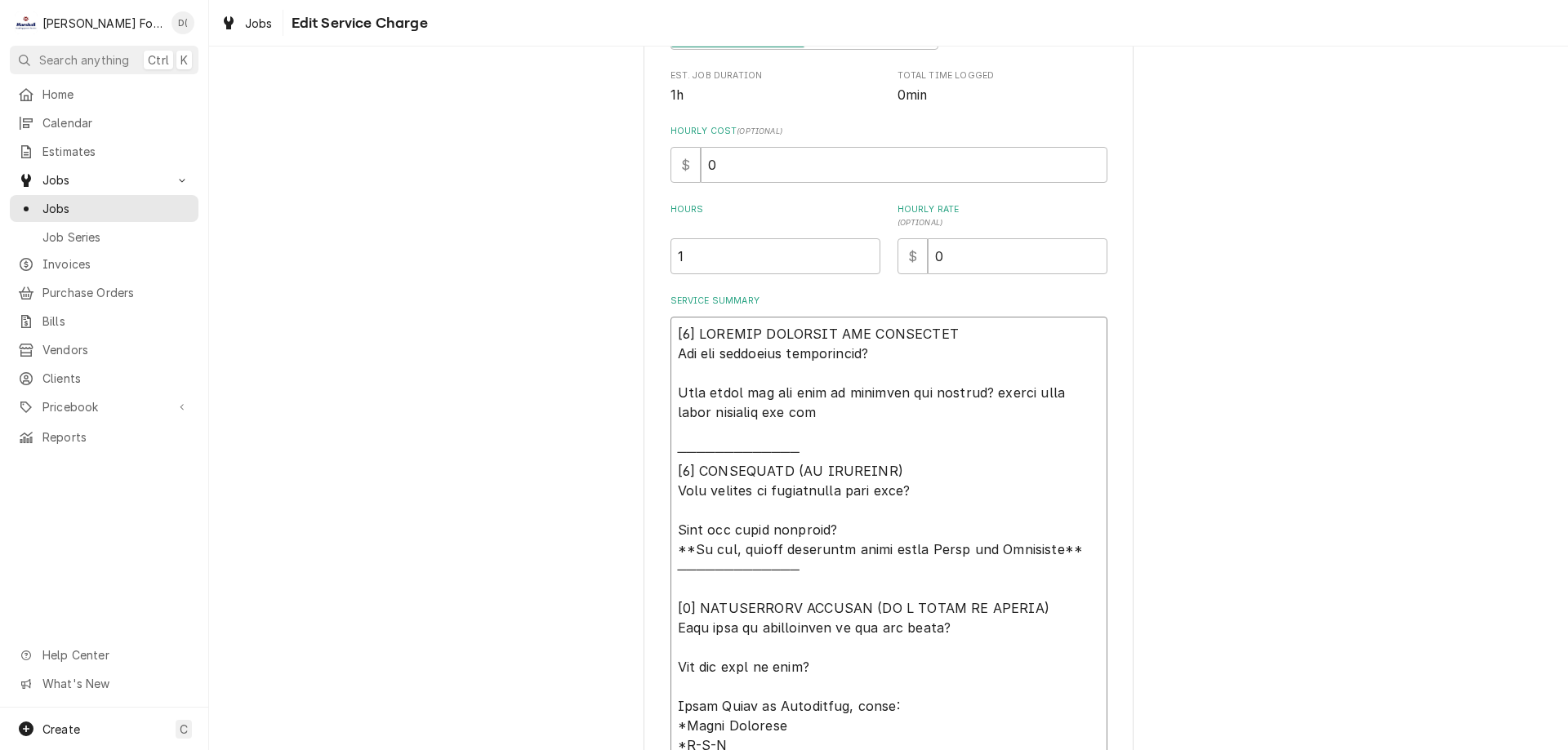
type textarea "[𝟭] 𝗜𝗡𝗜𝗧𝗜𝗔𝗟 𝗙𝗜𝗡𝗗𝗜𝗡𝗚𝗦 𝗔𝗡𝗗 𝗗𝗜𝗔𝗚𝗡𝗢𝗦𝗜𝗦 𝗪𝗮𝘀 𝘁𝗵𝗲 𝗲𝗾𝘂𝗶𝗽𝗺𝗲𝗻𝘁 𝗼𝗽𝗲𝗿𝗮𝘁𝗶𝗼𝗻𝗮𝗹? 𝗪𝗵𝗮𝘁 𝘀𝘁𝗲𝗽𝘀 𝗱𝗶…"
type textarea "x"
type textarea "[𝟭] 𝗜𝗡𝗜𝗧𝗜𝗔𝗟 𝗙𝗜𝗡𝗗𝗜𝗡𝗚𝗦 𝗔𝗡𝗗 𝗗𝗜𝗔𝗚𝗡𝗢𝗦𝗜𝗦 𝗪𝗮𝘀 𝘁𝗵𝗲 𝗲𝗾𝘂𝗶𝗽𝗺𝗲𝗻𝘁 𝗼𝗽𝗲𝗿𝗮𝘁𝗶𝗼𝗻𝗮𝗹? 𝗪𝗵𝗮𝘁 𝘀𝘁𝗲𝗽𝘀 𝗱𝗶…"
type textarea "x"
type textarea "[𝟭] 𝗜𝗡𝗜𝗧𝗜𝗔𝗟 𝗙𝗜𝗡𝗗𝗜𝗡𝗚𝗦 𝗔𝗡𝗗 𝗗𝗜𝗔𝗚𝗡𝗢𝗦𝗜𝗦 𝗪𝗮𝘀 𝘁𝗵𝗲 𝗲𝗾𝘂𝗶𝗽𝗺𝗲𝗻𝘁 𝗼𝗽𝗲𝗿𝗮𝘁𝗶𝗼𝗻𝗮𝗹? 𝗪𝗵𝗮𝘁 𝘀𝘁𝗲𝗽𝘀 𝗱𝗶…"
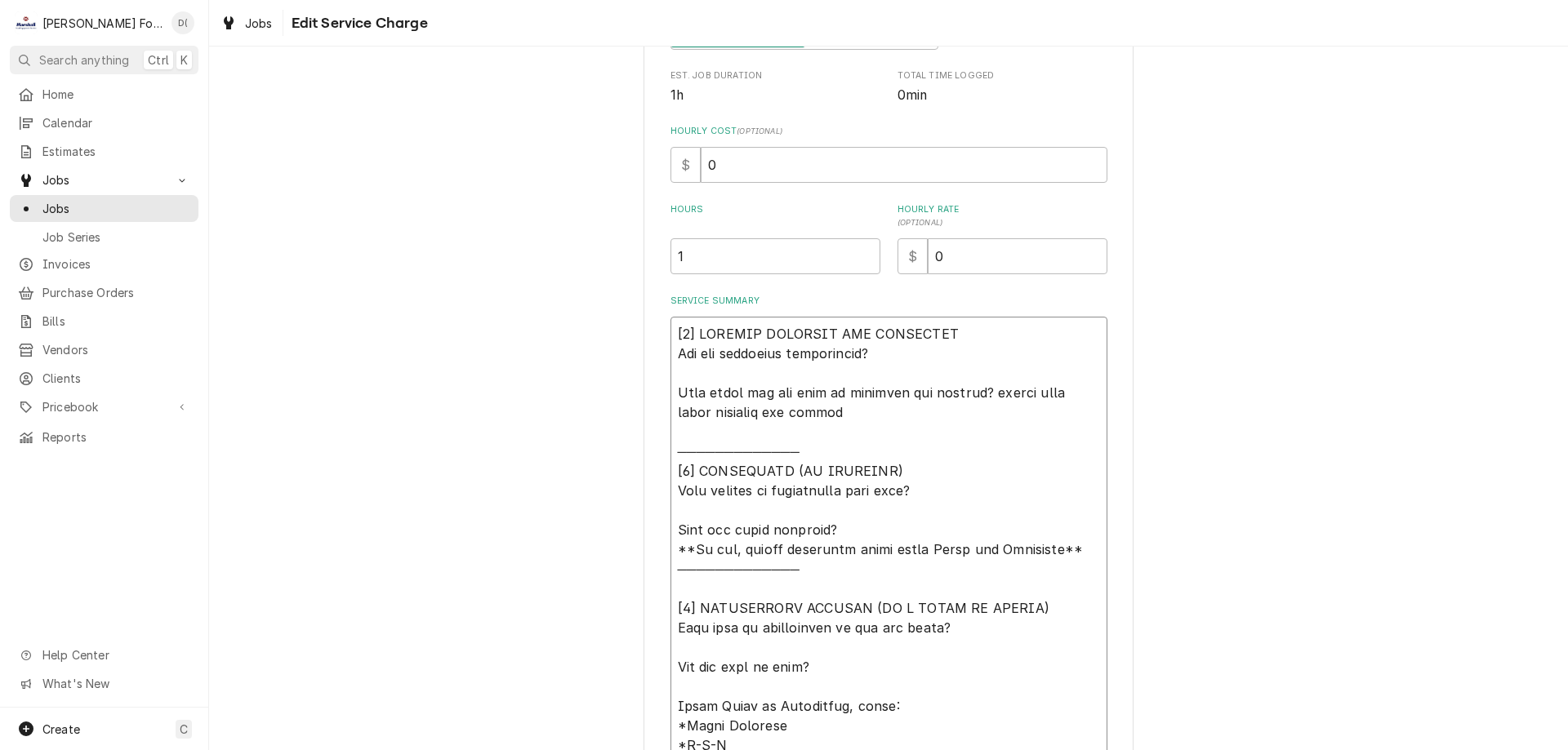
type textarea "x"
type textarea "[𝟭] 𝗜𝗡𝗜𝗧𝗜𝗔𝗟 𝗙𝗜𝗡𝗗𝗜𝗡𝗚𝗦 𝗔𝗡𝗗 𝗗𝗜𝗔𝗚𝗡𝗢𝗦𝗜𝗦 𝗪𝗮𝘀 𝘁𝗵𝗲 𝗲𝗾𝘂𝗶𝗽𝗺𝗲𝗻𝘁 𝗼𝗽𝗲𝗿𝗮𝘁𝗶𝗼𝗻𝗮𝗹? 𝗪𝗵𝗮𝘁 𝘀𝘁𝗲𝗽𝘀 𝗱𝗶…"
type textarea "x"
type textarea "[𝟭] 𝗜𝗡𝗜𝗧𝗜𝗔𝗟 𝗙𝗜𝗡𝗗𝗜𝗡𝗚𝗦 𝗔𝗡𝗗 𝗗𝗜𝗔𝗚𝗡𝗢𝗦𝗜𝗦 𝗪𝗮𝘀 𝘁𝗵𝗲 𝗲𝗾𝘂𝗶𝗽𝗺𝗲𝗻𝘁 𝗼𝗽𝗲𝗿𝗮𝘁𝗶𝗼𝗻𝗮𝗹? 𝗪𝗵𝗮𝘁 𝘀𝘁𝗲𝗽𝘀 𝗱𝗶…"
type textarea "x"
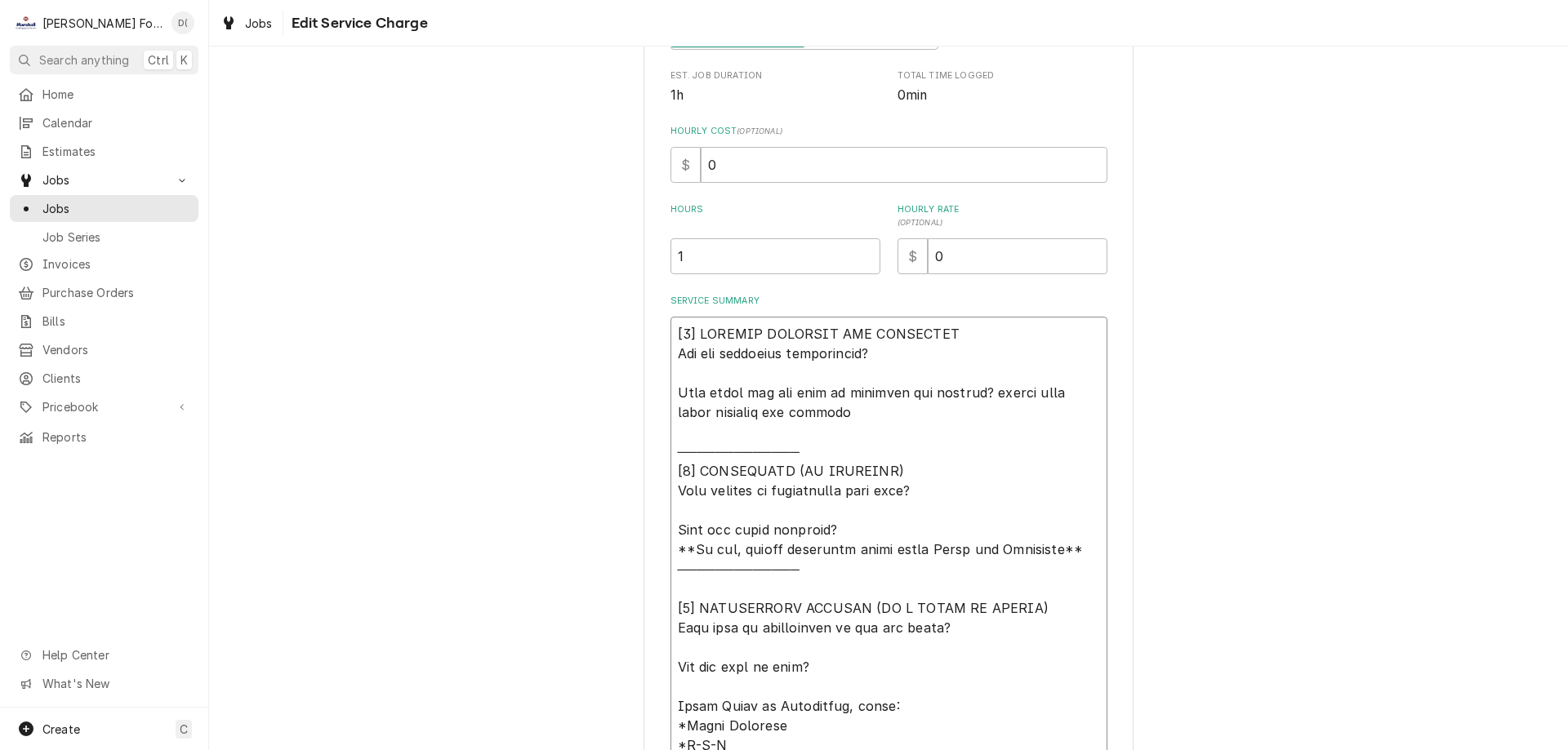
type textarea "[𝟭] 𝗜𝗡𝗜𝗧𝗜𝗔𝗟 𝗙𝗜𝗡𝗗𝗜𝗡𝗚𝗦 𝗔𝗡𝗗 𝗗𝗜𝗔𝗚𝗡𝗢𝗦𝗜𝗦 𝗪𝗮𝘀 𝘁𝗵𝗲 𝗲𝗾𝘂𝗶𝗽𝗺𝗲𝗻𝘁 𝗼𝗽𝗲𝗿𝗮𝘁𝗶𝗼𝗻𝗮𝗹? 𝗪𝗵𝗮𝘁 𝘀𝘁𝗲𝗽𝘀 𝗱𝗶…"
type textarea "x"
type textarea "[𝟭] 𝗜𝗡𝗜𝗧𝗜𝗔𝗟 𝗙𝗜𝗡𝗗𝗜𝗡𝗚𝗦 𝗔𝗡𝗗 𝗗𝗜𝗔𝗚𝗡𝗢𝗦𝗜𝗦 𝗪𝗮𝘀 𝘁𝗵𝗲 𝗲𝗾𝘂𝗶𝗽𝗺𝗲𝗻𝘁 𝗼𝗽𝗲𝗿𝗮𝘁𝗶𝗼𝗻𝗮𝗹? 𝗪𝗵𝗮𝘁 𝘀𝘁𝗲𝗽𝘀 𝗱𝗶…"
type textarea "x"
type textarea "[𝟭] 𝗜𝗡𝗜𝗧𝗜𝗔𝗟 𝗙𝗜𝗡𝗗𝗜𝗡𝗚𝗦 𝗔𝗡𝗗 𝗗𝗜𝗔𝗚𝗡𝗢𝗦𝗜𝗦 𝗪𝗮𝘀 𝘁𝗵𝗲 𝗲𝗾𝘂𝗶𝗽𝗺𝗲𝗻𝘁 𝗼𝗽𝗲𝗿𝗮𝘁𝗶𝗼𝗻𝗮𝗹? 𝗪𝗵𝗮𝘁 𝘀𝘁𝗲𝗽𝘀 𝗱𝗶…"
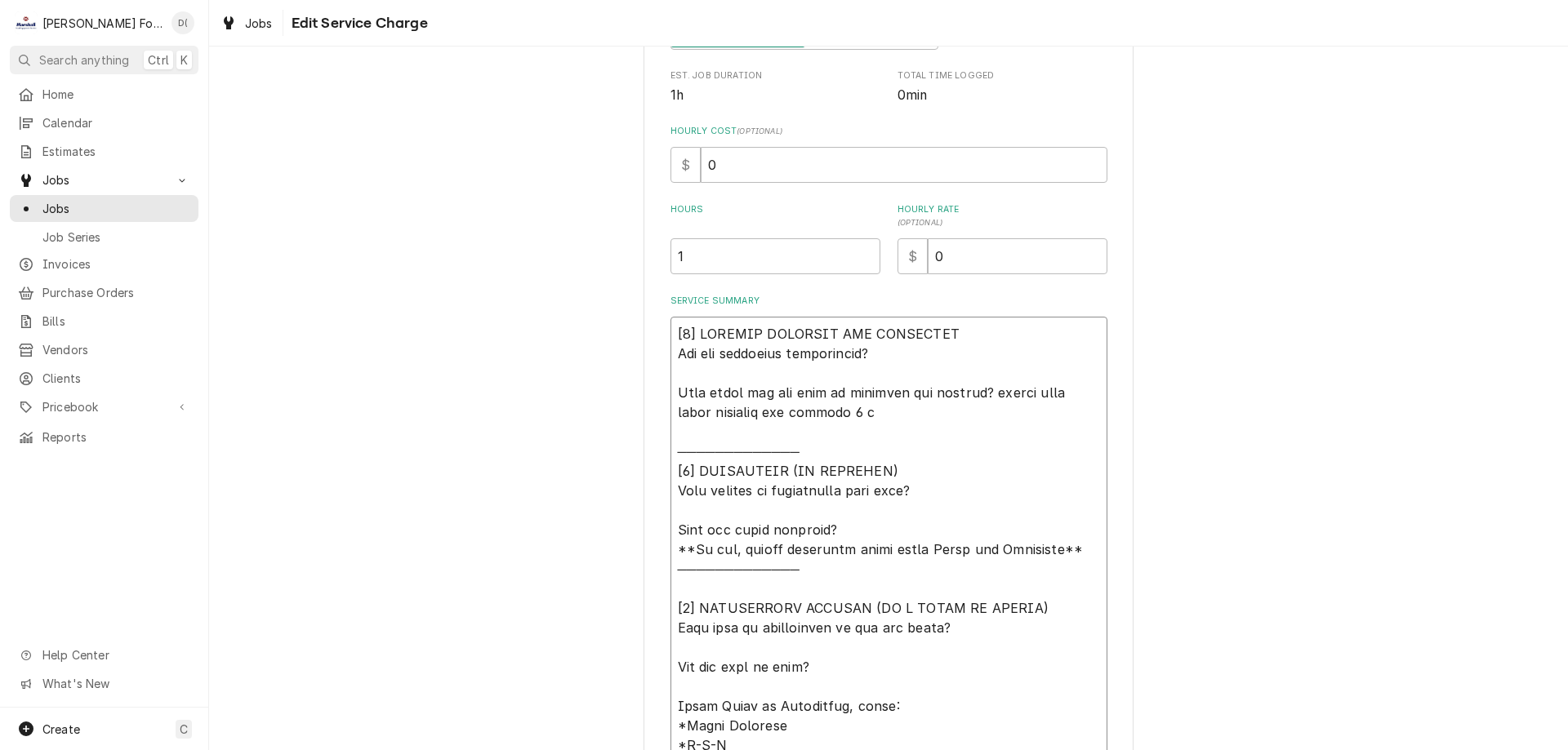
type textarea "x"
type textarea "[𝟭] 𝗜𝗡𝗜𝗧𝗜𝗔𝗟 𝗙𝗜𝗡𝗗𝗜𝗡𝗚𝗦 𝗔𝗡𝗗 𝗗𝗜𝗔𝗚𝗡𝗢𝗦𝗜𝗦 𝗪𝗮𝘀 𝘁𝗵𝗲 𝗲𝗾𝘂𝗶𝗽𝗺𝗲𝗻𝘁 𝗼𝗽𝗲𝗿𝗮𝘁𝗶𝗼𝗻𝗮𝗹? 𝗪𝗵𝗮𝘁 𝘀𝘁𝗲𝗽𝘀 𝗱𝗶…"
type textarea "x"
type textarea "[𝟭] 𝗜𝗡𝗜𝗧𝗜𝗔𝗟 𝗙𝗜𝗡𝗗𝗜𝗡𝗚𝗦 𝗔𝗡𝗗 𝗗𝗜𝗔𝗚𝗡𝗢𝗦𝗜𝗦 𝗪𝗮𝘀 𝘁𝗵𝗲 𝗲𝗾𝘂𝗶𝗽𝗺𝗲𝗻𝘁 𝗼𝗽𝗲𝗿𝗮𝘁𝗶𝗼𝗻𝗮𝗹? 𝗪𝗵𝗮𝘁 𝘀𝘁𝗲𝗽𝘀 𝗱𝗶…"
type textarea "x"
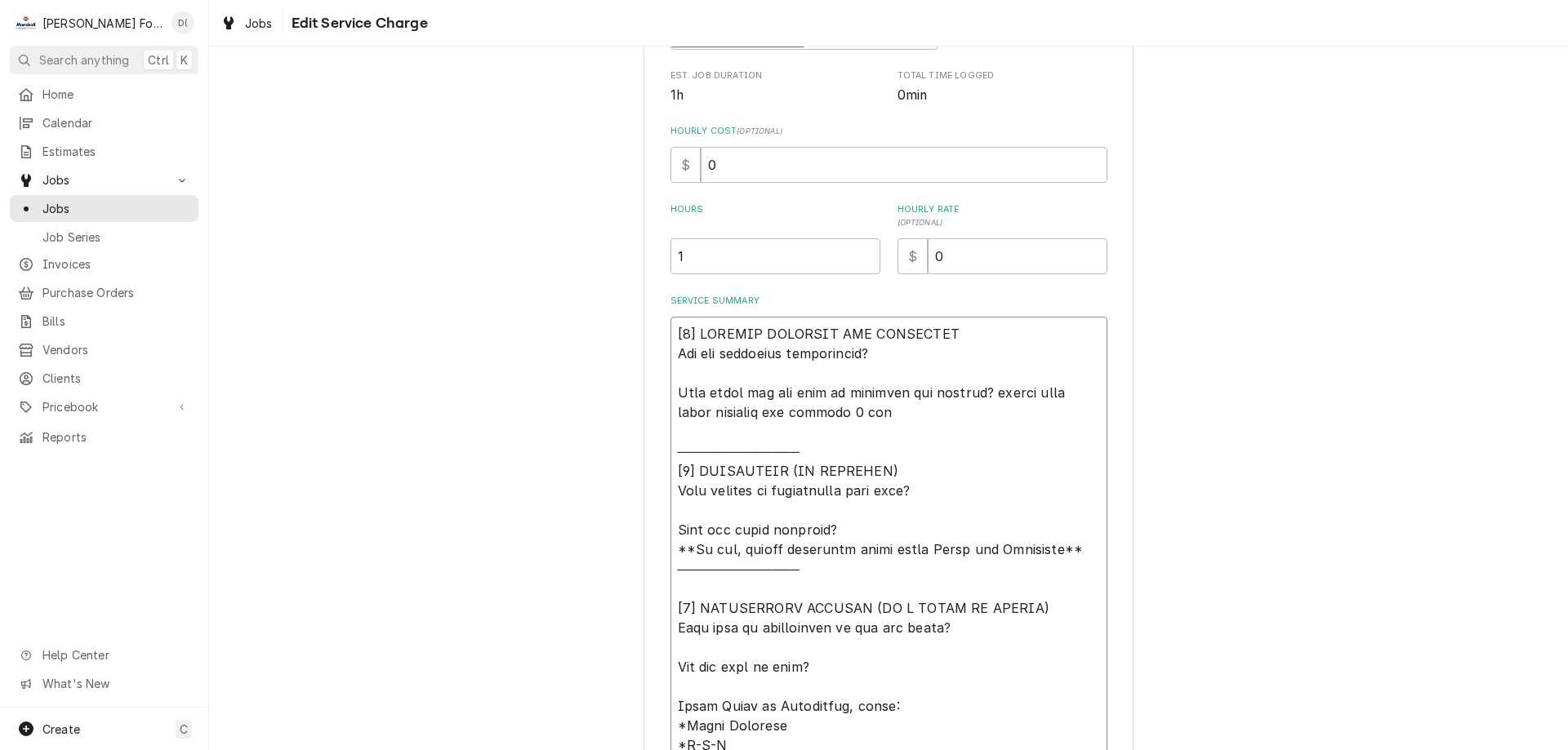
type textarea "[𝟭] 𝗜𝗡𝗜𝗧𝗜𝗔𝗟 𝗙𝗜𝗡𝗗𝗜𝗡𝗚𝗦 𝗔𝗡𝗗 𝗗𝗜𝗔𝗚𝗡𝗢𝗦𝗜𝗦 𝗪𝗮𝘀 𝘁𝗵𝗲 𝗲𝗾𝘂𝗶𝗽𝗺𝗲𝗻𝘁 𝗼𝗽𝗲𝗿𝗮𝘁𝗶𝗼𝗻𝗮𝗹? 𝗪𝗵𝗮𝘁 𝘀𝘁𝗲𝗽𝘀 𝗱𝗶…"
type textarea "x"
type textarea "[𝟭] 𝗜𝗡𝗜𝗧𝗜𝗔𝗟 𝗙𝗜𝗡𝗗𝗜𝗡𝗚𝗦 𝗔𝗡𝗗 𝗗𝗜𝗔𝗚𝗡𝗢𝗦𝗜𝗦 𝗪𝗮𝘀 𝘁𝗵𝗲 𝗲𝗾𝘂𝗶𝗽𝗺𝗲𝗻𝘁 𝗼𝗽𝗲𝗿𝗮𝘁𝗶𝗼𝗻𝗮𝗹? 𝗪𝗵𝗮𝘁 𝘀𝘁𝗲𝗽𝘀 𝗱𝗶…"
type textarea "x"
type textarea "[𝟭] 𝗜𝗡𝗜𝗧𝗜𝗔𝗟 𝗙𝗜𝗡𝗗𝗜𝗡𝗚𝗦 𝗔𝗡𝗗 𝗗𝗜𝗔𝗚𝗡𝗢𝗦𝗜𝗦 𝗪𝗮𝘀 𝘁𝗵𝗲 𝗲𝗾𝘂𝗶𝗽𝗺𝗲𝗻𝘁 𝗼𝗽𝗲𝗿𝗮𝘁𝗶𝗼𝗻𝗮𝗹? 𝗪𝗵𝗮𝘁 𝘀𝘁𝗲𝗽𝘀 𝗱𝗶…"
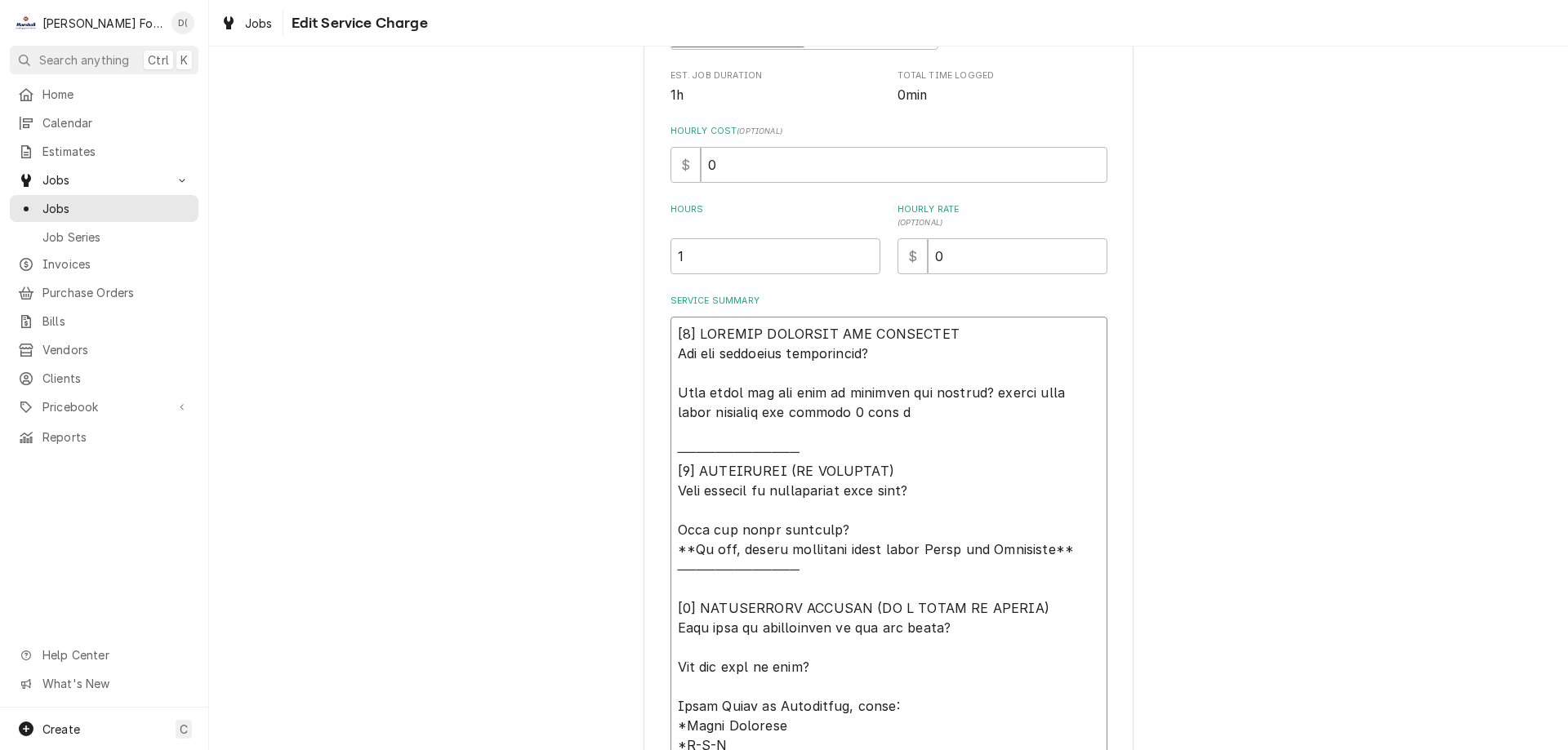
type textarea "x"
type textarea "[𝟭] 𝗜𝗡𝗜𝗧𝗜𝗔𝗟 𝗙𝗜𝗡𝗗𝗜𝗡𝗚𝗦 𝗔𝗡𝗗 𝗗𝗜𝗔𝗚𝗡𝗢𝗦𝗜𝗦 𝗪𝗮𝘀 𝘁𝗵𝗲 𝗲𝗾𝘂𝗶𝗽𝗺𝗲𝗻𝘁 𝗼𝗽𝗲𝗿𝗮𝘁𝗶𝗼𝗻𝗮𝗹? 𝗪𝗵𝗮𝘁 𝘀𝘁𝗲𝗽𝘀 𝗱𝗶…"
type textarea "x"
type textarea "[𝟭] 𝗜𝗡𝗜𝗧𝗜𝗔𝗟 𝗙𝗜𝗡𝗗𝗜𝗡𝗚𝗦 𝗔𝗡𝗗 𝗗𝗜𝗔𝗚𝗡𝗢𝗦𝗜𝗦 𝗪𝗮𝘀 𝘁𝗵𝗲 𝗲𝗾𝘂𝗶𝗽𝗺𝗲𝗻𝘁 𝗼𝗽𝗲𝗿𝗮𝘁𝗶𝗼𝗻𝗮𝗹? 𝗪𝗵𝗮𝘁 𝘀𝘁𝗲𝗽𝘀 𝗱𝗶…"
type textarea "x"
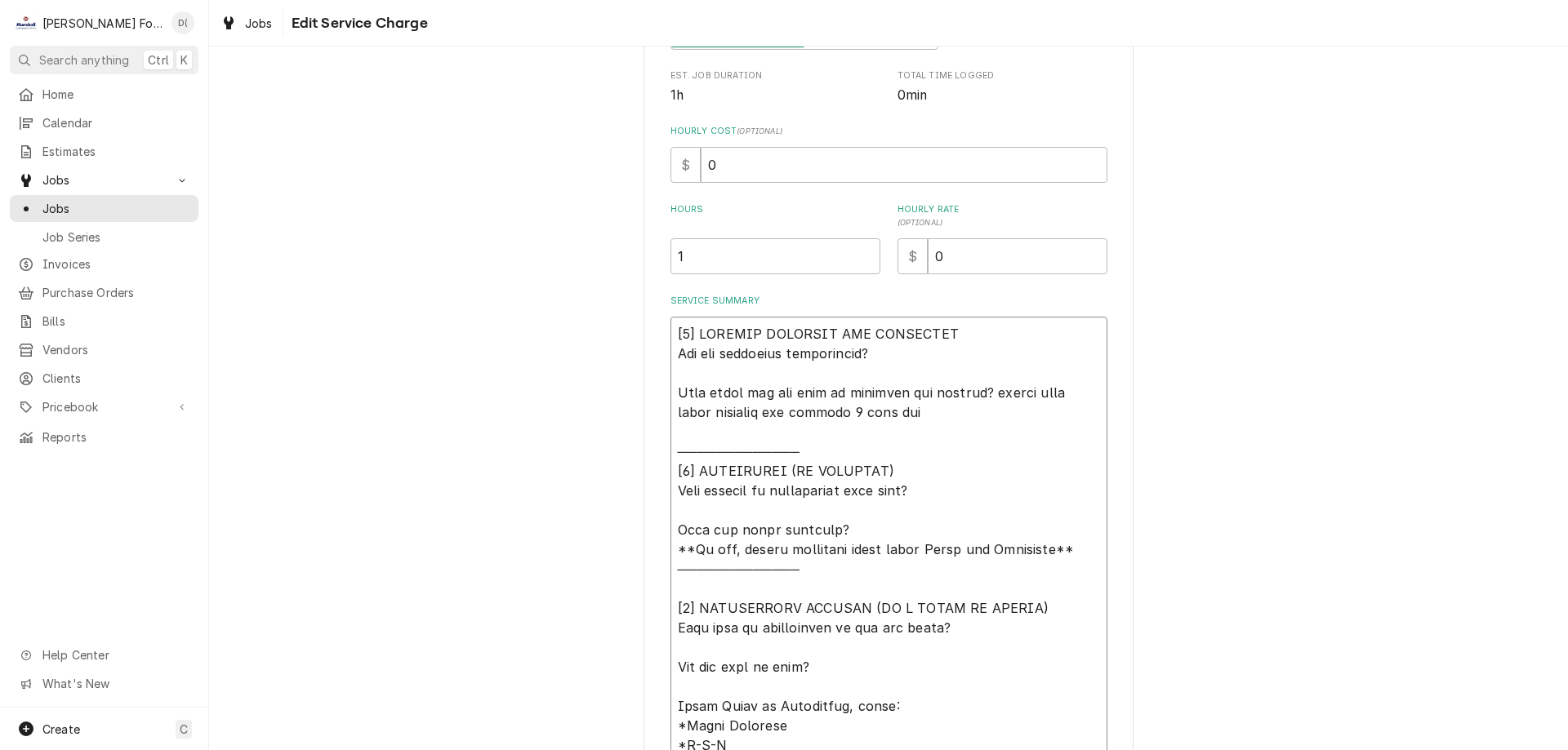
type textarea "[𝟭] 𝗜𝗡𝗜𝗧𝗜𝗔𝗟 𝗙𝗜𝗡𝗗𝗜𝗡𝗚𝗦 𝗔𝗡𝗗 𝗗𝗜𝗔𝗚𝗡𝗢𝗦𝗜𝗦 𝗪𝗮𝘀 𝘁𝗵𝗲 𝗲𝗾𝘂𝗶𝗽𝗺𝗲𝗻𝘁 𝗼𝗽𝗲𝗿𝗮𝘁𝗶𝗼𝗻𝗮𝗹? 𝗪𝗵𝗮𝘁 𝘀𝘁𝗲𝗽𝘀 𝗱𝗶…"
type textarea "x"
type textarea "[𝟭] 𝗜𝗡𝗜𝗧𝗜𝗔𝗟 𝗙𝗜𝗡𝗗𝗜𝗡𝗚𝗦 𝗔𝗡𝗗 𝗗𝗜𝗔𝗚𝗡𝗢𝗦𝗜𝗦 𝗪𝗮𝘀 𝘁𝗵𝗲 𝗲𝗾𝘂𝗶𝗽𝗺𝗲𝗻𝘁 𝗼𝗽𝗲𝗿𝗮𝘁𝗶𝗼𝗻𝗮𝗹? 𝗪𝗵𝗮𝘁 𝘀𝘁𝗲𝗽𝘀 𝗱𝗶…"
type textarea "x"
type textarea "[𝟭] 𝗜𝗡𝗜𝗧𝗜𝗔𝗟 𝗙𝗜𝗡𝗗𝗜𝗡𝗚𝗦 𝗔𝗡𝗗 𝗗𝗜𝗔𝗚𝗡𝗢𝗦𝗜𝗦 𝗪𝗮𝘀 𝘁𝗵𝗲 𝗲𝗾𝘂𝗶𝗽𝗺𝗲𝗻𝘁 𝗼𝗽𝗲𝗿𝗮𝘁𝗶𝗼𝗻𝗮𝗹? 𝗪𝗵𝗮𝘁 𝘀𝘁𝗲𝗽𝘀 𝗱𝗶…"
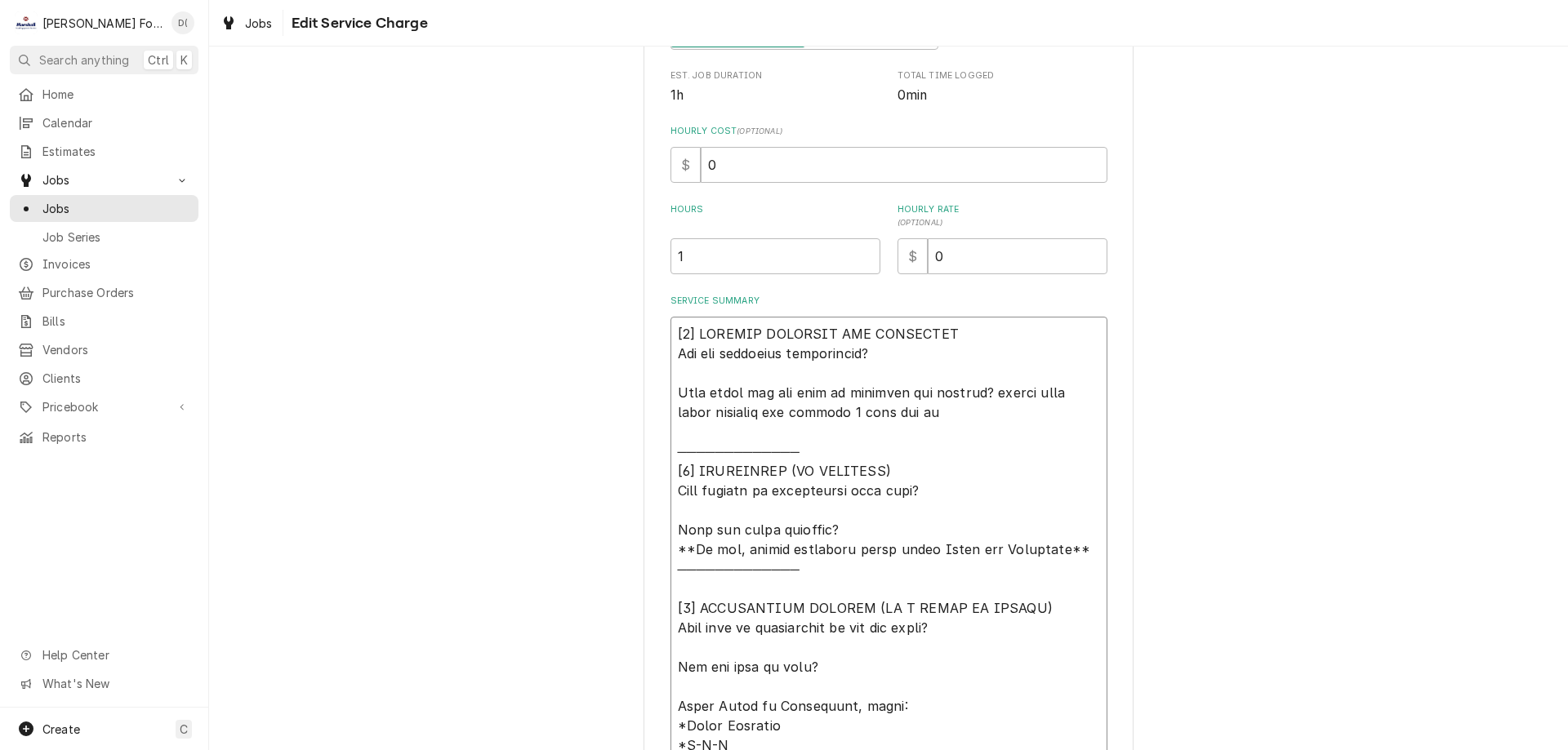
type textarea "x"
type textarea "[𝟭] 𝗜𝗡𝗜𝗧𝗜𝗔𝗟 𝗙𝗜𝗡𝗗𝗜𝗡𝗚𝗦 𝗔𝗡𝗗 𝗗𝗜𝗔𝗚𝗡𝗢𝗦𝗜𝗦 𝗪𝗮𝘀 𝘁𝗵𝗲 𝗲𝗾𝘂𝗶𝗽𝗺𝗲𝗻𝘁 𝗼𝗽𝗲𝗿𝗮𝘁𝗶𝗼𝗻𝗮𝗹? 𝗪𝗵𝗮𝘁 𝘀𝘁𝗲𝗽𝘀 𝗱𝗶…"
type textarea "x"
type textarea "[𝟭] 𝗜𝗡𝗜𝗧𝗜𝗔𝗟 𝗙𝗜𝗡𝗗𝗜𝗡𝗚𝗦 𝗔𝗡𝗗 𝗗𝗜𝗔𝗚𝗡𝗢𝗦𝗜𝗦 𝗪𝗮𝘀 𝘁𝗵𝗲 𝗲𝗾𝘂𝗶𝗽𝗺𝗲𝗻𝘁 𝗼𝗽𝗲𝗿𝗮𝘁𝗶𝗼𝗻𝗮𝗹? 𝗪𝗵𝗮𝘁 𝘀𝘁𝗲𝗽𝘀 𝗱𝗶…"
type textarea "x"
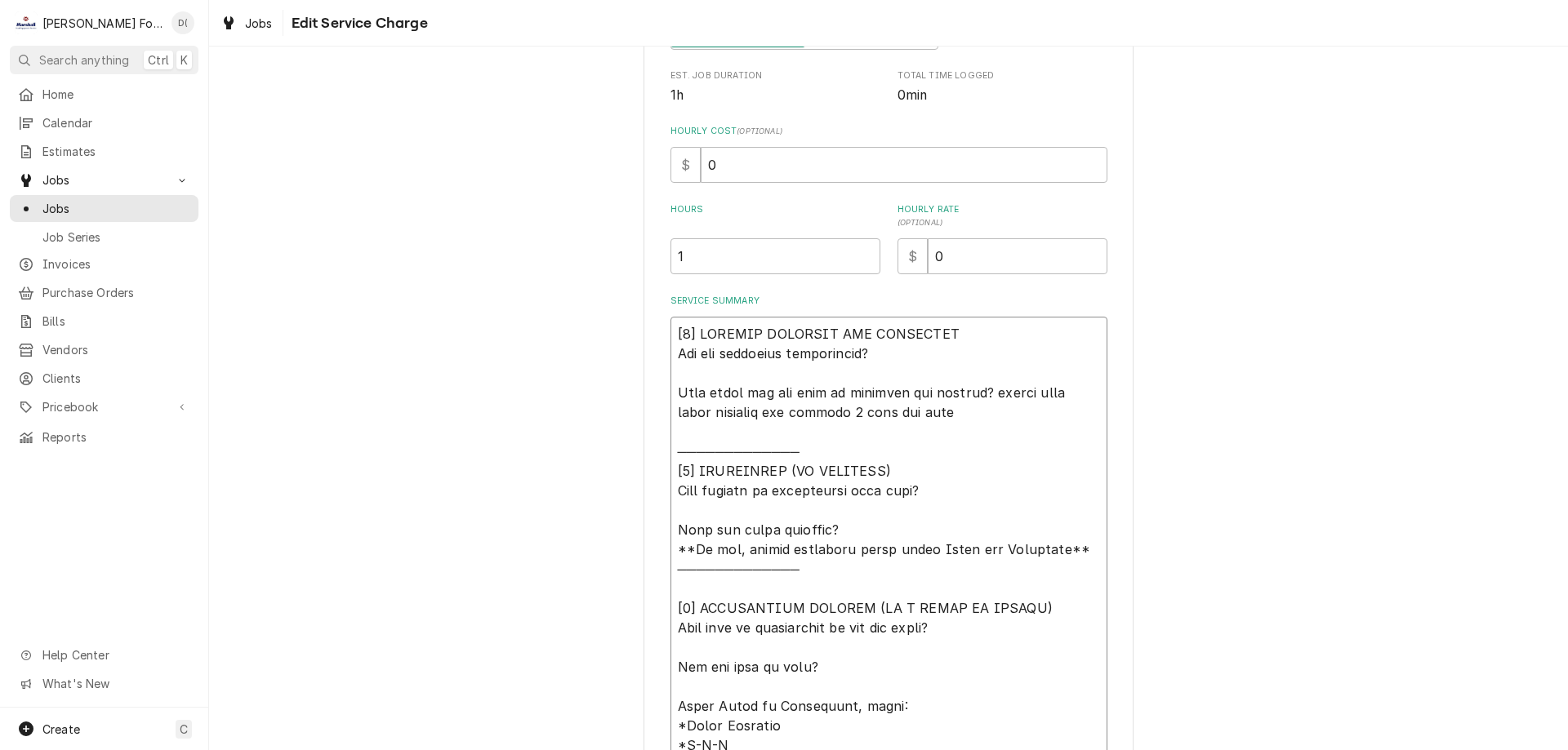
type textarea "[𝟭] 𝗜𝗡𝗜𝗧𝗜𝗔𝗟 𝗙𝗜𝗡𝗗𝗜𝗡𝗚𝗦 𝗔𝗡𝗗 𝗗𝗜𝗔𝗚𝗡𝗢𝗦𝗜𝗦 𝗪𝗮𝘀 𝘁𝗵𝗲 𝗲𝗾𝘂𝗶𝗽𝗺𝗲𝗻𝘁 𝗼𝗽𝗲𝗿𝗮𝘁𝗶𝗼𝗻𝗮𝗹? 𝗪𝗵𝗮𝘁 𝘀𝘁𝗲𝗽𝘀 𝗱𝗶…"
type textarea "x"
type textarea "[𝟭] 𝗜𝗡𝗜𝗧𝗜𝗔𝗟 𝗙𝗜𝗡𝗗𝗜𝗡𝗚𝗦 𝗔𝗡𝗗 𝗗𝗜𝗔𝗚𝗡𝗢𝗦𝗜𝗦 𝗪𝗮𝘀 𝘁𝗵𝗲 𝗲𝗾𝘂𝗶𝗽𝗺𝗲𝗻𝘁 𝗼𝗽𝗲𝗿𝗮𝘁𝗶𝗼𝗻𝗮𝗹? 𝗪𝗵𝗮𝘁 𝘀𝘁𝗲𝗽𝘀 𝗱𝗶…"
type textarea "x"
type textarea "[𝟭] 𝗜𝗡𝗜𝗧𝗜𝗔𝗟 𝗙𝗜𝗡𝗗𝗜𝗡𝗚𝗦 𝗔𝗡𝗗 𝗗𝗜𝗔𝗚𝗡𝗢𝗦𝗜𝗦 𝗪𝗮𝘀 𝘁𝗵𝗲 𝗲𝗾𝘂𝗶𝗽𝗺𝗲𝗻𝘁 𝗼𝗽𝗲𝗿𝗮𝘁𝗶𝗼𝗻𝗮𝗹? 𝗪𝗵𝗮𝘁 𝘀𝘁𝗲𝗽𝘀 𝗱𝗶…"
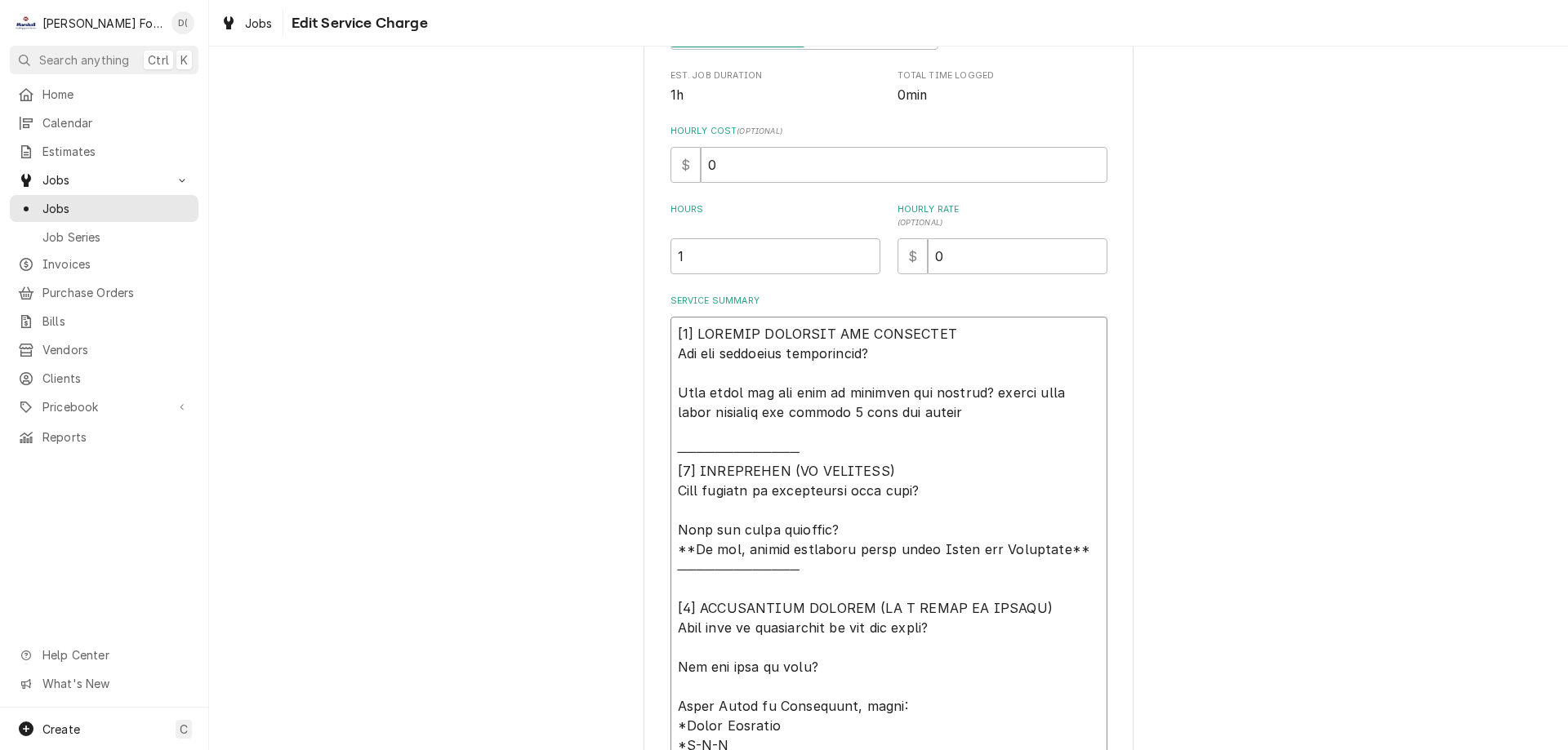
type textarea "x"
type textarea "[𝟭] 𝗜𝗡𝗜𝗧𝗜𝗔𝗟 𝗙𝗜𝗡𝗗𝗜𝗡𝗚𝗦 𝗔𝗡𝗗 𝗗𝗜𝗔𝗚𝗡𝗢𝗦𝗜𝗦 𝗪𝗮𝘀 𝘁𝗵𝗲 𝗲𝗾𝘂𝗶𝗽𝗺𝗲𝗻𝘁 𝗼𝗽𝗲𝗿𝗮𝘁𝗶𝗼𝗻𝗮𝗹? 𝗪𝗵𝗮𝘁 𝘀𝘁𝗲𝗽𝘀 𝗱𝗶…"
type textarea "x"
type textarea "[𝟭] 𝗜𝗡𝗜𝗧𝗜𝗔𝗟 𝗙𝗜𝗡𝗗𝗜𝗡𝗚𝗦 𝗔𝗡𝗗 𝗗𝗜𝗔𝗚𝗡𝗢𝗦𝗜𝗦 𝗪𝗮𝘀 𝘁𝗵𝗲 𝗲𝗾𝘂𝗶𝗽𝗺𝗲𝗻𝘁 𝗼𝗽𝗲𝗿𝗮𝘁𝗶𝗼𝗻𝗮𝗹? 𝗪𝗵𝗮𝘁 𝘀𝘁𝗲𝗽𝘀 𝗱𝗶…"
type textarea "x"
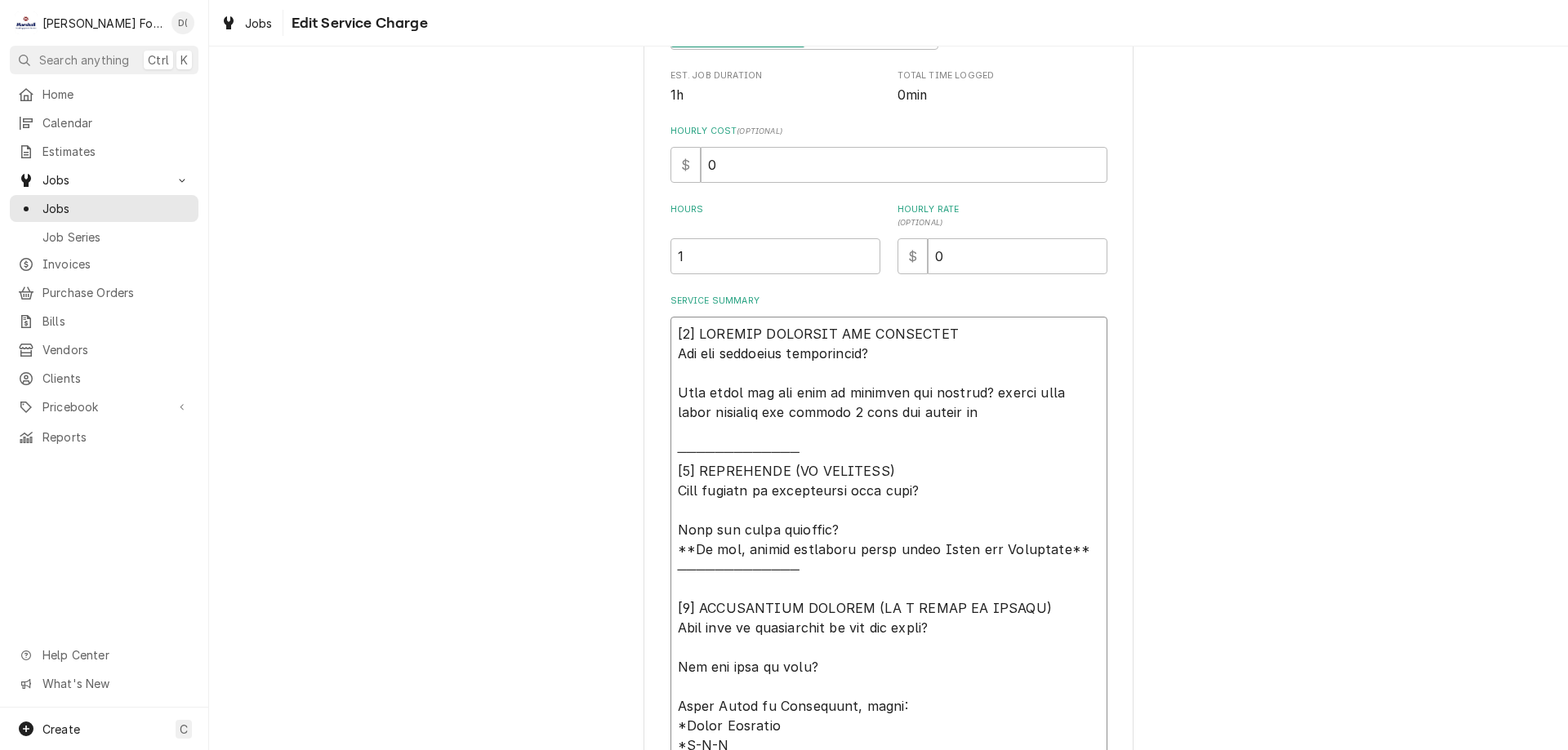
type textarea "[𝟭] 𝗜𝗡𝗜𝗧𝗜𝗔𝗟 𝗙𝗜𝗡𝗗𝗜𝗡𝗚𝗦 𝗔𝗡𝗗 𝗗𝗜𝗔𝗚𝗡𝗢𝗦𝗜𝗦 𝗪𝗮𝘀 𝘁𝗵𝗲 𝗲𝗾𝘂𝗶𝗽𝗺𝗲𝗻𝘁 𝗼𝗽𝗲𝗿𝗮𝘁𝗶𝗼𝗻𝗮𝗹? 𝗪𝗵𝗮𝘁 𝘀𝘁𝗲𝗽𝘀 𝗱𝗶…"
type textarea "x"
type textarea "[𝟭] 𝗜𝗡𝗜𝗧𝗜𝗔𝗟 𝗙𝗜𝗡𝗗𝗜𝗡𝗚𝗦 𝗔𝗡𝗗 𝗗𝗜𝗔𝗚𝗡𝗢𝗦𝗜𝗦 𝗪𝗮𝘀 𝘁𝗵𝗲 𝗲𝗾𝘂𝗶𝗽𝗺𝗲𝗻𝘁 𝗼𝗽𝗲𝗿𝗮𝘁𝗶𝗼𝗻𝗮𝗹? 𝗪𝗵𝗮𝘁 𝘀𝘁𝗲𝗽𝘀 𝗱𝗶…"
type textarea "x"
type textarea "[𝟭] 𝗜𝗡𝗜𝗧𝗜𝗔𝗟 𝗙𝗜𝗡𝗗𝗜𝗡𝗚𝗦 𝗔𝗡𝗗 𝗗𝗜𝗔𝗚𝗡𝗢𝗦𝗜𝗦 𝗪𝗮𝘀 𝘁𝗵𝗲 𝗲𝗾𝘂𝗶𝗽𝗺𝗲𝗻𝘁 𝗼𝗽𝗲𝗿𝗮𝘁𝗶𝗼𝗻𝗮𝗹? 𝗪𝗵𝗮𝘁 𝘀𝘁𝗲𝗽𝘀 𝗱𝗶…"
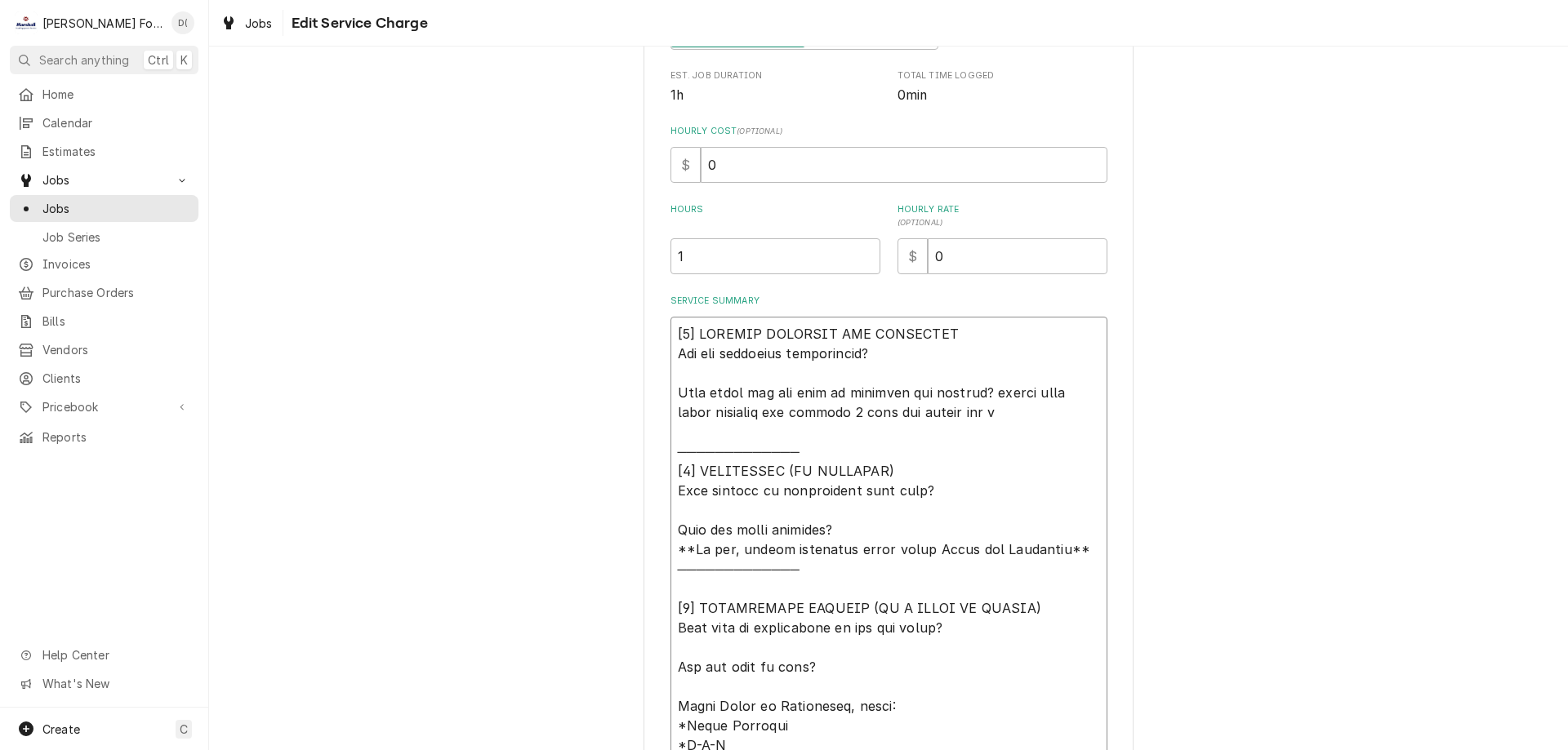
type textarea "x"
type textarea "[𝟭] 𝗜𝗡𝗜𝗧𝗜𝗔𝗟 𝗙𝗜𝗡𝗗𝗜𝗡𝗚𝗦 𝗔𝗡𝗗 𝗗𝗜𝗔𝗚𝗡𝗢𝗦𝗜𝗦 𝗪𝗮𝘀 𝘁𝗵𝗲 𝗲𝗾𝘂𝗶𝗽𝗺𝗲𝗻𝘁 𝗼𝗽𝗲𝗿𝗮𝘁𝗶𝗼𝗻𝗮𝗹? 𝗪𝗵𝗮𝘁 𝘀𝘁𝗲𝗽𝘀 𝗱𝗶…"
type textarea "x"
type textarea "[𝟭] 𝗜𝗡𝗜𝗧𝗜𝗔𝗟 𝗙𝗜𝗡𝗗𝗜𝗡𝗚𝗦 𝗔𝗡𝗗 𝗗𝗜𝗔𝗚𝗡𝗢𝗦𝗜𝗦 𝗪𝗮𝘀 𝘁𝗵𝗲 𝗲𝗾𝘂𝗶𝗽𝗺𝗲𝗻𝘁 𝗼𝗽𝗲𝗿𝗮𝘁𝗶𝗼𝗻𝗮𝗹? 𝗪𝗵𝗮𝘁 𝘀𝘁𝗲𝗽𝘀 𝗱𝗶…"
type textarea "x"
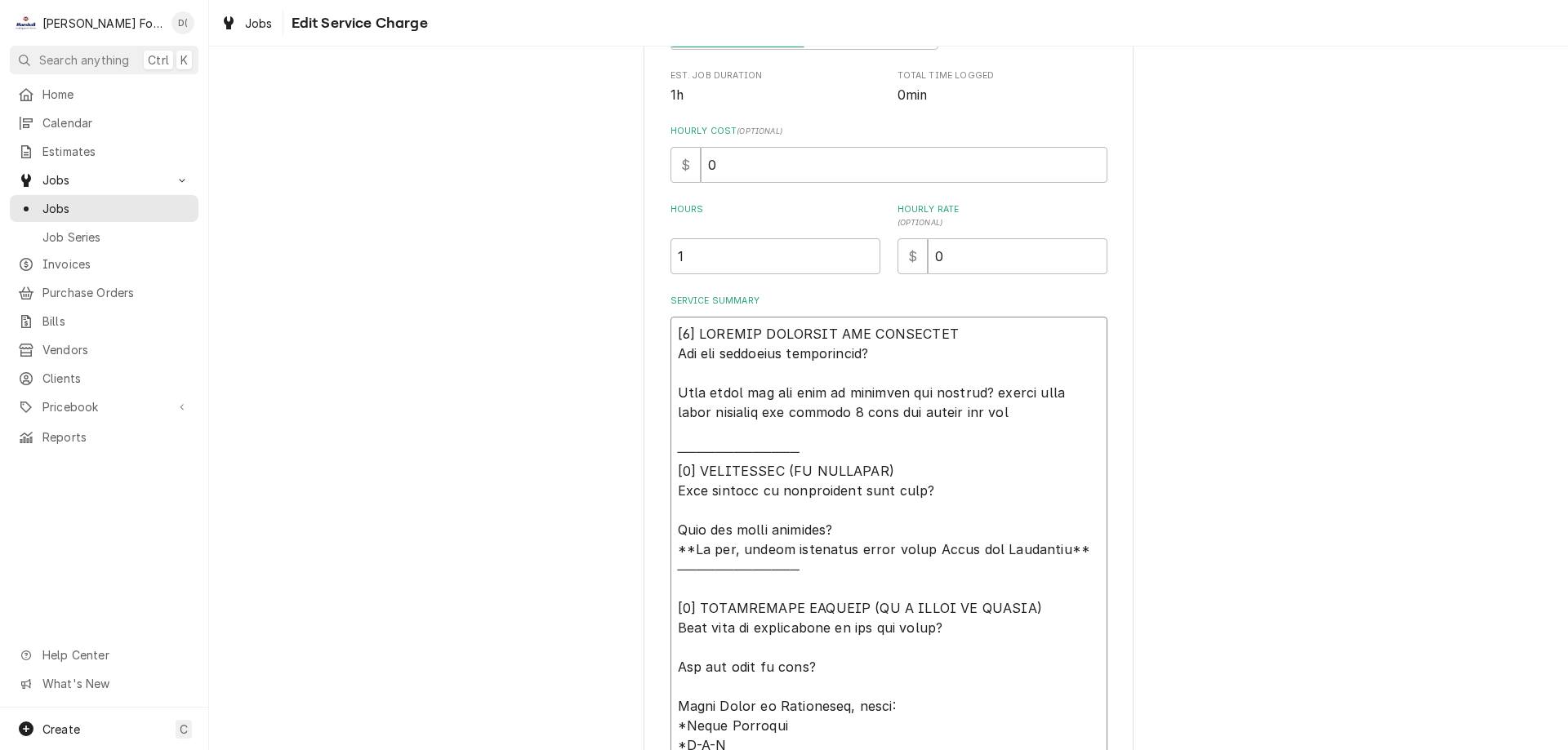
type textarea "[𝟭] 𝗜𝗡𝗜𝗧𝗜𝗔𝗟 𝗙𝗜𝗡𝗗𝗜𝗡𝗚𝗦 𝗔𝗡𝗗 𝗗𝗜𝗔𝗚𝗡𝗢𝗦𝗜𝗦 𝗪𝗮𝘀 𝘁𝗵𝗲 𝗲𝗾𝘂𝗶𝗽𝗺𝗲𝗻𝘁 𝗼𝗽𝗲𝗿𝗮𝘁𝗶𝗼𝗻𝗮𝗹? 𝗪𝗵𝗮𝘁 𝘀𝘁𝗲𝗽𝘀 𝗱𝗶…"
type textarea "x"
type textarea "[𝟭] 𝗜𝗡𝗜𝗧𝗜𝗔𝗟 𝗙𝗜𝗡𝗗𝗜𝗡𝗚𝗦 𝗔𝗡𝗗 𝗗𝗜𝗔𝗚𝗡𝗢𝗦𝗜𝗦 𝗪𝗮𝘀 𝘁𝗵𝗲 𝗲𝗾𝘂𝗶𝗽𝗺𝗲𝗻𝘁 𝗼𝗽𝗲𝗿𝗮𝘁𝗶𝗼𝗻𝗮𝗹? 𝗪𝗵𝗮𝘁 𝘀𝘁𝗲𝗽𝘀 𝗱𝗶…"
type textarea "x"
type textarea "[𝟭] 𝗜𝗡𝗜𝗧𝗜𝗔𝗟 𝗙𝗜𝗡𝗗𝗜𝗡𝗚𝗦 𝗔𝗡𝗗 𝗗𝗜𝗔𝗚𝗡𝗢𝗦𝗜𝗦 𝗪𝗮𝘀 𝘁𝗵𝗲 𝗲𝗾𝘂𝗶𝗽𝗺𝗲𝗻𝘁 𝗼𝗽𝗲𝗿𝗮𝘁𝗶𝗼𝗻𝗮𝗹? 𝗪𝗵𝗮𝘁 𝘀𝘁𝗲𝗽𝘀 𝗱𝗶…"
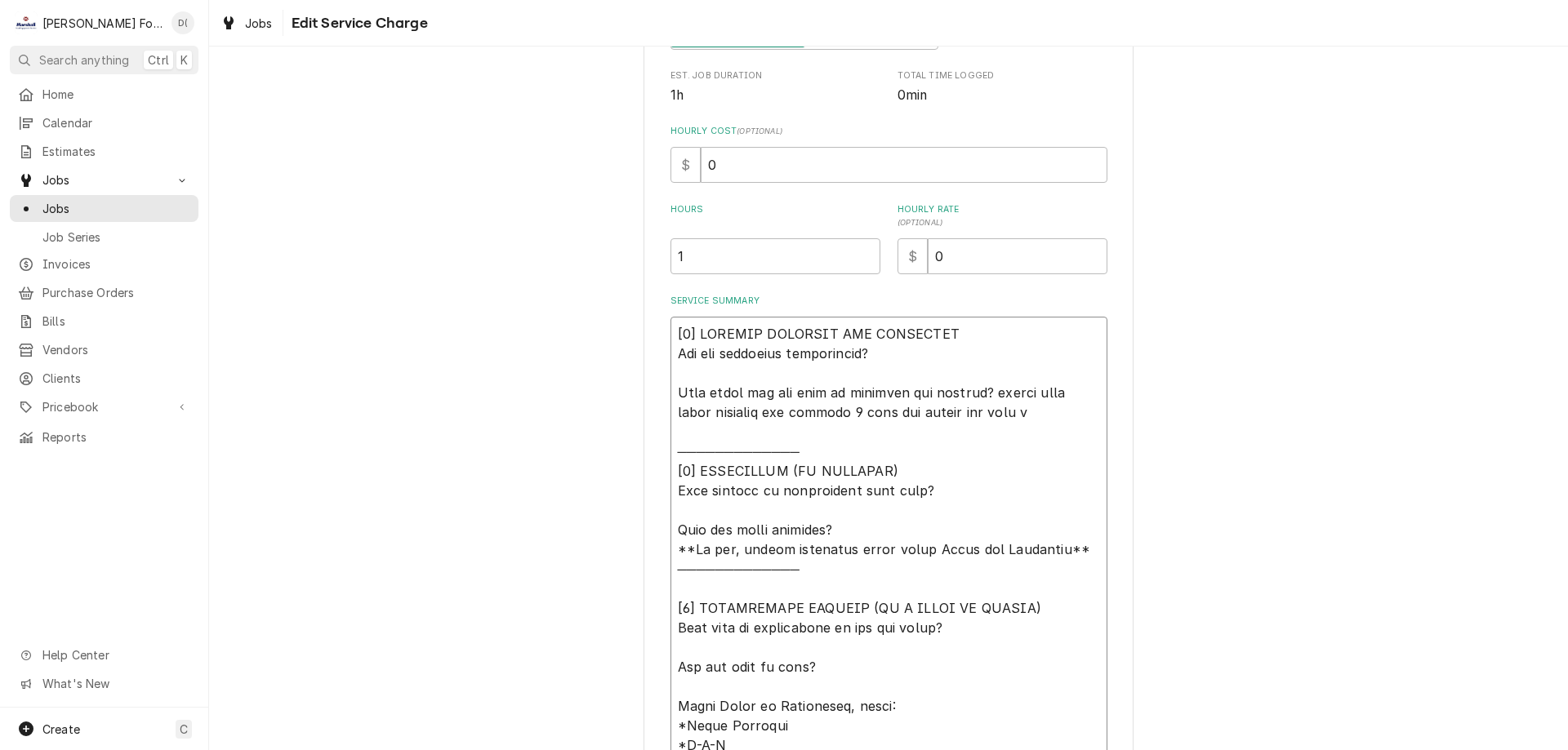
type textarea "x"
type textarea "[𝟭] 𝗜𝗡𝗜𝗧𝗜𝗔𝗟 𝗙𝗜𝗡𝗗𝗜𝗡𝗚𝗦 𝗔𝗡𝗗 𝗗𝗜𝗔𝗚𝗡𝗢𝗦𝗜𝗦 𝗪𝗮𝘀 𝘁𝗵𝗲 𝗲𝗾𝘂𝗶𝗽𝗺𝗲𝗻𝘁 𝗼𝗽𝗲𝗿𝗮𝘁𝗶𝗼𝗻𝗮𝗹? 𝗪𝗵𝗮𝘁 𝘀𝘁𝗲𝗽𝘀 𝗱𝗶…"
type textarea "x"
type textarea "[𝟭] 𝗜𝗡𝗜𝗧𝗜𝗔𝗟 𝗙𝗜𝗡𝗗𝗜𝗡𝗚𝗦 𝗔𝗡𝗗 𝗗𝗜𝗔𝗚𝗡𝗢𝗦𝗜𝗦 𝗪𝗮𝘀 𝘁𝗵𝗲 𝗲𝗾𝘂𝗶𝗽𝗺𝗲𝗻𝘁 𝗼𝗽𝗲𝗿𝗮𝘁𝗶𝗼𝗻𝗮𝗹? 𝗪𝗵𝗮𝘁 𝘀𝘁𝗲𝗽𝘀 𝗱𝗶…"
type textarea "x"
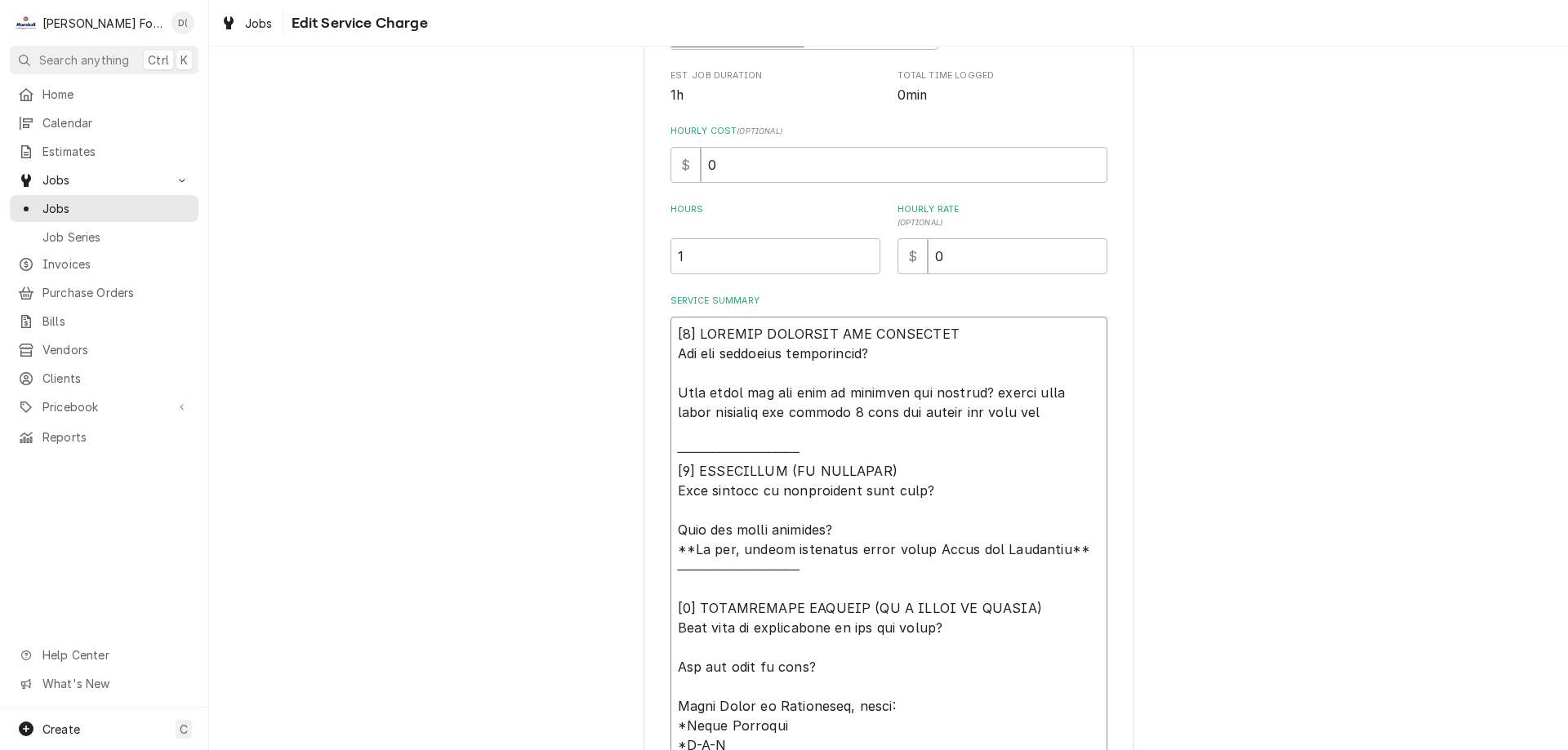
type textarea "[𝟭] 𝗜𝗡𝗜𝗧𝗜𝗔𝗟 𝗙𝗜𝗡𝗗𝗜𝗡𝗚𝗦 𝗔𝗡𝗗 𝗗𝗜𝗔𝗚𝗡𝗢𝗦𝗜𝗦 𝗪𝗮𝘀 𝘁𝗵𝗲 𝗲𝗾𝘂𝗶𝗽𝗺𝗲𝗻𝘁 𝗼𝗽𝗲𝗿𝗮𝘁𝗶𝗼𝗻𝗮𝗹? 𝗪𝗵𝗮𝘁 𝘀𝘁𝗲𝗽𝘀 𝗱𝗶…"
type textarea "x"
type textarea "[𝟭] 𝗜𝗡𝗜𝗧𝗜𝗔𝗟 𝗙𝗜𝗡𝗗𝗜𝗡𝗚𝗦 𝗔𝗡𝗗 𝗗𝗜𝗔𝗚𝗡𝗢𝗦𝗜𝗦 𝗪𝗮𝘀 𝘁𝗵𝗲 𝗲𝗾𝘂𝗶𝗽𝗺𝗲𝗻𝘁 𝗼𝗽𝗲𝗿𝗮𝘁𝗶𝗼𝗻𝗮𝗹? 𝗪𝗵𝗮𝘁 𝘀𝘁𝗲𝗽𝘀 𝗱𝗶…"
type textarea "x"
type textarea "[𝟭] 𝗜𝗡𝗜𝗧𝗜𝗔𝗟 𝗙𝗜𝗡𝗗𝗜𝗡𝗚𝗦 𝗔𝗡𝗗 𝗗𝗜𝗔𝗚𝗡𝗢𝗦𝗜𝗦 𝗪𝗮𝘀 𝘁𝗵𝗲 𝗲𝗾𝘂𝗶𝗽𝗺𝗲𝗻𝘁 𝗼𝗽𝗲𝗿𝗮𝘁𝗶𝗼𝗻𝗮𝗹? 𝗪𝗵𝗮𝘁 𝘀𝘁𝗲𝗽𝘀 𝗱𝗶…"
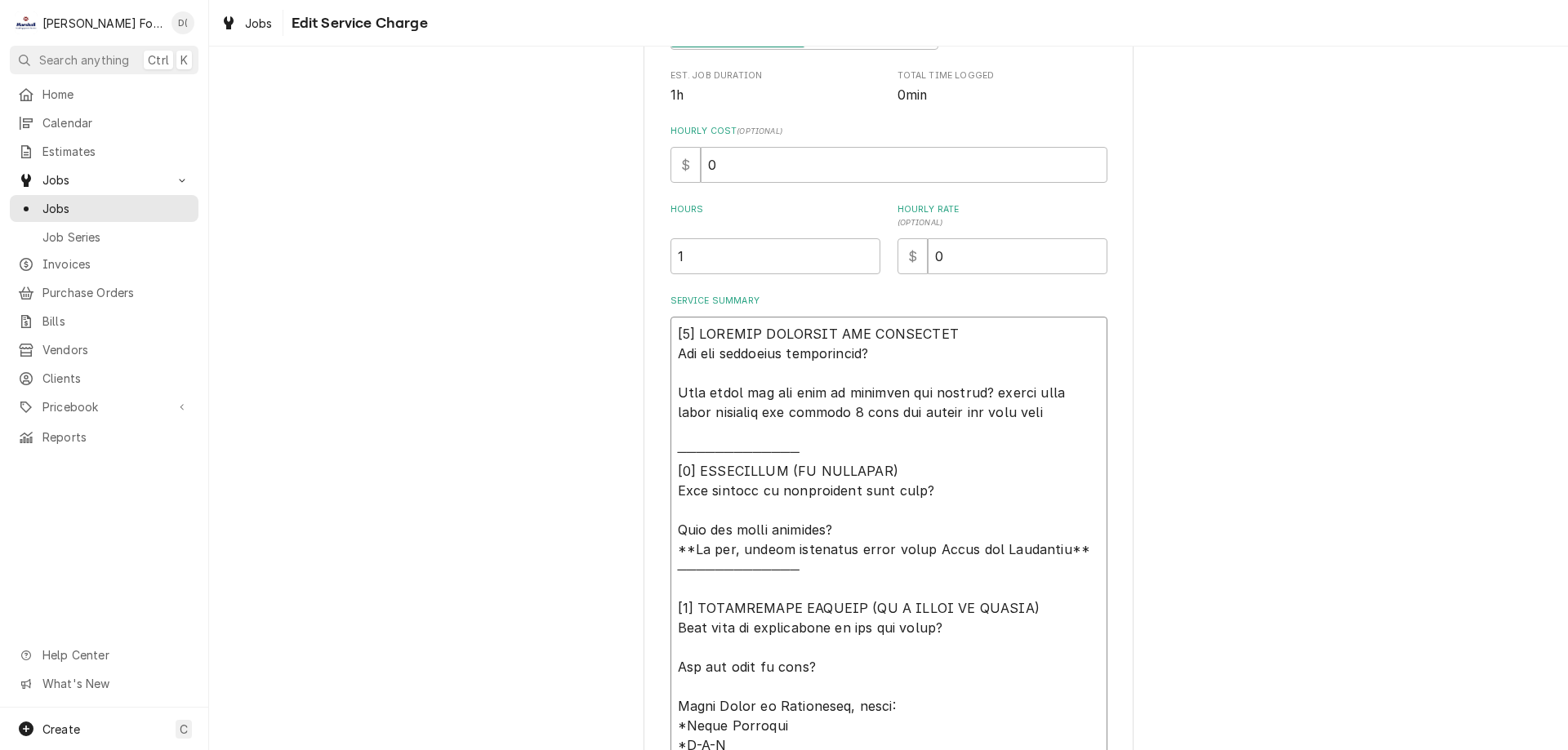
type textarea "x"
type textarea "[𝟭] 𝗜𝗡𝗜𝗧𝗜𝗔𝗟 𝗙𝗜𝗡𝗗𝗜𝗡𝗚𝗦 𝗔𝗡𝗗 𝗗𝗜𝗔𝗚𝗡𝗢𝗦𝗜𝗦 𝗪𝗮𝘀 𝘁𝗵𝗲 𝗲𝗾𝘂𝗶𝗽𝗺𝗲𝗻𝘁 𝗼𝗽𝗲𝗿𝗮𝘁𝗶𝗼𝗻𝗮𝗹? 𝗪𝗵𝗮𝘁 𝘀𝘁𝗲𝗽𝘀 𝗱𝗶…"
type textarea "x"
type textarea "[𝟭] 𝗜𝗡𝗜𝗧𝗜𝗔𝗟 𝗙𝗜𝗡𝗗𝗜𝗡𝗚𝗦 𝗔𝗡𝗗 𝗗𝗜𝗔𝗚𝗡𝗢𝗦𝗜𝗦 𝗪𝗮𝘀 𝘁𝗵𝗲 𝗲𝗾𝘂𝗶𝗽𝗺𝗲𝗻𝘁 𝗼𝗽𝗲𝗿𝗮𝘁𝗶𝗼𝗻𝗮𝗹? 𝗪𝗵𝗮𝘁 𝘀𝘁𝗲𝗽𝘀 𝗱𝗶…"
type textarea "x"
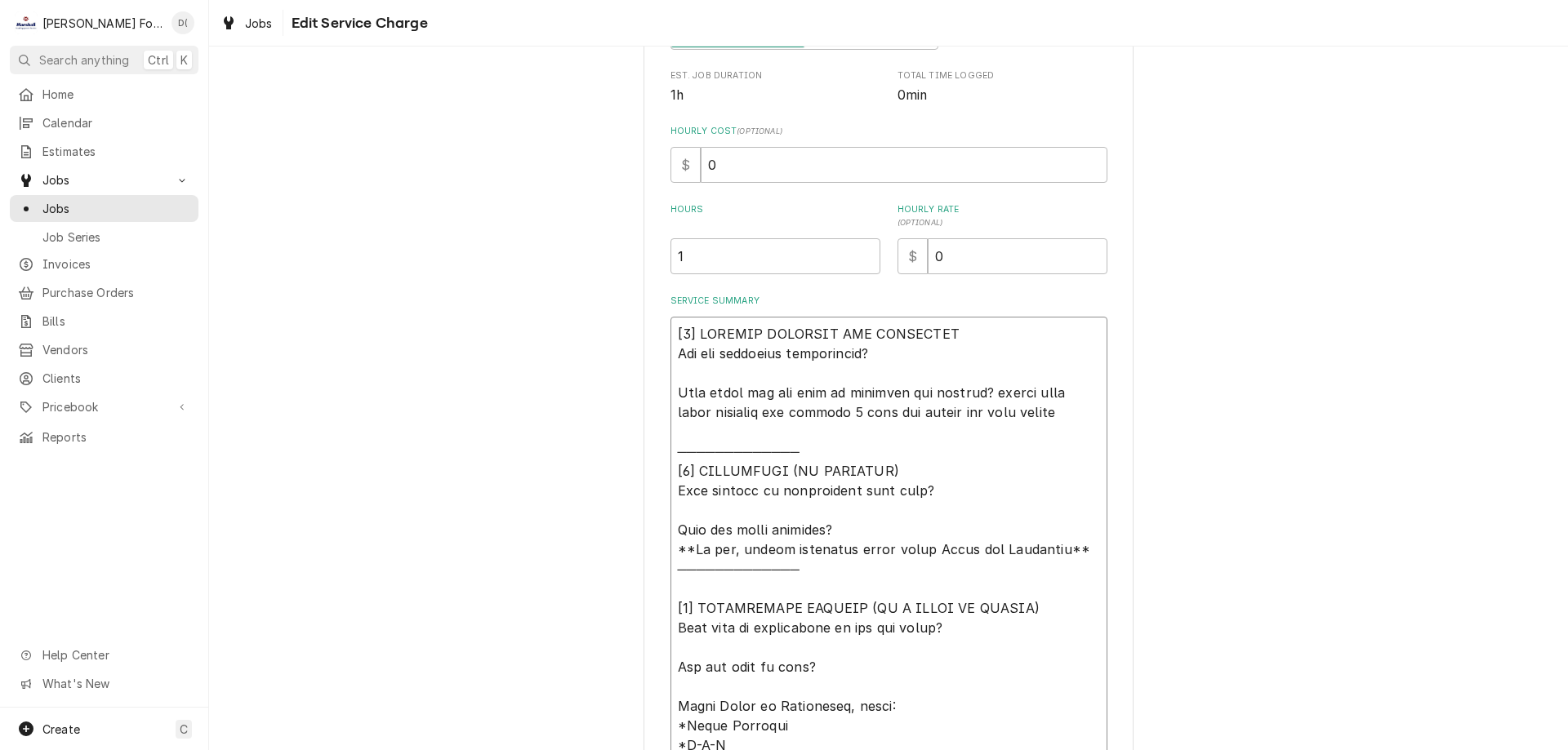
type textarea "[𝟭] 𝗜𝗡𝗜𝗧𝗜𝗔𝗟 𝗙𝗜𝗡𝗗𝗜𝗡𝗚𝗦 𝗔𝗡𝗗 𝗗𝗜𝗔𝗚𝗡𝗢𝗦𝗜𝗦 𝗪𝗮𝘀 𝘁𝗵𝗲 𝗲𝗾𝘂𝗶𝗽𝗺𝗲𝗻𝘁 𝗼𝗽𝗲𝗿𝗮𝘁𝗶𝗼𝗻𝗮𝗹? 𝗪𝗵𝗮𝘁 𝘀𝘁𝗲𝗽𝘀 𝗱𝗶…"
type textarea "x"
type textarea "[𝟭] 𝗜𝗡𝗜𝗧𝗜𝗔𝗟 𝗙𝗜𝗡𝗗𝗜𝗡𝗚𝗦 𝗔𝗡𝗗 𝗗𝗜𝗔𝗚𝗡𝗢𝗦𝗜𝗦 𝗪𝗮𝘀 𝘁𝗵𝗲 𝗲𝗾𝘂𝗶𝗽𝗺𝗲𝗻𝘁 𝗼𝗽𝗲𝗿𝗮𝘁𝗶𝗼𝗻𝗮𝗹? 𝗪𝗵𝗮𝘁 𝘀𝘁𝗲𝗽𝘀 𝗱𝗶…"
type textarea "x"
type textarea "[𝟭] 𝗜𝗡𝗜𝗧𝗜𝗔𝗟 𝗙𝗜𝗡𝗗𝗜𝗡𝗚𝗦 𝗔𝗡𝗗 𝗗𝗜𝗔𝗚𝗡𝗢𝗦𝗜𝗦 𝗪𝗮𝘀 𝘁𝗵𝗲 𝗲𝗾𝘂𝗶𝗽𝗺𝗲𝗻𝘁 𝗼𝗽𝗲𝗿𝗮𝘁𝗶𝗼𝗻𝗮𝗹? 𝗪𝗵𝗮𝘁 𝘀𝘁𝗲𝗽𝘀 𝗱𝗶…"
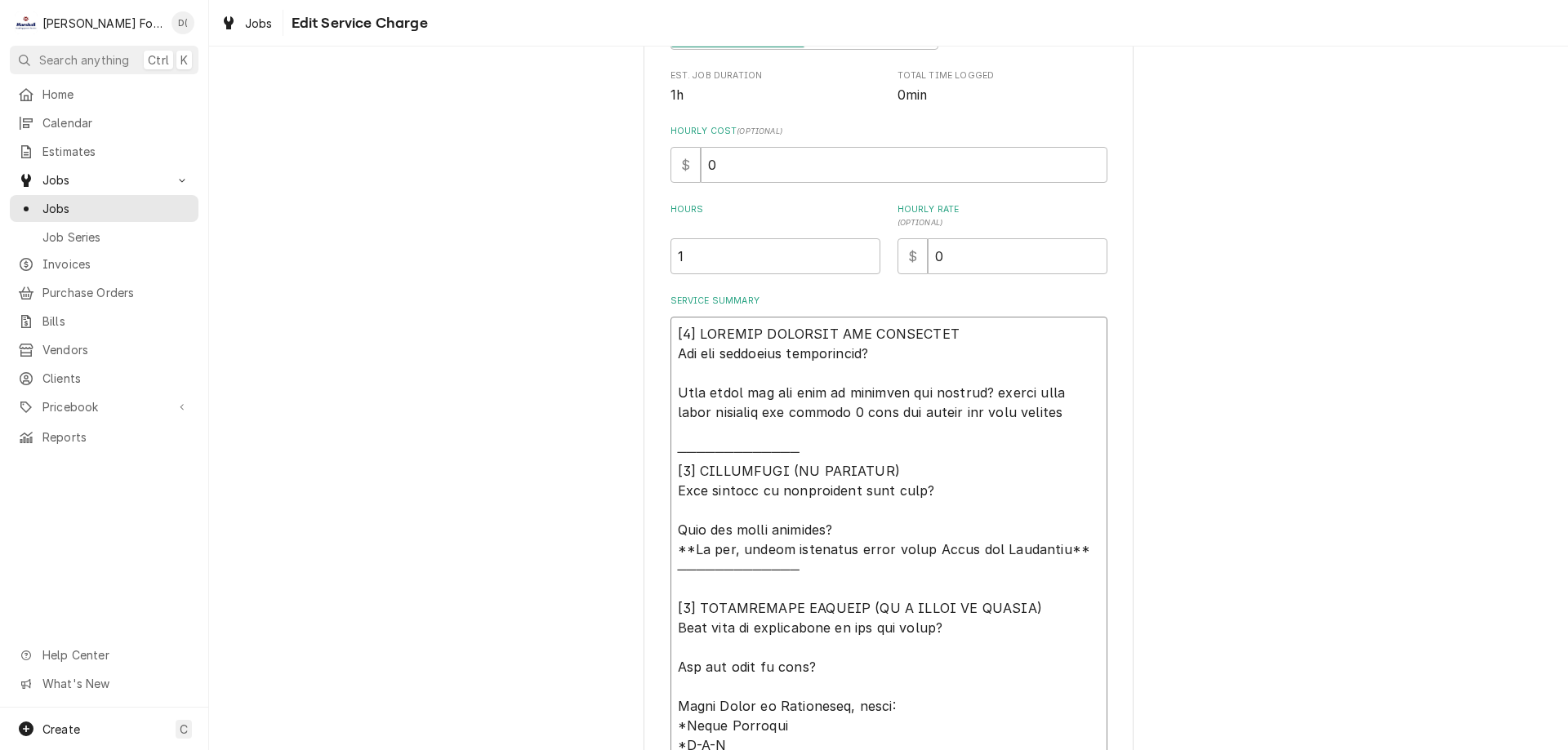
type textarea "x"
type textarea "[𝟭] 𝗜𝗡𝗜𝗧𝗜𝗔𝗟 𝗙𝗜𝗡𝗗𝗜𝗡𝗚𝗦 𝗔𝗡𝗗 𝗗𝗜𝗔𝗚𝗡𝗢𝗦𝗜𝗦 𝗪𝗮𝘀 𝘁𝗵𝗲 𝗲𝗾𝘂𝗶𝗽𝗺𝗲𝗻𝘁 𝗼𝗽𝗲𝗿𝗮𝘁𝗶𝗼𝗻𝗮𝗹? 𝗪𝗵𝗮𝘁 𝘀𝘁𝗲𝗽𝘀 𝗱𝗶…"
type textarea "x"
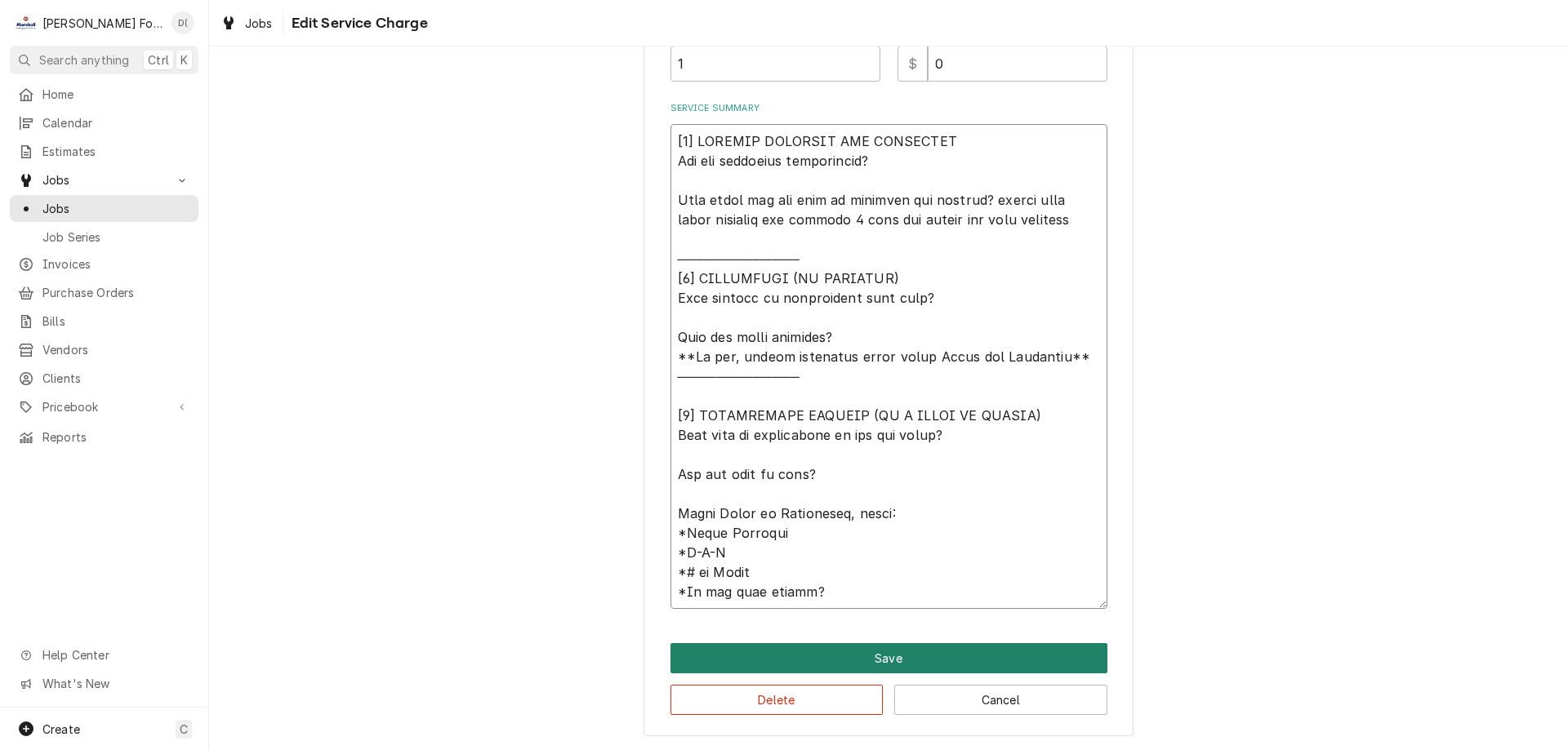
type textarea "[𝟭] 𝗜𝗡𝗜𝗧𝗜𝗔𝗟 𝗙𝗜𝗡𝗗𝗜𝗡𝗚𝗦 𝗔𝗡𝗗 𝗗𝗜𝗔𝗚𝗡𝗢𝗦𝗜𝗦 𝗪𝗮𝘀 𝘁𝗵𝗲 𝗲𝗾𝘂𝗶𝗽𝗺𝗲𝗻𝘁 𝗼𝗽𝗲𝗿𝗮𝘁𝗶𝗼𝗻𝗮𝗹? 𝗪𝗵𝗮𝘁 𝘀𝘁𝗲𝗽𝘀 𝗱𝗶…"
click at [878, 661] on button "Save" at bounding box center [889, 658] width 437 height 30
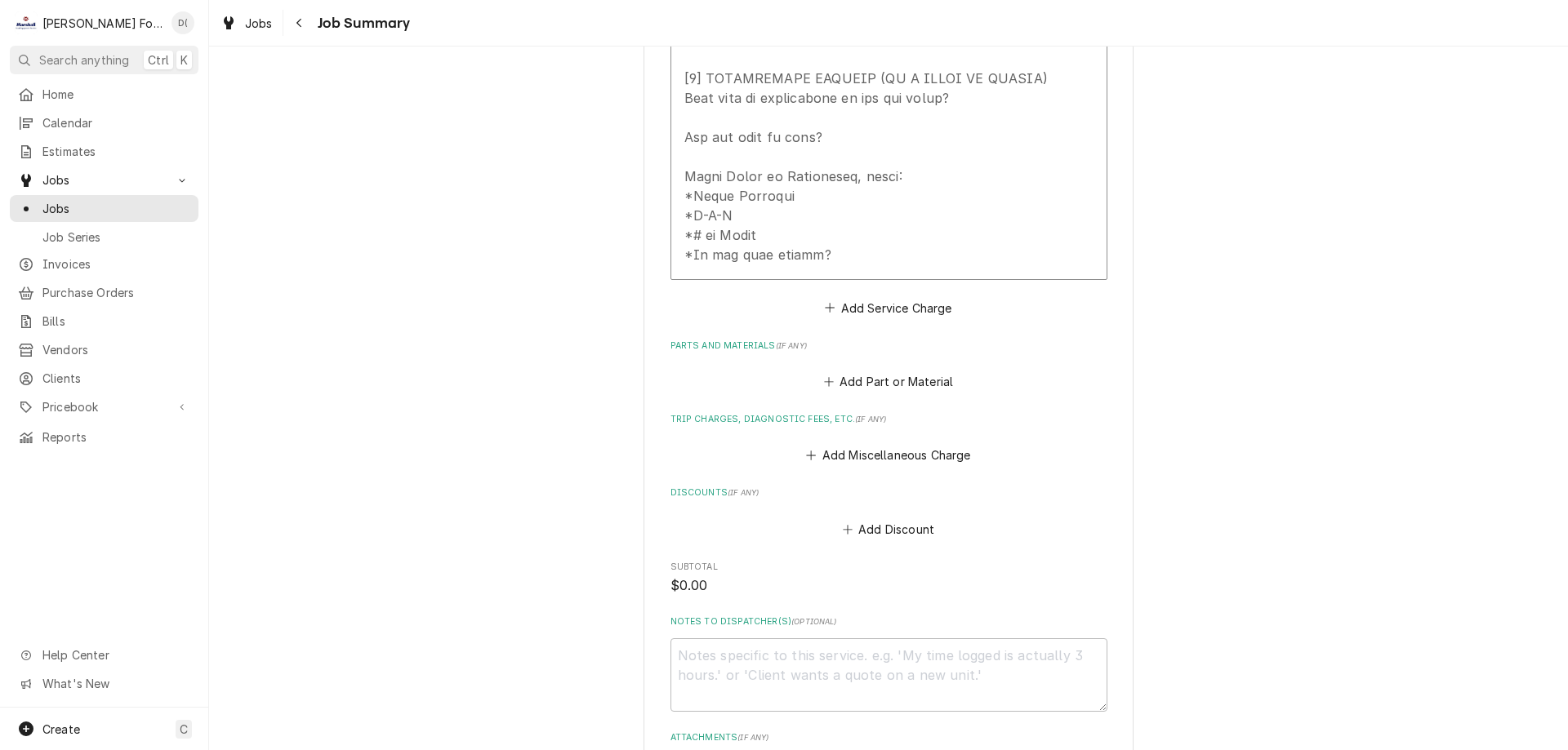
scroll to position [1143, 0]
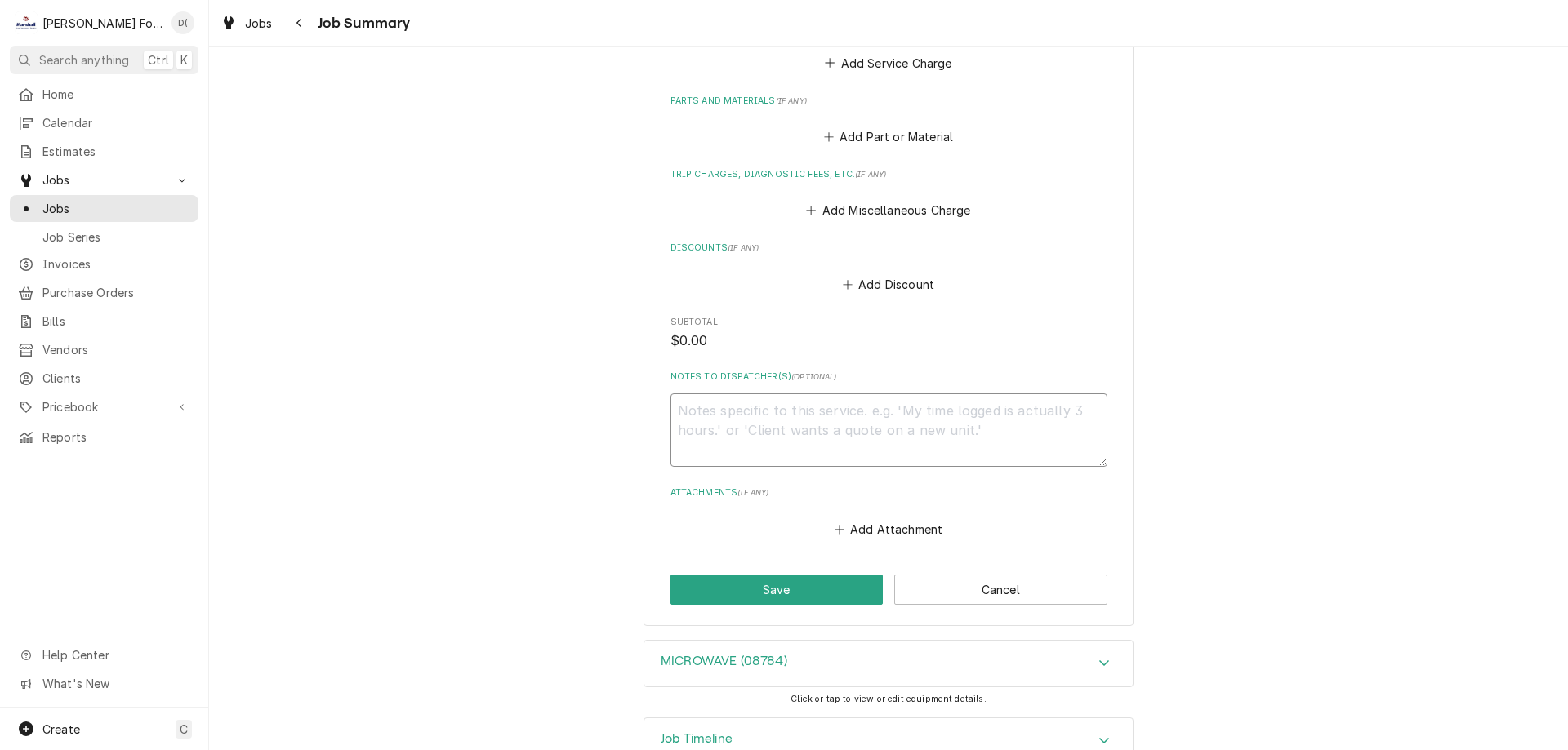
click at [749, 395] on textarea "Notes to Dispatcher(s) ( optional )" at bounding box center [889, 430] width 437 height 74
type textarea "x"
type textarea "1"
type textarea "x"
type textarea "1"
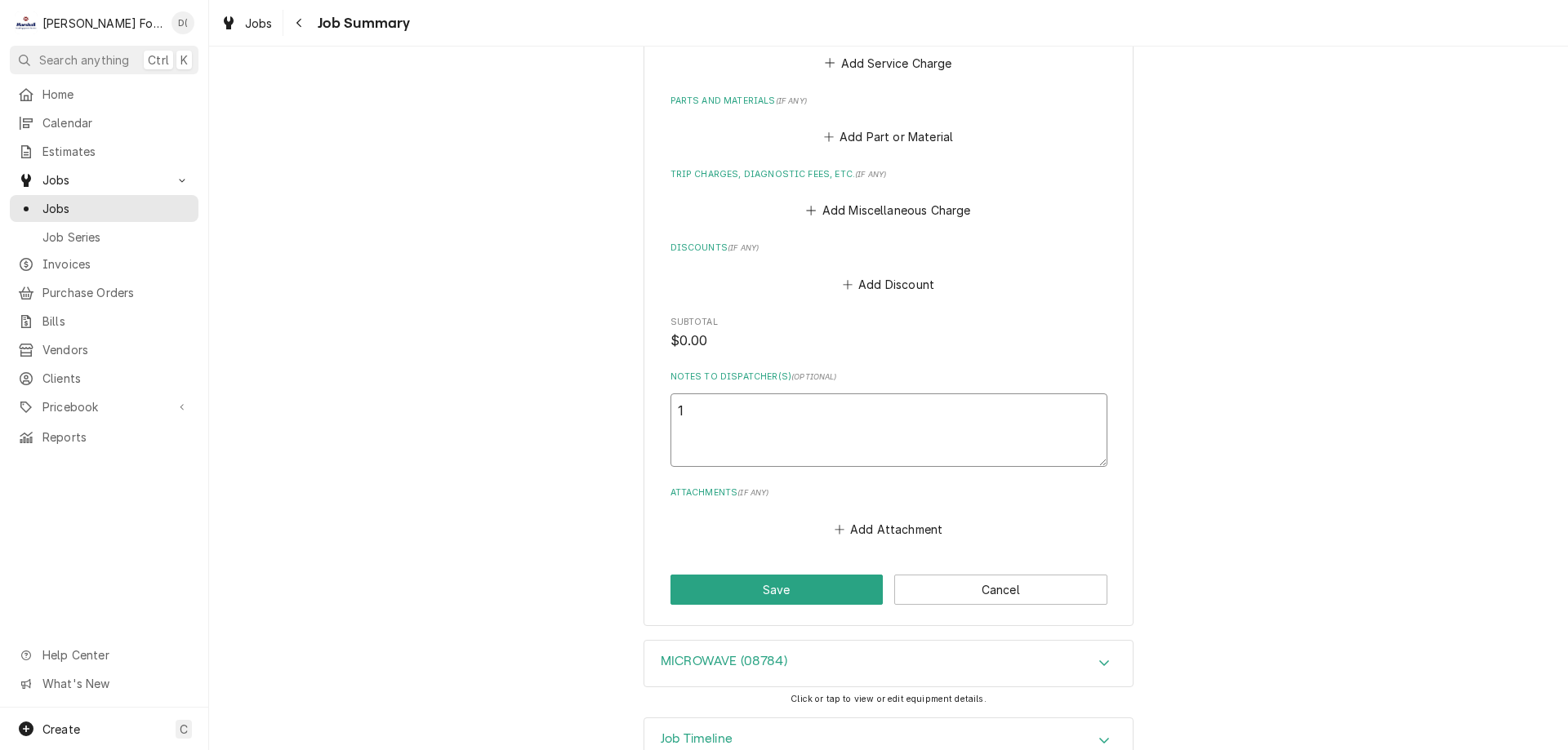
type textarea "x"
type textarea "1 t"
type textarea "x"
type textarea "1 to"
type textarea "x"
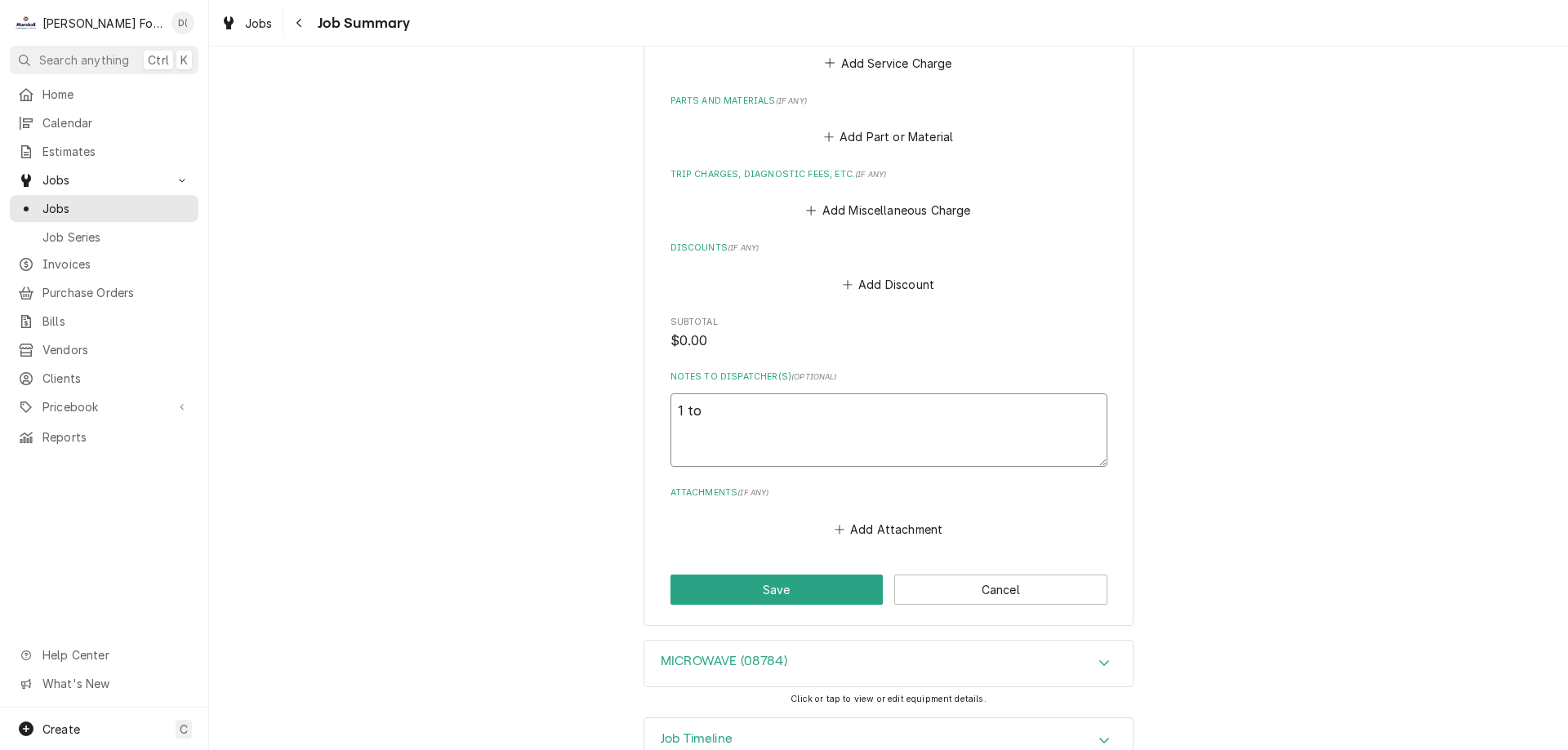
type textarea "1 tou"
type textarea "x"
type textarea "1 touc"
type textarea "x"
type textarea "1 touch"
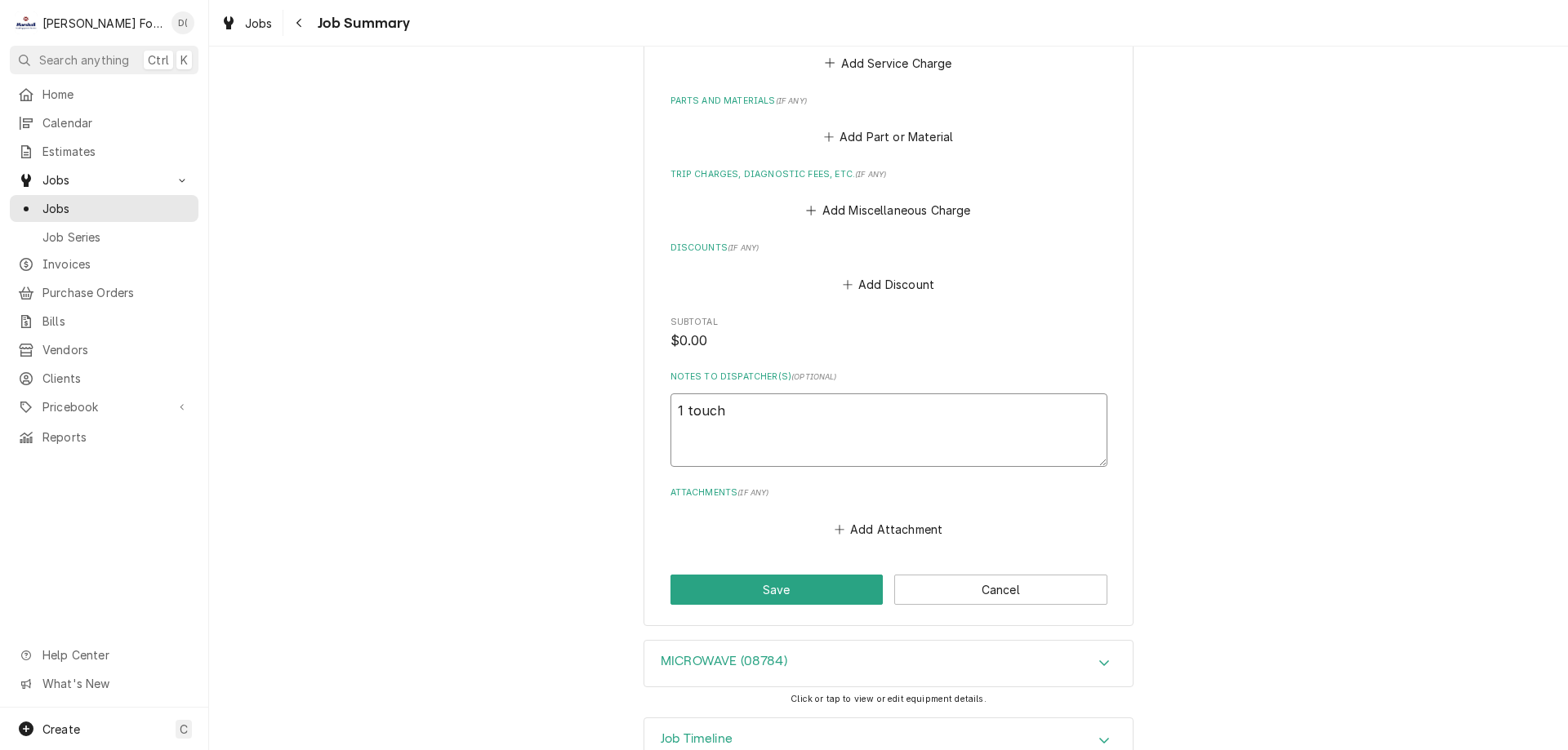
type textarea "x"
type textarea "1 touchp"
type textarea "x"
type textarea "1 touchpa"
type textarea "x"
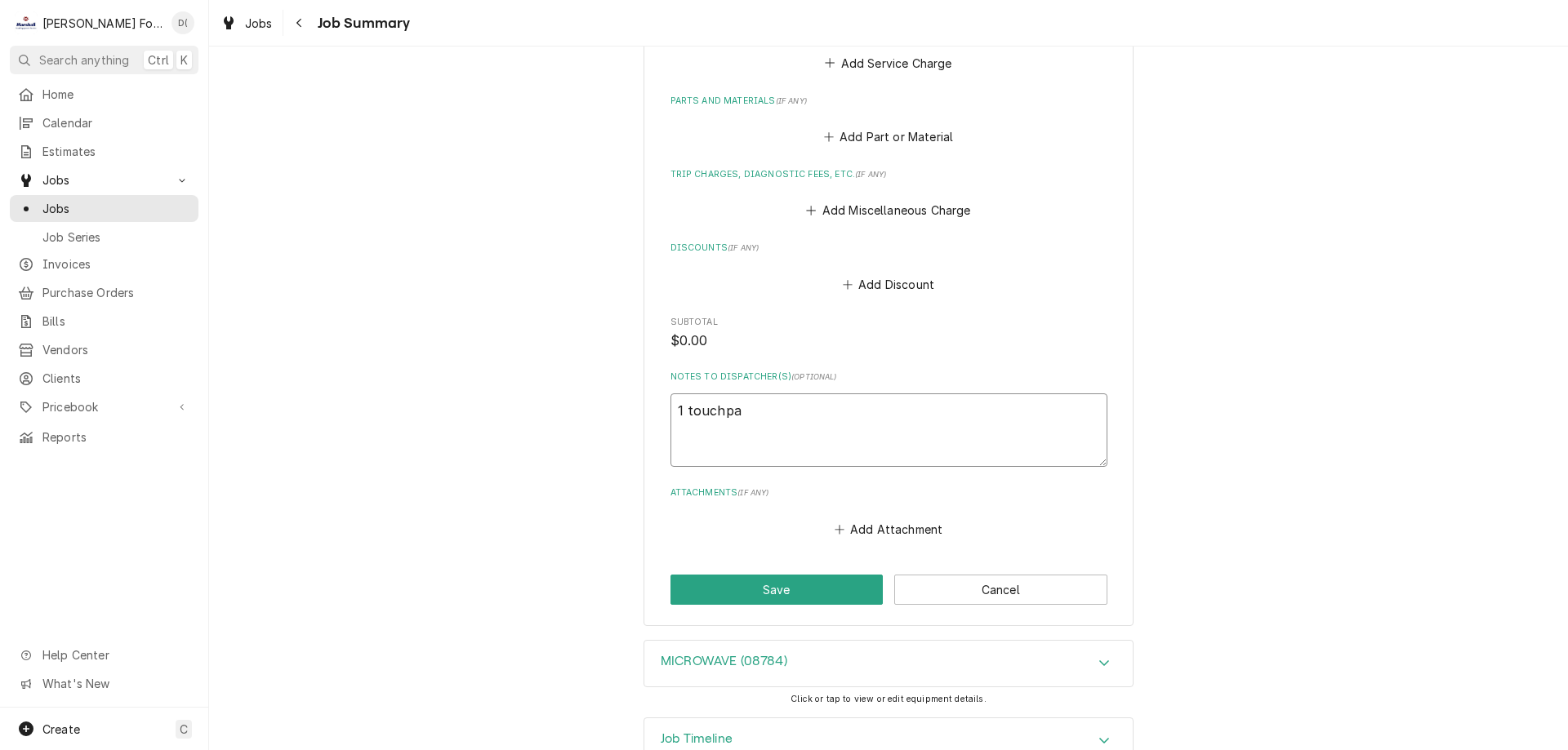
type textarea "1 touchpad"
type textarea "x"
type textarea "1 touchpad"
type textarea "x"
type textarea "1 touchpad 2"
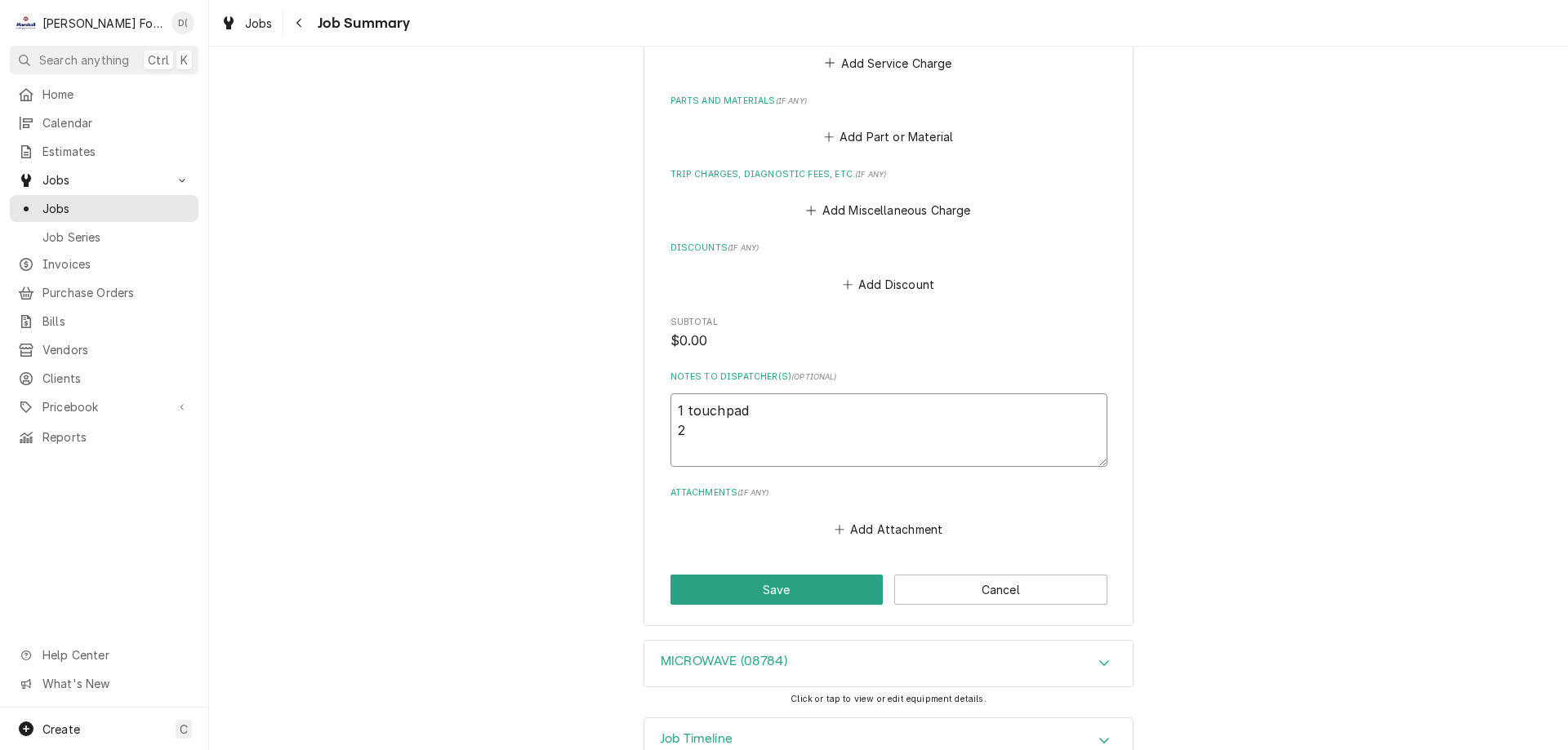
type textarea "x"
type textarea "1 touchpad 2"
type textarea "x"
type textarea "1 touchpad 2 m"
type textarea "x"
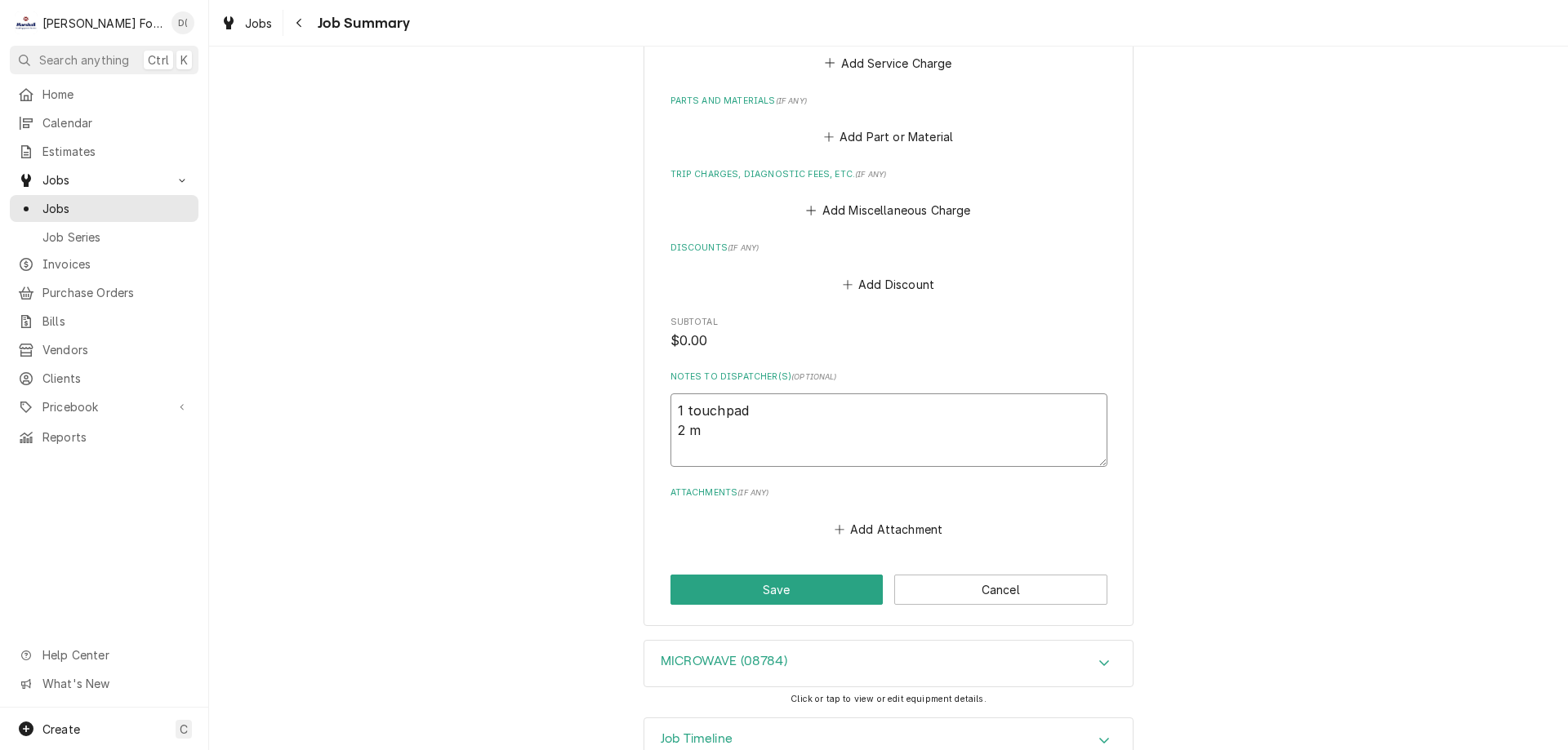
type textarea "1 touchpad 2 ma"
type textarea "x"
type textarea "1 touchpad 2 mag"
type textarea "x"
type textarea "1 touchpad 2 mags"
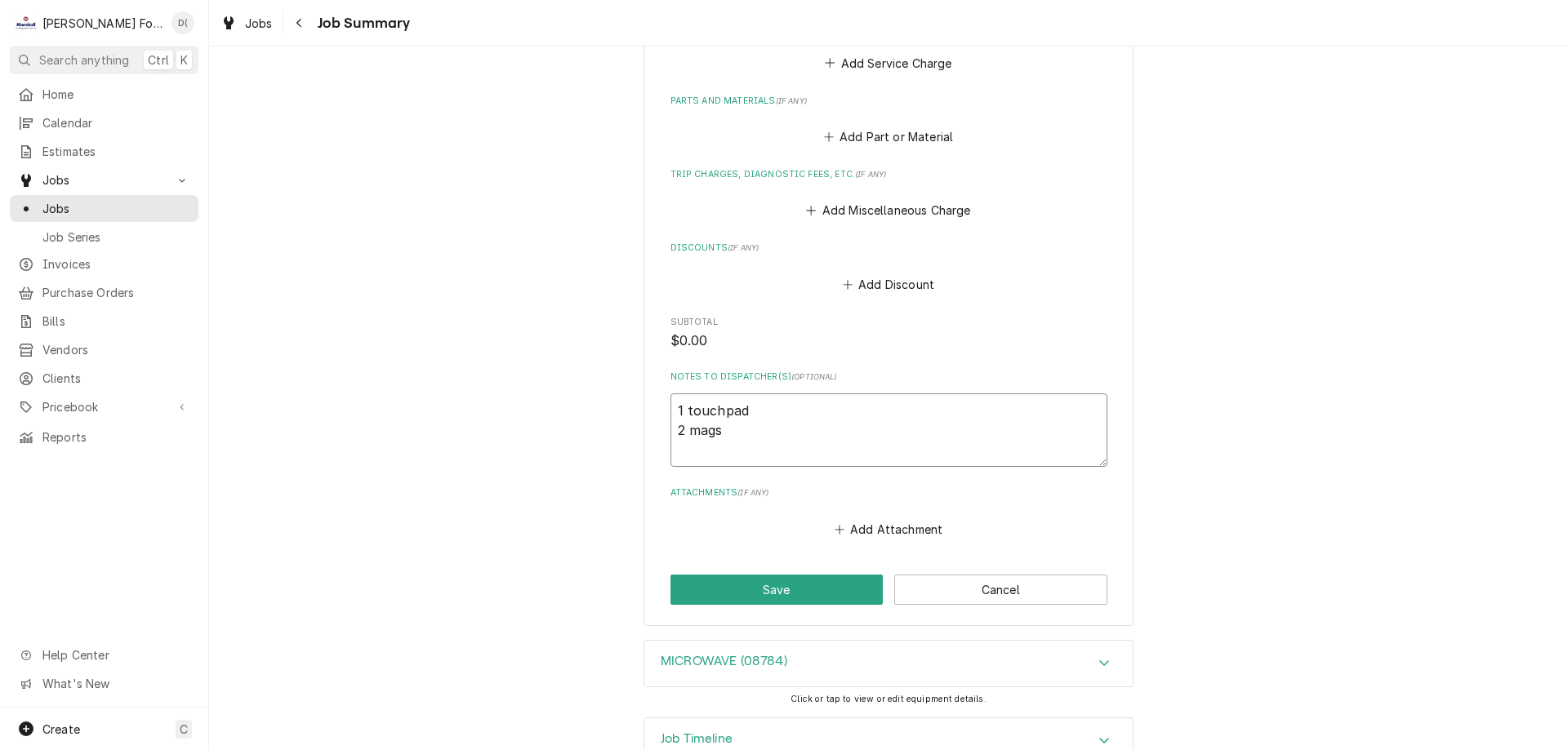
type textarea "x"
type textarea "1 touchpad 2 mags"
type textarea "x"
type textarea "1 touchpad 2 mags 5"
type textarea "x"
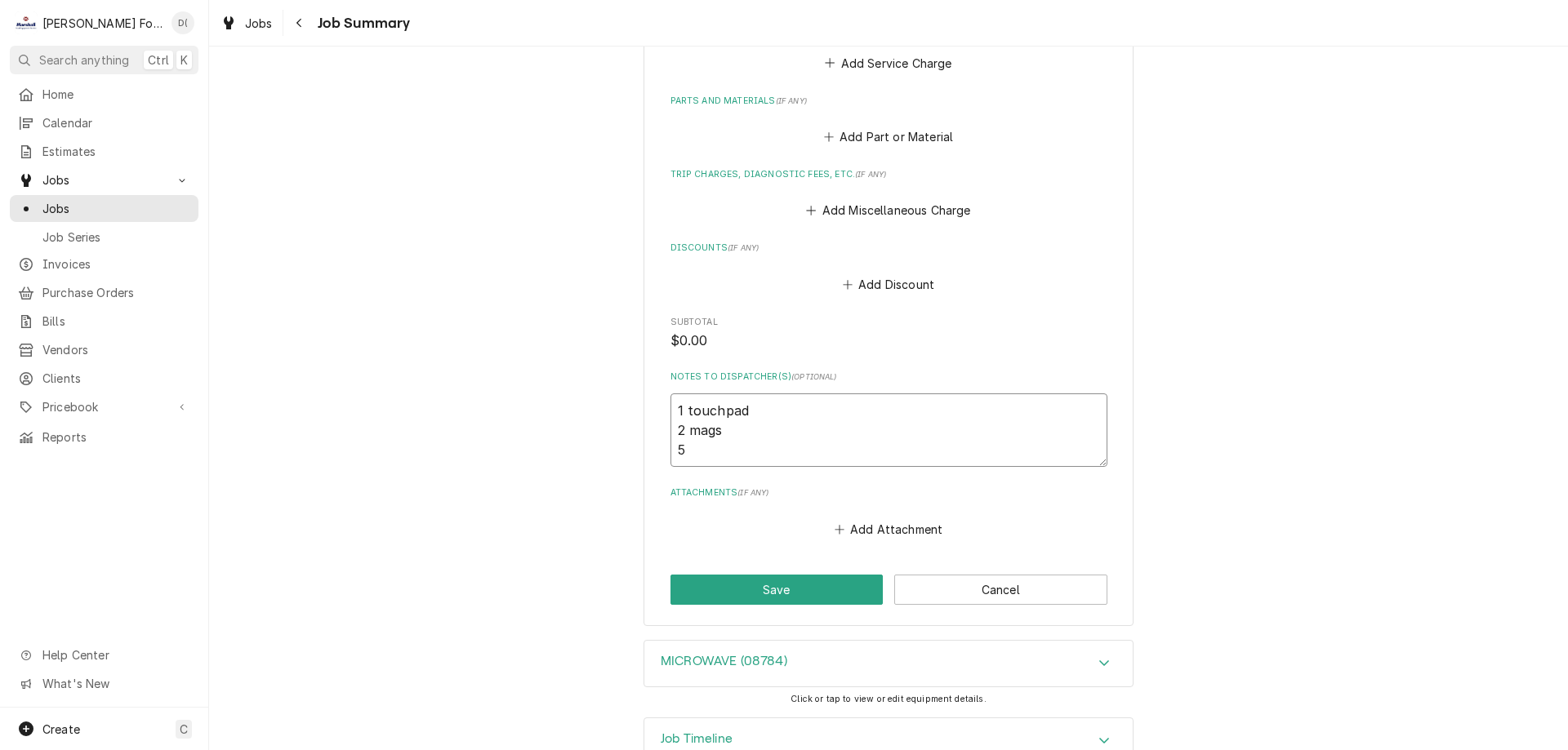
type textarea "1 touchpad 2 mags 5"
click at [755, 575] on button "Save" at bounding box center [777, 590] width 213 height 30
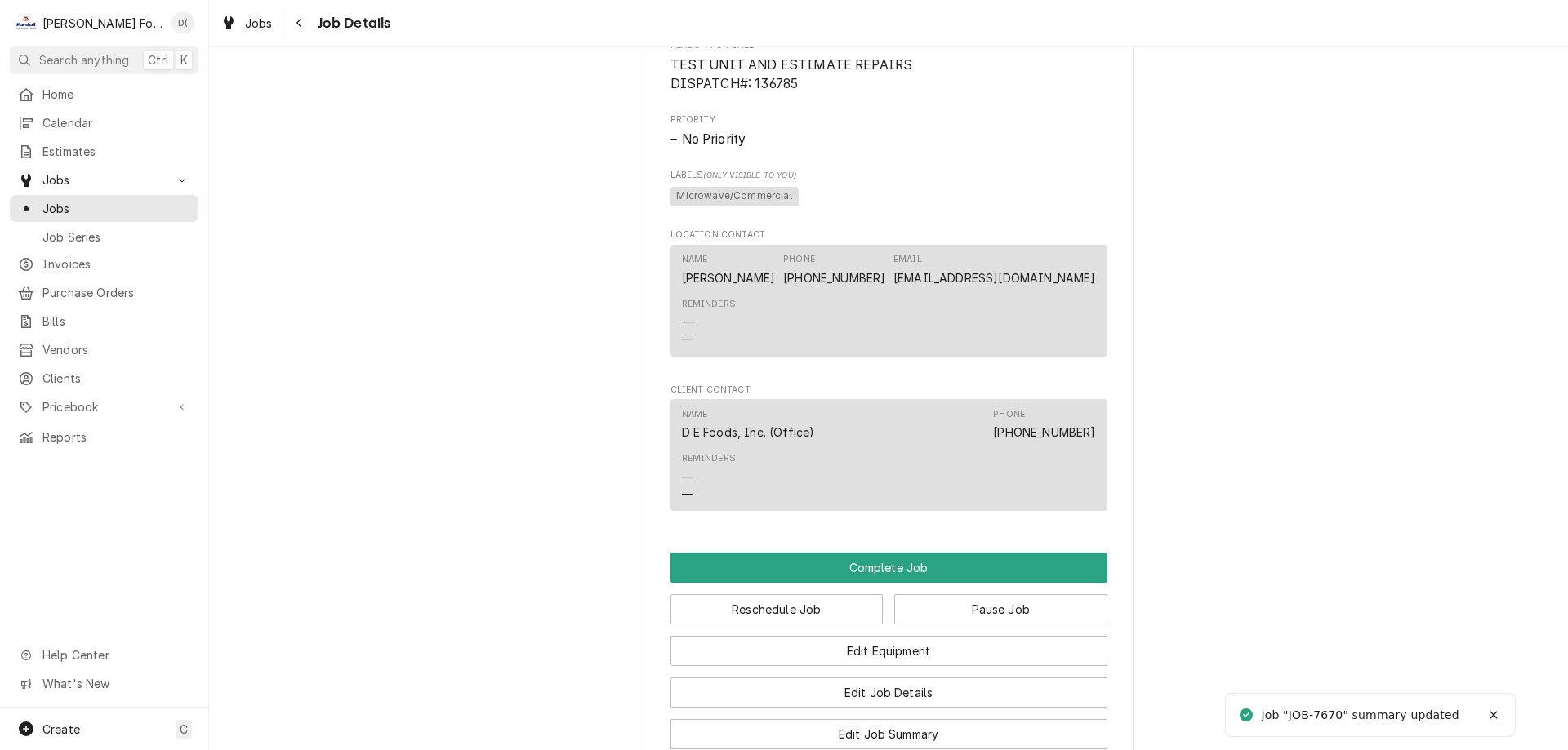
scroll to position [1306, 0]
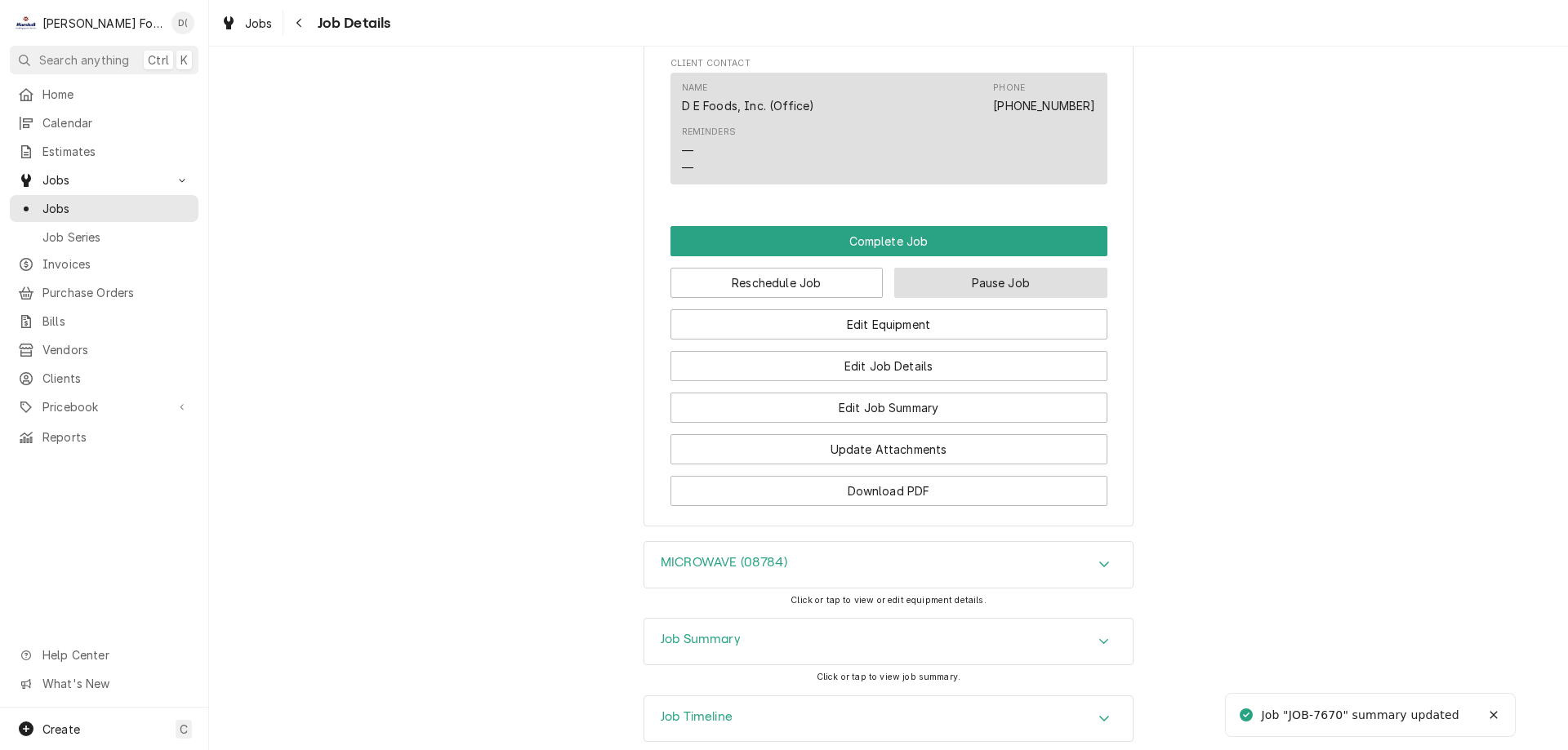
click at [974, 298] on button "Pause Job" at bounding box center [1001, 283] width 213 height 30
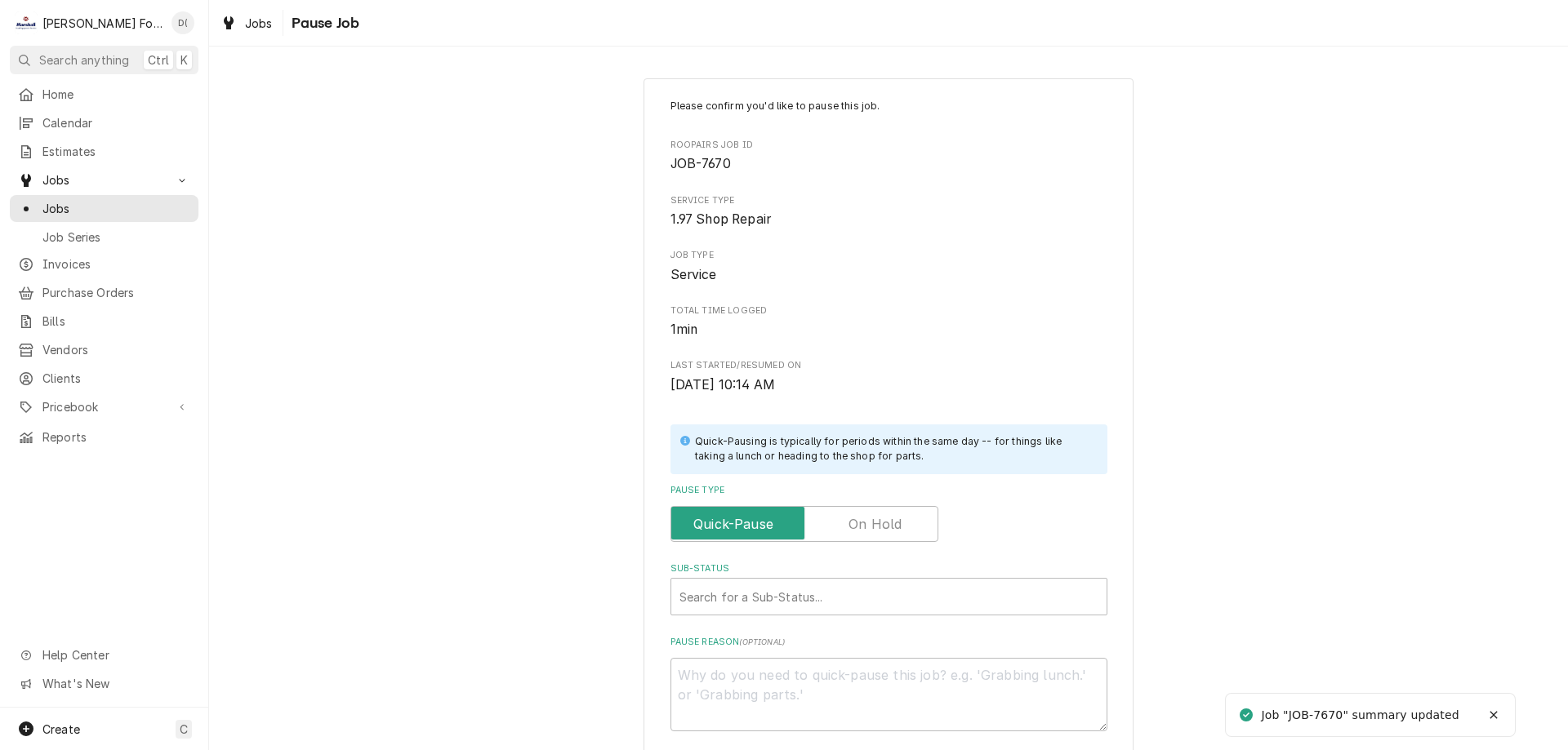
click at [866, 529] on label "Pause Type" at bounding box center [805, 524] width 268 height 36
click at [866, 529] on input "Pause Type" at bounding box center [804, 524] width 254 height 36
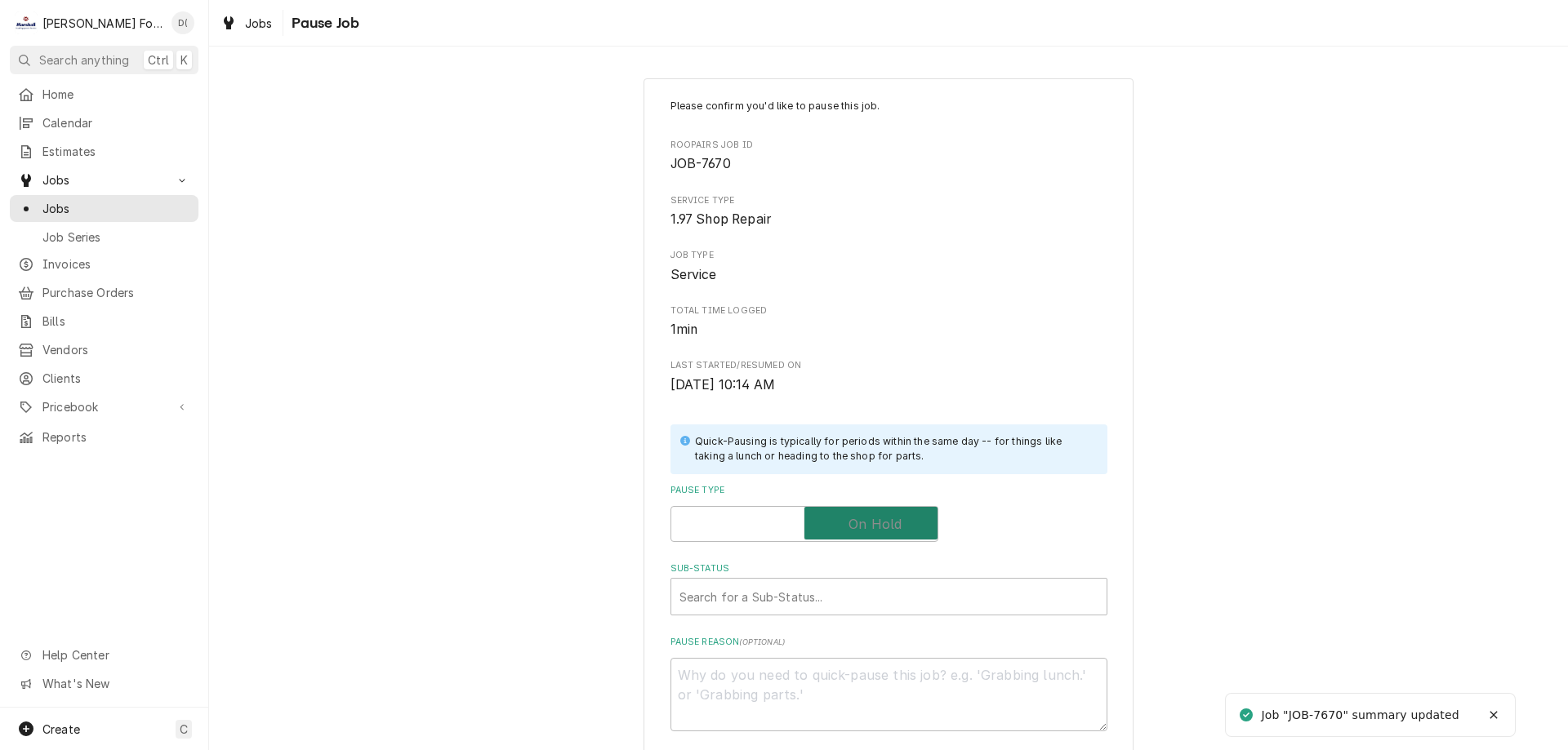
checkbox input "true"
click at [779, 604] on div "Sub-Status" at bounding box center [889, 597] width 419 height 29
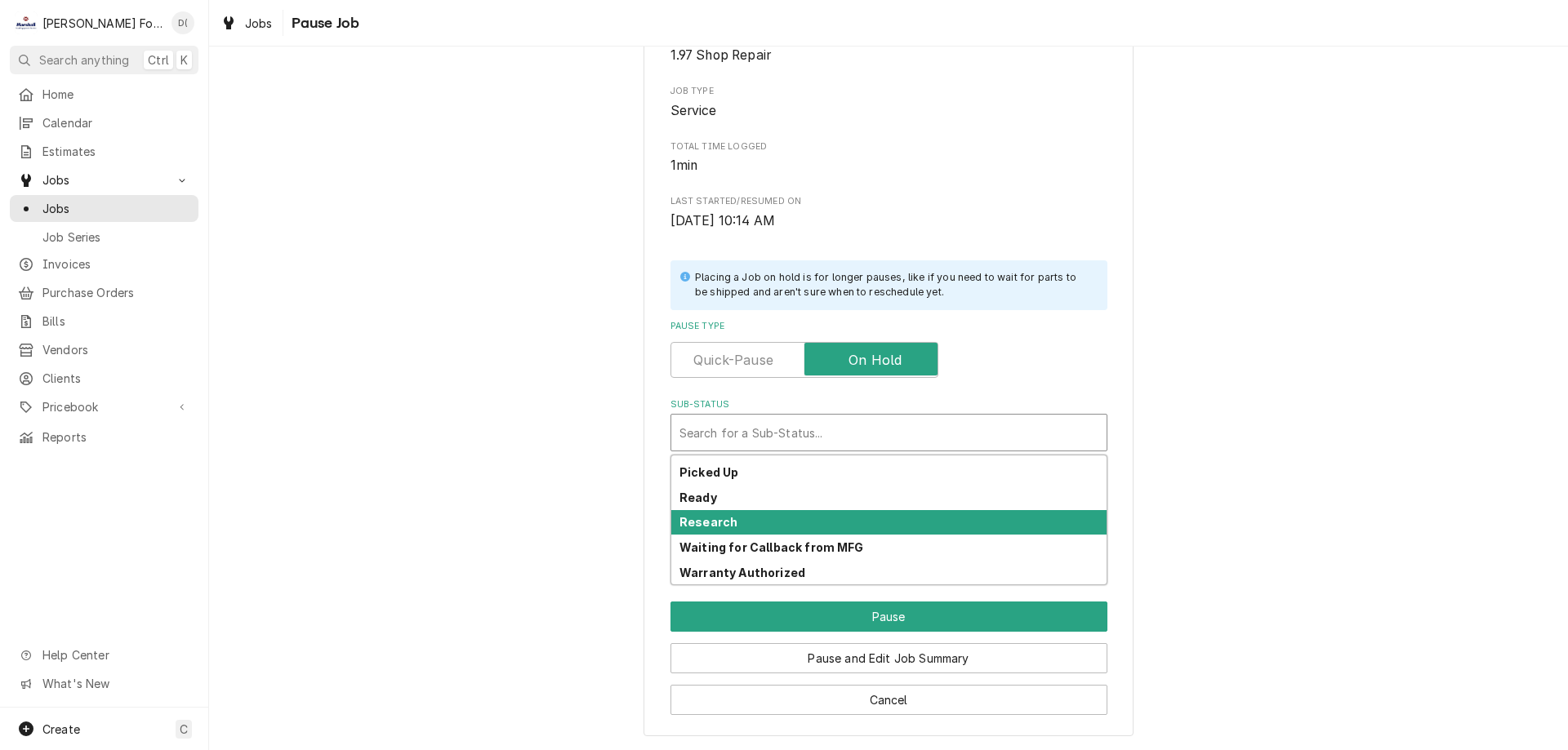
scroll to position [297, 0]
click at [738, 526] on div "Research" at bounding box center [889, 522] width 435 height 25
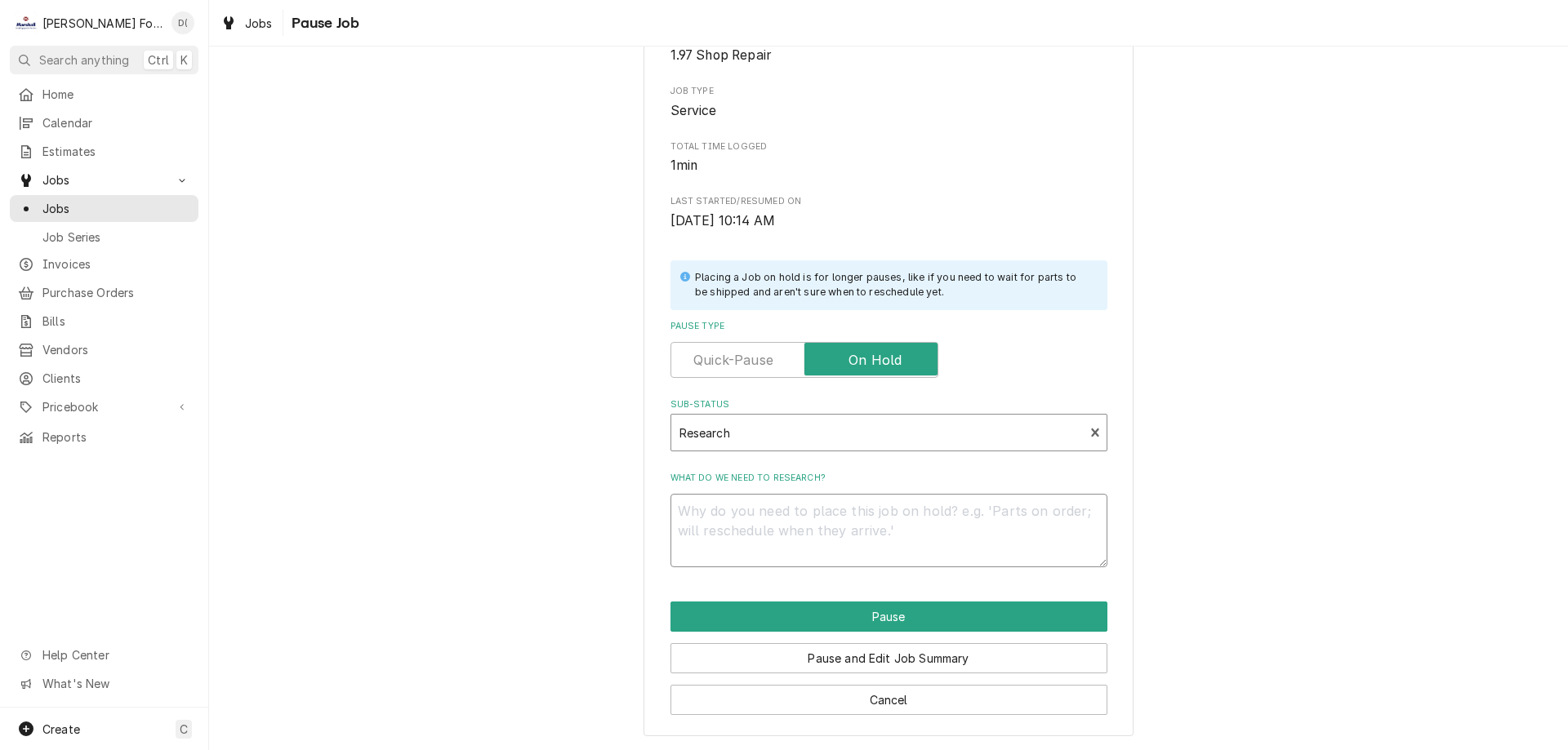
click at [796, 543] on textarea "What do we need to research?" at bounding box center [889, 530] width 437 height 74
type textarea "x"
type textarea "p"
type textarea "x"
type textarea "pa"
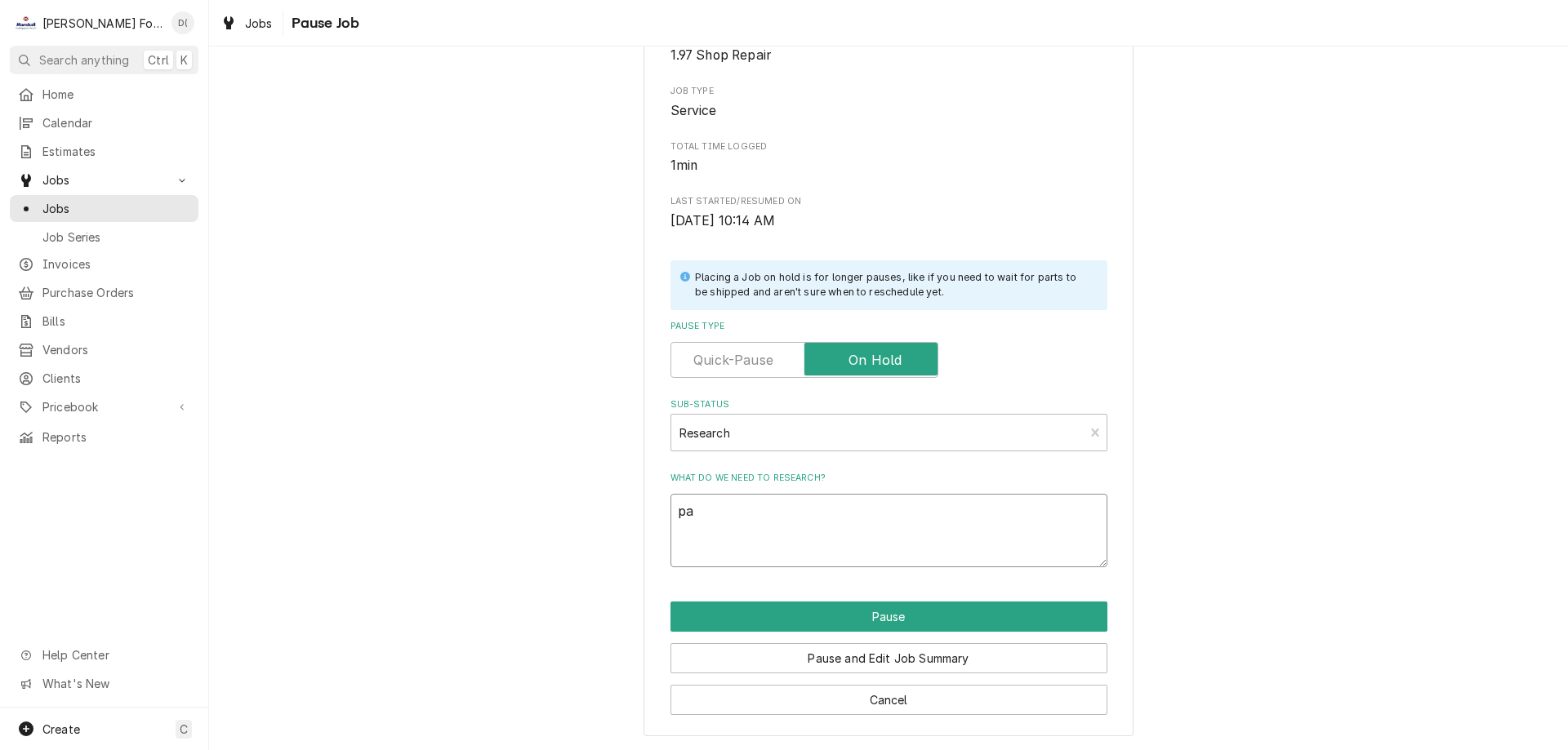
type textarea "x"
type textarea "par"
type textarea "x"
type textarea "part"
type textarea "x"
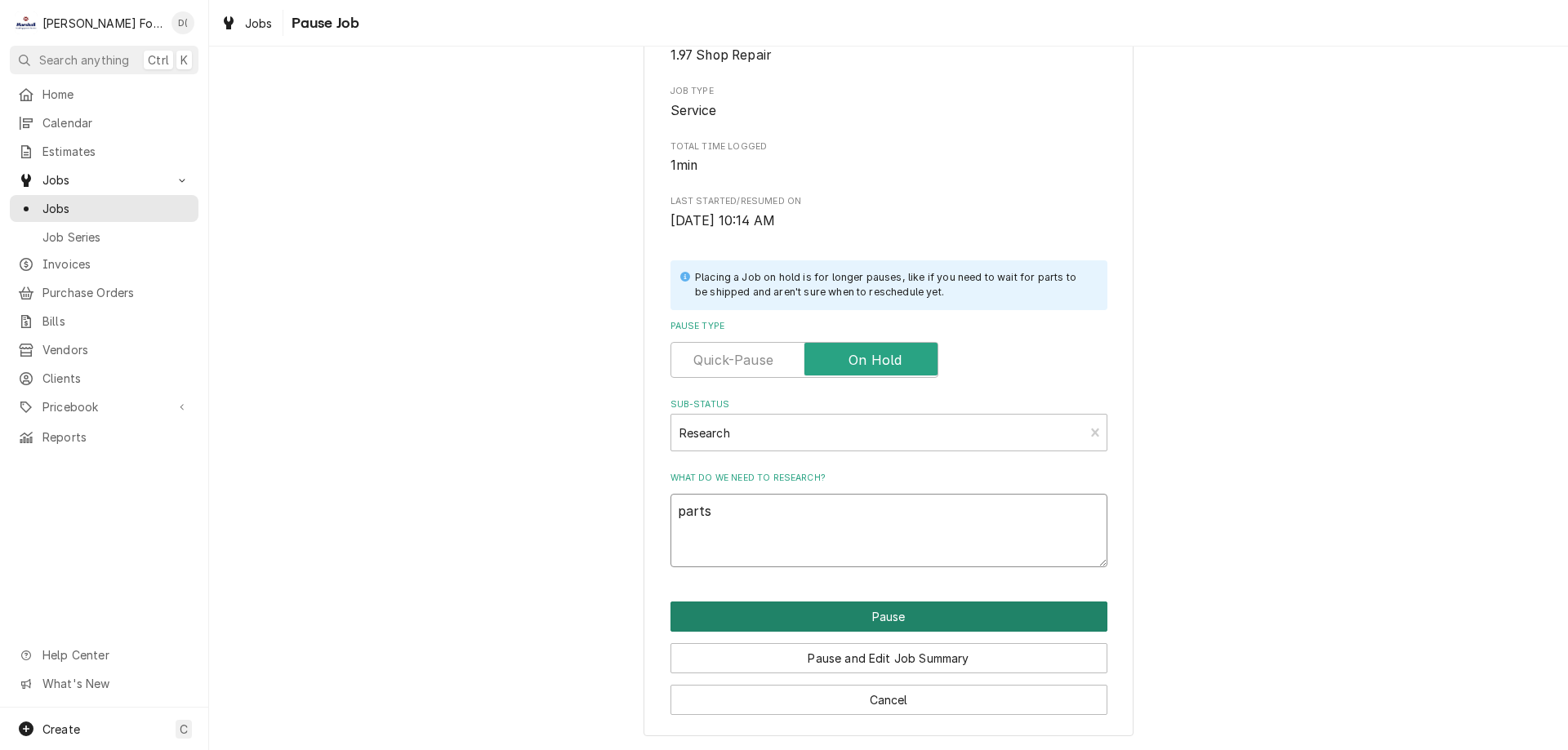
type textarea "parts"
click at [907, 619] on button "Pause" at bounding box center [889, 617] width 437 height 30
type textarea "x"
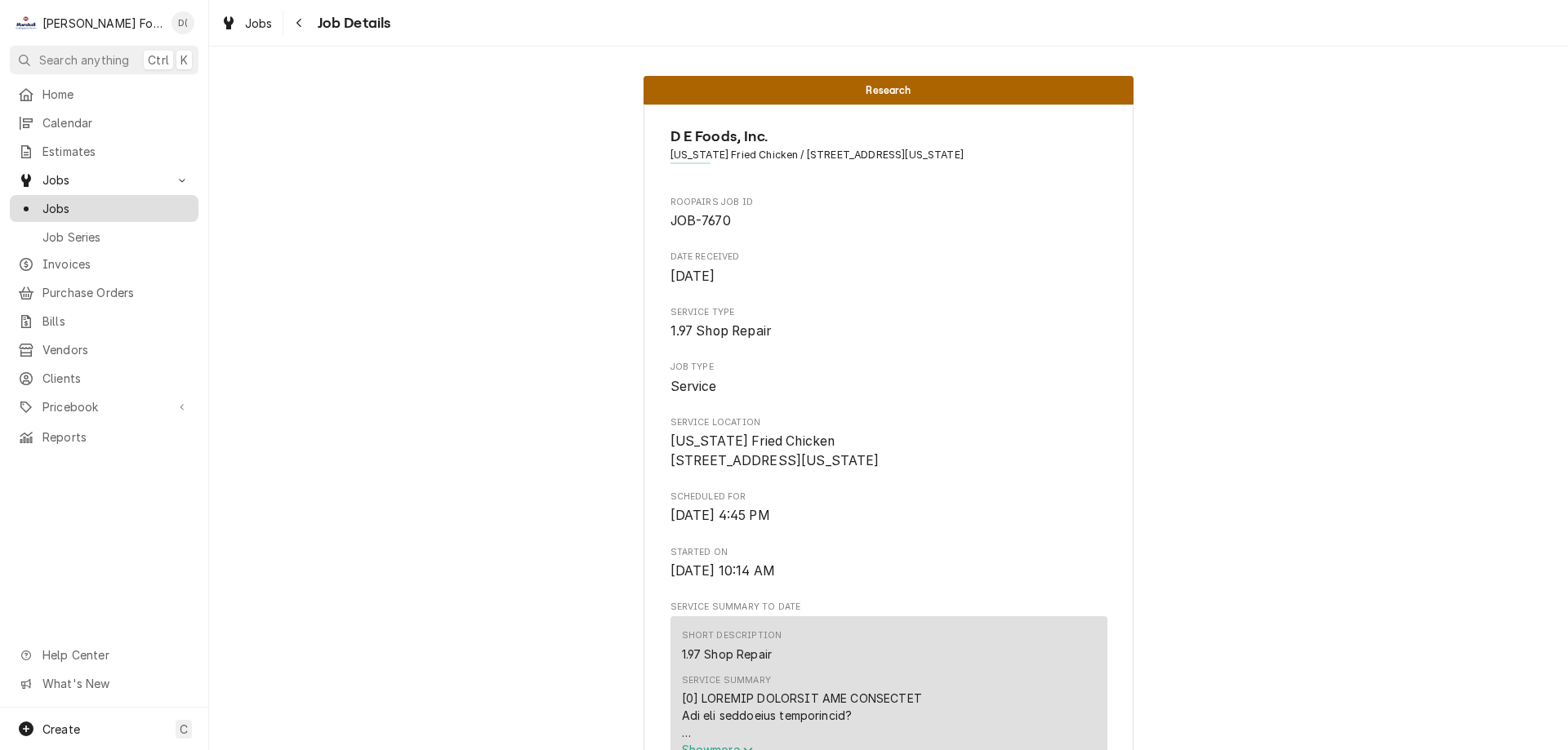
click at [119, 211] on div "Jobs" at bounding box center [104, 208] width 182 height 21
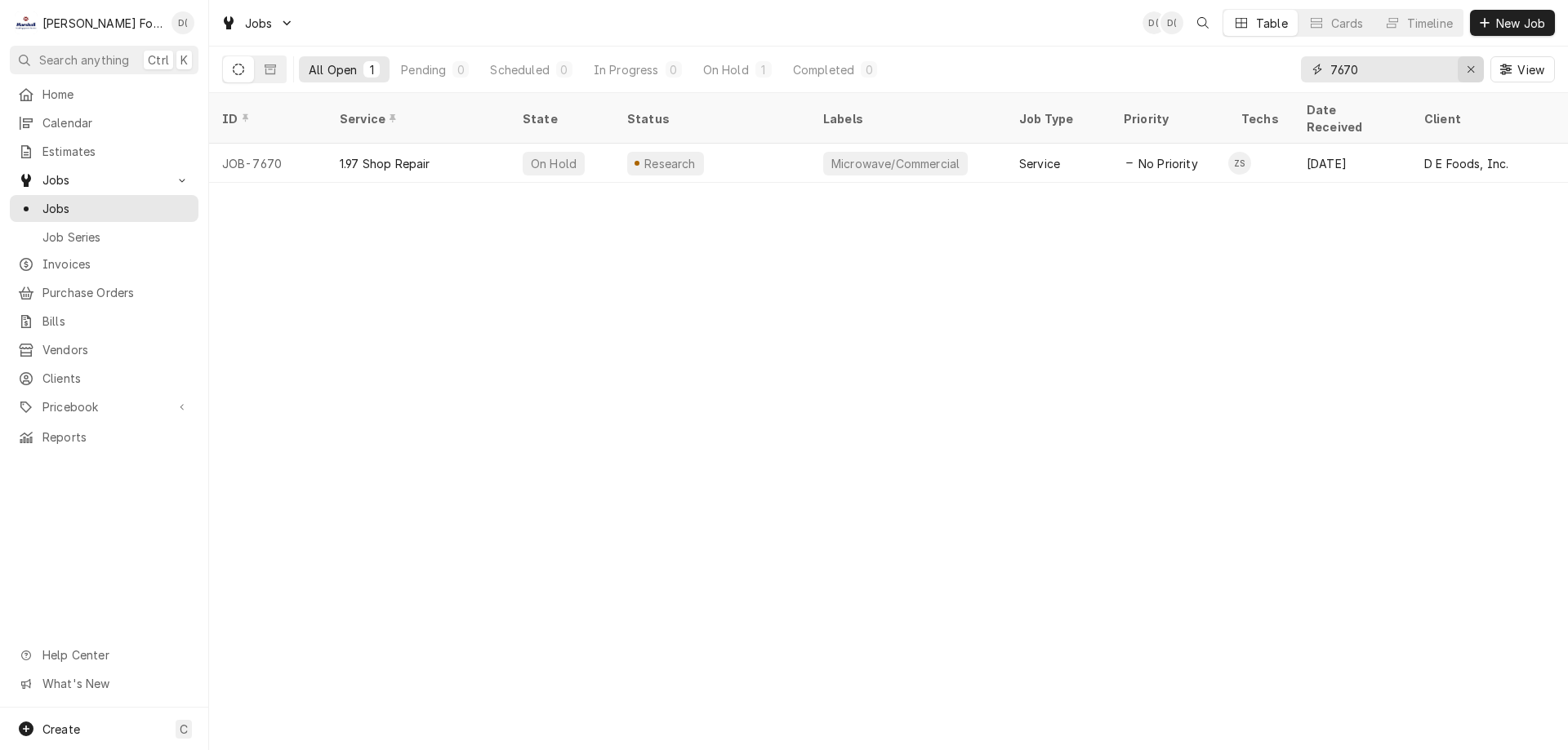
click at [1473, 63] on div "Erase input" at bounding box center [1471, 69] width 16 height 16
click at [1435, 69] on input "Dynamic Content Wrapper" at bounding box center [1407, 69] width 153 height 26
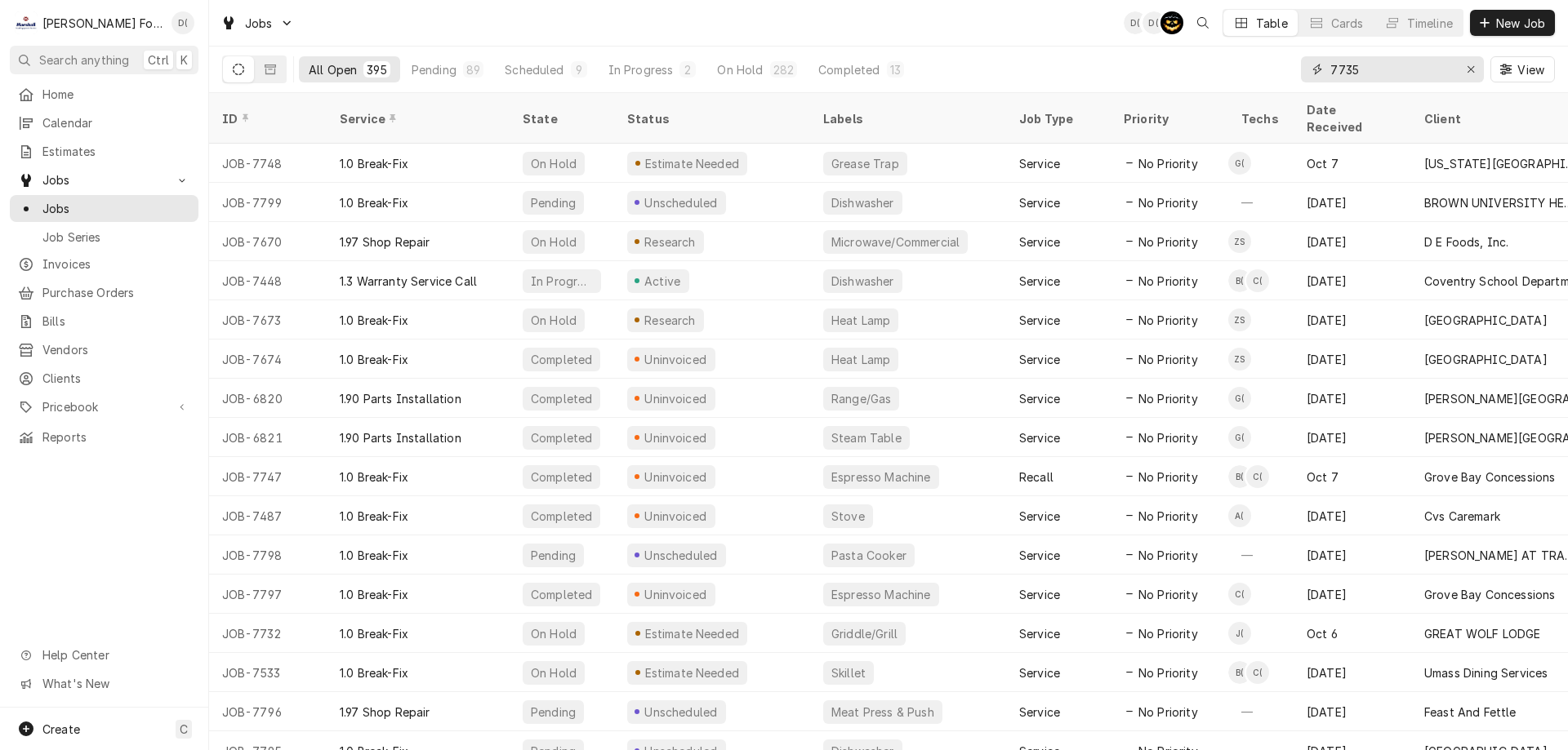
type input "7735"
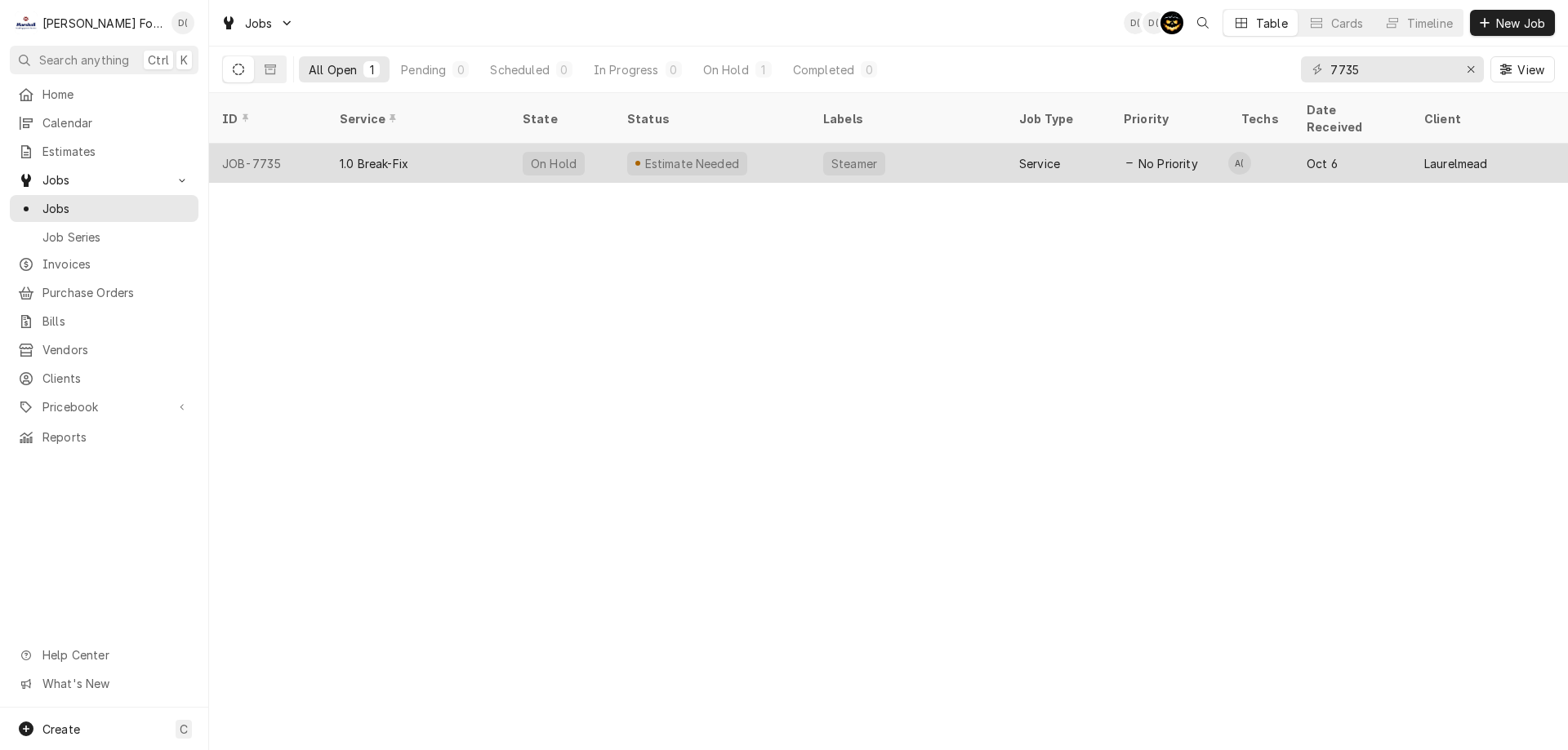
click at [789, 151] on div "Estimate Needed" at bounding box center [712, 163] width 196 height 39
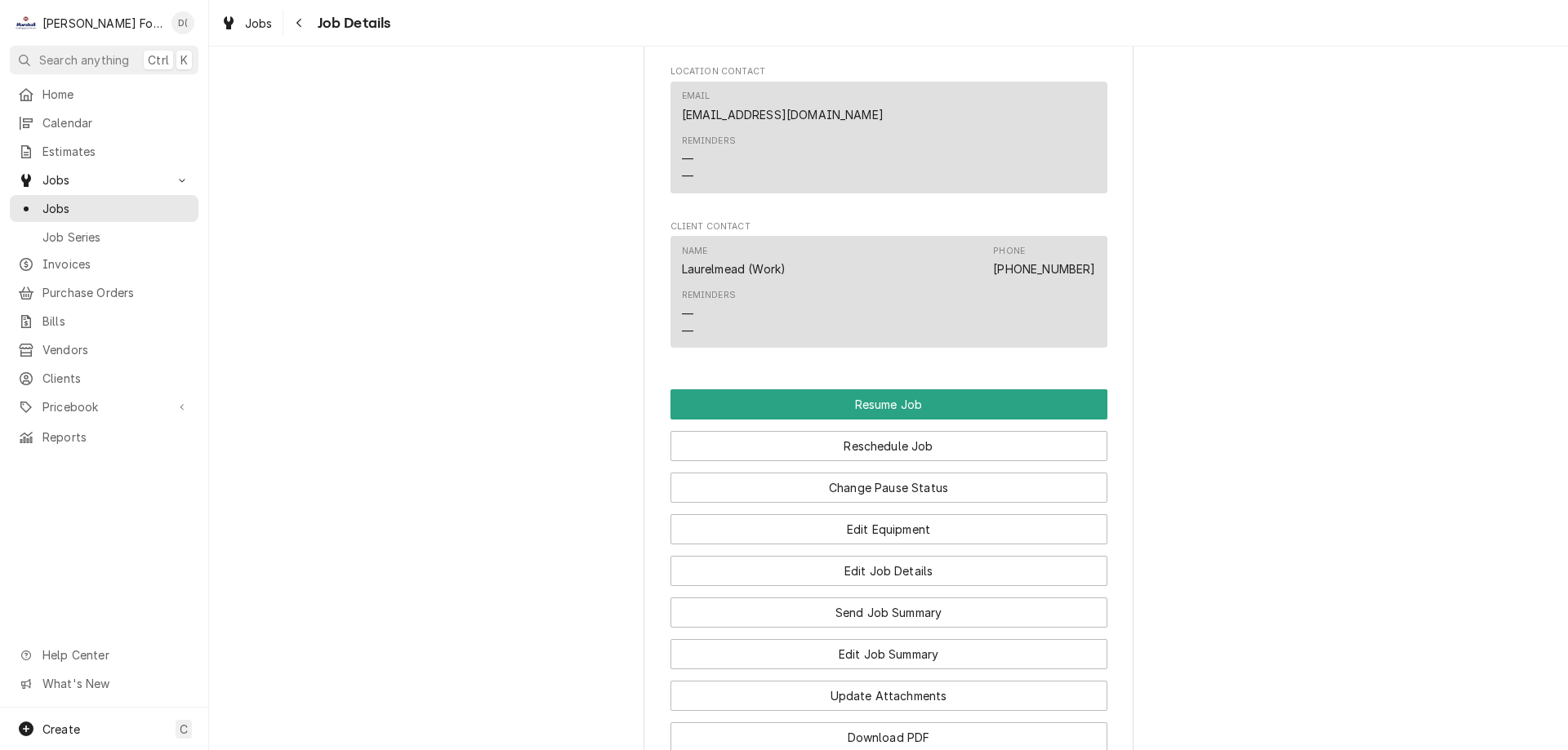
scroll to position [3348, 0]
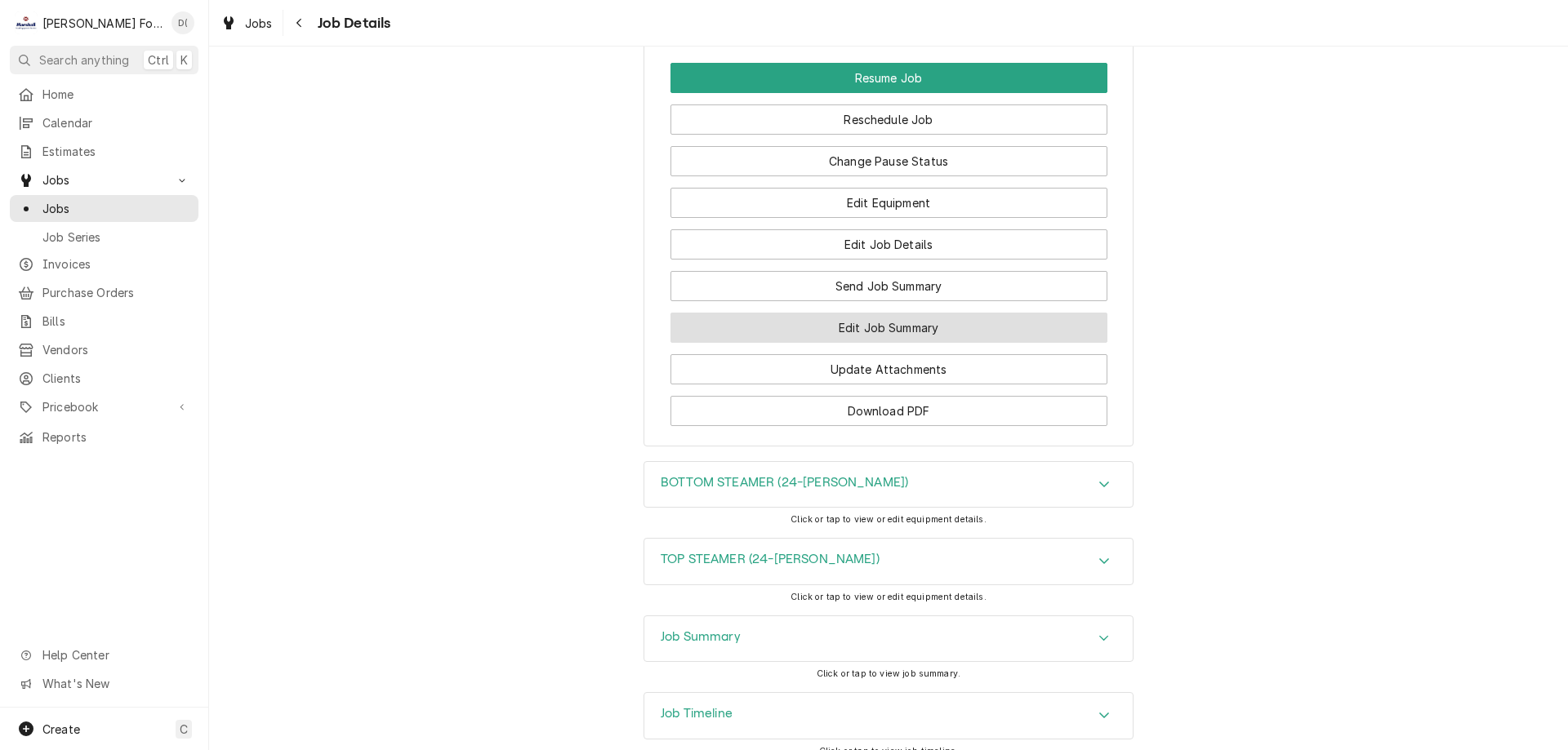
click at [766, 339] on button "Edit Job Summary" at bounding box center [889, 328] width 437 height 30
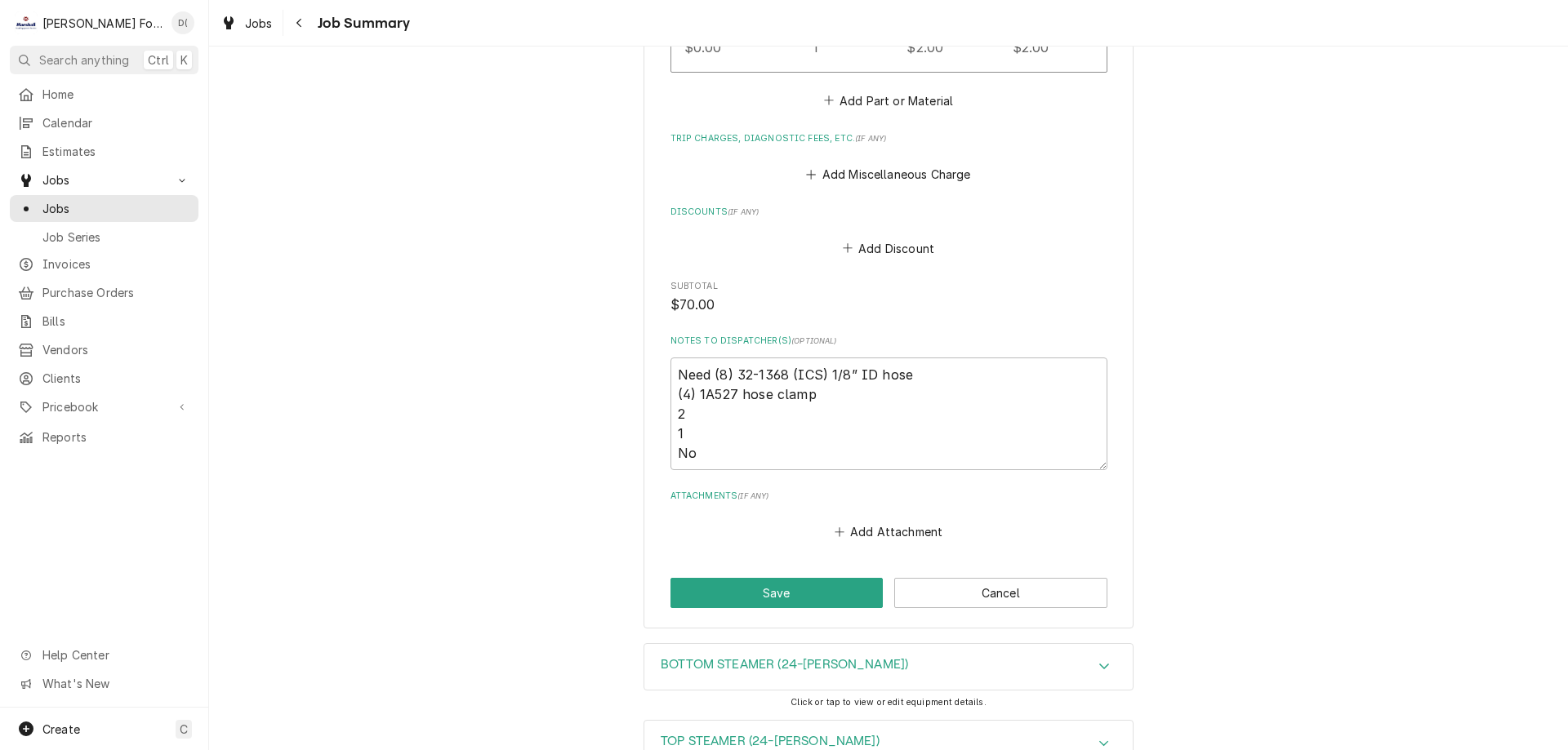
scroll to position [1551, 0]
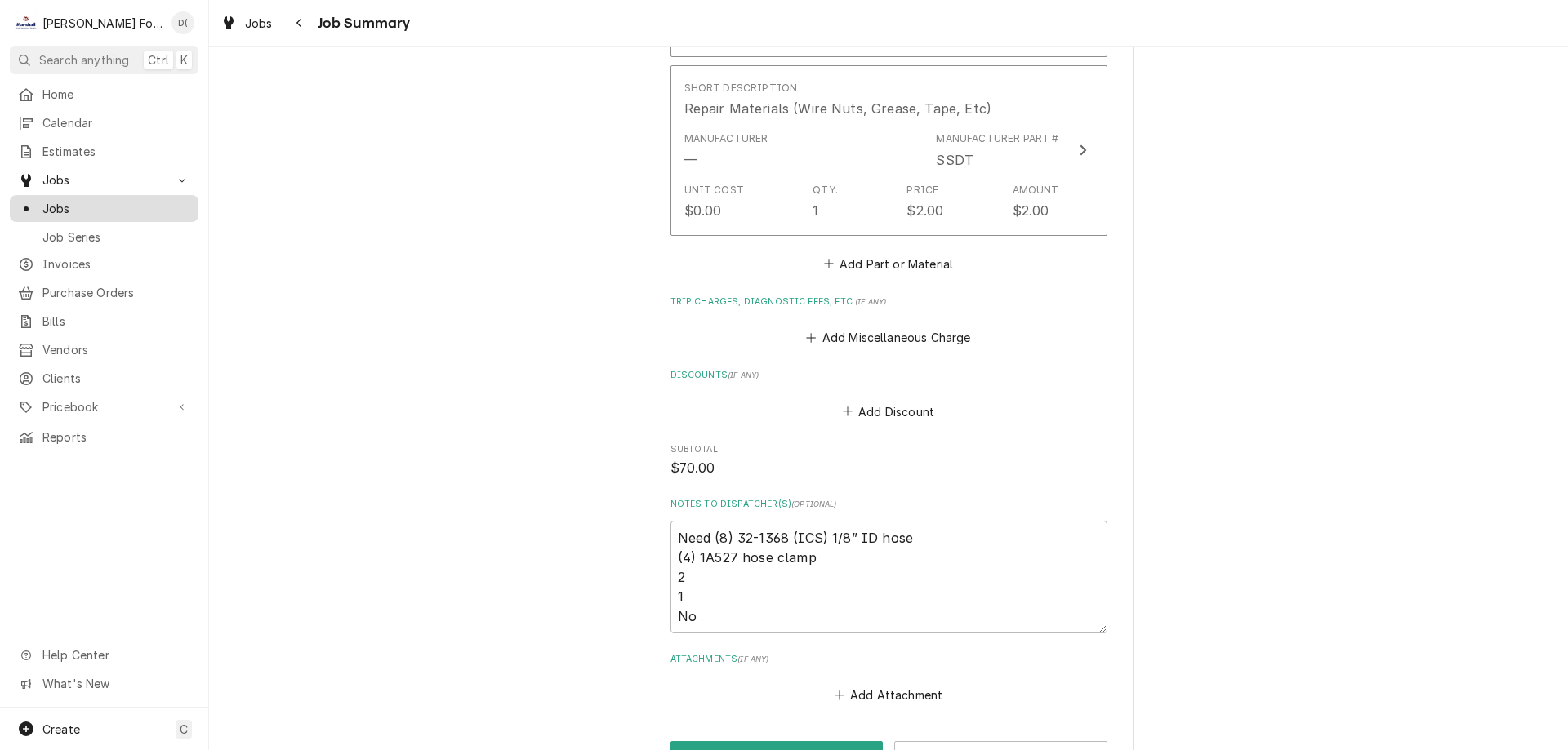
click at [74, 198] on div "Jobs" at bounding box center [104, 208] width 182 height 21
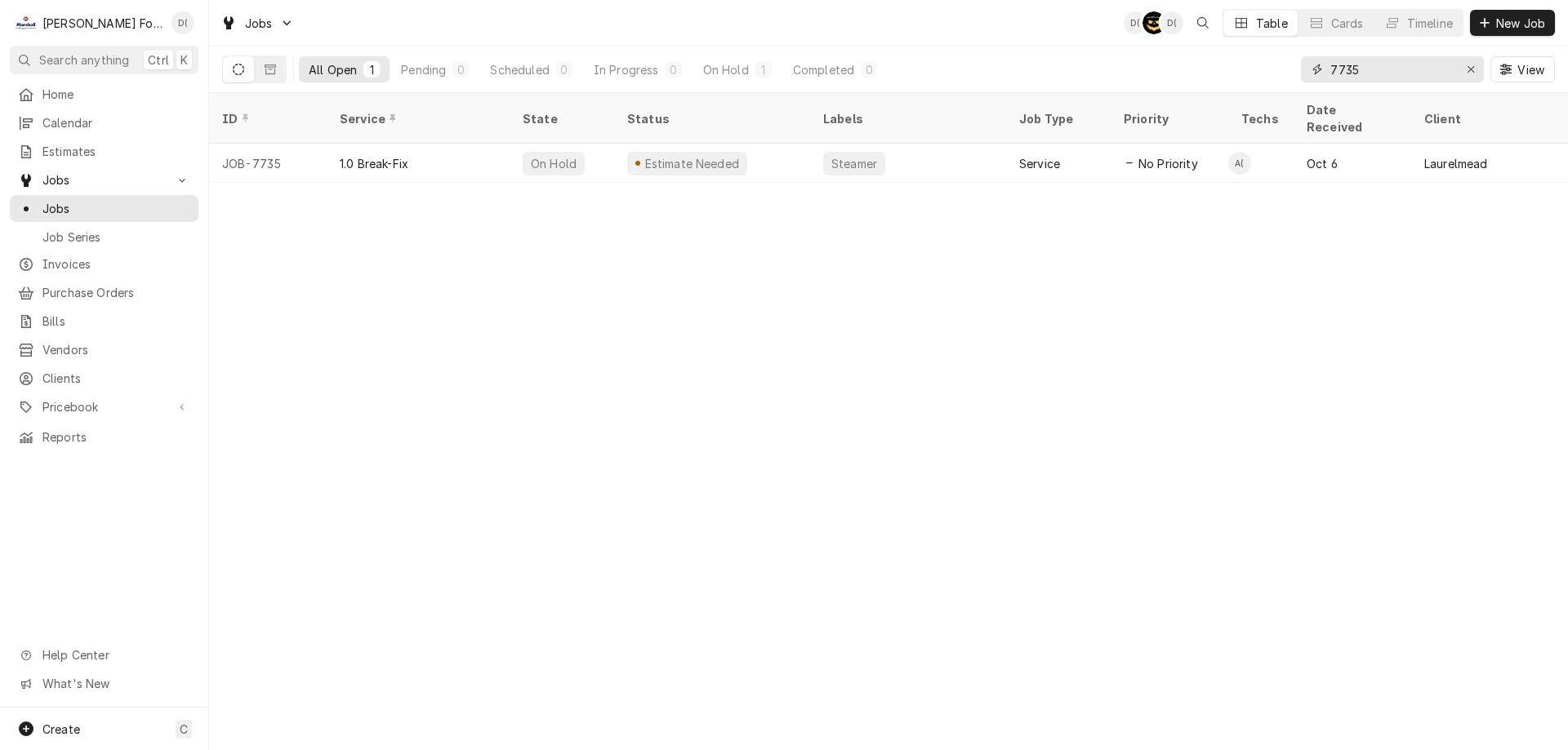
click at [1425, 63] on input "7735" at bounding box center [1392, 69] width 123 height 26
type input "7"
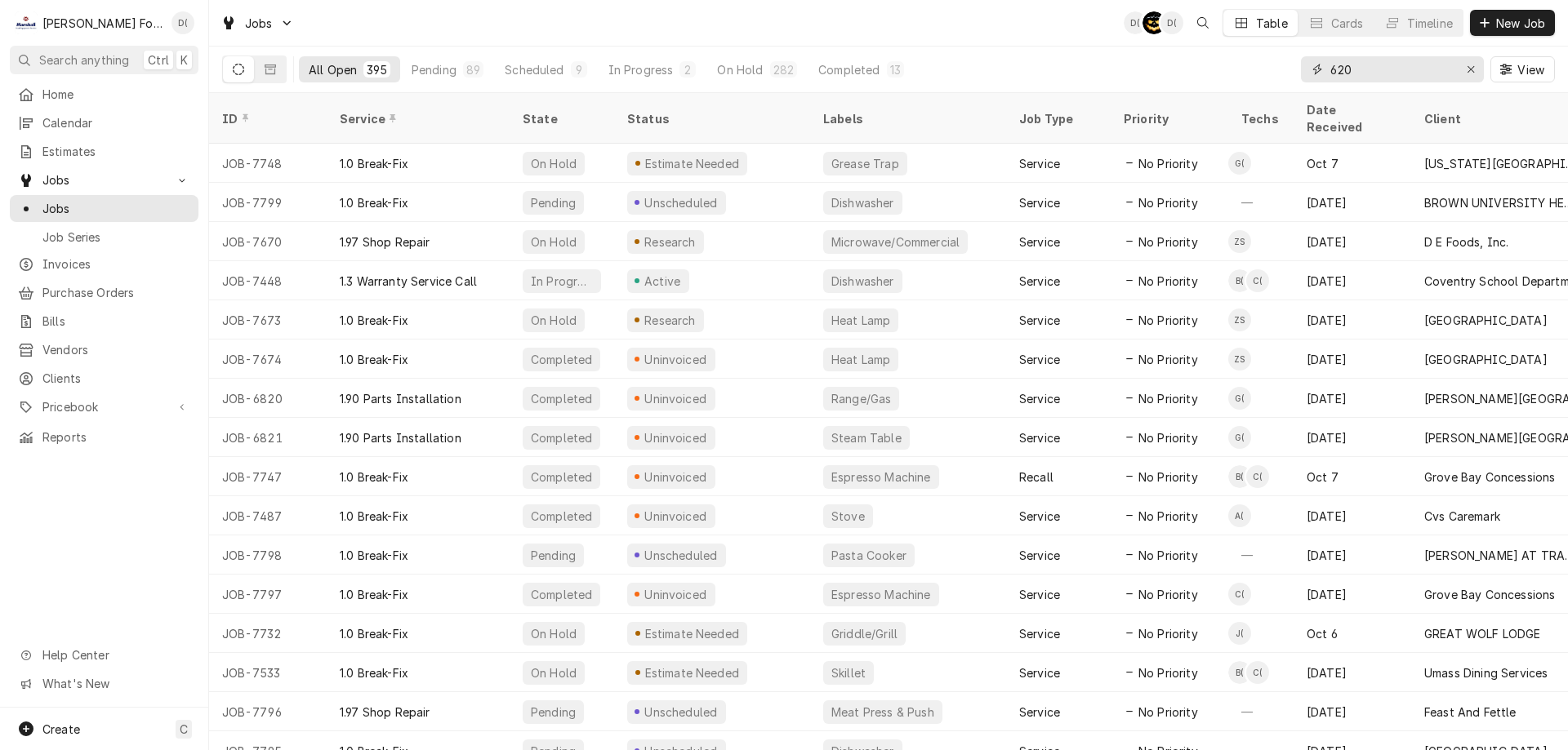
type input "620"
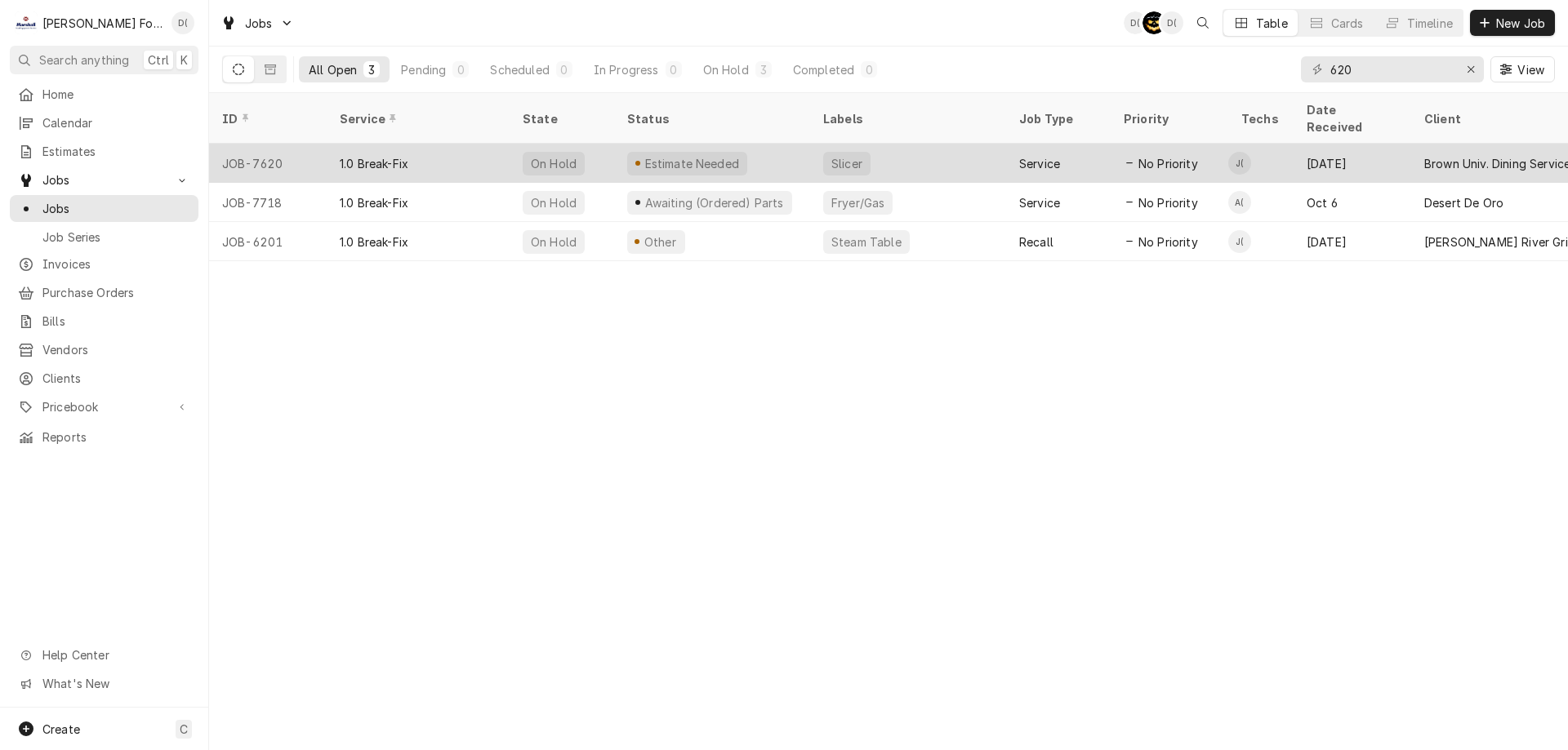
click at [491, 148] on div "1.0 Break-Fix" at bounding box center [418, 163] width 183 height 39
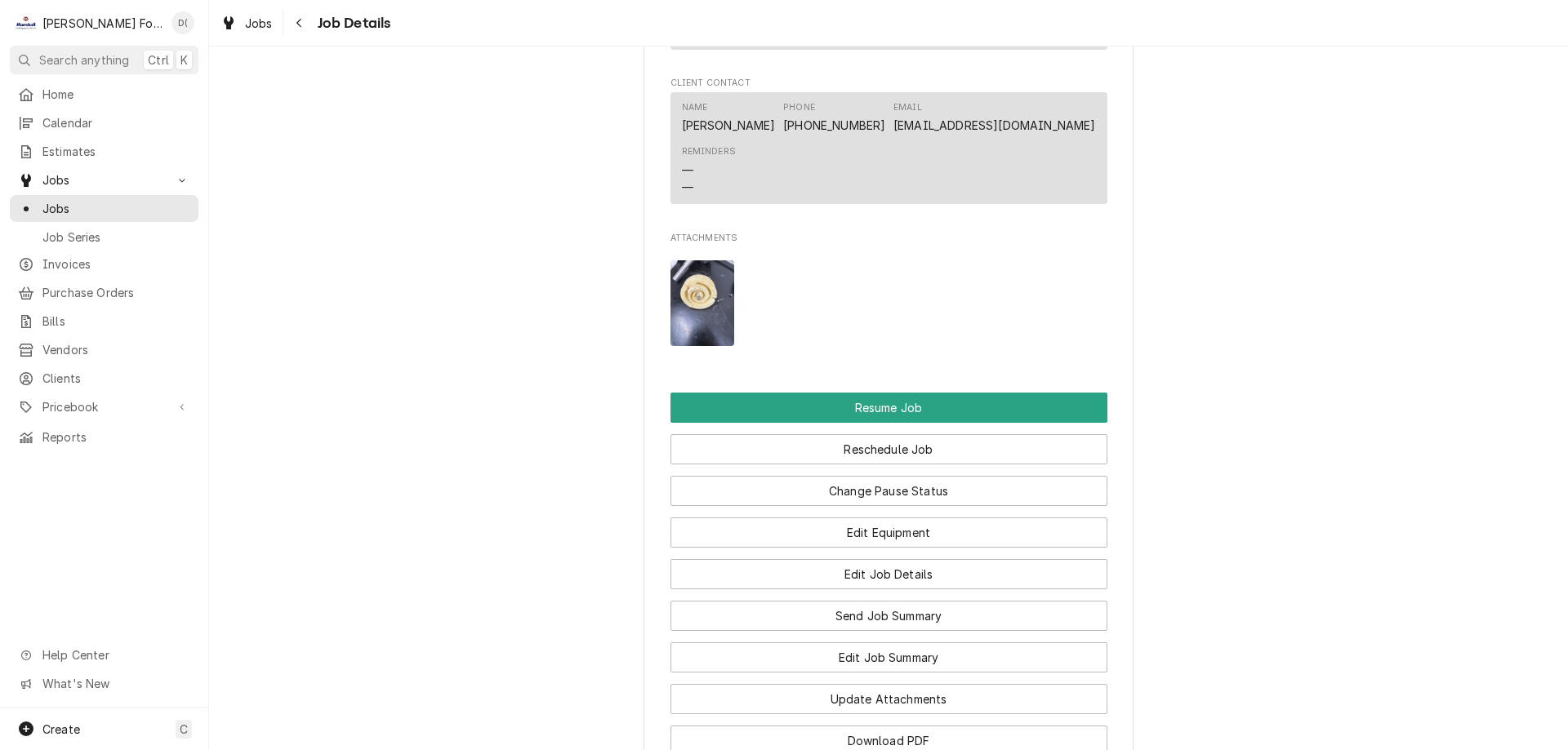
scroll to position [2286, 0]
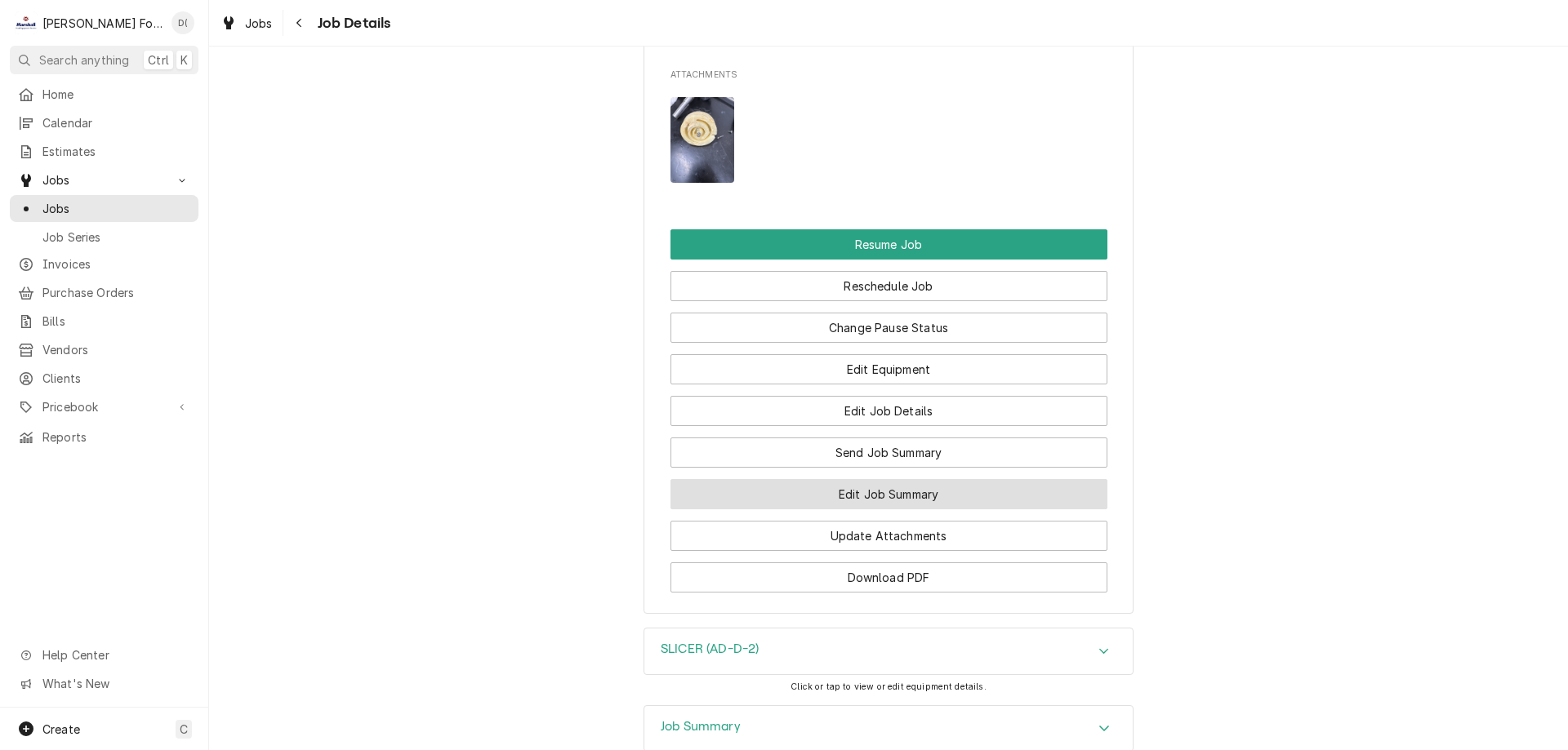
click at [857, 493] on button "Edit Job Summary" at bounding box center [889, 494] width 437 height 30
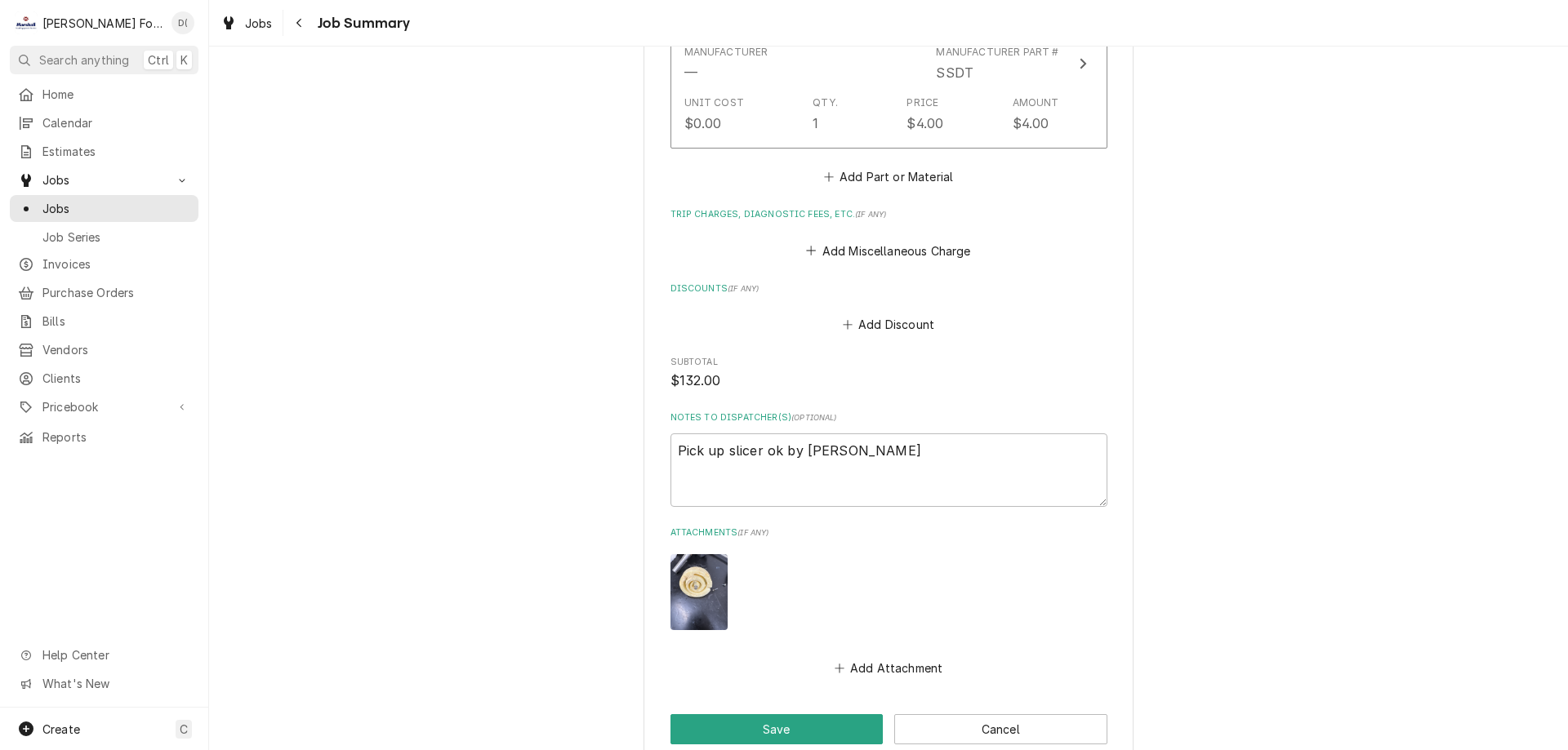
scroll to position [1584, 0]
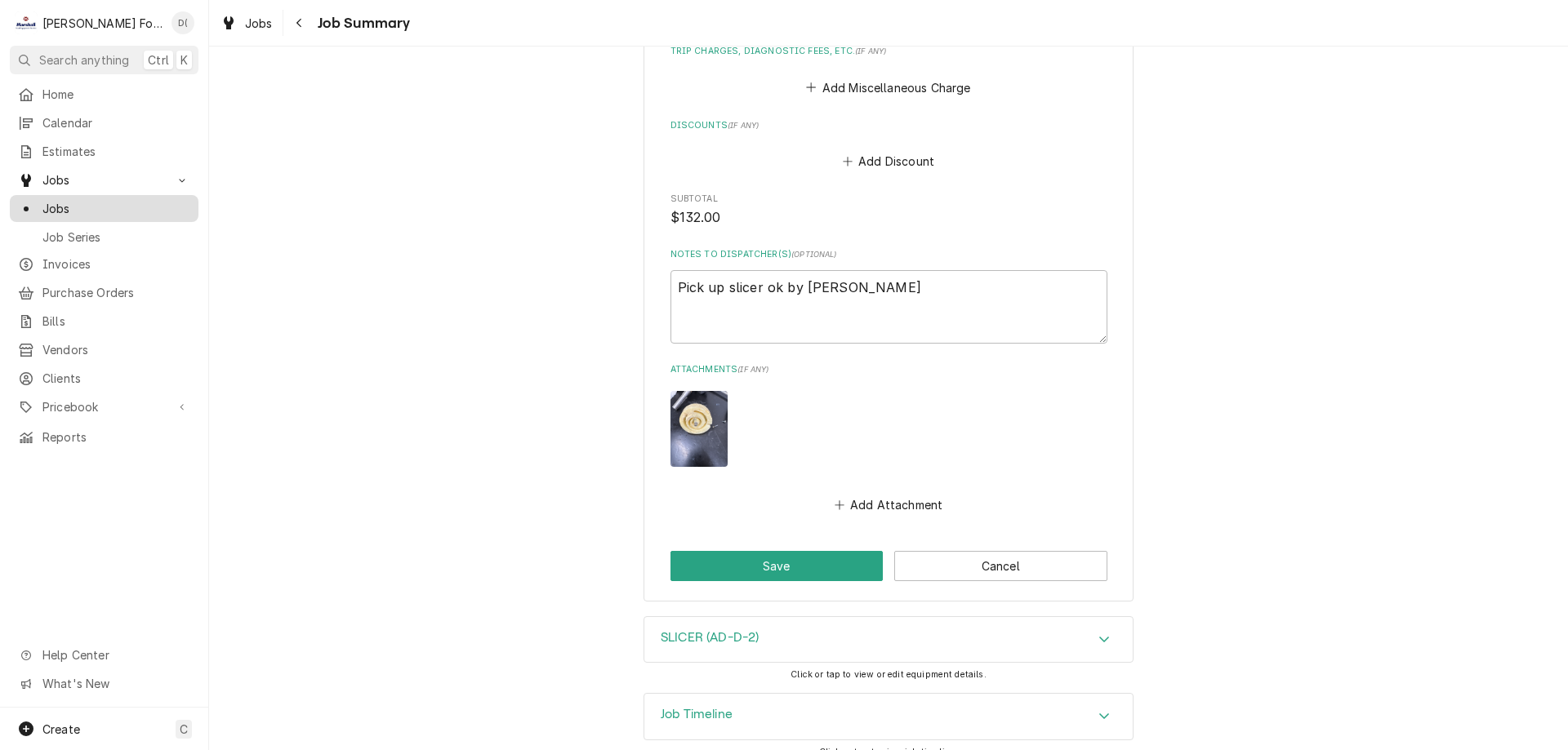
click at [128, 206] on span "Jobs" at bounding box center [116, 208] width 148 height 17
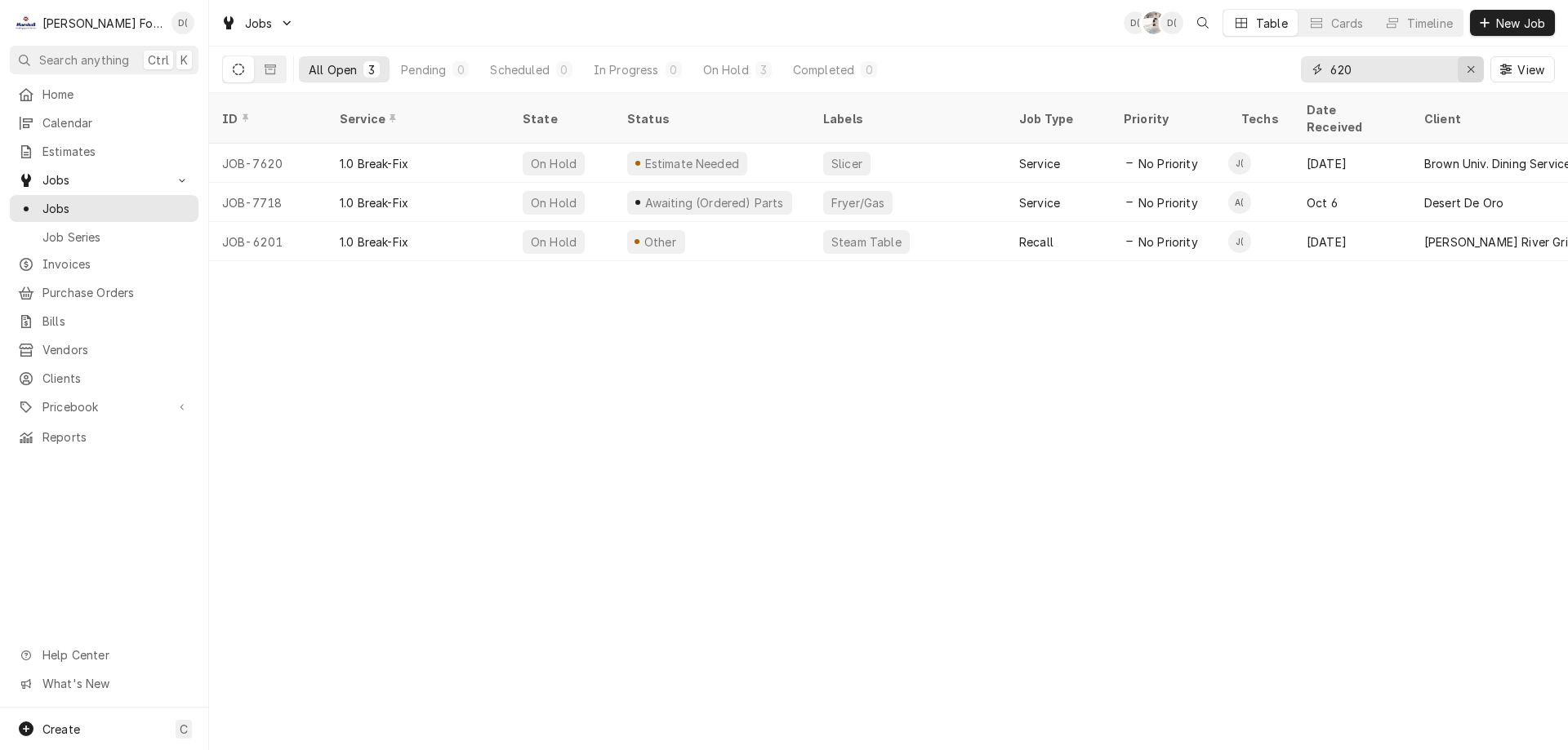
click at [1468, 67] on icon "Erase input" at bounding box center [1471, 69] width 7 height 7
click at [1445, 67] on input "Dynamic Content Wrapper" at bounding box center [1407, 69] width 153 height 26
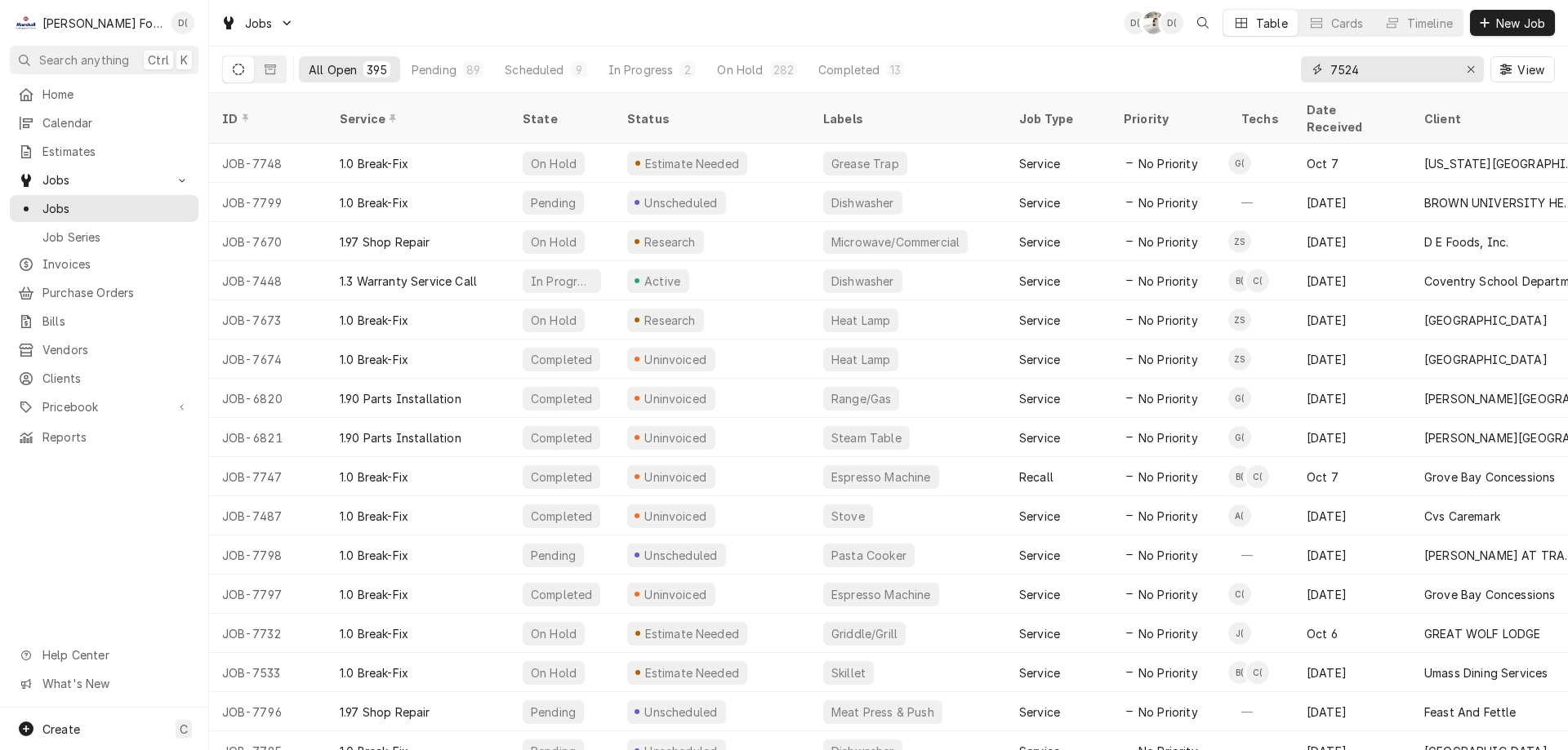
type input "7524"
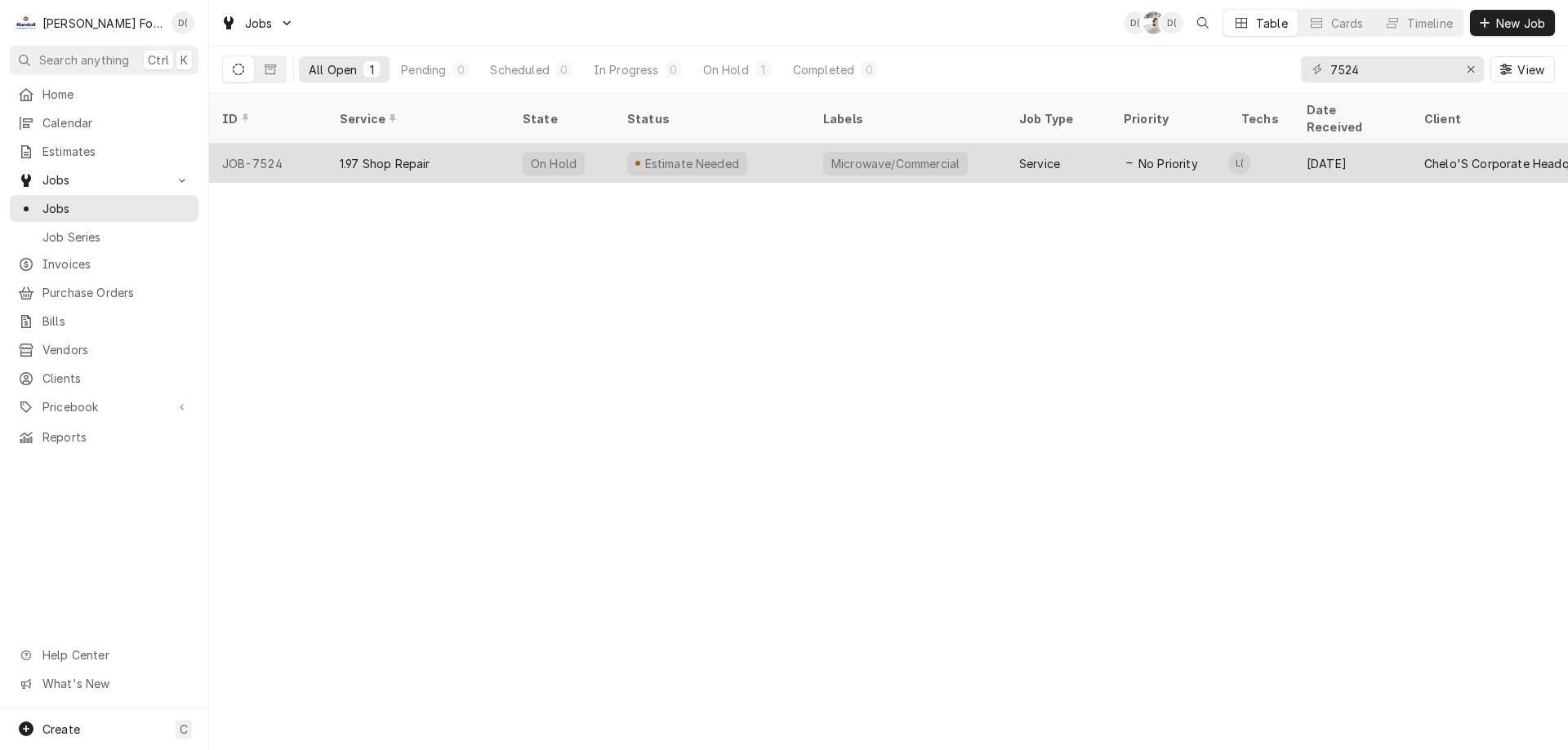
click at [783, 149] on div "Estimate Needed" at bounding box center [712, 163] width 196 height 39
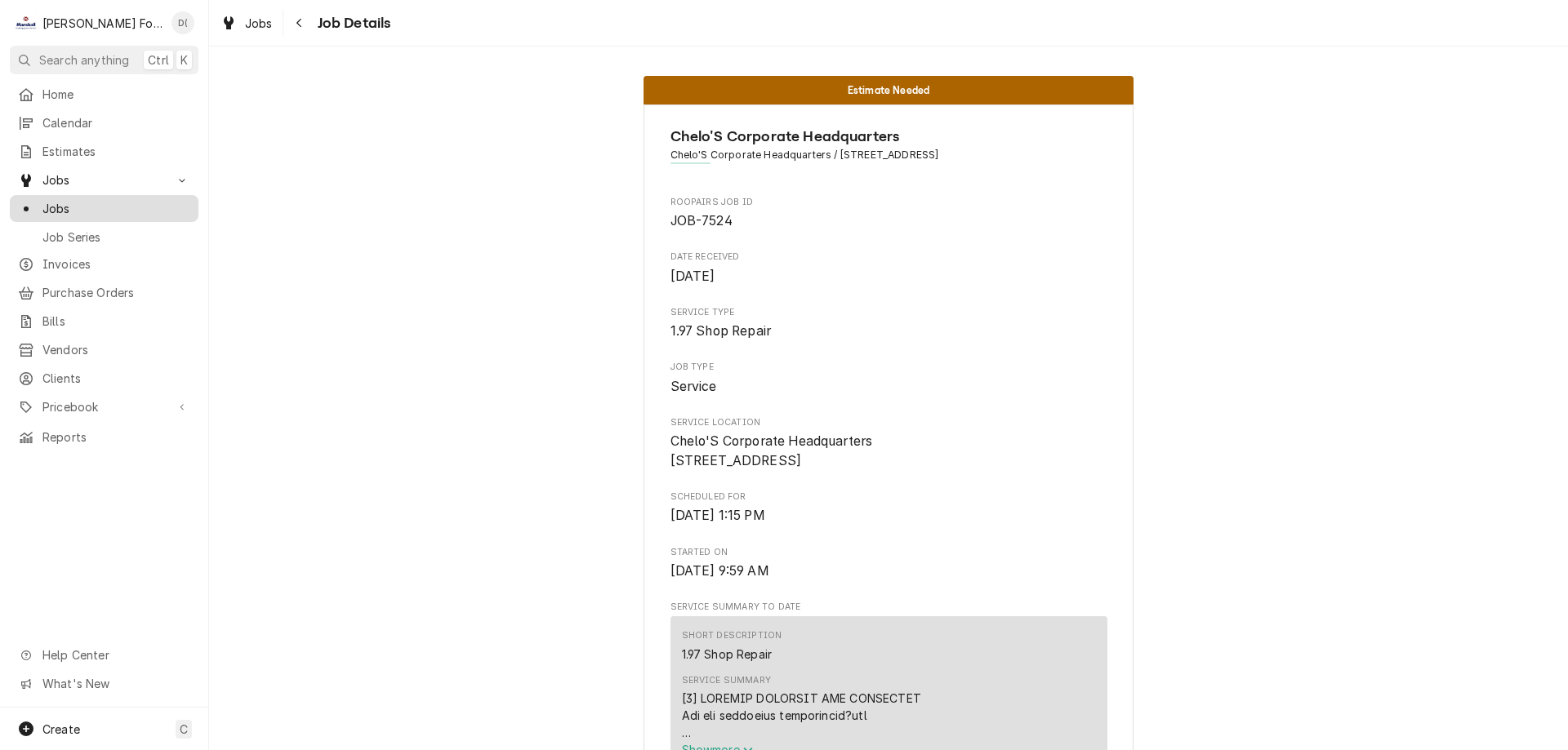
click at [70, 200] on span "Jobs" at bounding box center [116, 208] width 148 height 17
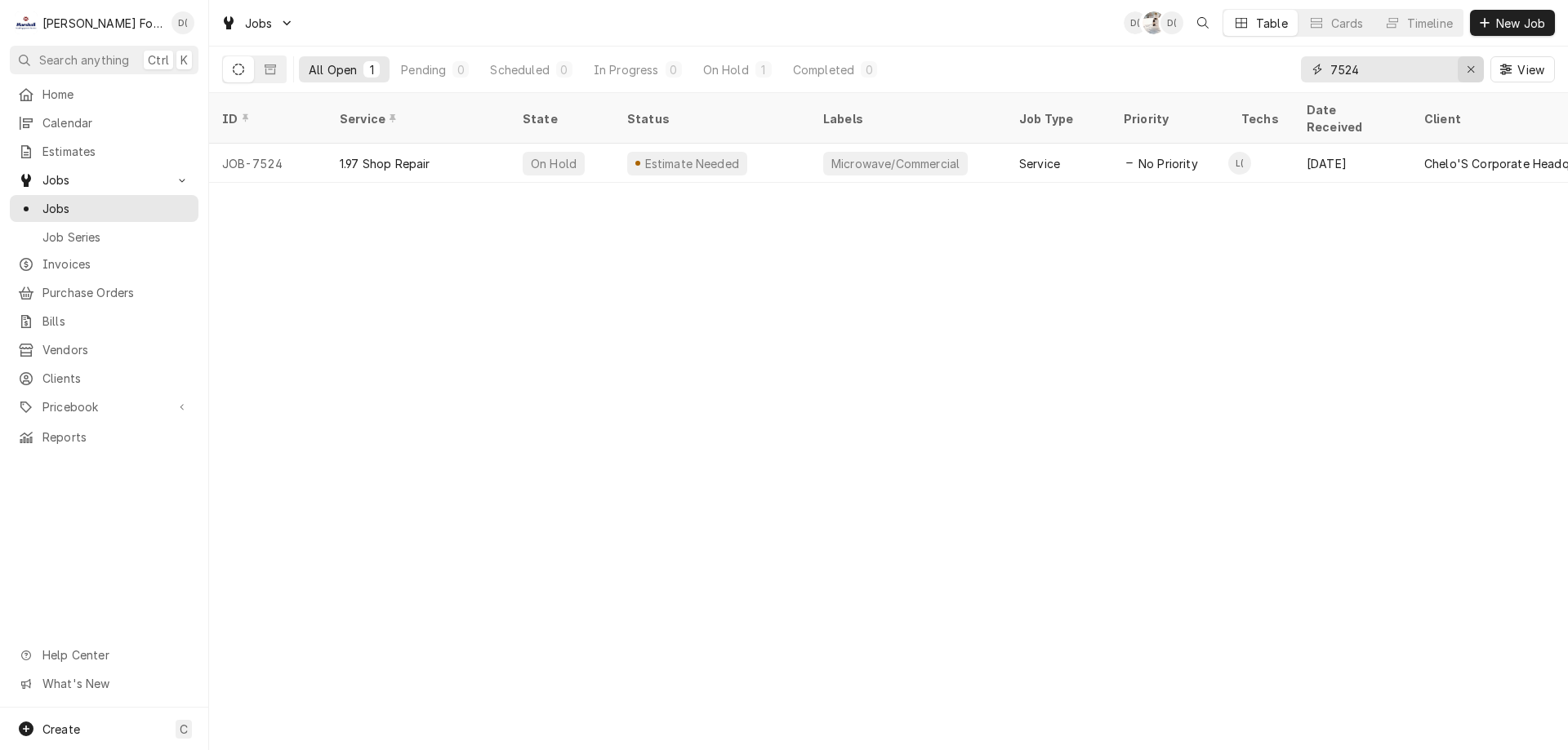
click at [1465, 68] on div "Erase input" at bounding box center [1471, 69] width 16 height 16
click at [1452, 70] on input "Dynamic Content Wrapper" at bounding box center [1407, 69] width 153 height 26
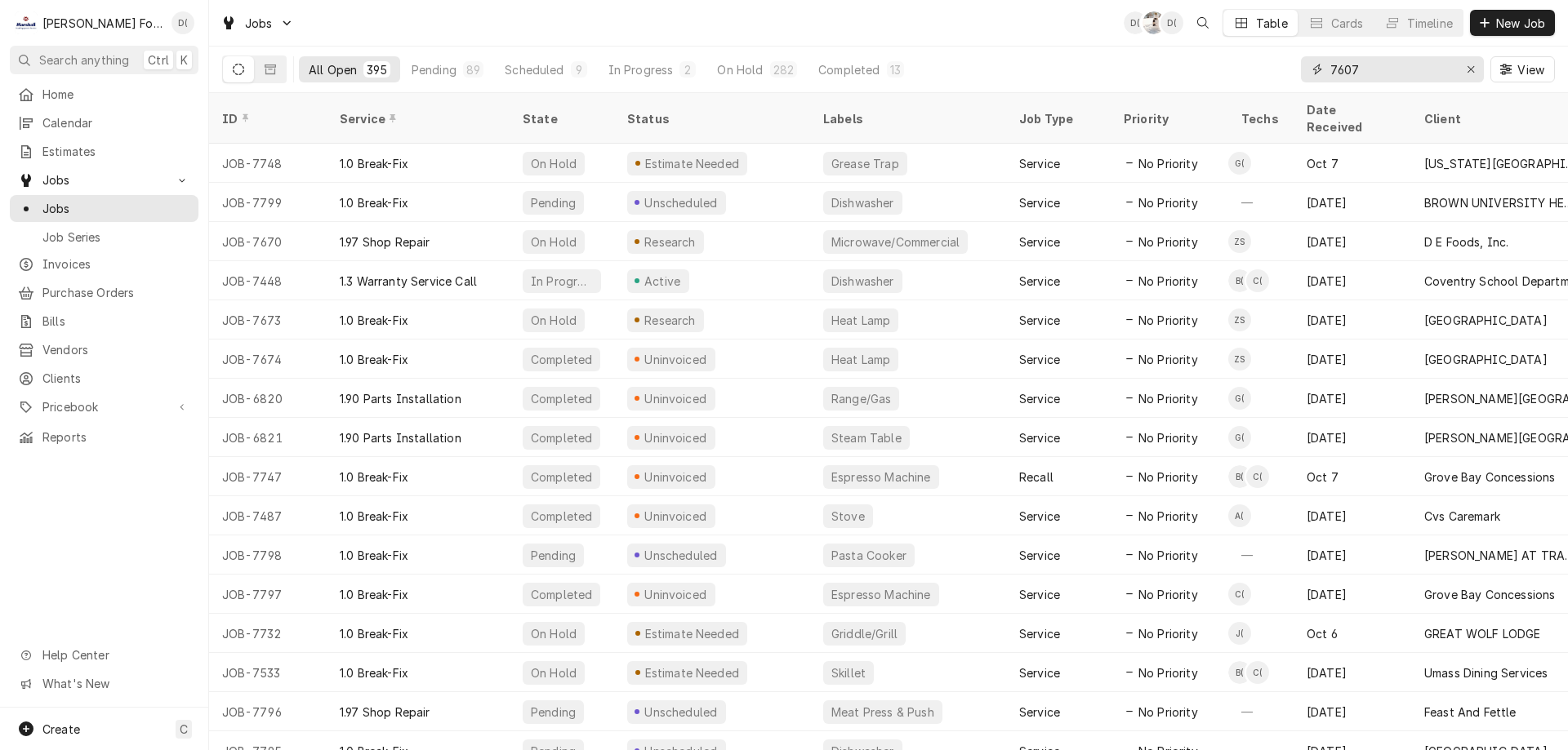
type input "7607"
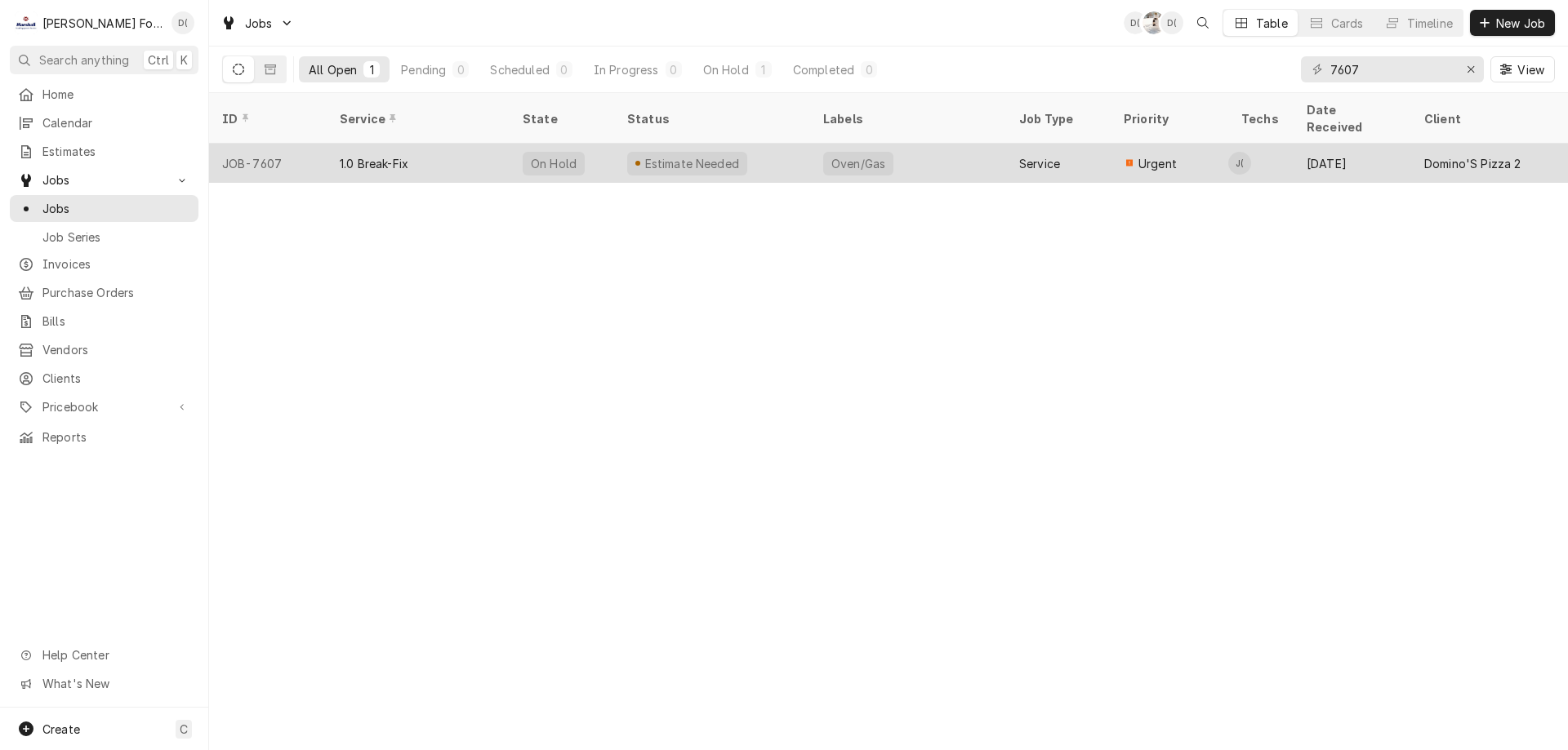
click at [732, 152] on div "Estimate Needed" at bounding box center [687, 163] width 120 height 23
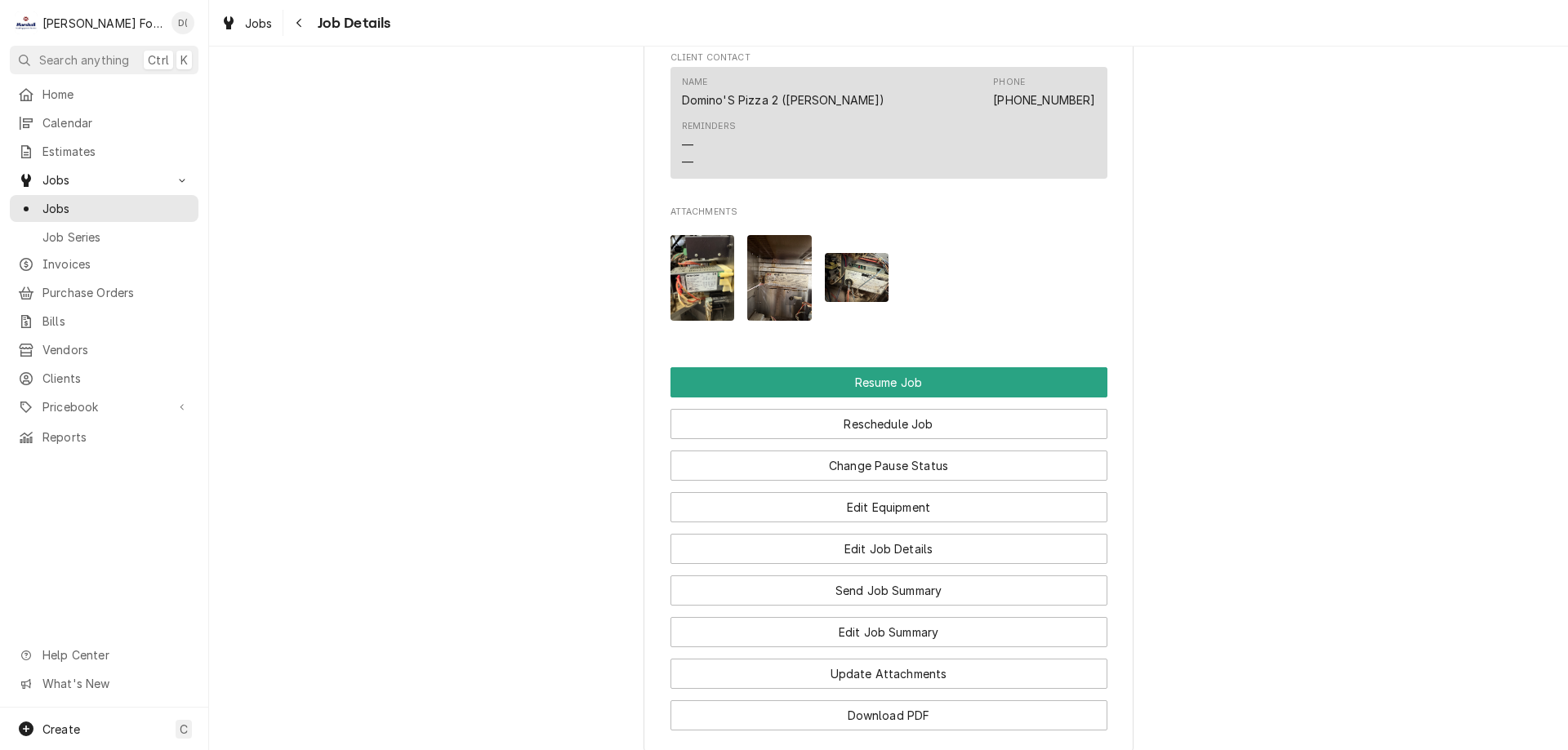
scroll to position [1959, 0]
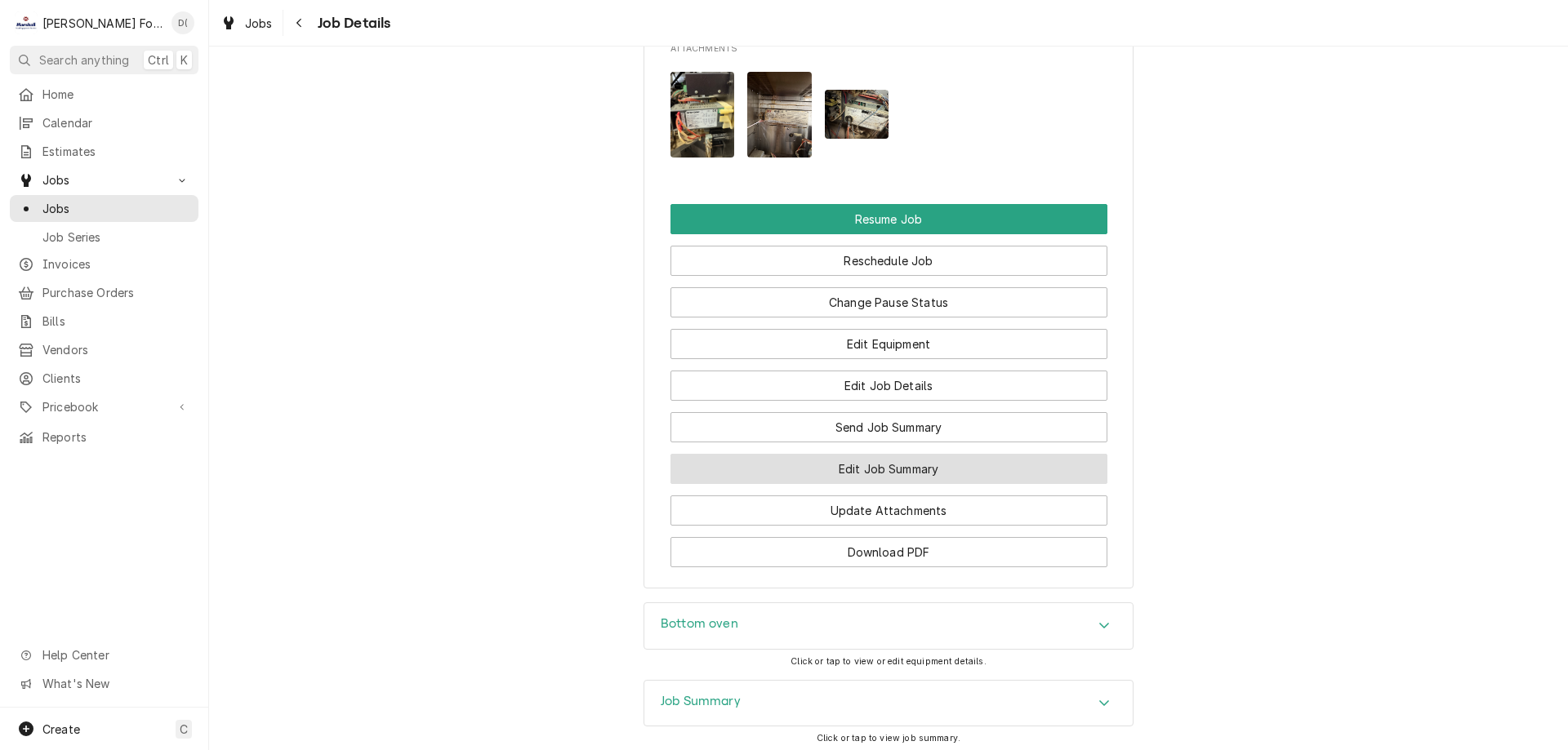
click at [874, 484] on button "Edit Job Summary" at bounding box center [889, 469] width 437 height 30
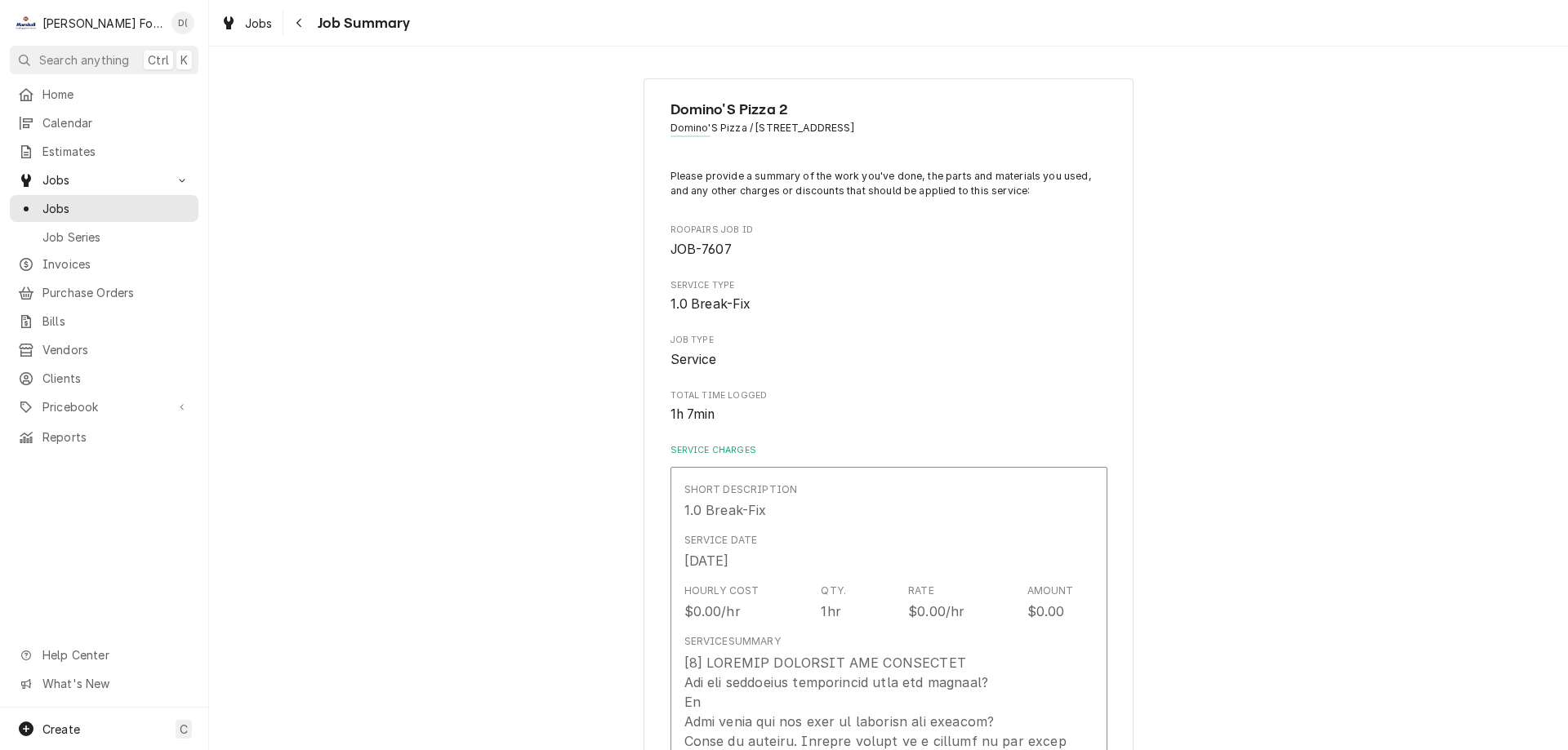
type textarea "x"
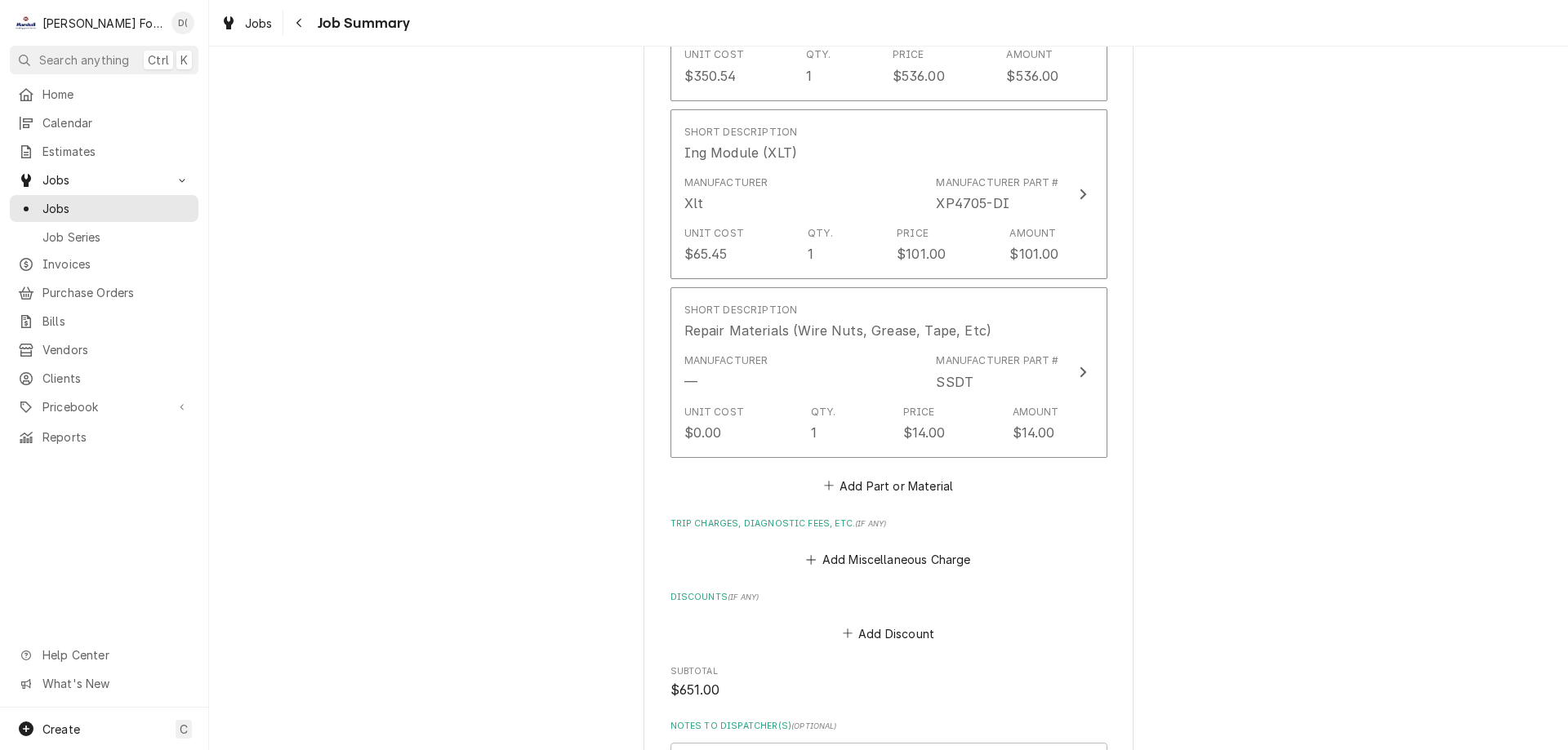
scroll to position [1797, 0]
